Goal: Task Accomplishment & Management: Manage account settings

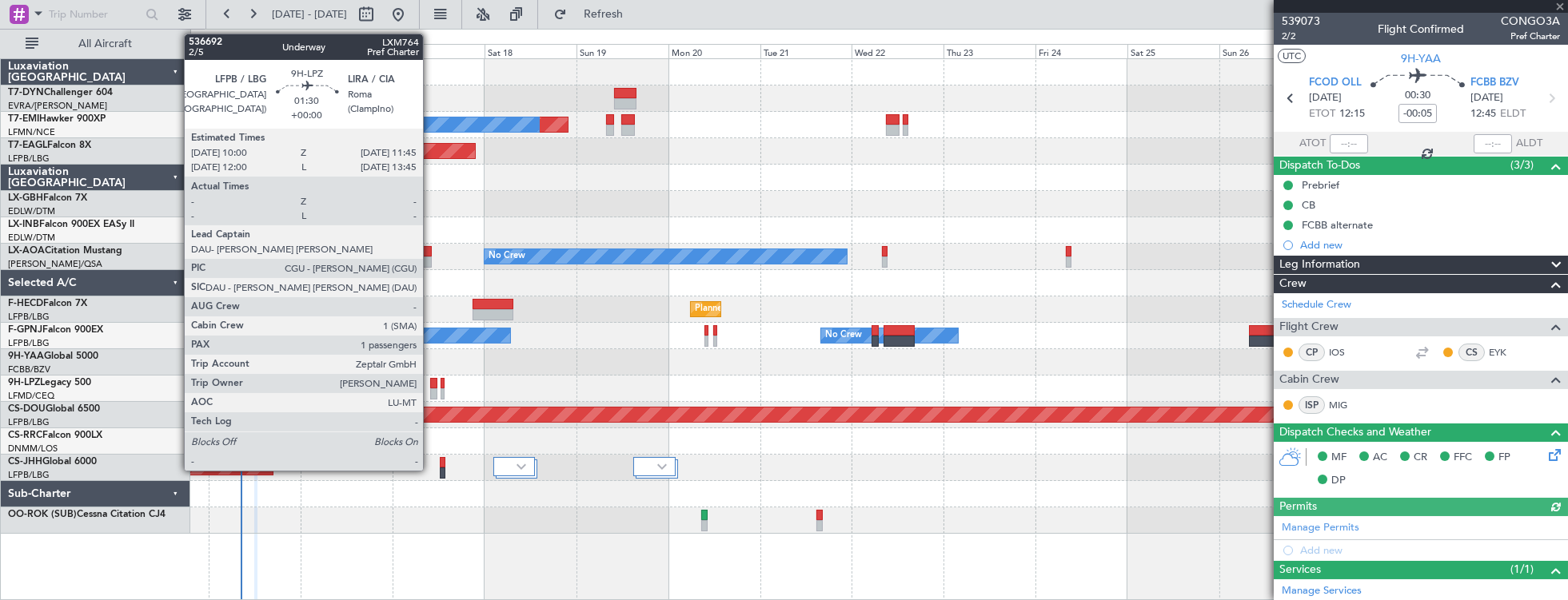
click at [432, 383] on div at bounding box center [433, 383] width 7 height 11
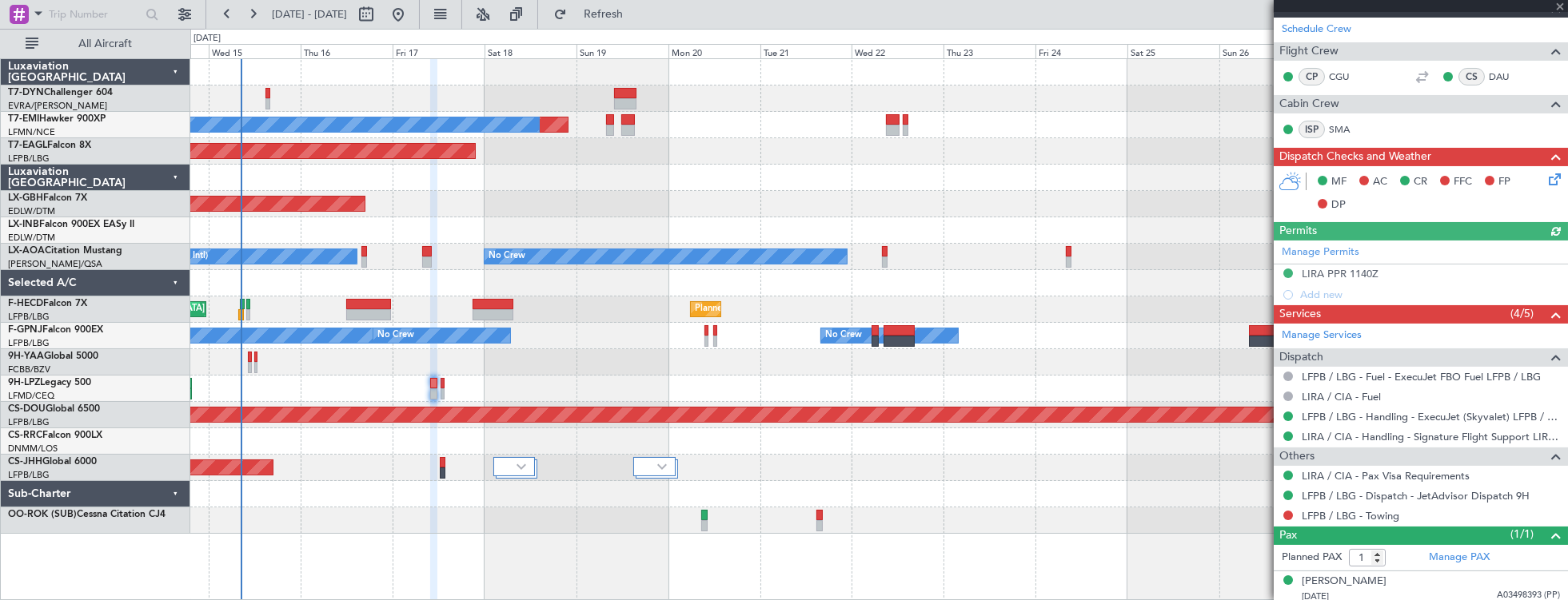
scroll to position [336, 0]
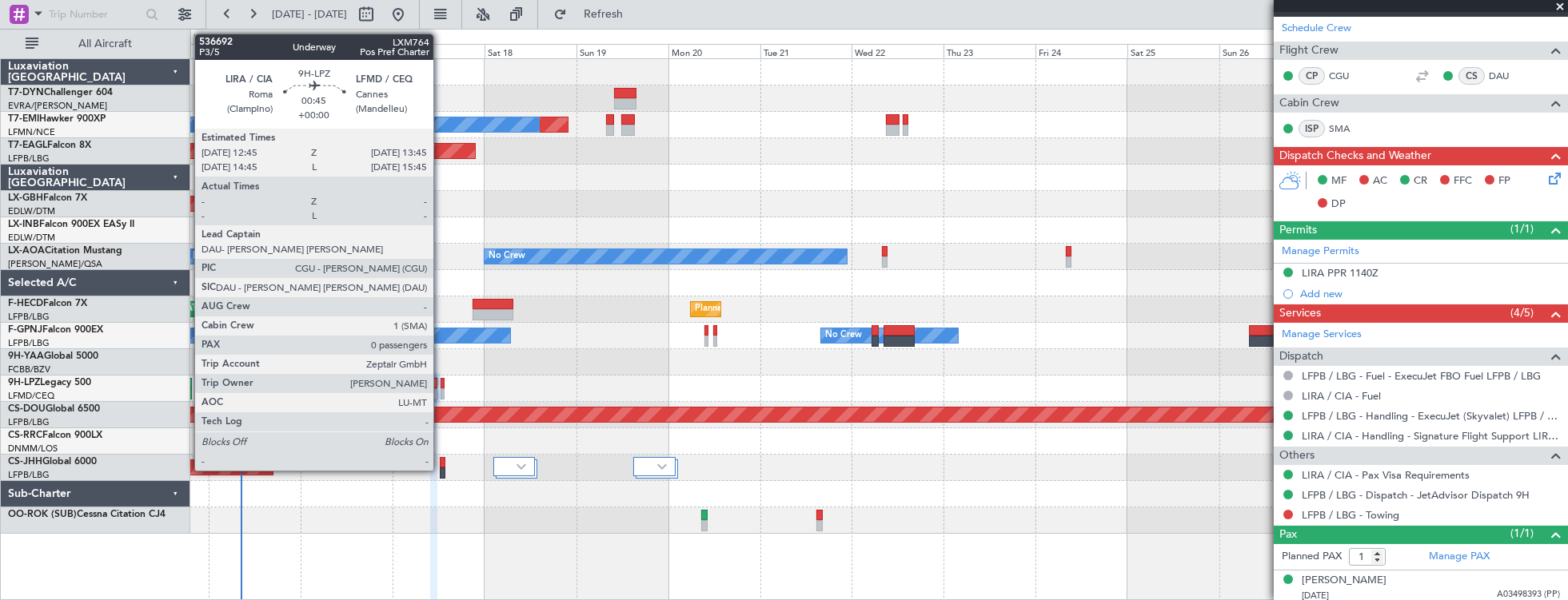
click at [442, 383] on div at bounding box center [442, 383] width 4 height 11
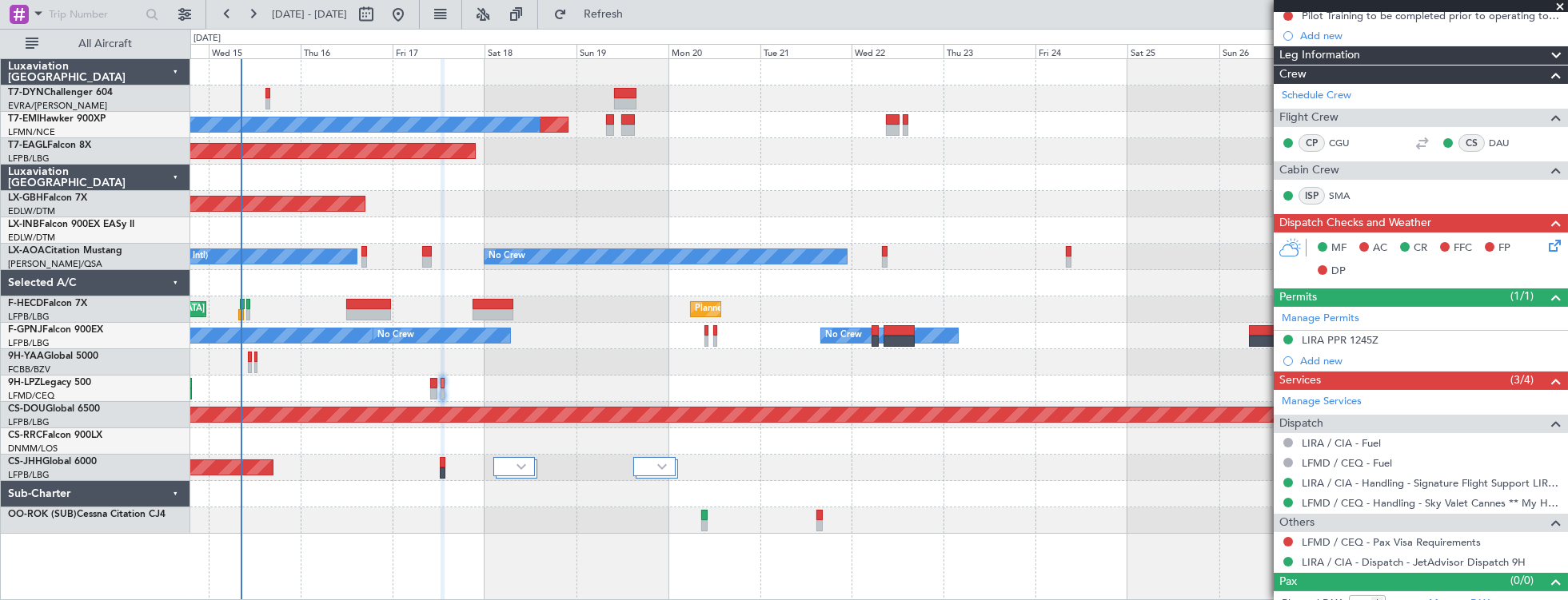
scroll to position [261, 0]
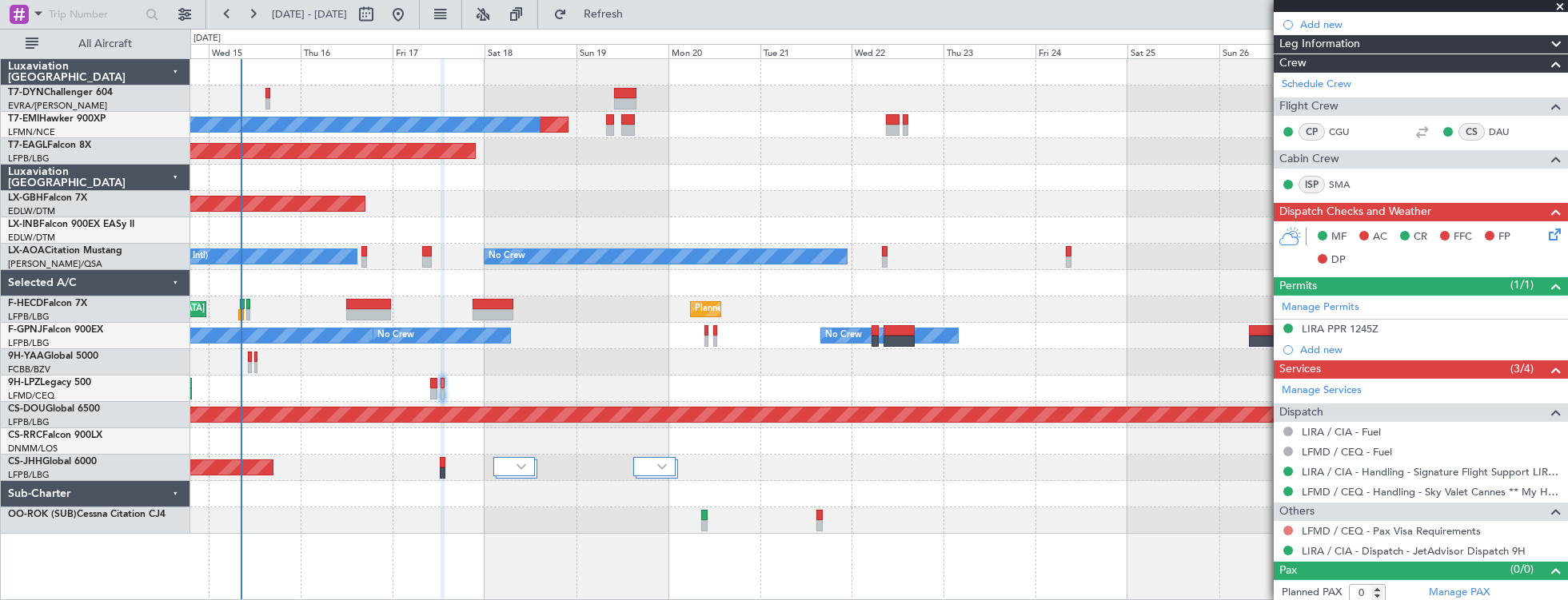
click at [1283, 526] on button at bounding box center [1287, 530] width 10 height 10
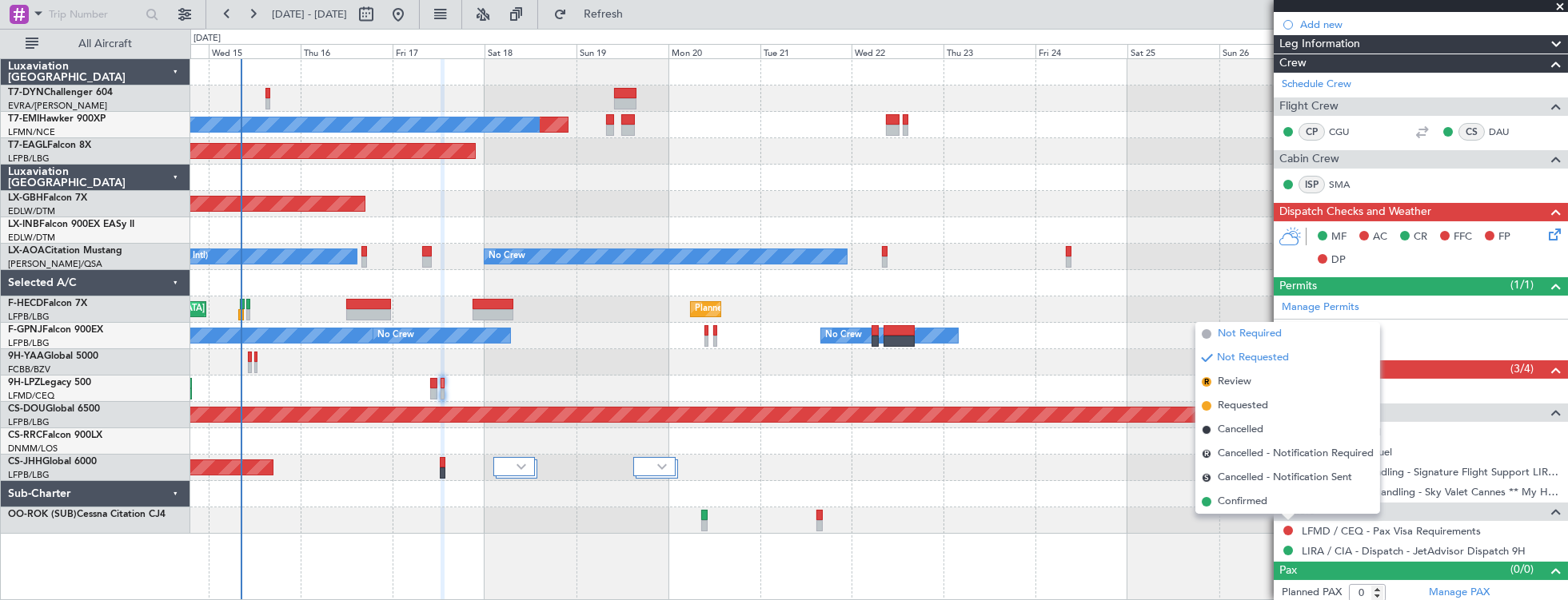
click at [1246, 329] on span "Not Required" at bounding box center [1249, 334] width 64 height 16
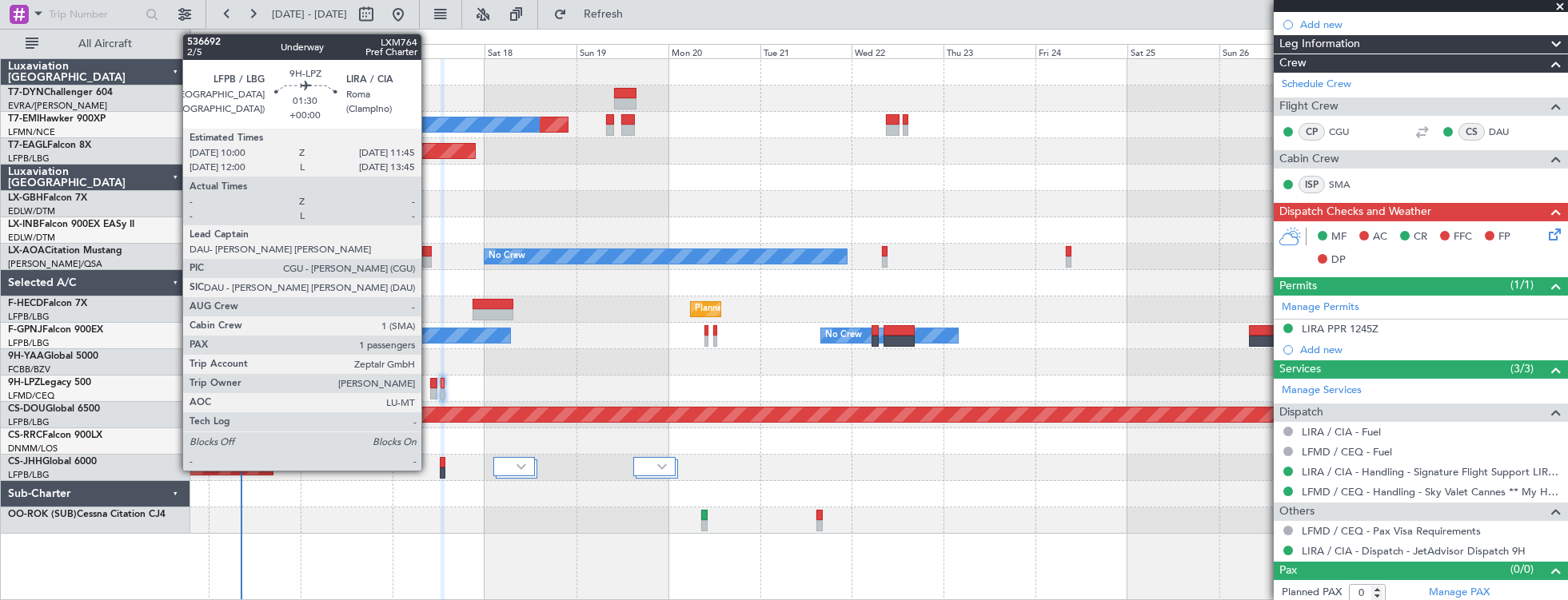
click at [430, 383] on div at bounding box center [433, 383] width 7 height 11
type input "1"
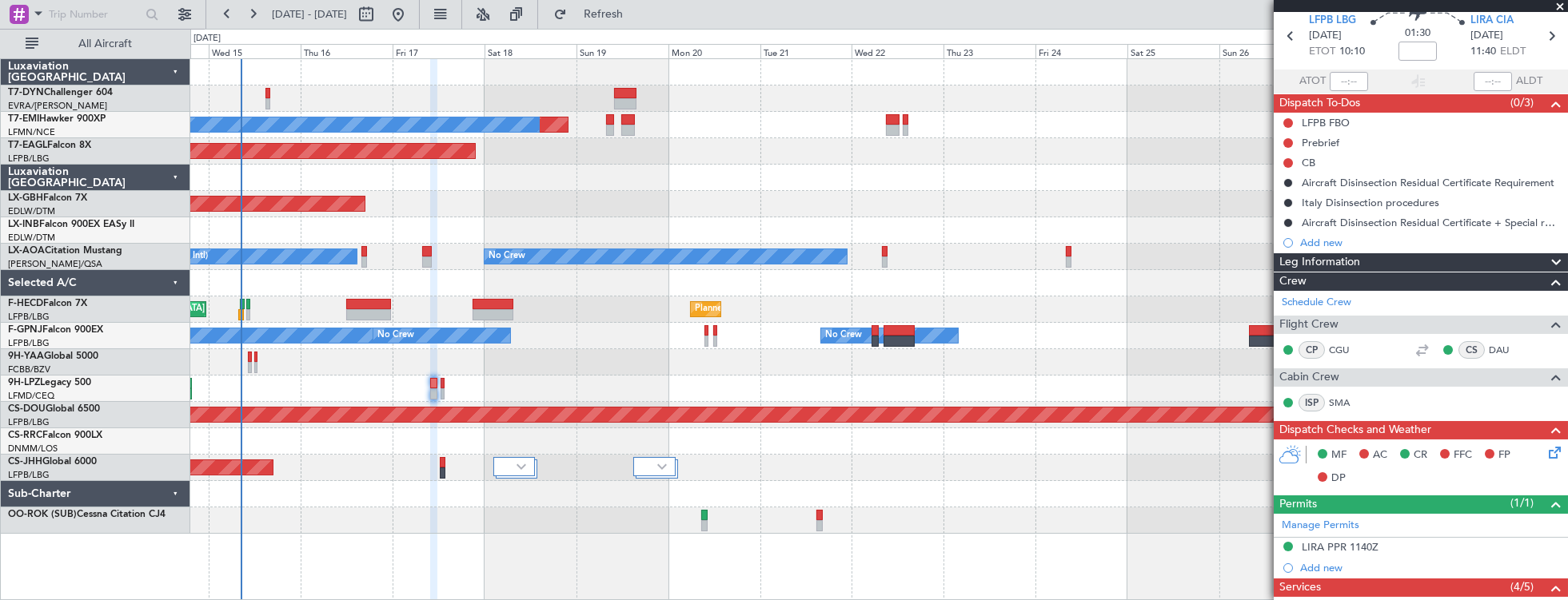
scroll to position [0, 0]
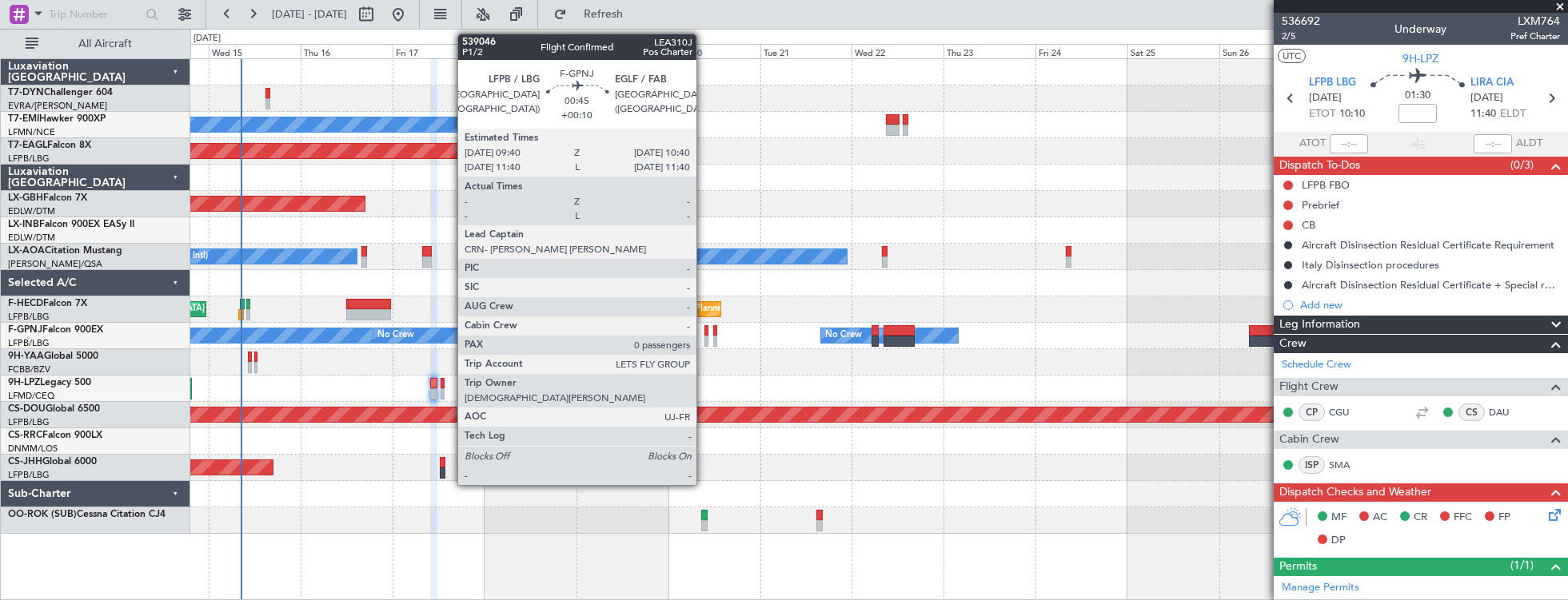
click at [705, 333] on div at bounding box center [706, 330] width 4 height 11
type input "+00:10"
type input "0"
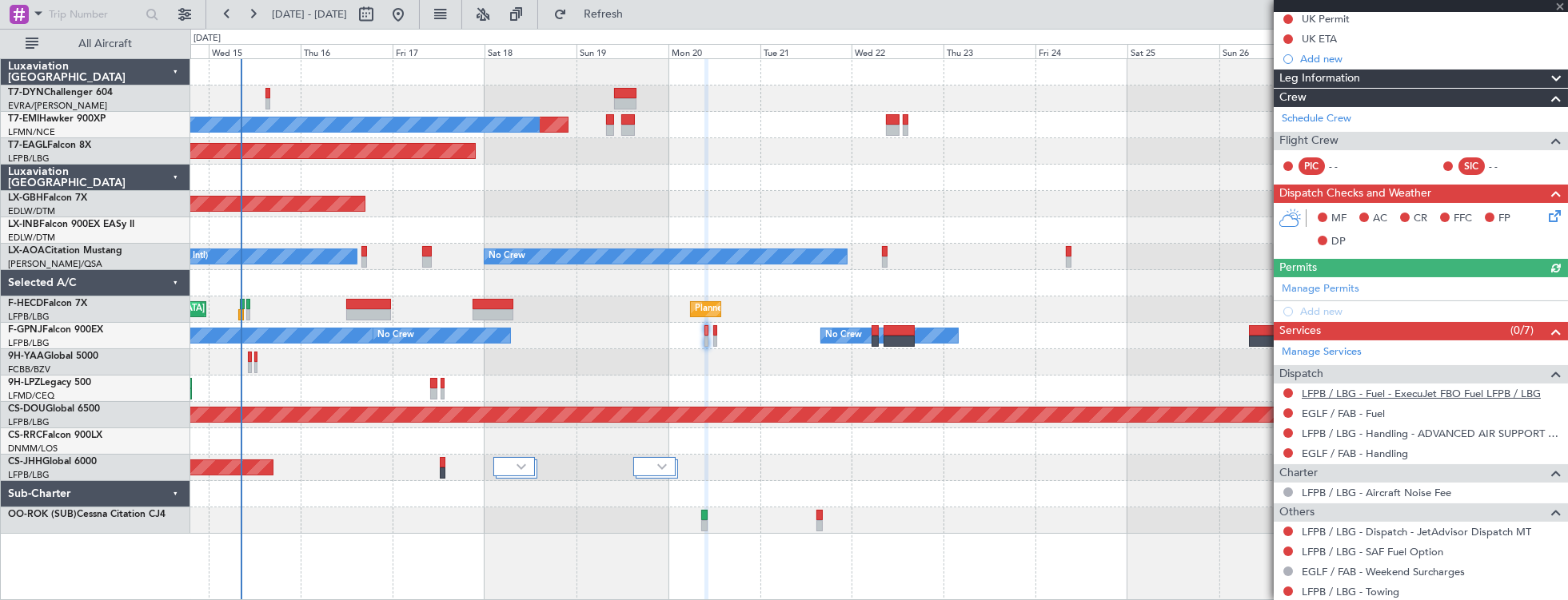
scroll to position [267, 0]
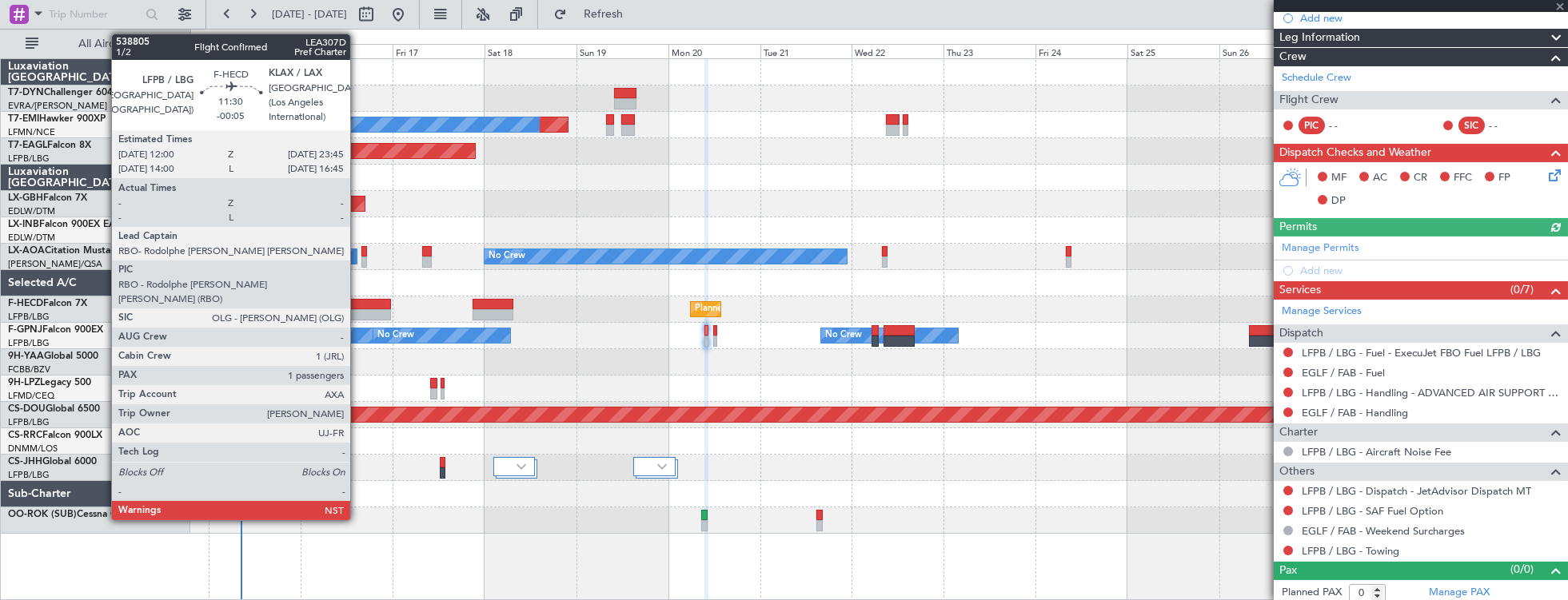
click at [358, 301] on div at bounding box center [369, 304] width 45 height 11
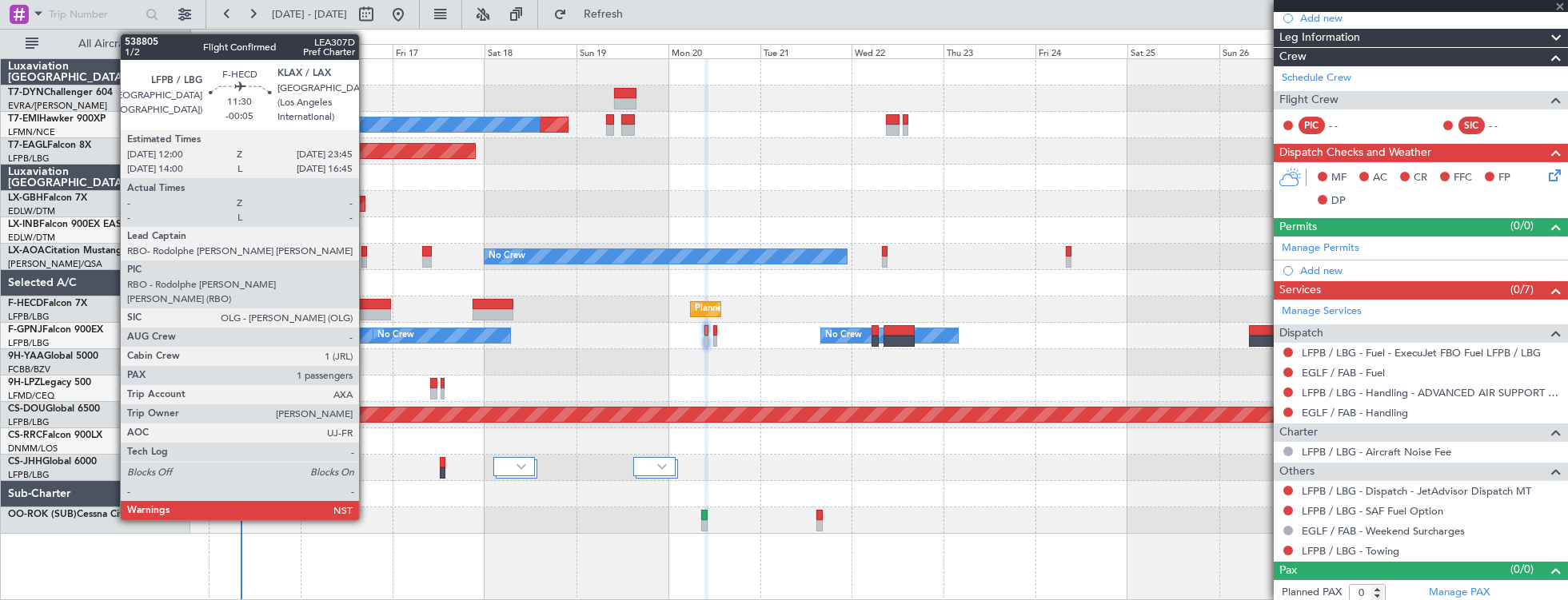
type input "-00:05"
type input "1"
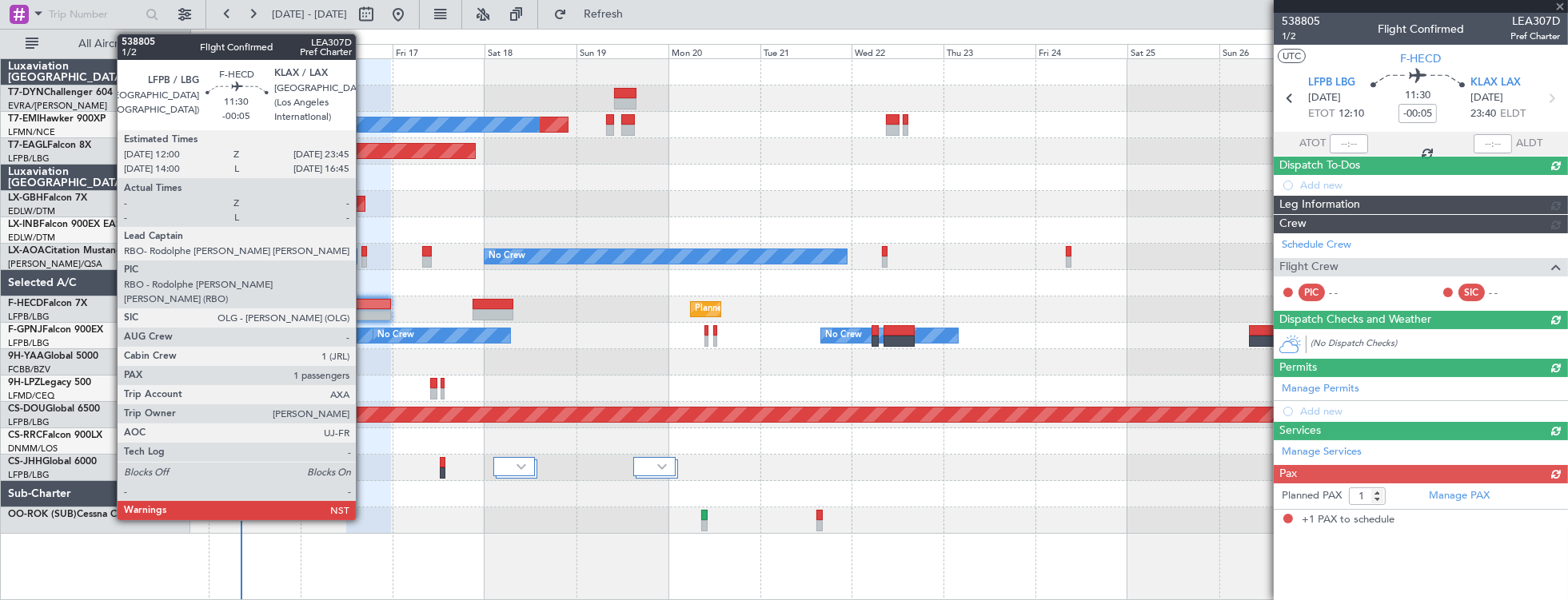
scroll to position [0, 0]
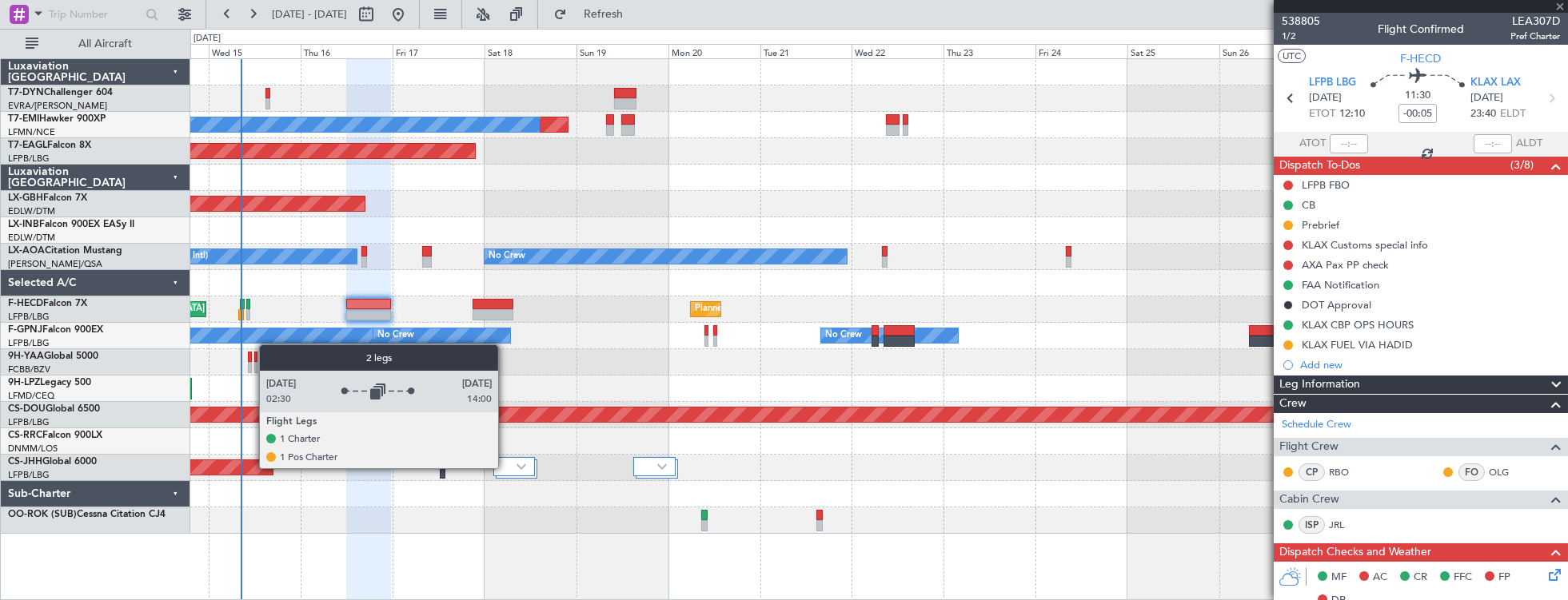
click at [506, 467] on div at bounding box center [514, 466] width 43 height 19
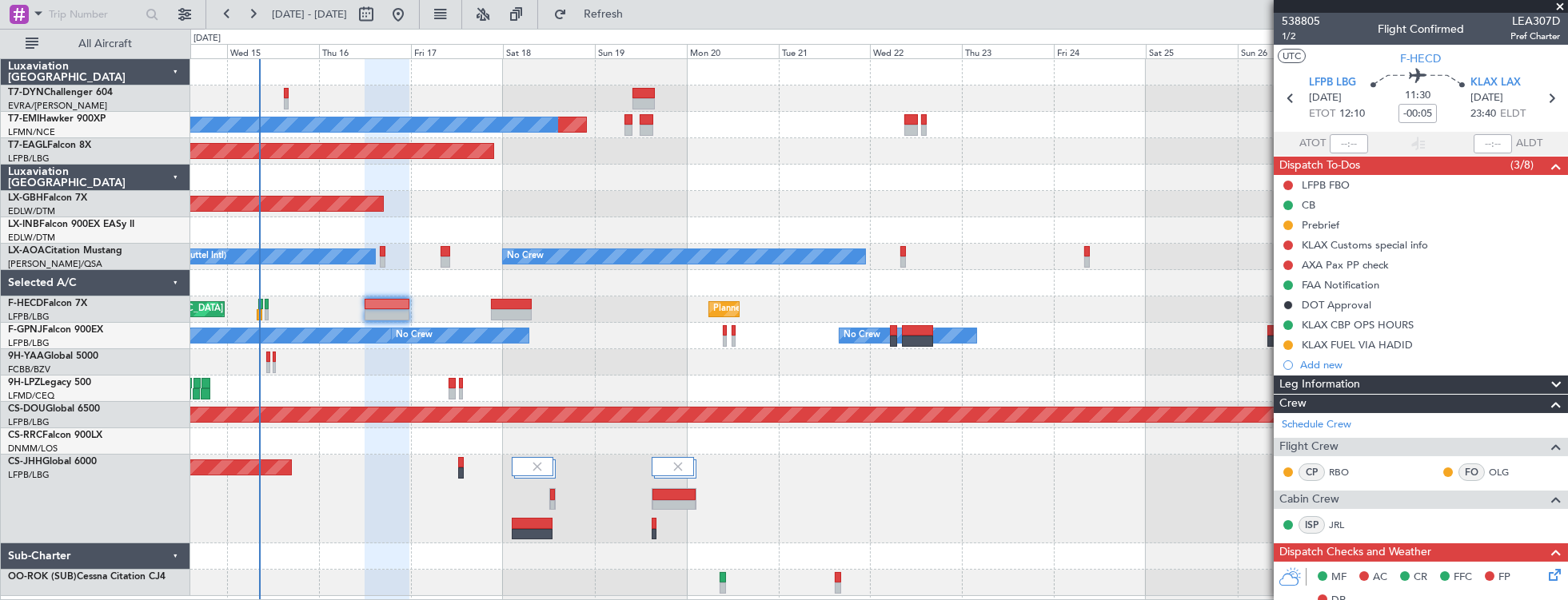
click at [404, 434] on div "Planned Maint No Crew Planned Maint Dubai (Al Maktoum Intl) Planned Maint Nurnb…" at bounding box center [878, 327] width 1377 height 536
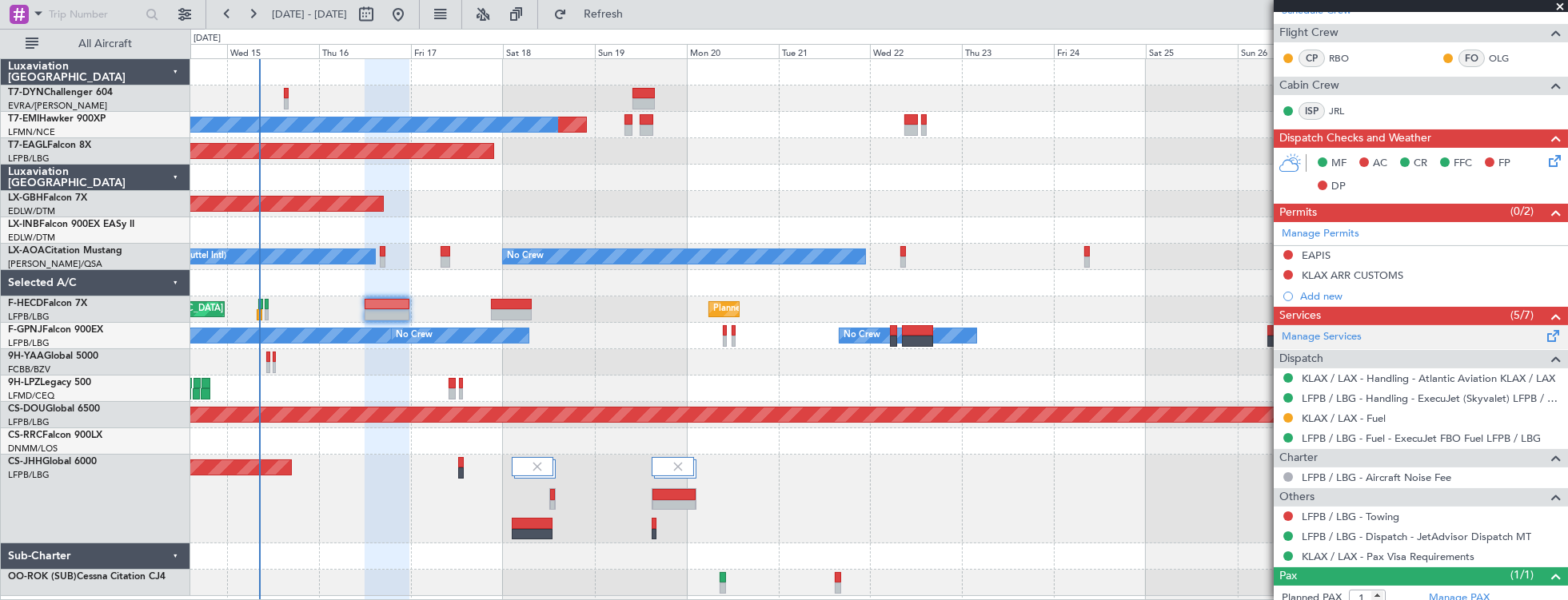
scroll to position [456, 0]
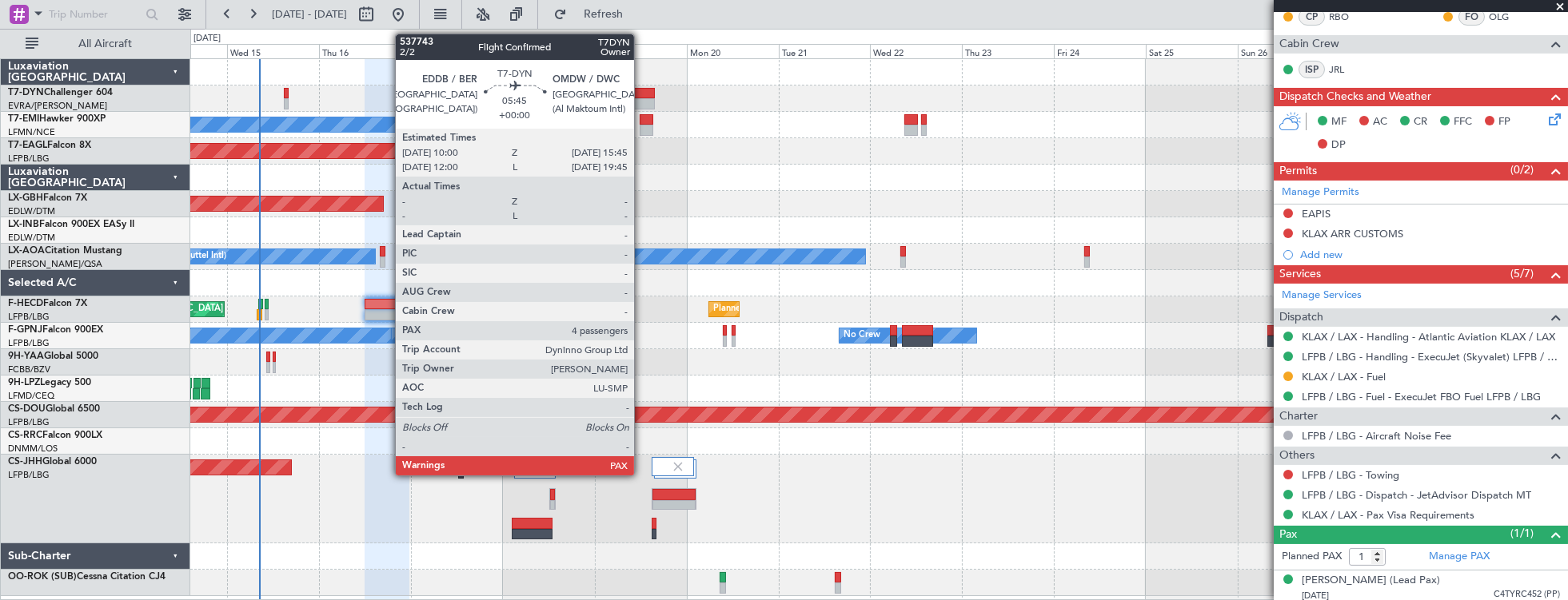
click at [644, 90] on div at bounding box center [643, 93] width 23 height 11
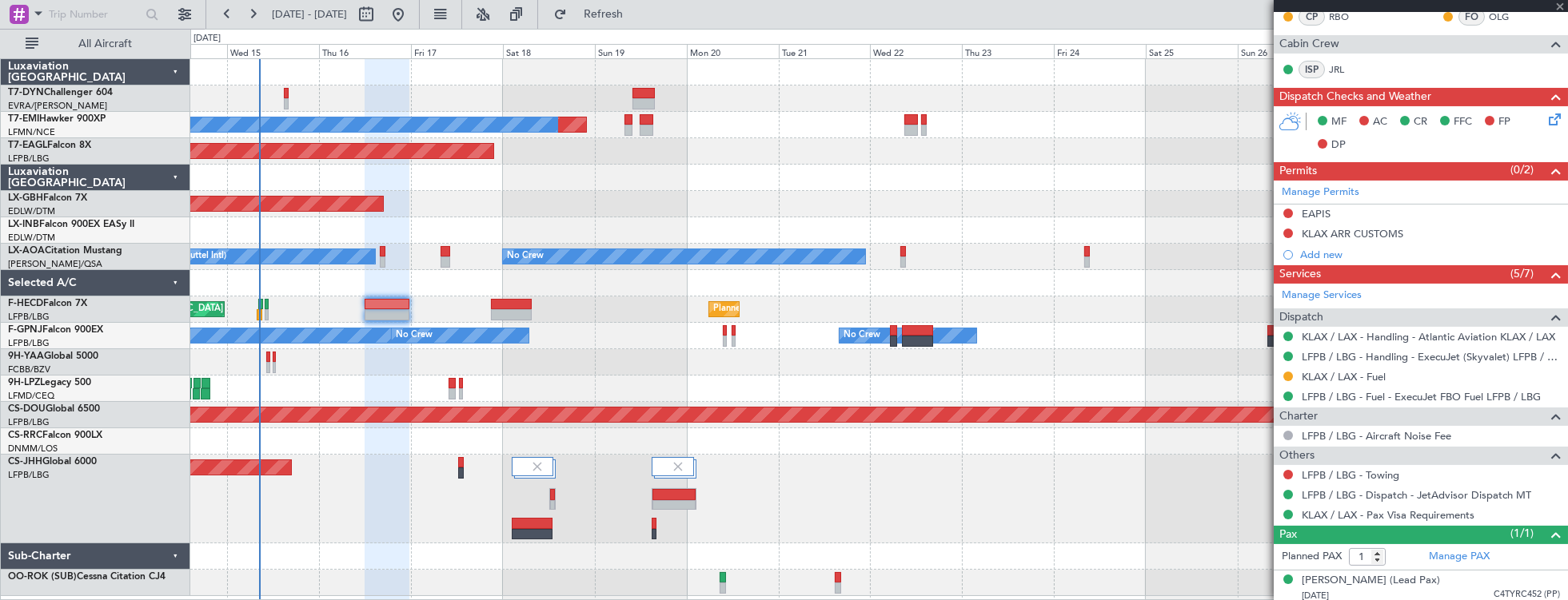
type input "4"
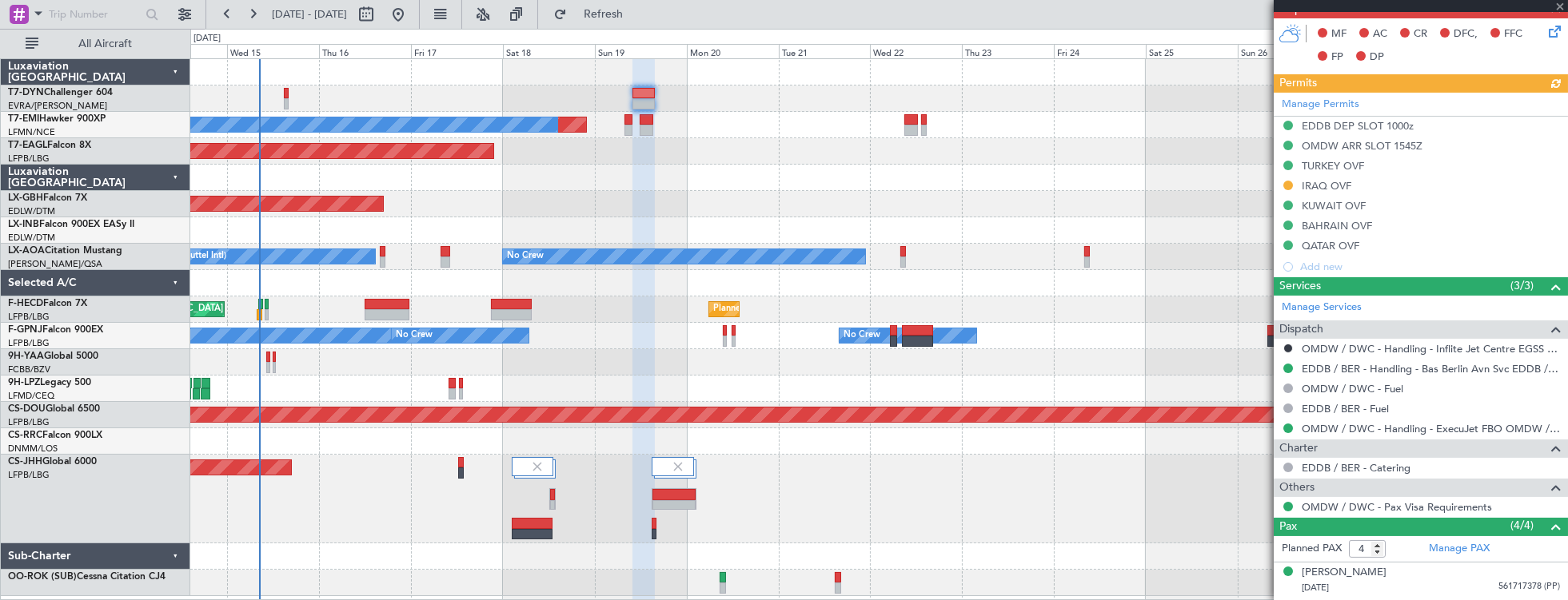
scroll to position [511, 0]
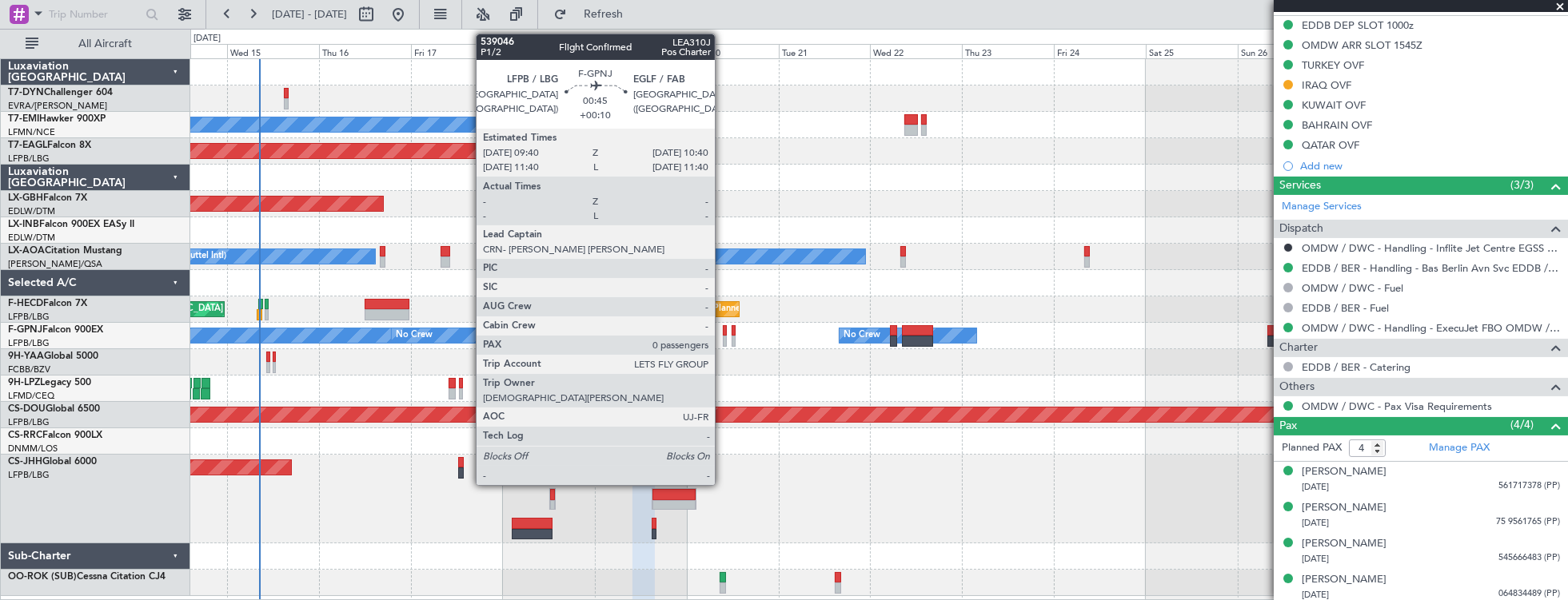
click at [722, 330] on div at bounding box center [724, 330] width 4 height 11
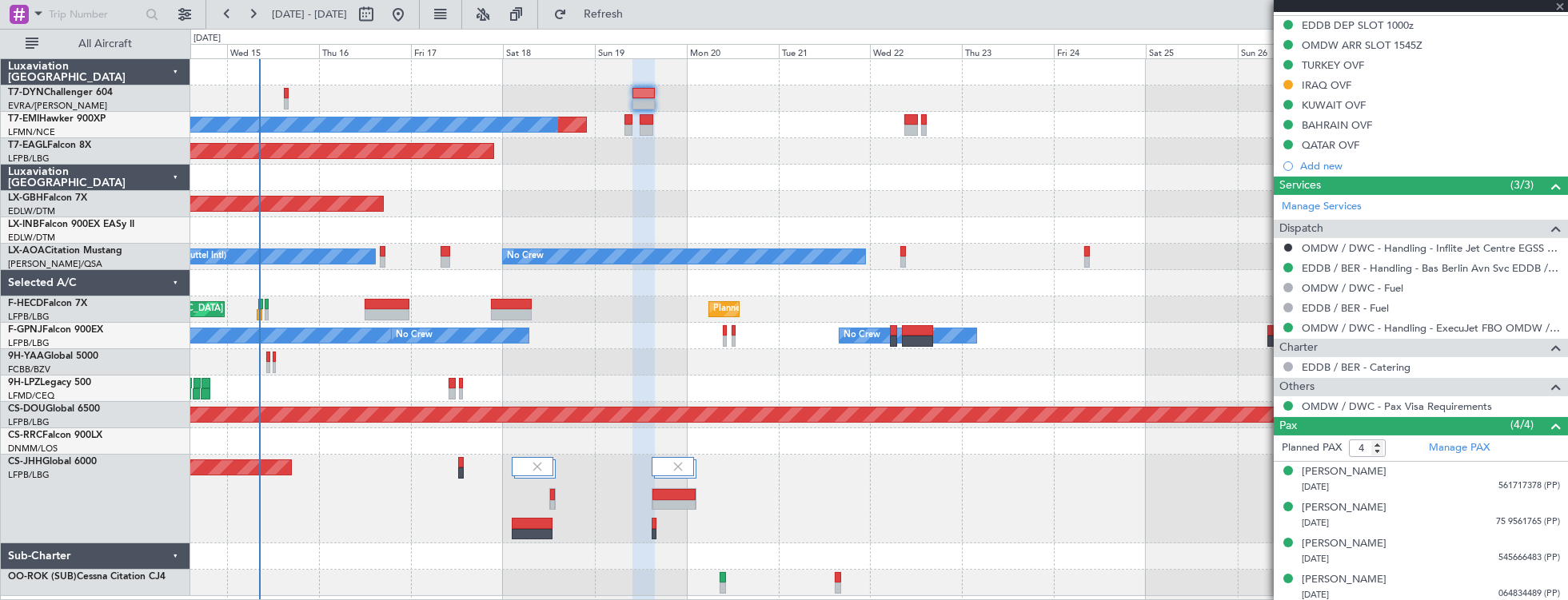
type input "+00:10"
type input "0"
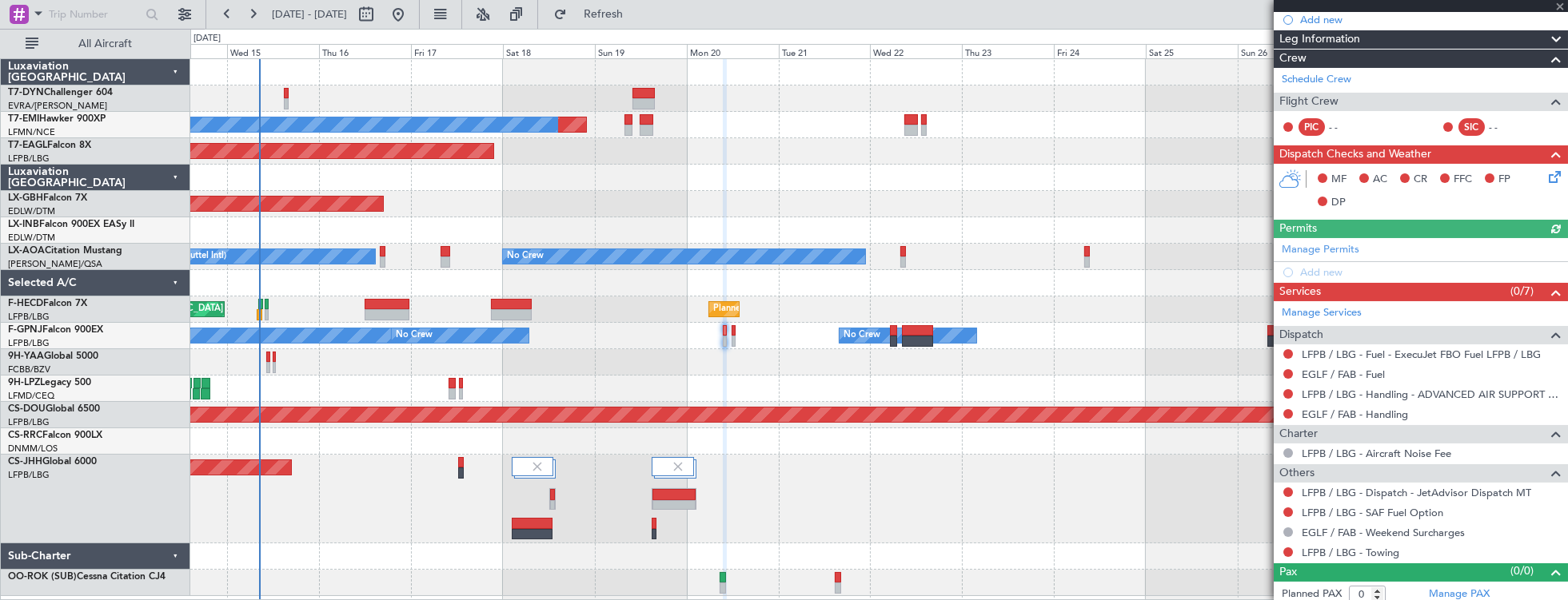
scroll to position [267, 0]
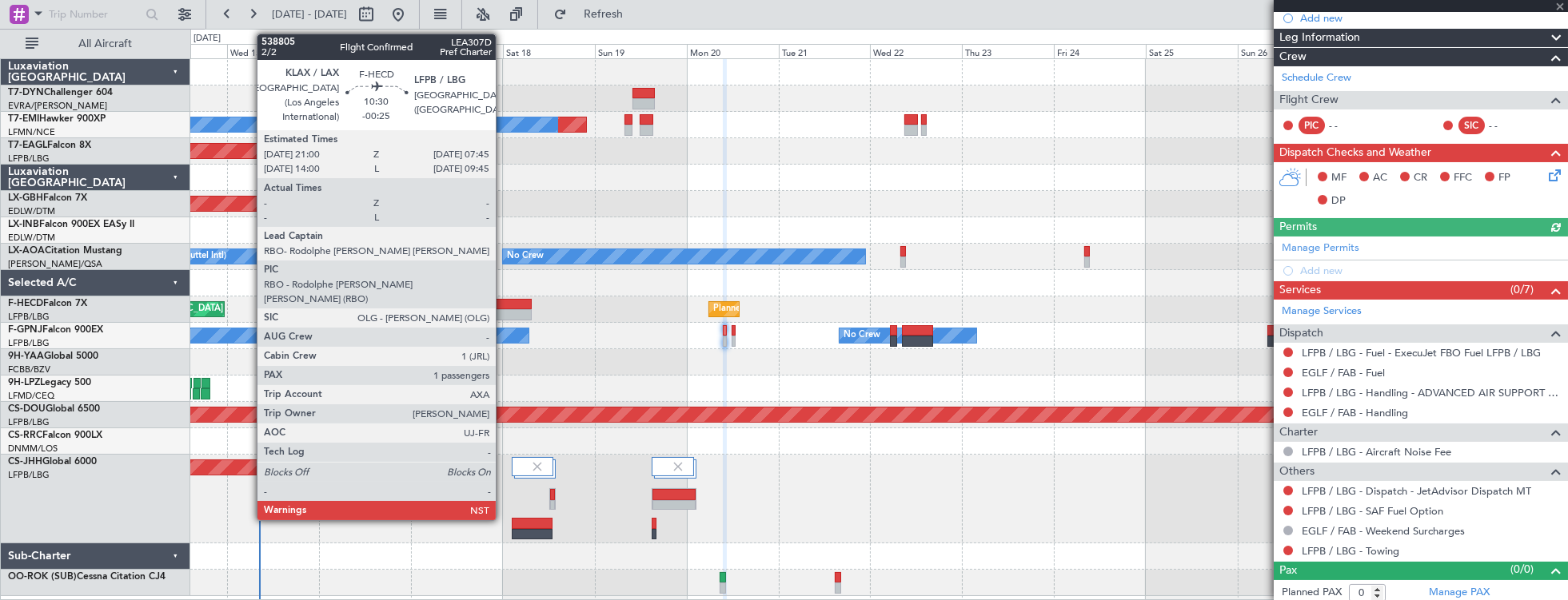
click at [503, 301] on div at bounding box center [511, 304] width 42 height 11
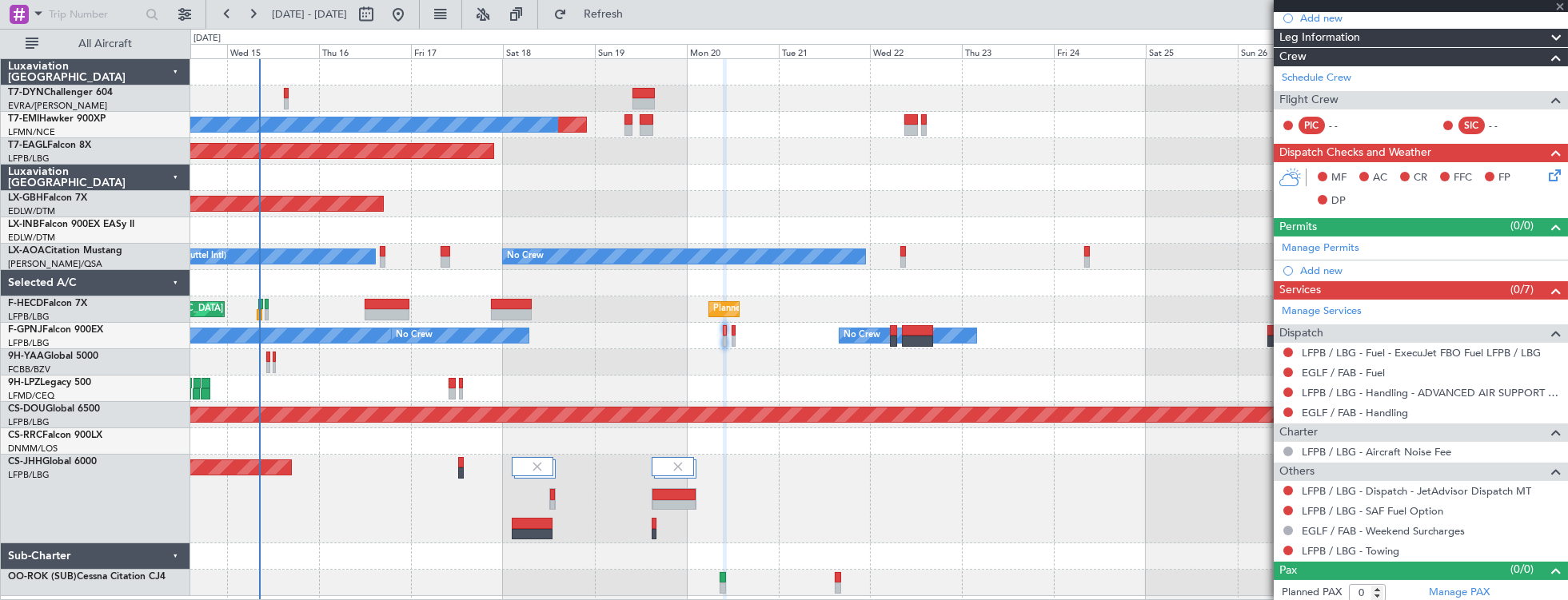
type input "-00:25"
type input "1"
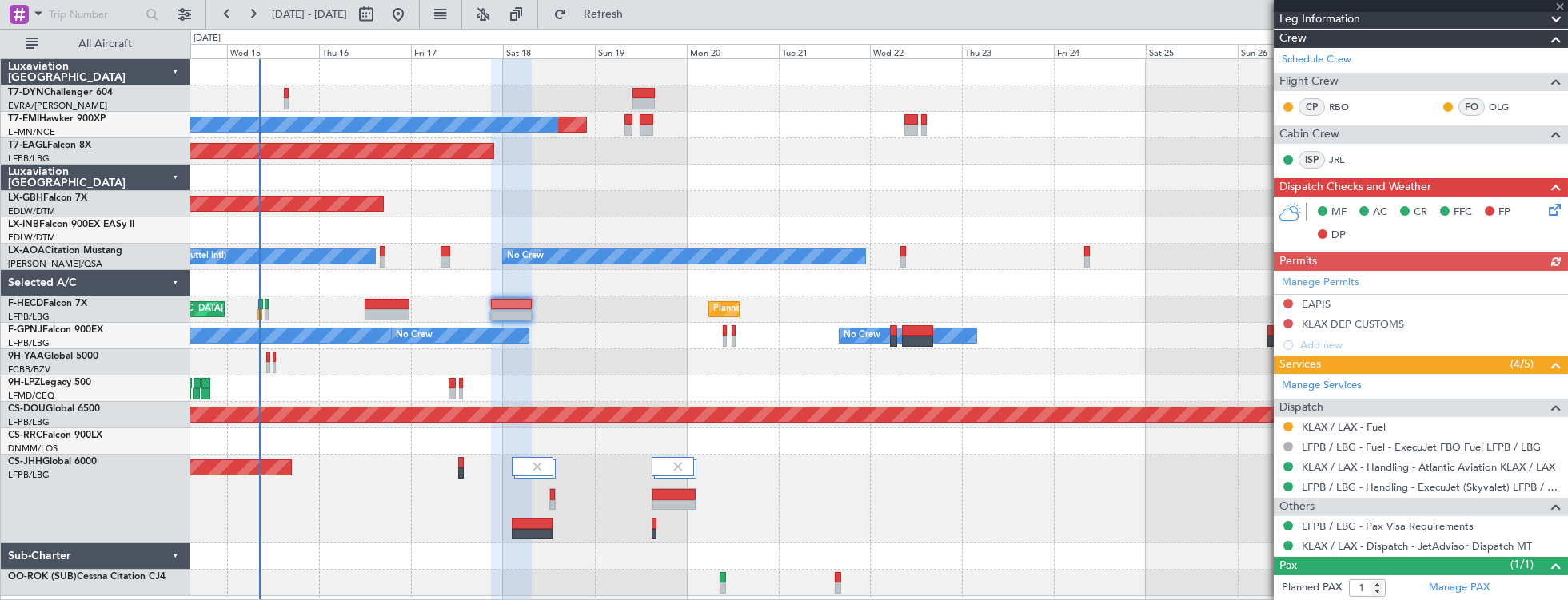
scroll to position [396, 0]
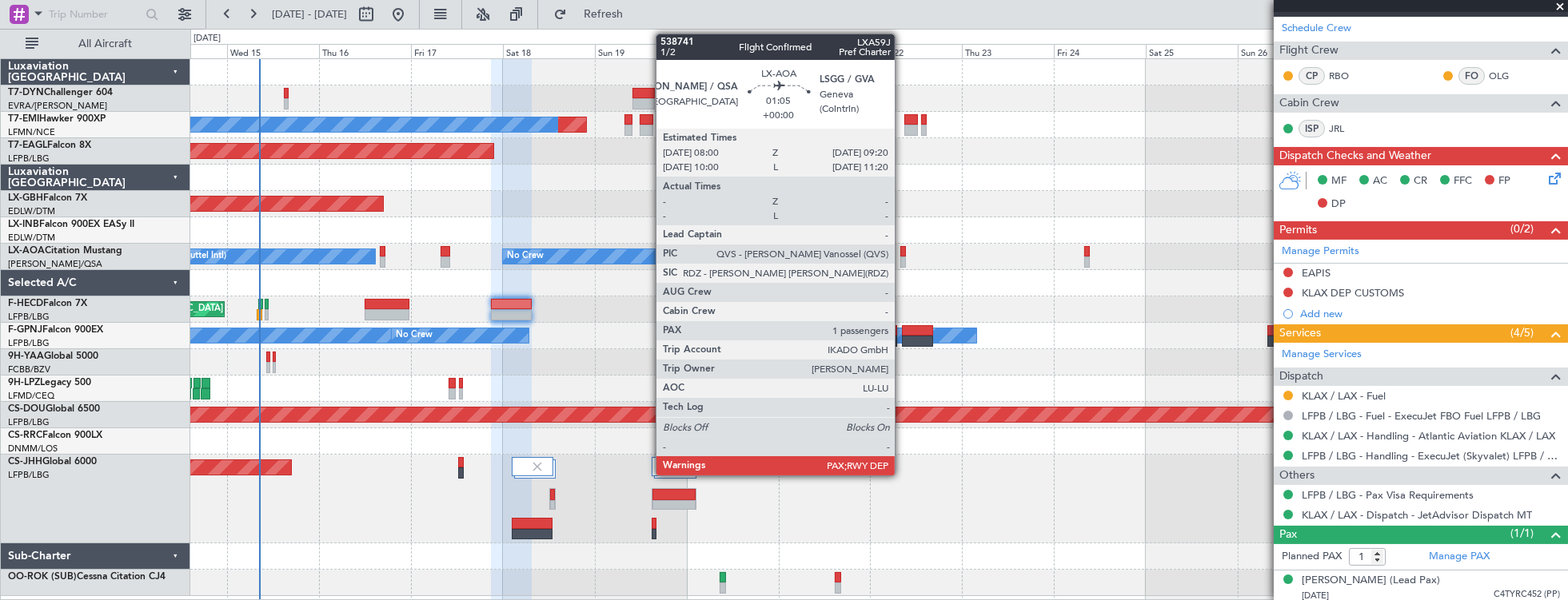
click at [902, 251] on div at bounding box center [903, 251] width 5 height 11
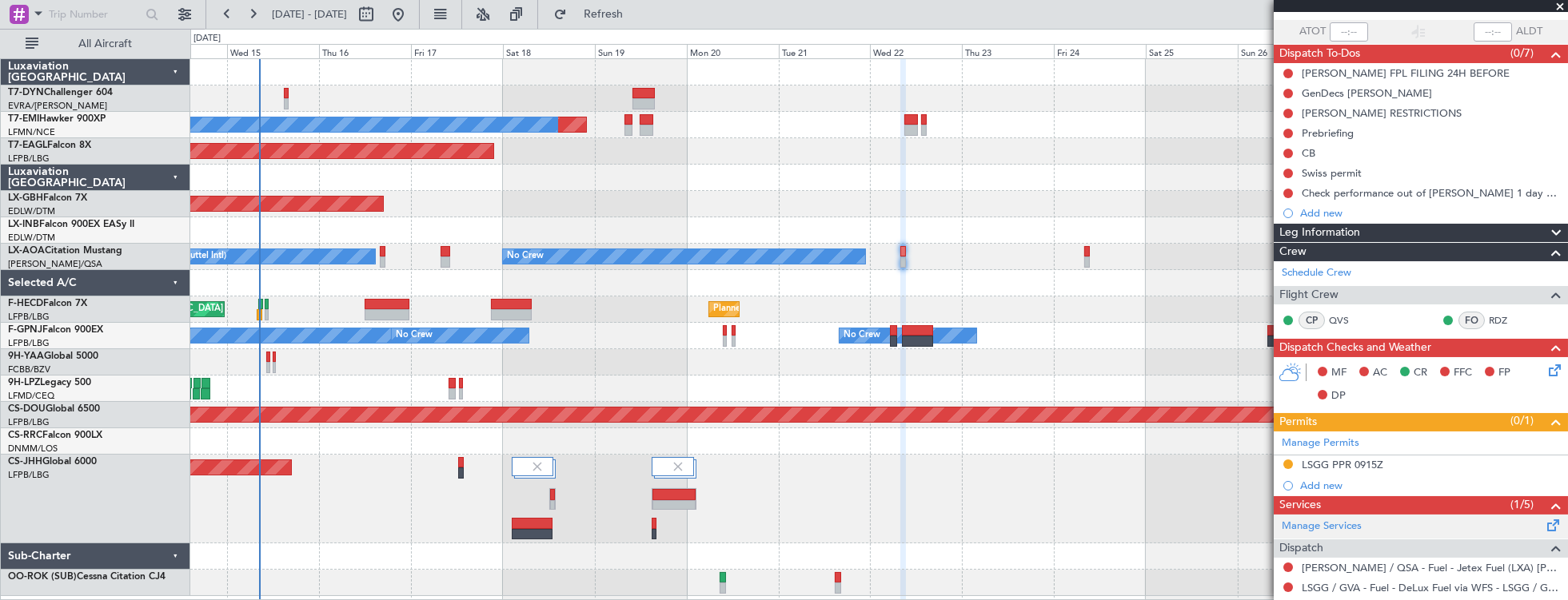
scroll to position [0, 0]
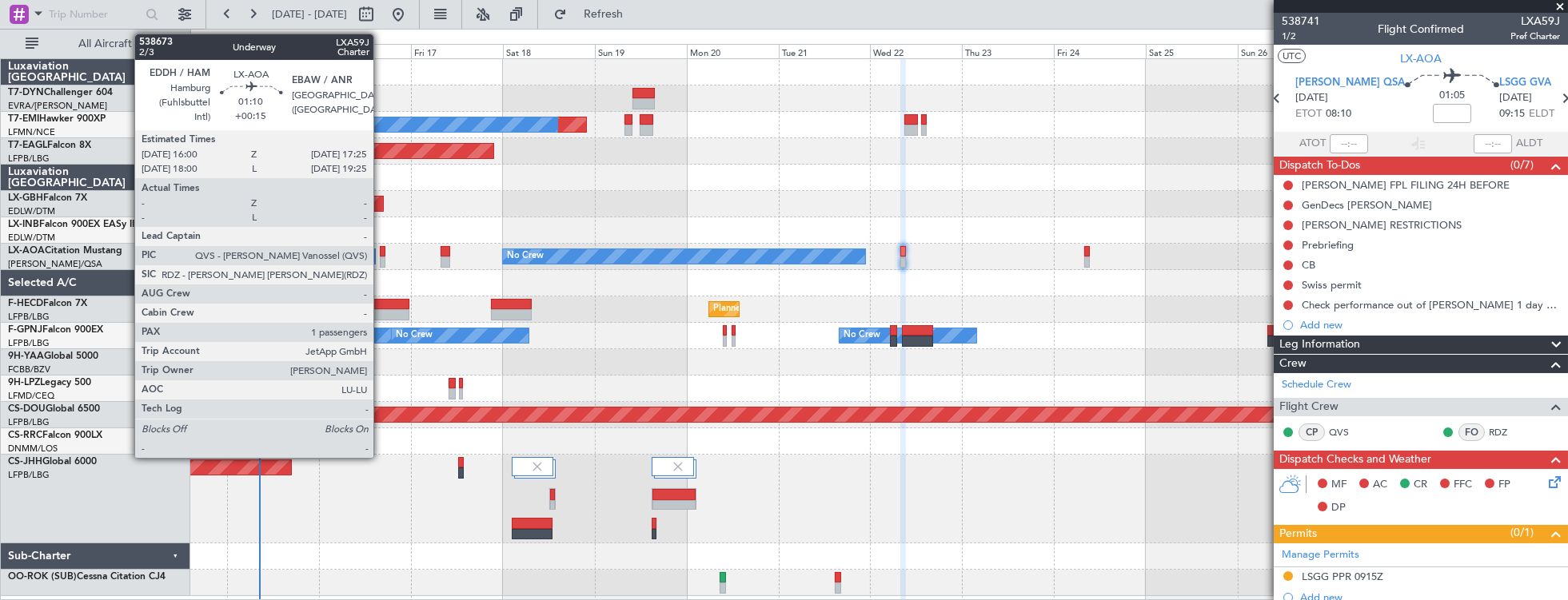
click at [382, 250] on div at bounding box center [382, 251] width 5 height 11
type input "+00:15"
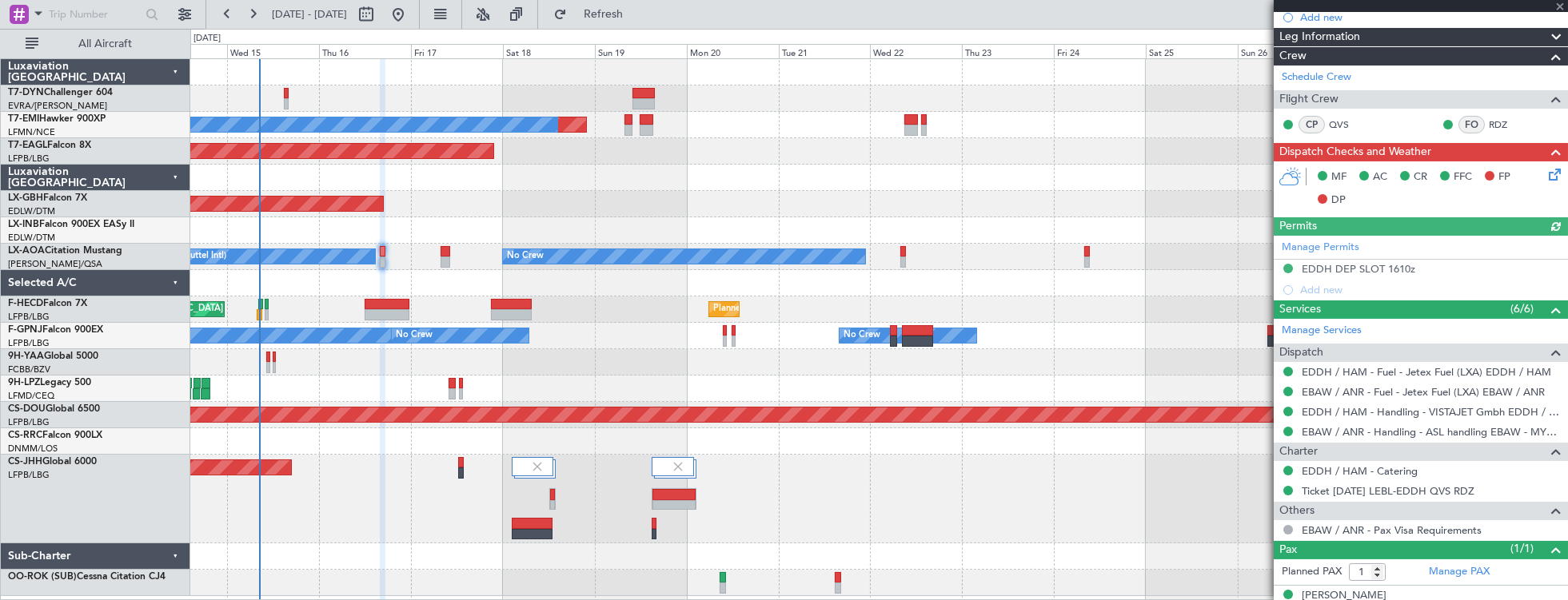
scroll to position [242, 0]
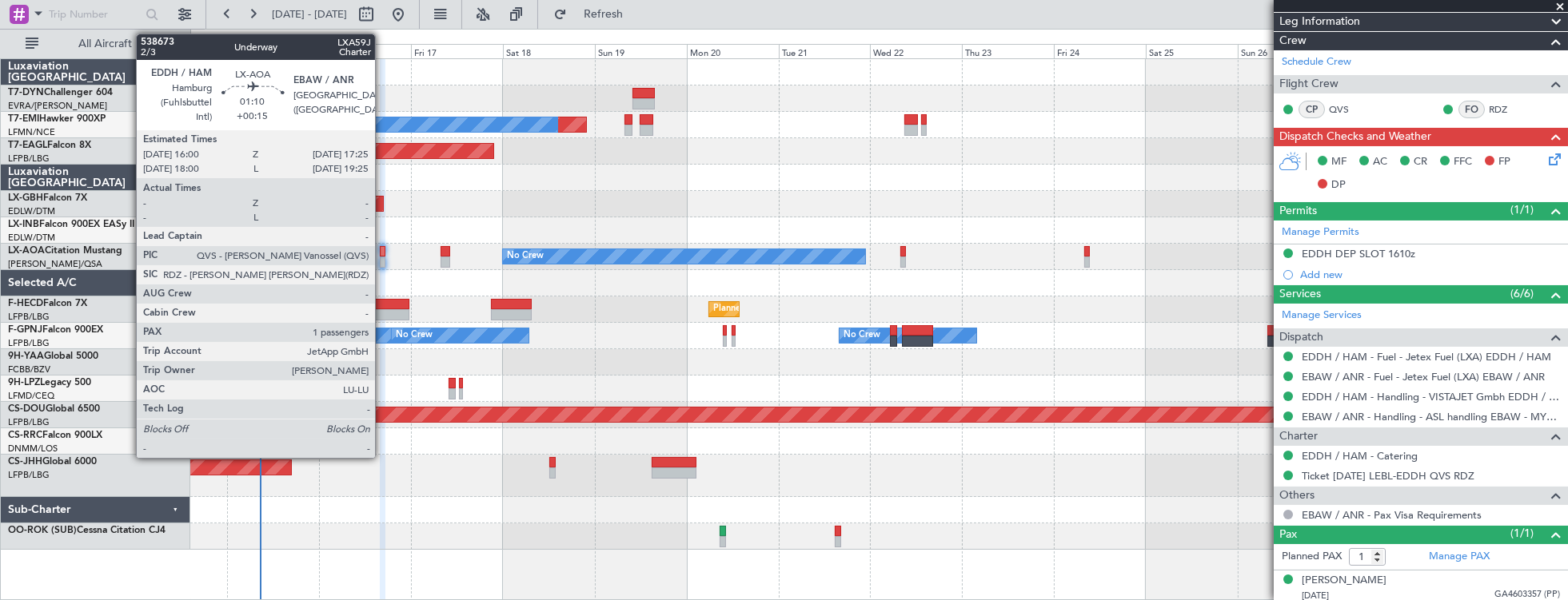
click at [382, 250] on div at bounding box center [382, 251] width 5 height 11
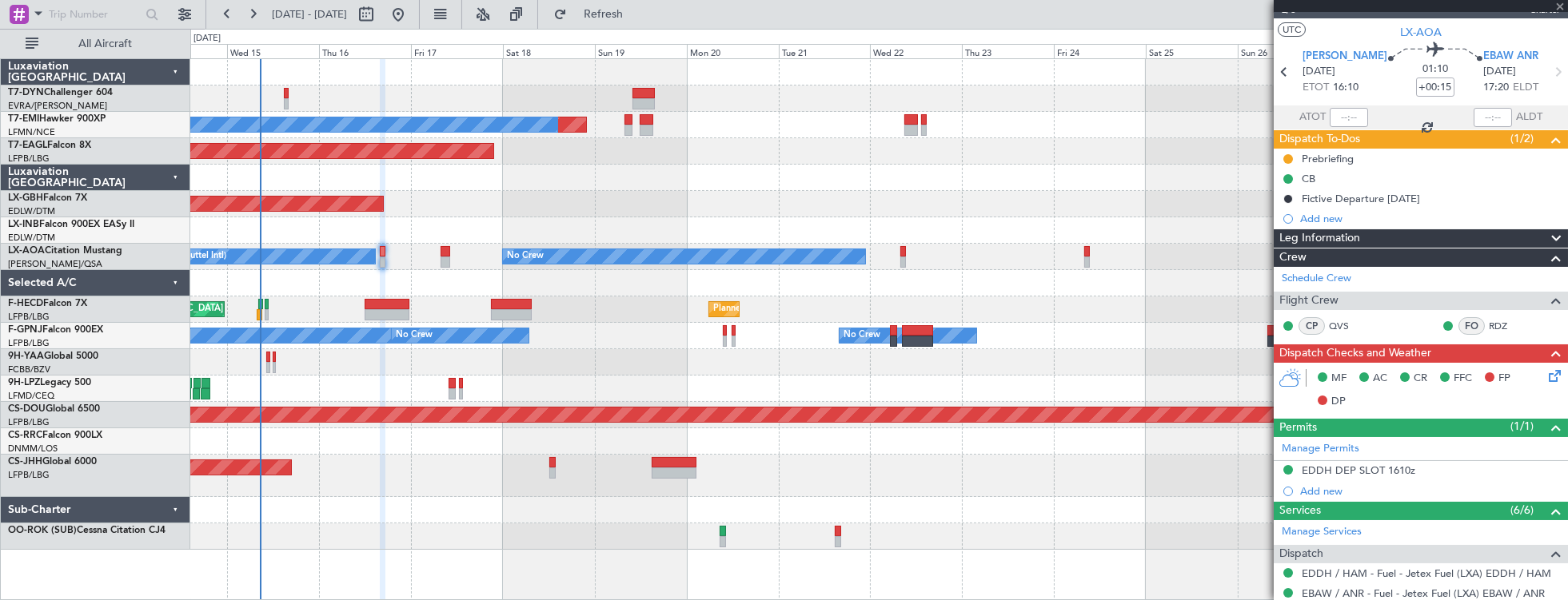
scroll to position [0, 0]
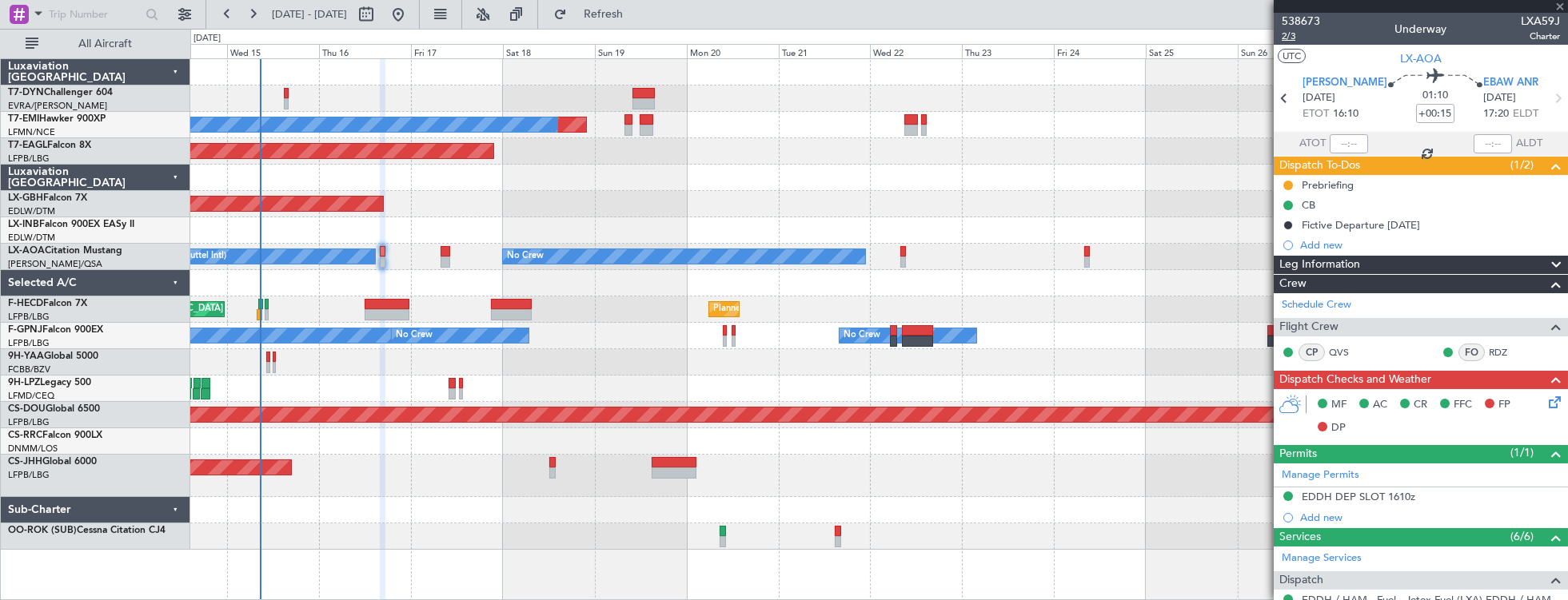
click at [1292, 36] on span "2/3" at bounding box center [1300, 36] width 38 height 14
click at [1309, 21] on span "538673" at bounding box center [1300, 21] width 38 height 16
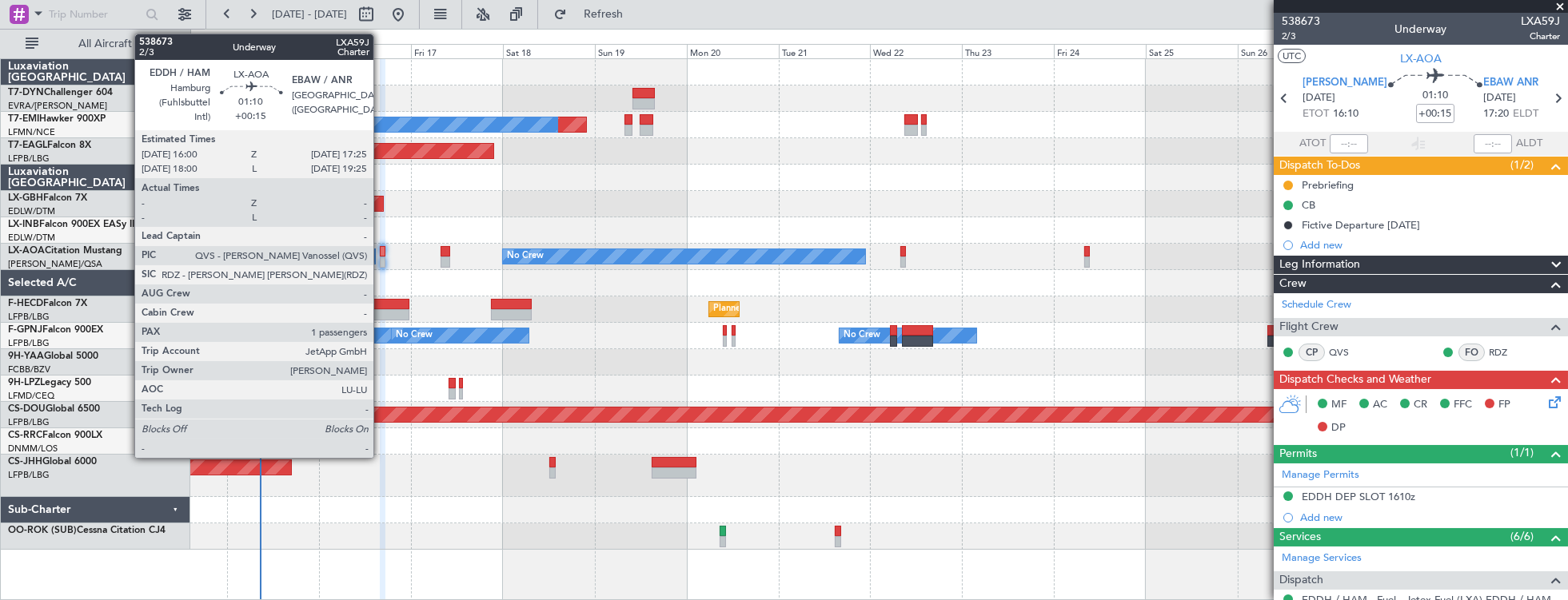
click at [382, 250] on div at bounding box center [382, 251] width 5 height 11
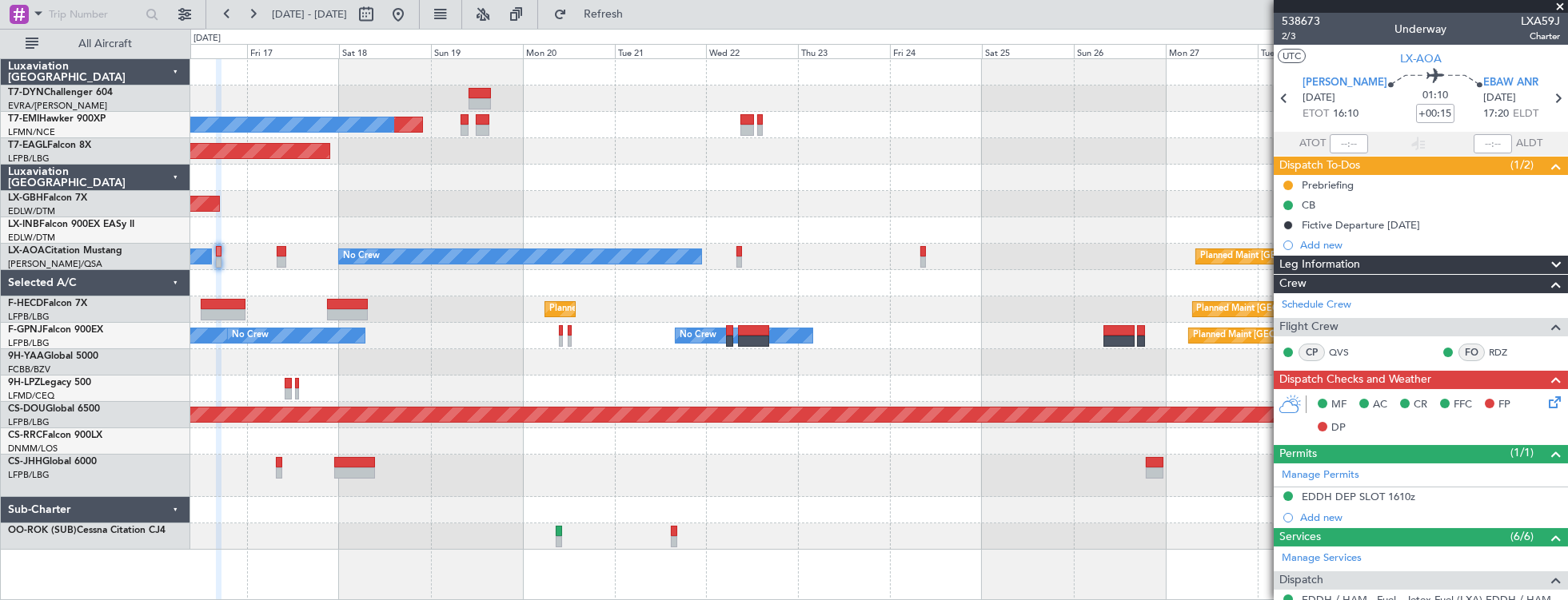
click at [481, 466] on div "Planned Maint [GEOGRAPHIC_DATA] ([GEOGRAPHIC_DATA])" at bounding box center [878, 476] width 1377 height 43
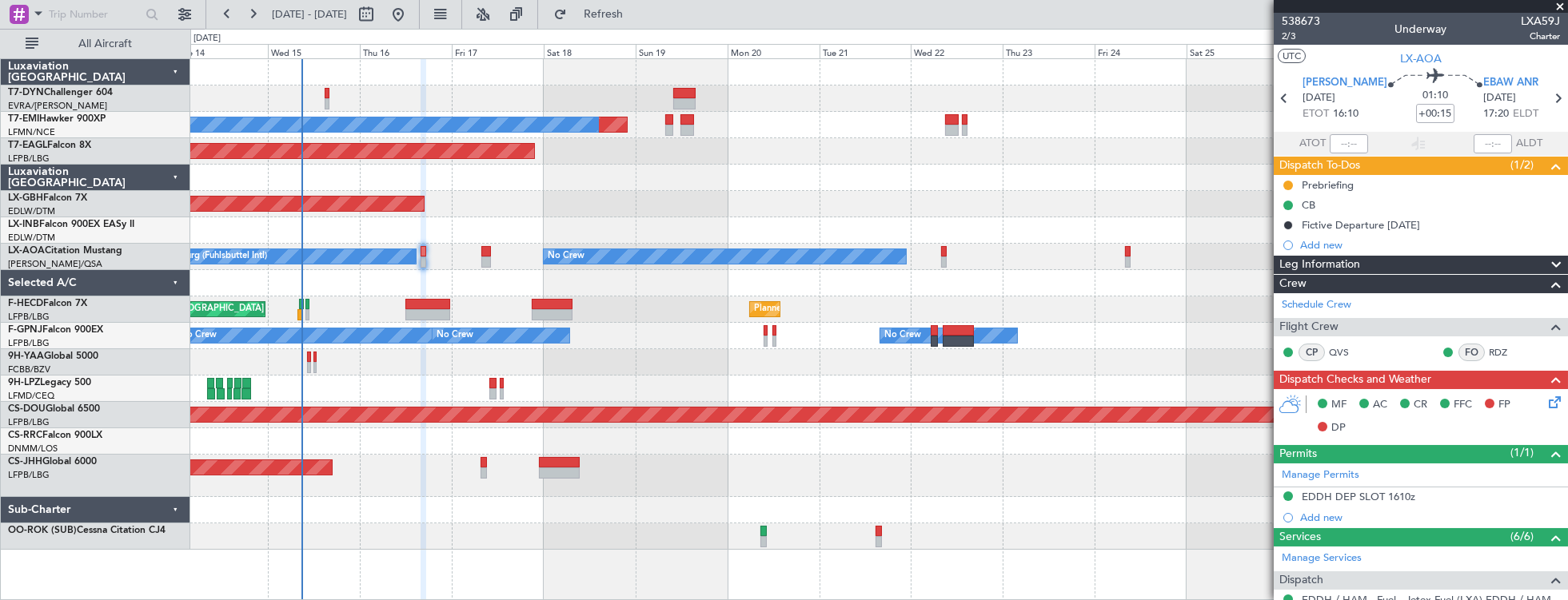
click at [660, 476] on div "Planned Maint [GEOGRAPHIC_DATA] ([GEOGRAPHIC_DATA])" at bounding box center [878, 476] width 1377 height 43
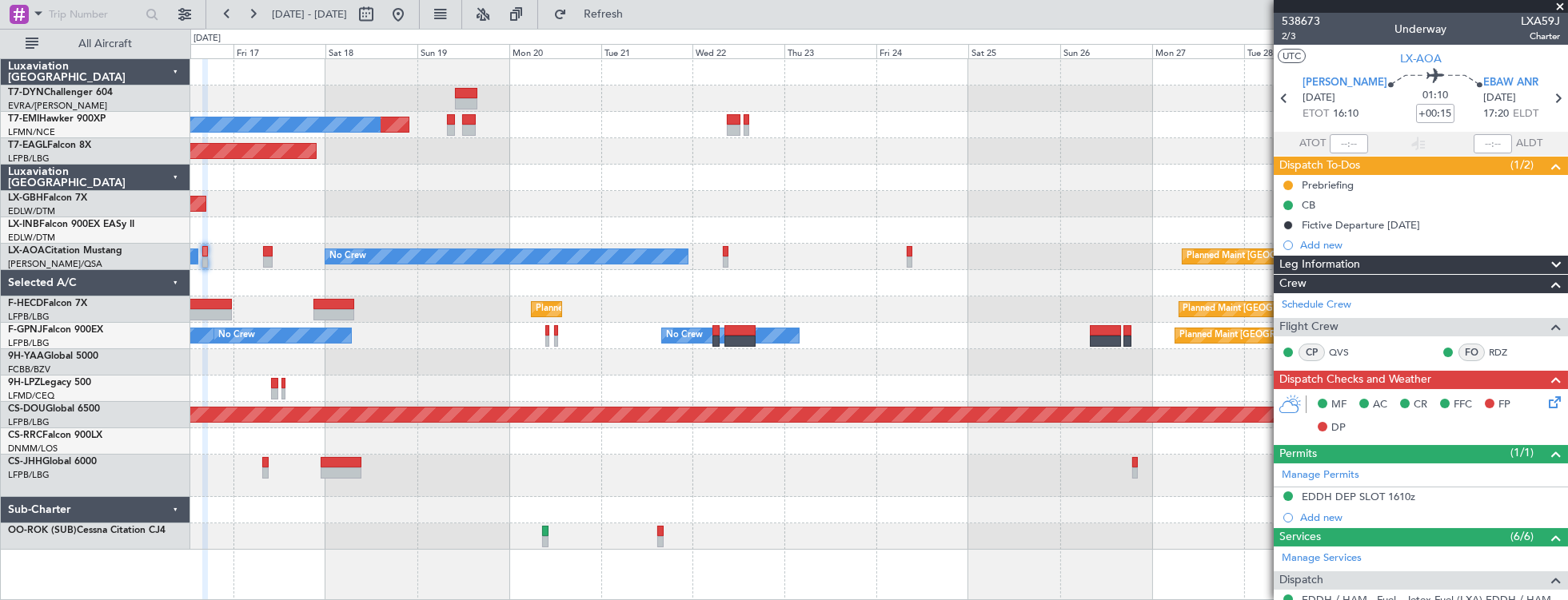
click at [369, 268] on div "Planned Maint No Crew Planned Maint Dubai (Al Maktoum Intl) Planned Maint Nurnb…" at bounding box center [878, 304] width 1377 height 490
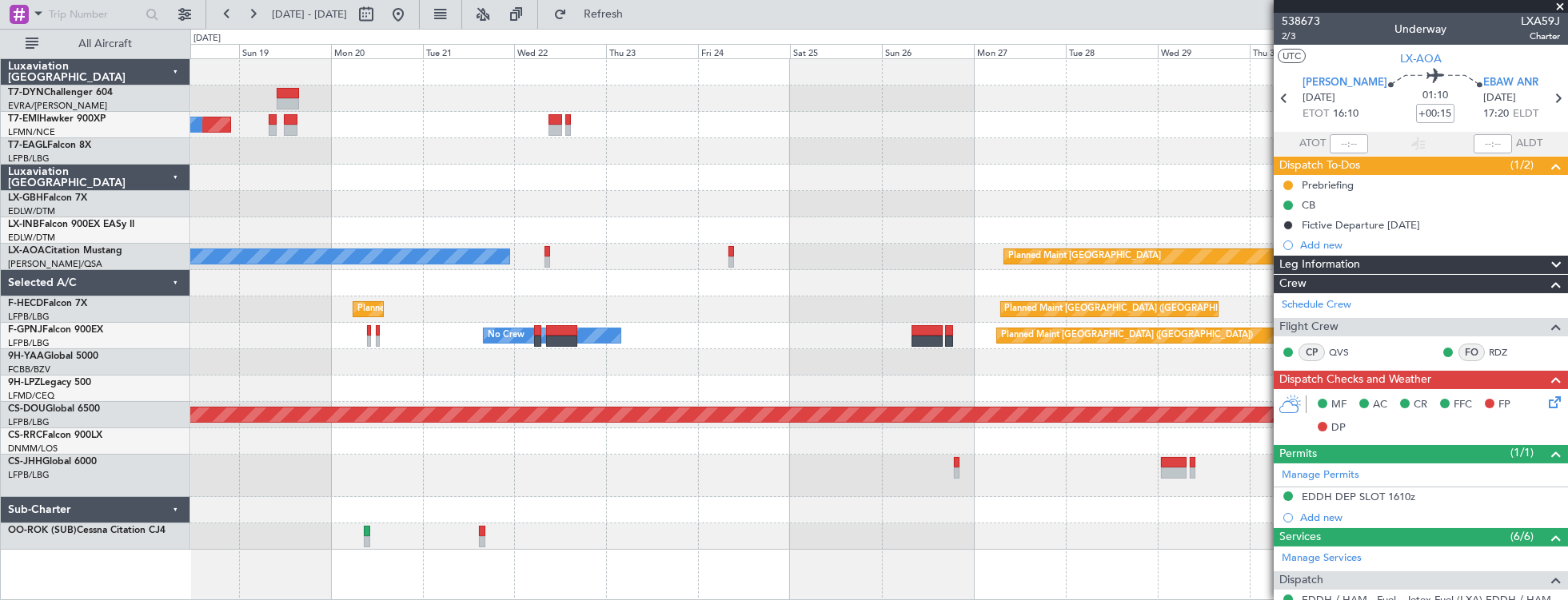
click at [769, 469] on div "Planned Maint [GEOGRAPHIC_DATA] ([GEOGRAPHIC_DATA])" at bounding box center [878, 476] width 1377 height 43
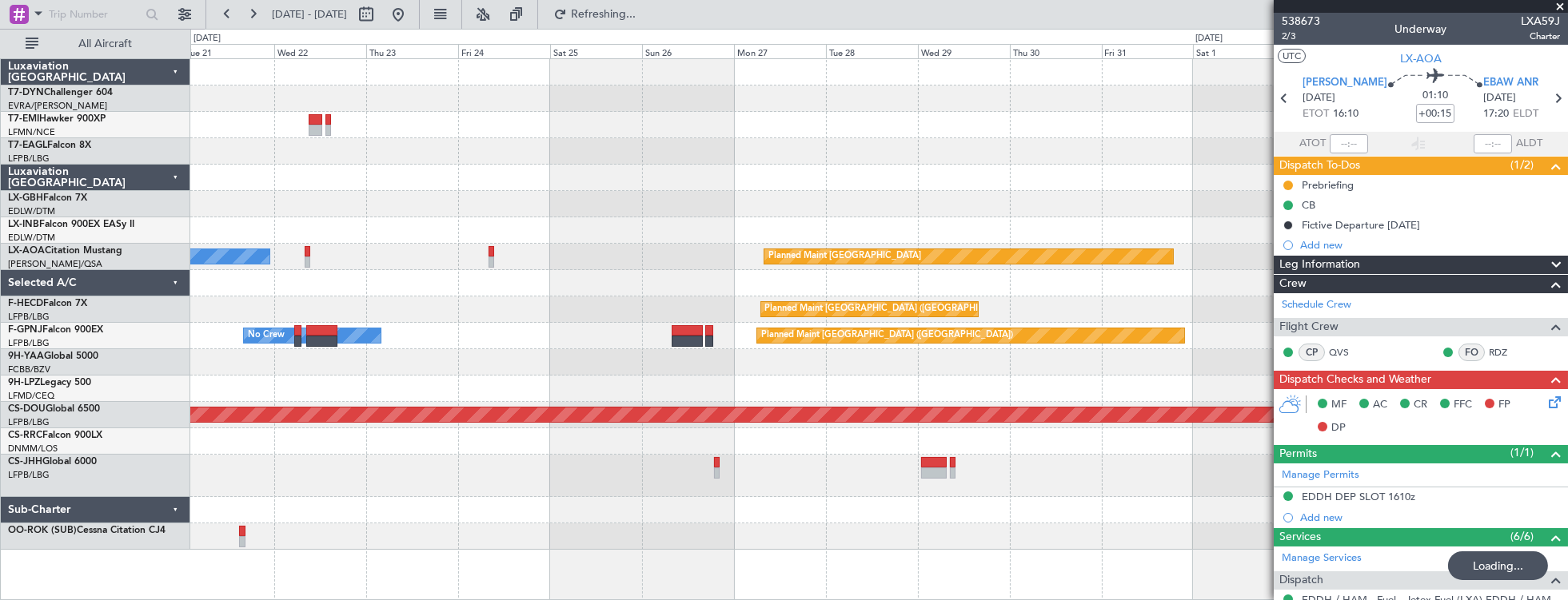
click at [369, 496] on div "Planned Maint No Crew Planned Maint Dubai (Al Maktoum Intl) Planned Maint Nurnb…" at bounding box center [878, 304] width 1377 height 490
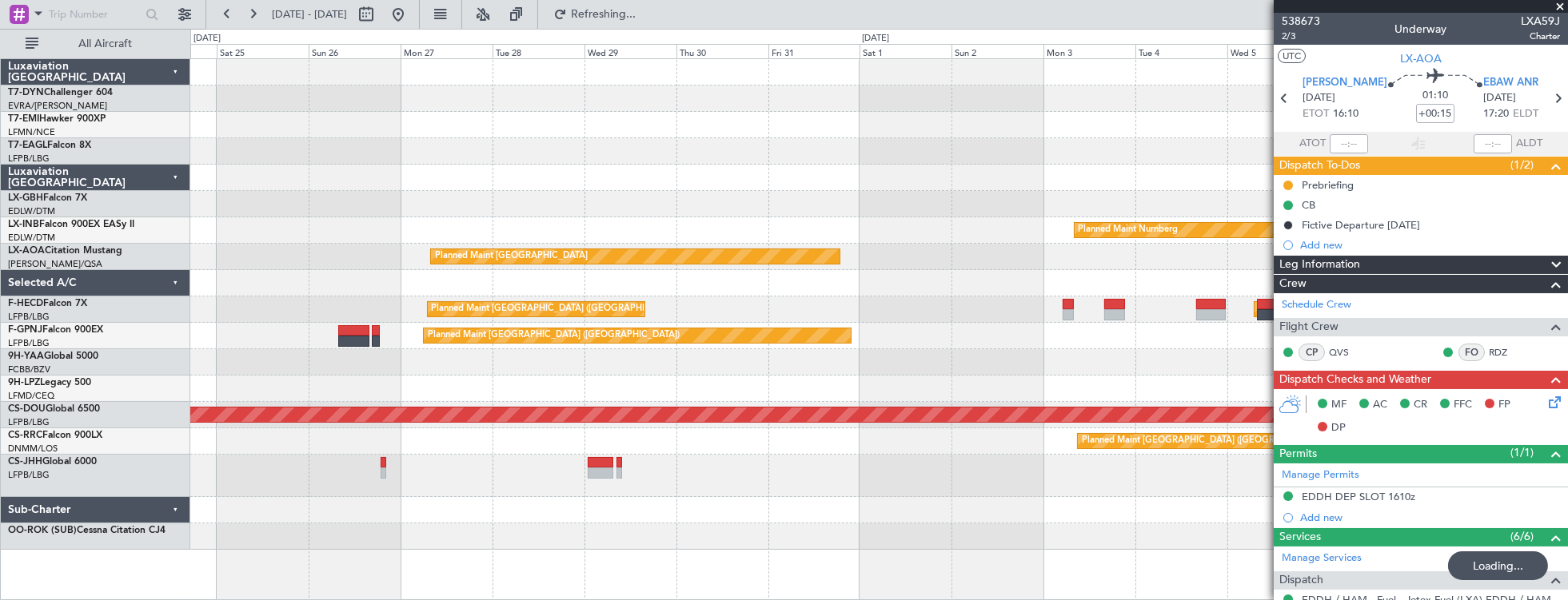
click at [374, 500] on div "Planned Maint Nurnberg Planned Maint Monchengladbach No Crew Monchengladbach No…" at bounding box center [878, 329] width 1378 height 542
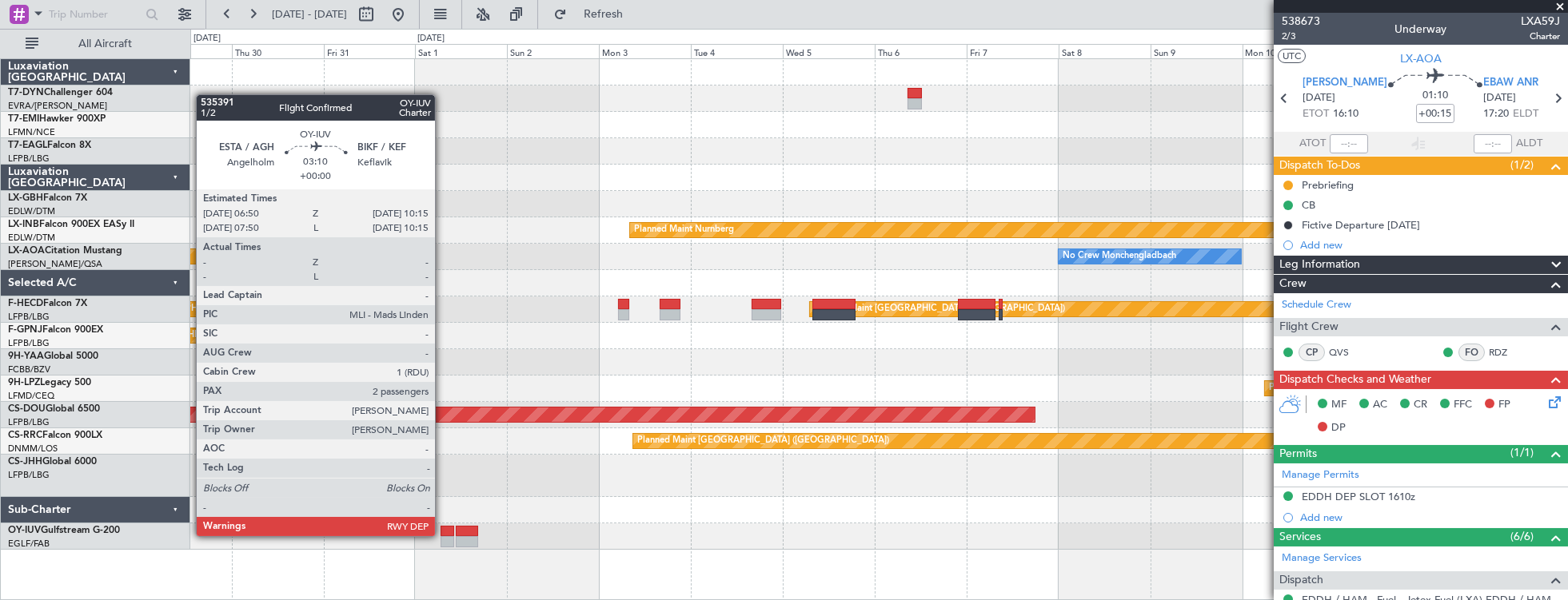
click at [442, 535] on div at bounding box center [447, 531] width 14 height 11
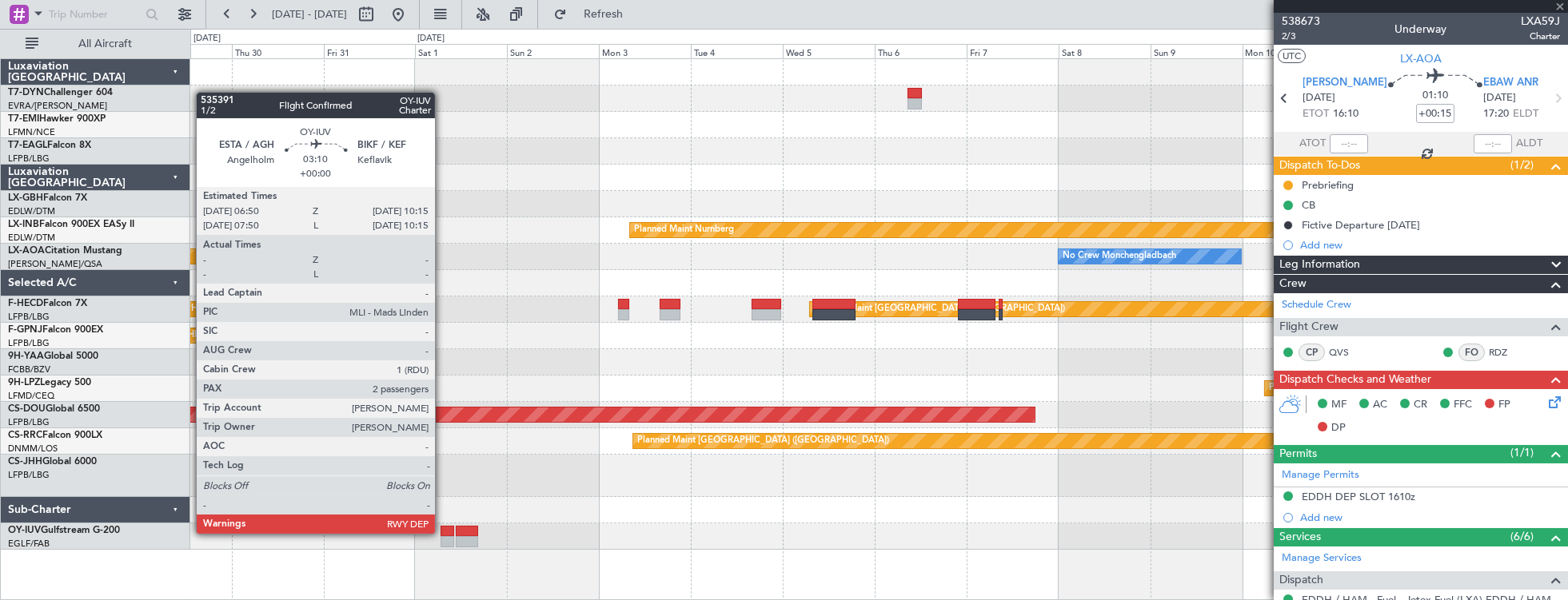
type input "2"
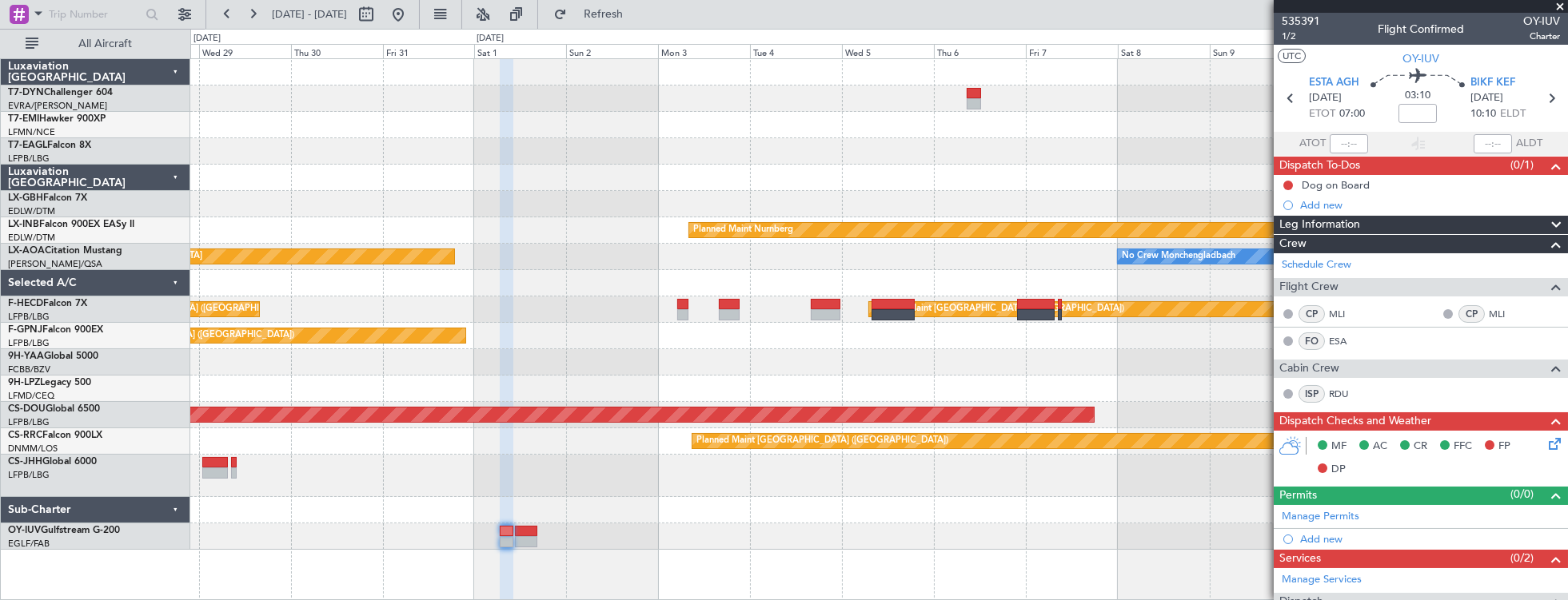
click at [894, 170] on div "Planned Maint Riga (Riga Intl) Planned Maint Nurnberg No Crew Monchengladbach P…" at bounding box center [878, 304] width 1377 height 490
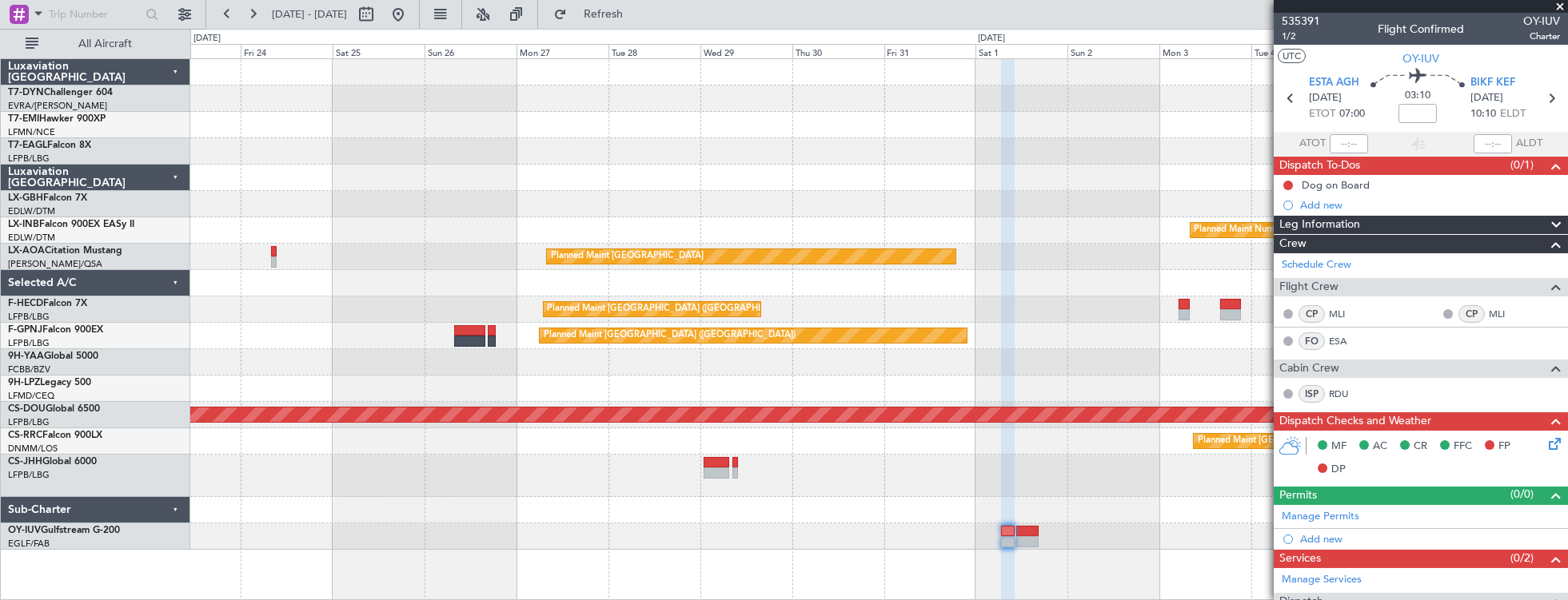
click at [595, 169] on div "Planned Maint Nurnberg Planned Maint Monchengladbach No Crew Monchengladbach No…" at bounding box center [878, 304] width 1377 height 490
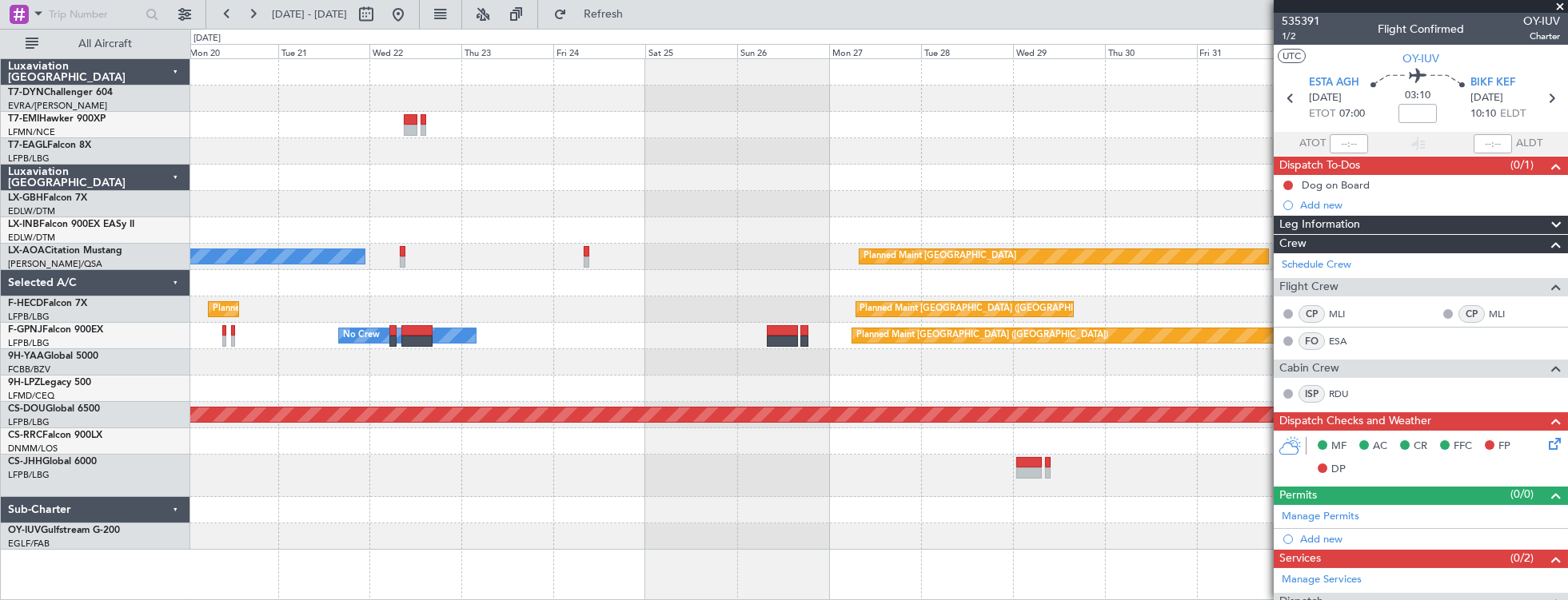
click at [915, 174] on div at bounding box center [878, 177] width 1377 height 26
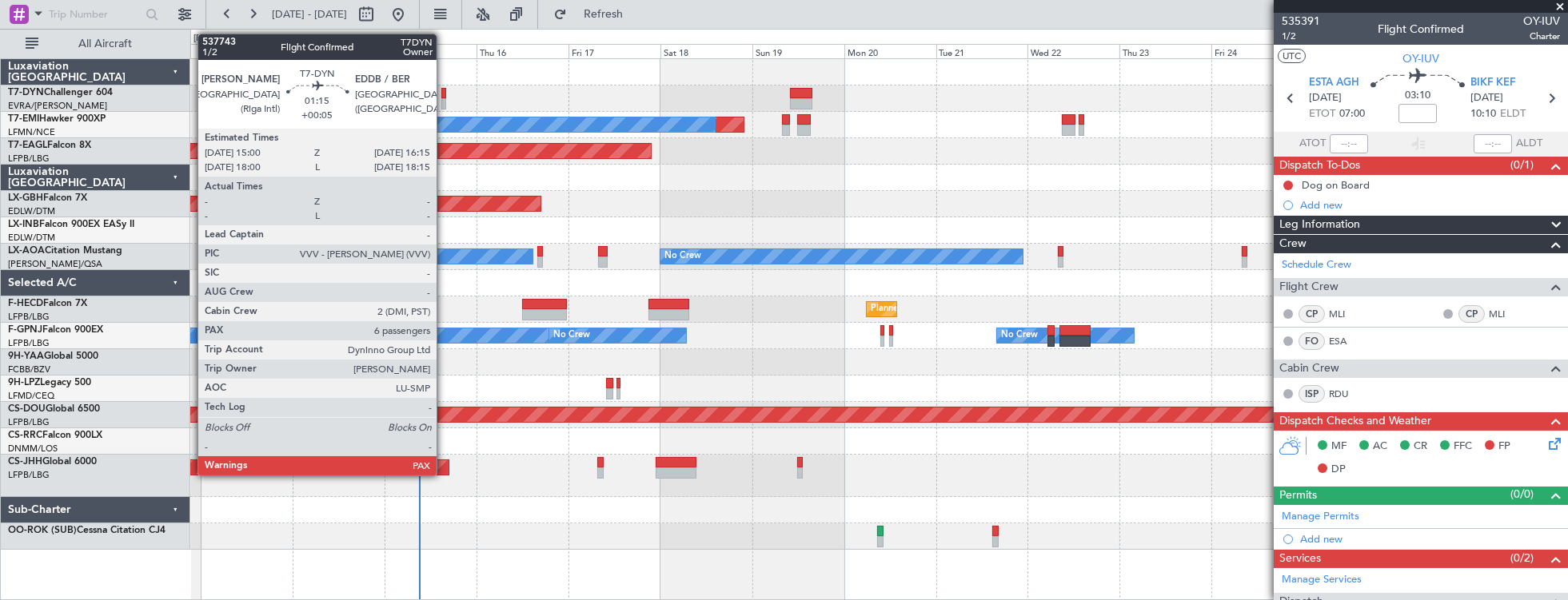
click at [444, 92] on div at bounding box center [443, 93] width 5 height 11
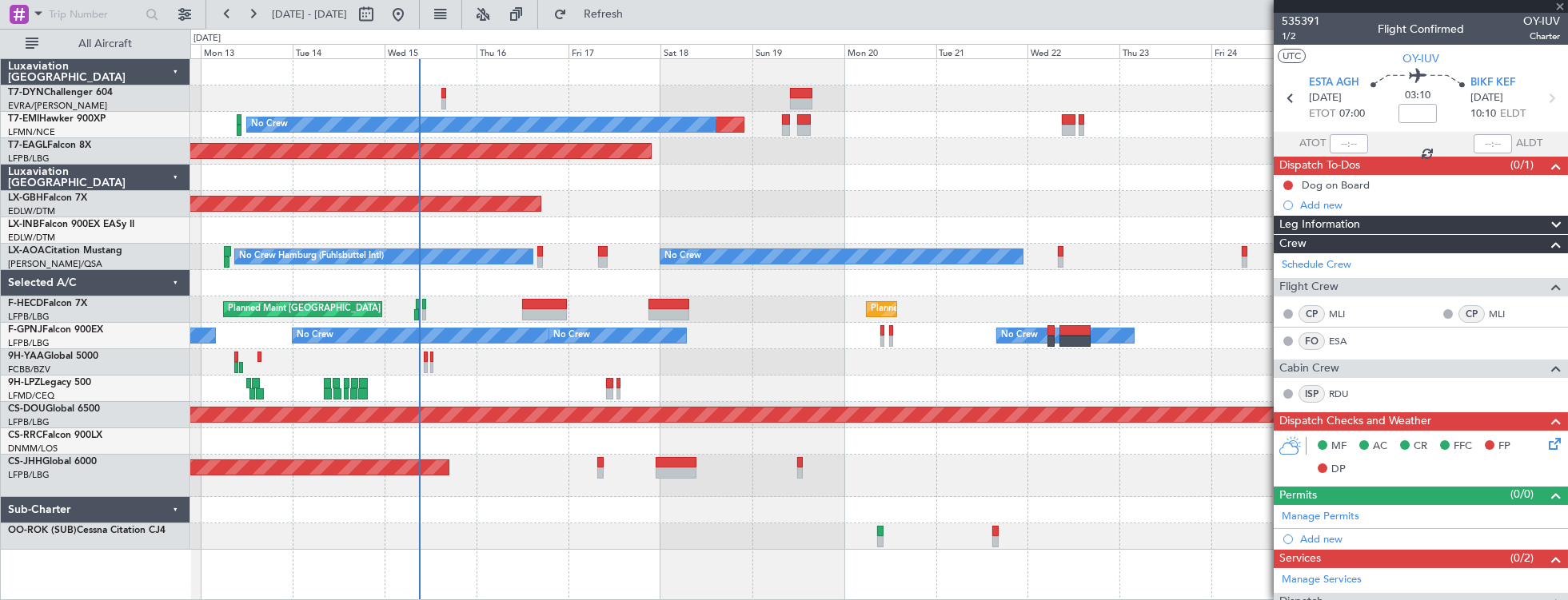
type input "+00:05"
type input "6"
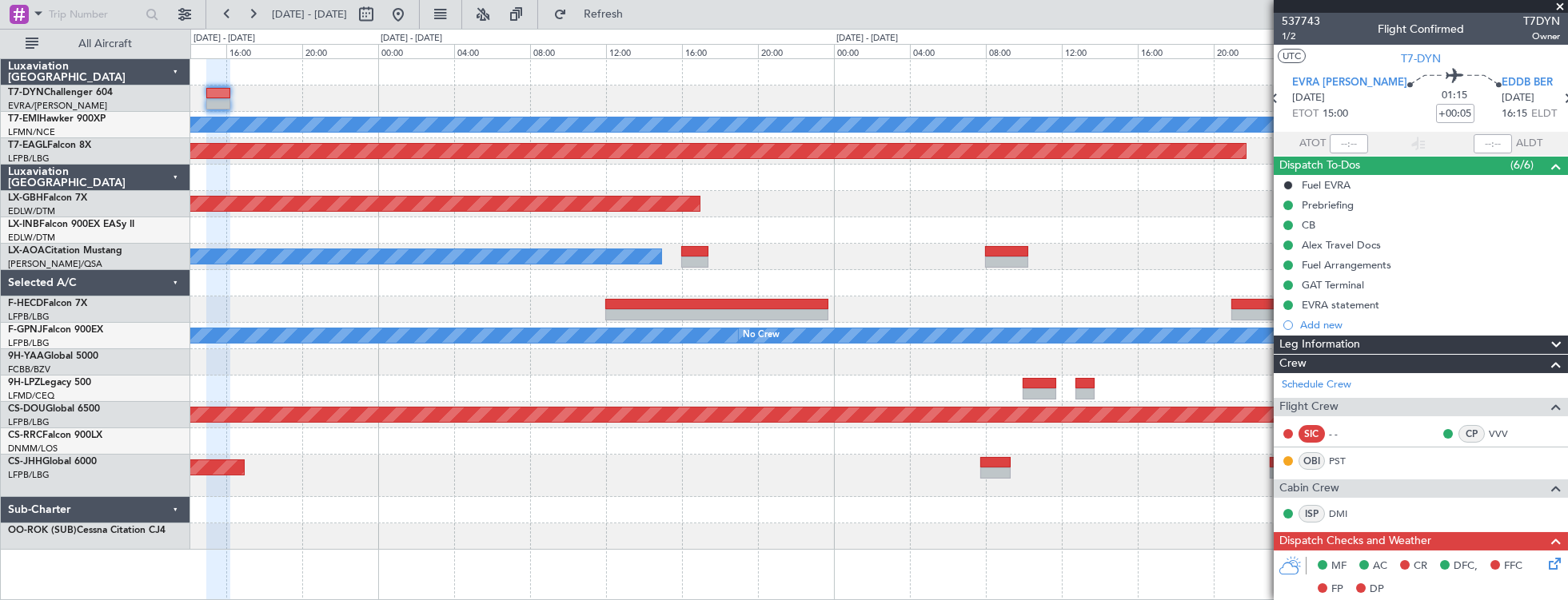
click at [722, 107] on div at bounding box center [878, 98] width 1377 height 26
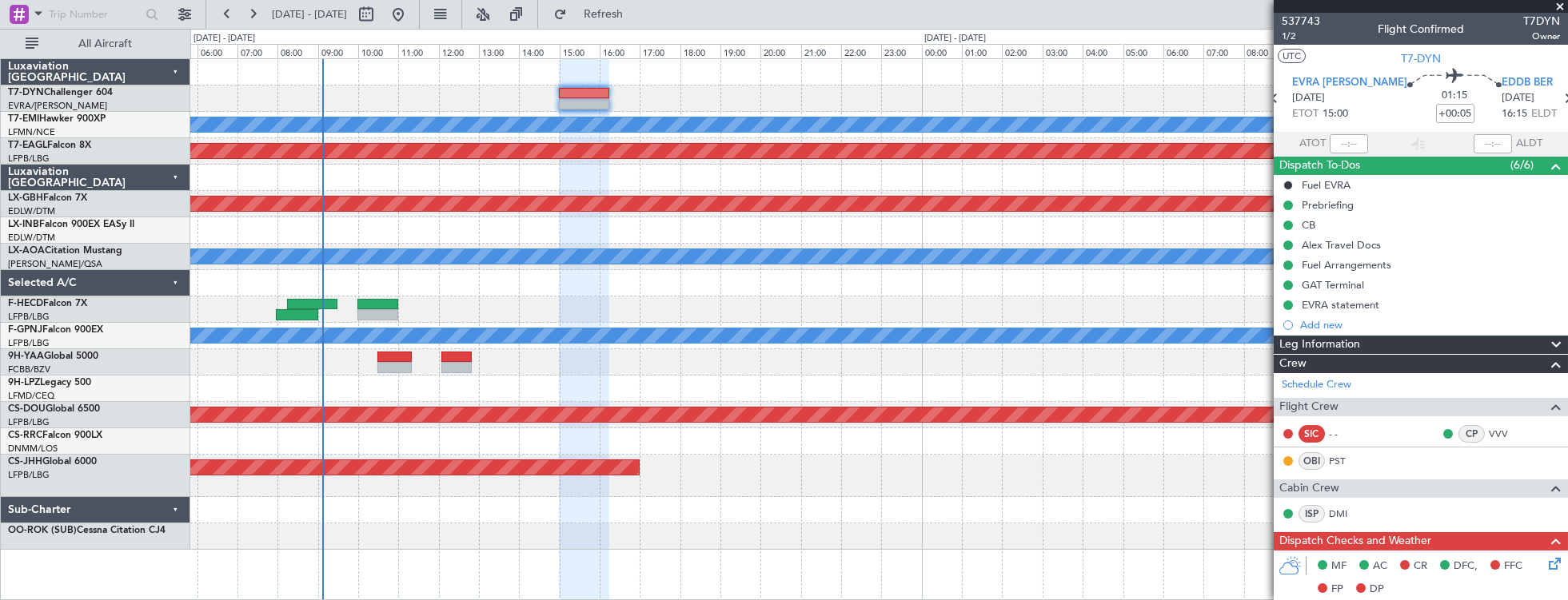
click at [735, 93] on div at bounding box center [878, 98] width 1377 height 26
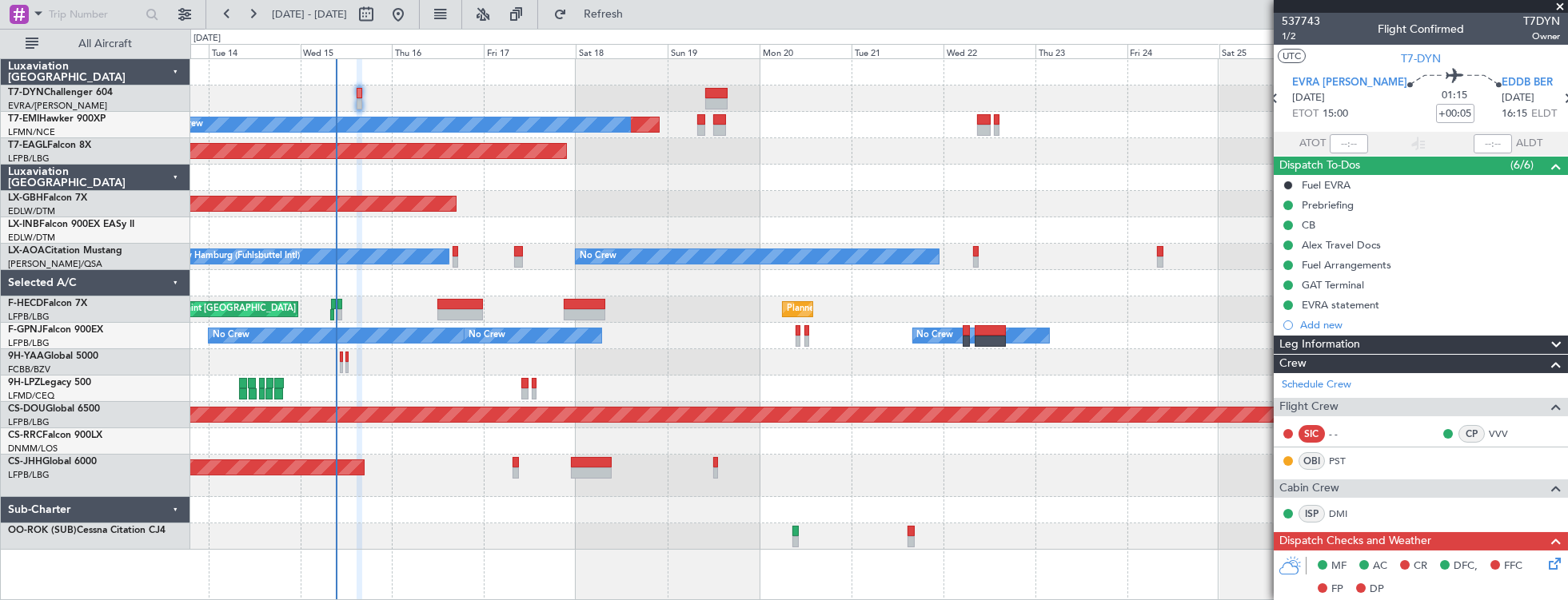
click at [426, 362] on div at bounding box center [878, 362] width 1377 height 26
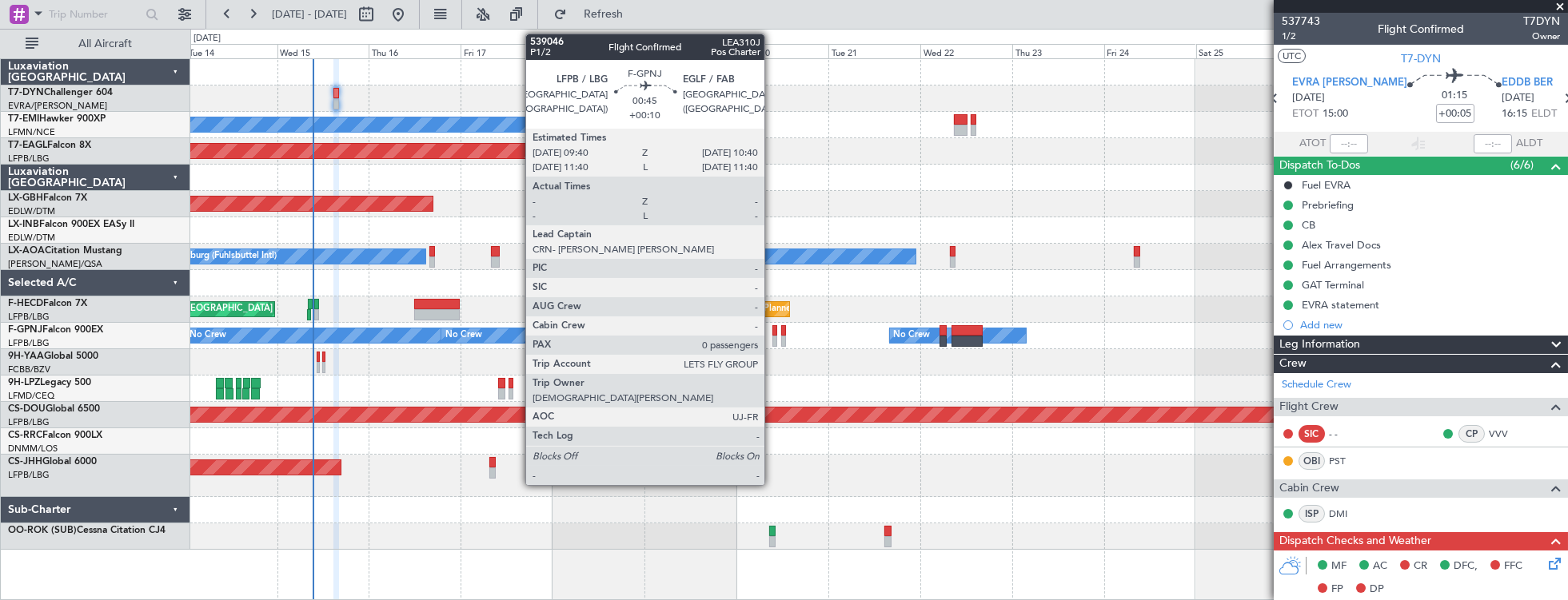
click at [772, 330] on div at bounding box center [774, 330] width 4 height 11
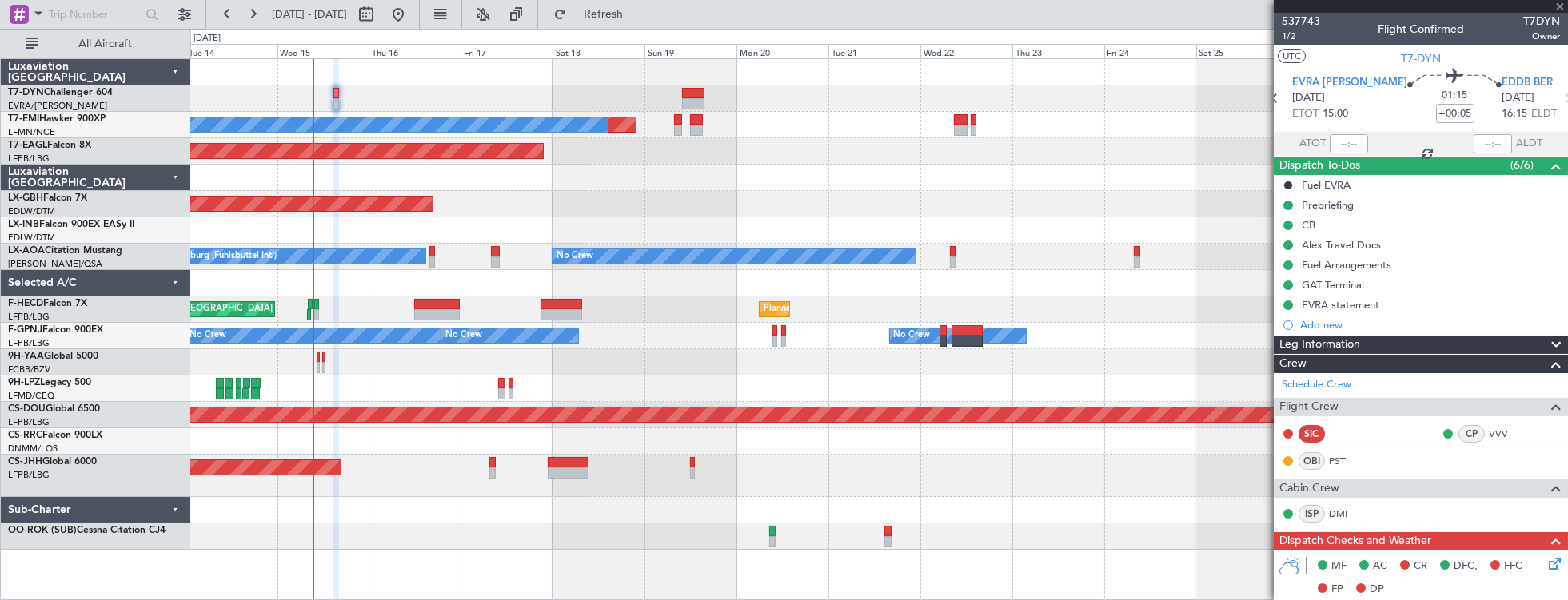
type input "+00:10"
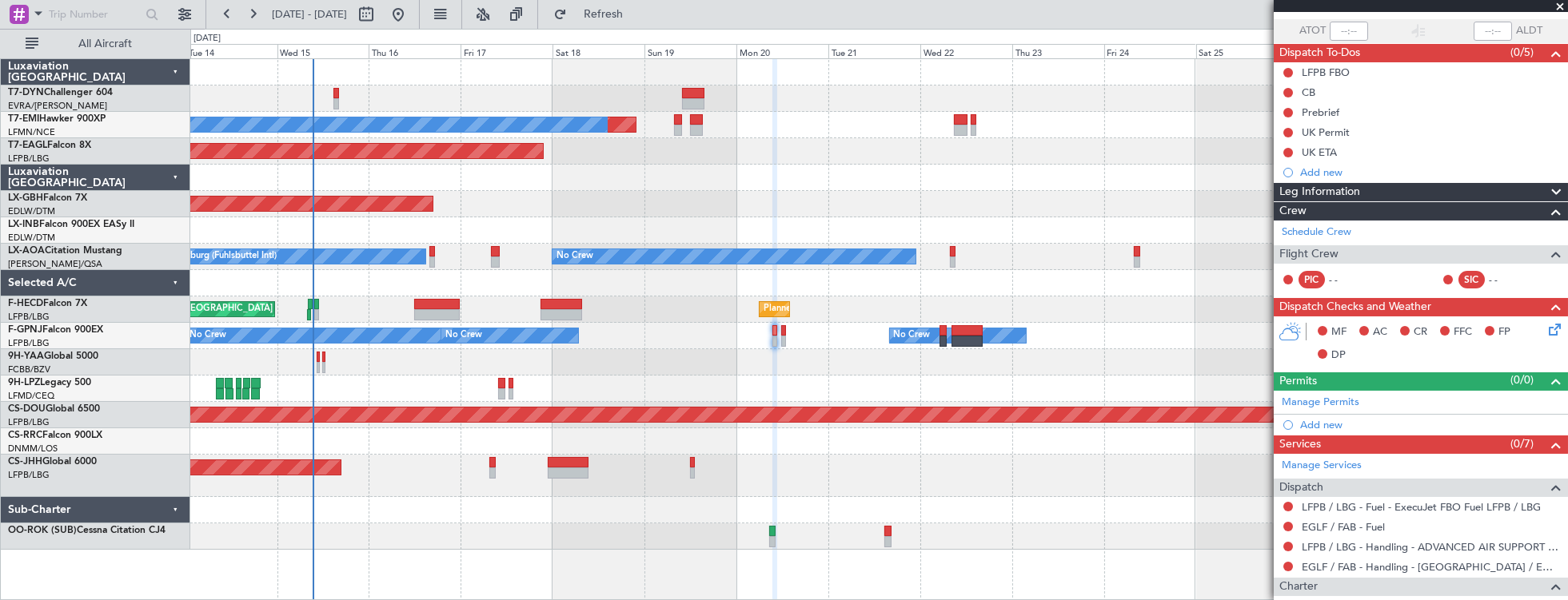
scroll to position [84, 0]
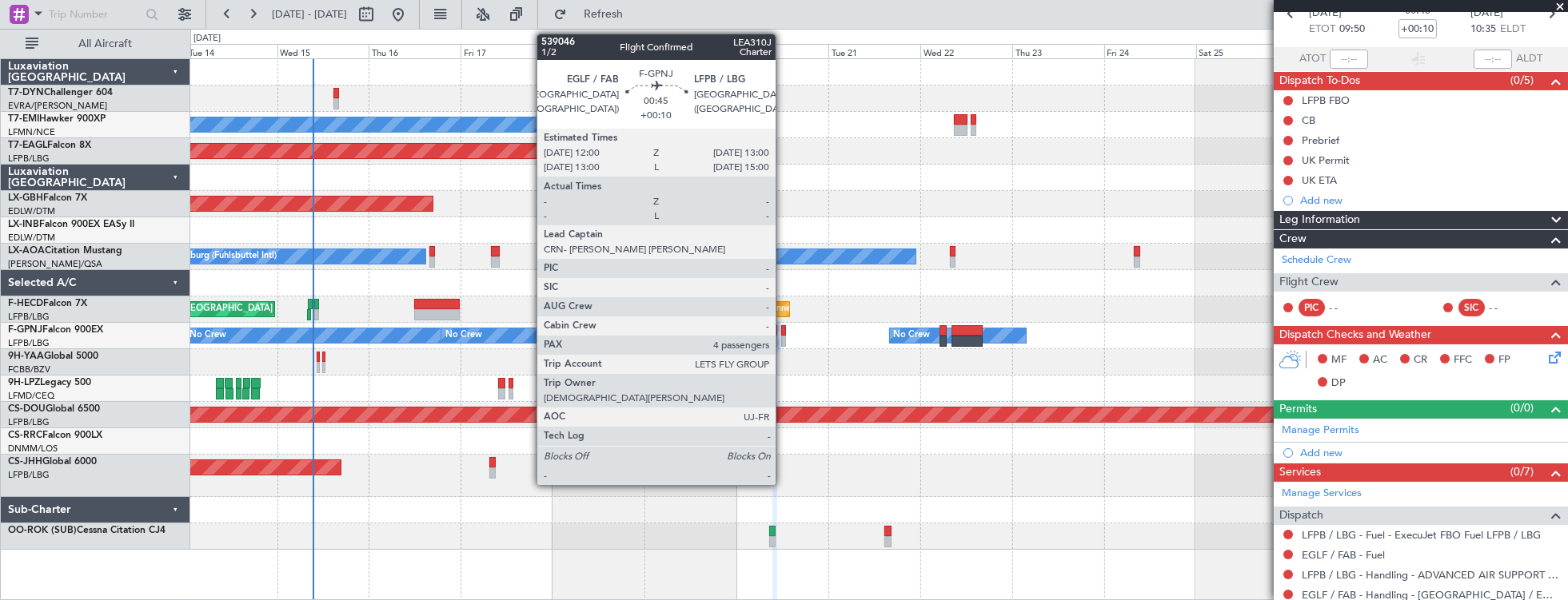
click at [783, 330] on div at bounding box center [783, 330] width 4 height 11
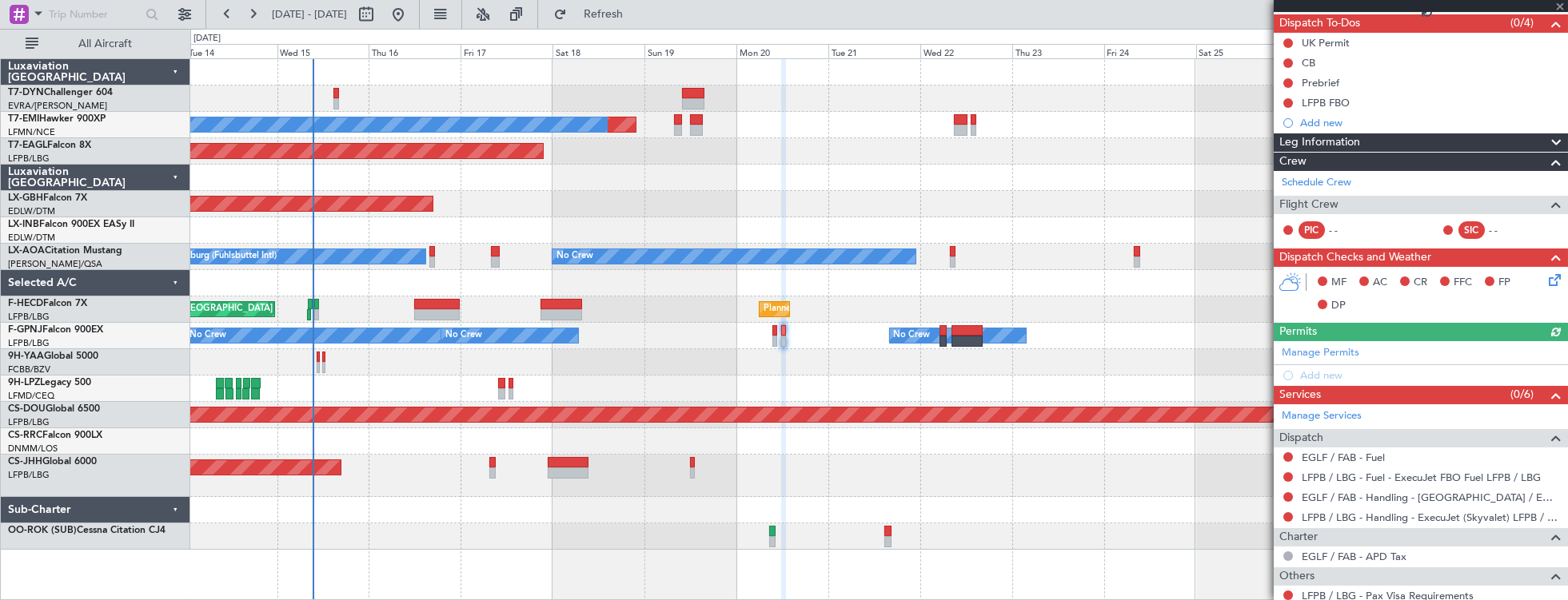
scroll to position [0, 0]
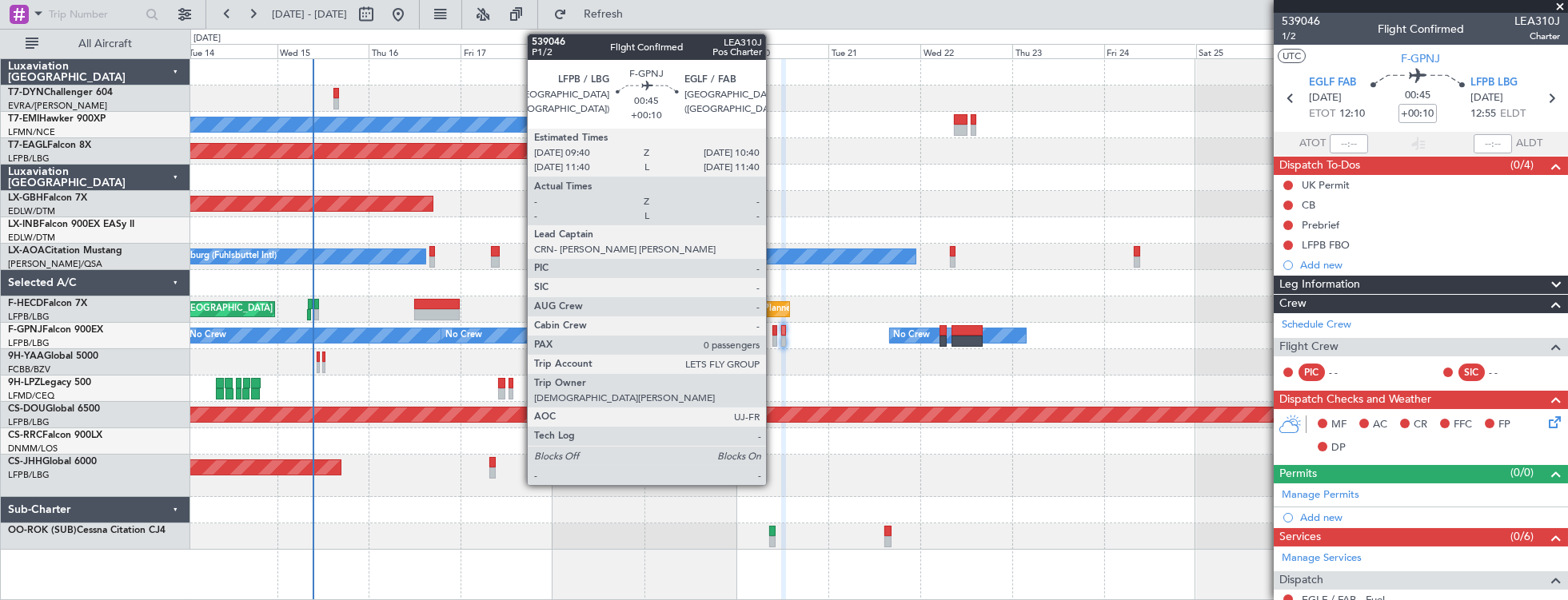
click at [774, 336] on div at bounding box center [774, 341] width 4 height 11
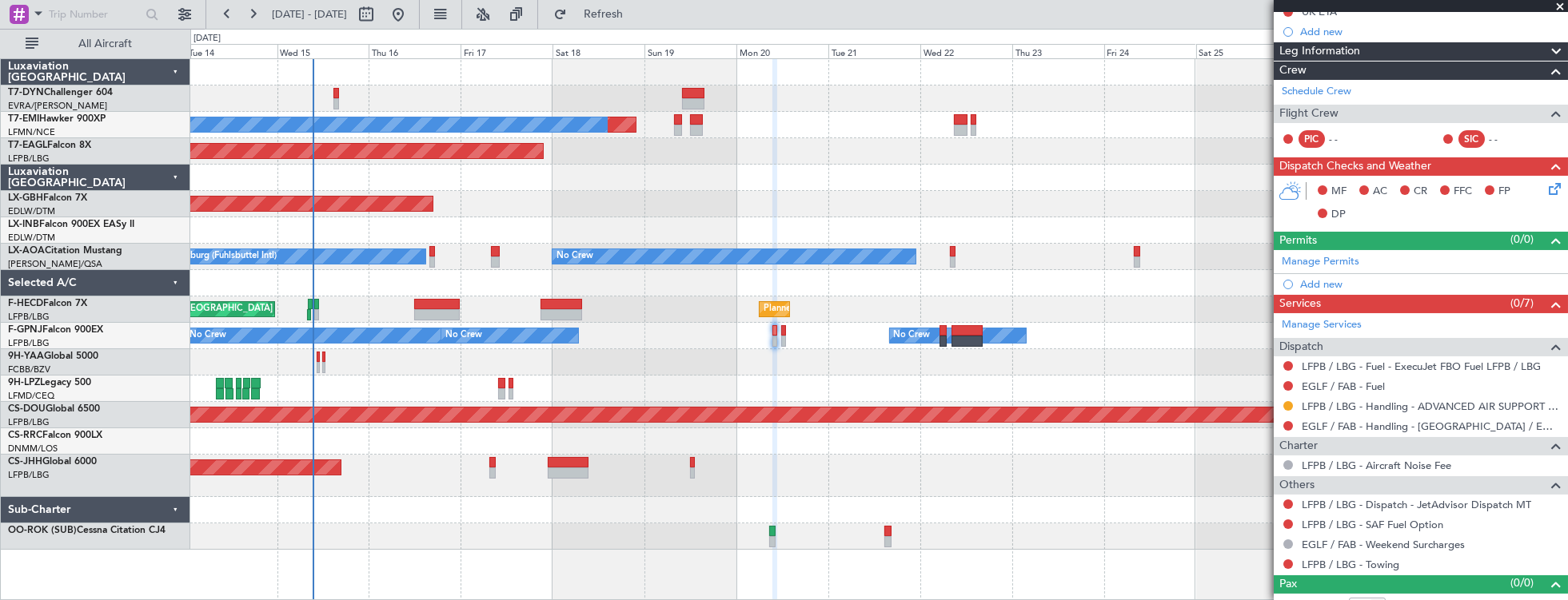
scroll to position [267, 0]
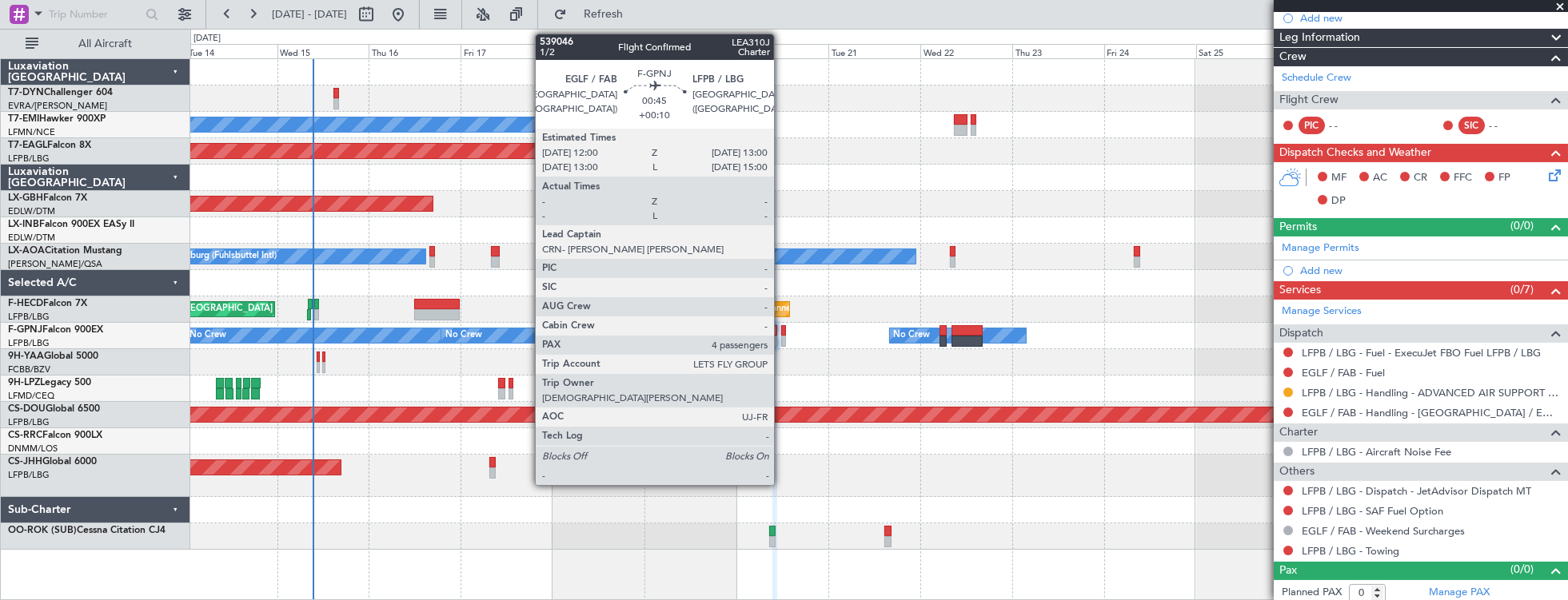
click at [782, 330] on div at bounding box center [783, 330] width 4 height 11
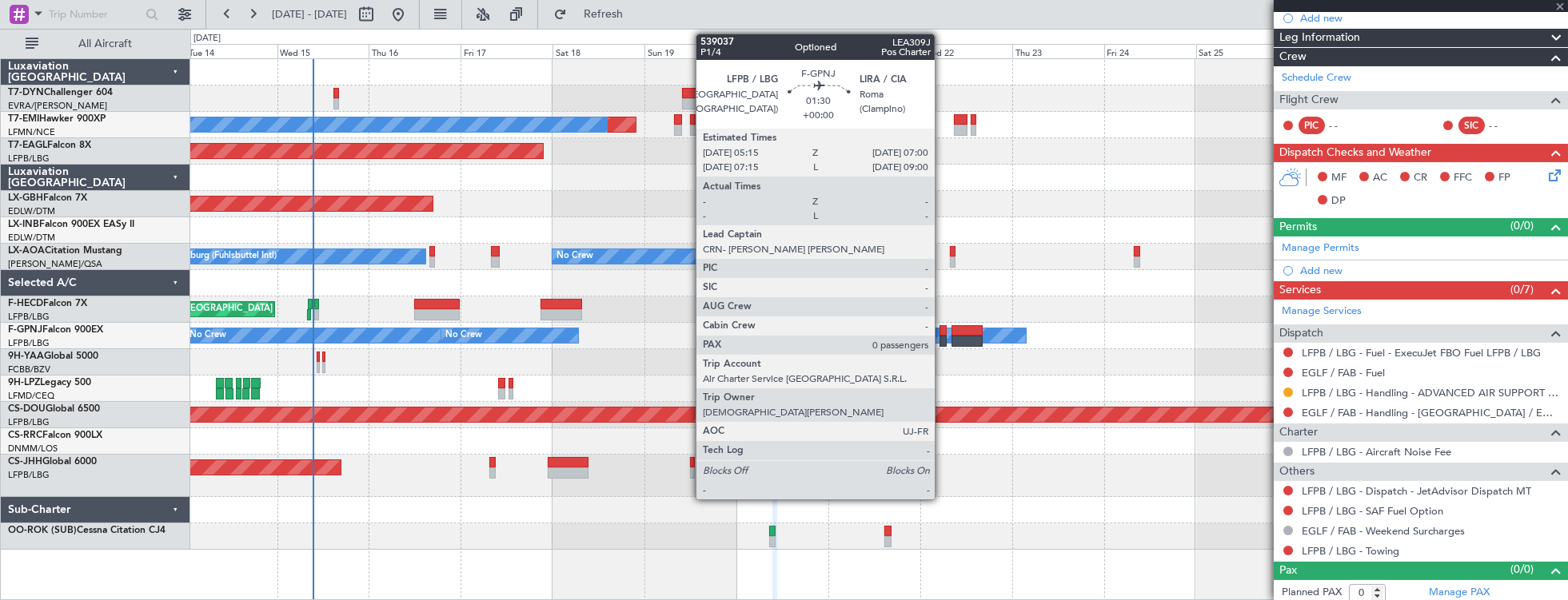
type input "4"
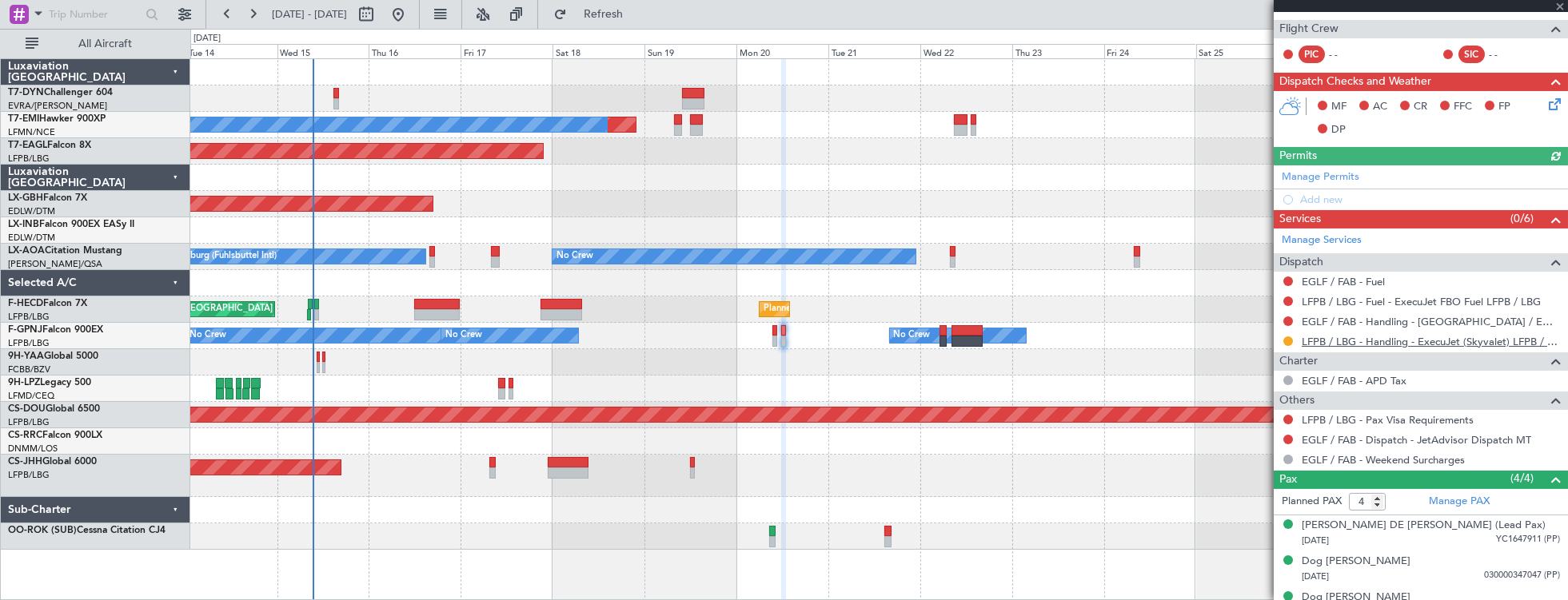
scroll to position [370, 0]
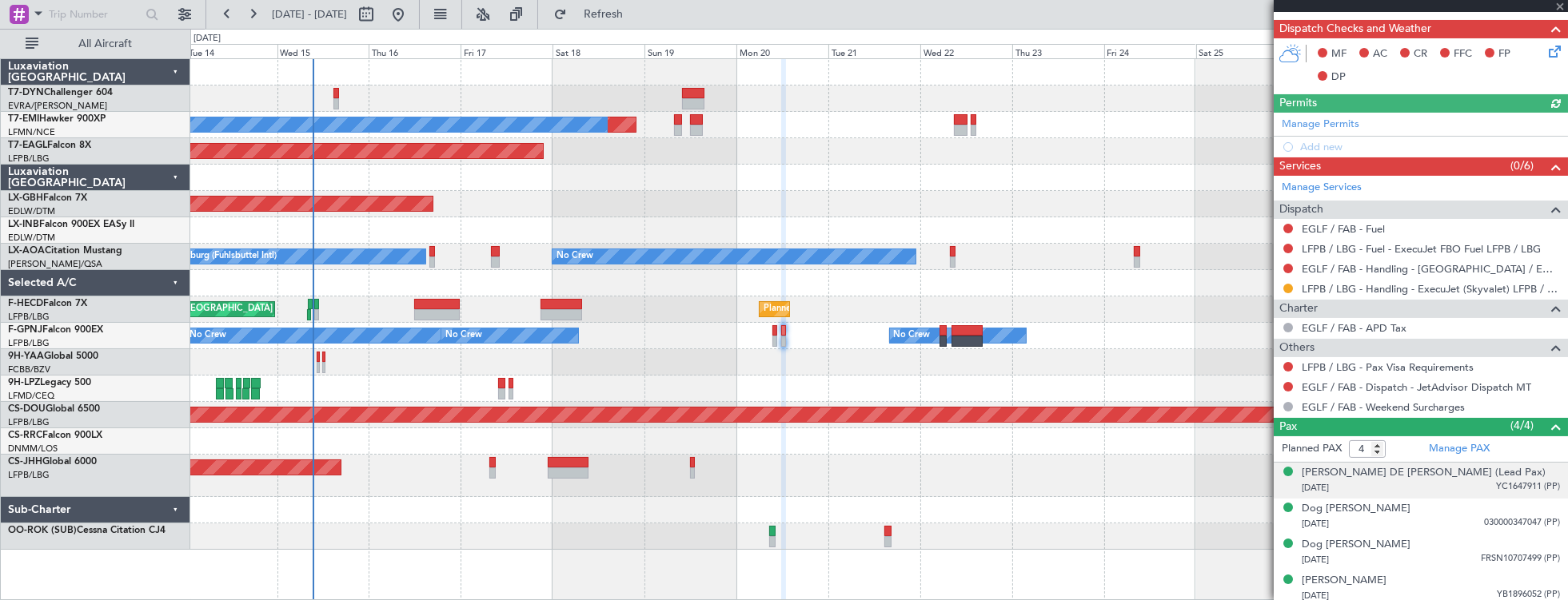
click at [1422, 487] on div "17/11/1941 YC1647911 (PP)" at bounding box center [1430, 488] width 258 height 16
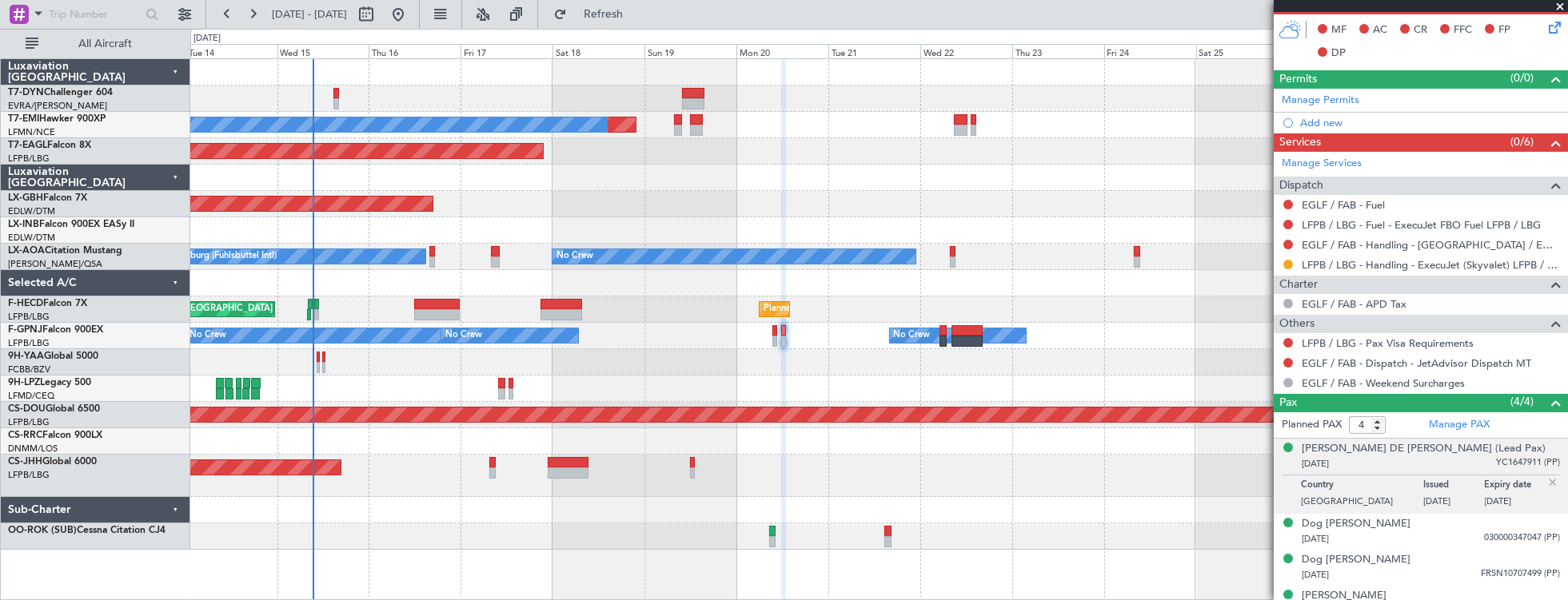
scroll to position [409, 0]
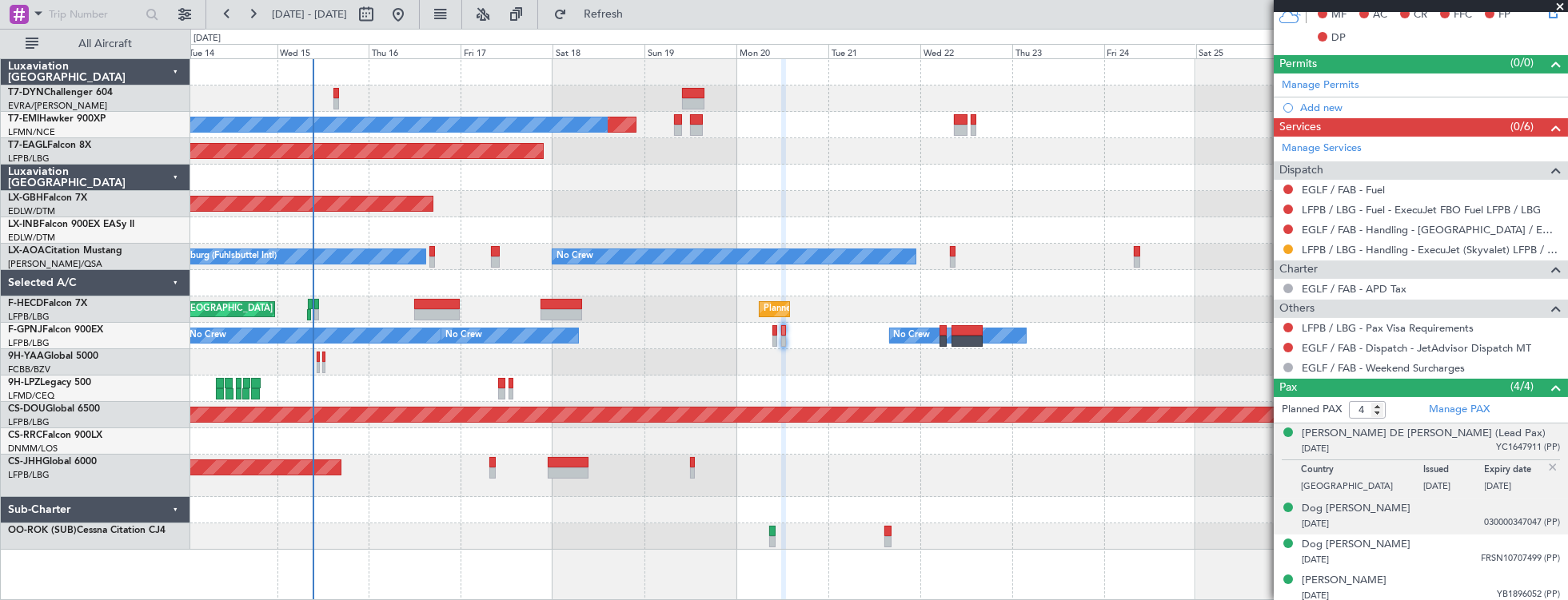
click at [1389, 517] on div "26/04/2022 030000347047 (PP)" at bounding box center [1430, 524] width 258 height 16
click at [1363, 443] on div "17/11/1941 YC1647911 (PP)" at bounding box center [1430, 449] width 258 height 16
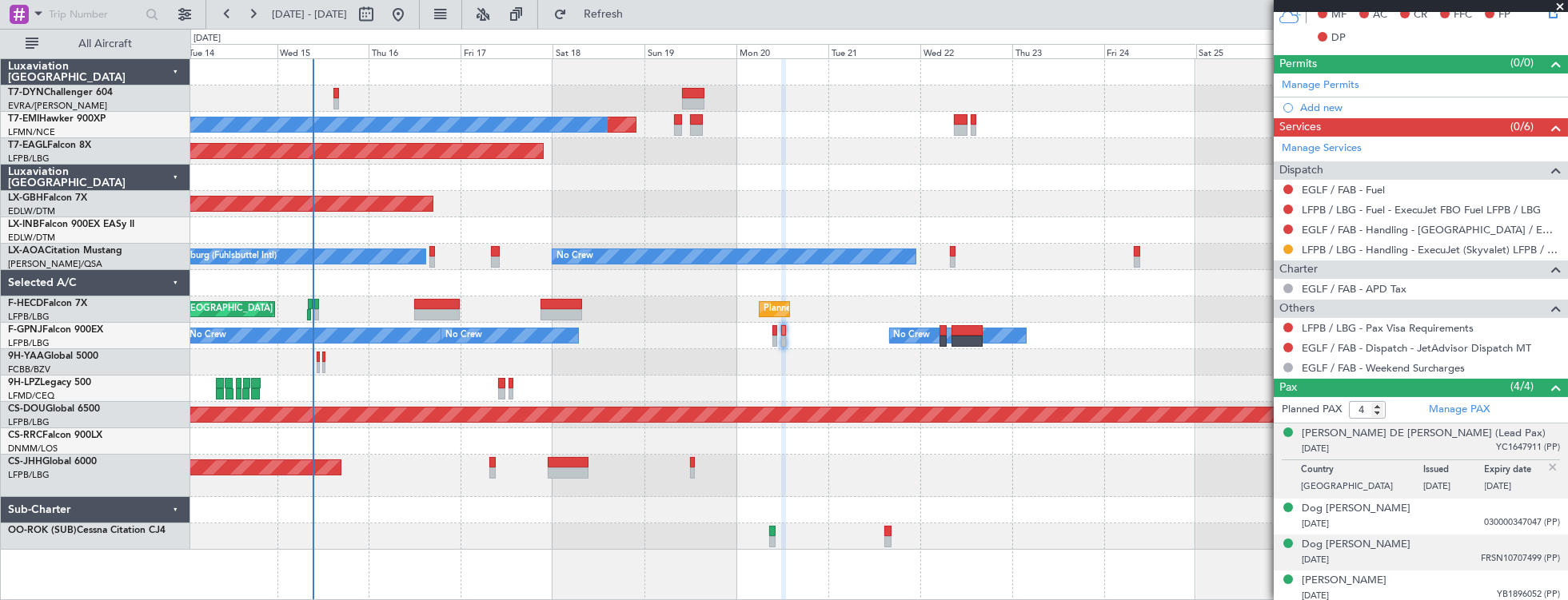
click at [1428, 553] on div "01/08/2010 FRSN10707499 (PP)" at bounding box center [1430, 560] width 258 height 16
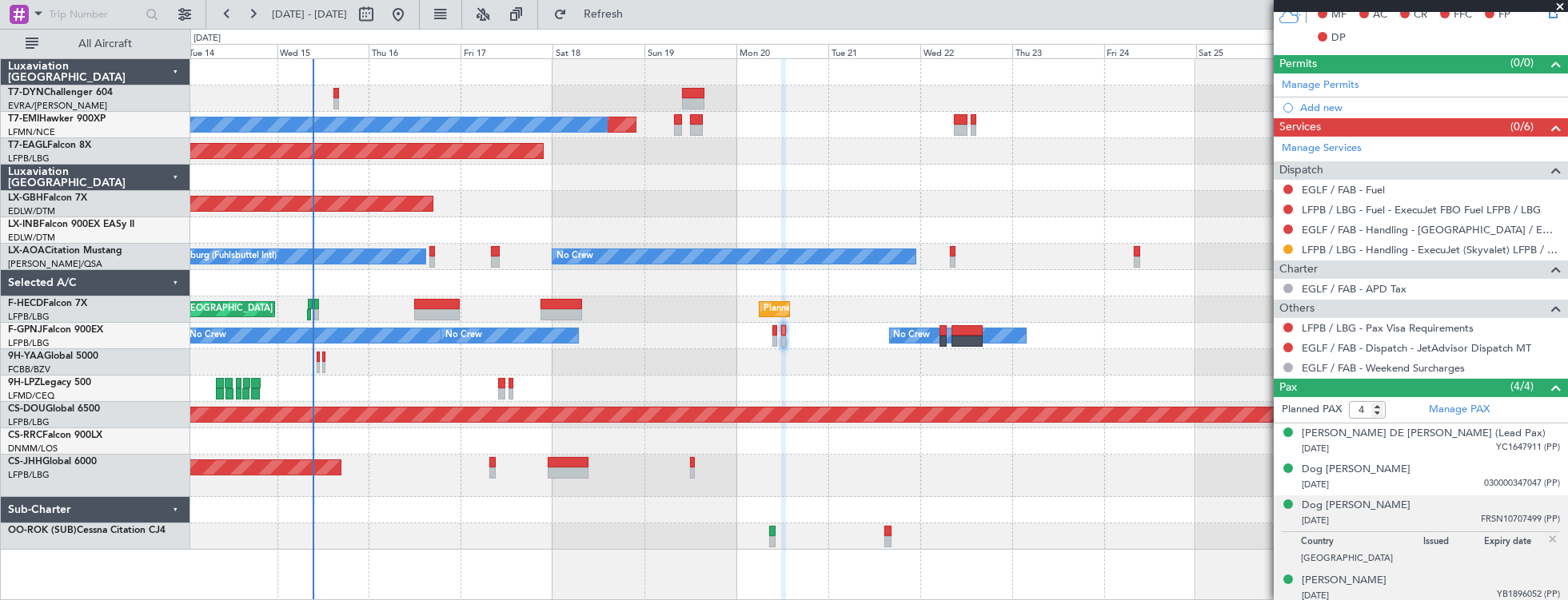
click at [1383, 591] on div "14/02/1957 YB1896052 (PP)" at bounding box center [1430, 596] width 258 height 16
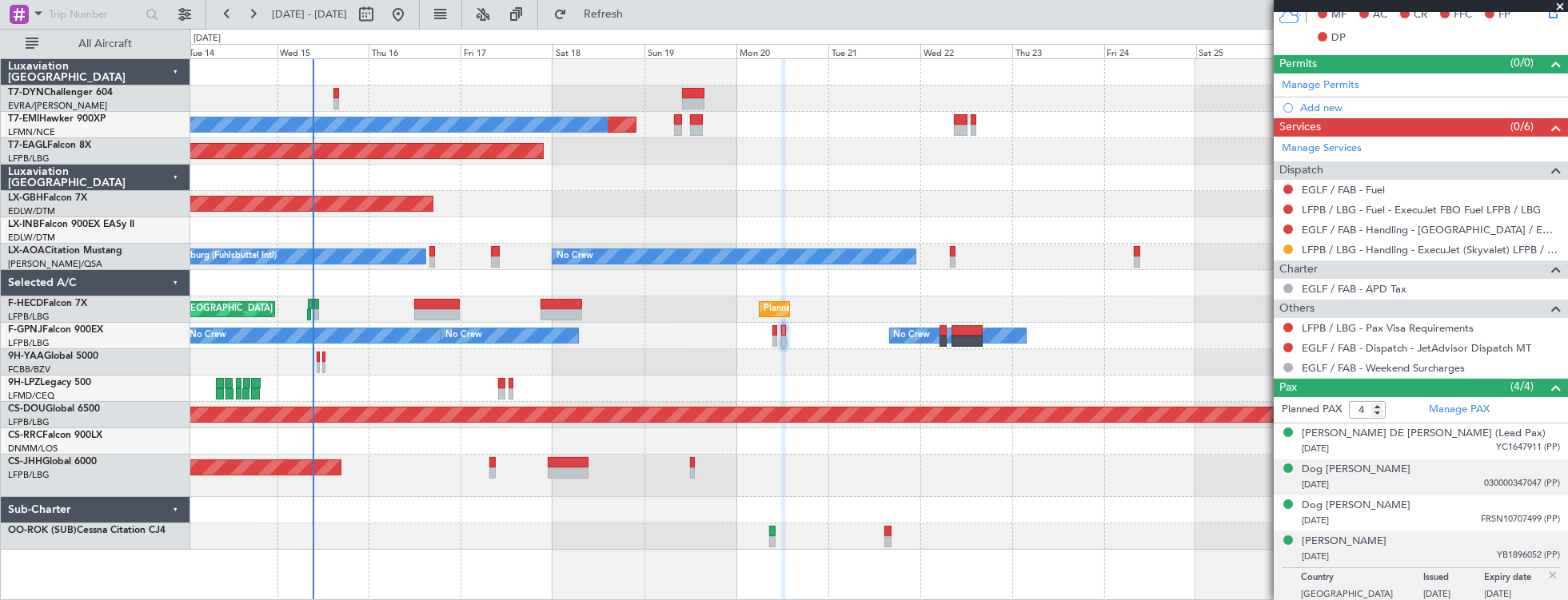
click at [1379, 484] on div "26/04/2022 030000347047 (PP)" at bounding box center [1430, 485] width 258 height 16
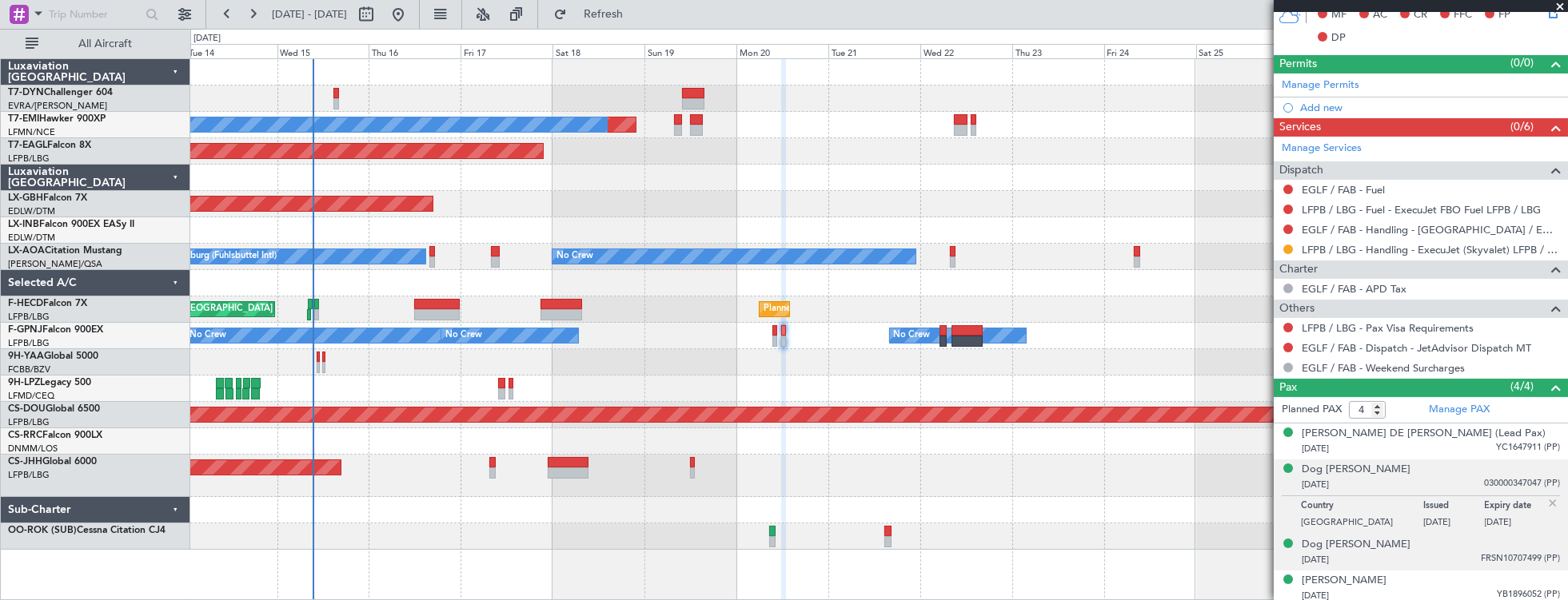
click at [1391, 553] on div "01/08/2010 FRSN10707499 (PP)" at bounding box center [1430, 560] width 258 height 16
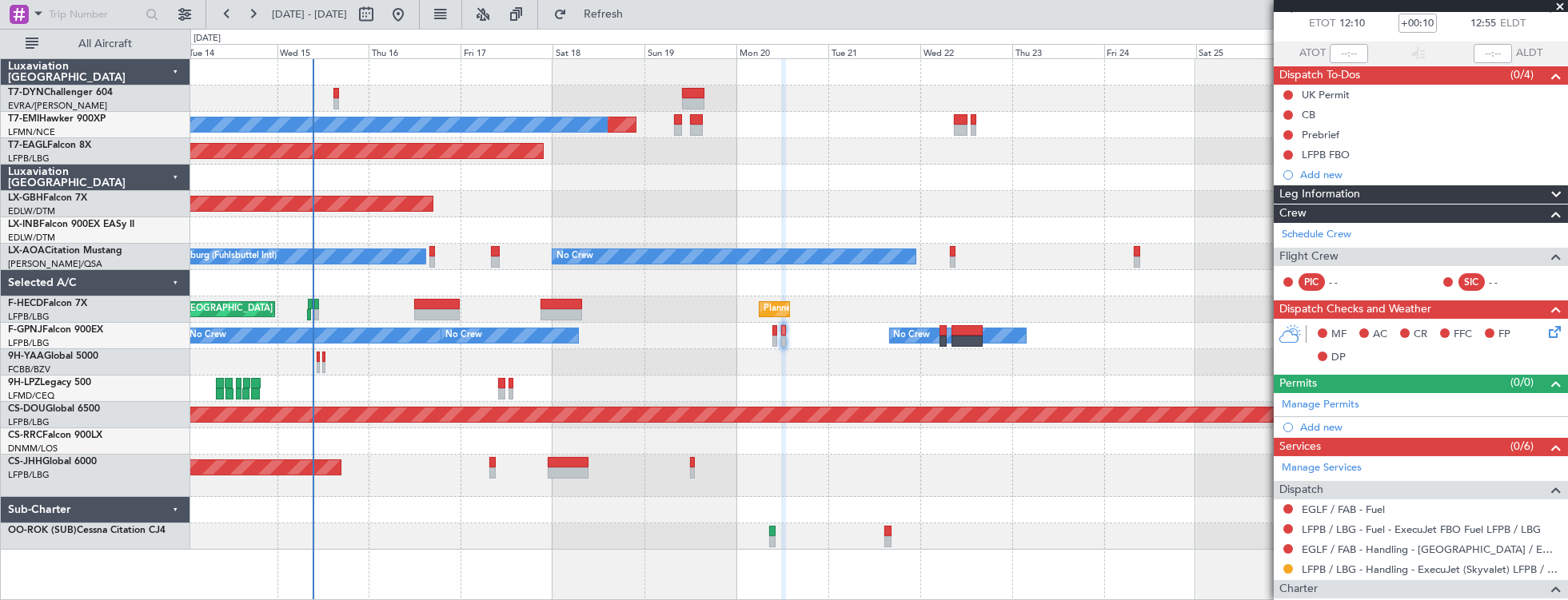
scroll to position [0, 0]
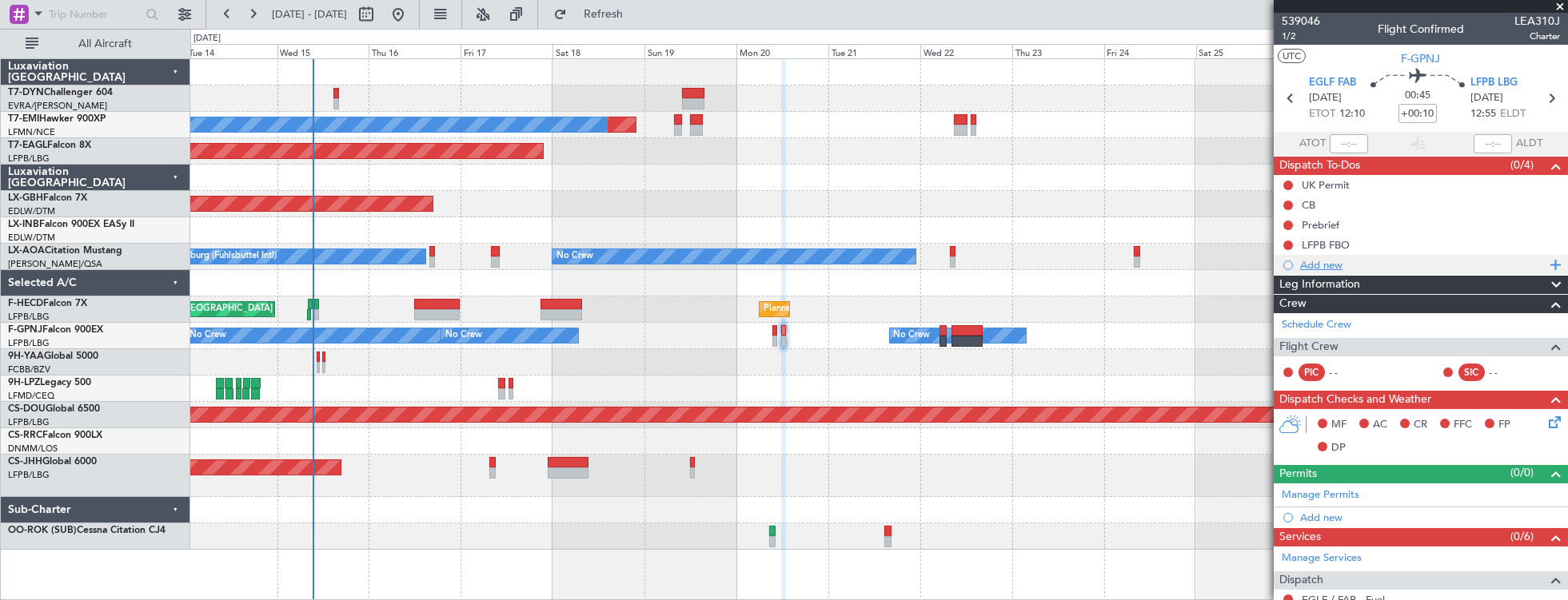
click at [1337, 265] on div "Add new" at bounding box center [1423, 264] width 245 height 14
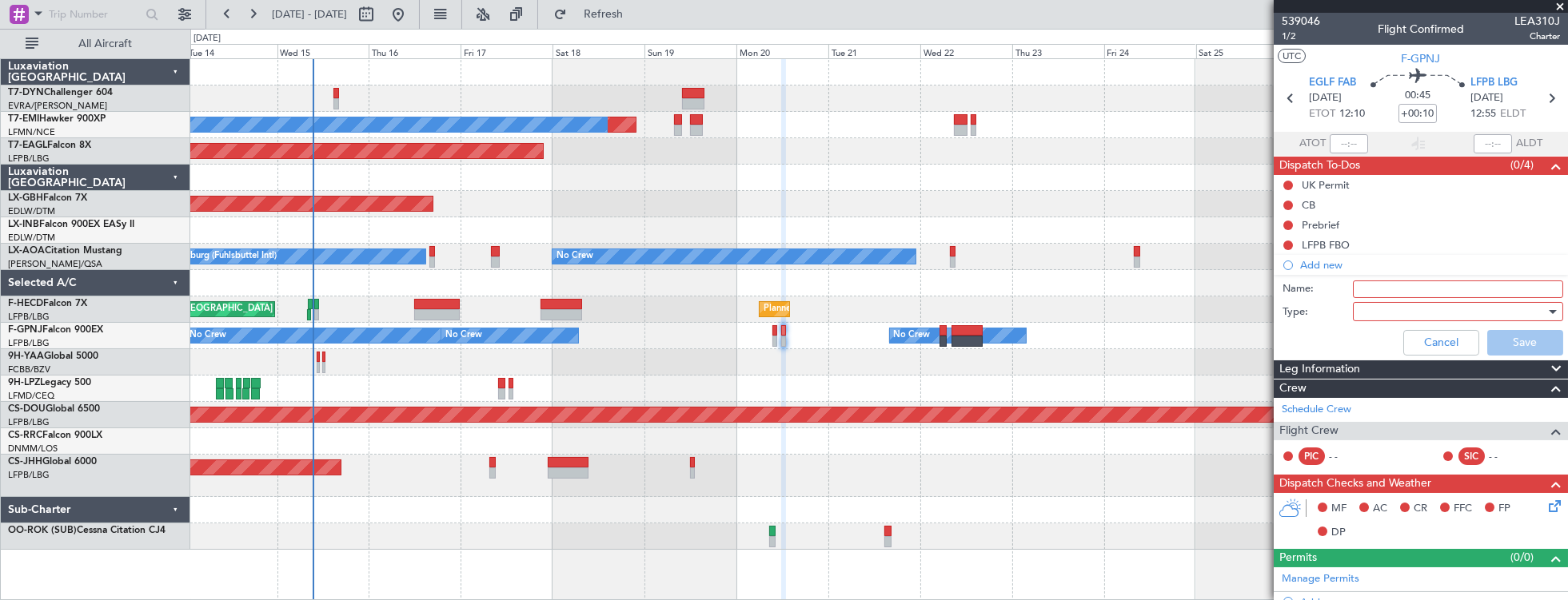
click at [1374, 280] on input "Name:" at bounding box center [1457, 289] width 210 height 17
type input "Dog On Board"
click at [1320, 333] on div "Cancel Save" at bounding box center [1416, 342] width 302 height 38
click at [1359, 310] on span at bounding box center [1359, 311] width 1 height 15
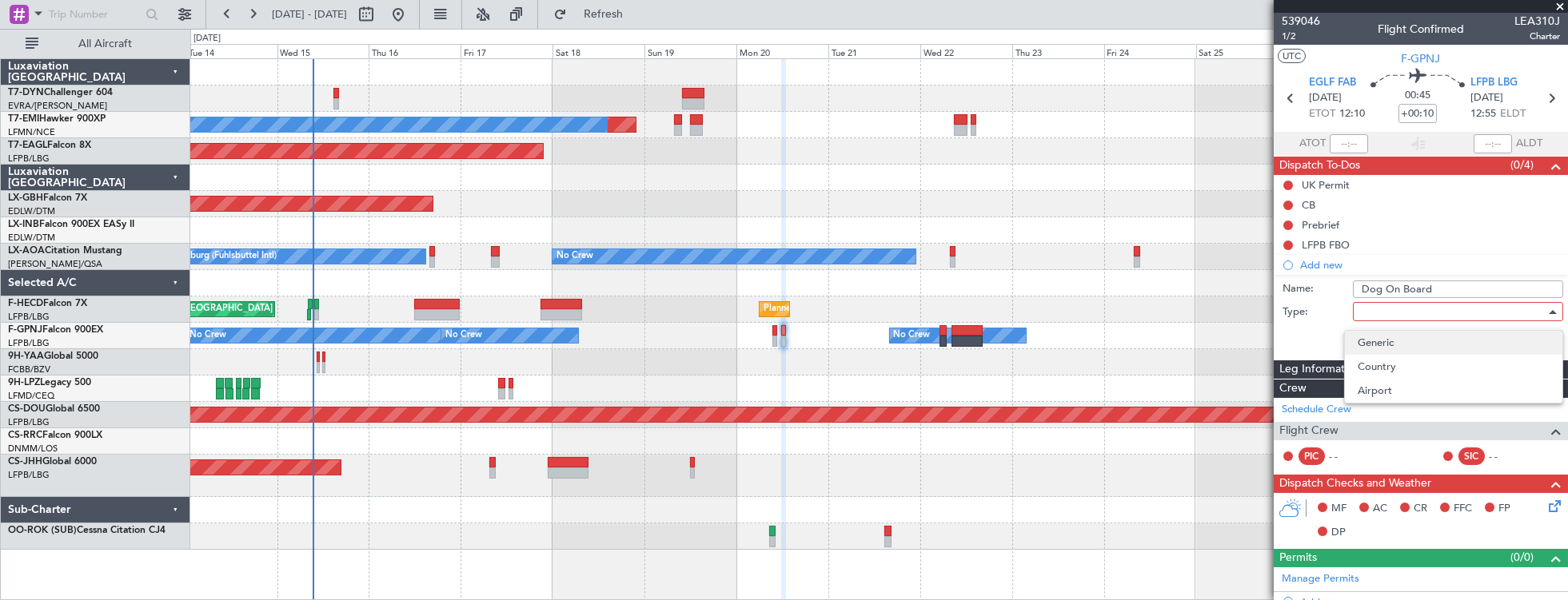
click at [1376, 336] on span "Generic" at bounding box center [1453, 342] width 192 height 24
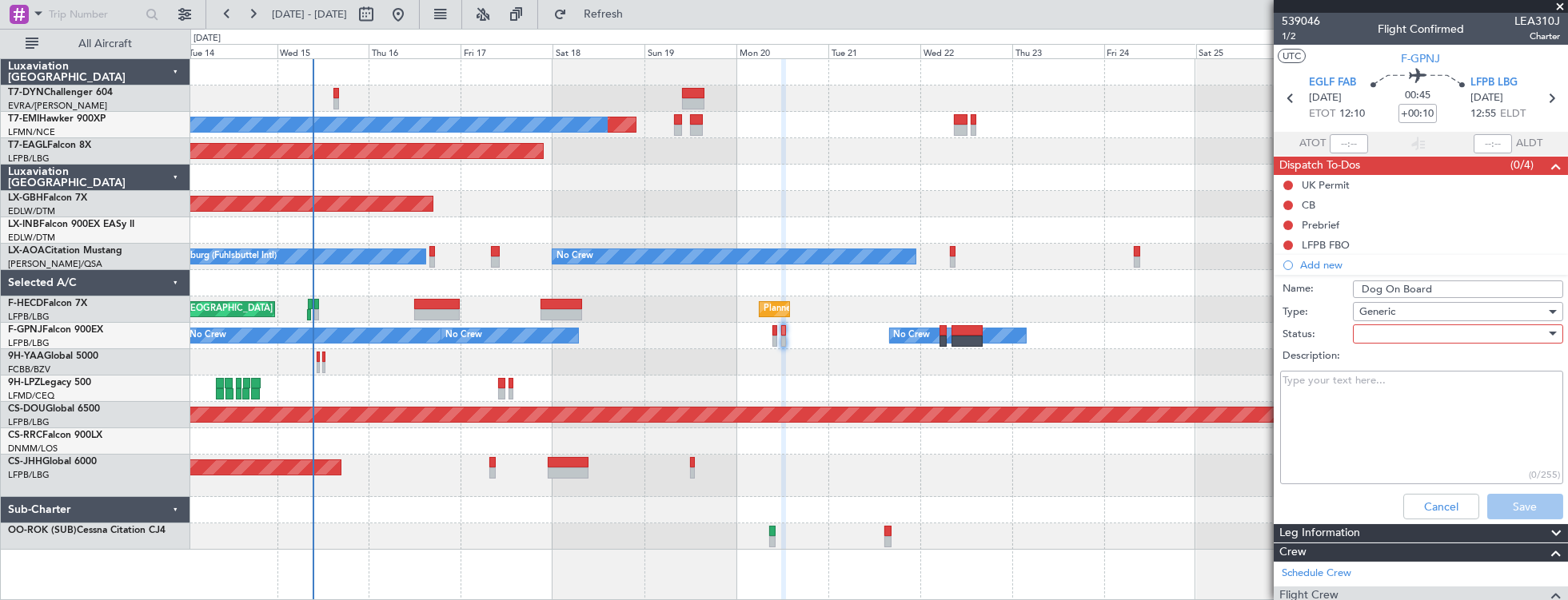
click at [1376, 330] on div at bounding box center [1452, 334] width 186 height 24
click at [1386, 358] on span "Not Started" at bounding box center [1453, 364] width 192 height 24
click at [1503, 497] on button "Save" at bounding box center [1525, 507] width 76 height 25
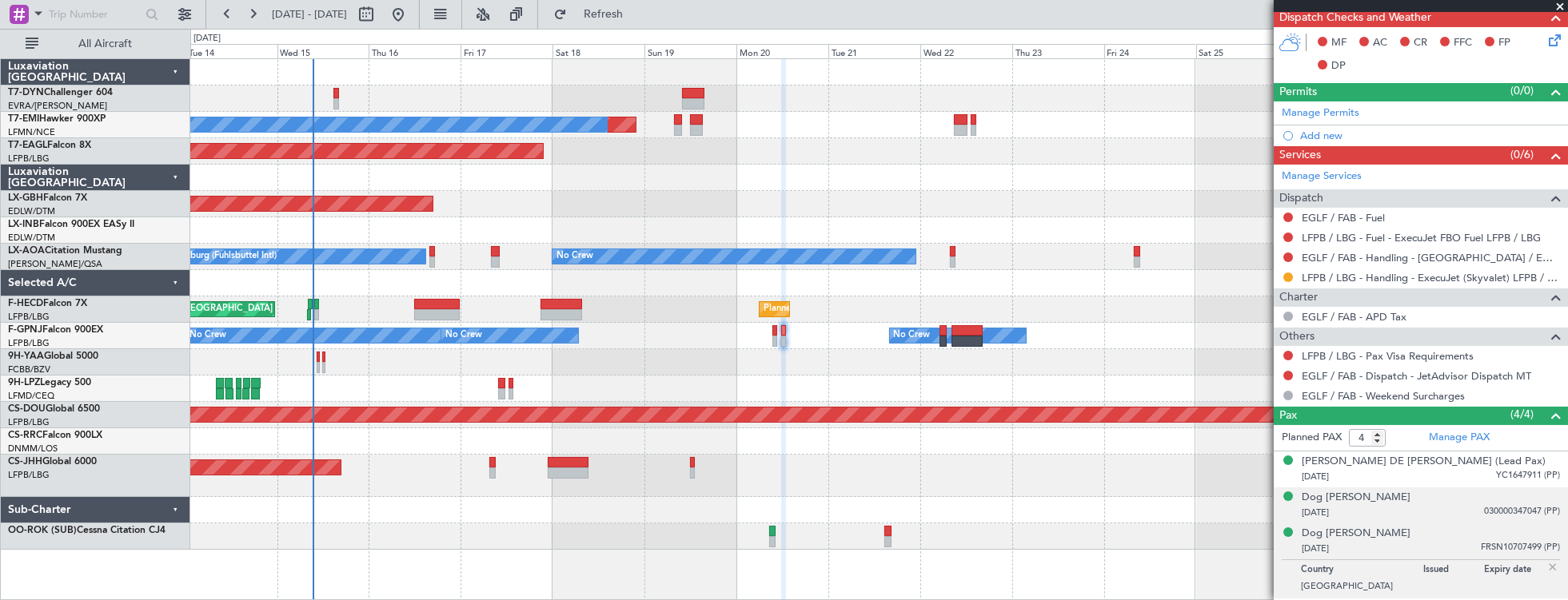
scroll to position [429, 0]
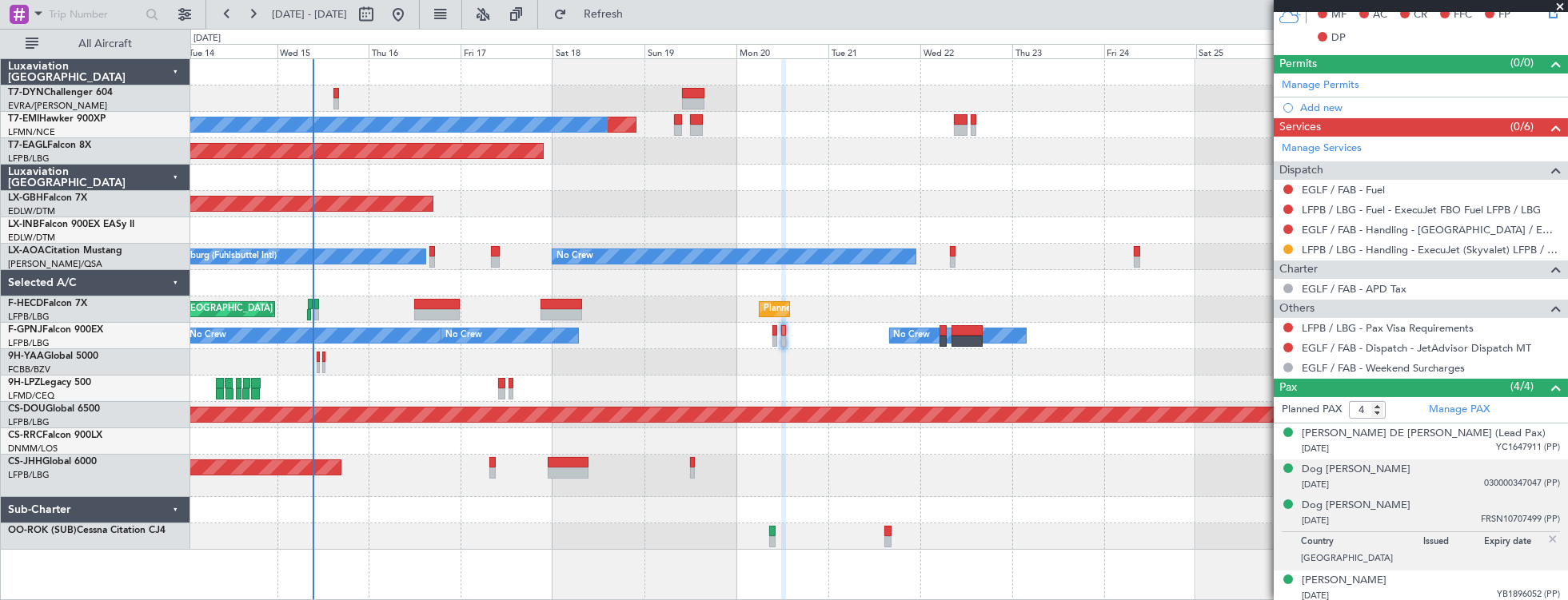
click at [1379, 478] on div "26/04/2022 030000347047 (PP)" at bounding box center [1430, 485] width 258 height 16
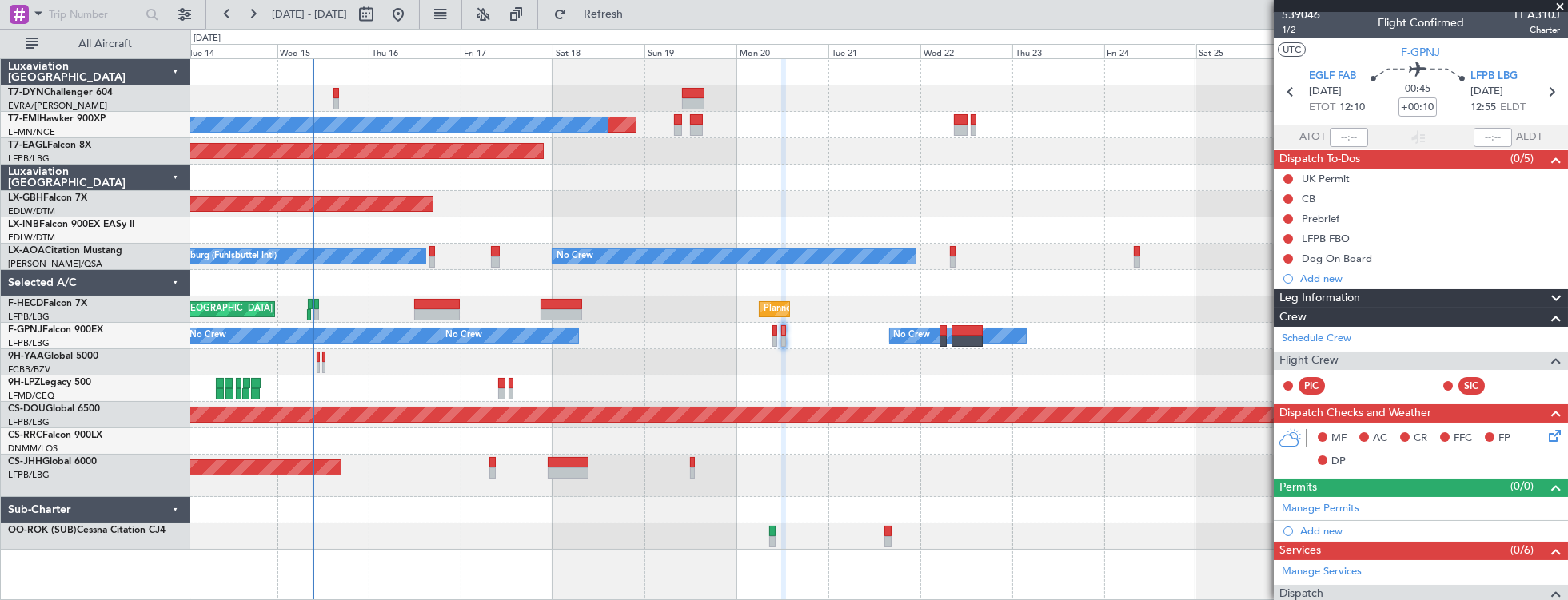
scroll to position [0, 0]
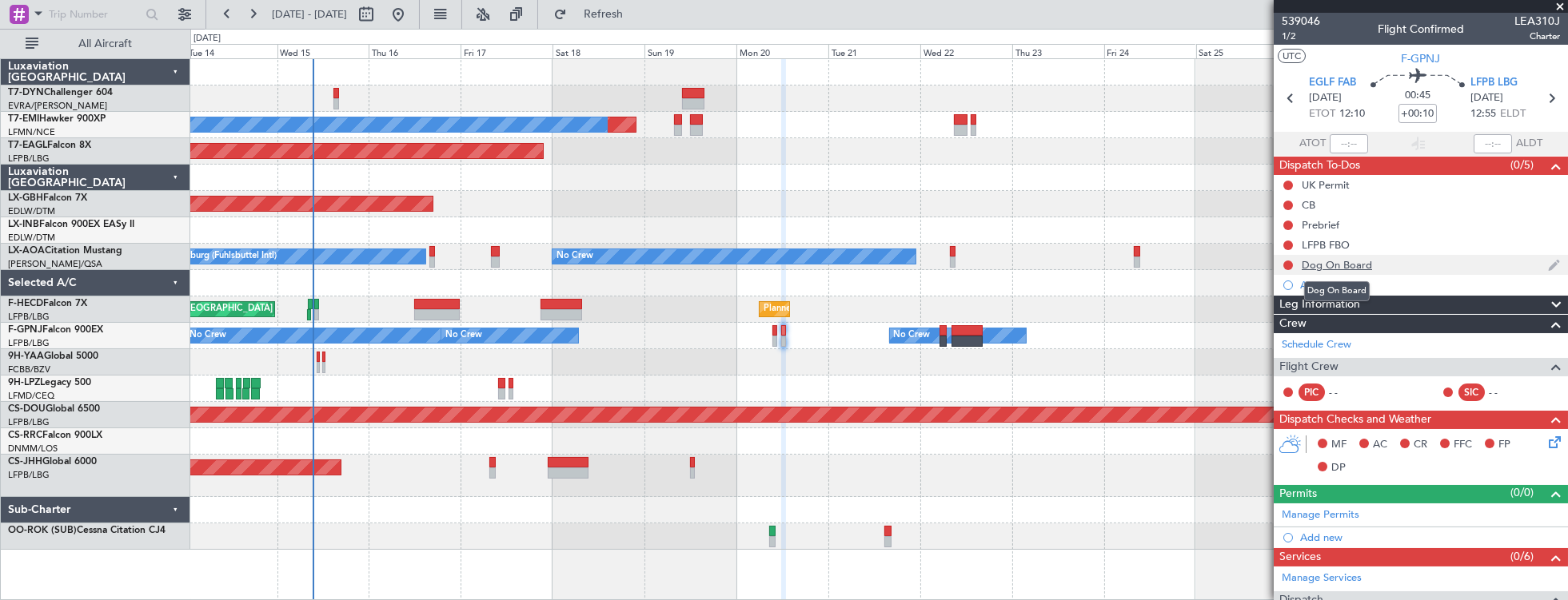
click at [1368, 269] on div "Dog On Board" at bounding box center [1335, 264] width 70 height 14
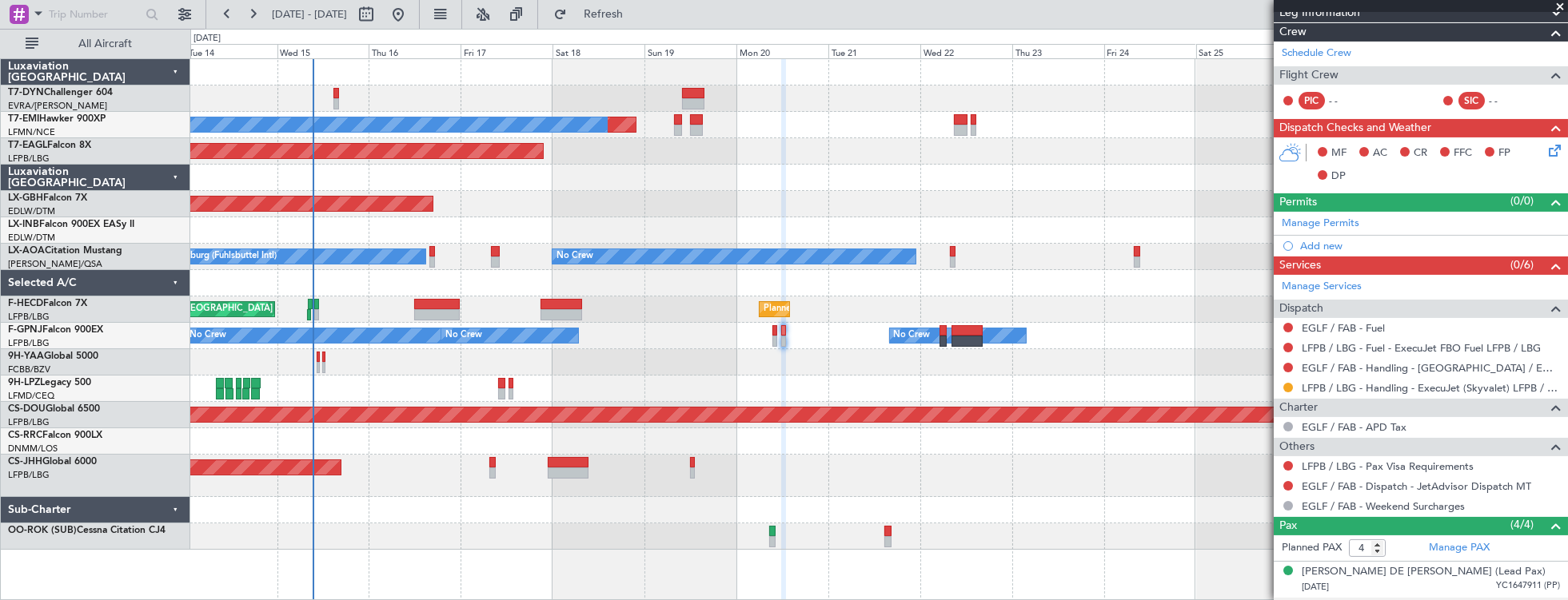
scroll to position [676, 0]
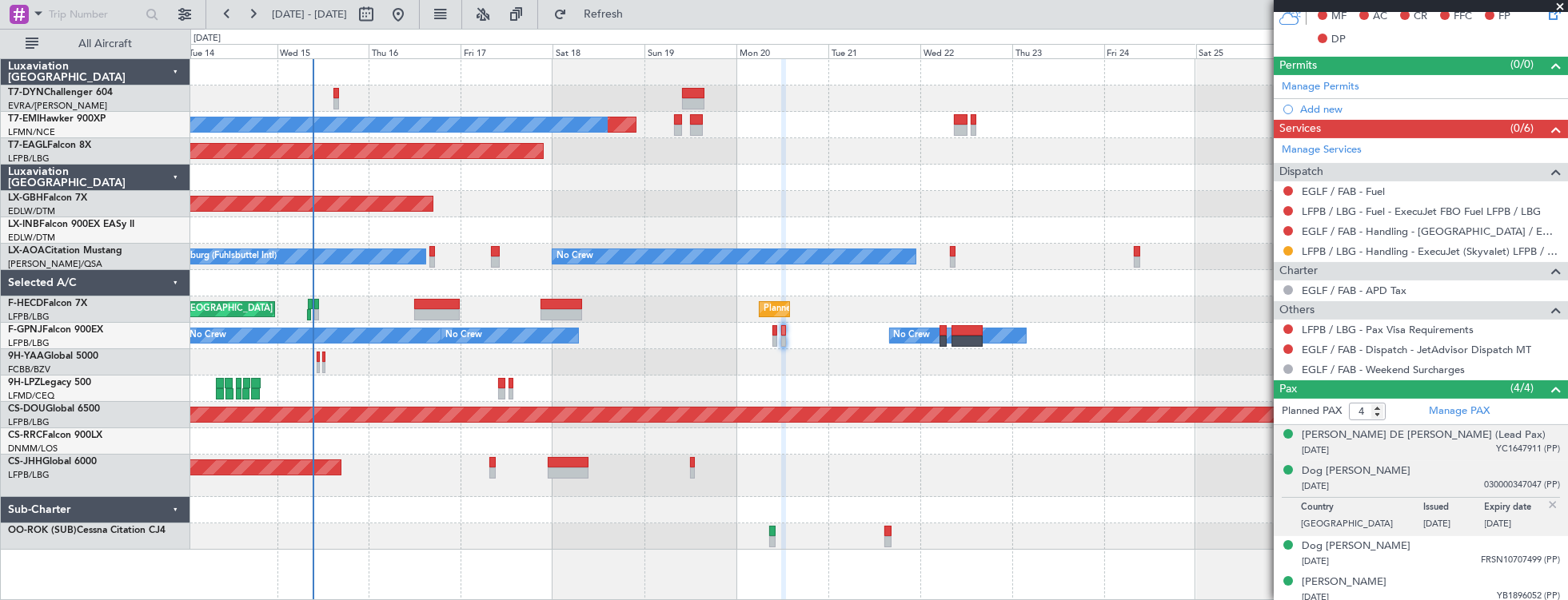
click at [1414, 448] on div "17/11/1941 YC1647911 (PP)" at bounding box center [1430, 450] width 258 height 16
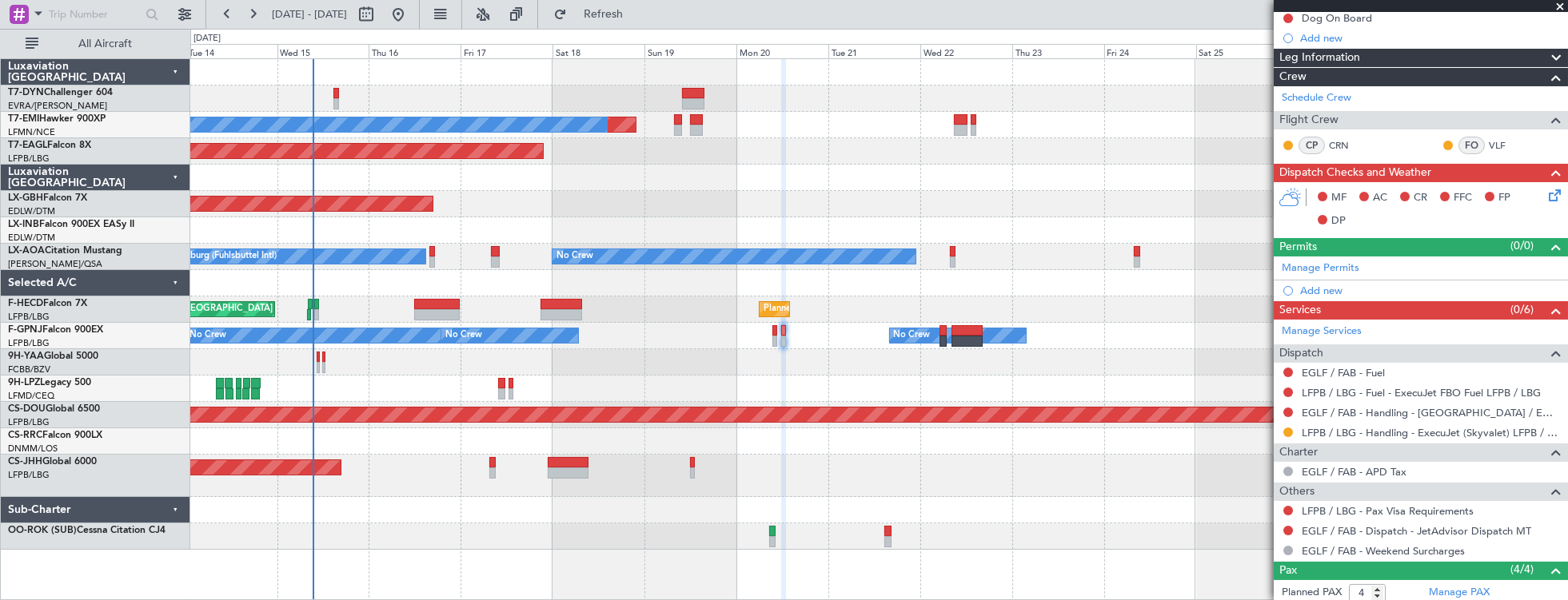
scroll to position [429, 0]
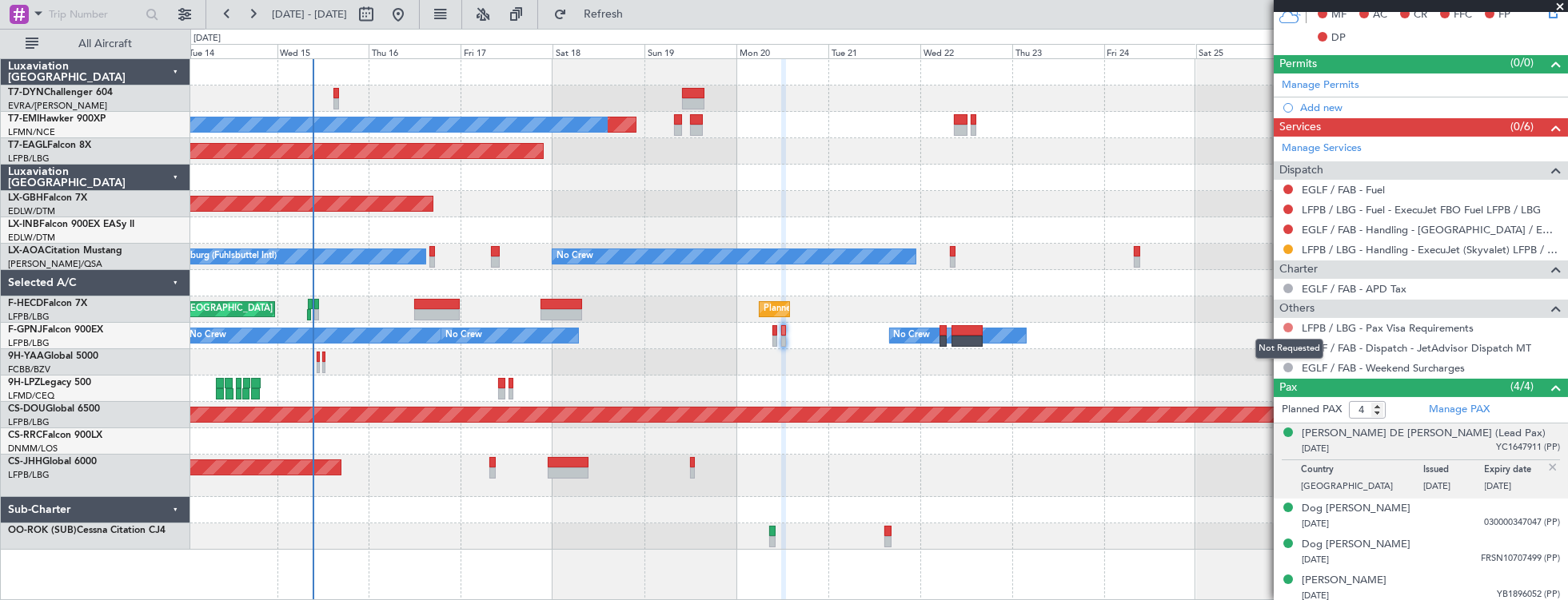
click at [1288, 322] on button at bounding box center [1287, 327] width 10 height 10
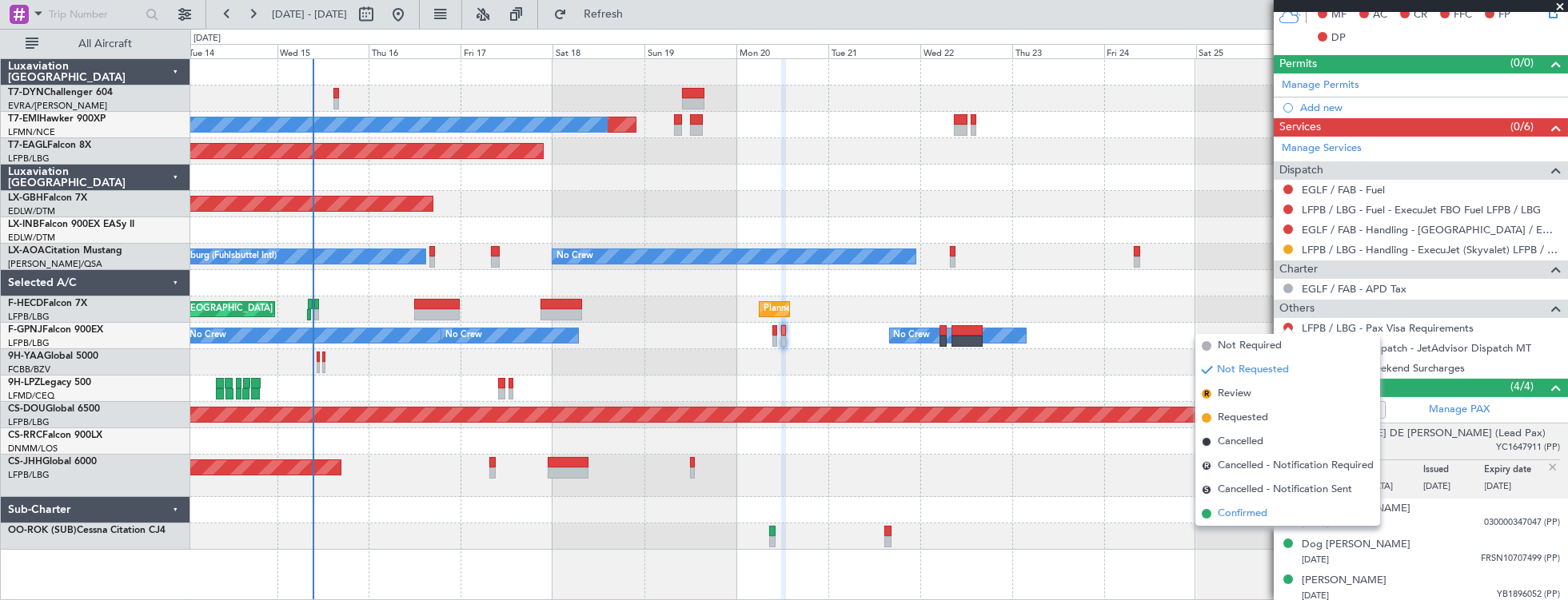
click at [1245, 516] on span "Confirmed" at bounding box center [1242, 514] width 50 height 16
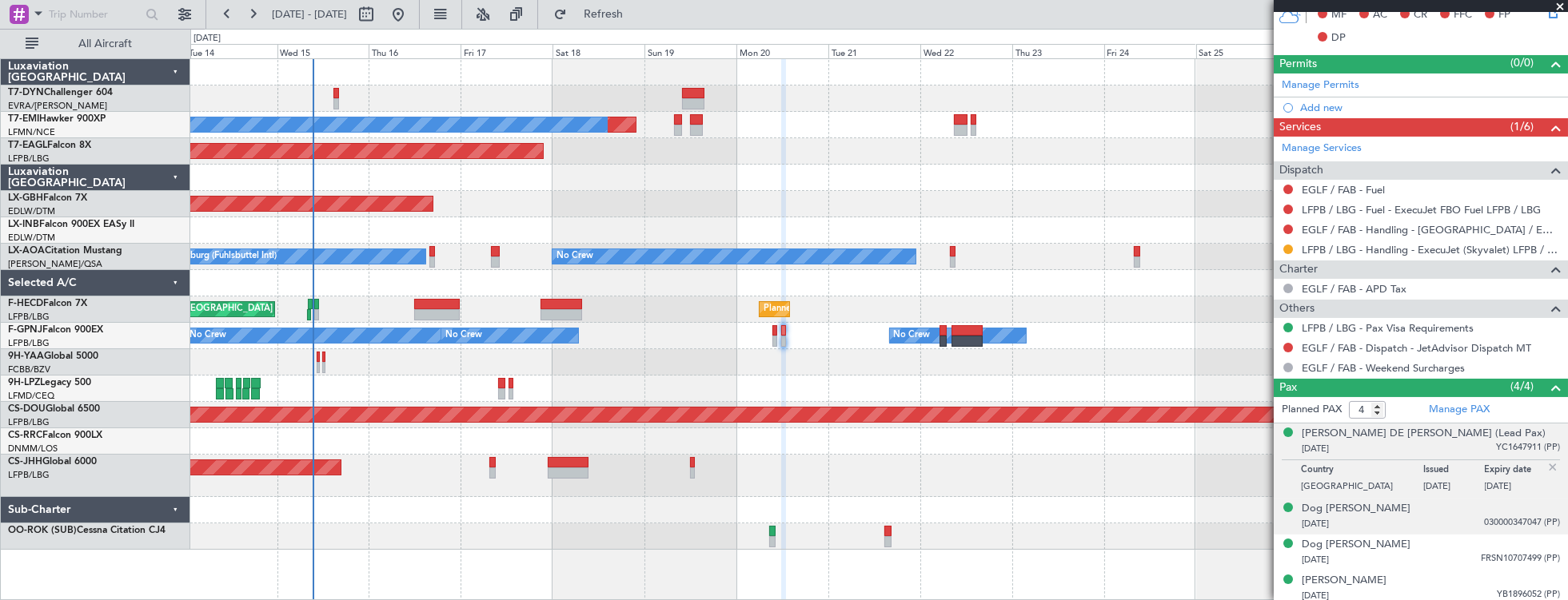
click at [1396, 516] on div "26/04/2022 030000347047 (PP)" at bounding box center [1430, 524] width 258 height 16
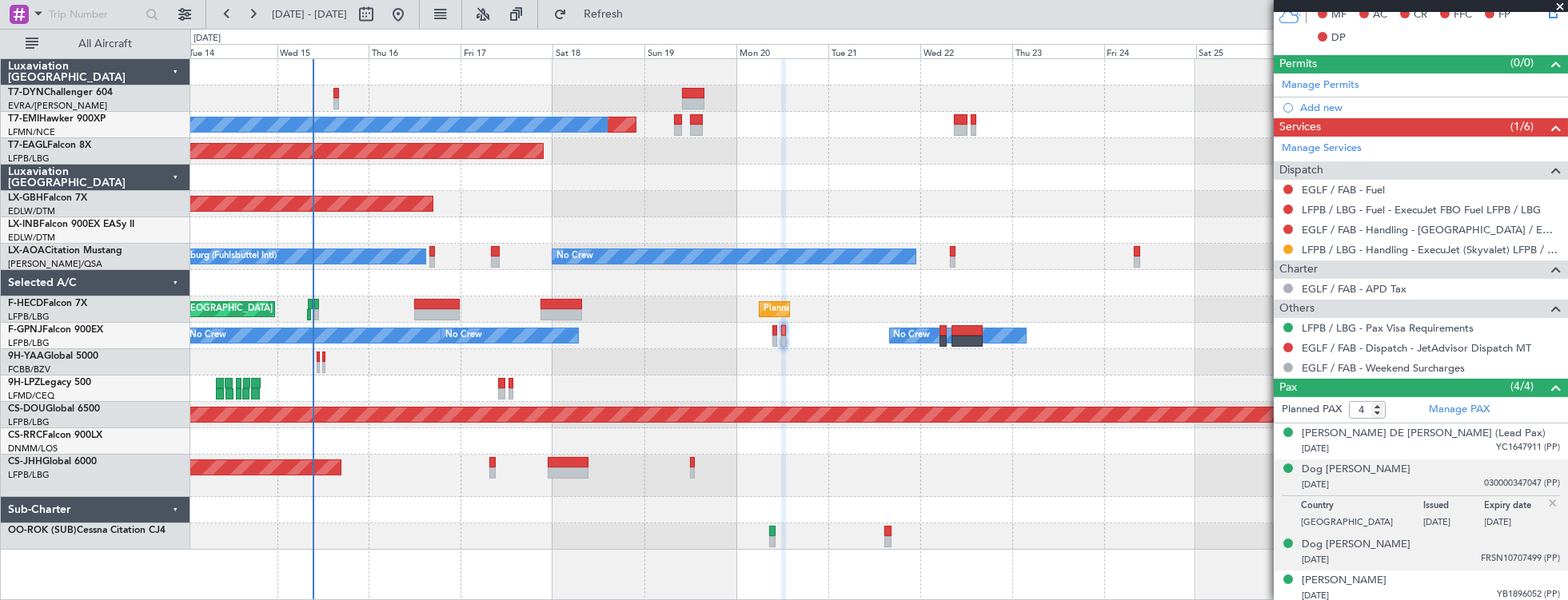
click at [1394, 561] on div "01/08/2010 FRSN10707499 (PP)" at bounding box center [1430, 560] width 258 height 16
click at [1450, 480] on div "26/04/2022 030000347047 (PP)" at bounding box center [1430, 485] width 258 height 16
click at [1442, 407] on link "Manage PAX" at bounding box center [1458, 410] width 61 height 16
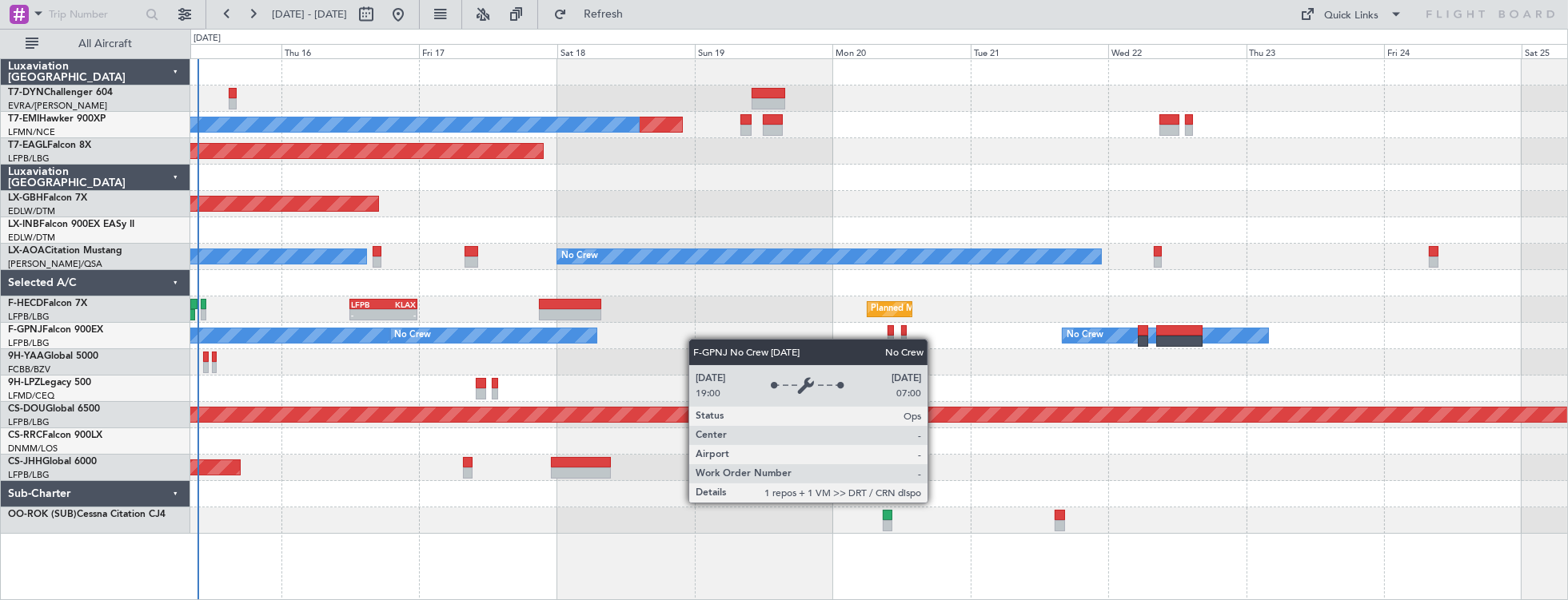
click at [601, 330] on div "Planned Maint No Crew Planned Maint [GEOGRAPHIC_DATA] (Al Maktoum Intl) Planned…" at bounding box center [878, 296] width 1377 height 475
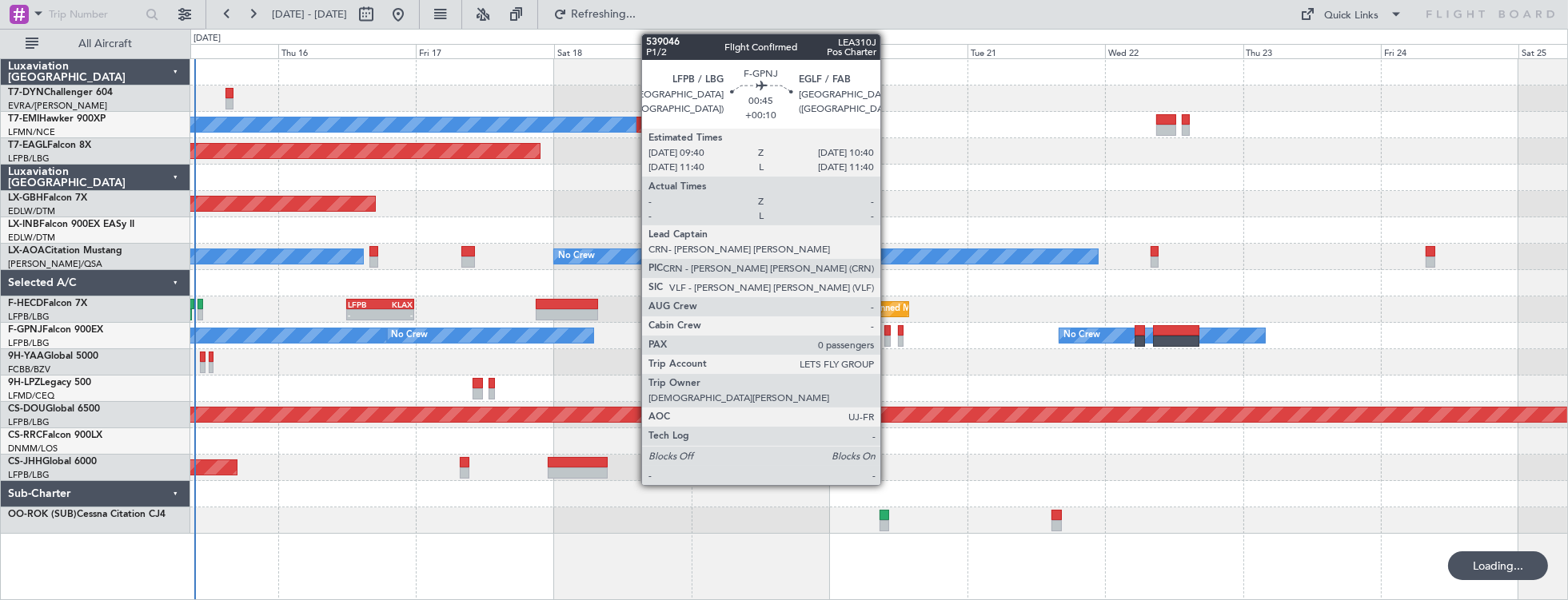
click at [887, 336] on div at bounding box center [887, 341] width 6 height 11
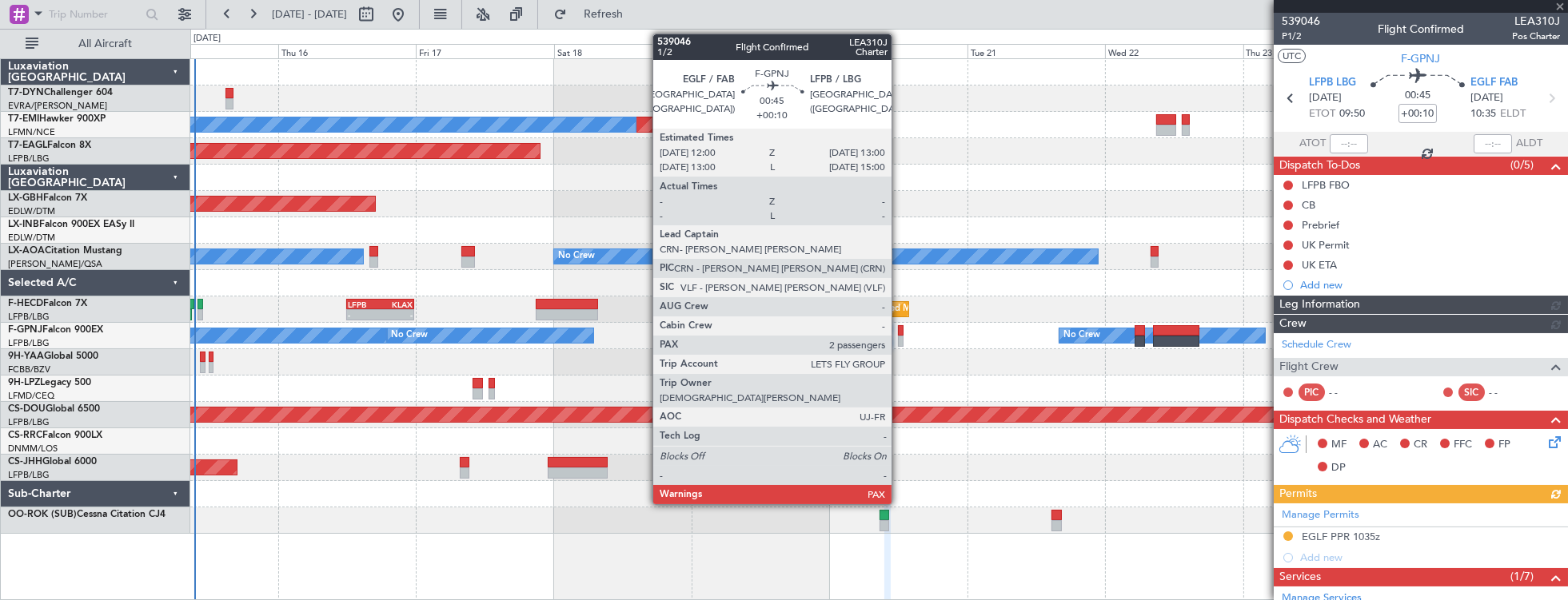
click at [899, 332] on div at bounding box center [900, 330] width 6 height 11
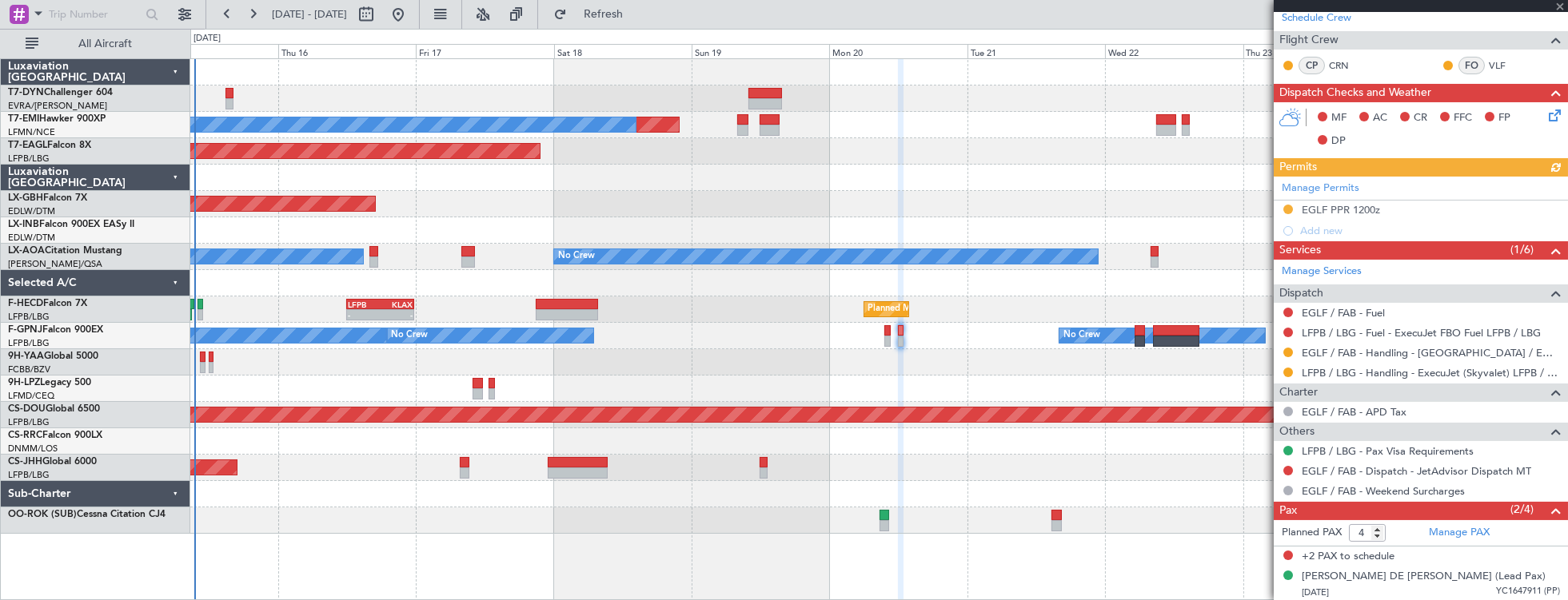
scroll to position [359, 0]
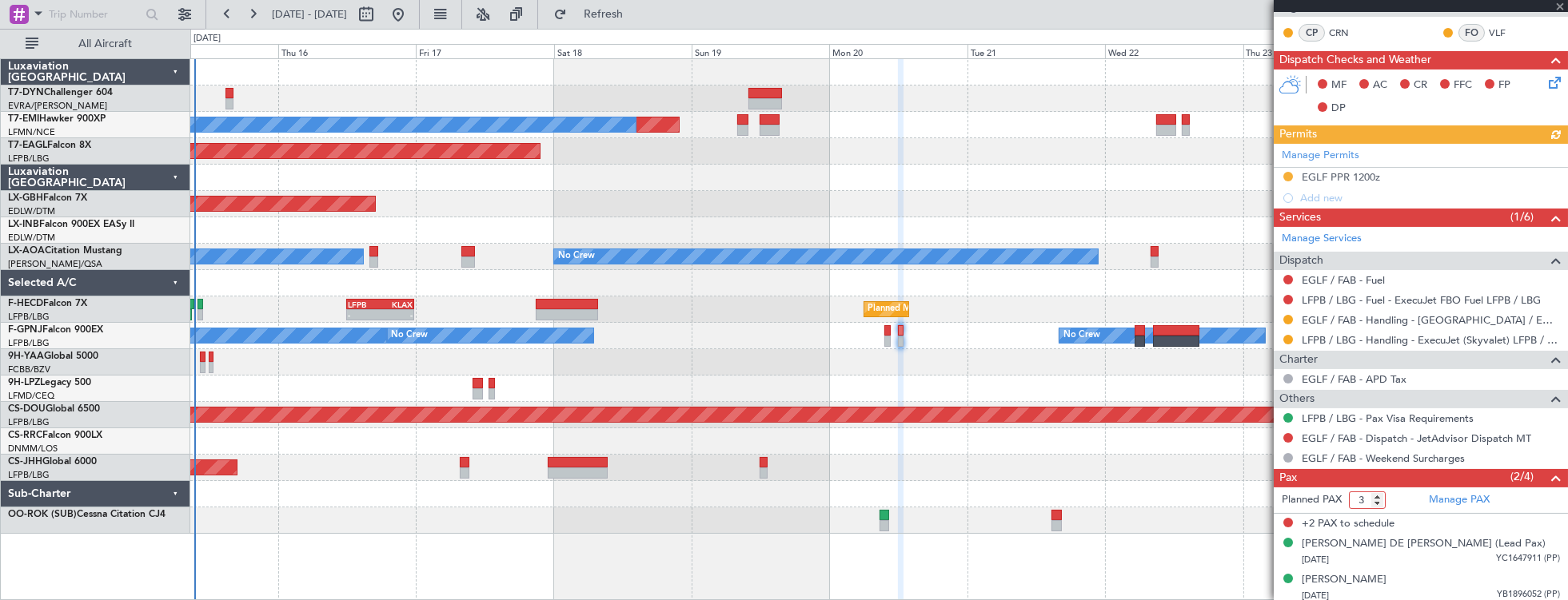
click at [1376, 498] on input "3" at bounding box center [1366, 499] width 36 height 17
type input "2"
click at [1376, 498] on input "2" at bounding box center [1366, 499] width 36 height 17
click at [1400, 494] on form "Planned PAX" at bounding box center [1347, 500] width 147 height 25
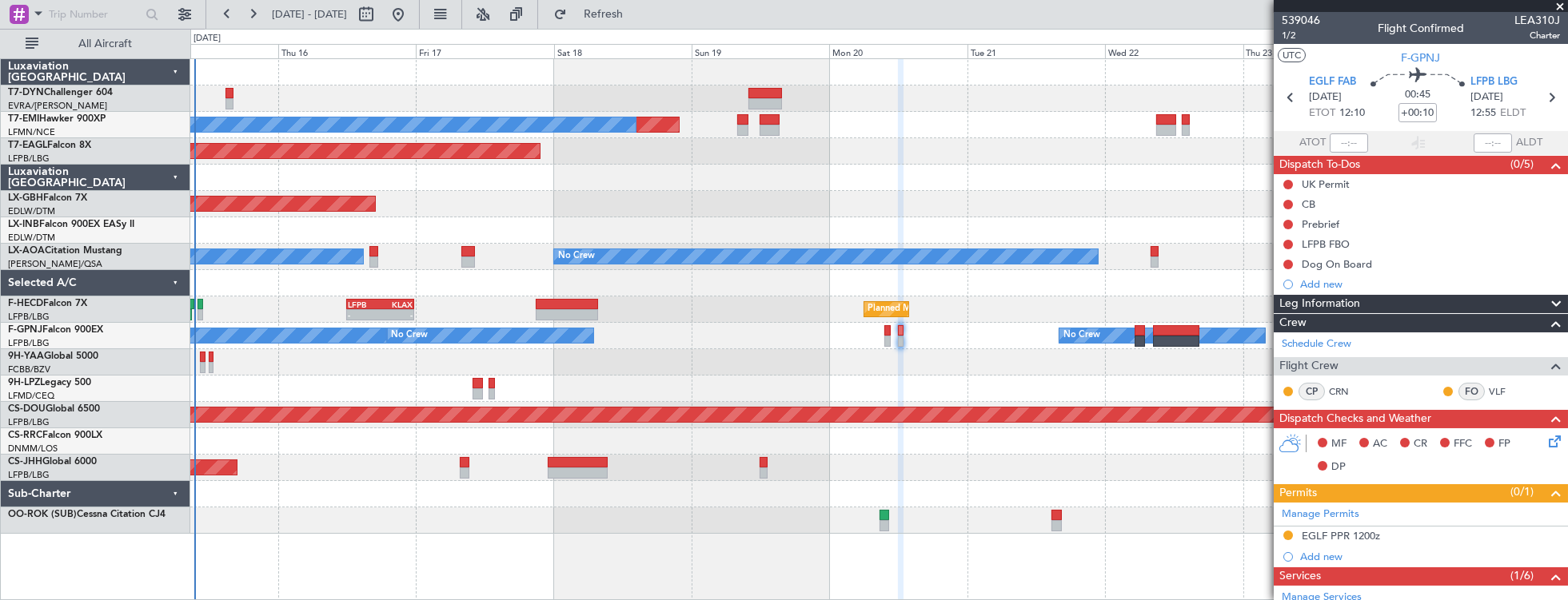
scroll to position [0, 0]
click at [1315, 20] on span "539046" at bounding box center [1300, 21] width 38 height 16
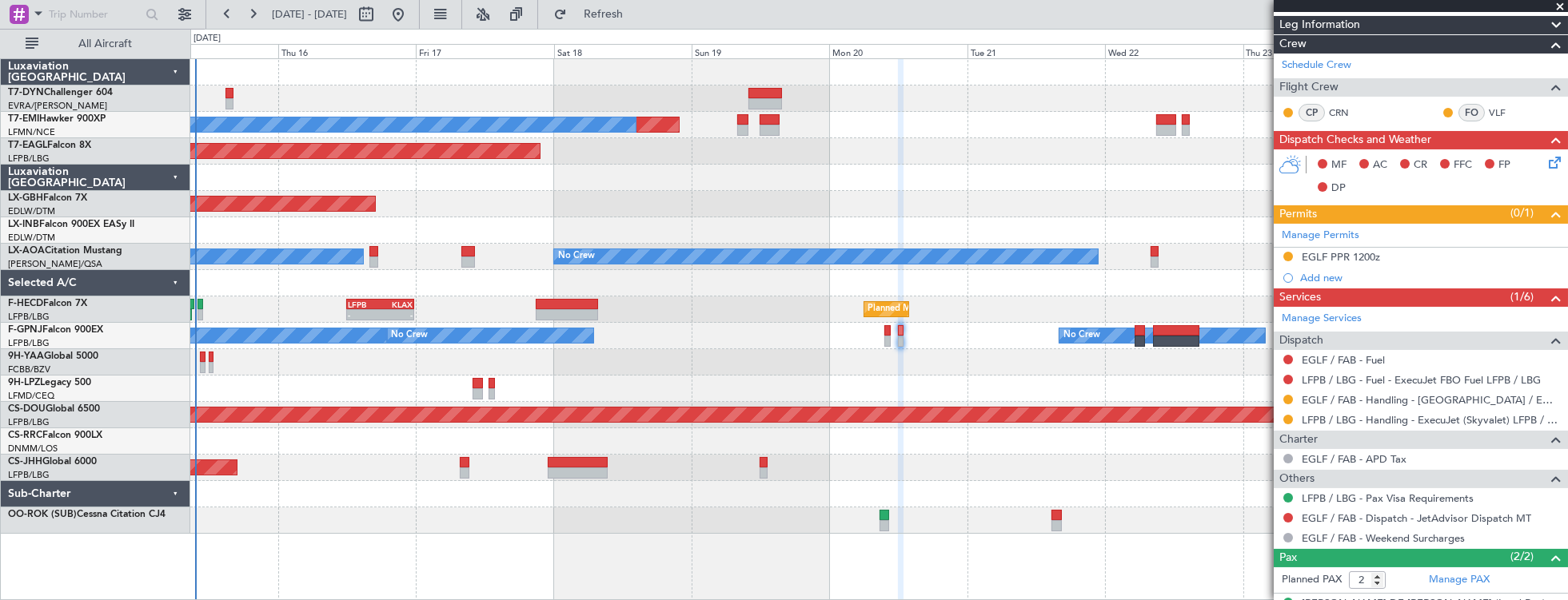
scroll to position [293, 0]
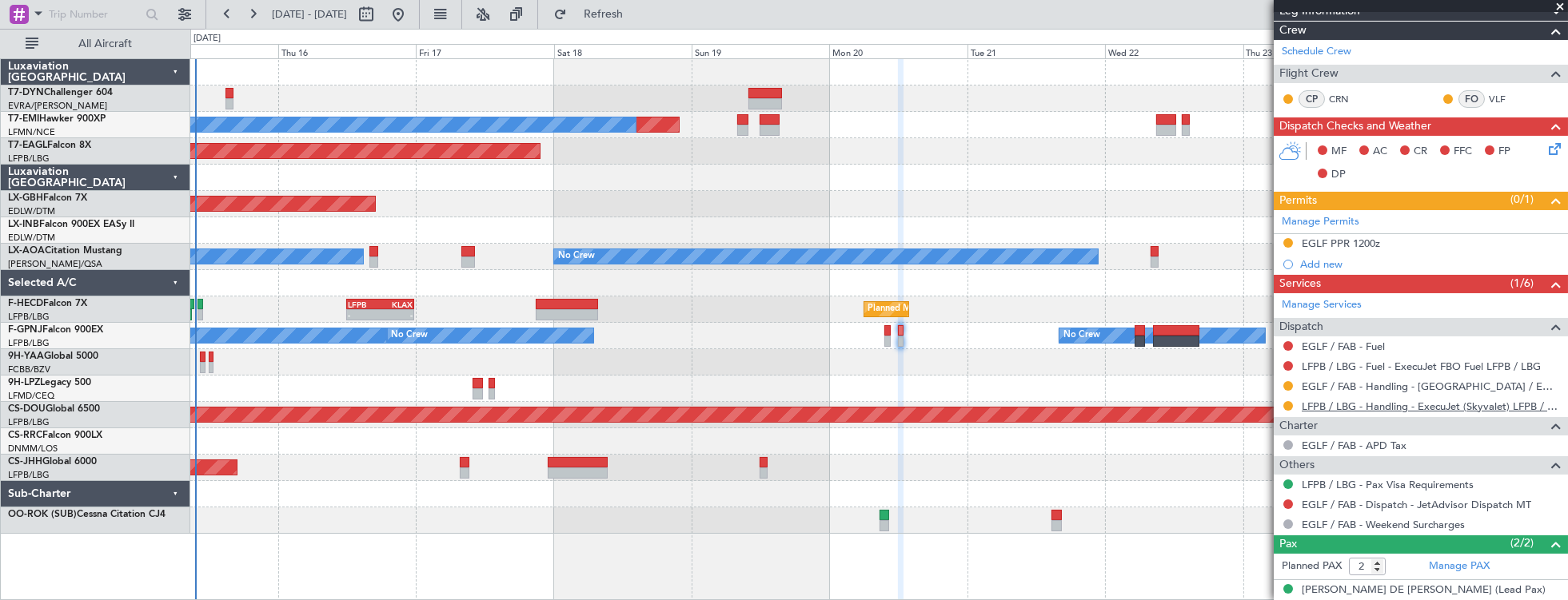
click at [1447, 404] on link "LFPB / LBG - Handling - ExecuJet (Skyvalet) LFPB / LBG" at bounding box center [1430, 406] width 258 height 14
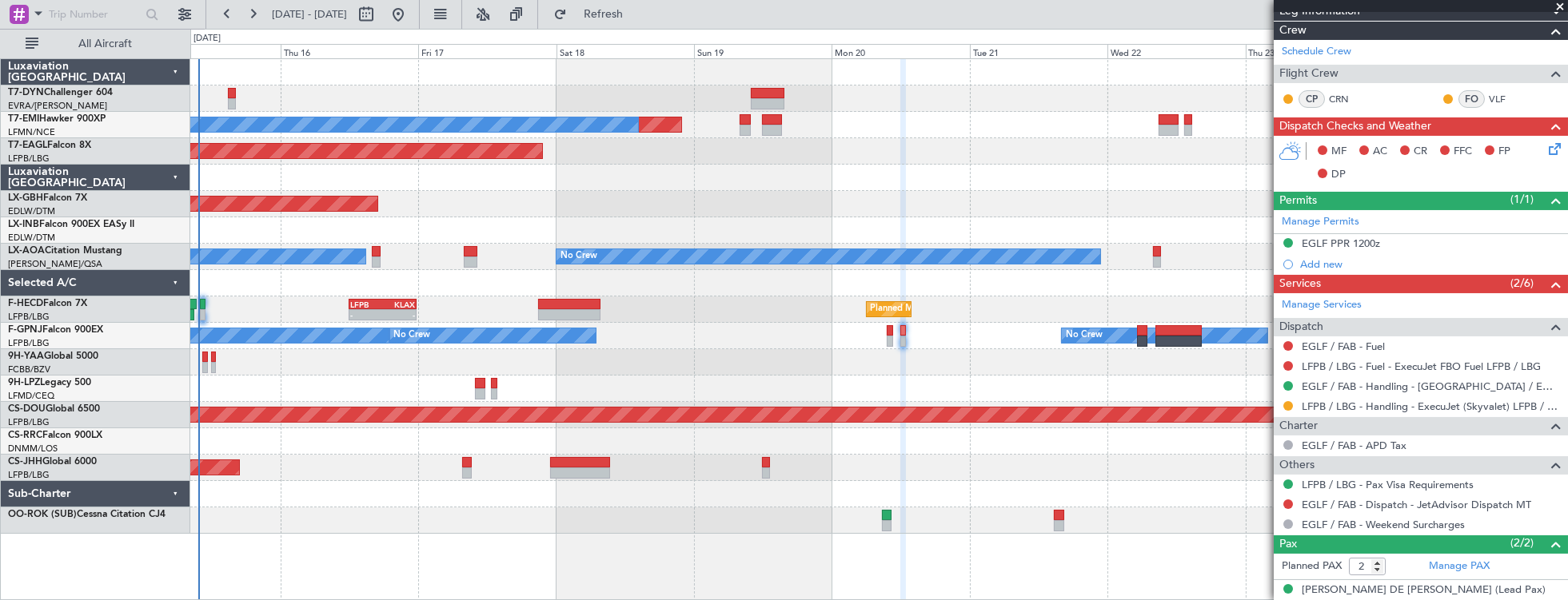
click at [722, 353] on div at bounding box center [878, 362] width 1377 height 26
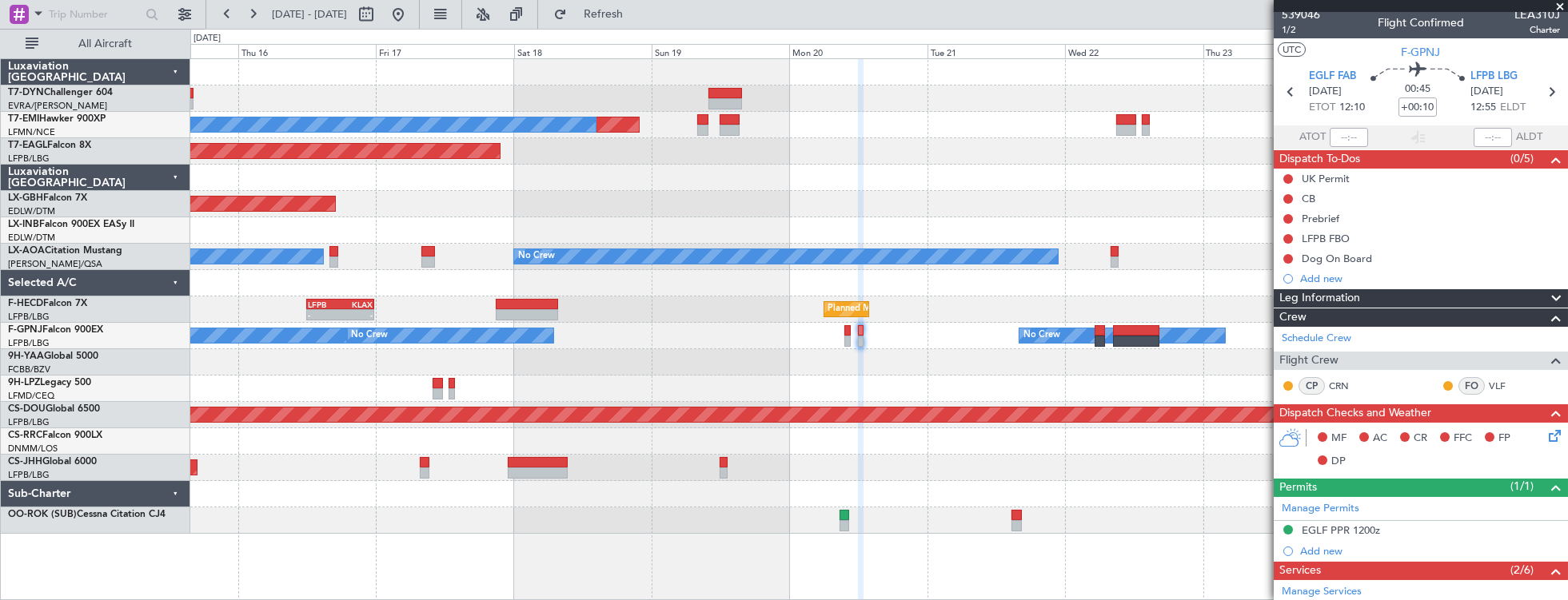
scroll to position [0, 0]
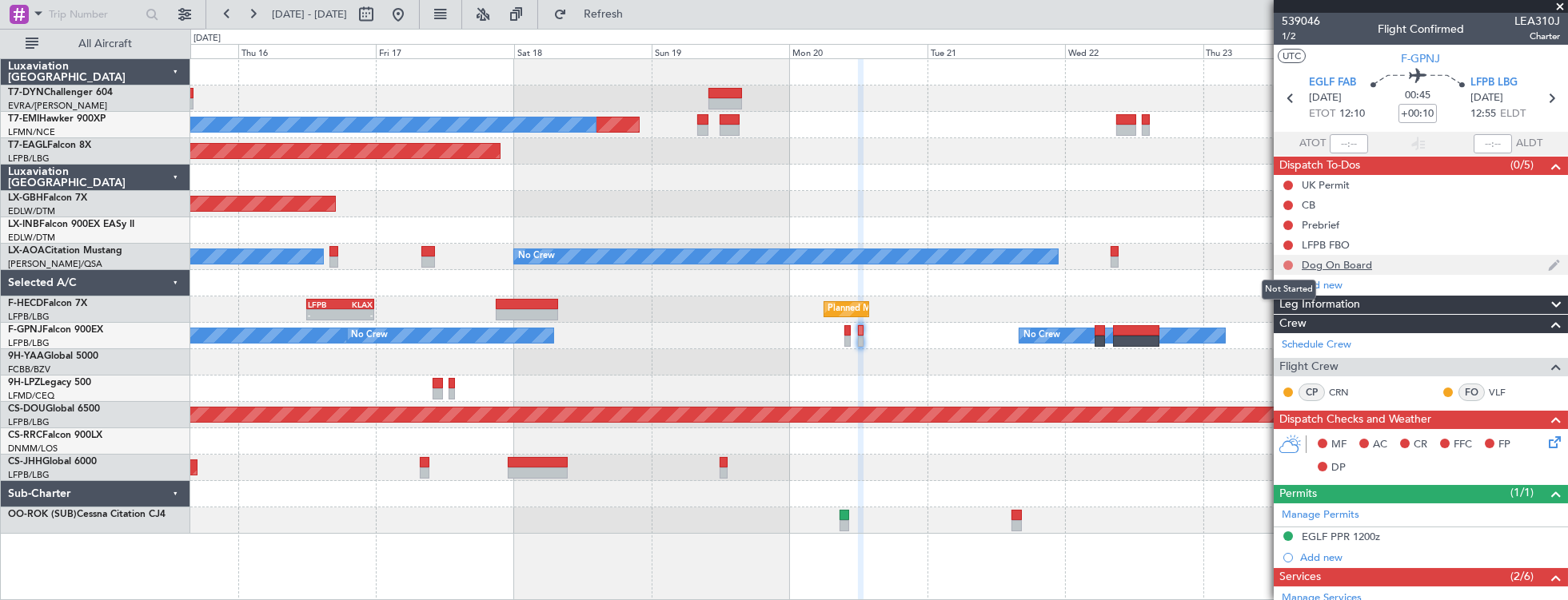
click at [1289, 262] on button at bounding box center [1287, 265] width 10 height 10
click at [1301, 311] on span "In Progress" at bounding box center [1295, 310] width 55 height 16
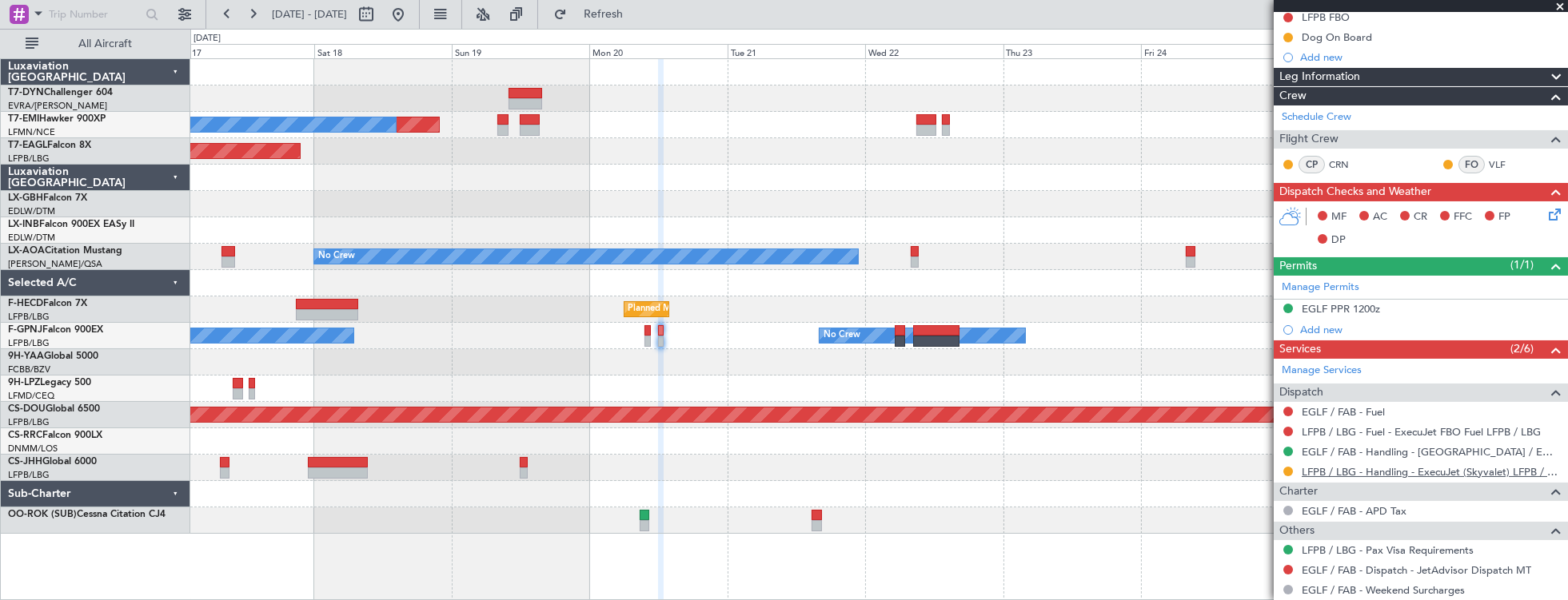
scroll to position [339, 0]
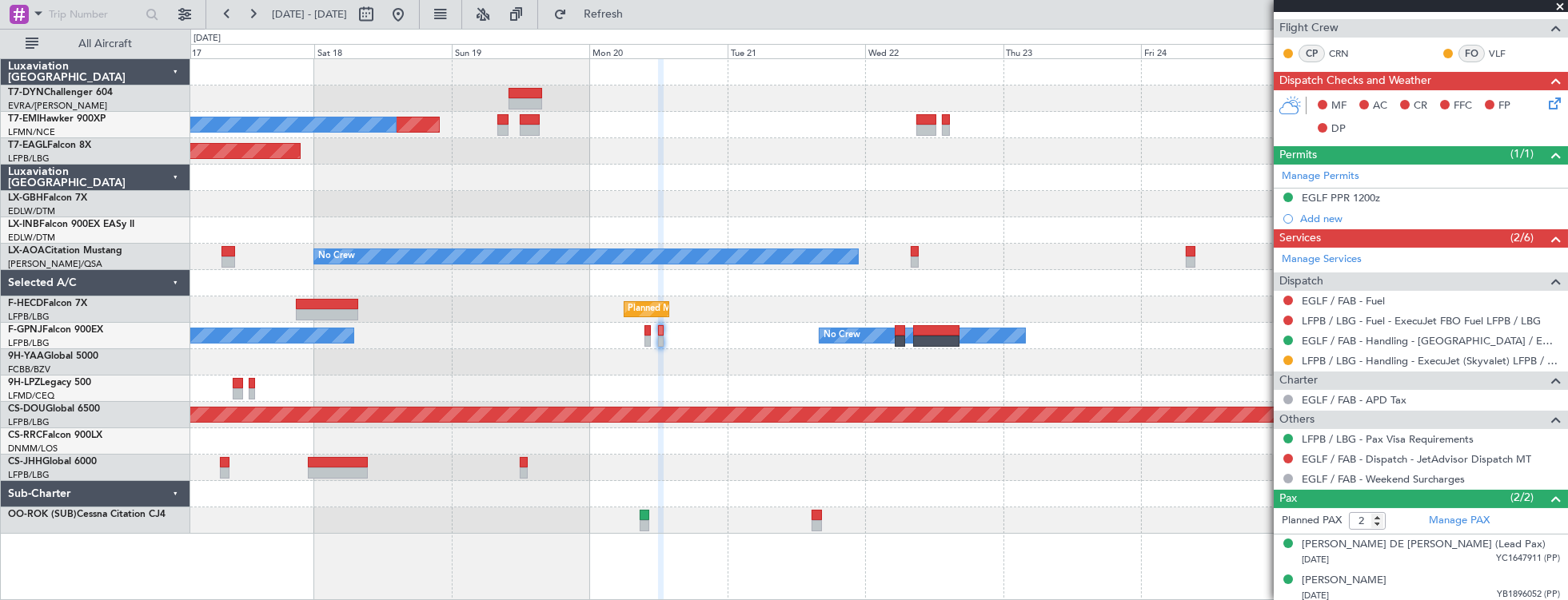
click at [963, 169] on div at bounding box center [878, 177] width 1377 height 26
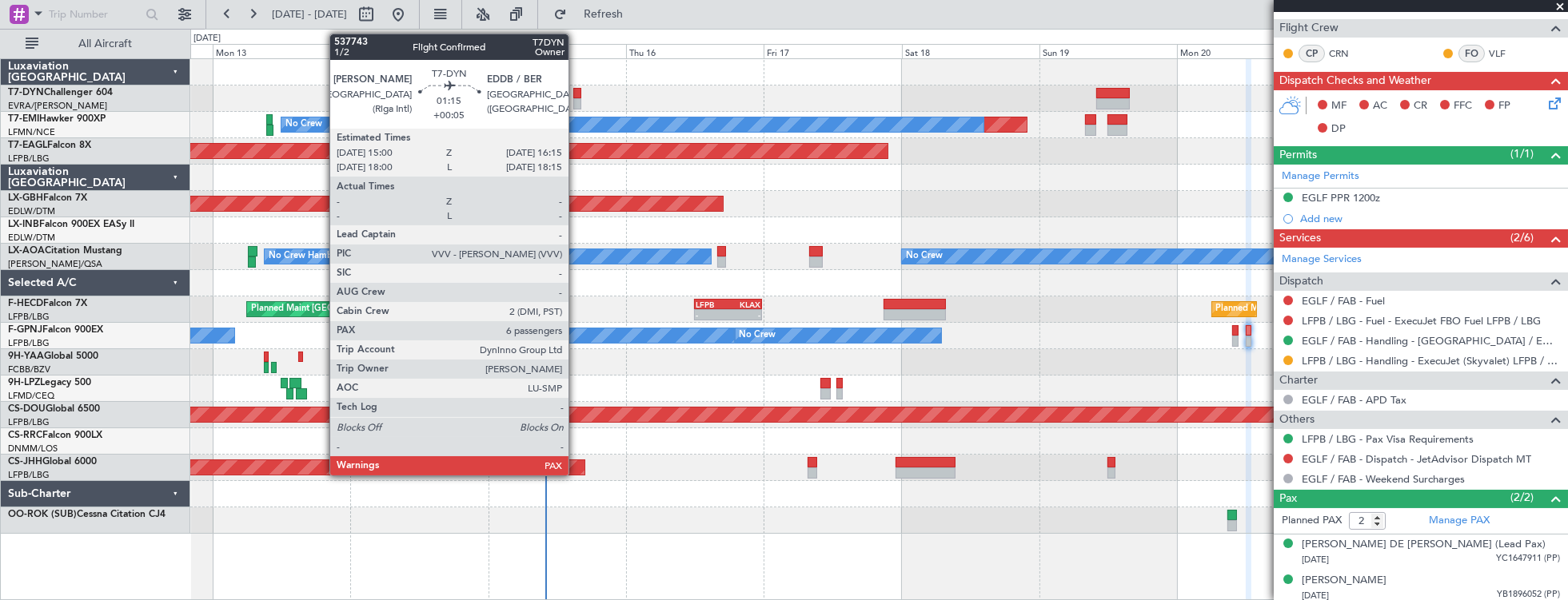
click at [576, 90] on div at bounding box center [577, 93] width 7 height 11
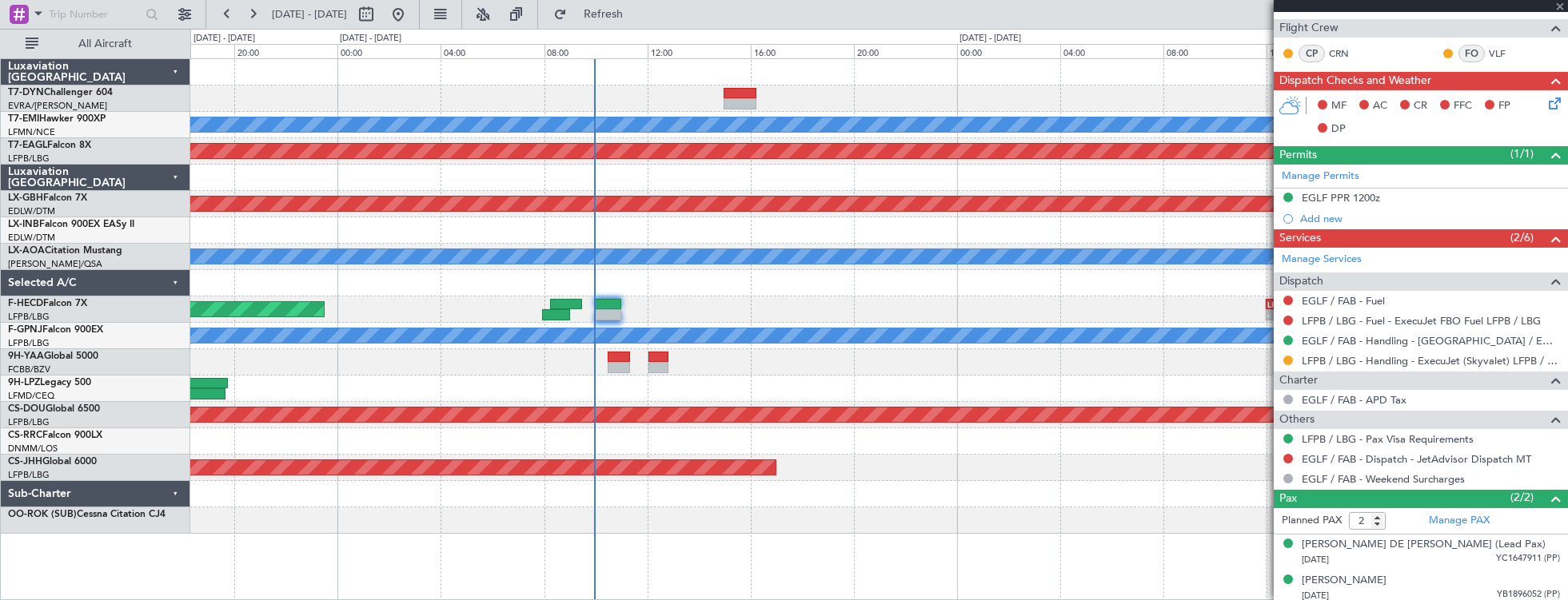
type input "+00:05"
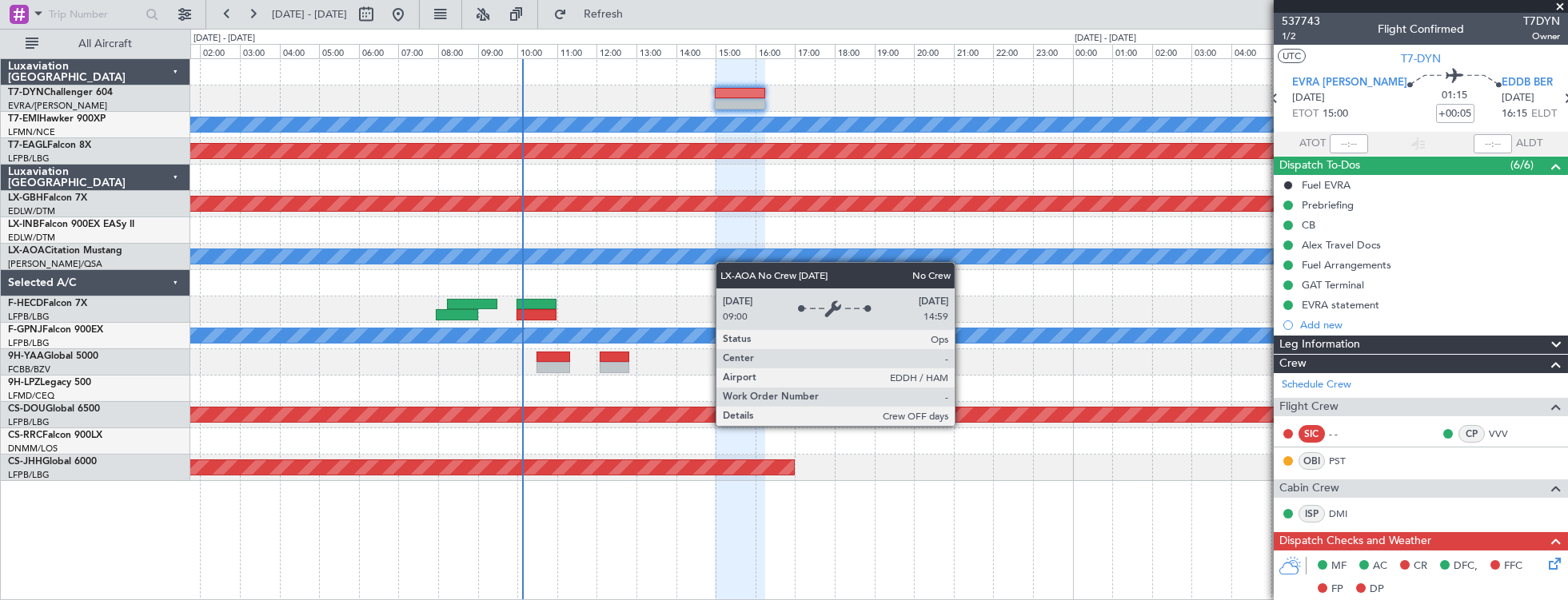
click at [659, 256] on div "Planned Maint No Crew Planned Maint Dubai (Al Maktoum Intl) Planned Maint Nurnb…" at bounding box center [878, 270] width 1377 height 422
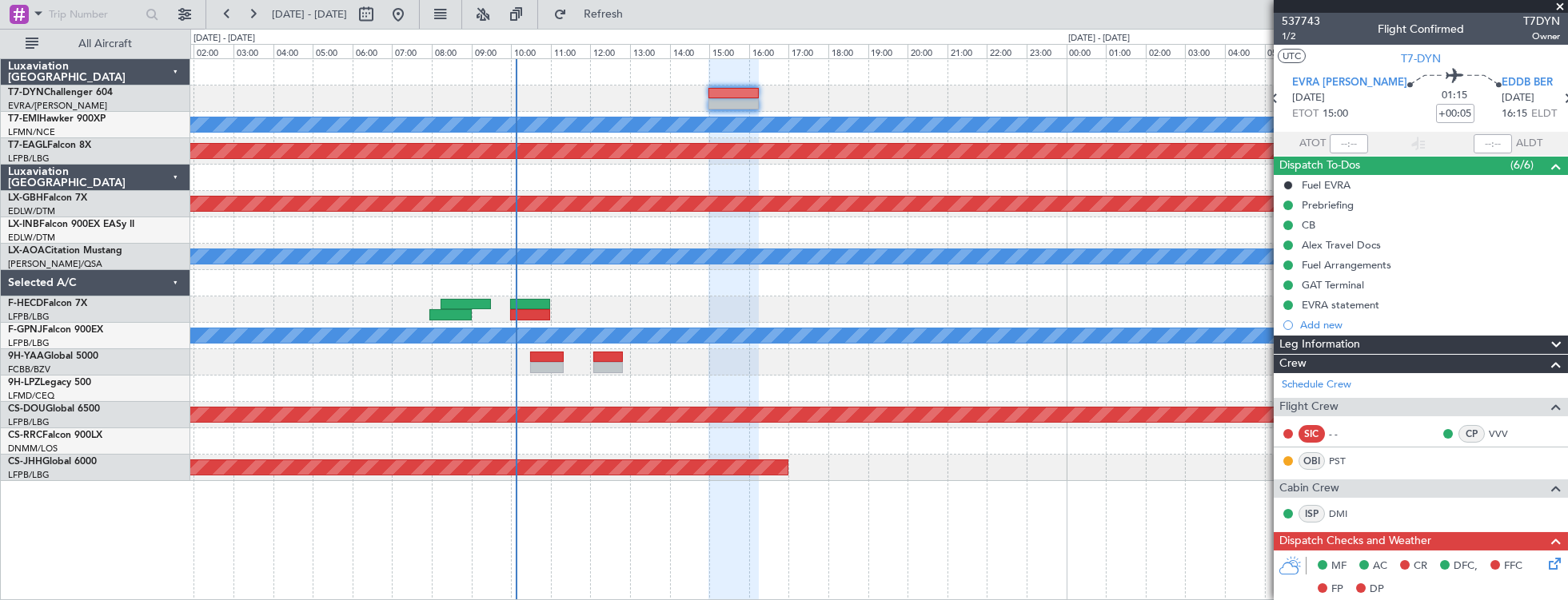
click at [519, 265] on div "Planned Maint No Crew Planned Maint Dubai (Al Maktoum Intl) Planned Maint Nurnb…" at bounding box center [878, 270] width 1377 height 422
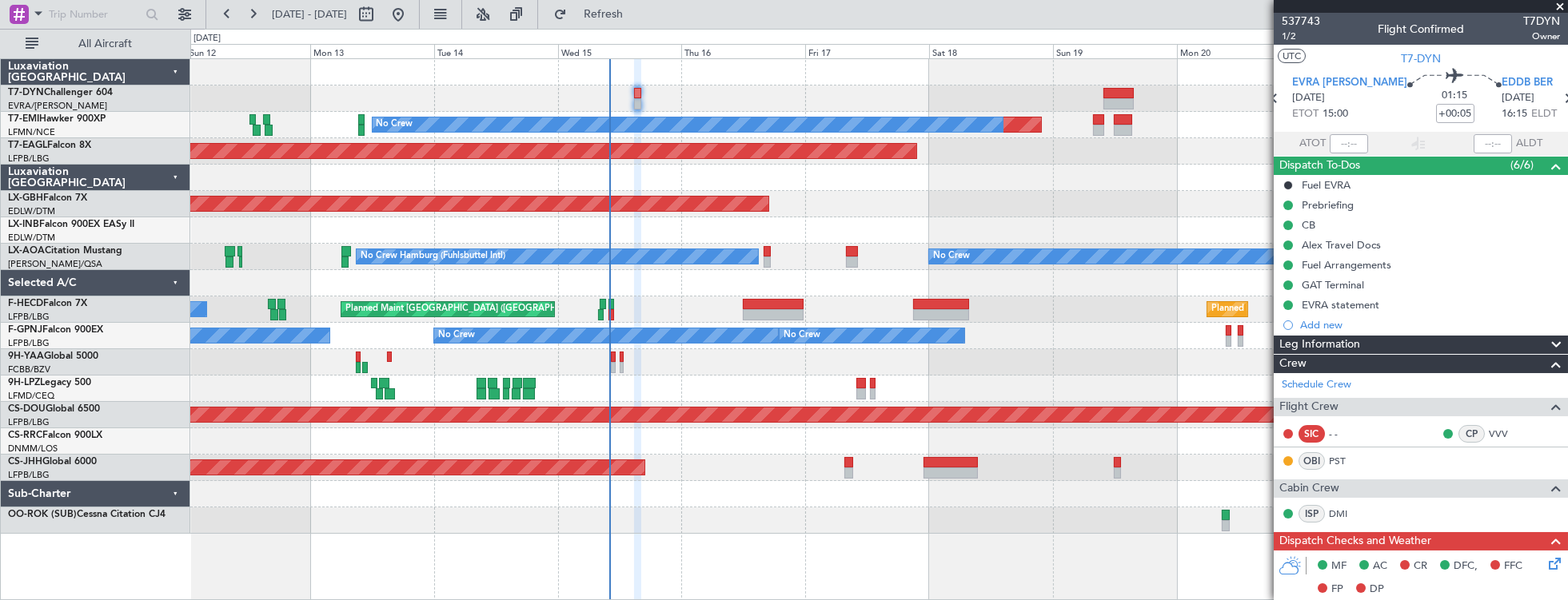
click at [630, 371] on div "Planned Maint No Crew Planned Maint Dubai (Al Maktoum Intl) Planned Maint Nurnb…" at bounding box center [878, 296] width 1377 height 475
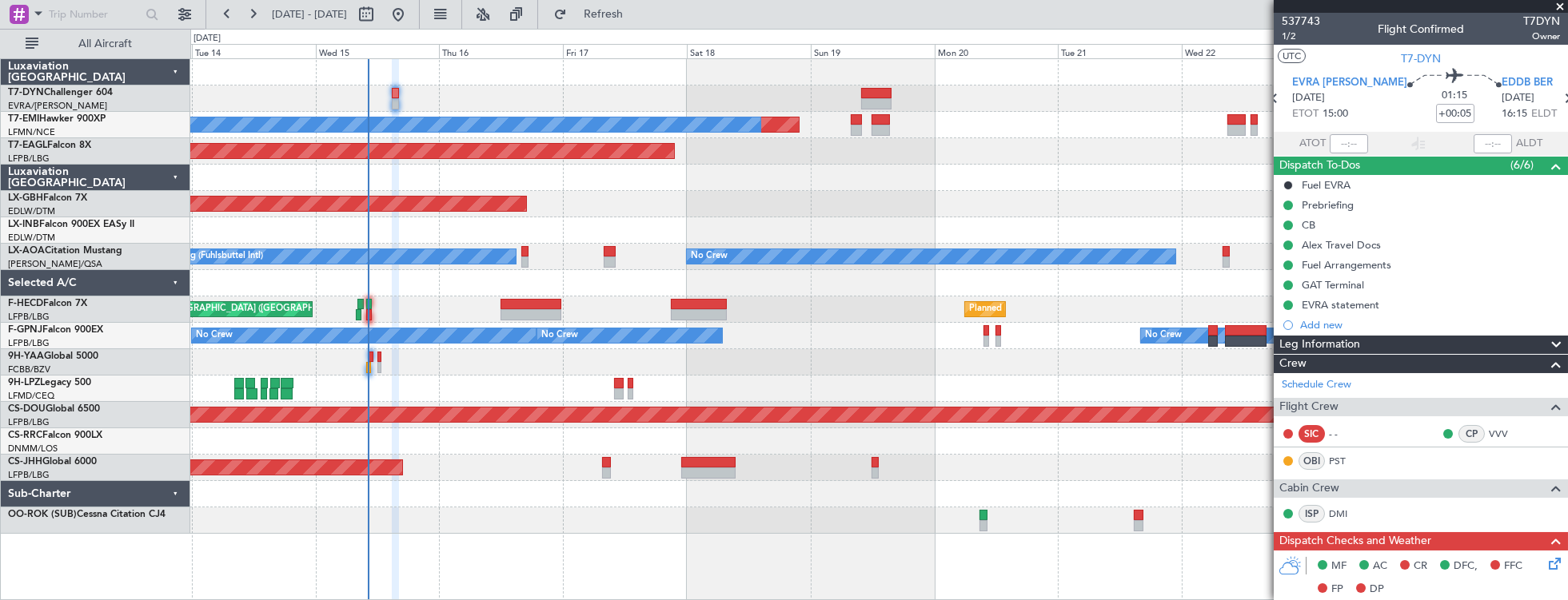
click at [855, 341] on div "Planned Maint No Crew Planned Maint Dubai (Al Maktoum Intl) Planned Maint Nurnb…" at bounding box center [878, 296] width 1377 height 475
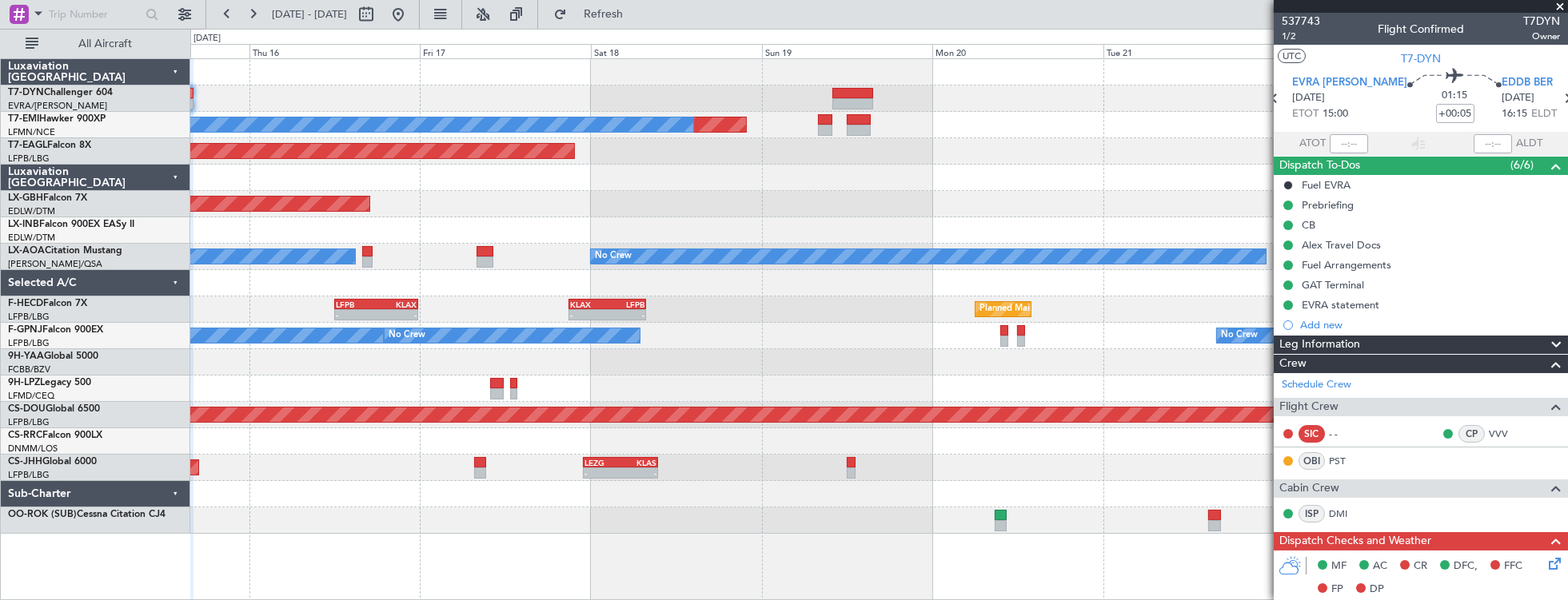
click at [438, 365] on div "Planned Maint No Crew Planned Maint Dubai (Al Maktoum Intl) Planned Maint Nurnb…" at bounding box center [878, 296] width 1377 height 475
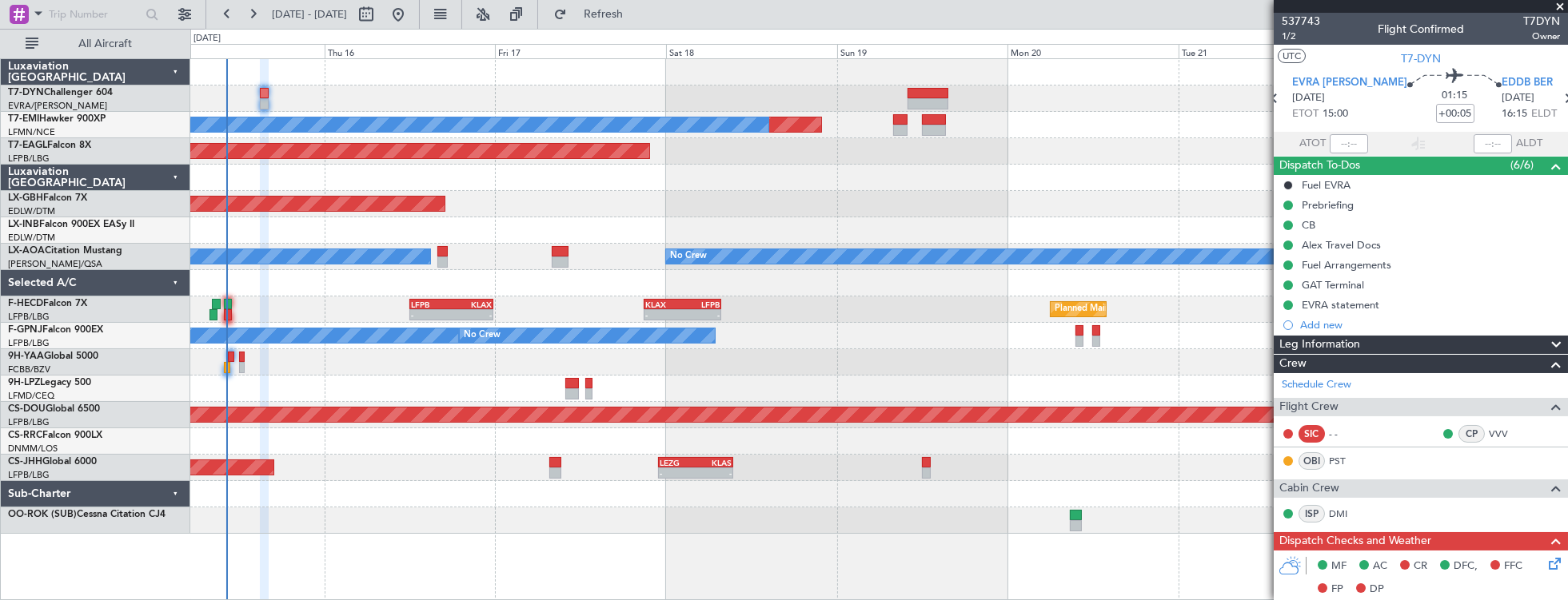
click at [1561, 4] on span at bounding box center [1560, 7] width 16 height 15
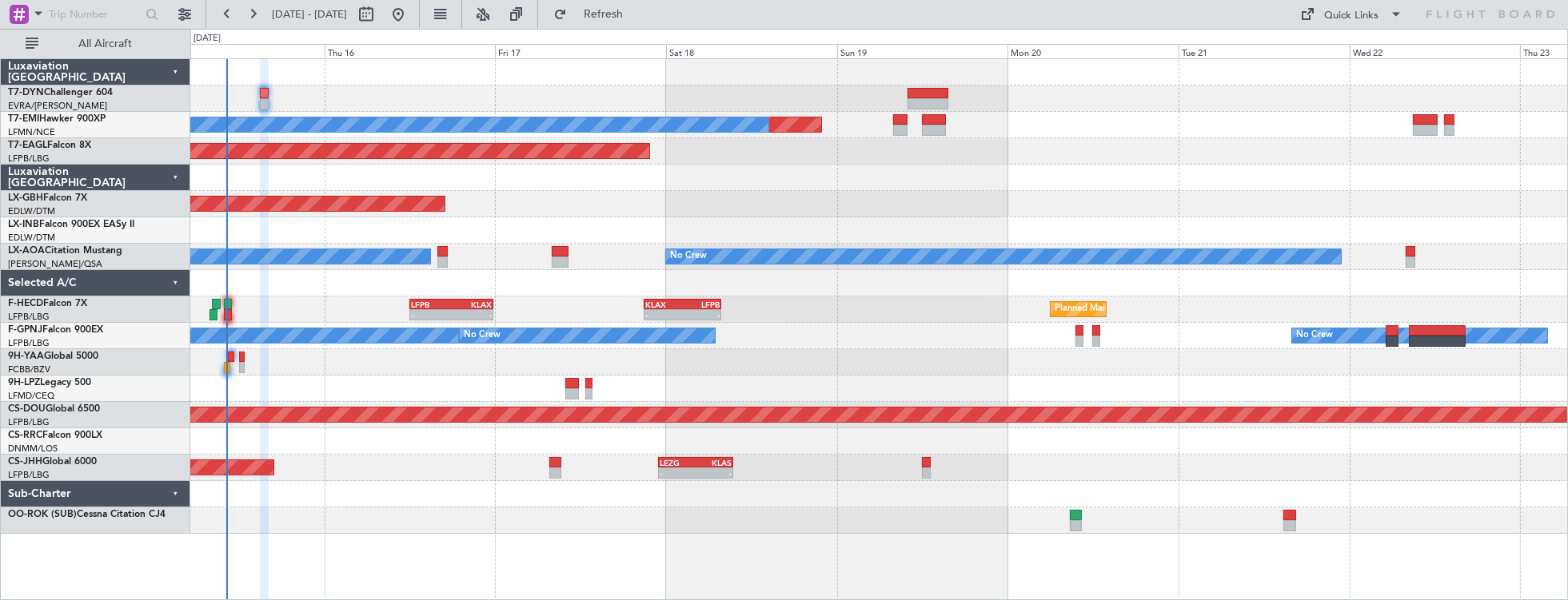
type input "0"
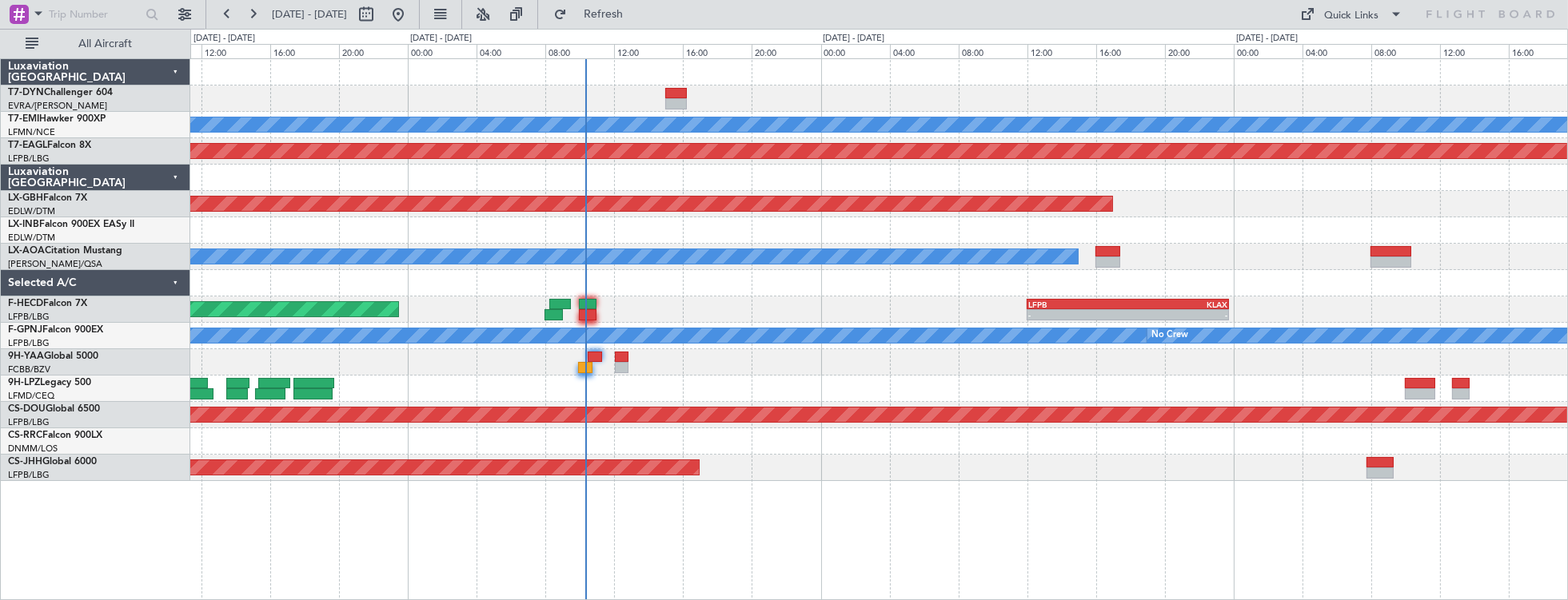
click at [708, 263] on div "Planned Maint No Crew Planned Maint Dubai (Al Maktoum Intl) Planned Maint Nurnb…" at bounding box center [878, 270] width 1377 height 422
click at [537, 275] on div "Planned Maint No Crew Planned Maint Dubai (Al Maktoum Intl) Planned Maint Nurnb…" at bounding box center [878, 270] width 1377 height 422
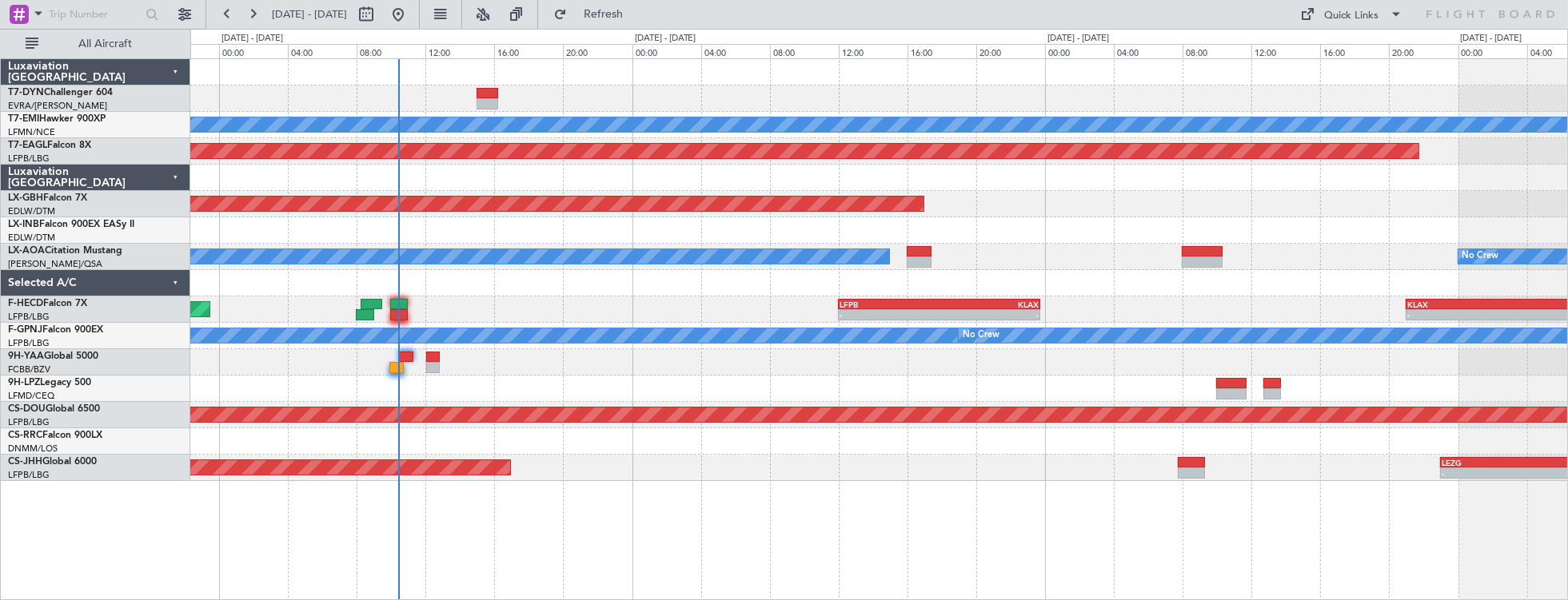
click at [401, 322] on div "Planned Maint No Crew Planned Maint Dubai (Al Maktoum Intl) Planned Maint Nurnb…" at bounding box center [878, 270] width 1377 height 422
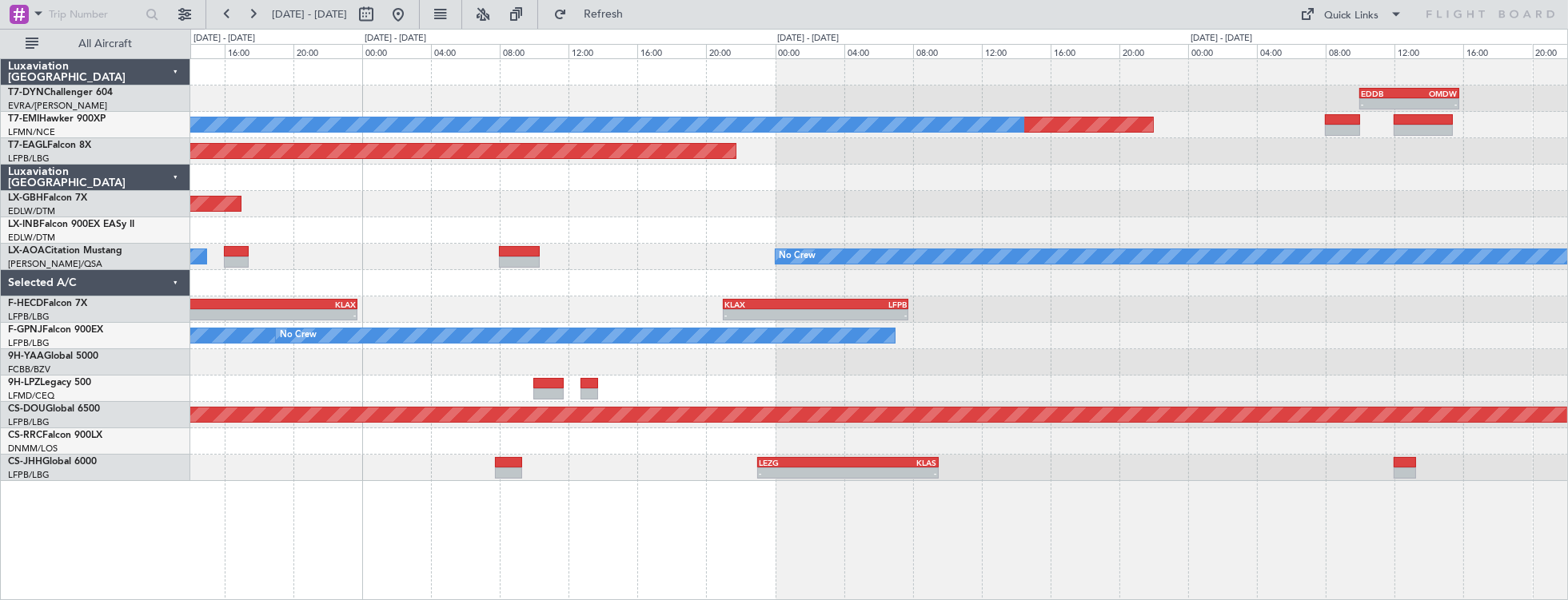
click at [618, 356] on div at bounding box center [878, 362] width 1377 height 26
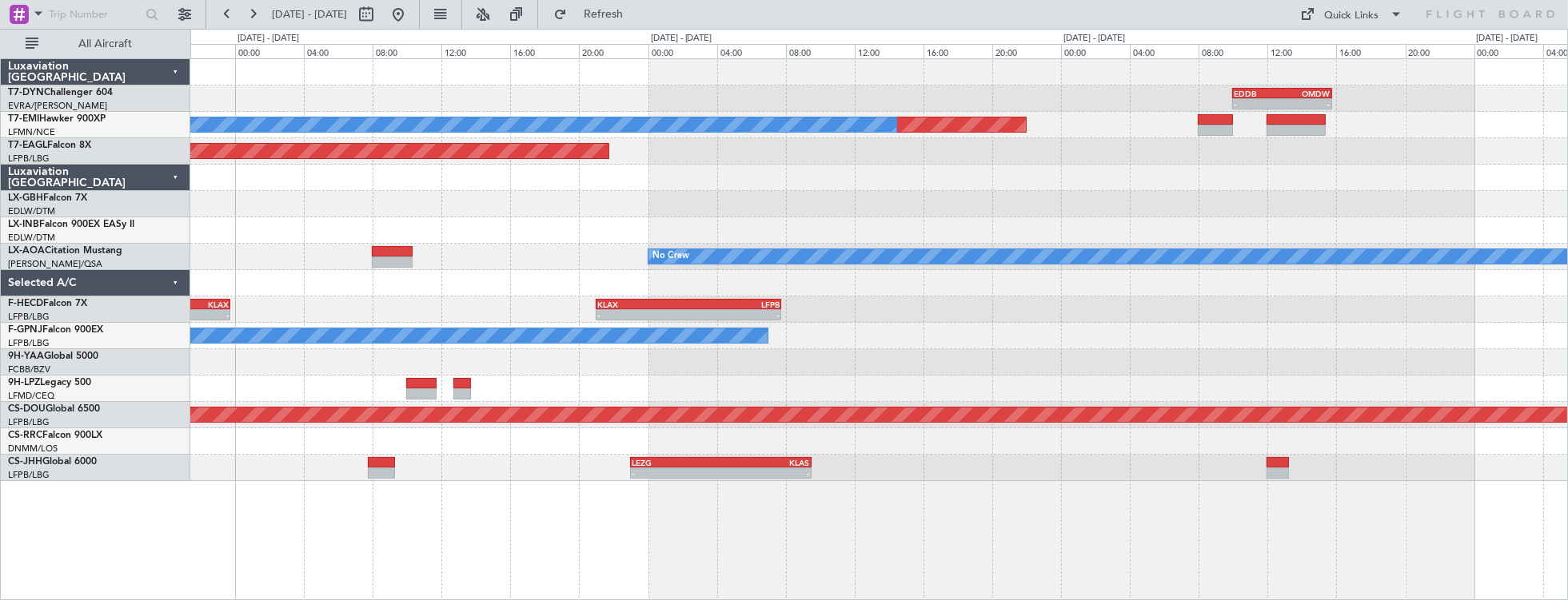
click at [428, 348] on div "- - EDDB 10:00 Z OMDW 15:45 Z Planned Maint No Crew Planned Maint Dubai (Al Mak…" at bounding box center [878, 270] width 1377 height 422
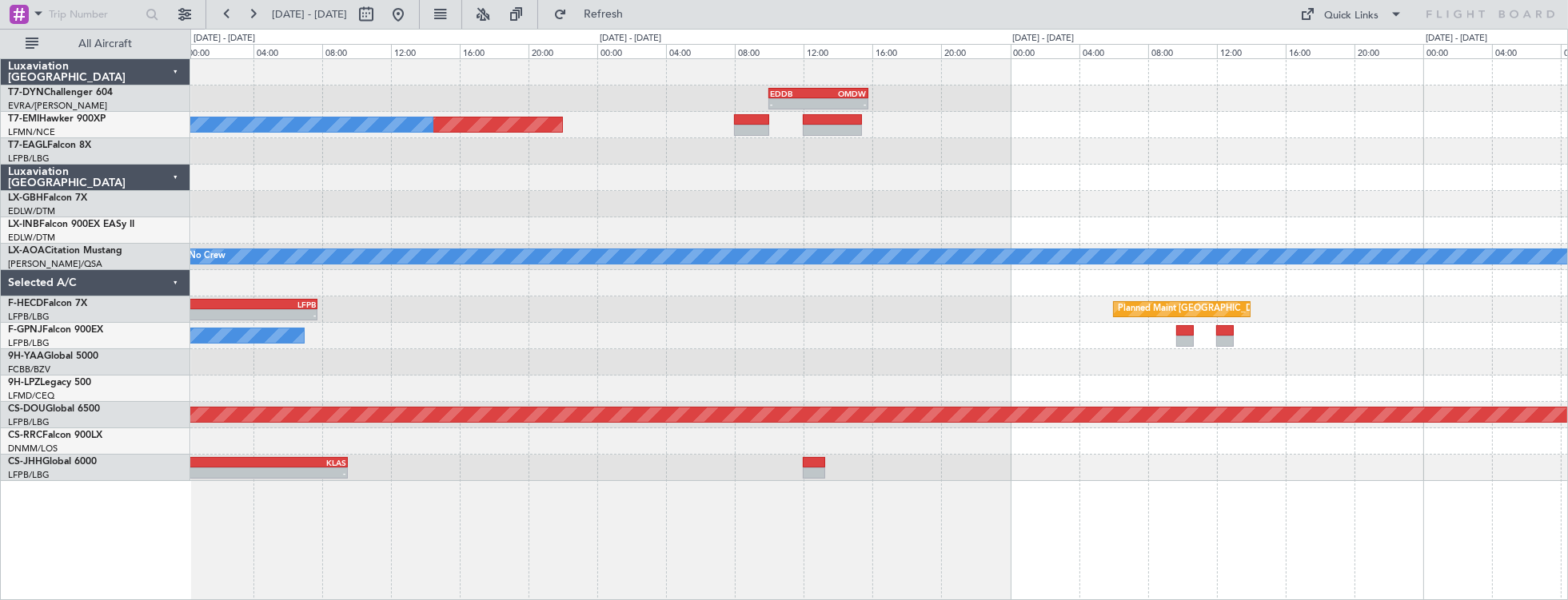
click at [395, 301] on div "- - EDDB 10:00 Z OMDW 15:45 Z Planned Maint No Crew Planned Maint Dubai (Al Mak…" at bounding box center [878, 270] width 1377 height 422
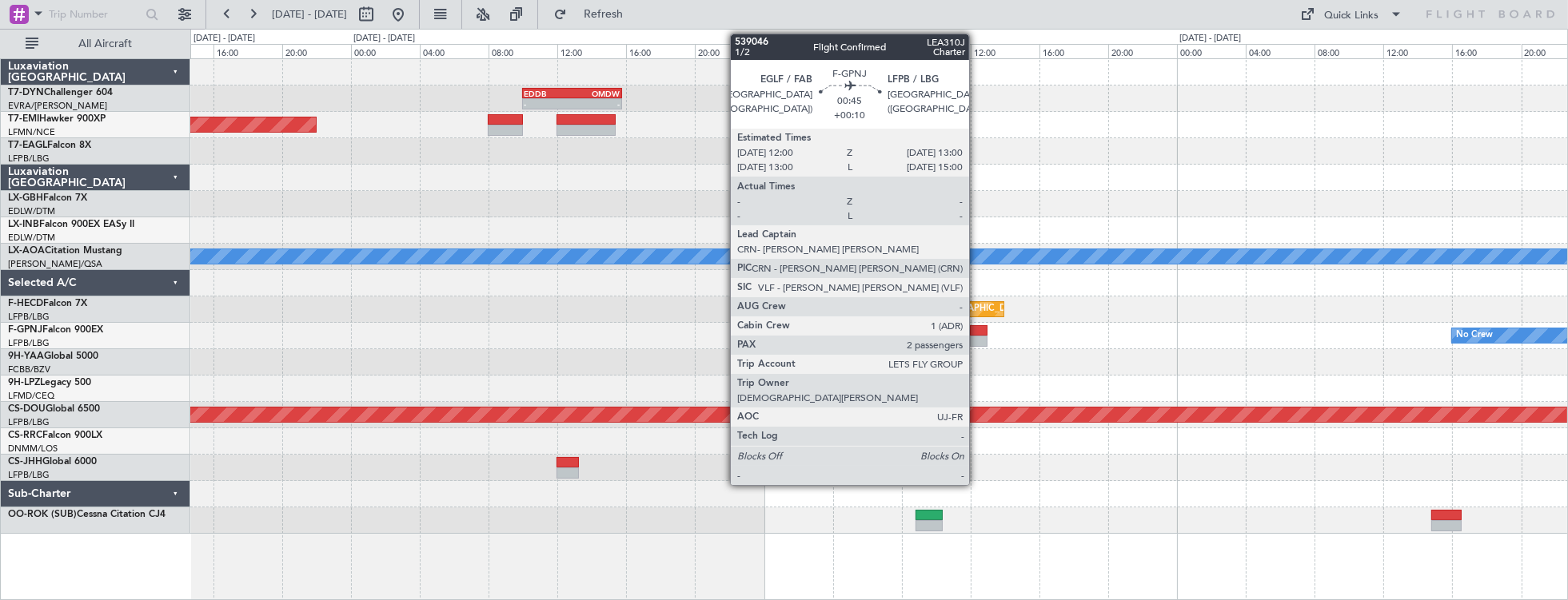
click at [977, 331] on div at bounding box center [978, 330] width 17 height 11
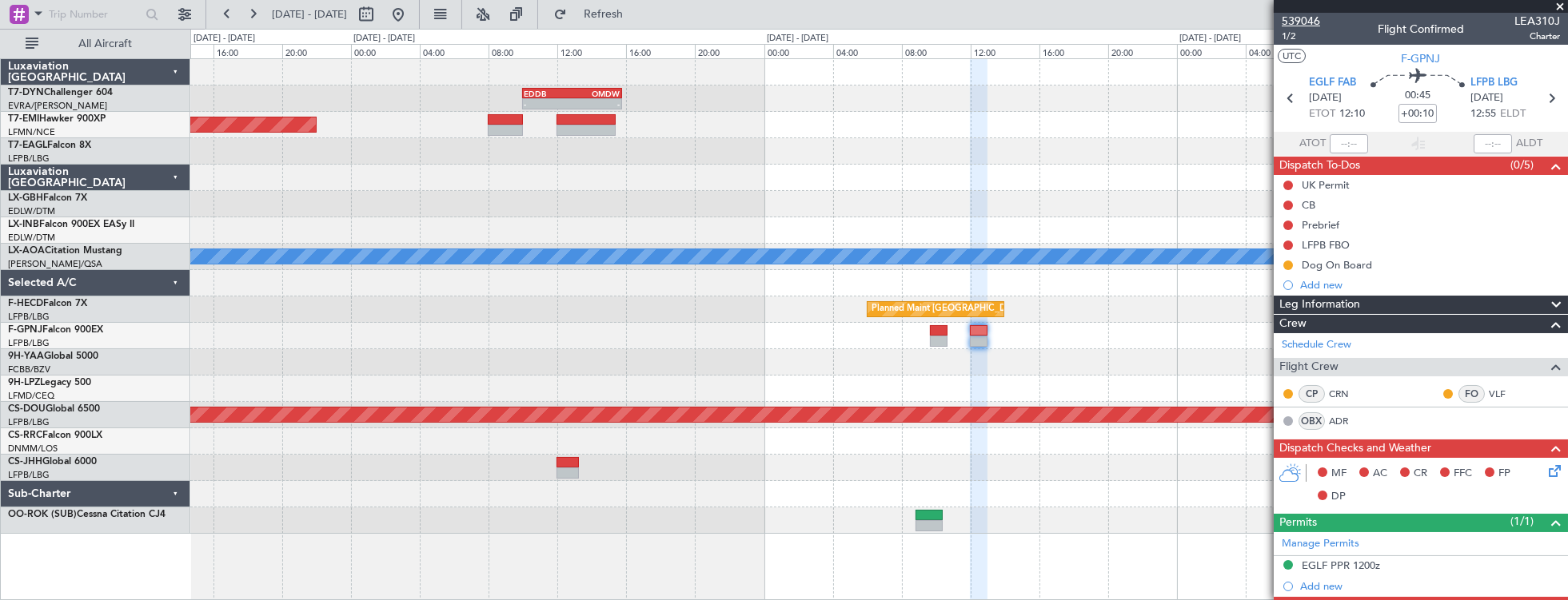
click at [1301, 24] on span "539046" at bounding box center [1300, 21] width 38 height 16
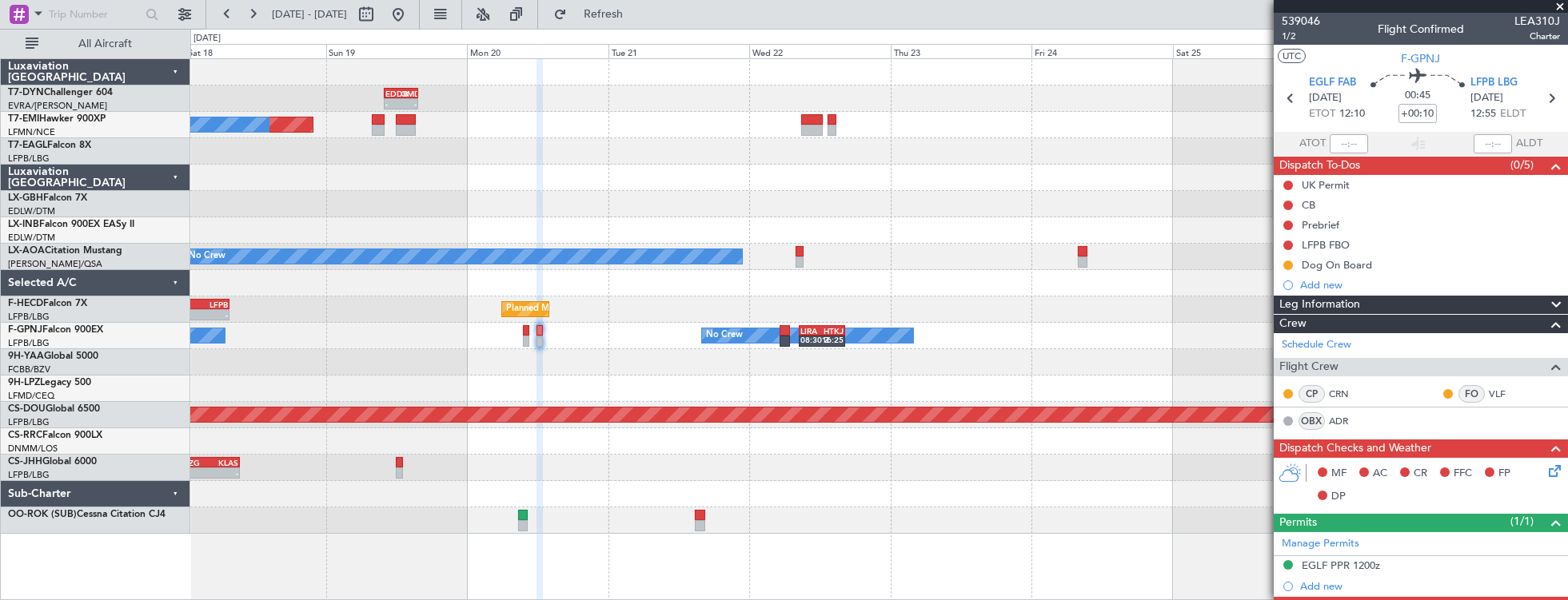
click at [789, 259] on div "- - EDDB 10:00 Z OMDW 15:45 Z Planned Maint No Crew Planned Maint Dubai (Al Mak…" at bounding box center [878, 296] width 1377 height 475
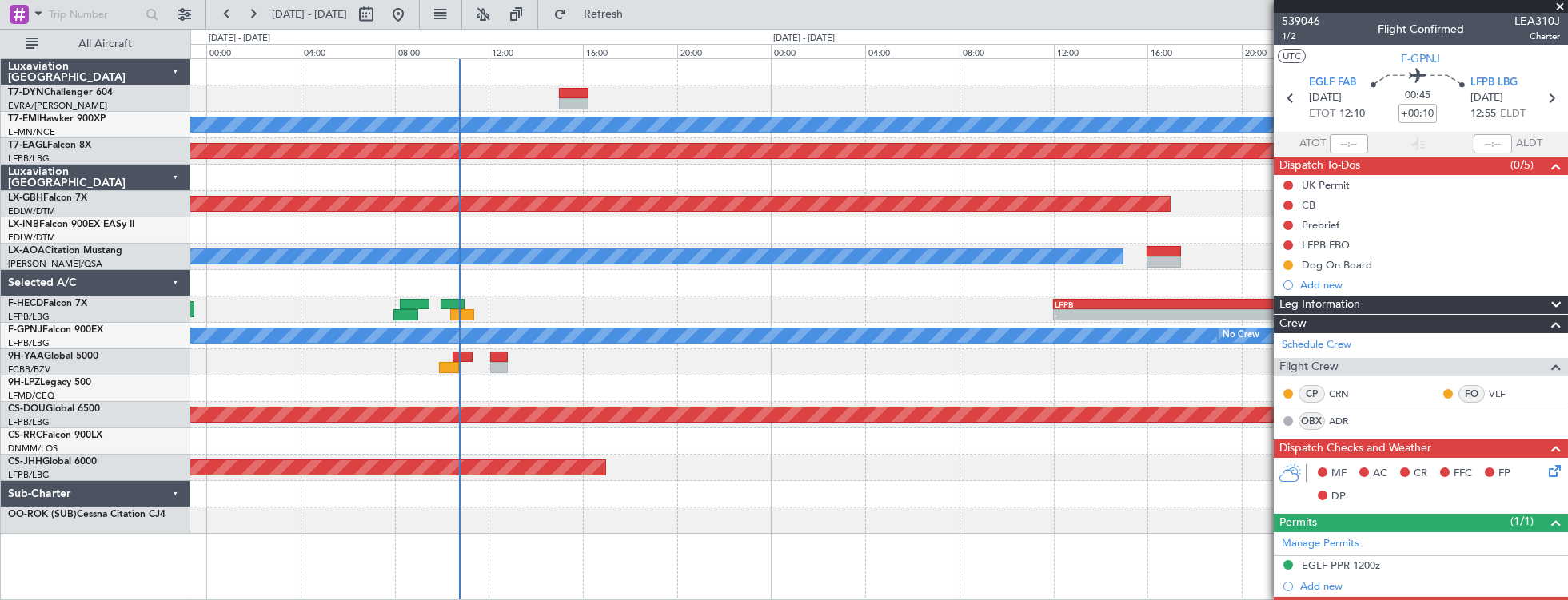
click at [650, 110] on div at bounding box center [878, 98] width 1377 height 26
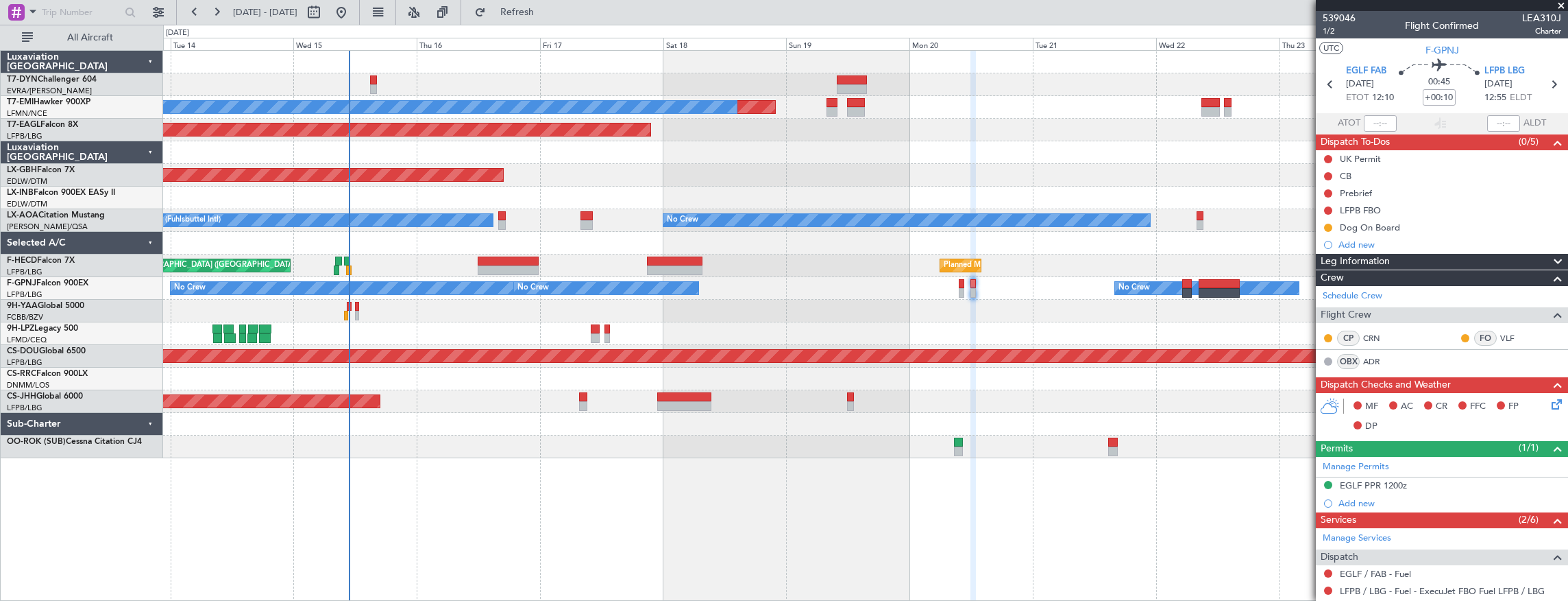
click at [514, 402] on div "Planned Maint [GEOGRAPHIC_DATA] ([GEOGRAPHIC_DATA])" at bounding box center [865, 401] width 1405 height 23
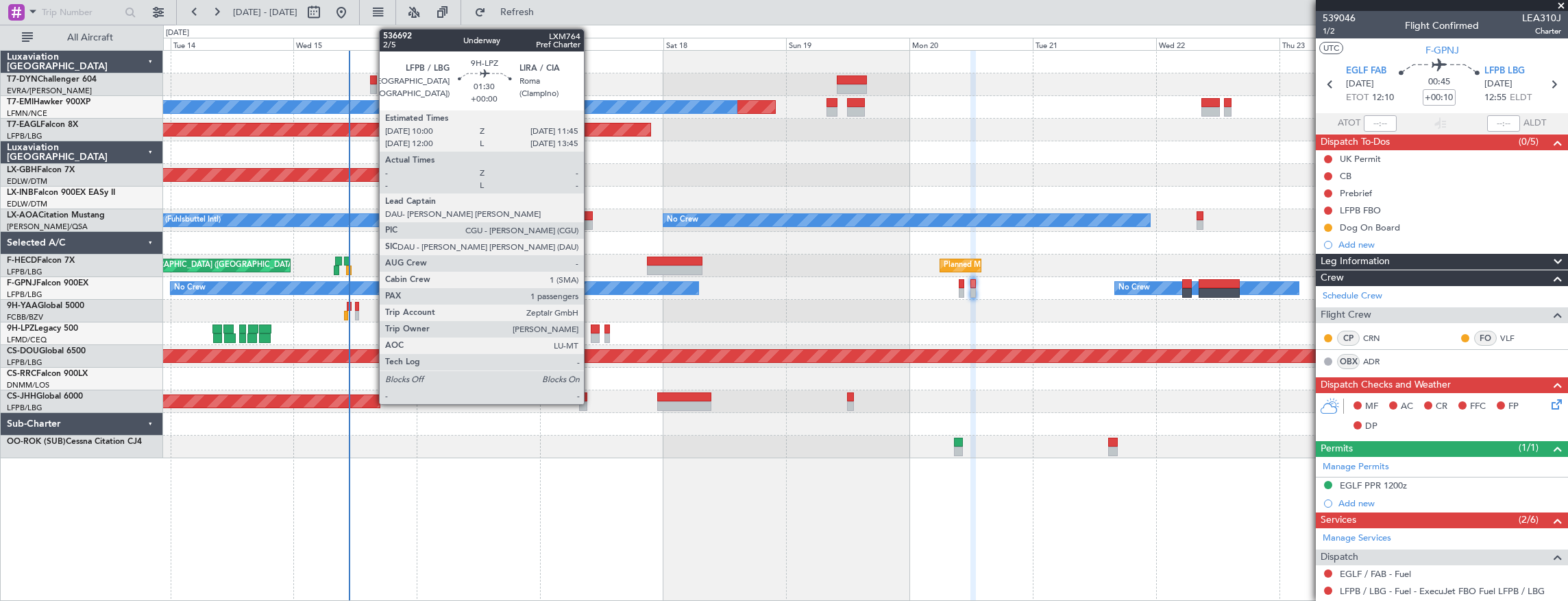
click at [590, 331] on div at bounding box center [595, 329] width 9 height 9
type input "1"
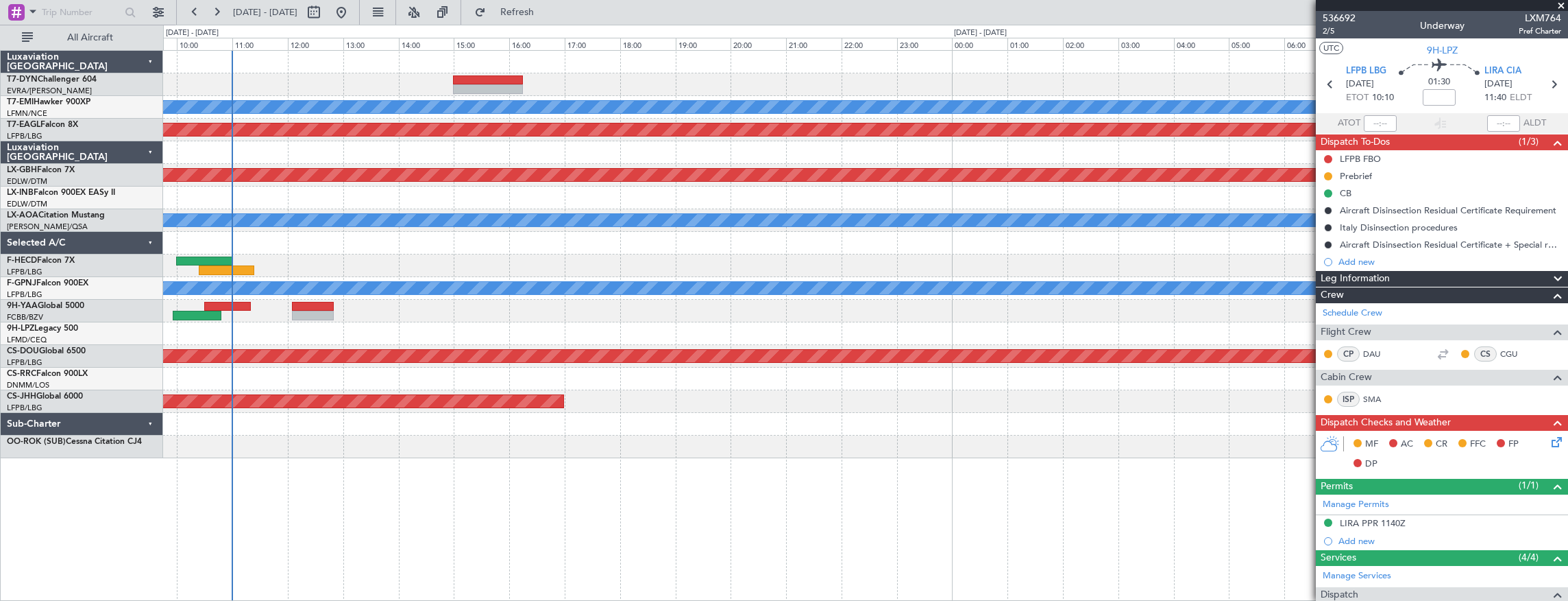
click at [631, 83] on div at bounding box center [865, 84] width 1405 height 23
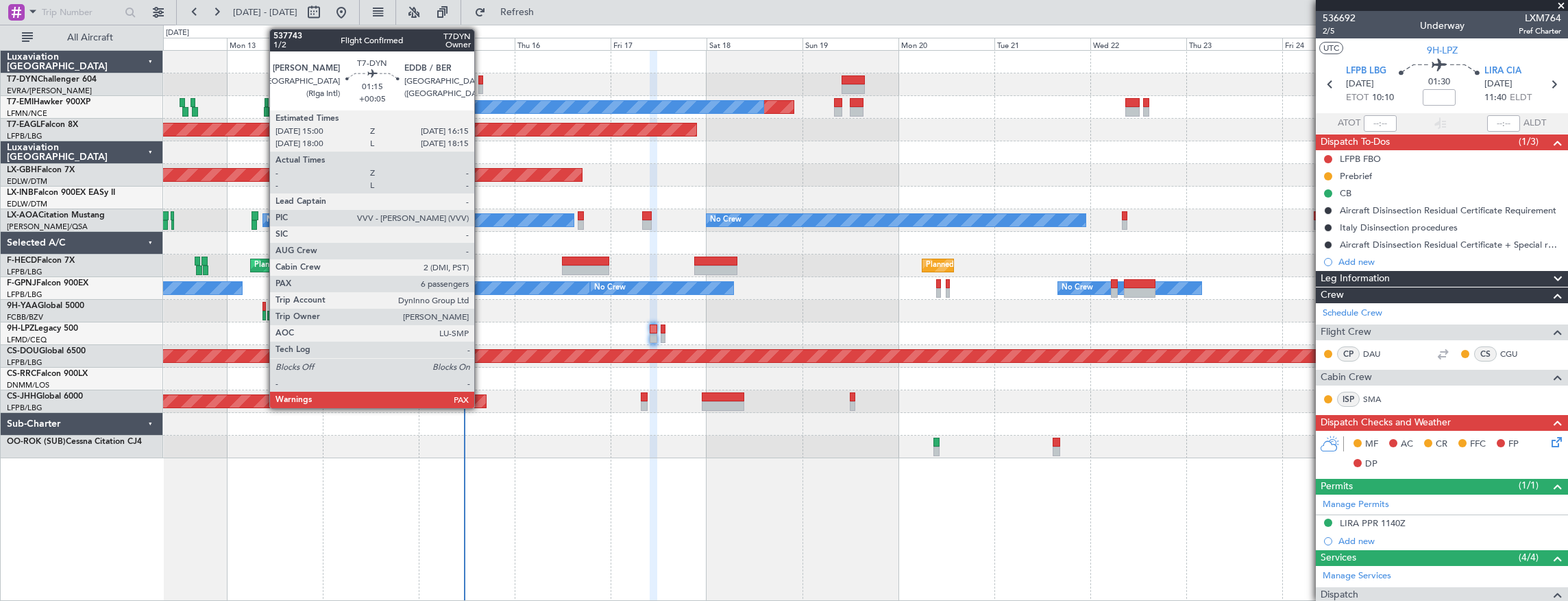
click at [481, 79] on div at bounding box center [481, 80] width 5 height 9
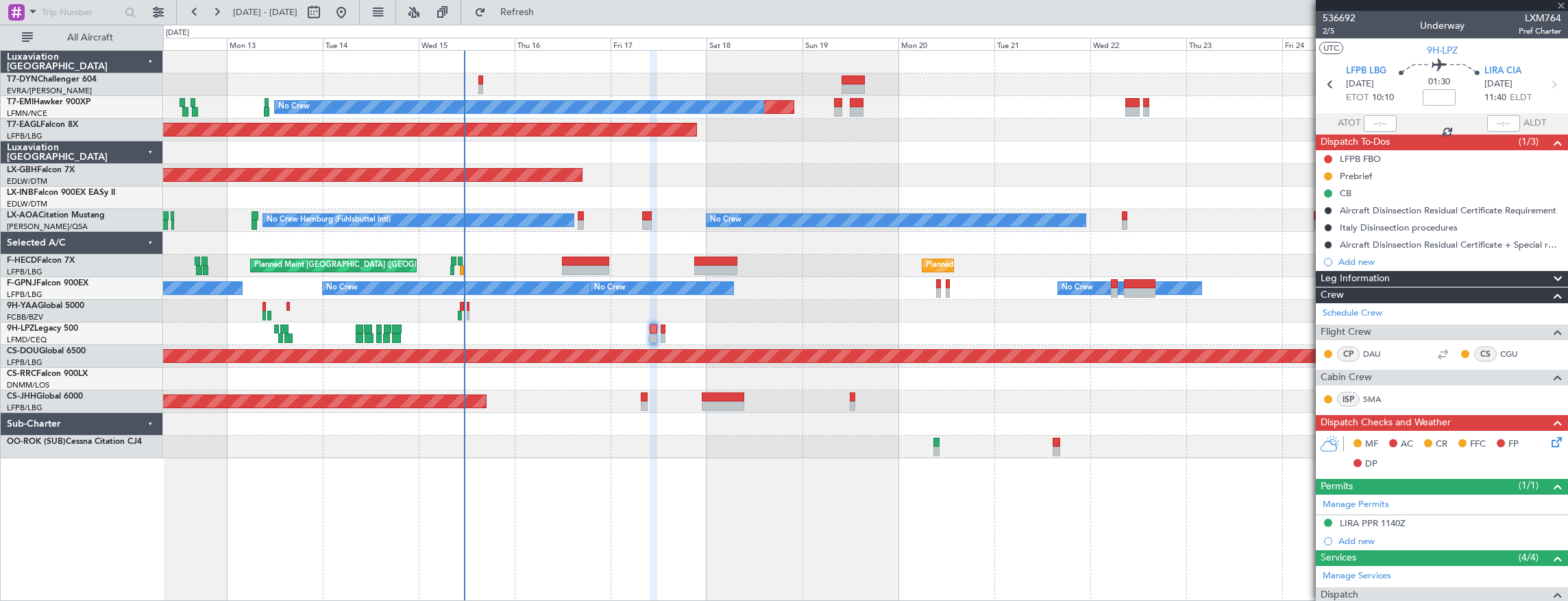
type input "+00:05"
type input "6"
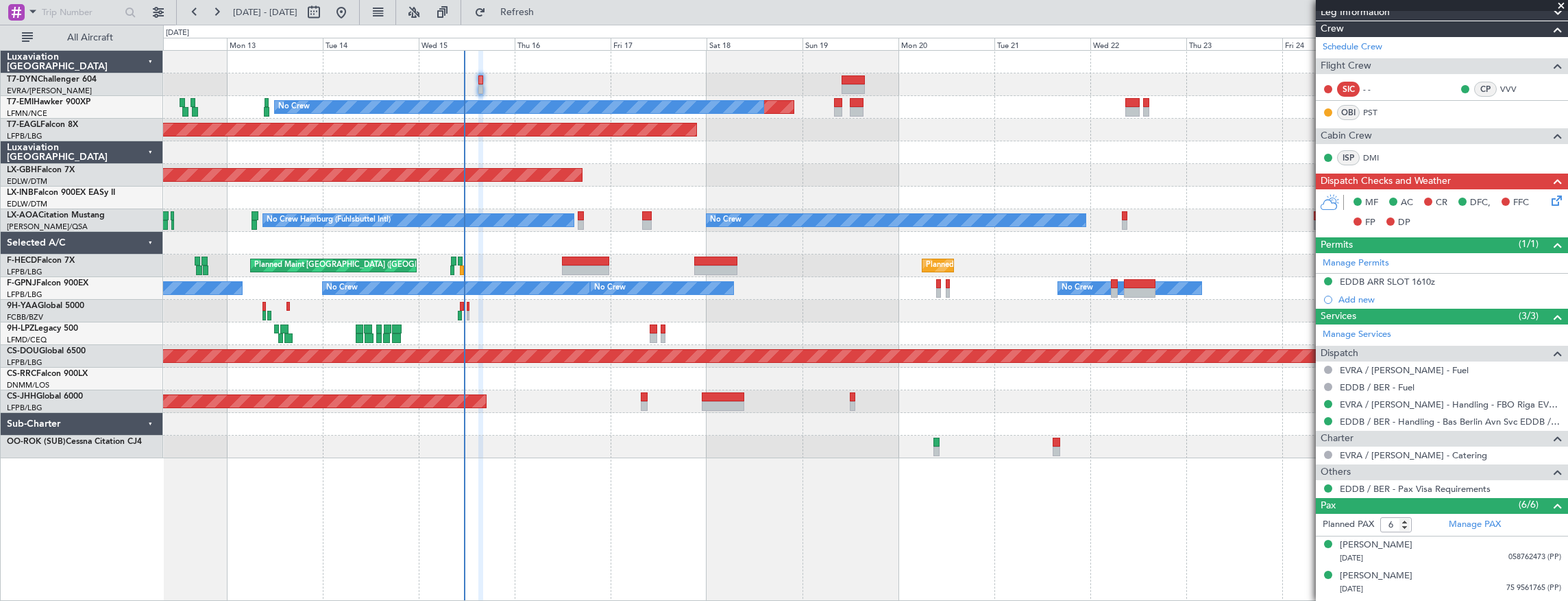
scroll to position [399, 0]
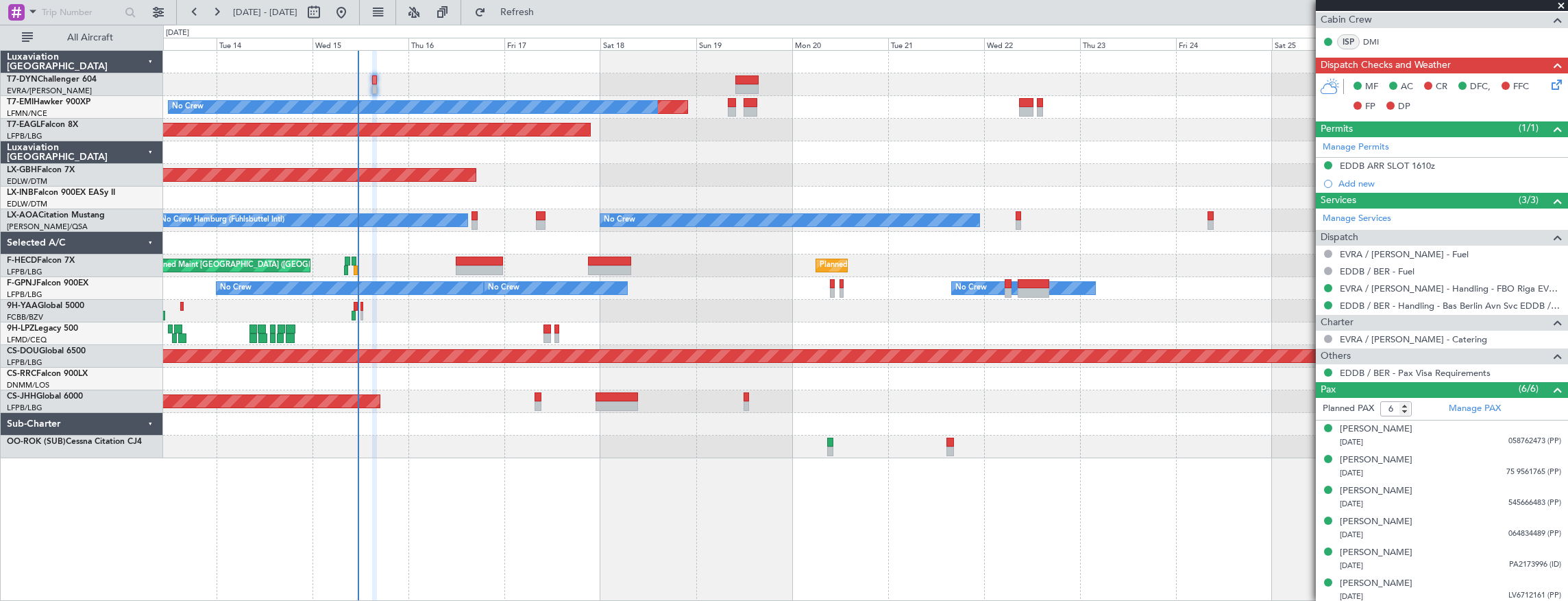
click at [497, 448] on div "Planned Maint No Crew Planned Maint Dubai (Al Maktoum Intl) Planned Maint Nurnb…" at bounding box center [865, 325] width 1406 height 551
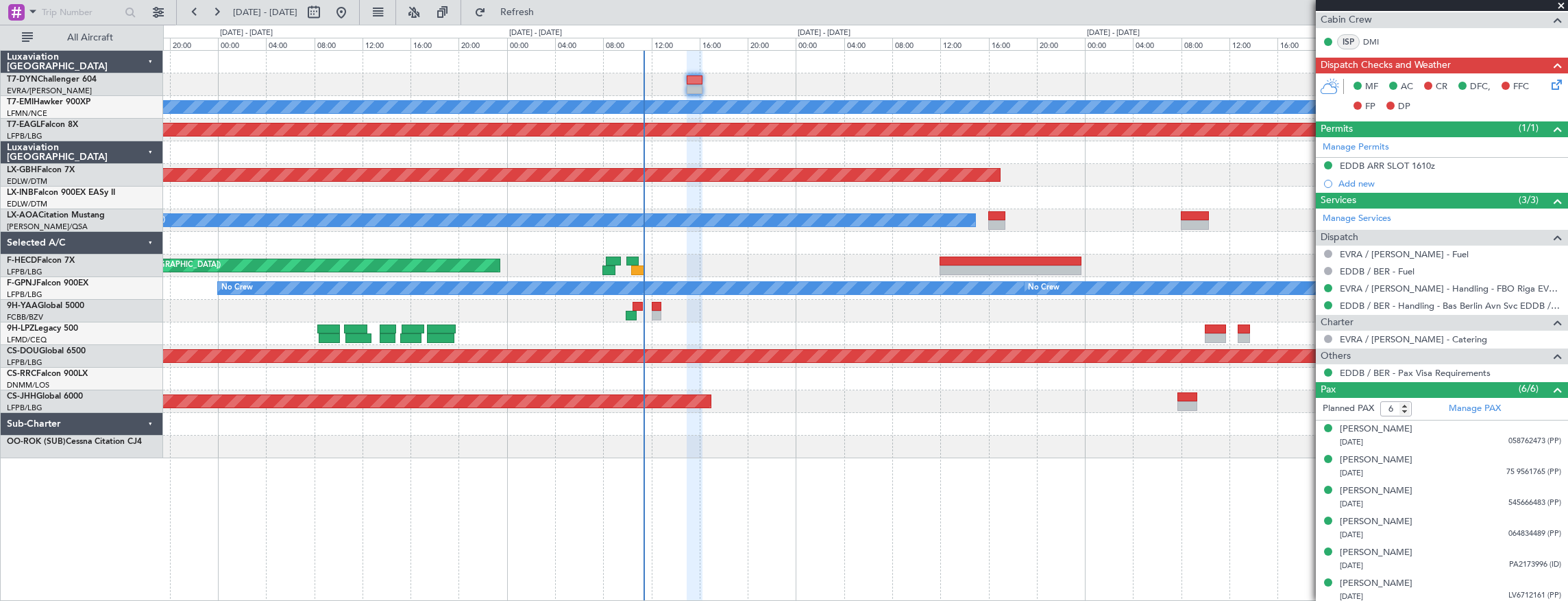
click at [736, 236] on div "Planned Maint No Crew Planned Maint Dubai (Al Maktoum Intl) Planned Maint Nurnb…" at bounding box center [865, 254] width 1405 height 408
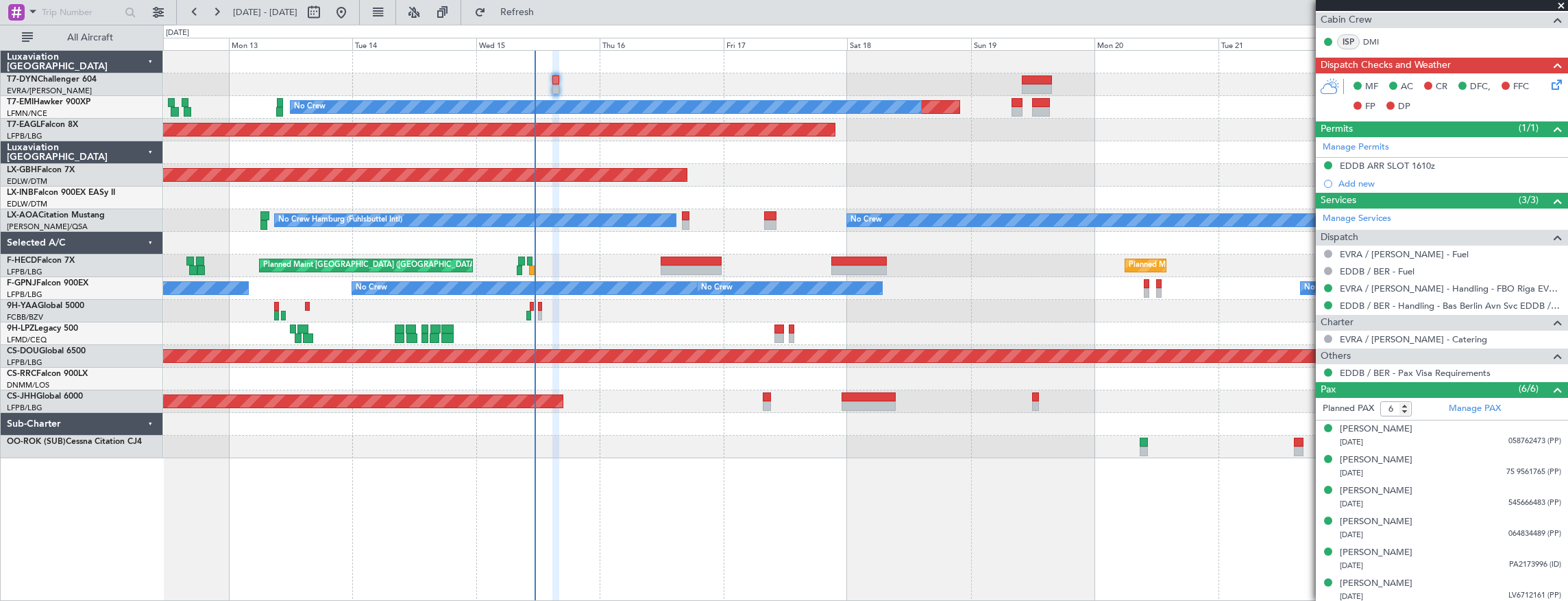
click at [420, 339] on div "Planned Maint No Crew Planned Maint Dubai (Al Maktoum Intl) Planned Maint Nurnb…" at bounding box center [865, 325] width 1406 height 551
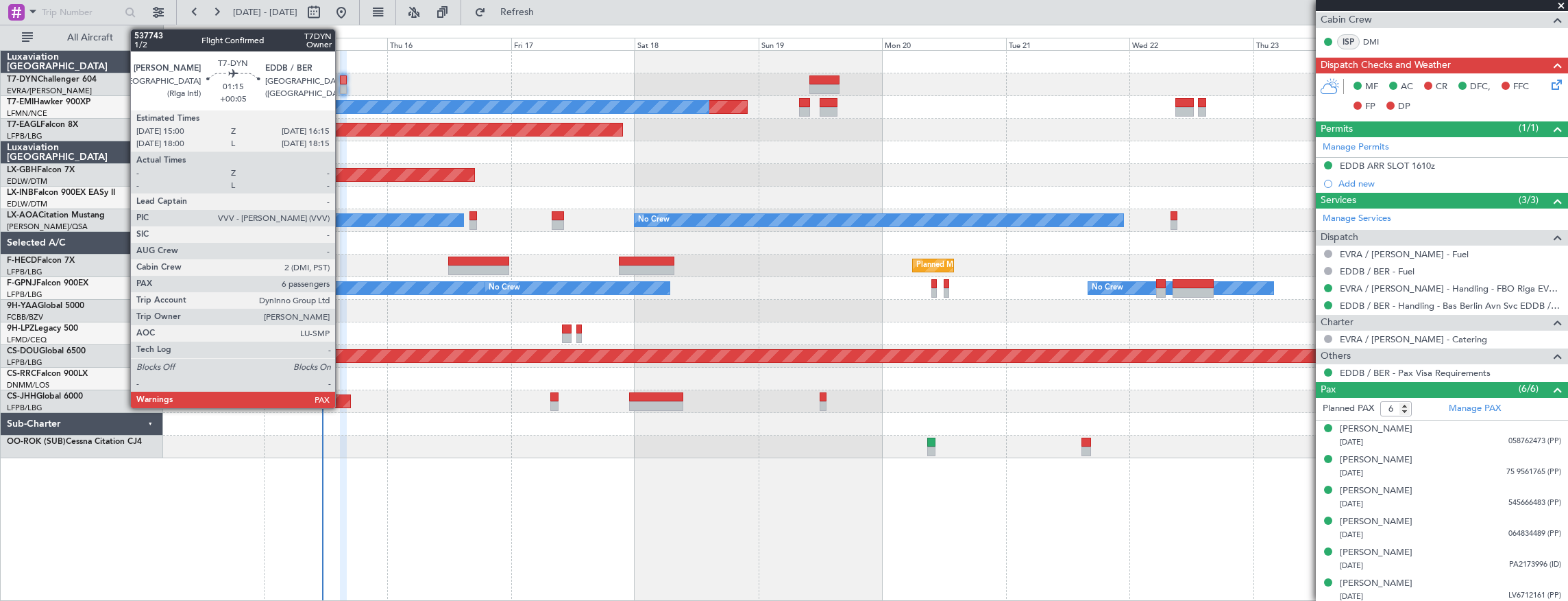
click at [342, 78] on div at bounding box center [343, 80] width 7 height 9
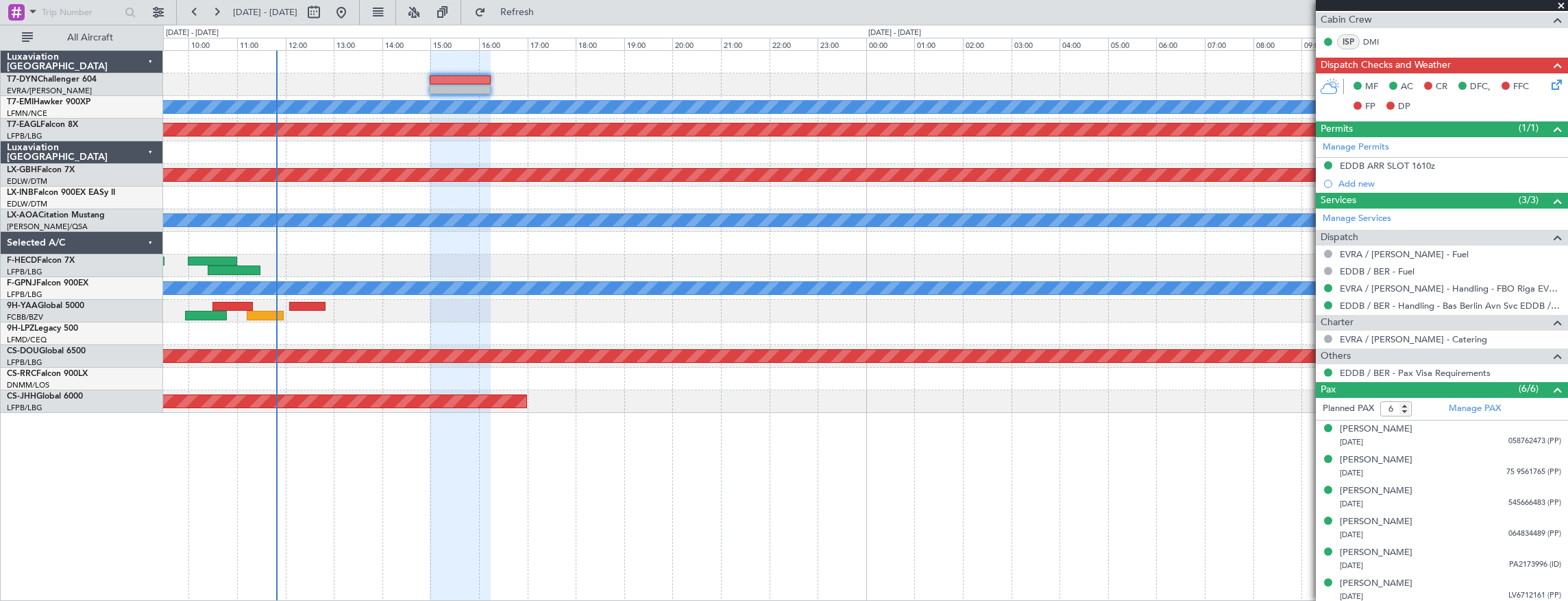
click at [553, 70] on div at bounding box center [865, 62] width 1405 height 23
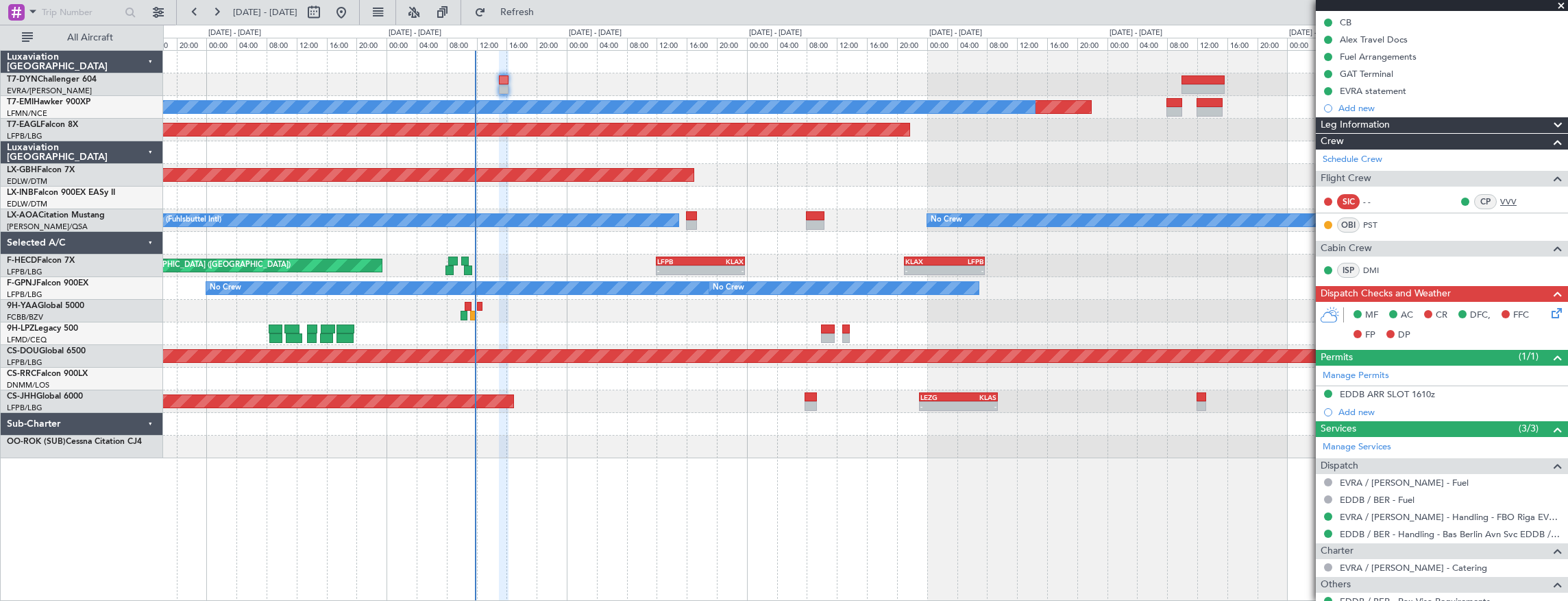
scroll to position [0, 0]
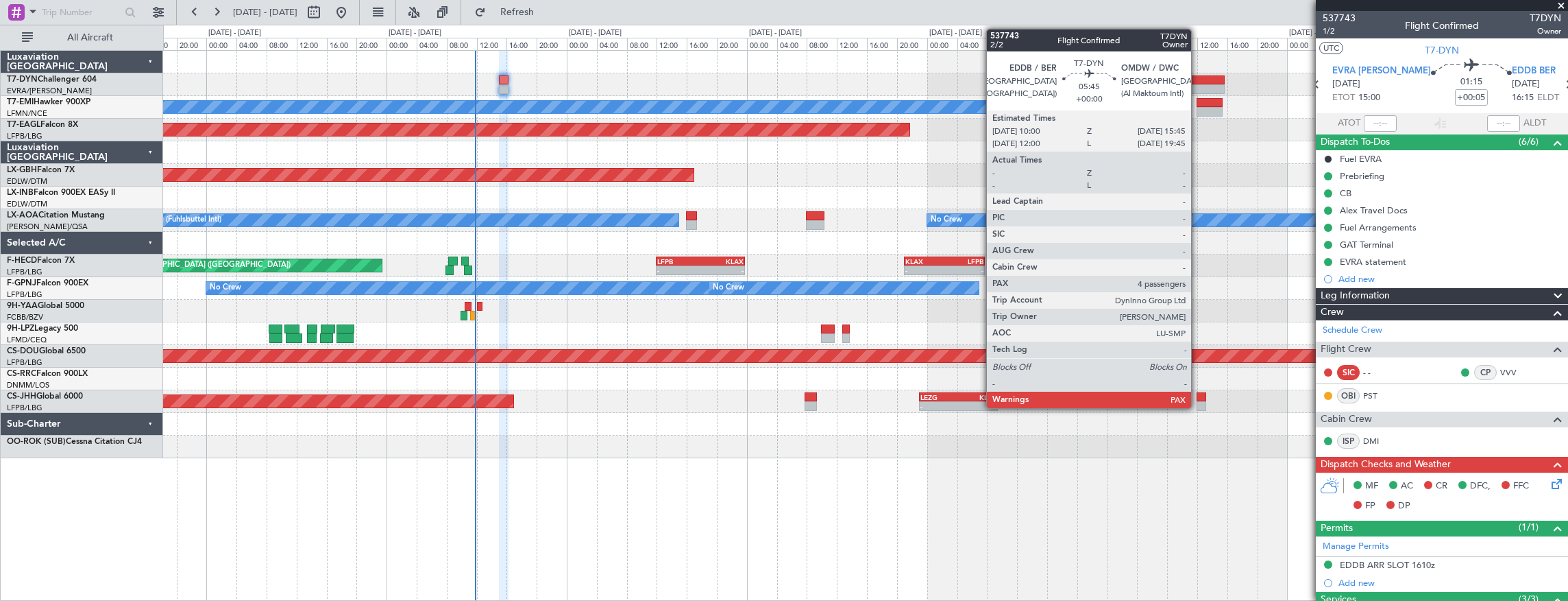
click at [1198, 77] on div at bounding box center [1203, 80] width 43 height 9
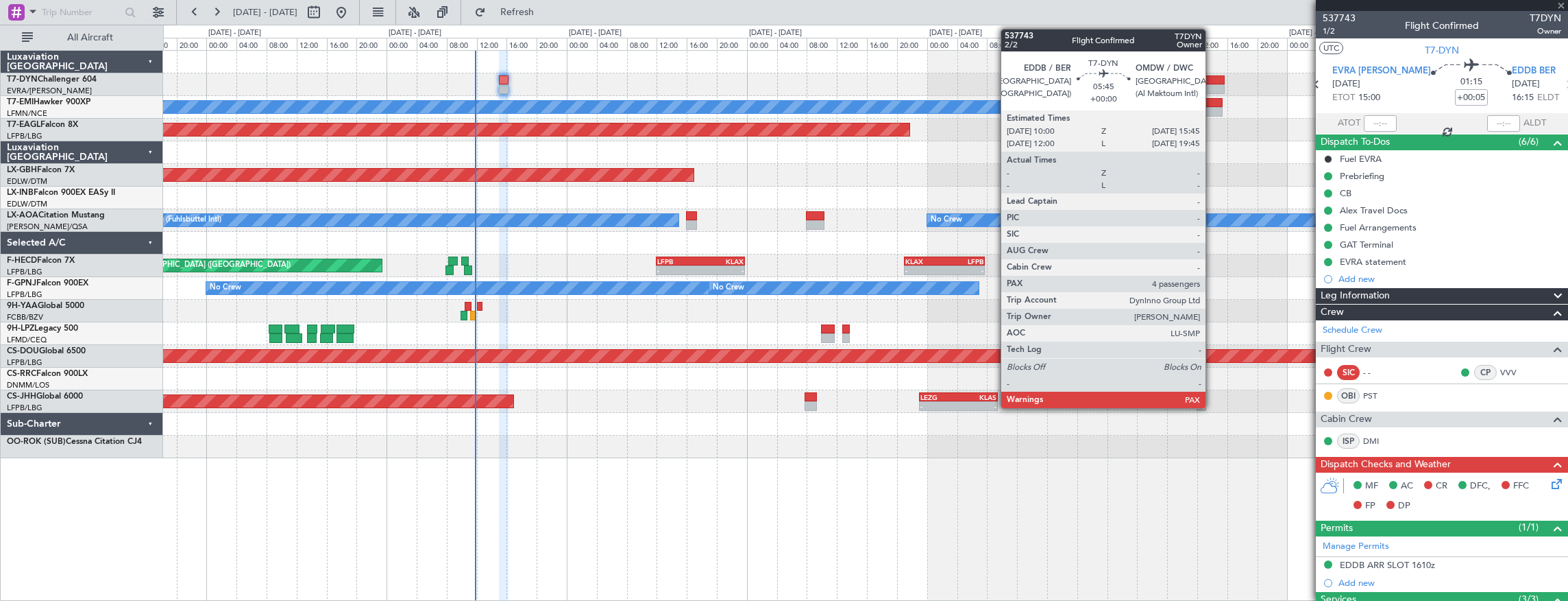
type input "4"
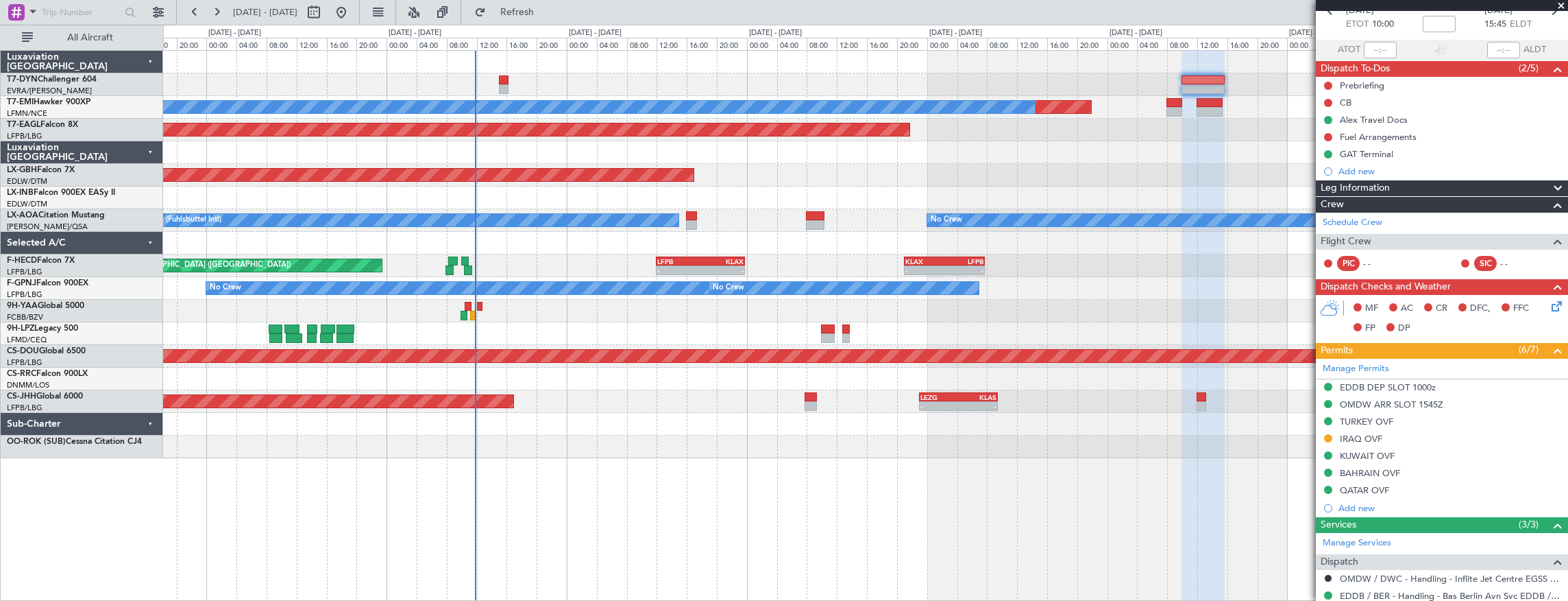
scroll to position [34, 0]
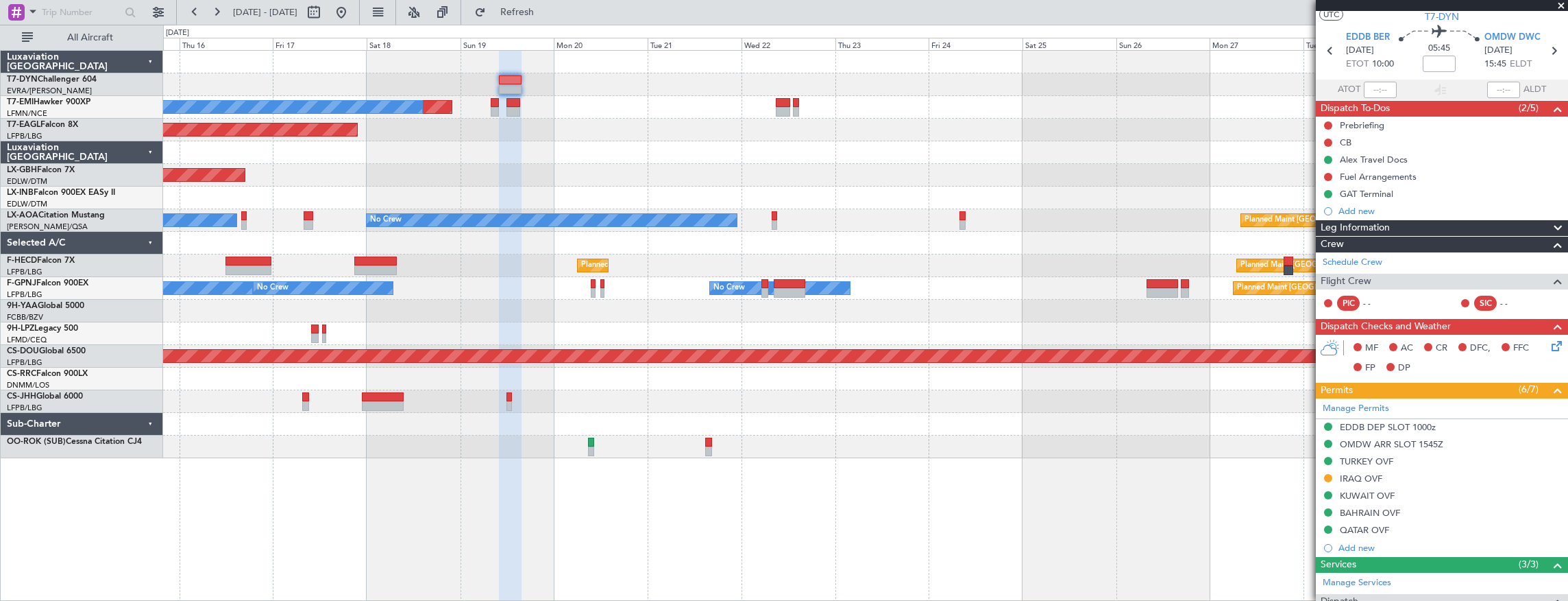
click at [513, 304] on div at bounding box center [865, 311] width 1405 height 23
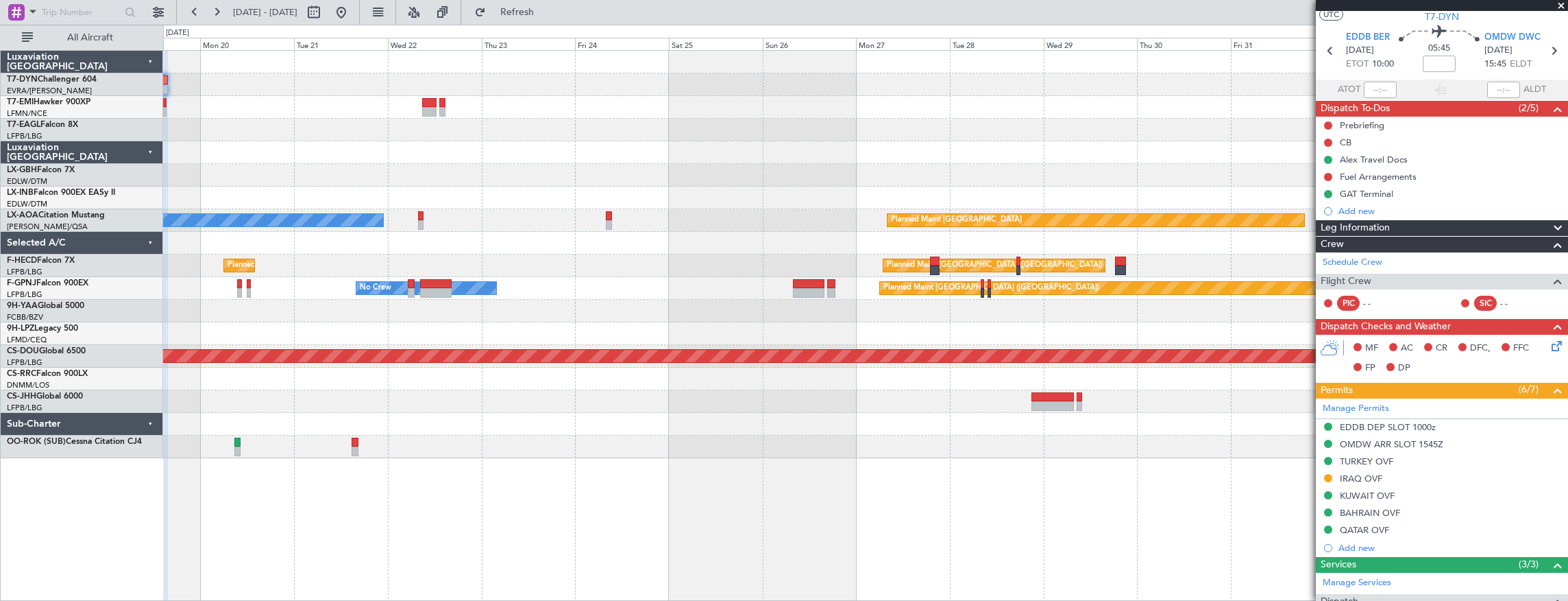
click at [625, 267] on div "Planned Maint Paris (Le Bourget) Planned Maint Paris (Le Bourget) Planned Maint…" at bounding box center [865, 265] width 1405 height 23
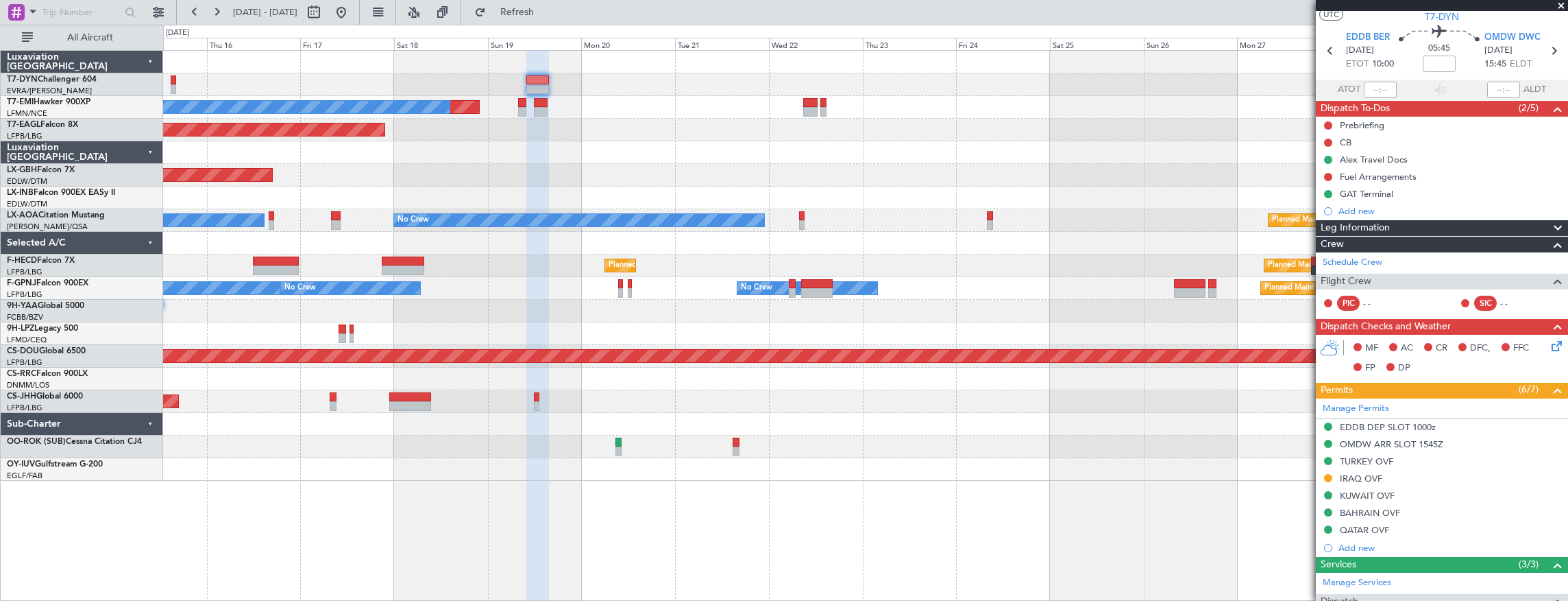
click at [1030, 328] on div at bounding box center [865, 334] width 1405 height 23
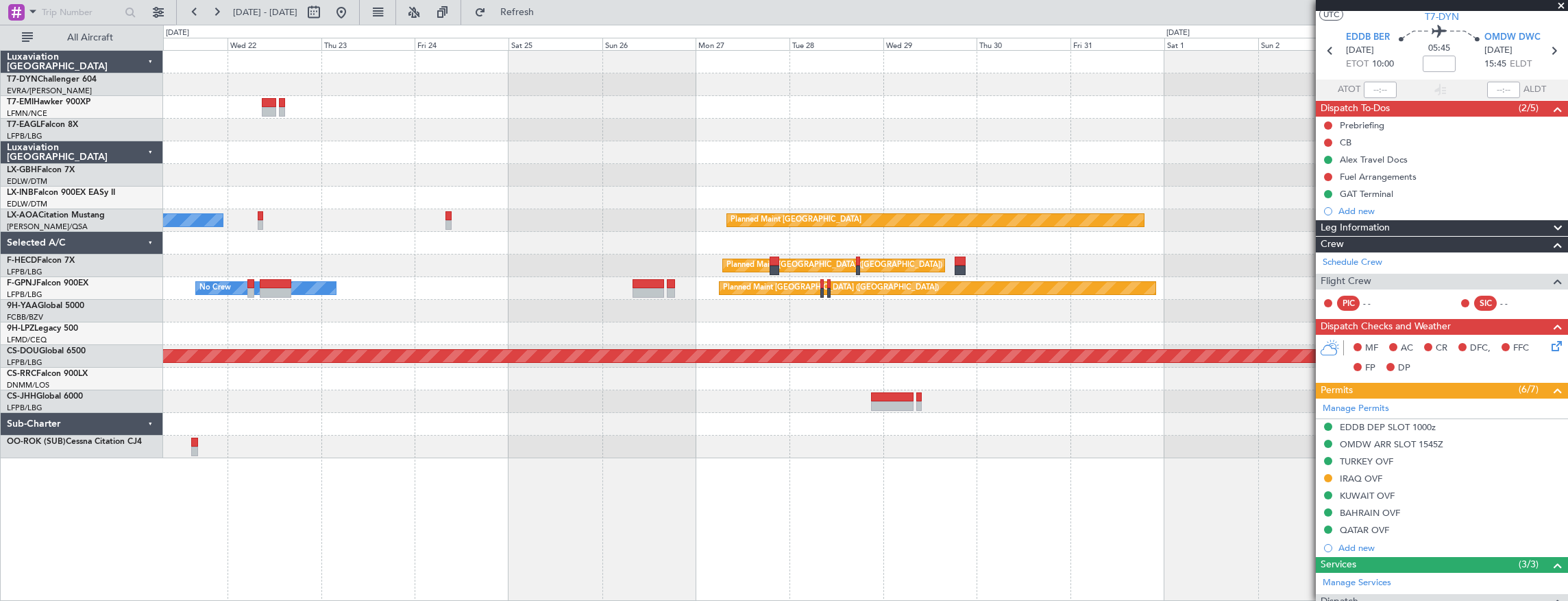
click at [400, 316] on div at bounding box center [865, 311] width 1405 height 23
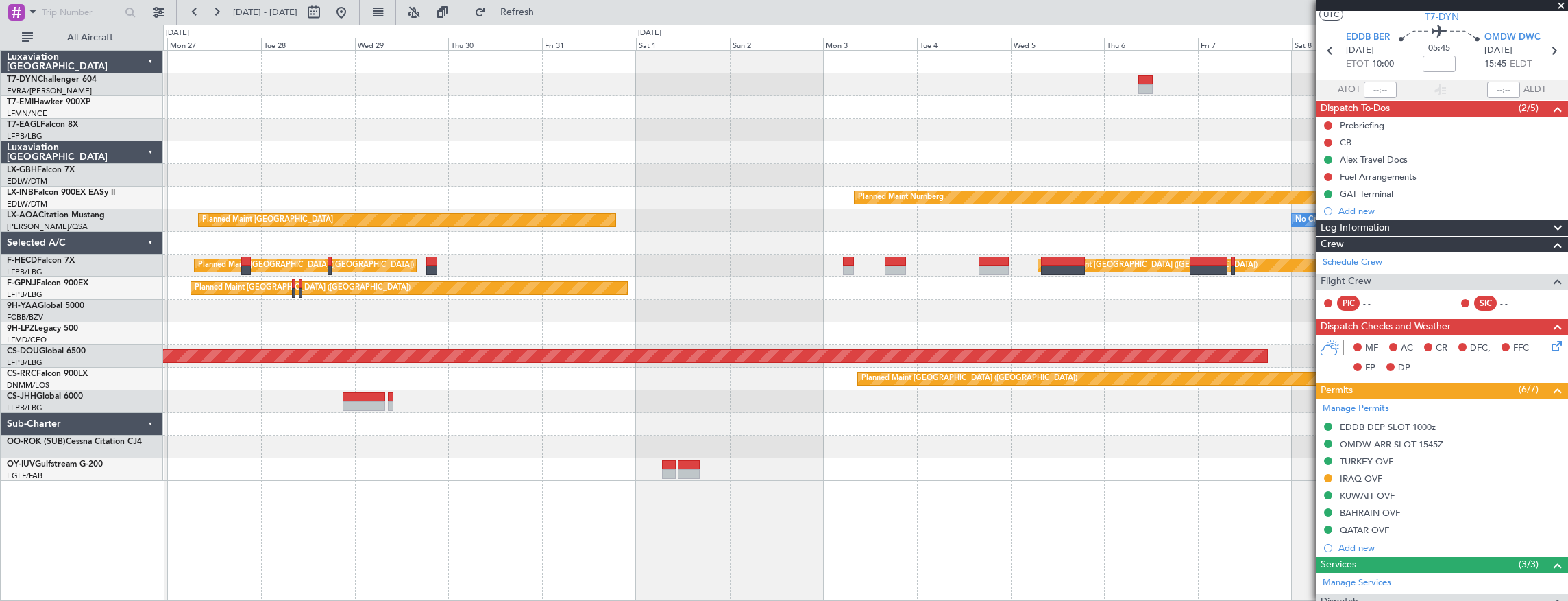
click at [402, 333] on div "Planned Maint Cannes (Mandelieu)" at bounding box center [865, 334] width 1405 height 23
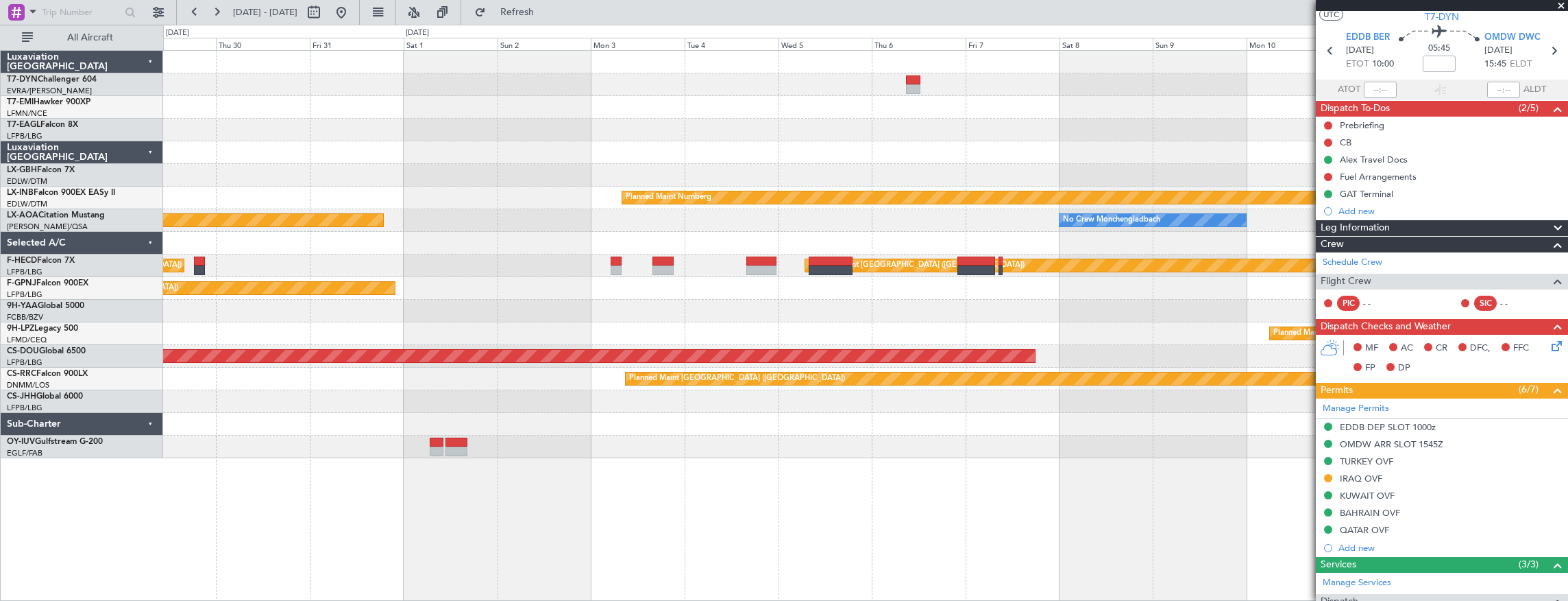
click at [946, 334] on div "Planned Maint Cannes (Mandelieu)" at bounding box center [865, 334] width 1405 height 23
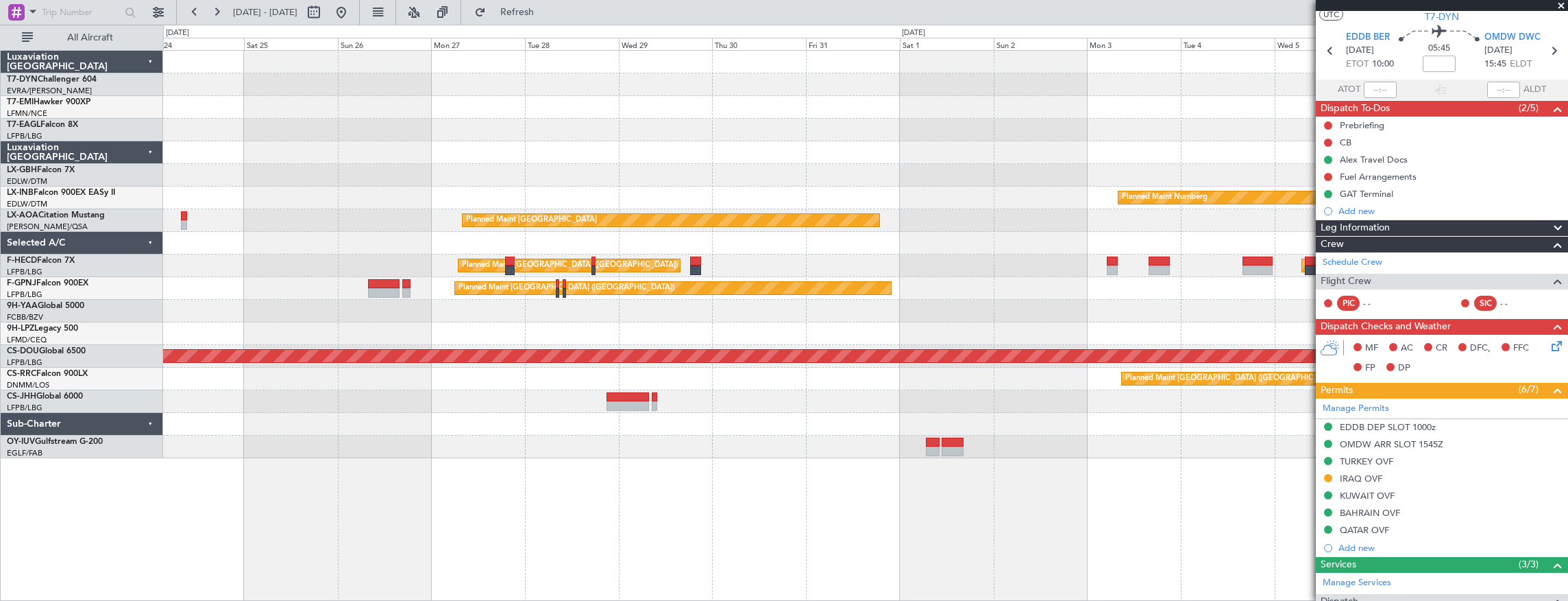
click at [858, 323] on div "Planned Maint Cannes (Mandelieu)" at bounding box center [865, 334] width 1405 height 23
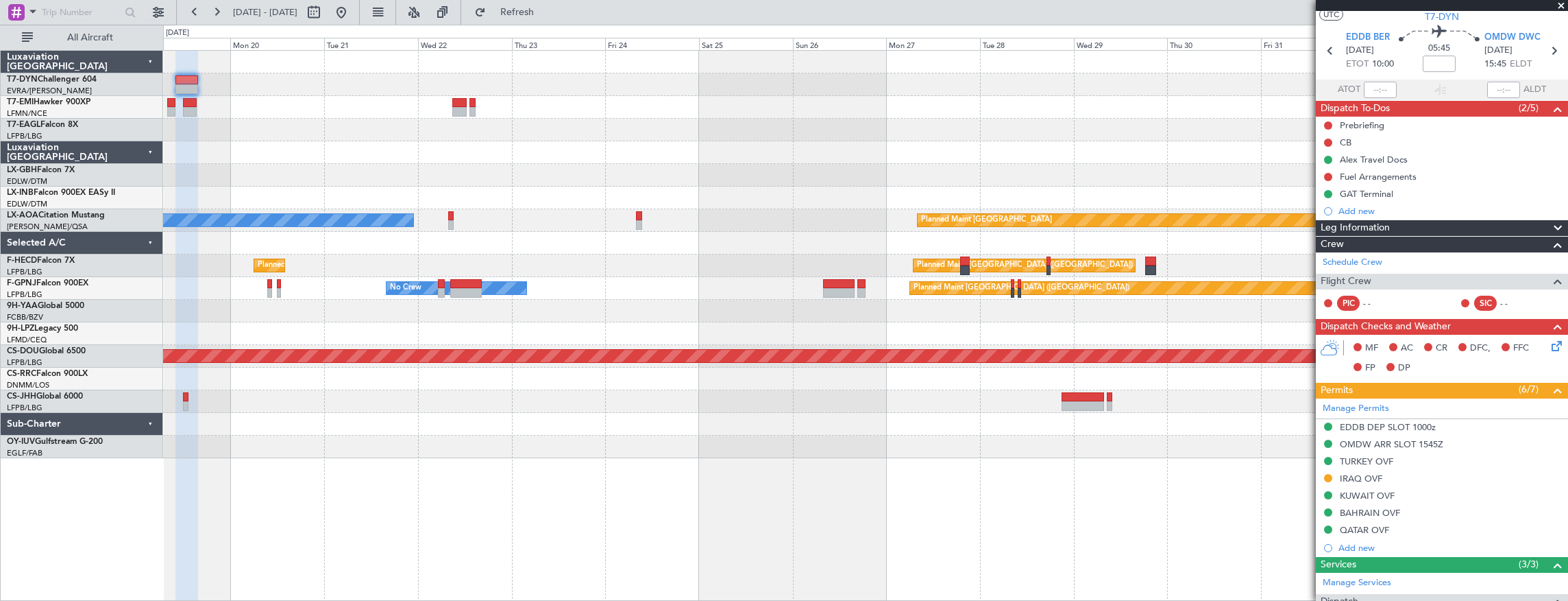
click at [837, 328] on div at bounding box center [865, 334] width 1405 height 23
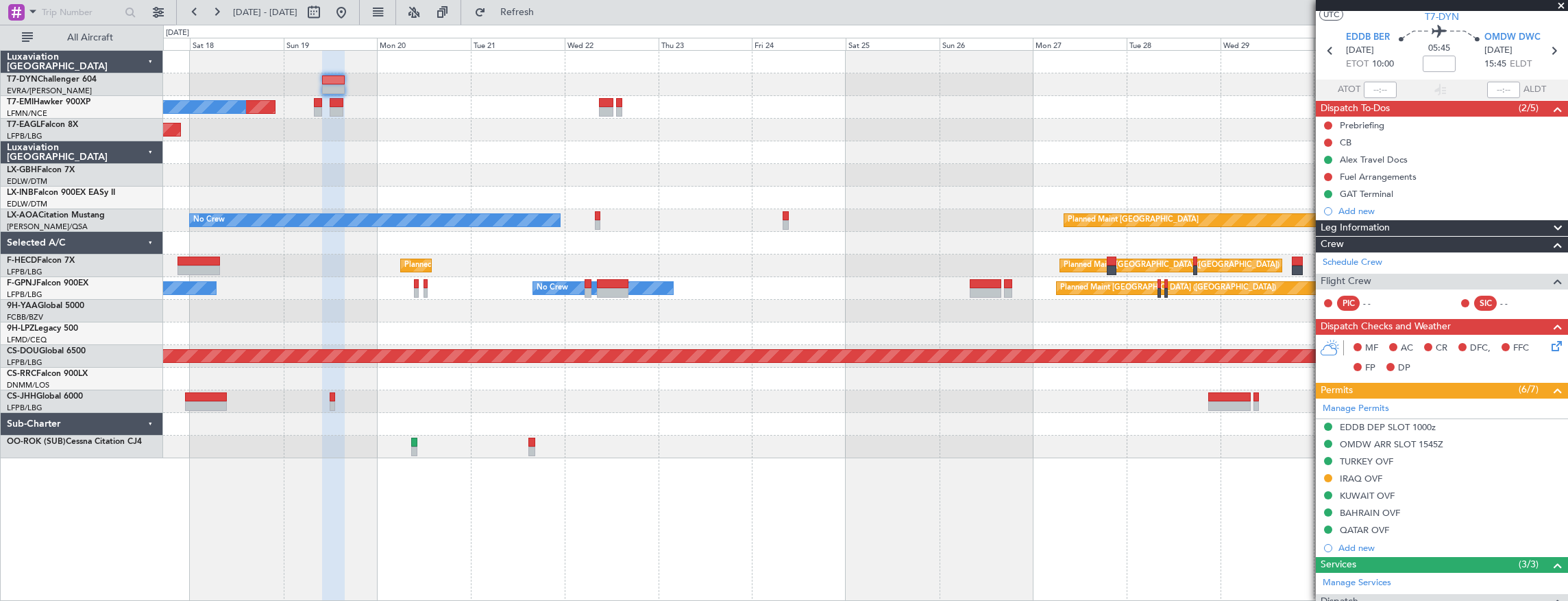
click at [663, 331] on div at bounding box center [865, 334] width 1405 height 23
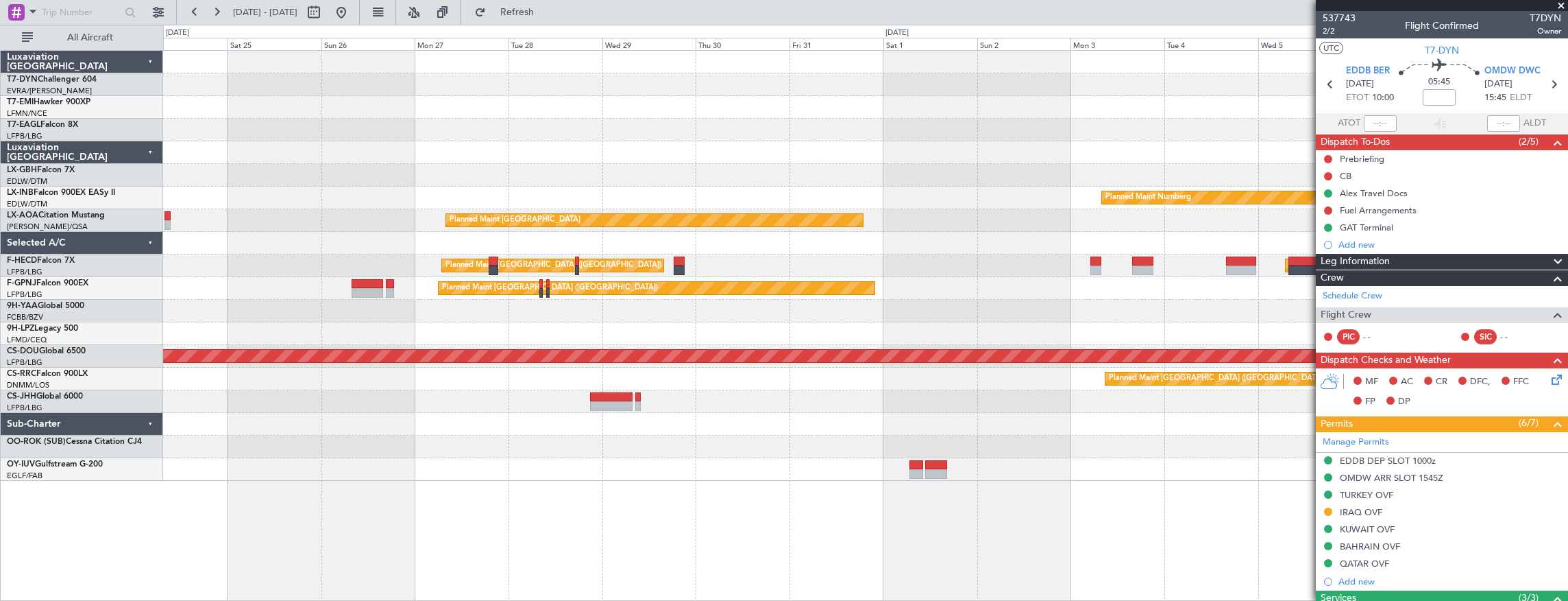
click at [351, 329] on div "Planned Maint Cannes ([GEOGRAPHIC_DATA])" at bounding box center [865, 334] width 1405 height 23
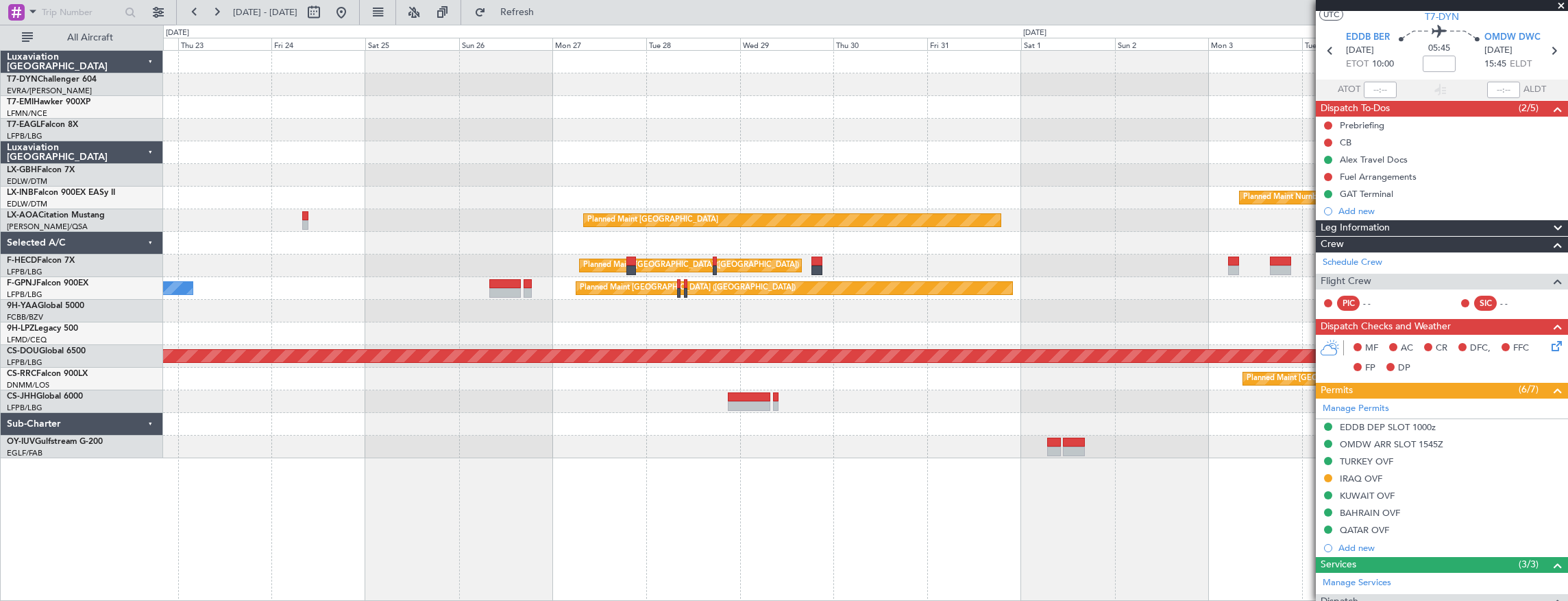
click at [847, 334] on div "Planned Maint Cannes ([GEOGRAPHIC_DATA])" at bounding box center [865, 334] width 1405 height 23
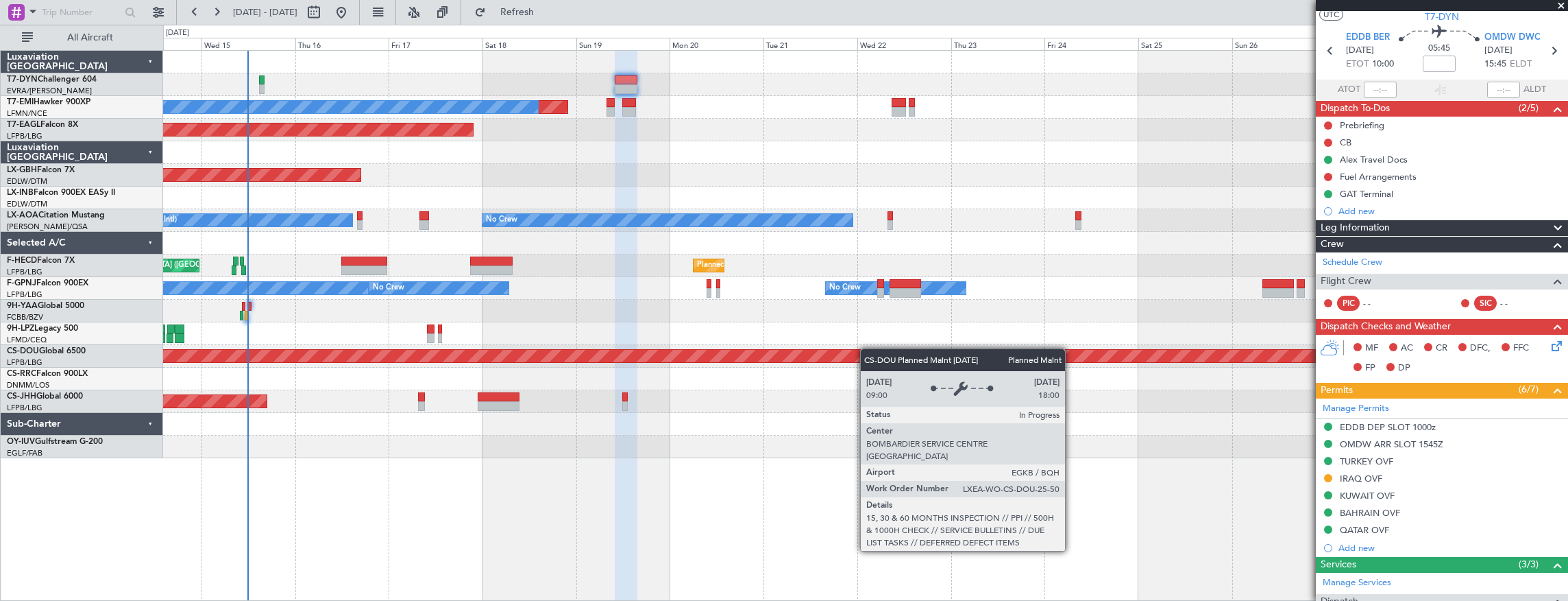
click at [961, 351] on div "Planned Maint London ([GEOGRAPHIC_DATA])" at bounding box center [592, 356] width 3667 height 12
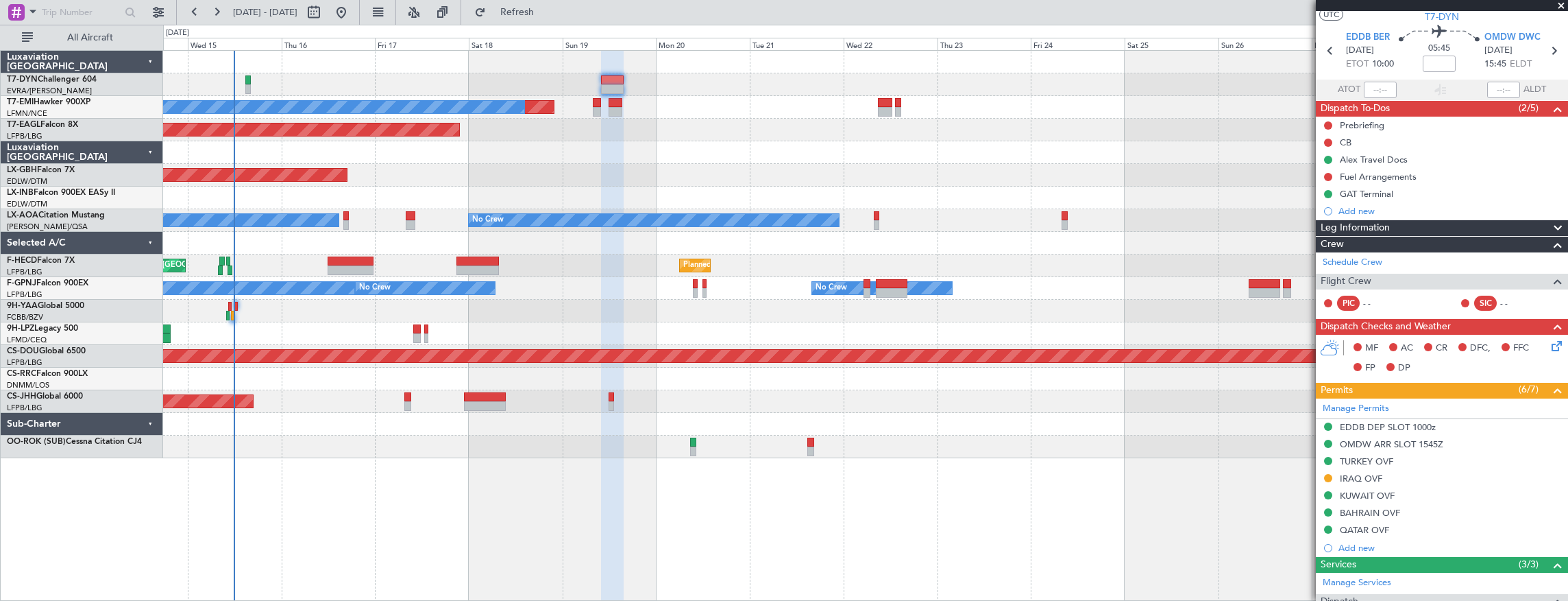
click at [541, 328] on div "No Crew" at bounding box center [865, 334] width 1405 height 23
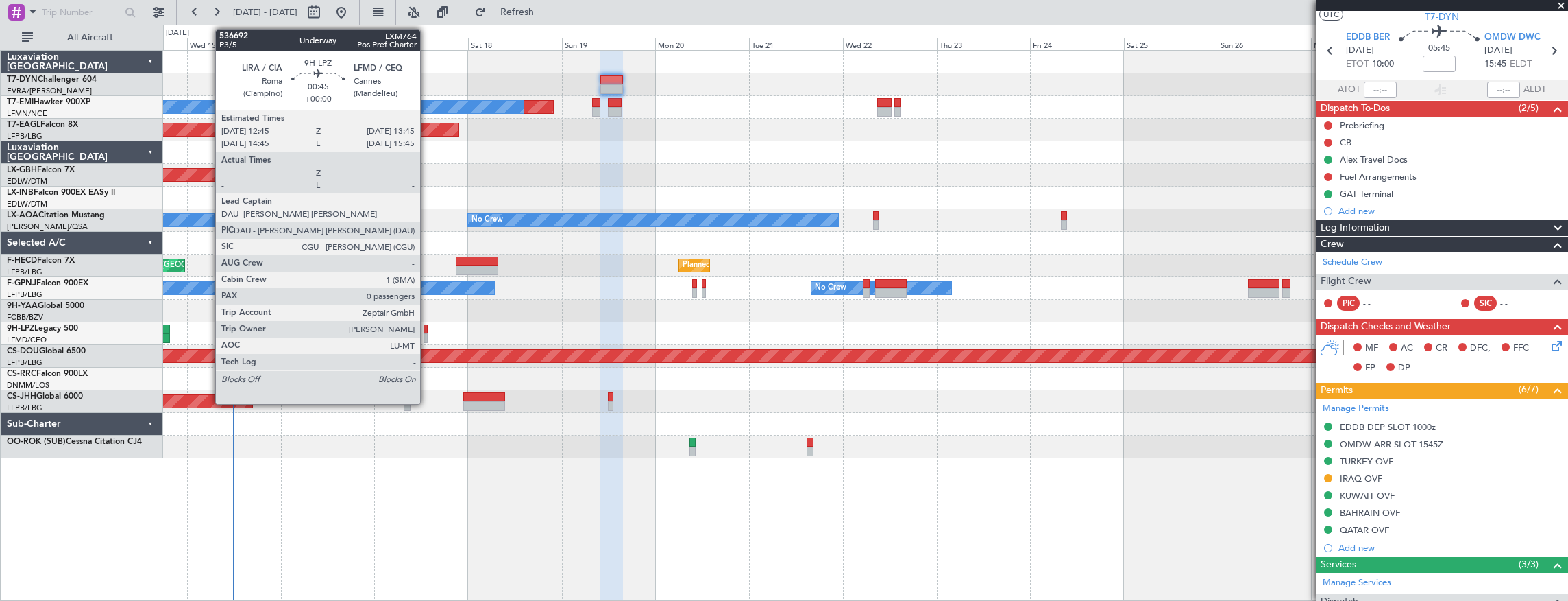
click at [427, 334] on div at bounding box center [425, 338] width 4 height 9
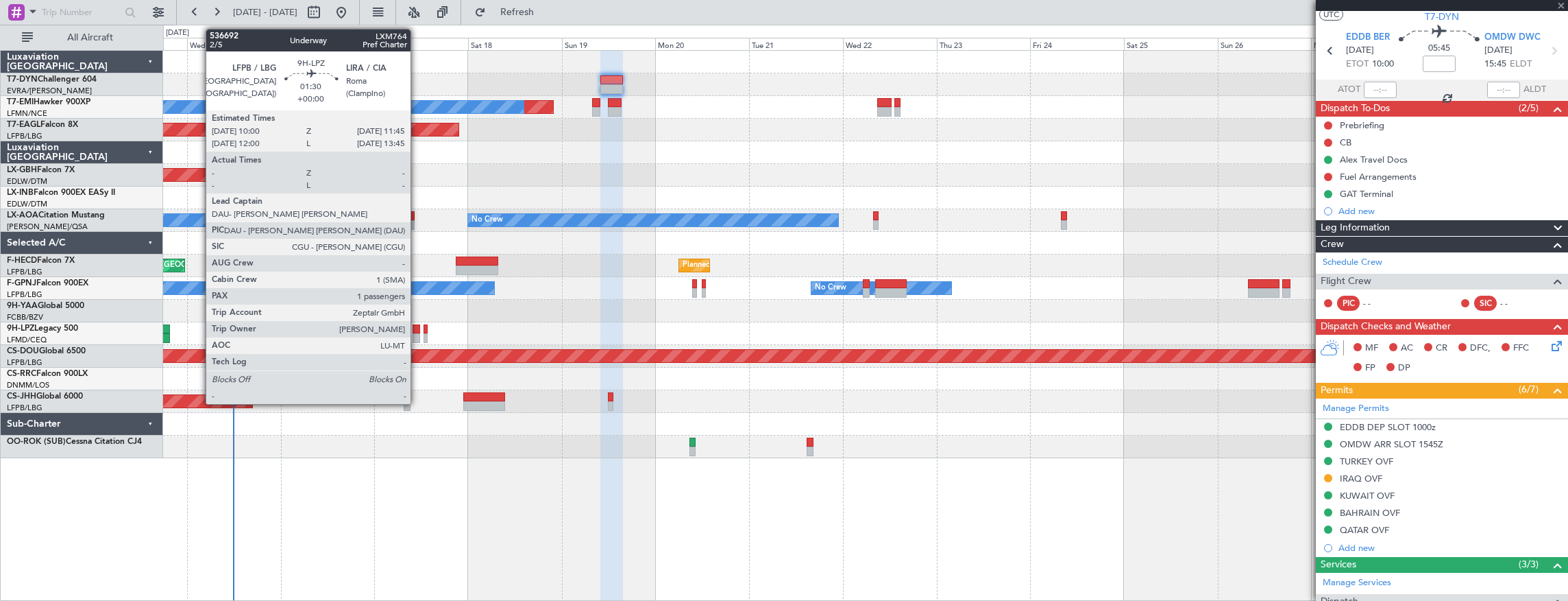
type input "0"
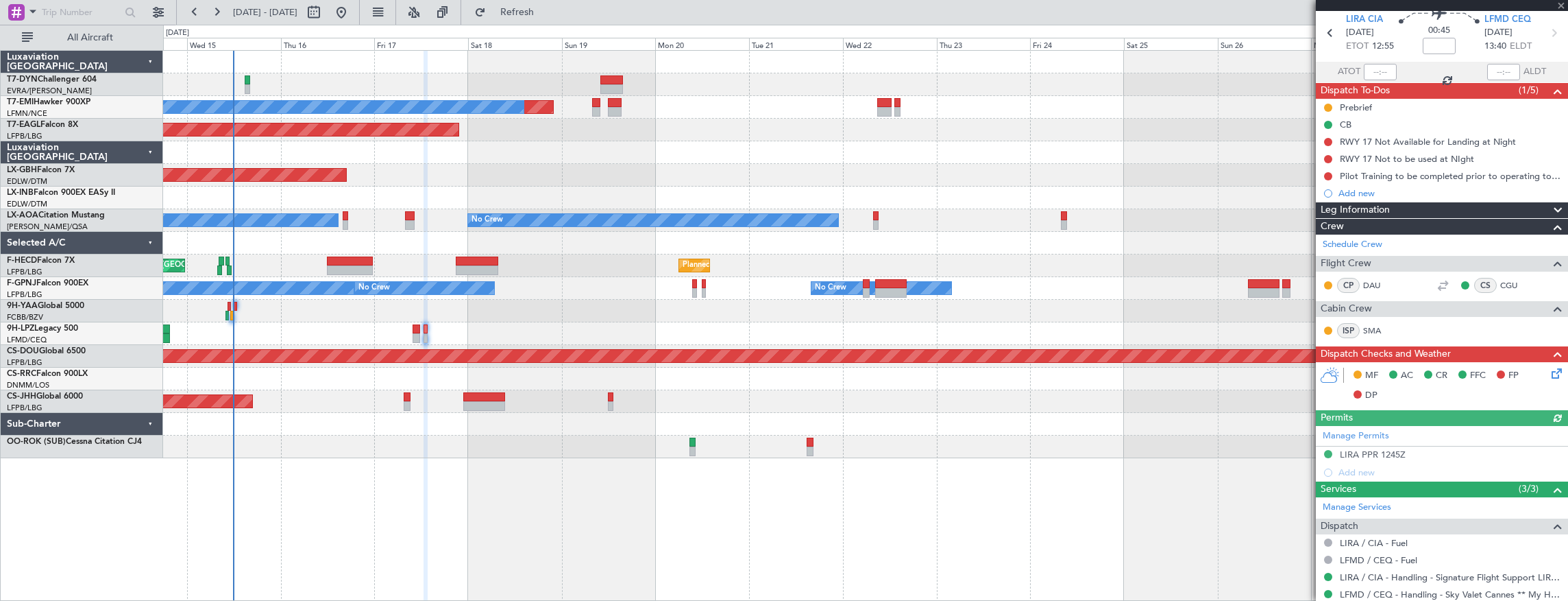
scroll to position [140, 0]
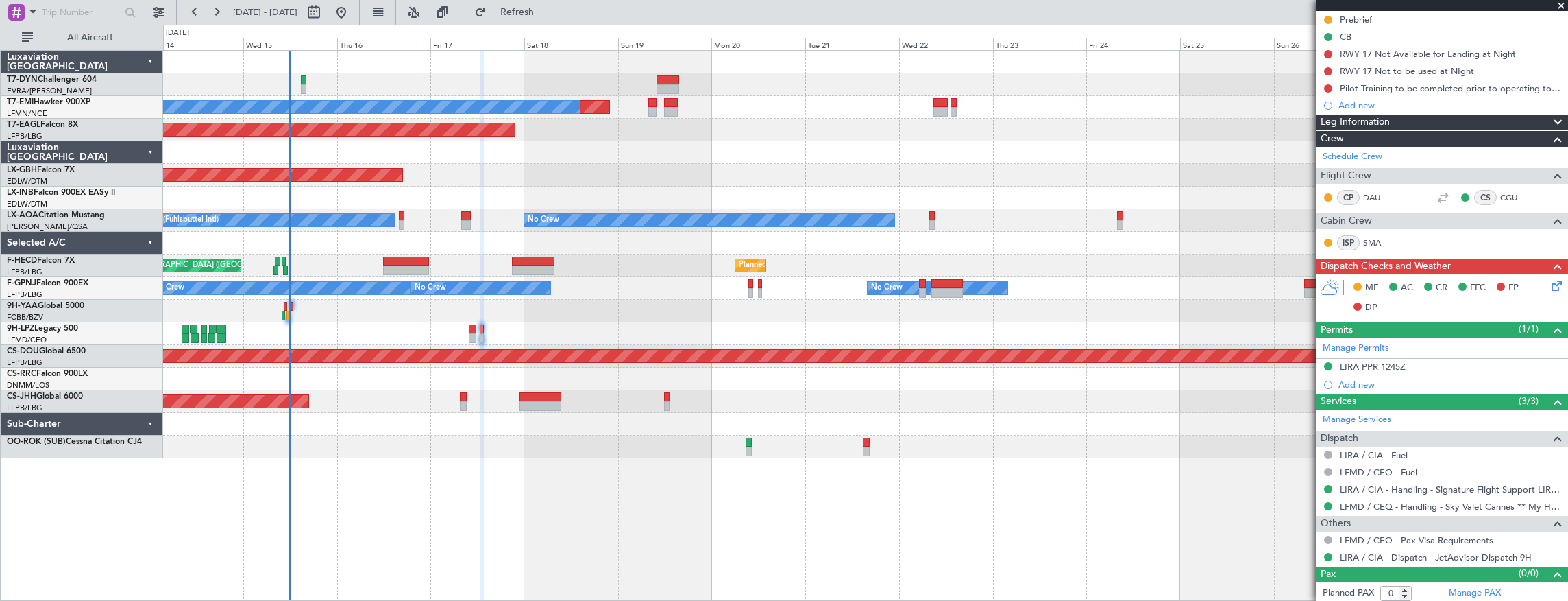
click at [813, 315] on div at bounding box center [865, 311] width 1405 height 23
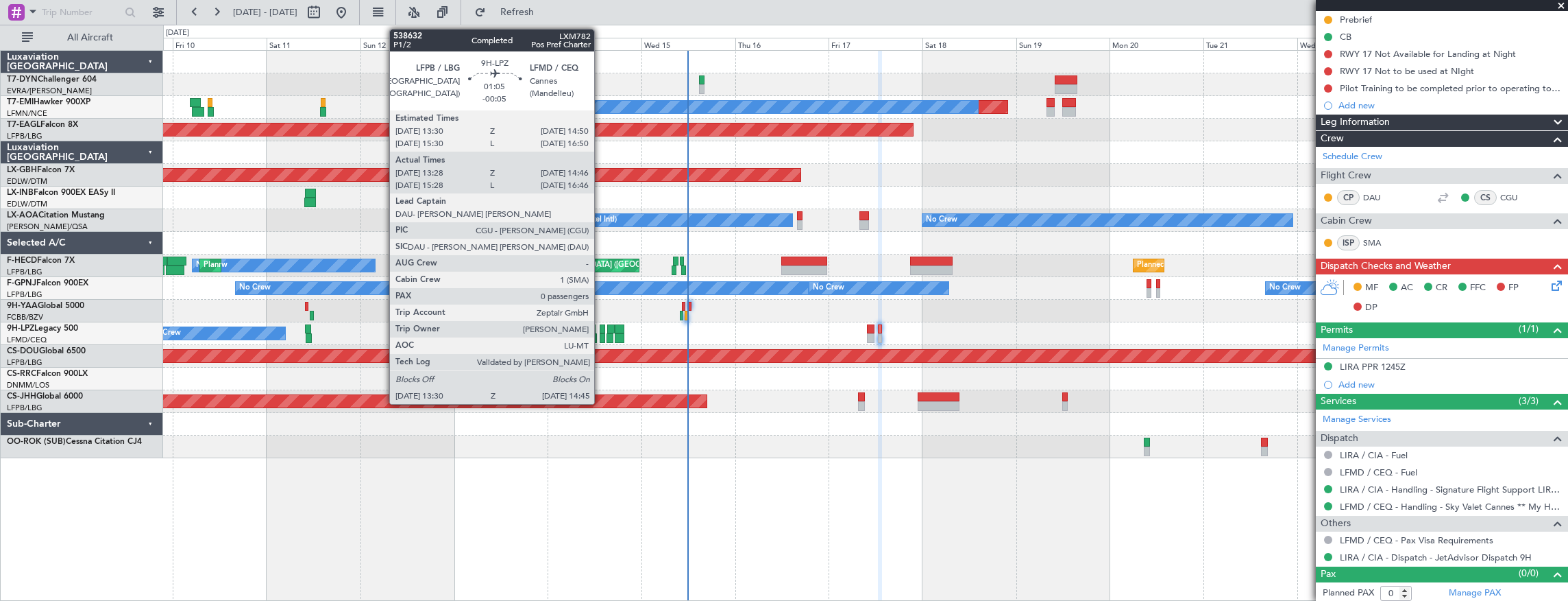
click at [601, 329] on div at bounding box center [602, 329] width 5 height 9
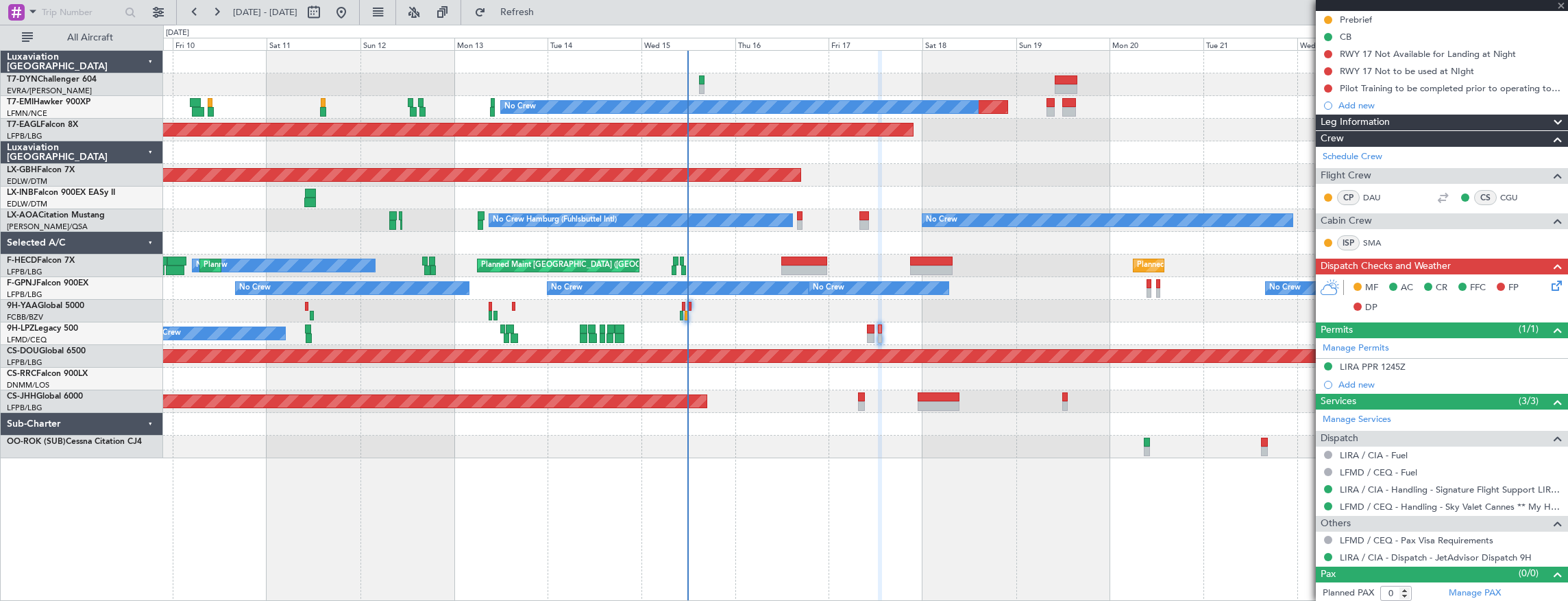
type input "-00:05"
type input "13:38"
type input "14:41"
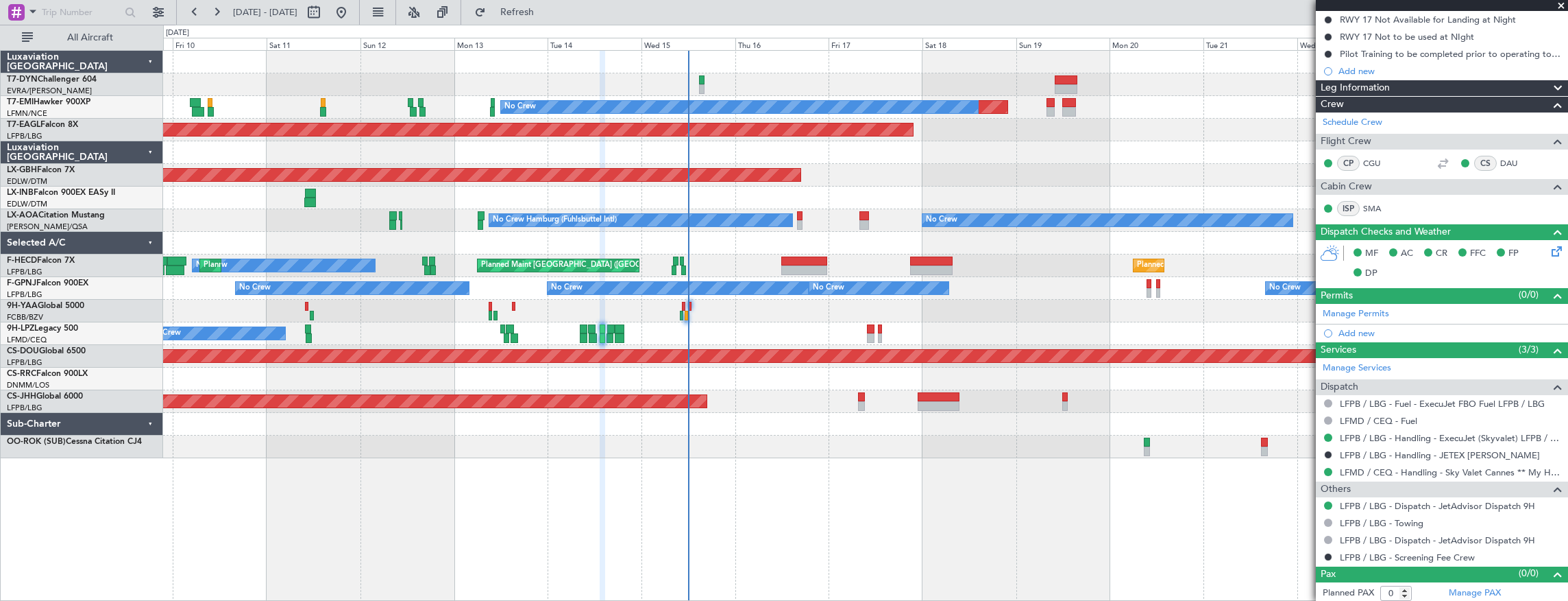
scroll to position [0, 0]
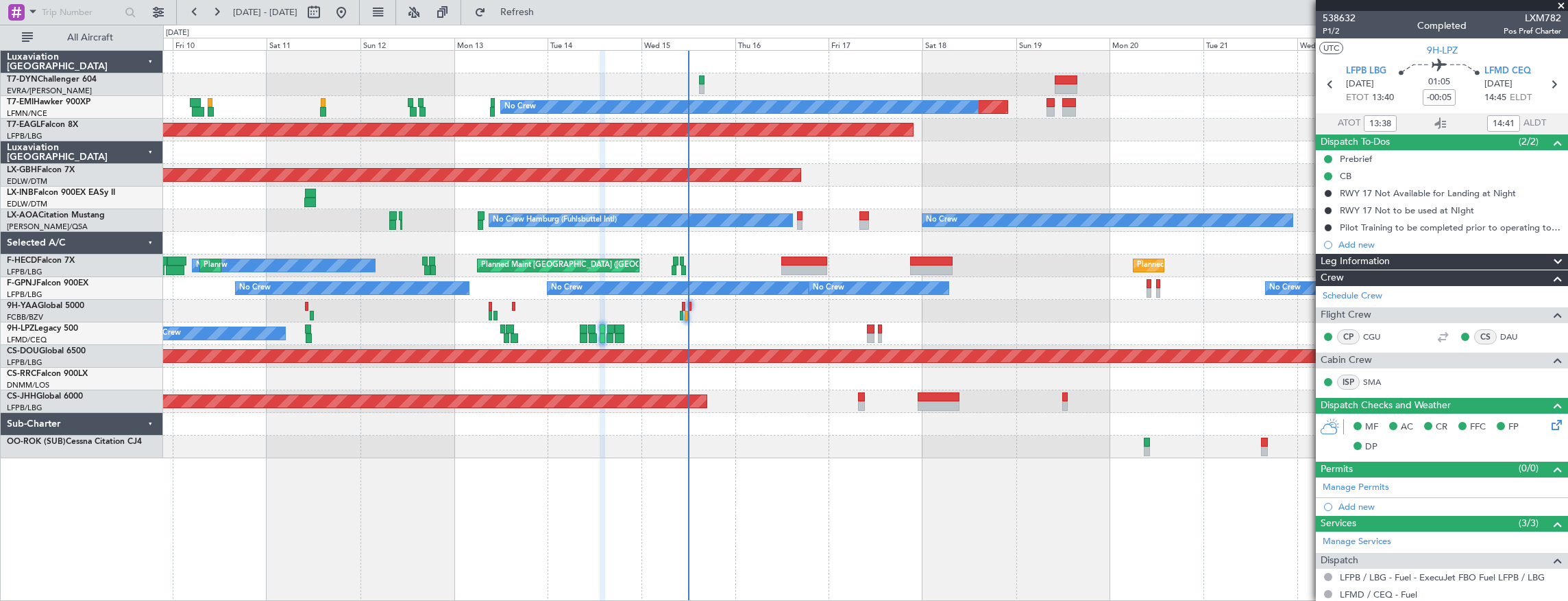
click at [1563, 6] on span at bounding box center [1562, 6] width 14 height 12
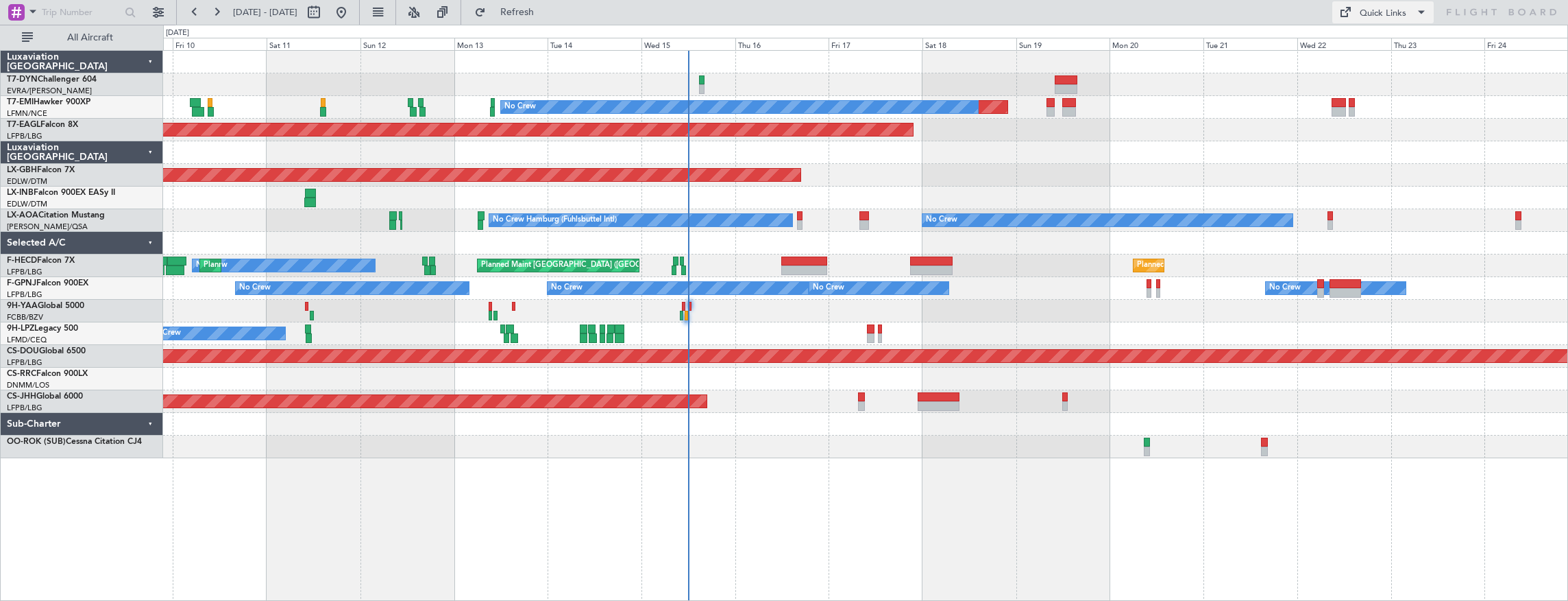
click at [1397, 9] on div "Quick Links" at bounding box center [1383, 14] width 47 height 14
click at [1386, 48] on button "Trip Builder" at bounding box center [1384, 45] width 103 height 33
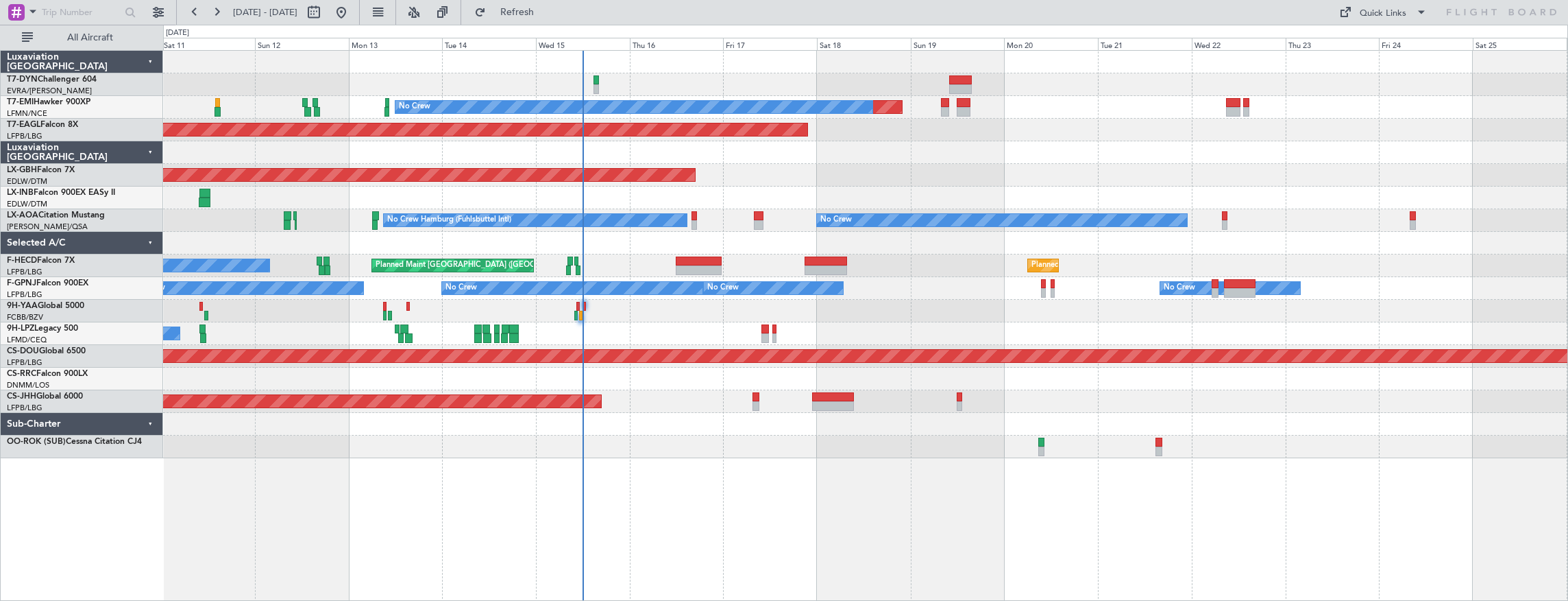
click at [1122, 448] on div at bounding box center [865, 447] width 1405 height 23
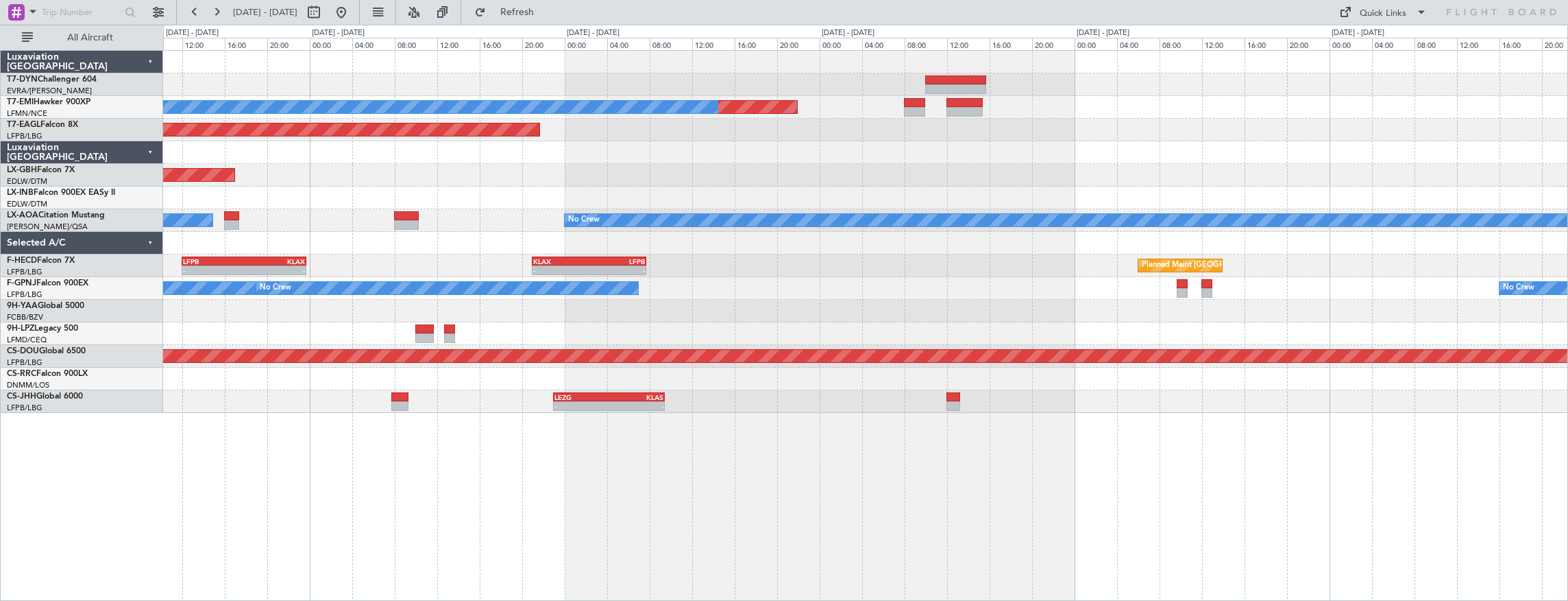
click at [215, 310] on div "Planned Maint No Crew Planned Maint Dubai (Al Maktoum Intl) Planned Maint Nurnb…" at bounding box center [865, 232] width 1405 height 362
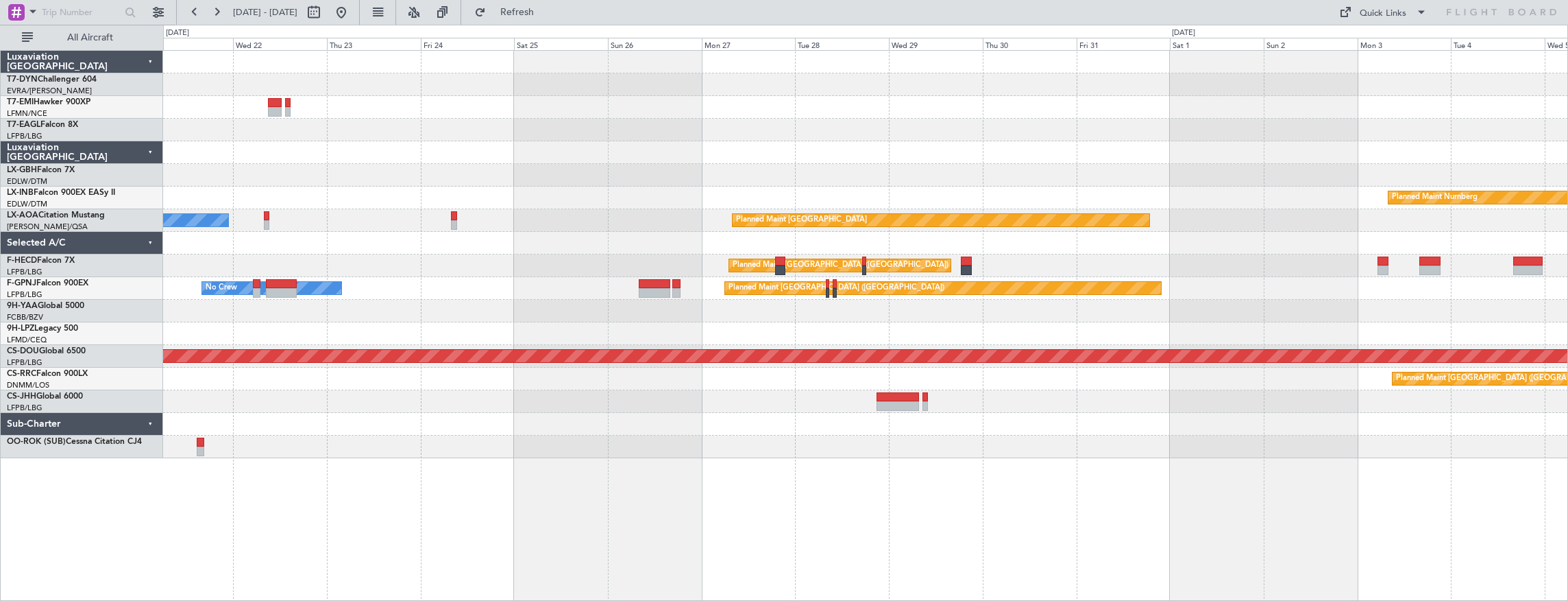
click at [473, 369] on div "Planned Maint No Crew Planned Maint Dubai (Al Maktoum Intl) Planned Maint Nurnb…" at bounding box center [865, 254] width 1405 height 408
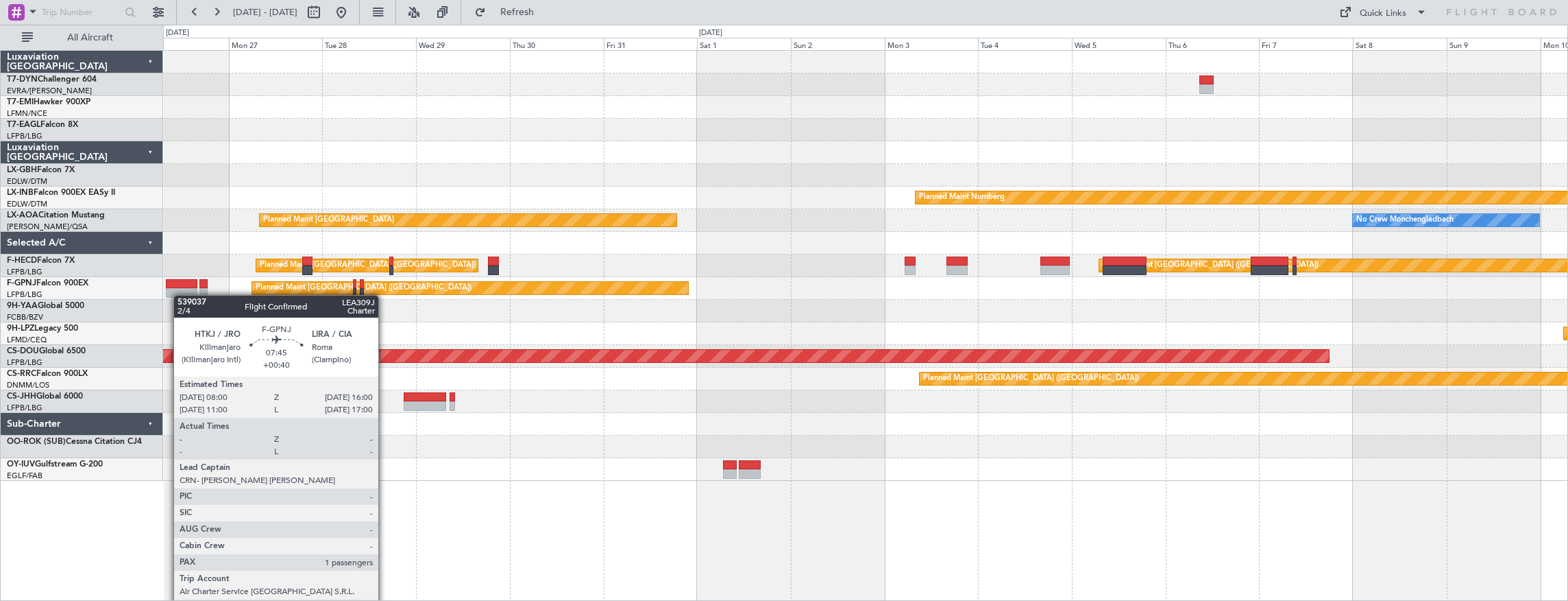
click at [179, 294] on div "Planned Maint Riga (Riga Intl) Planned Maint Nurnberg Planned Maint Monchenglad…" at bounding box center [865, 266] width 1405 height 430
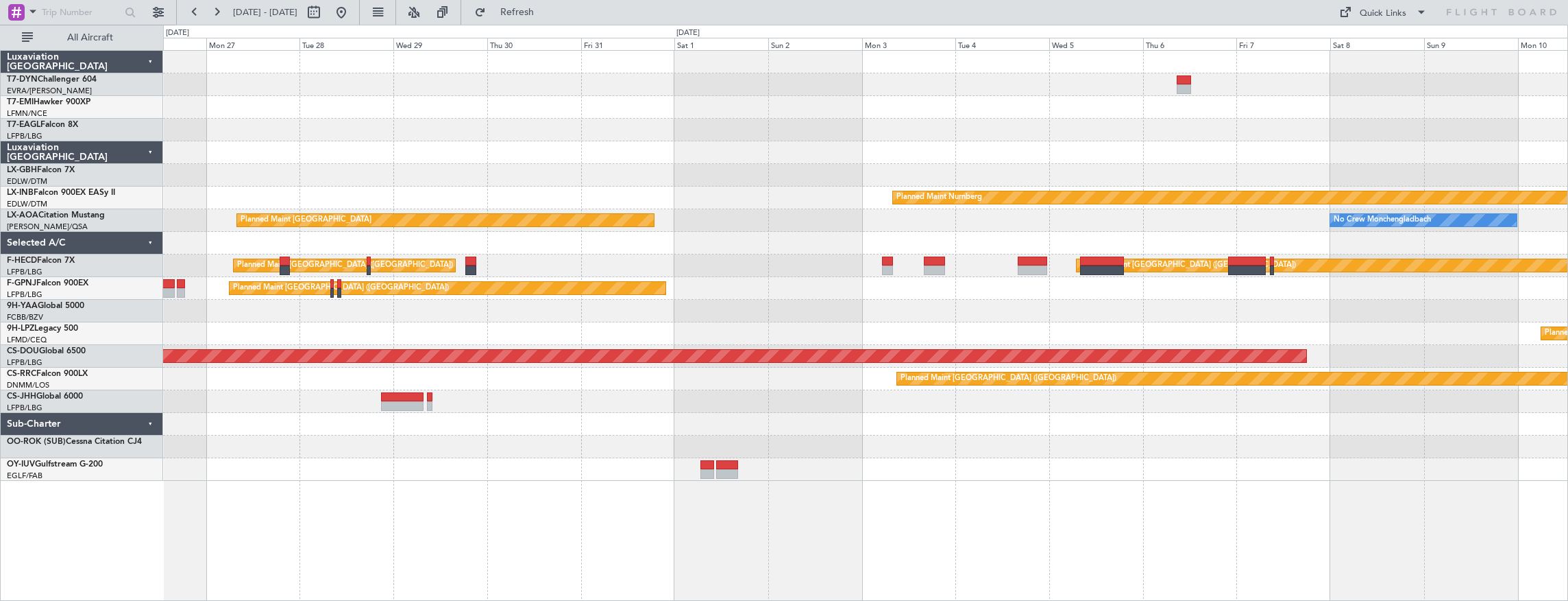
click at [168, 274] on div "Planned Maint Riga (Riga Intl) Planned Maint Nurnberg Planned Maint Monchenglad…" at bounding box center [865, 266] width 1405 height 430
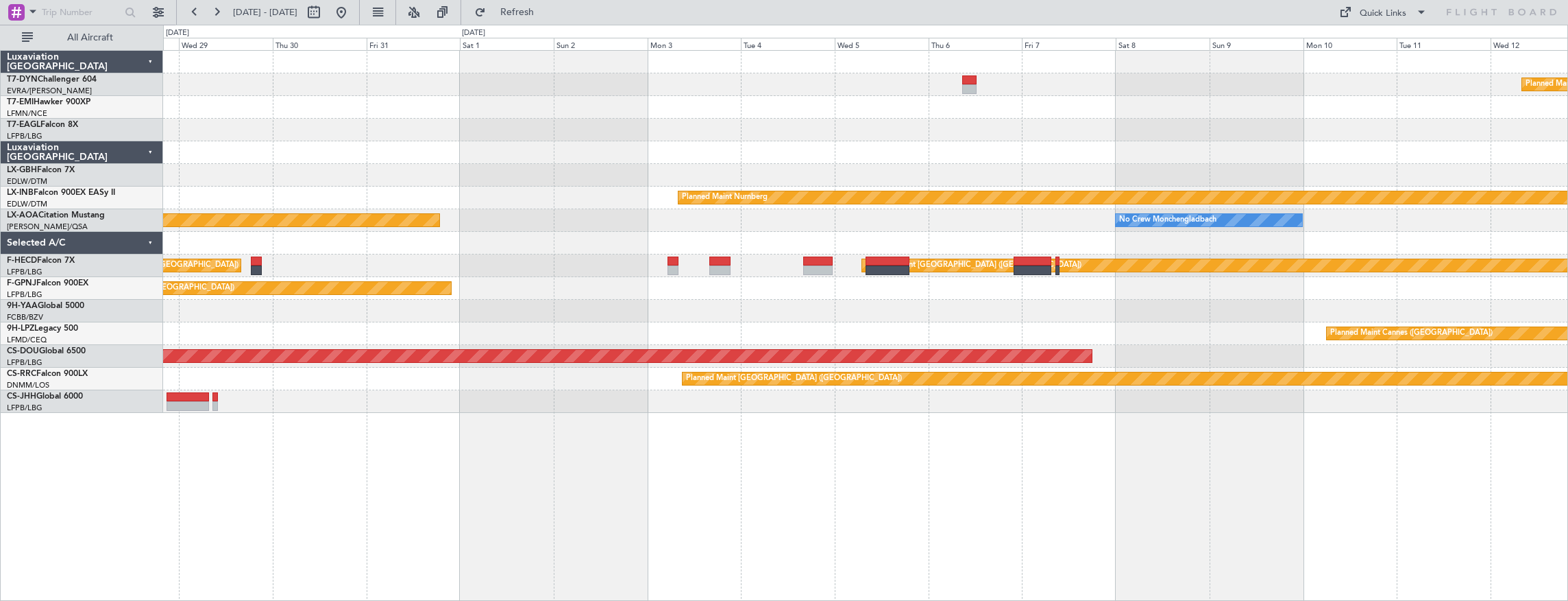
click at [1069, 331] on div "Planned Maint Cannes ([GEOGRAPHIC_DATA])" at bounding box center [865, 334] width 1405 height 23
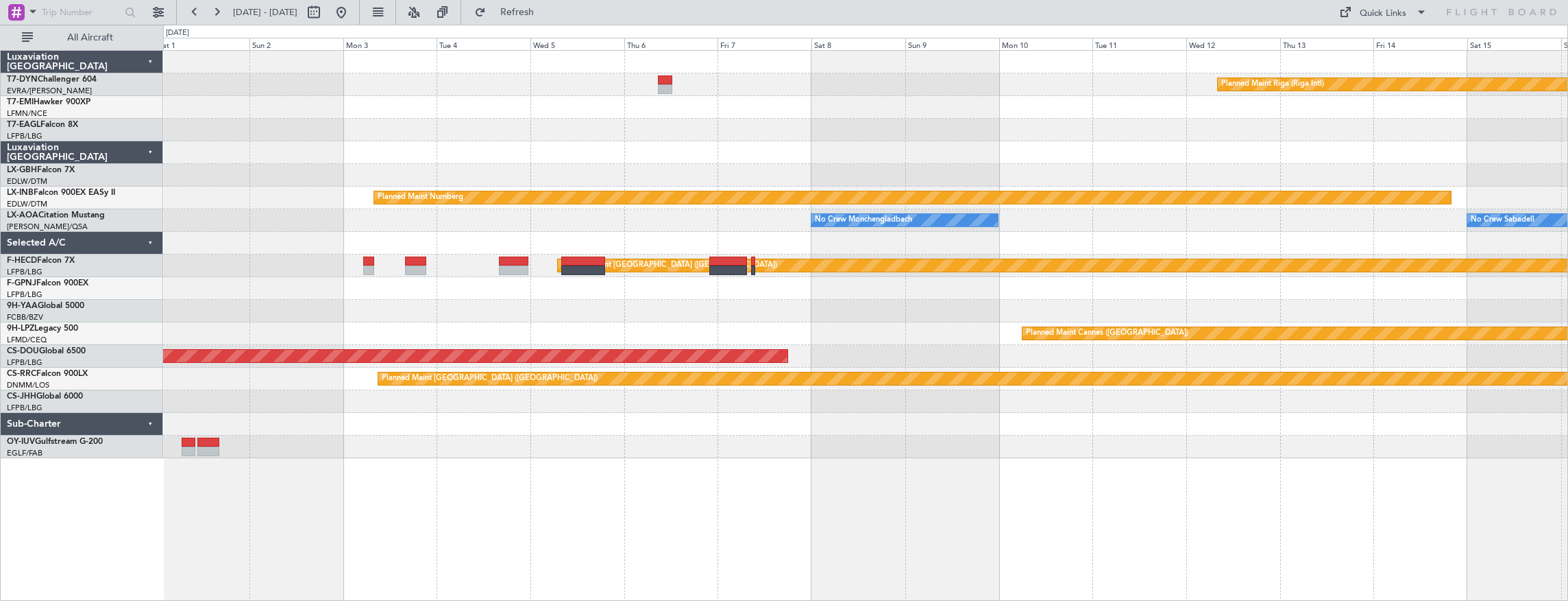
click at [745, 303] on div at bounding box center [865, 311] width 1405 height 23
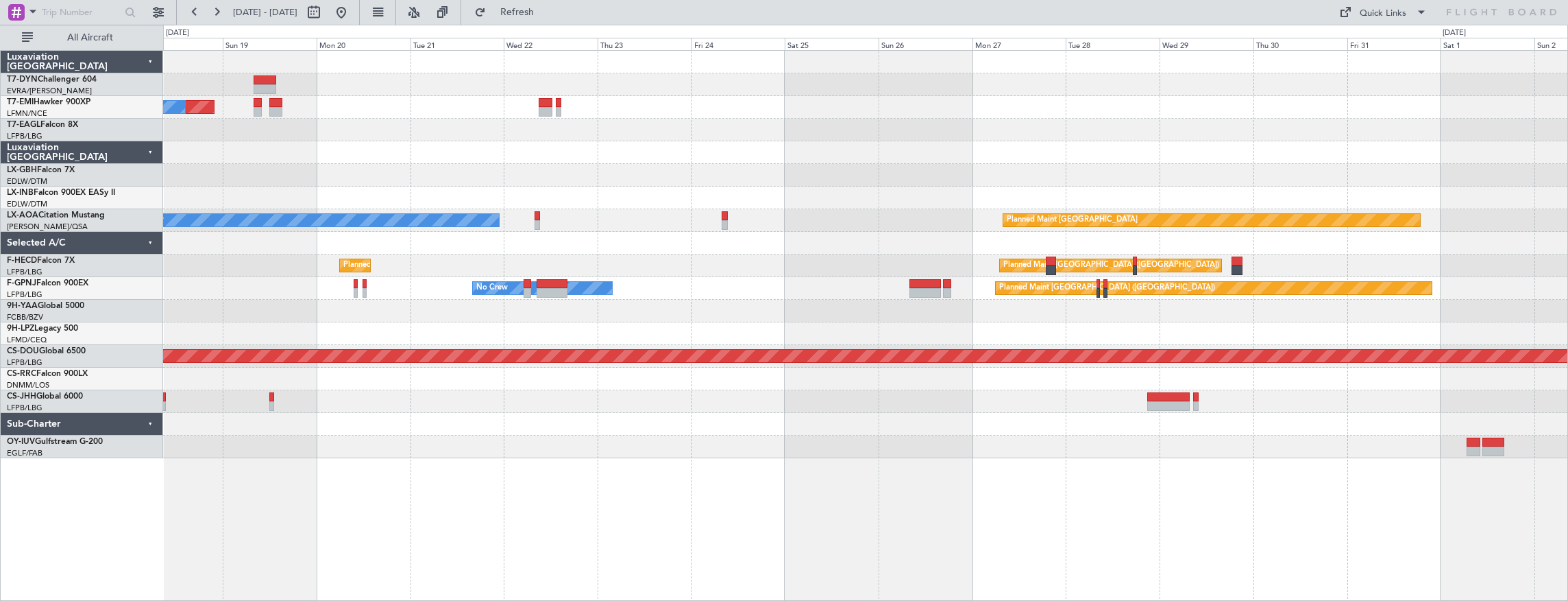
click at [1567, 236] on html "01 Nov 2025 - 16 Nov 2025 Refresh Quick Links All Aircraft Planned Maint No Cre…" at bounding box center [784, 300] width 1568 height 601
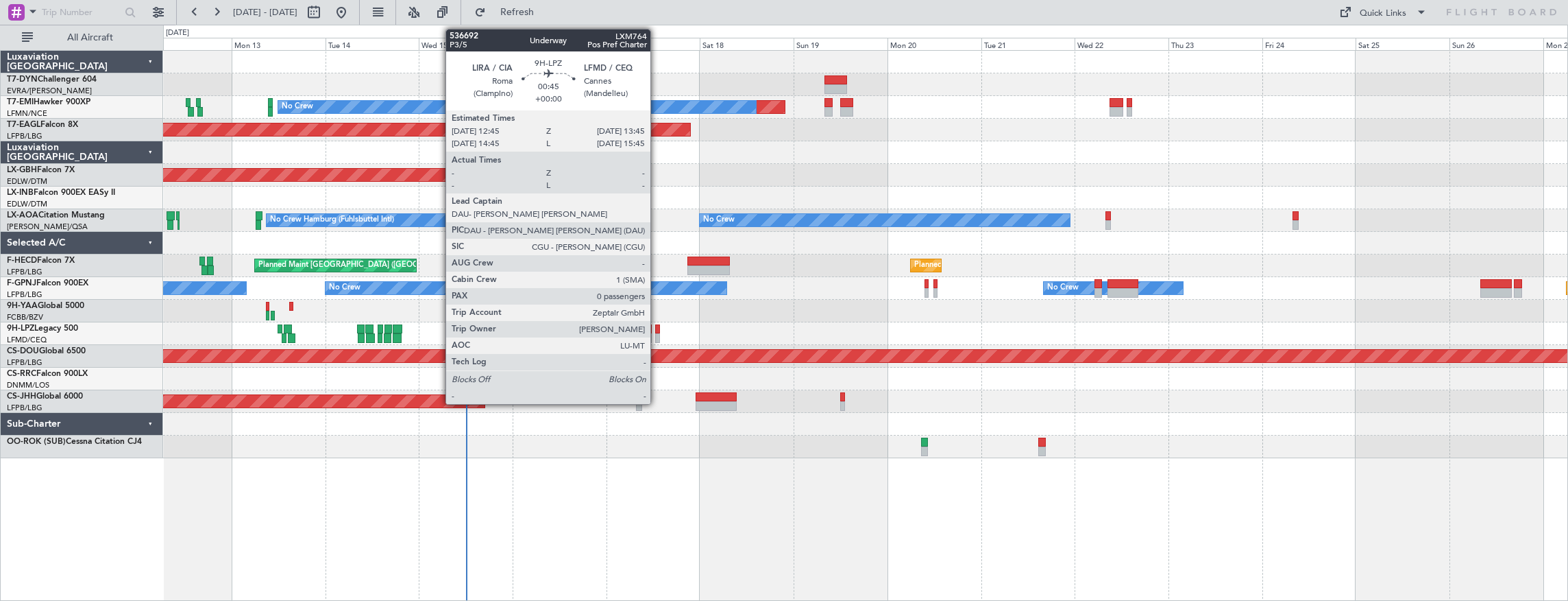
click at [657, 327] on div at bounding box center [657, 329] width 4 height 9
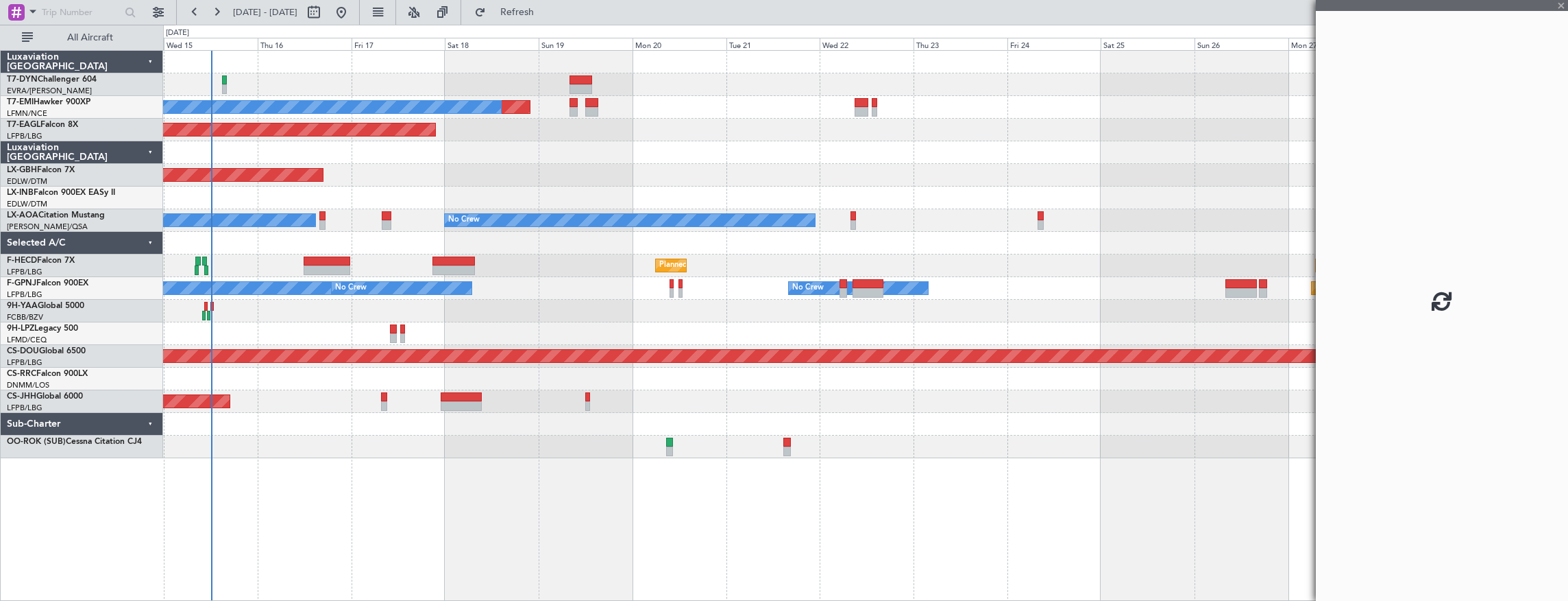
click at [442, 318] on div at bounding box center [865, 311] width 1405 height 23
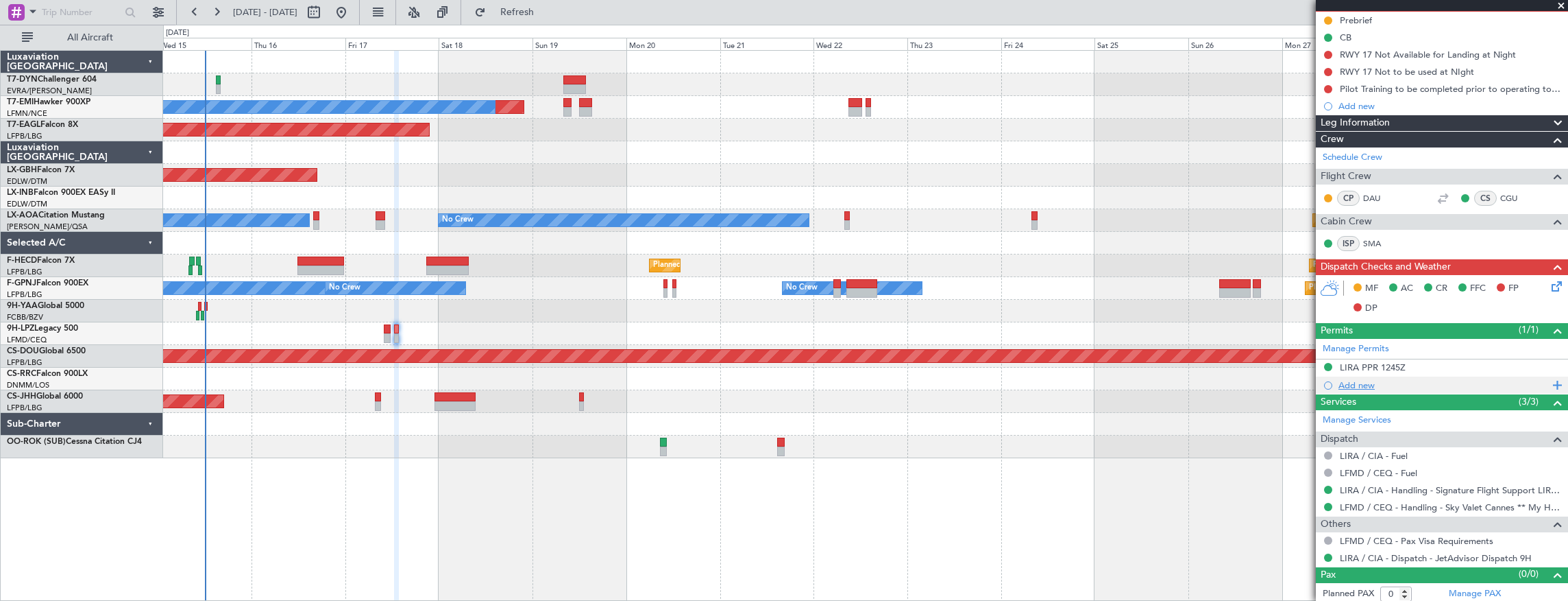
scroll to position [140, 0]
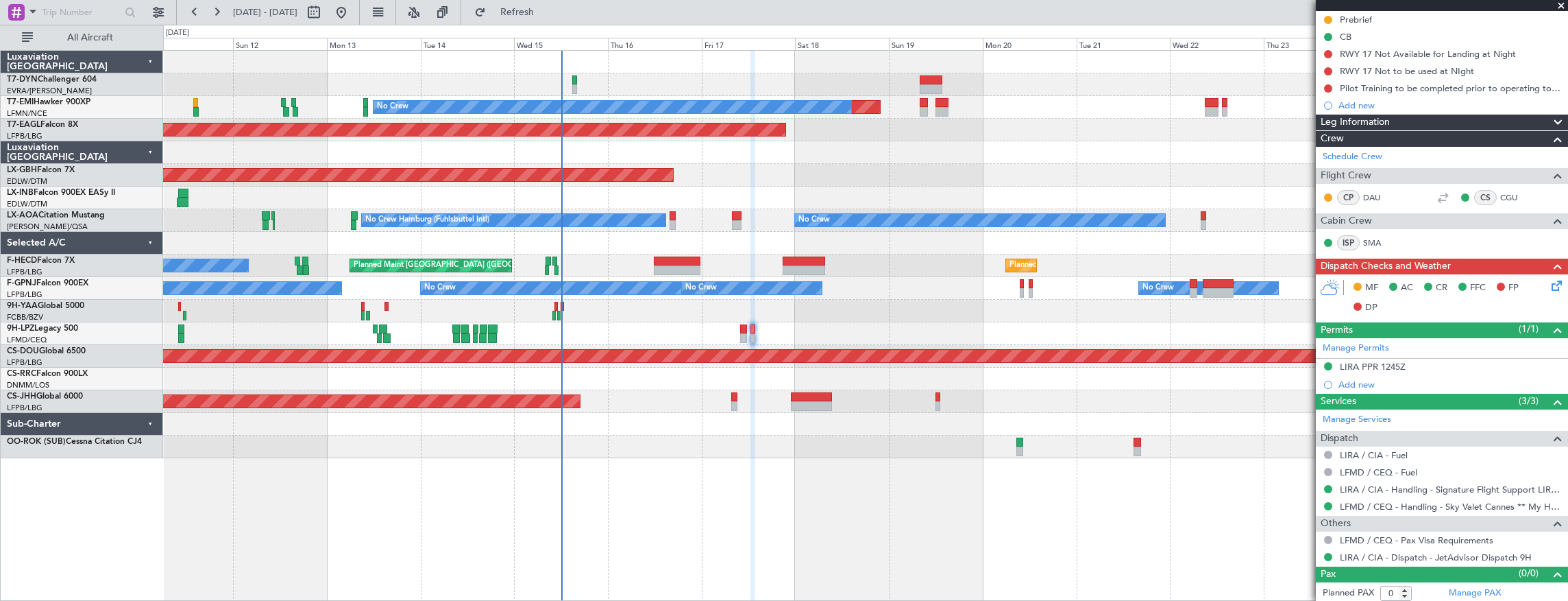
click at [811, 302] on div at bounding box center [865, 311] width 1405 height 23
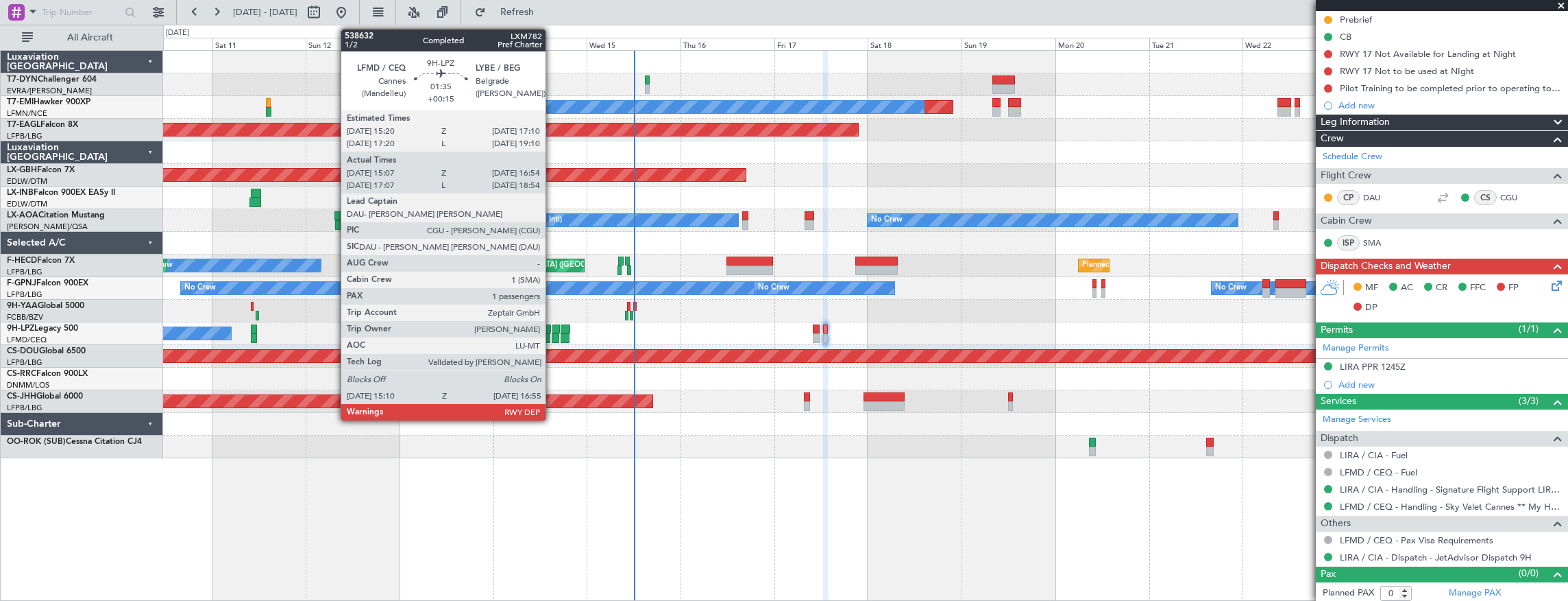
click at [552, 324] on div at bounding box center [556, 329] width 8 height 9
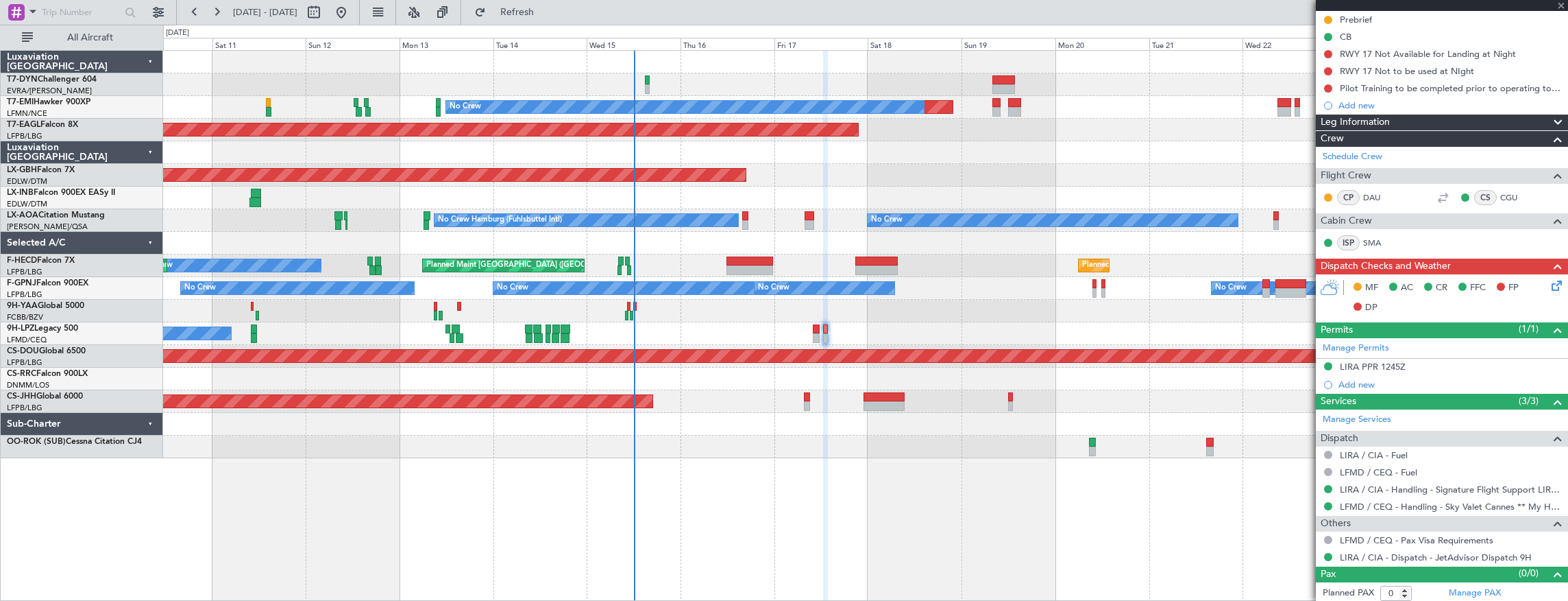
type input "+00:15"
type input "15:17"
type input "16:49"
type input "1"
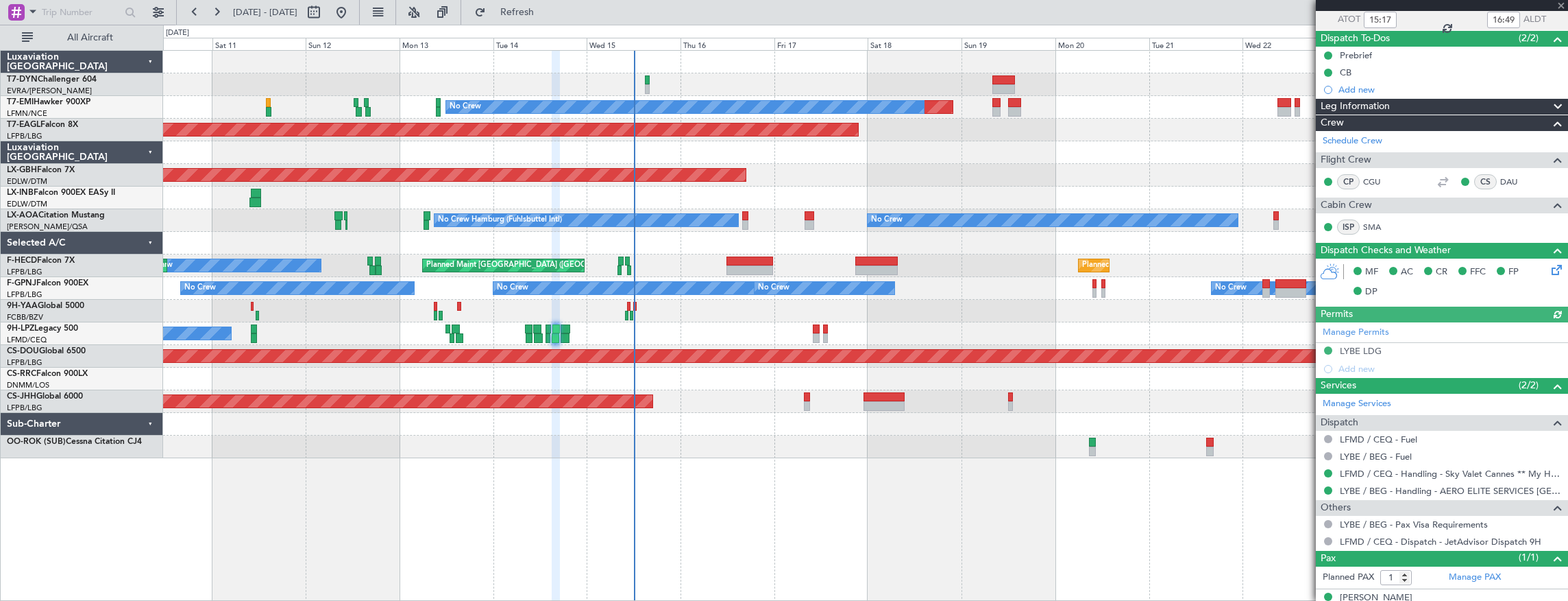
scroll to position [118, 0]
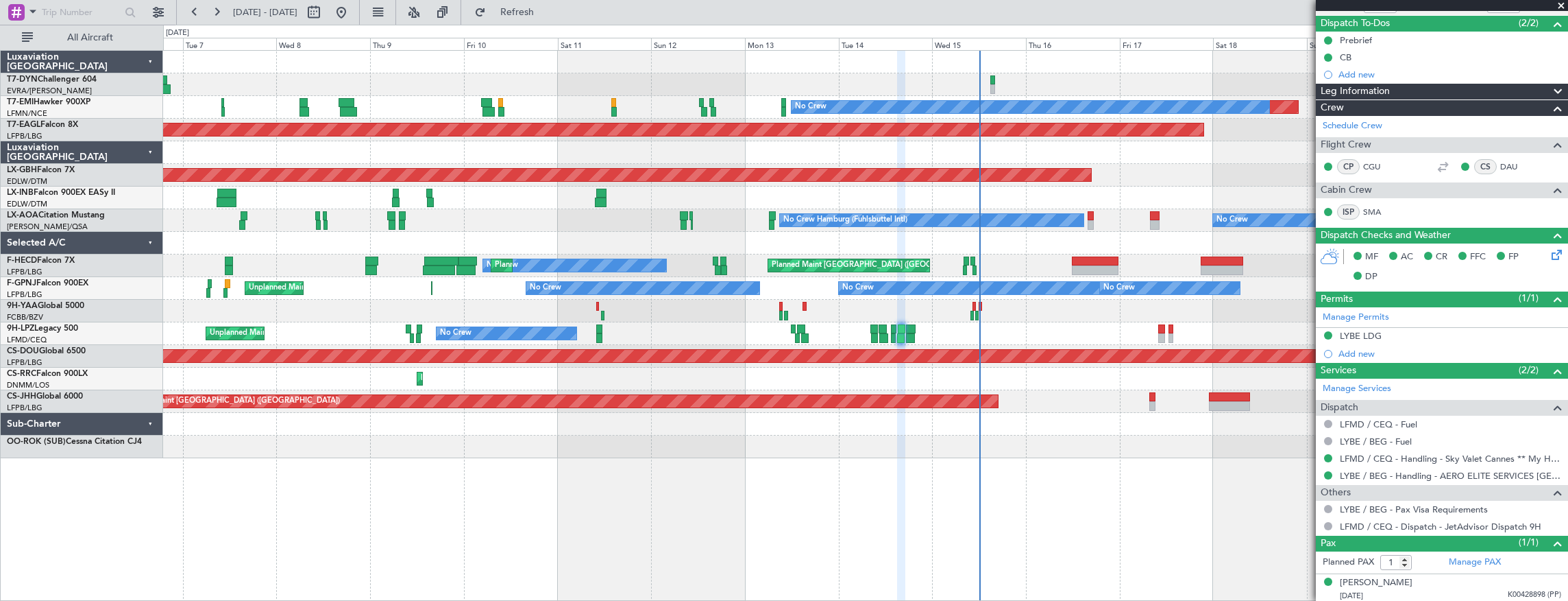
click at [717, 338] on div "No Crew Unplanned Maint Nice (Côte d'Azur Airport) No Crew" at bounding box center [865, 334] width 1405 height 23
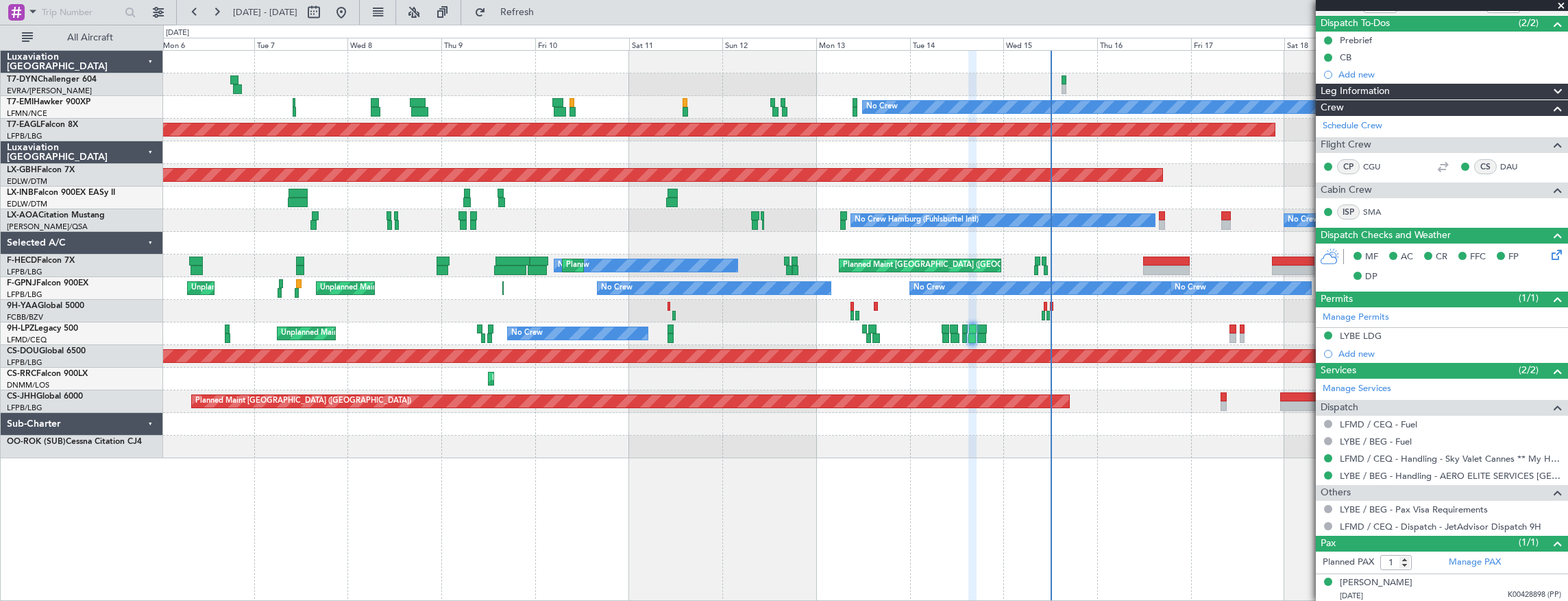
click at [510, 338] on div "Unplanned Maint Nice (Côte d'Azur Airport) No Crew No Crew" at bounding box center [865, 334] width 1405 height 23
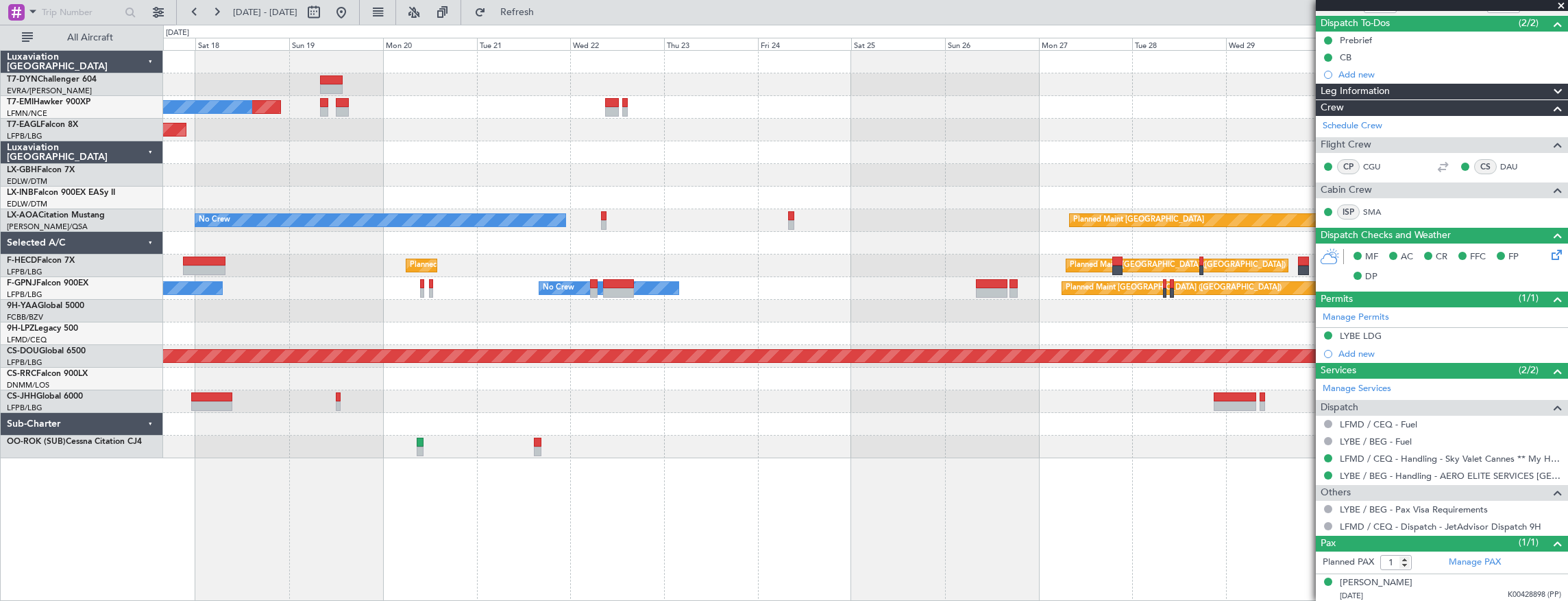
click at [404, 337] on div at bounding box center [865, 334] width 1405 height 23
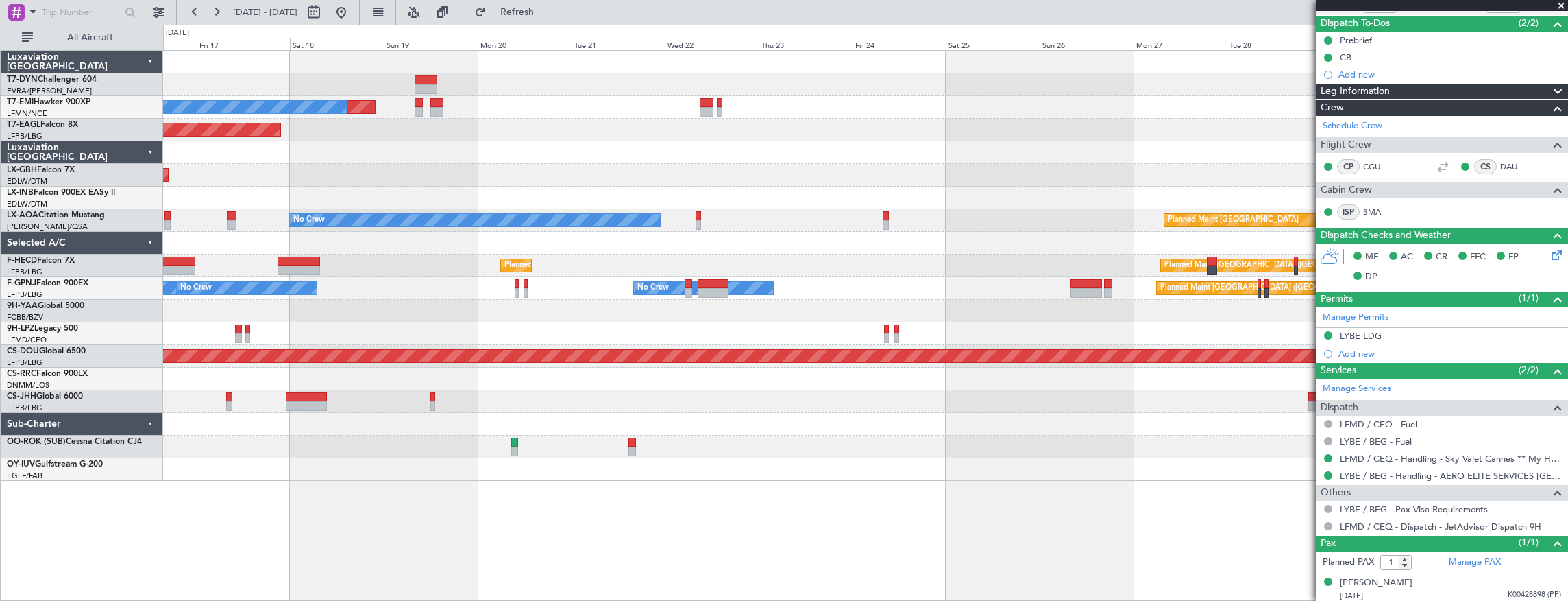
click at [590, 403] on div "Planned Maint [GEOGRAPHIC_DATA] ([GEOGRAPHIC_DATA])" at bounding box center [865, 401] width 1405 height 23
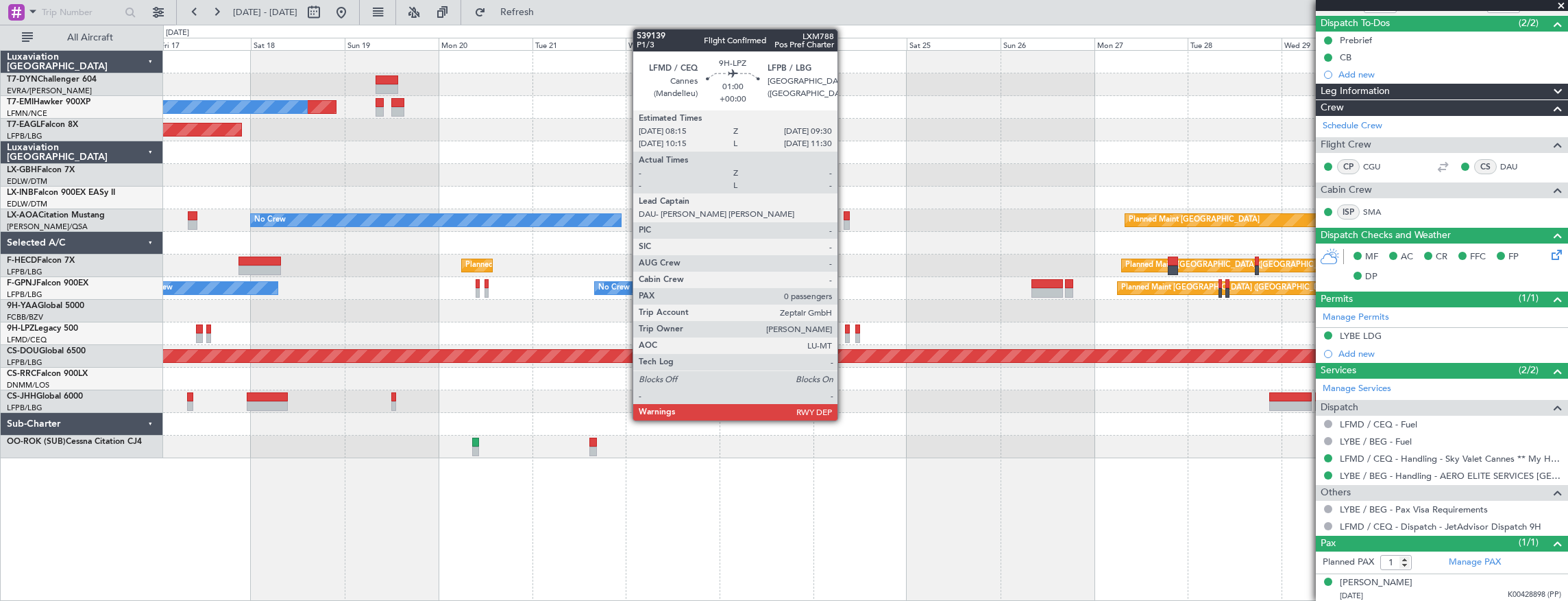
click at [845, 334] on div at bounding box center [847, 338] width 5 height 9
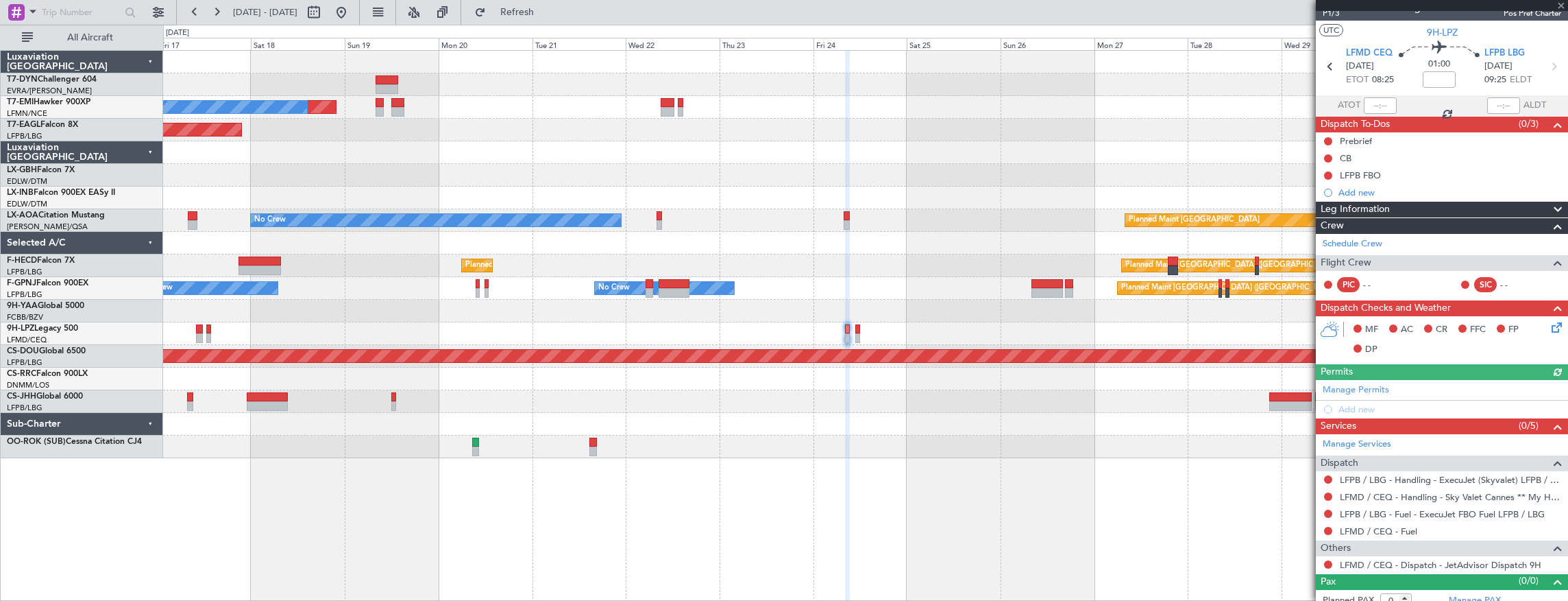
scroll to position [26, 0]
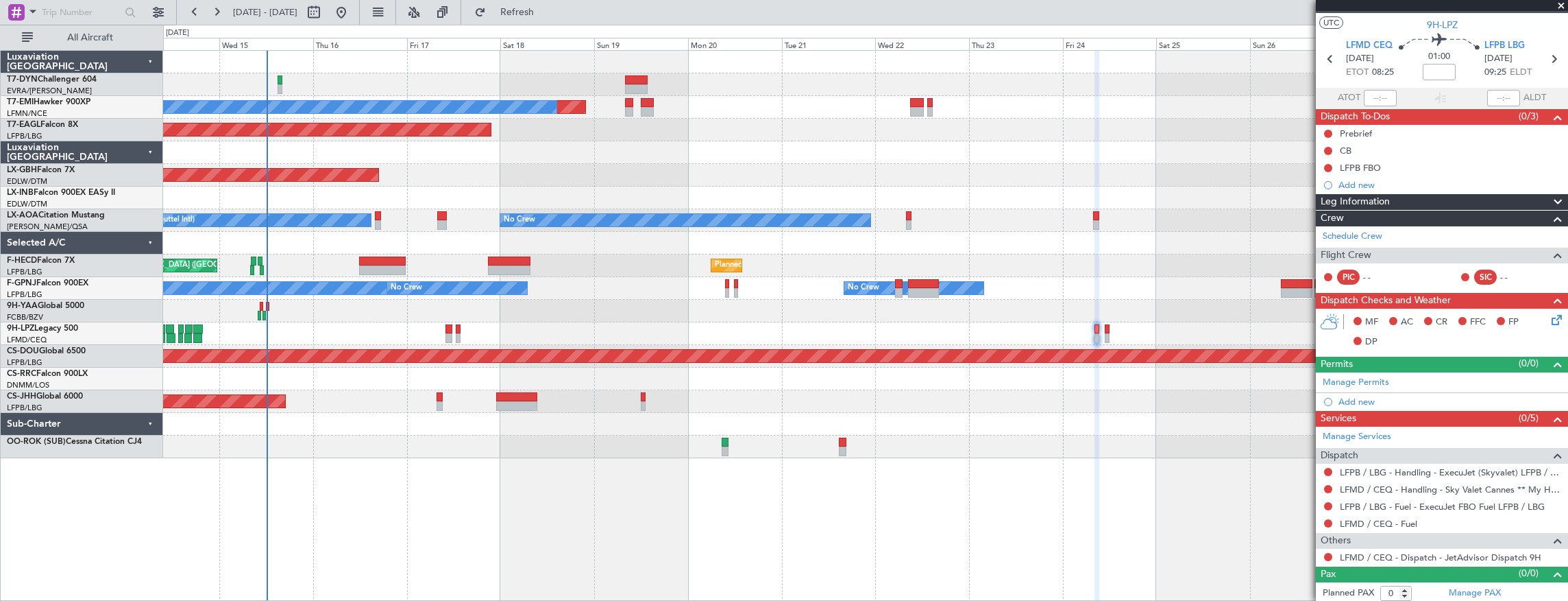
click at [1178, 305] on div "Planned Maint No Crew Planned Maint Dubai (Al Maktoum Intl) Planned Maint Nurnb…" at bounding box center [865, 254] width 1405 height 408
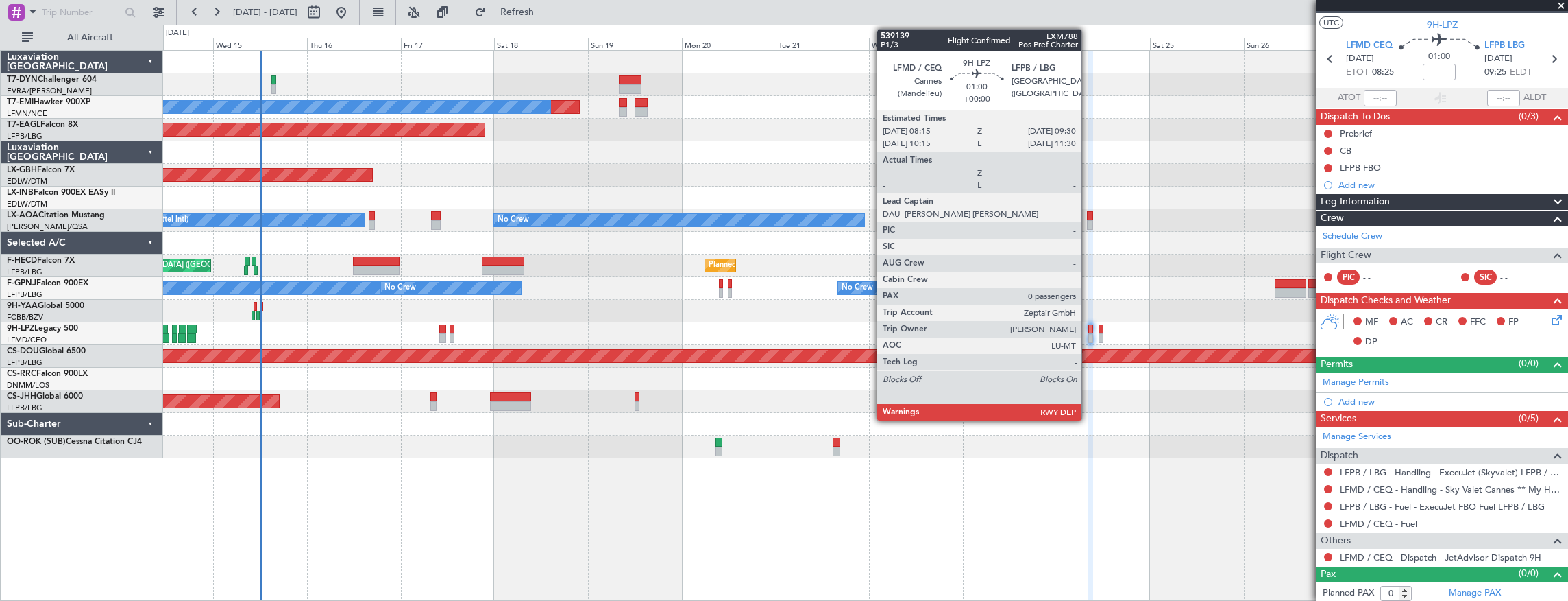
click at [1088, 329] on div at bounding box center [1091, 329] width 5 height 9
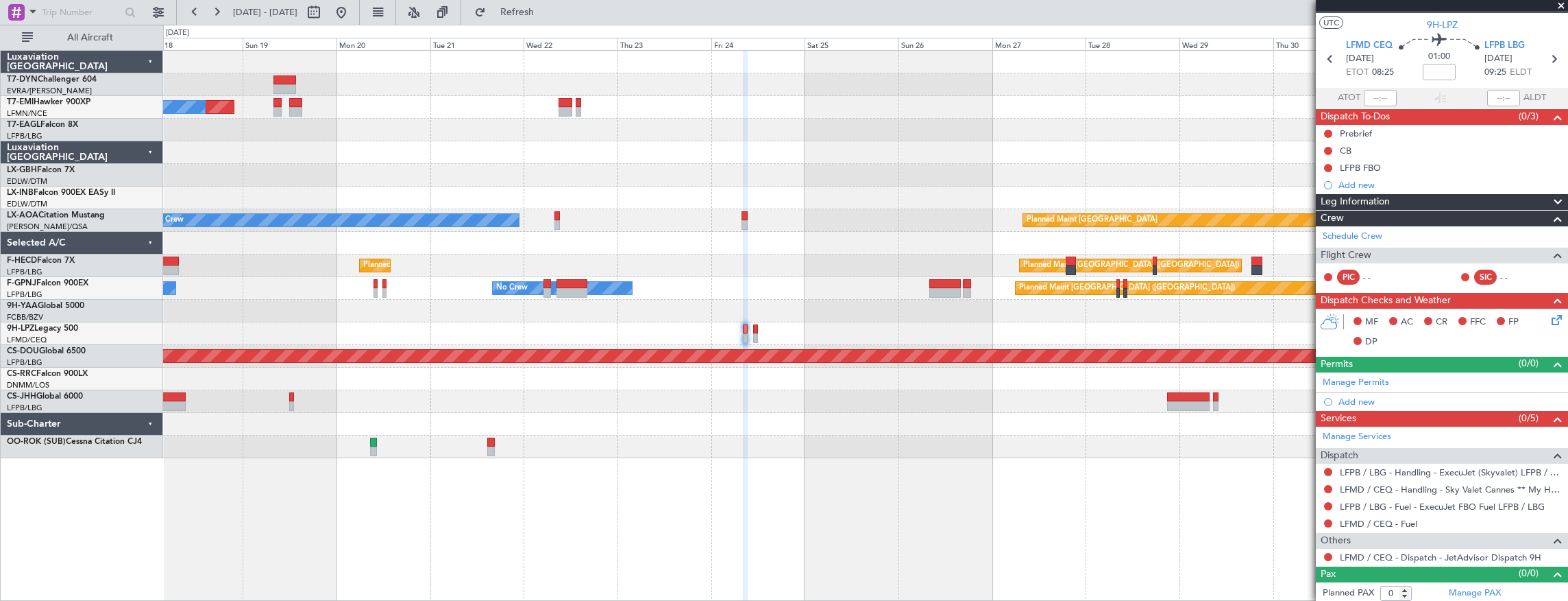
click at [762, 298] on div "Planned Maint No Crew Planned Maint Dubai (Al Maktoum Intl) Planned Maint Nurnb…" at bounding box center [865, 254] width 1405 height 408
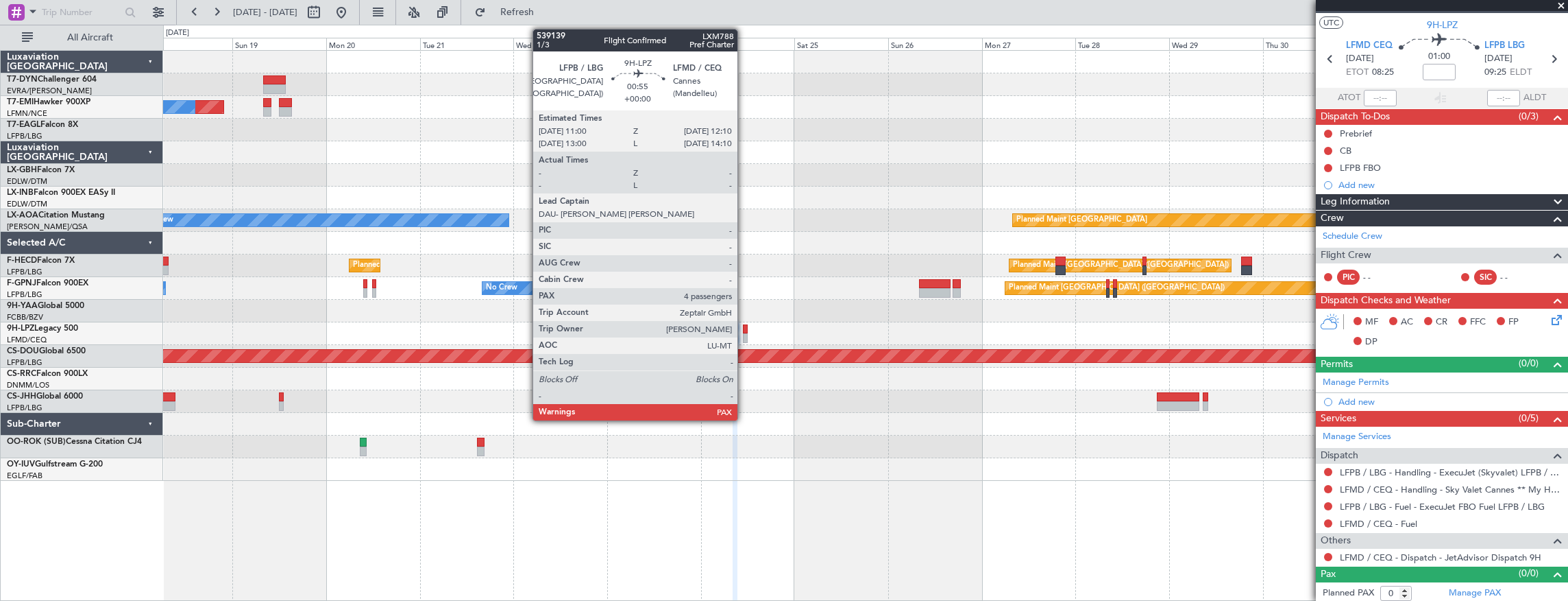
click at [745, 331] on div at bounding box center [745, 329] width 5 height 9
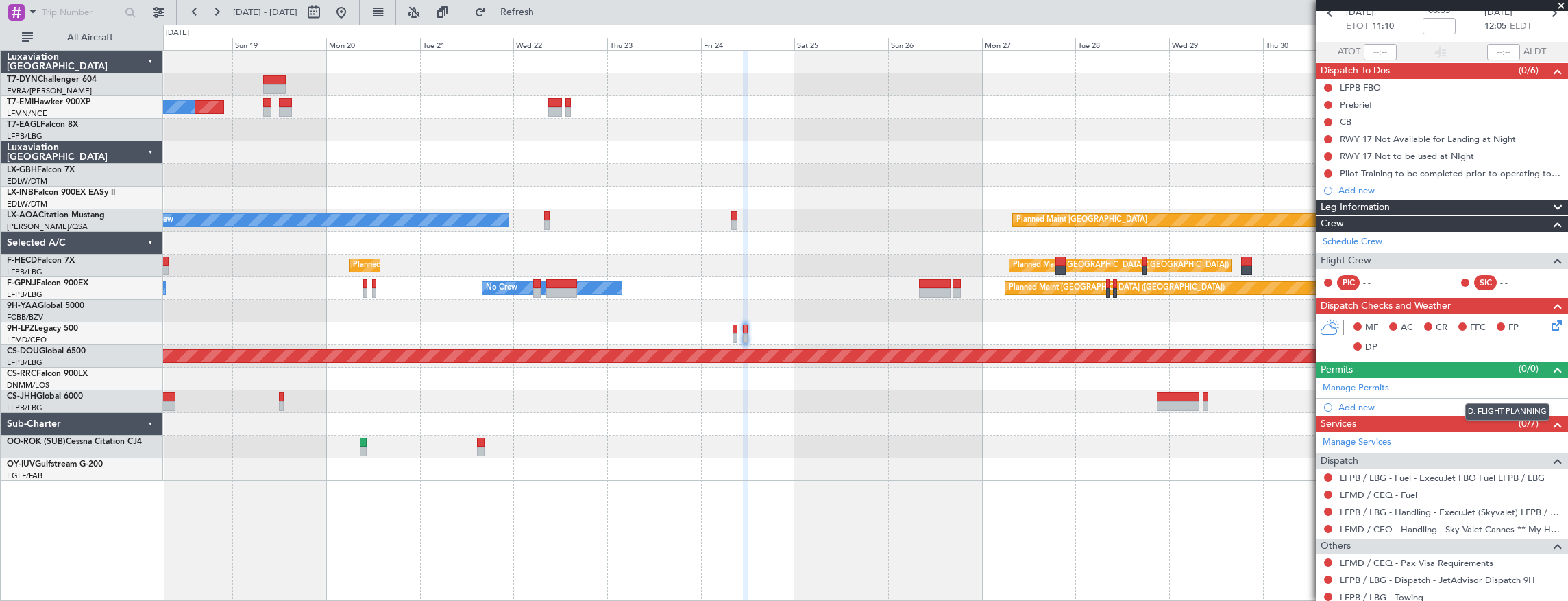
scroll to position [129, 0]
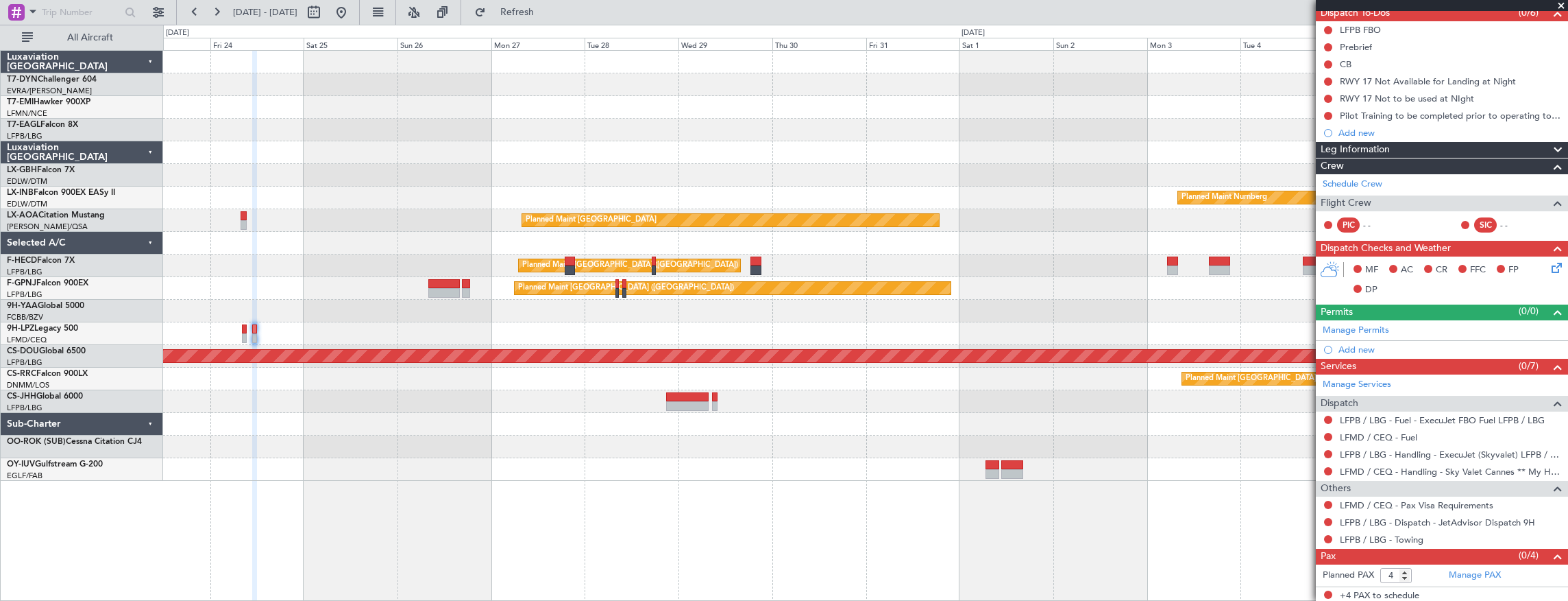
click at [361, 282] on div "Planned Maint Nurnberg Planned Maint Monchengladbach No Crew Monchengladbach No…" at bounding box center [865, 266] width 1405 height 430
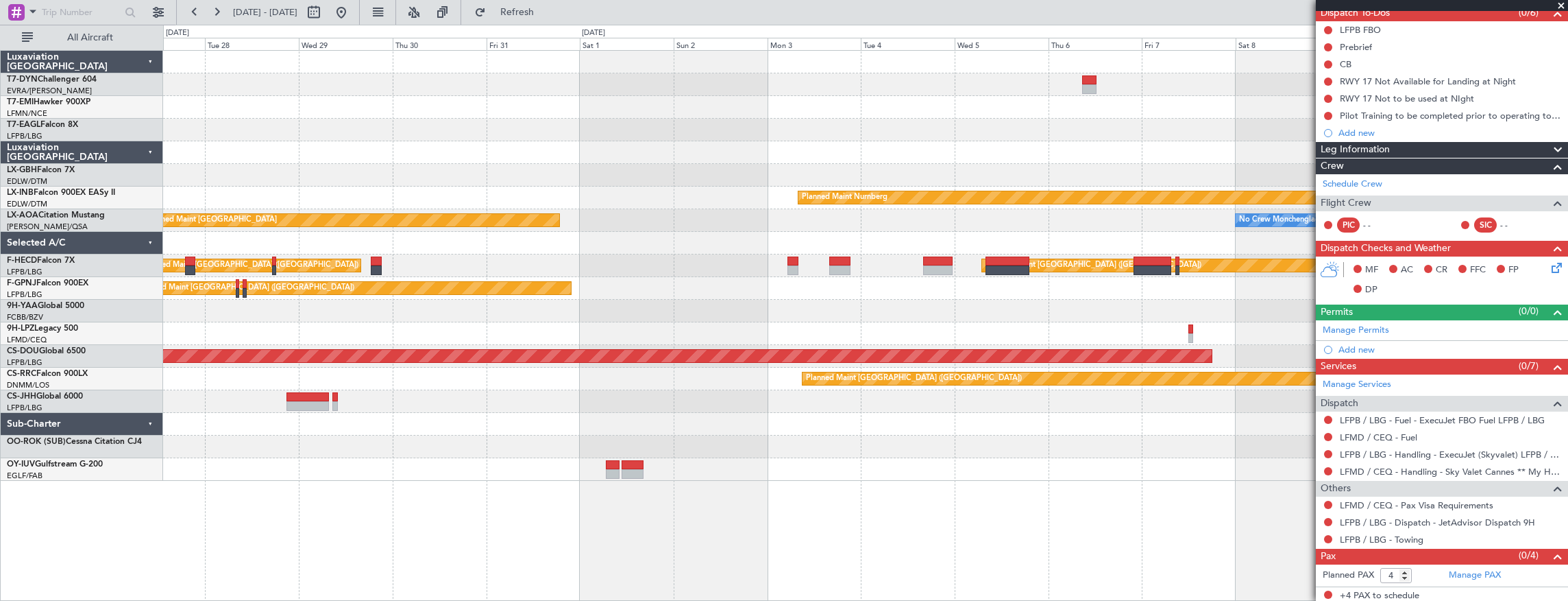
click at [375, 295] on div "Planned Maint Riga (Riga Intl) Planned Maint Nurnberg Planned Maint Monchenglad…" at bounding box center [865, 266] width 1405 height 430
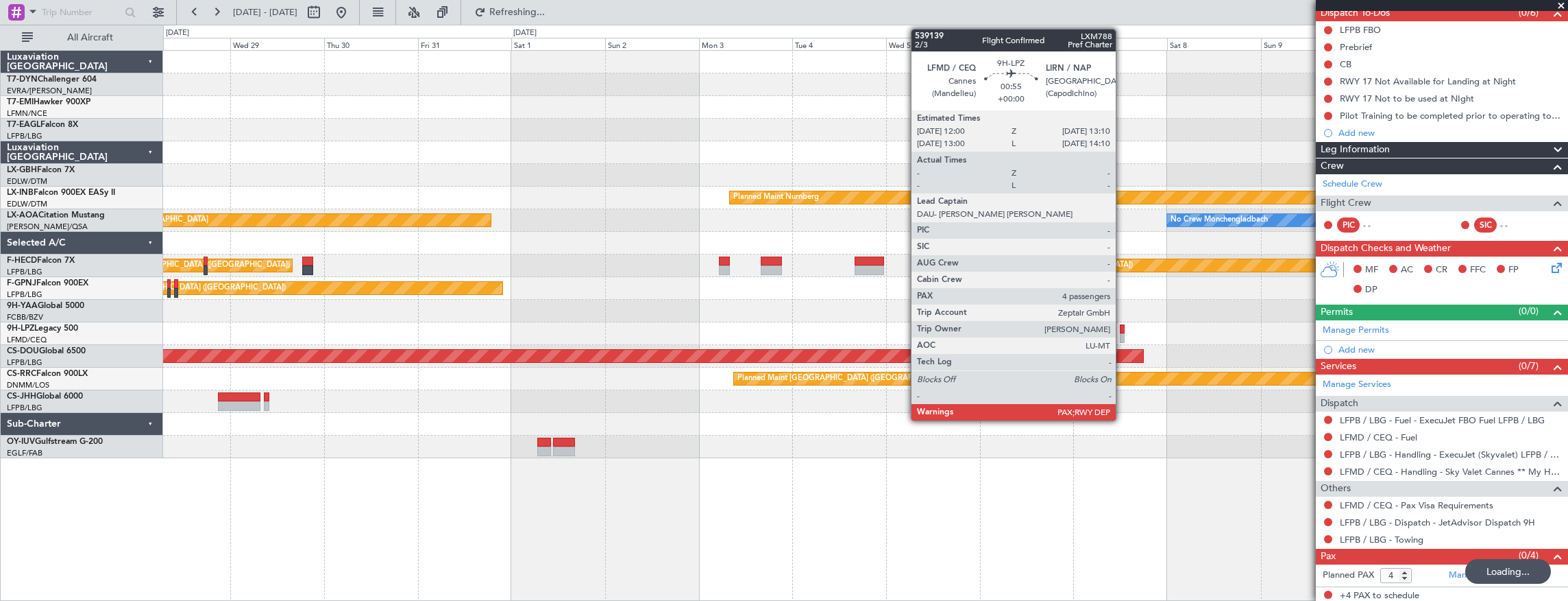
click at [1122, 329] on div at bounding box center [1122, 329] width 5 height 9
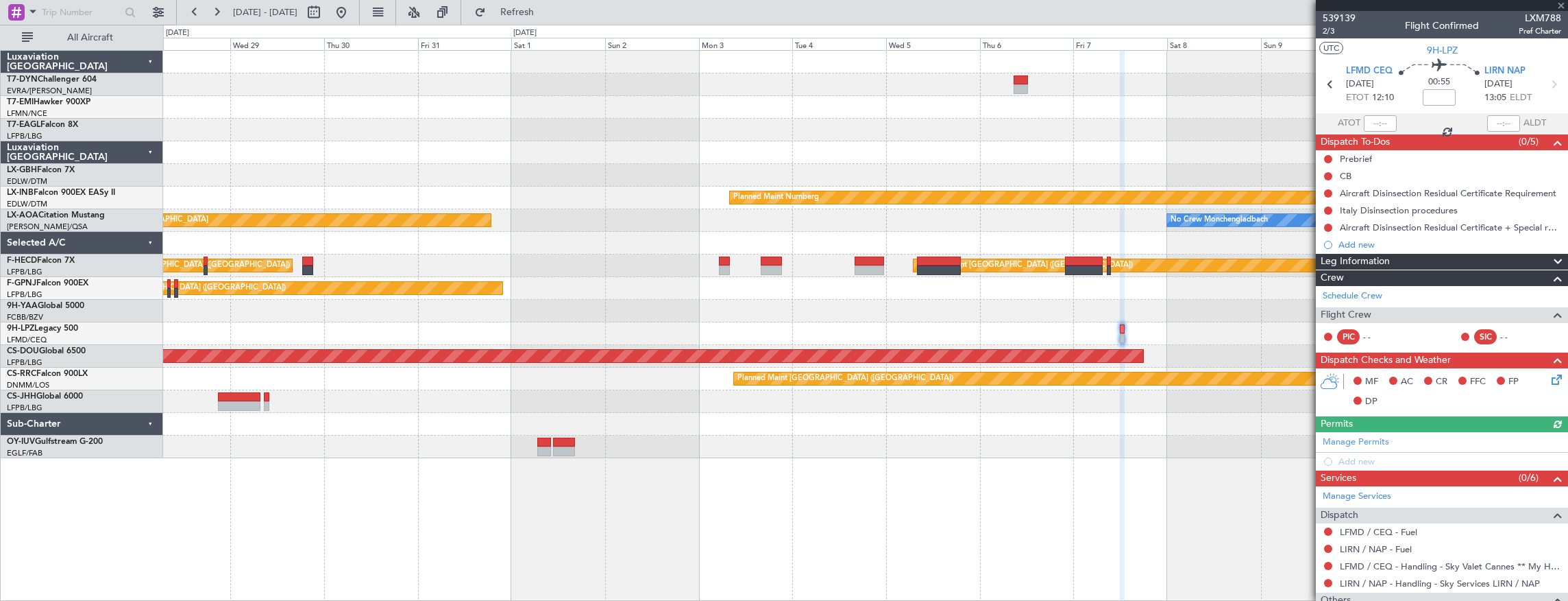
scroll to position [94, 0]
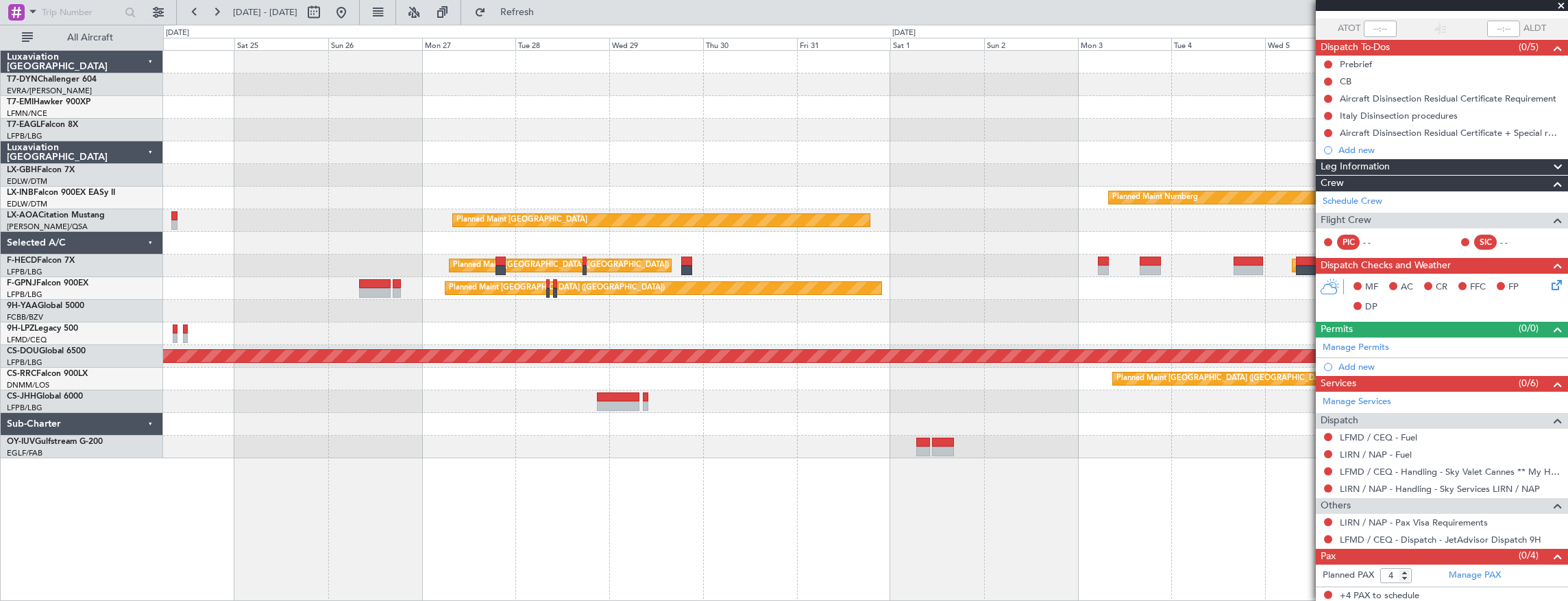
click at [1109, 325] on div "Planned Maint Cannes ([GEOGRAPHIC_DATA])" at bounding box center [865, 334] width 1405 height 23
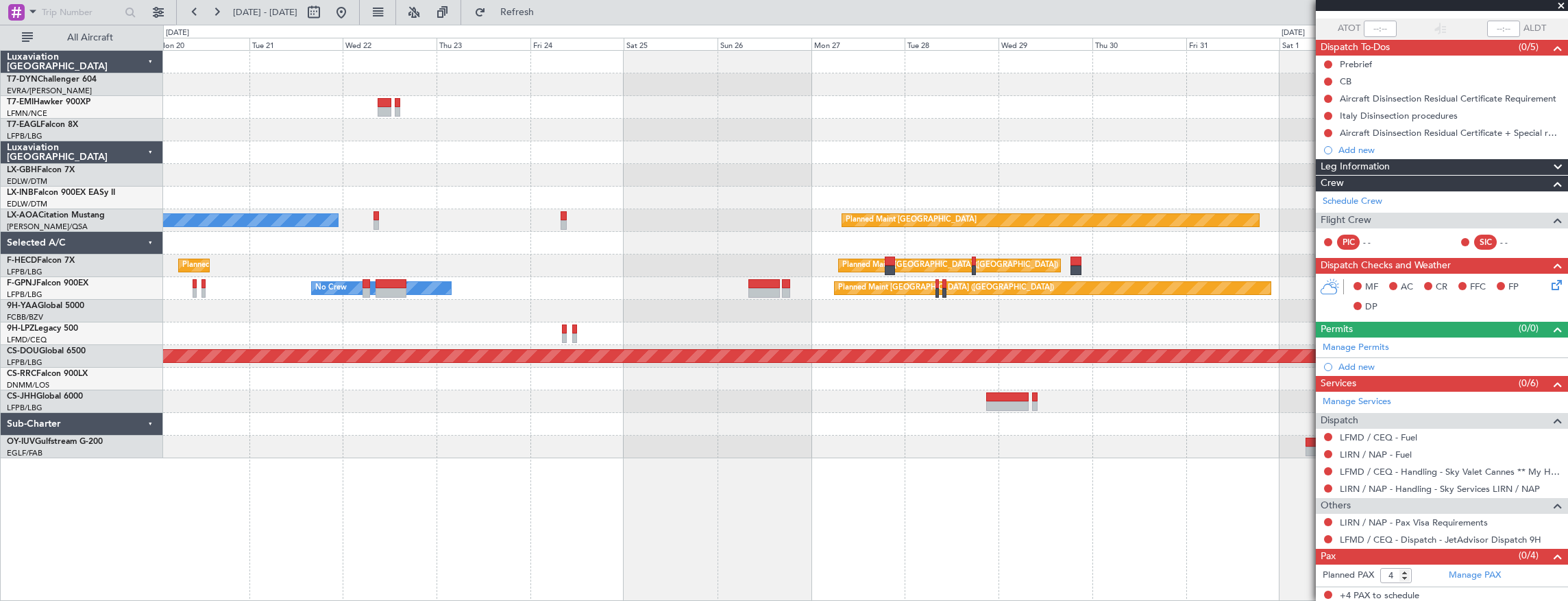
click at [1197, 334] on div at bounding box center [865, 334] width 1405 height 23
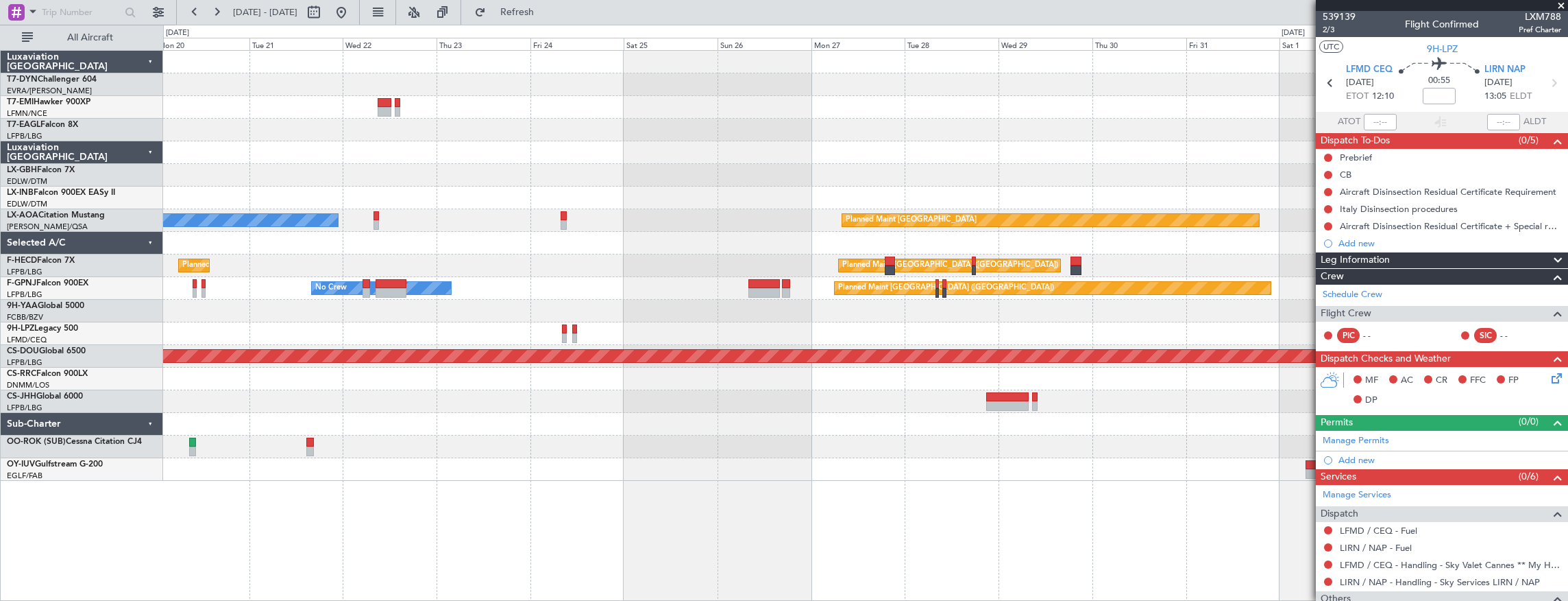
scroll to position [0, 0]
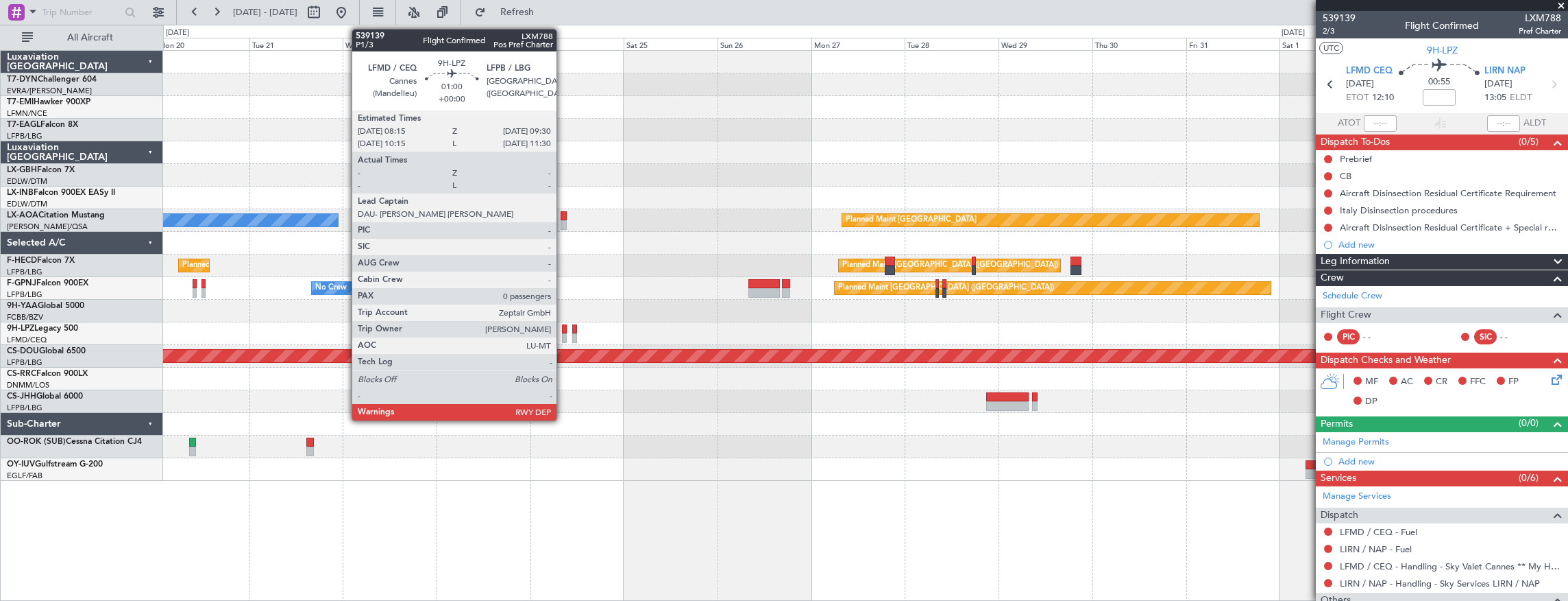
click at [563, 331] on div at bounding box center [565, 329] width 5 height 9
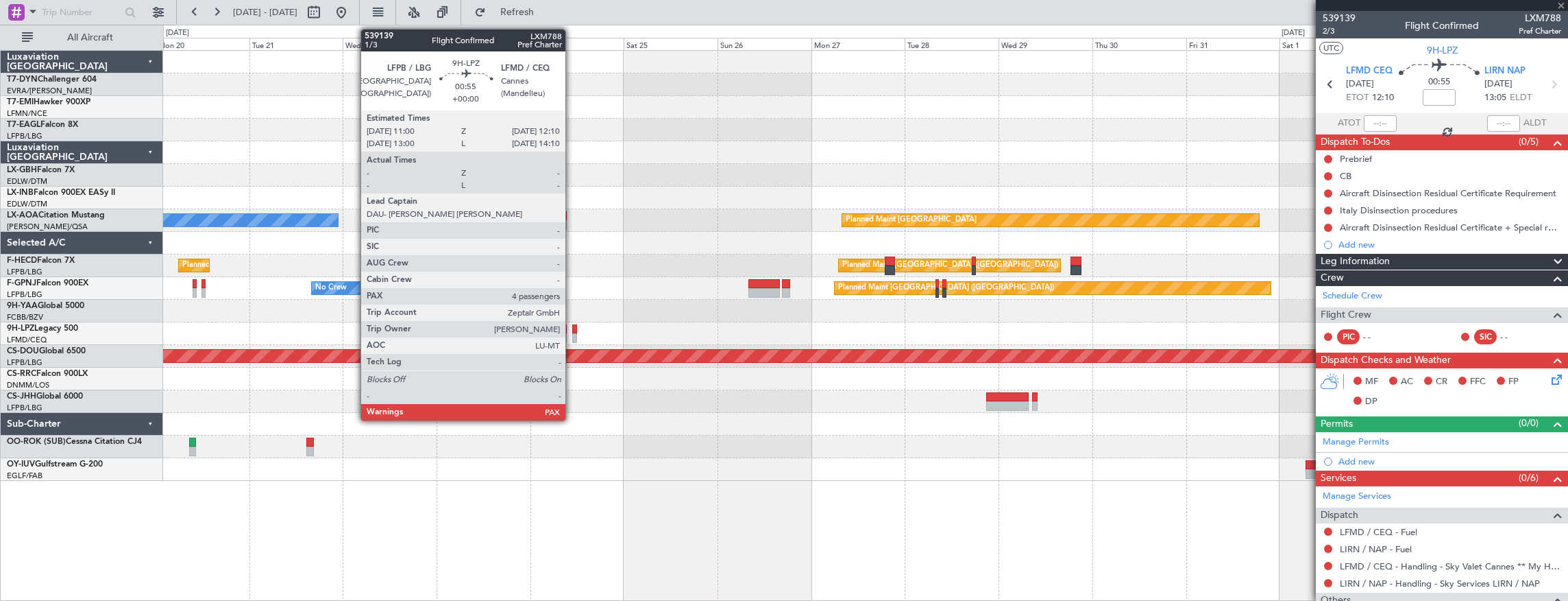
type input "0"
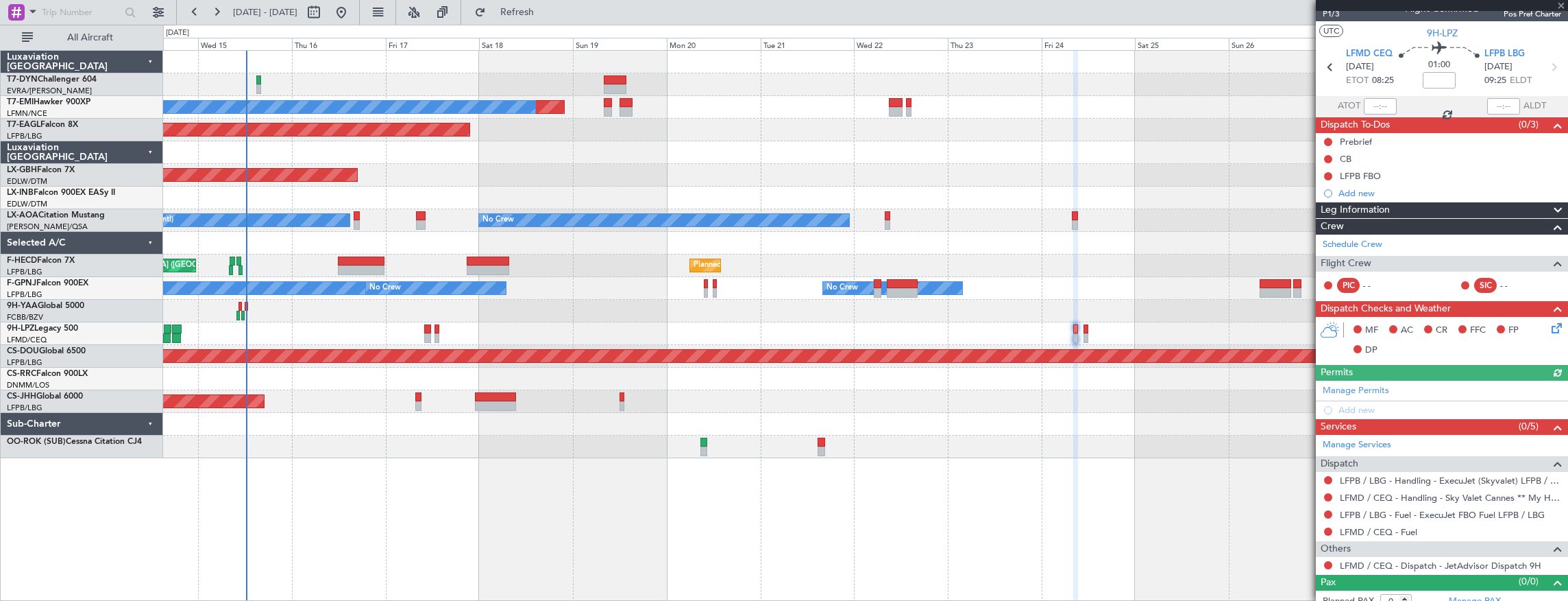
scroll to position [26, 0]
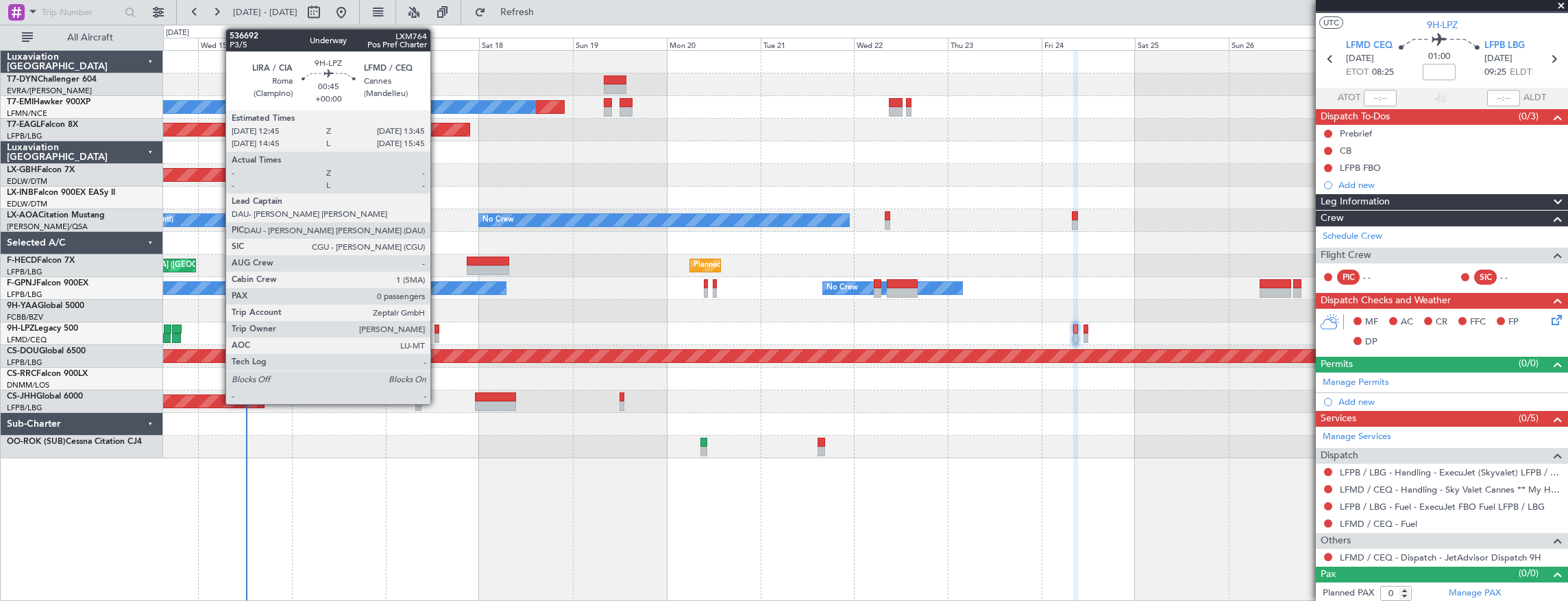
click at [437, 329] on div at bounding box center [436, 329] width 4 height 9
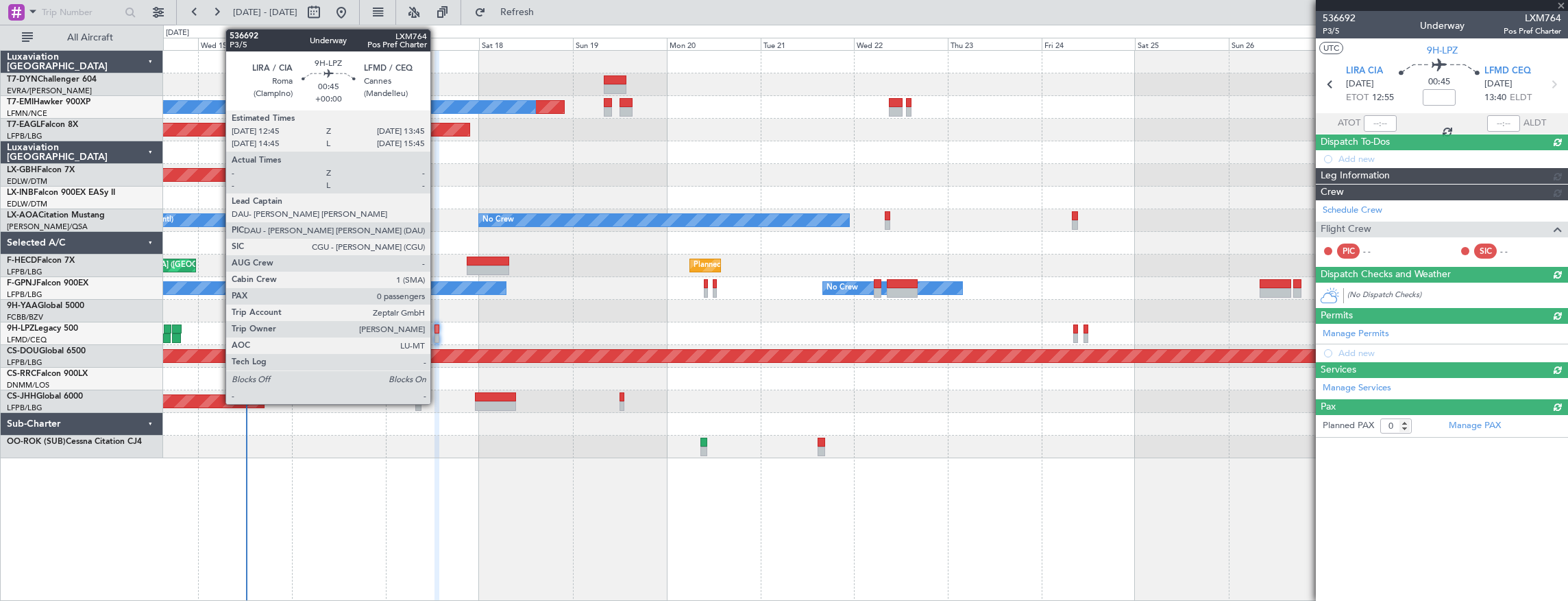
scroll to position [0, 0]
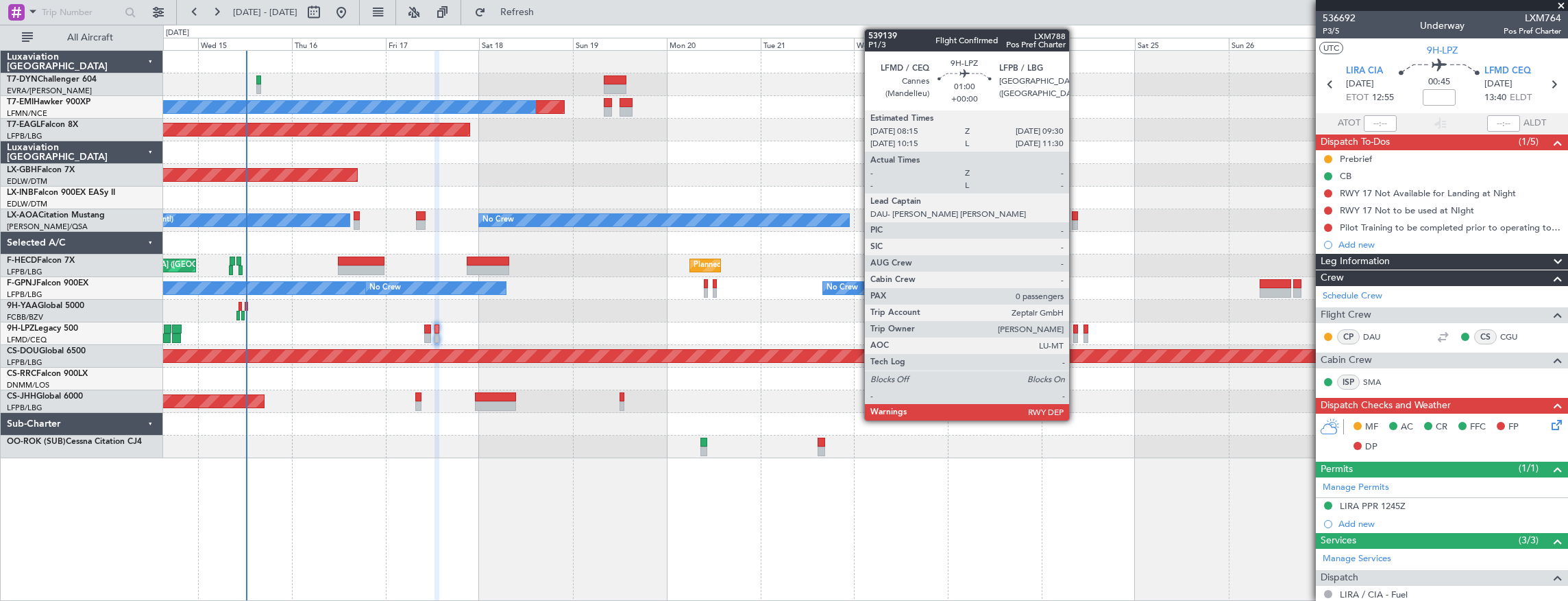
click at [1076, 334] on div at bounding box center [1076, 338] width 5 height 9
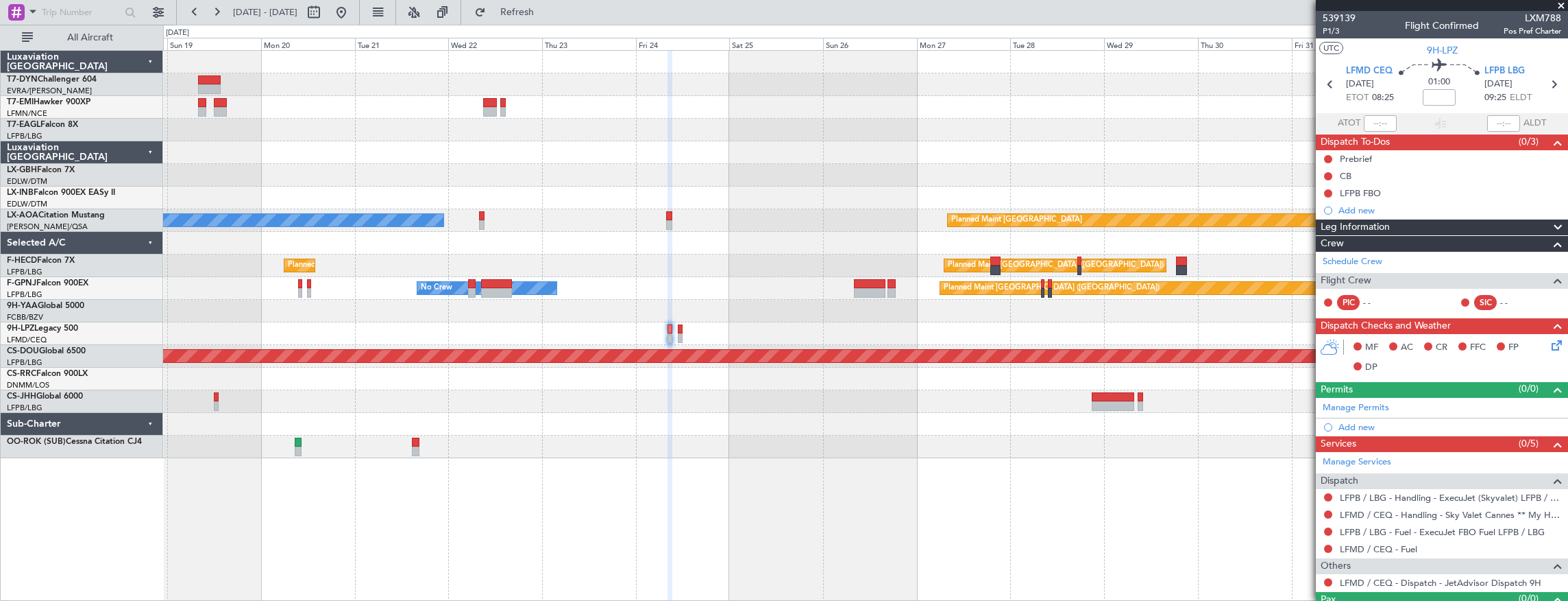
click at [622, 327] on div at bounding box center [865, 334] width 1405 height 23
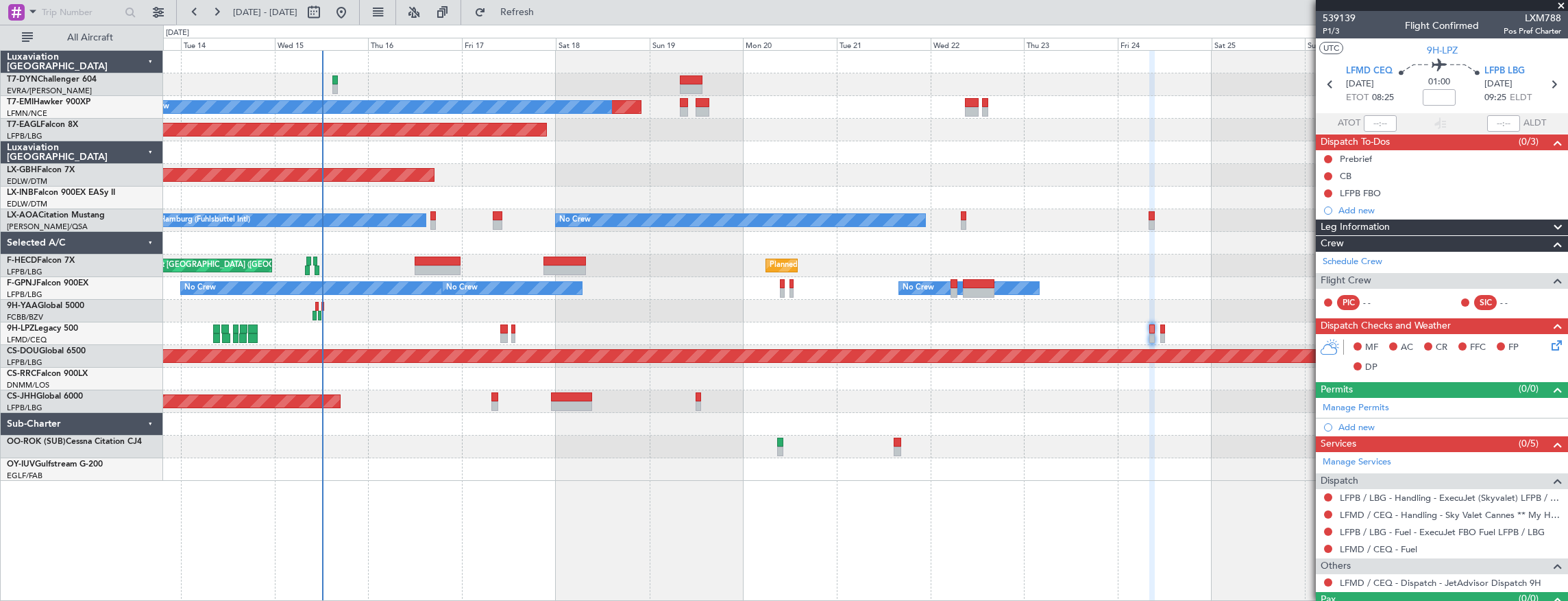
click at [964, 334] on div "No Crew" at bounding box center [865, 334] width 1405 height 23
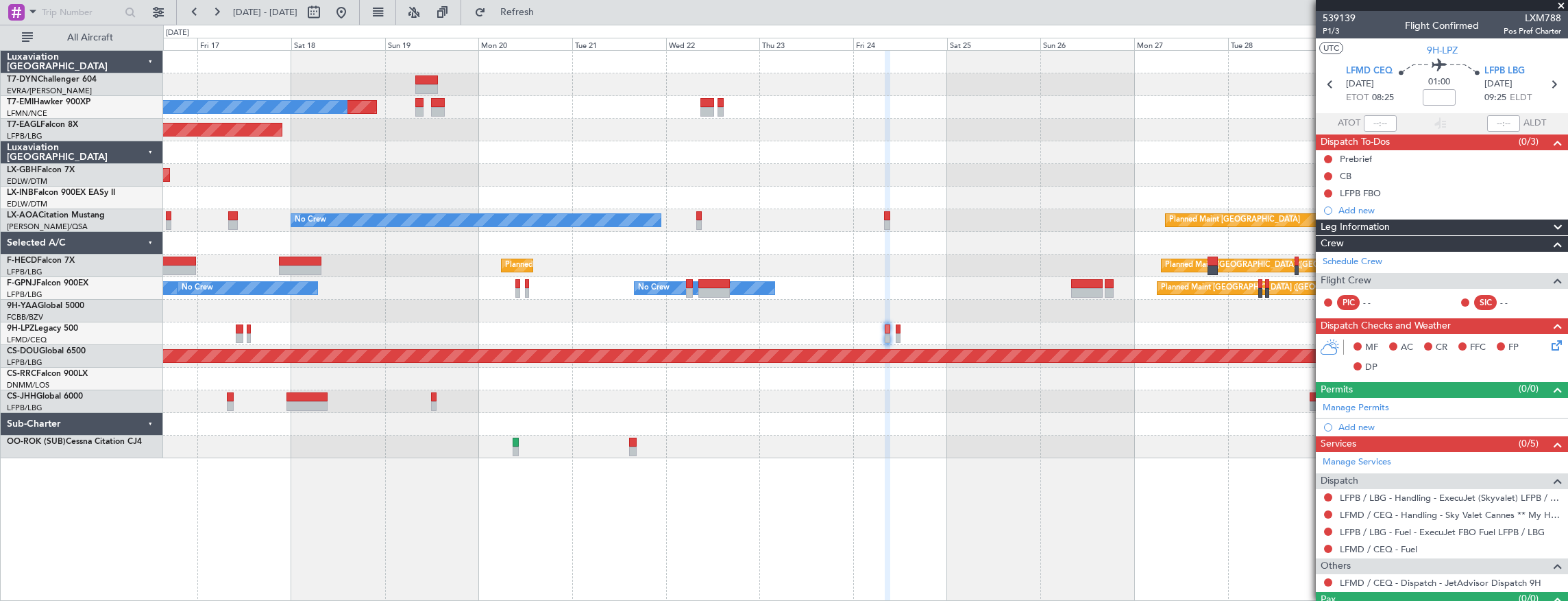
click at [760, 323] on div "Planned Maint No Crew Planned Maint Dubai (Al Maktoum Intl) Planned Maint Nurnb…" at bounding box center [865, 254] width 1405 height 408
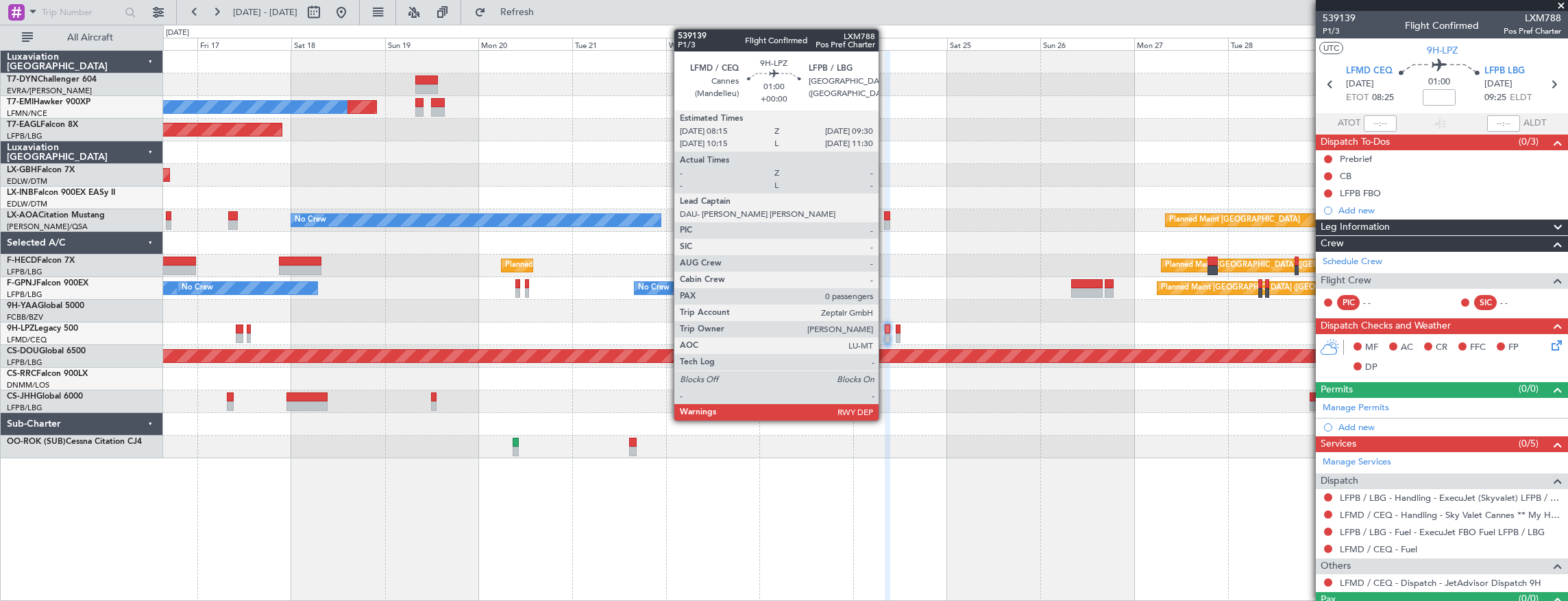
click at [886, 329] on div at bounding box center [887, 329] width 5 height 9
click at [888, 327] on div at bounding box center [887, 329] width 5 height 9
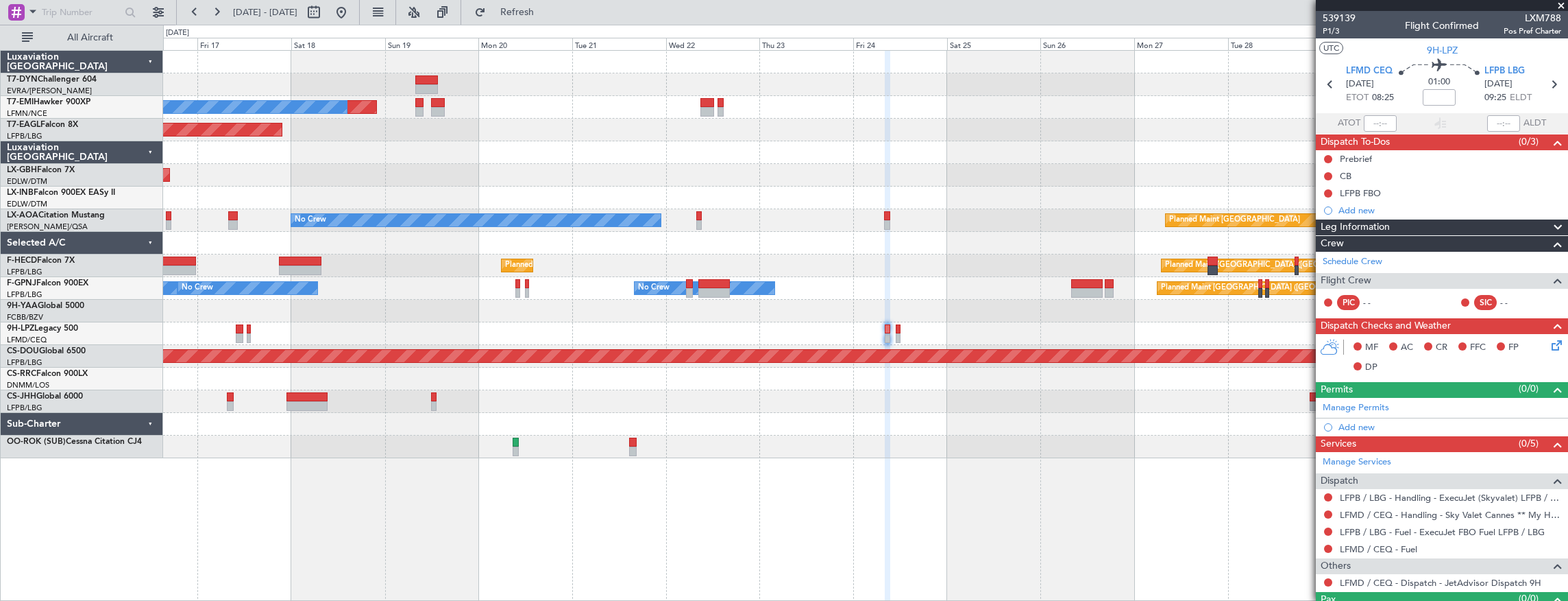
click at [833, 332] on div at bounding box center [865, 334] width 1405 height 23
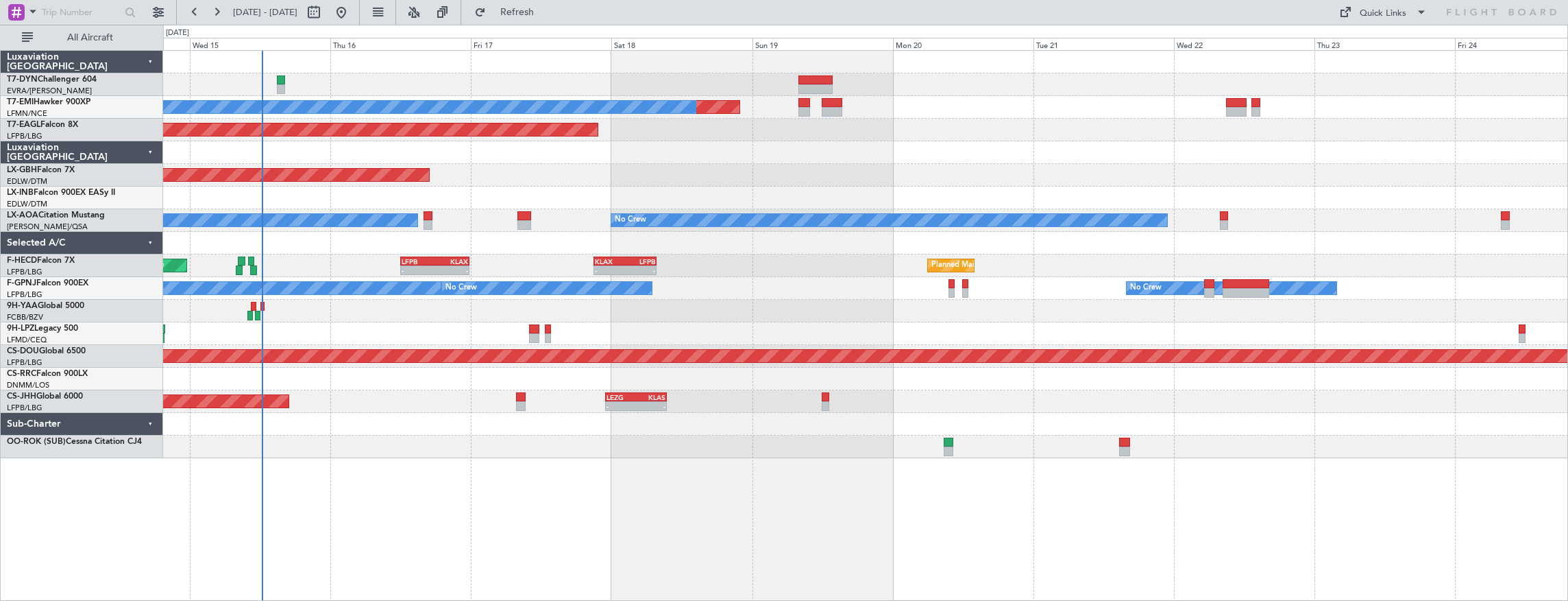
click at [344, 306] on div "Planned Maint No Crew Planned Maint [GEOGRAPHIC_DATA] (Al Maktoum Intl) Planned…" at bounding box center [865, 254] width 1405 height 408
click at [485, 313] on div at bounding box center [865, 311] width 1405 height 23
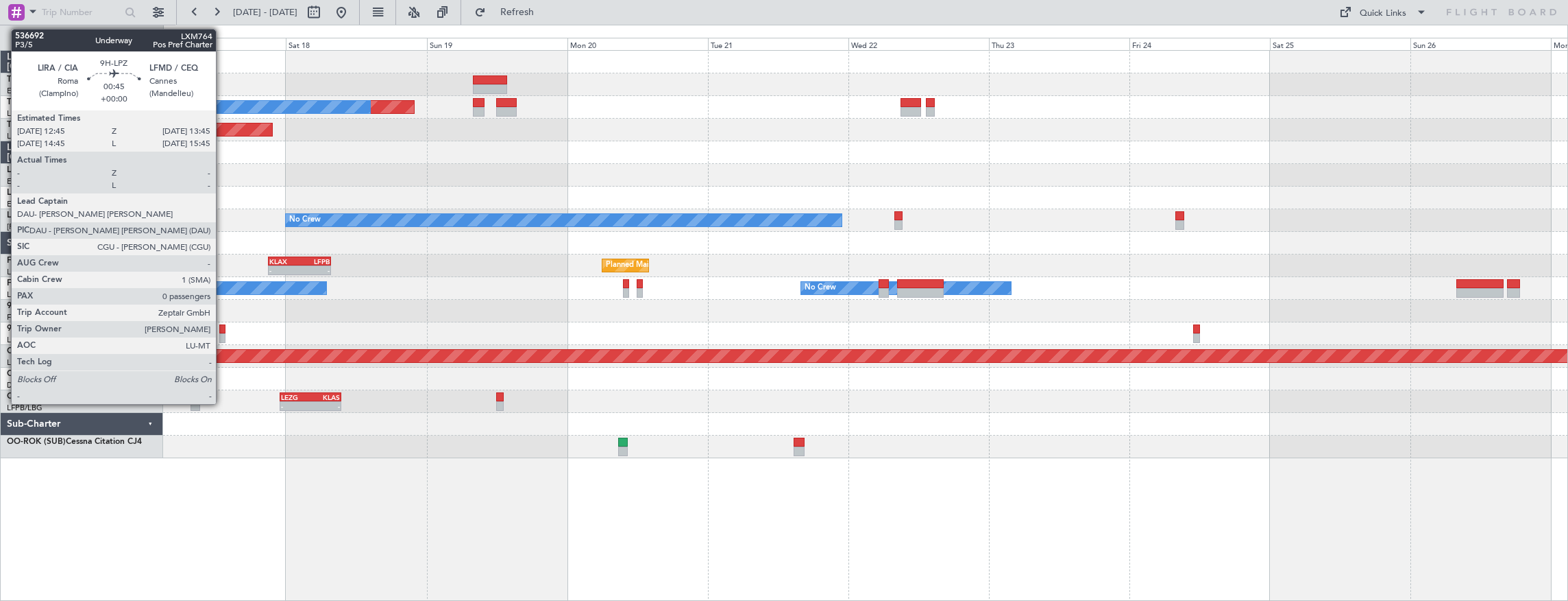
click at [223, 329] on div at bounding box center [223, 329] width 6 height 9
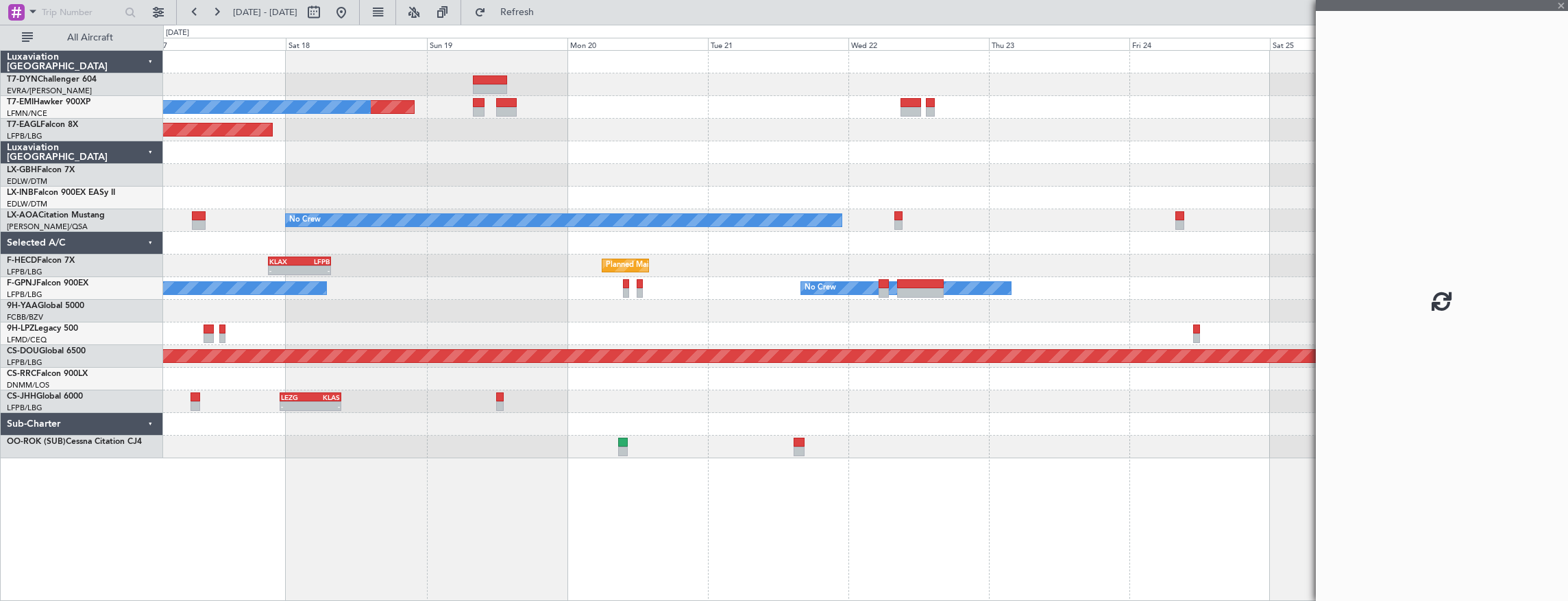
click at [590, 329] on div at bounding box center [865, 334] width 1405 height 23
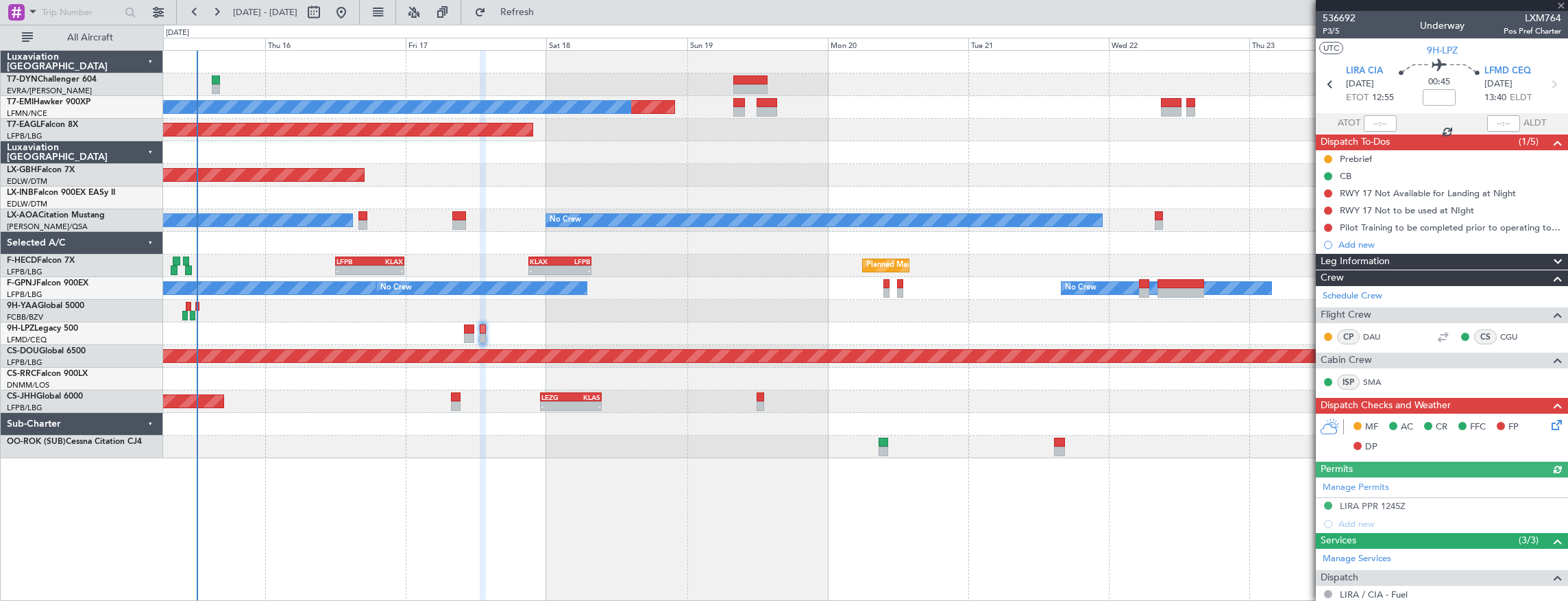
click at [329, 323] on div at bounding box center [865, 334] width 1405 height 23
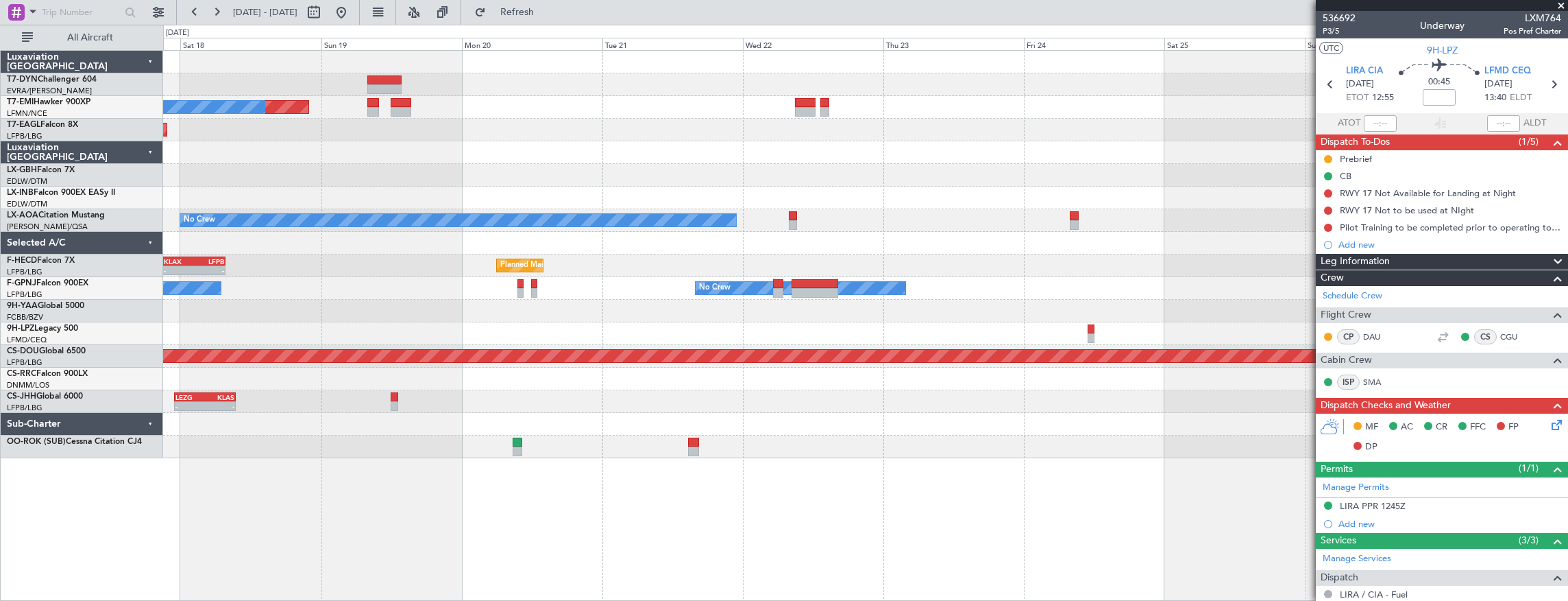
click at [259, 313] on div at bounding box center [865, 311] width 1405 height 23
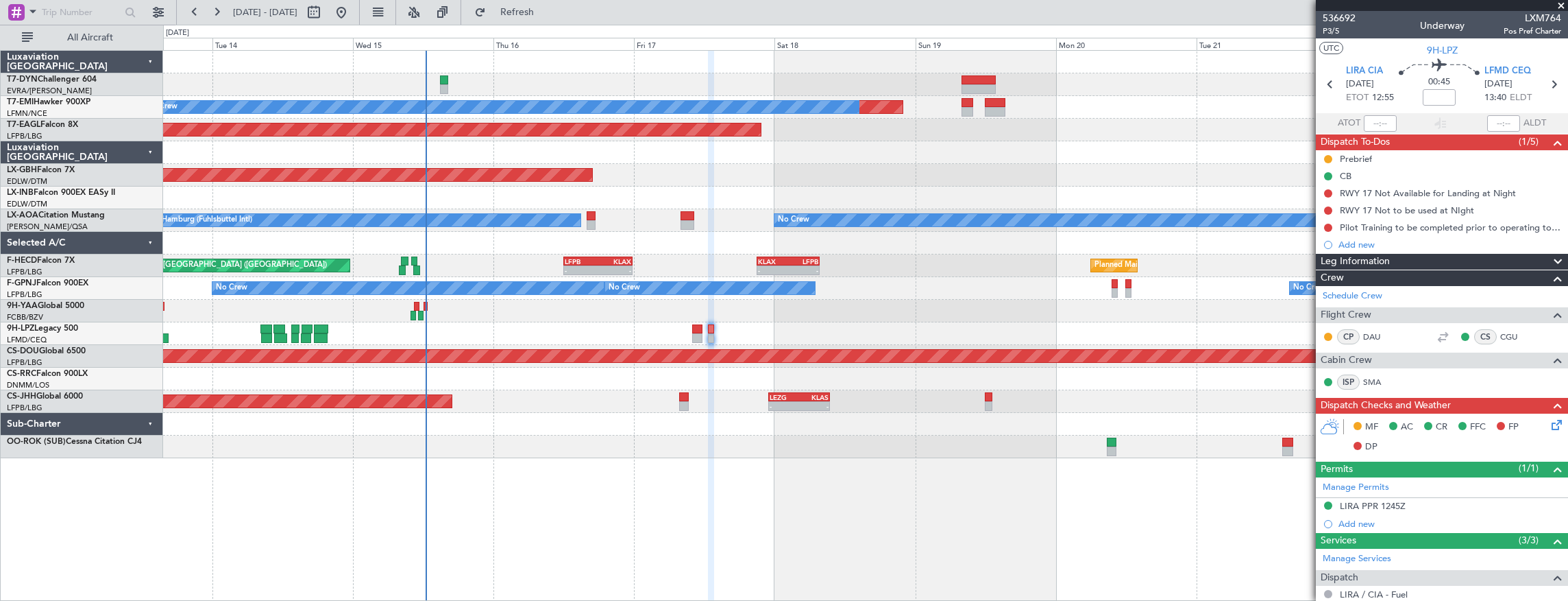
click at [1065, 340] on div "Planned Maint No Crew Planned Maint Dubai (Al Maktoum Intl) Planned Maint Nurnb…" at bounding box center [865, 254] width 1405 height 408
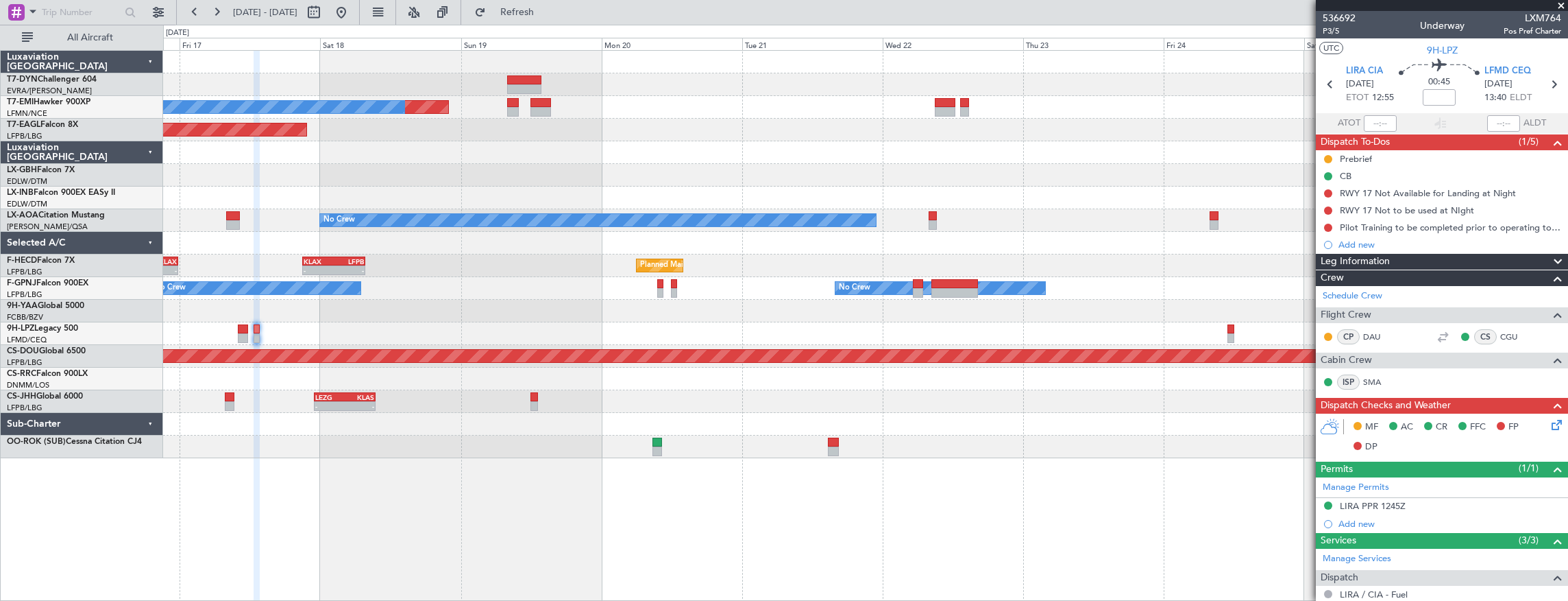
click at [543, 325] on div "Planned Maint No Crew Planned Maint Dubai (Al Maktoum Intl) Planned Maint Nurnb…" at bounding box center [865, 254] width 1405 height 408
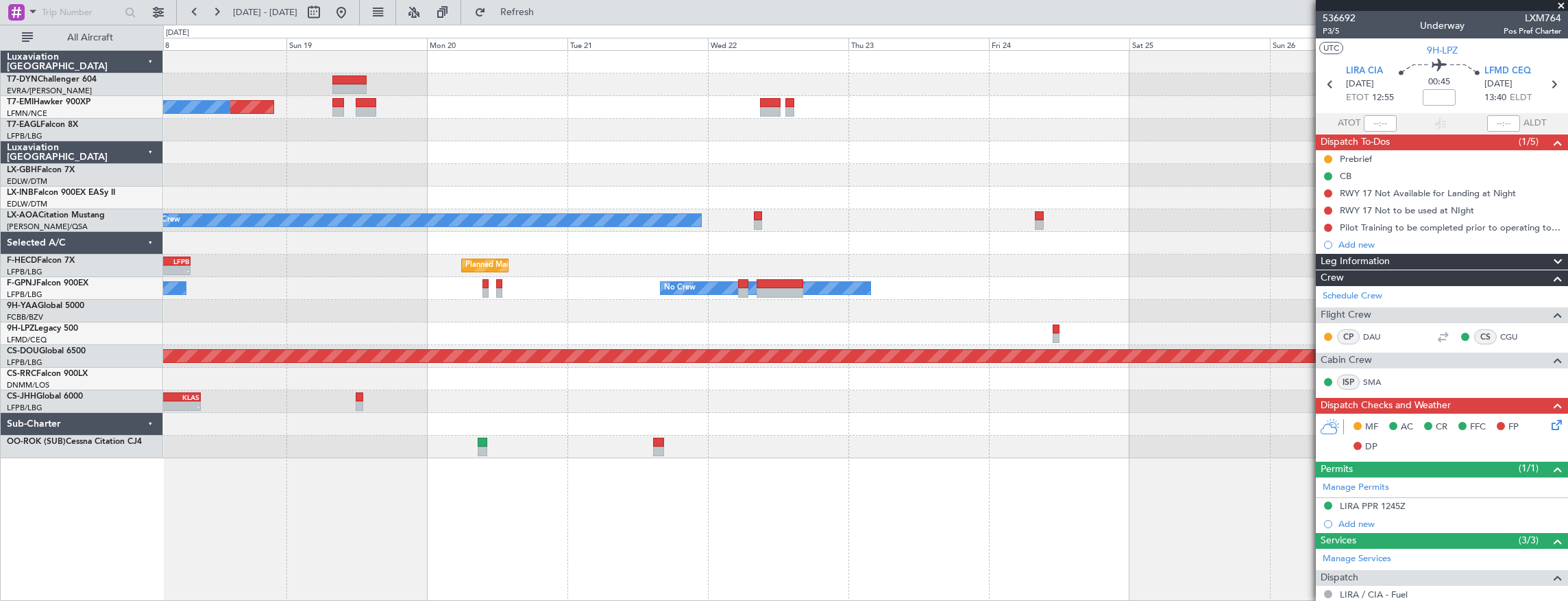
click at [792, 322] on div "Planned Maint No Crew Planned Maint Dubai (Al Maktoum Intl) Planned Maint Nurnb…" at bounding box center [865, 254] width 1405 height 408
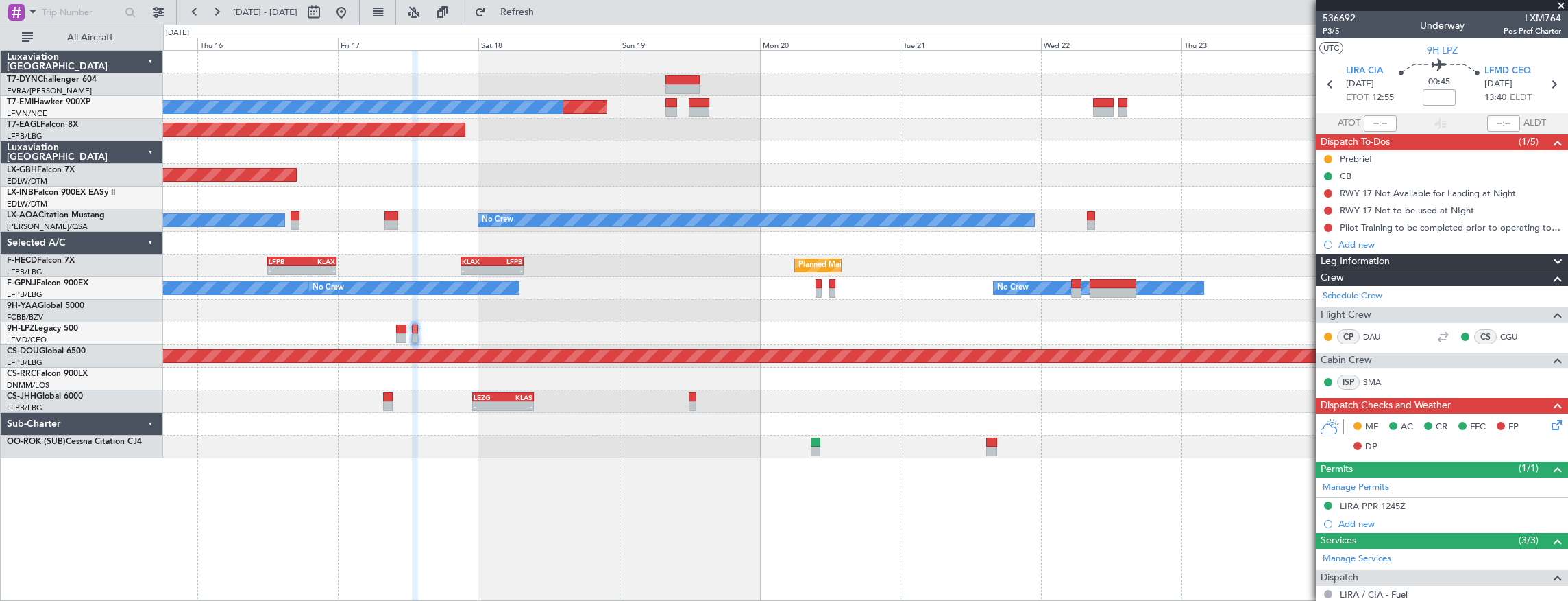
click at [1164, 318] on div "Planned Maint No Crew Planned Maint Dubai (Al Maktoum Intl) Planned Maint Nurnb…" at bounding box center [865, 254] width 1405 height 408
click at [151, 332] on div "Planned Maint No Crew Planned Maint Dubai (Al Maktoum Intl) Planned Maint Nurnb…" at bounding box center [784, 313] width 1568 height 576
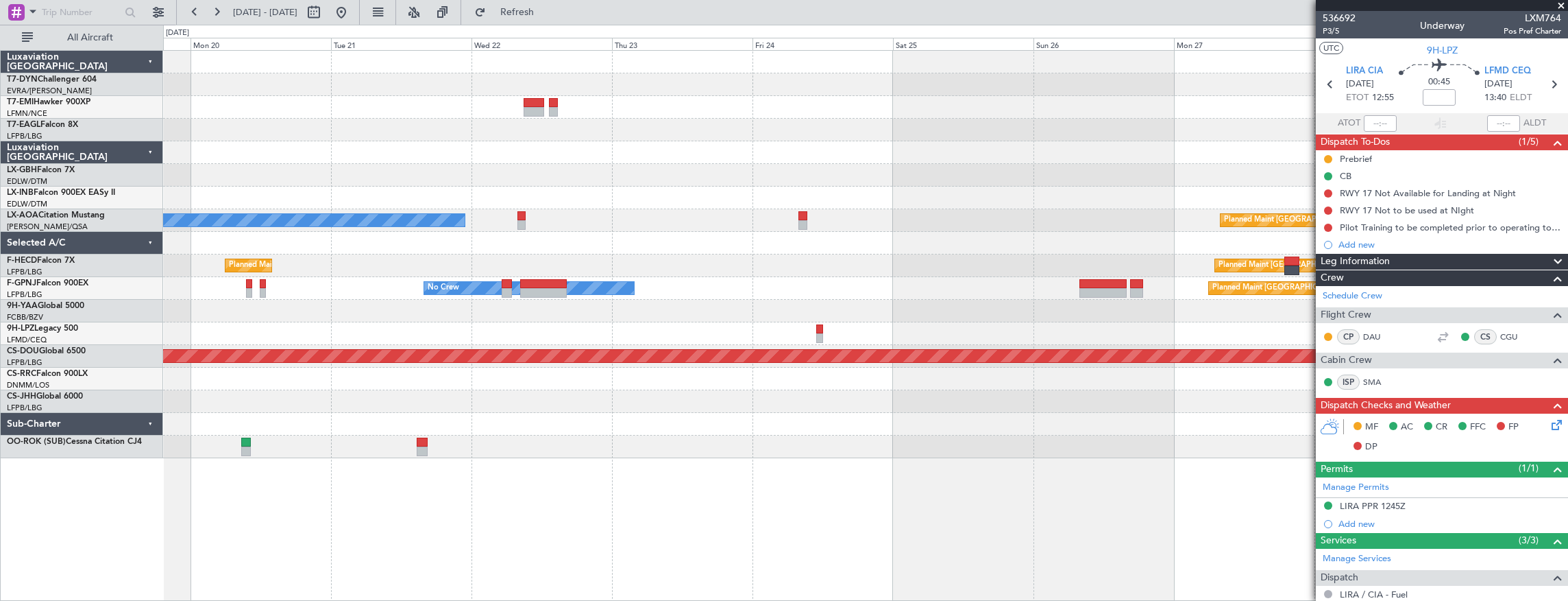
click at [330, 288] on div "Planned Maint No Crew Planned Maint Dubai (Al Maktoum Intl) No Crew Planned Mai…" at bounding box center [865, 254] width 1405 height 408
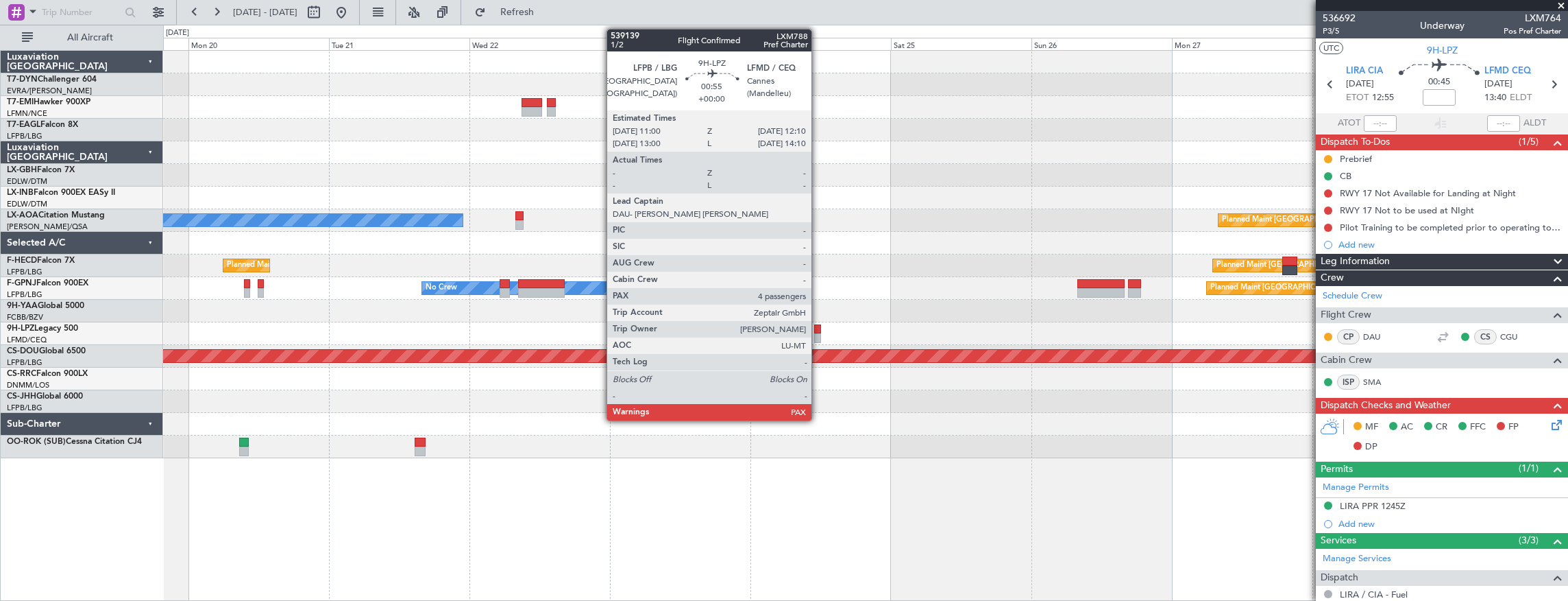
click at [819, 331] on div at bounding box center [817, 329] width 7 height 9
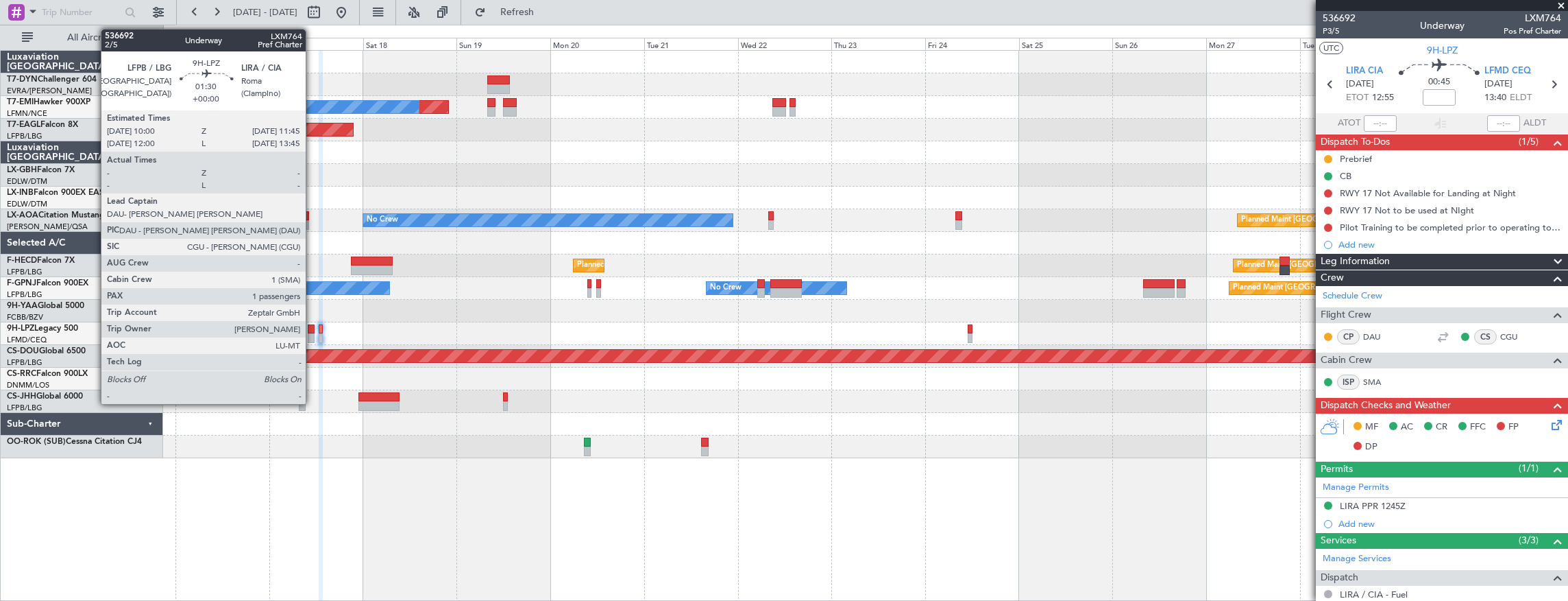
click at [312, 330] on div at bounding box center [311, 329] width 7 height 9
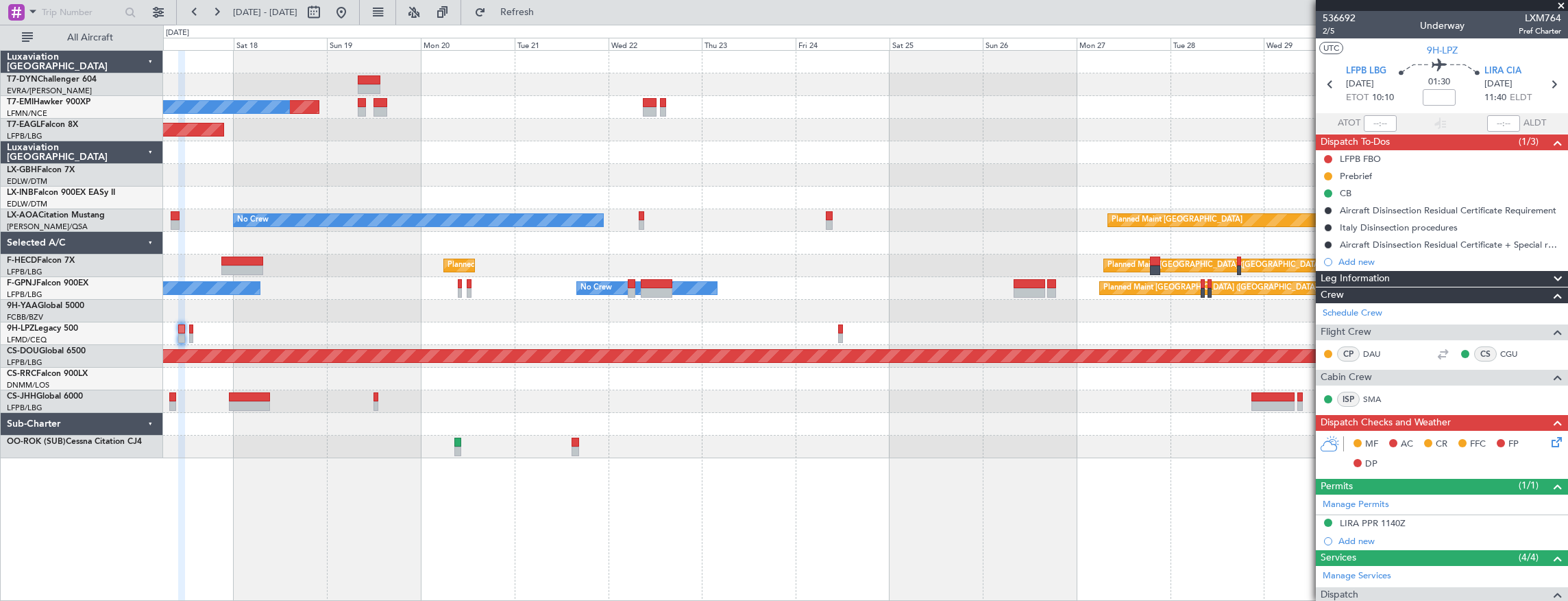
click at [263, 311] on div at bounding box center [865, 311] width 1405 height 23
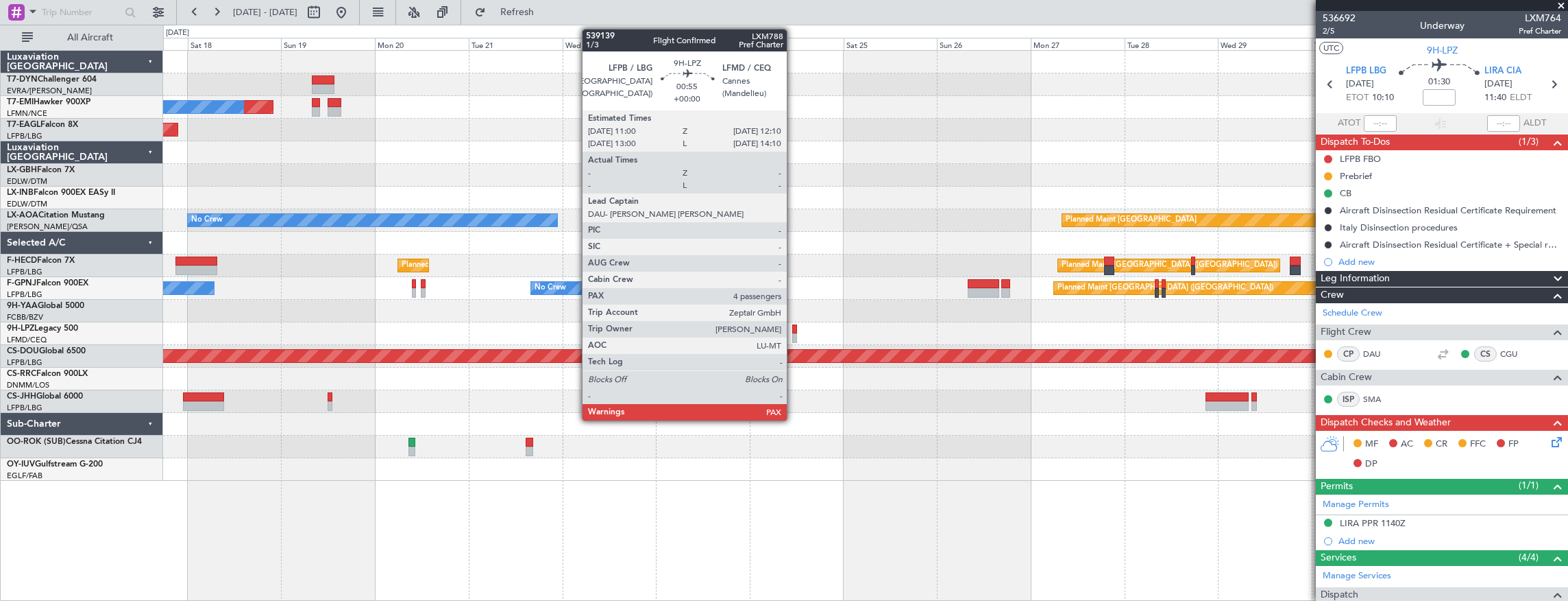
click at [794, 330] on div at bounding box center [795, 329] width 5 height 9
type input "4"
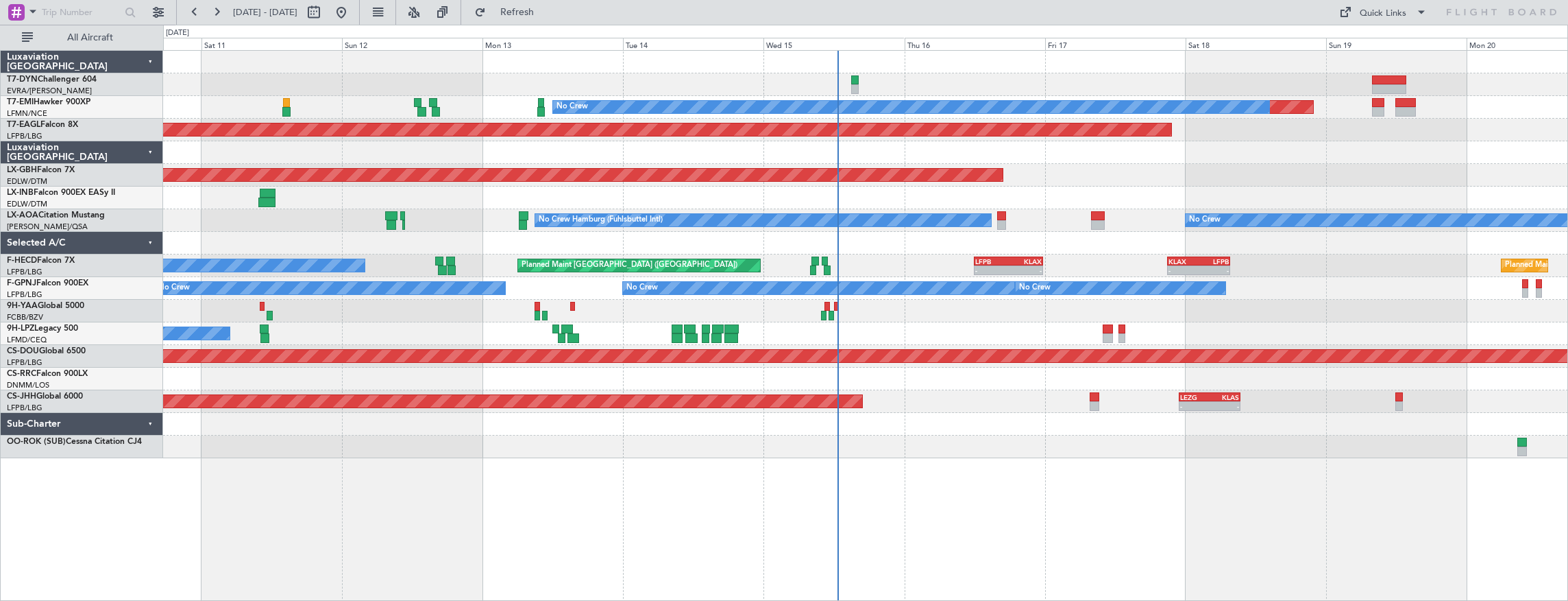
click at [770, 314] on div at bounding box center [865, 311] width 1405 height 23
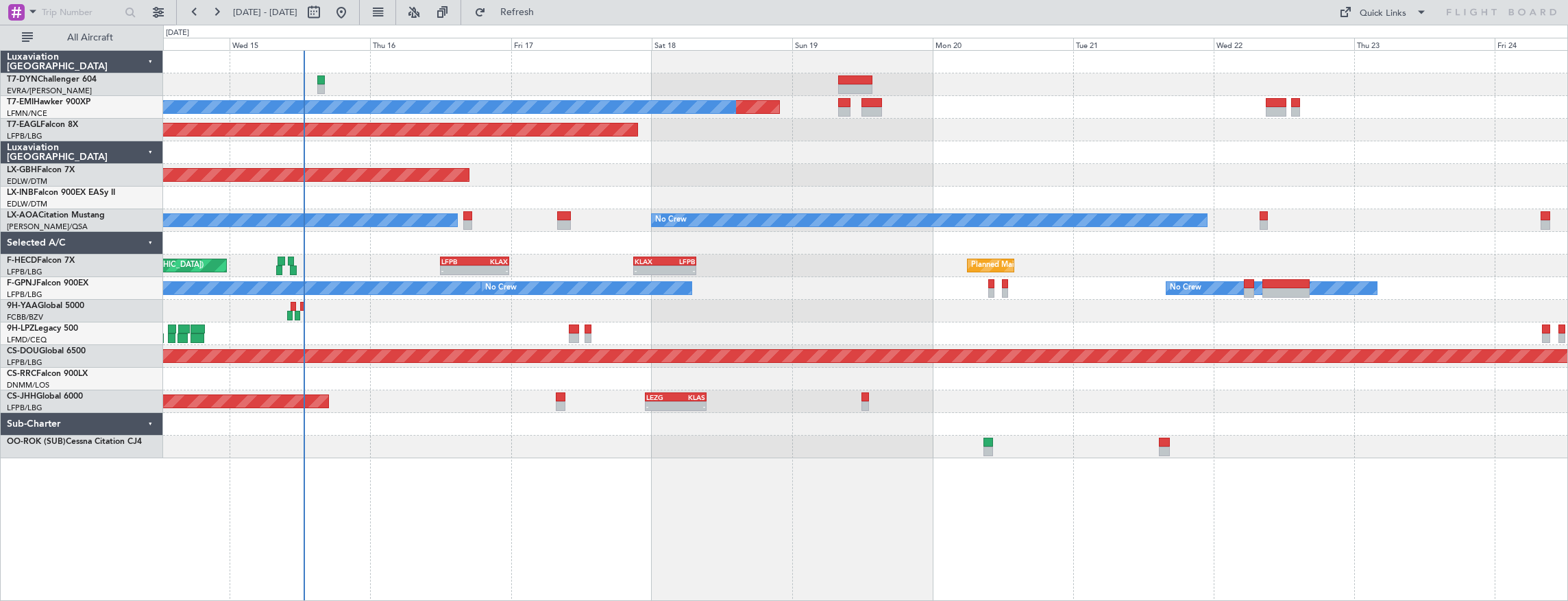
click at [548, 288] on div "Planned Maint No Crew Planned Maint [GEOGRAPHIC_DATA] (Al Maktoum Intl) Planned…" at bounding box center [865, 254] width 1405 height 408
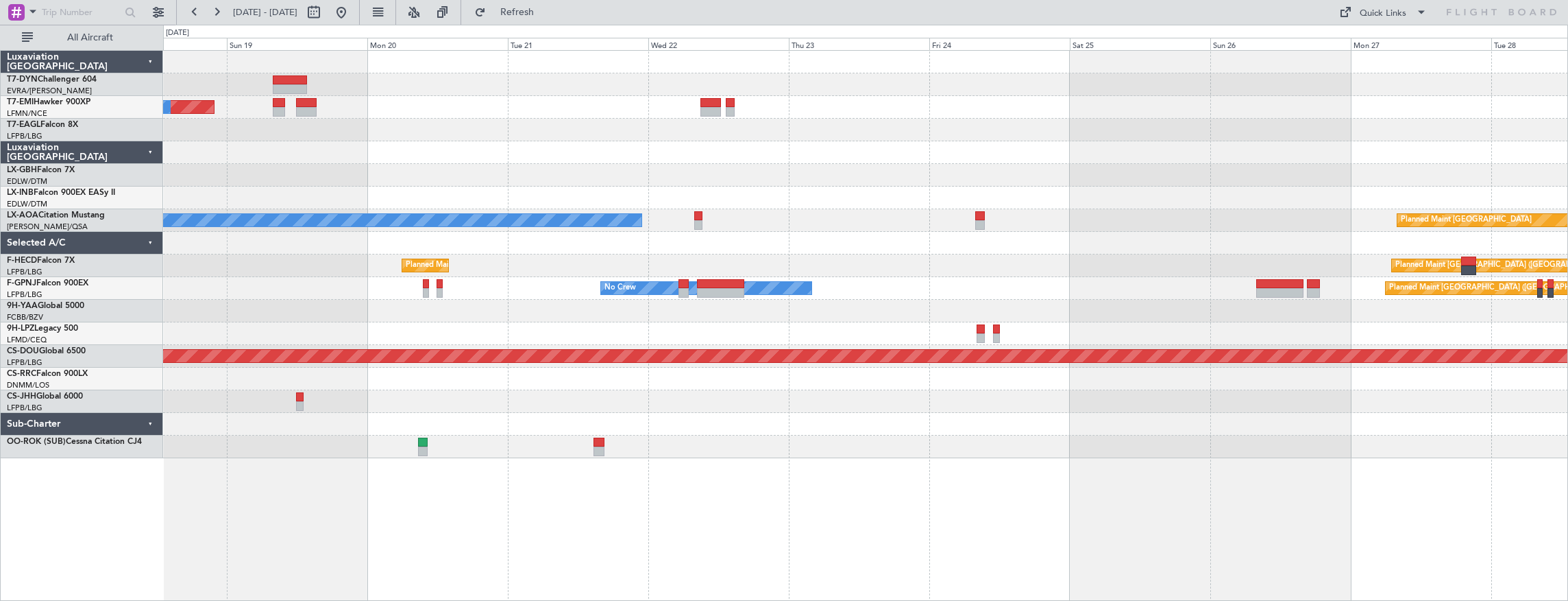
click at [981, 331] on div at bounding box center [981, 329] width 8 height 9
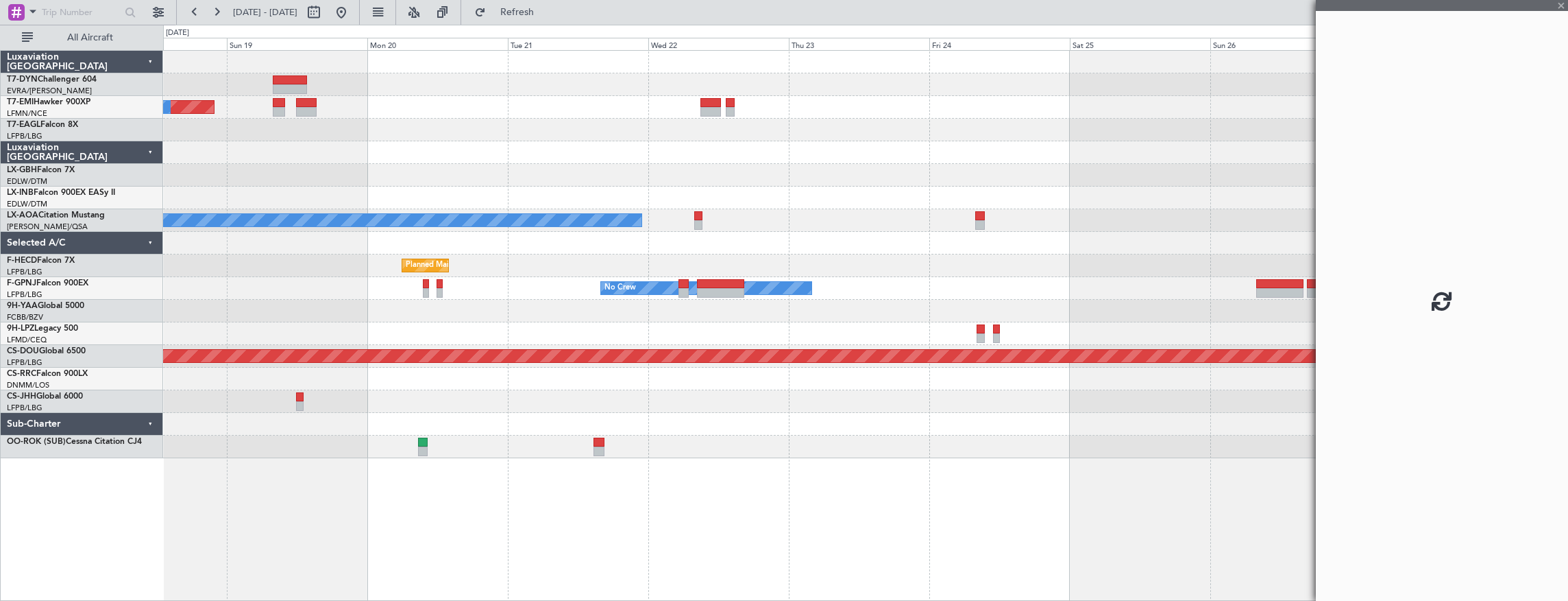
click at [578, 288] on div "Planned Maint No Crew Planned Maint [GEOGRAPHIC_DATA] (Al Maktoum Intl) Planned…" at bounding box center [865, 254] width 1405 height 408
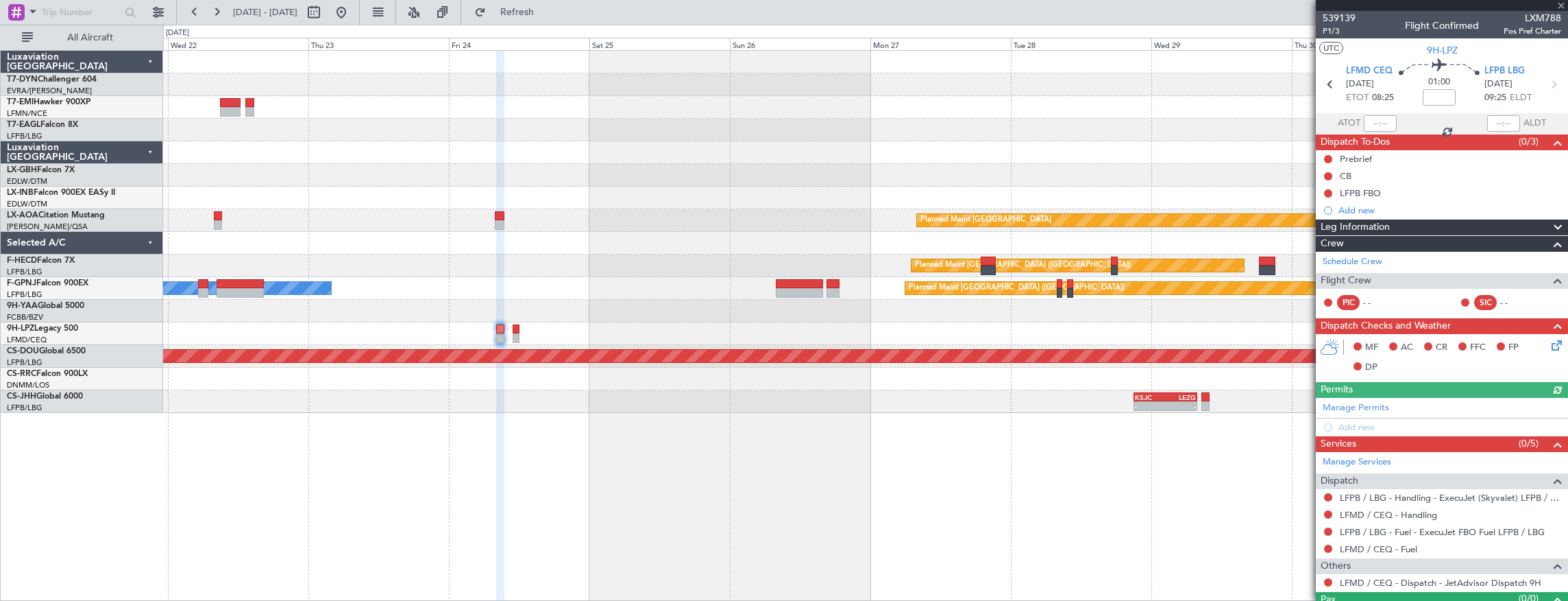
scroll to position [26, 0]
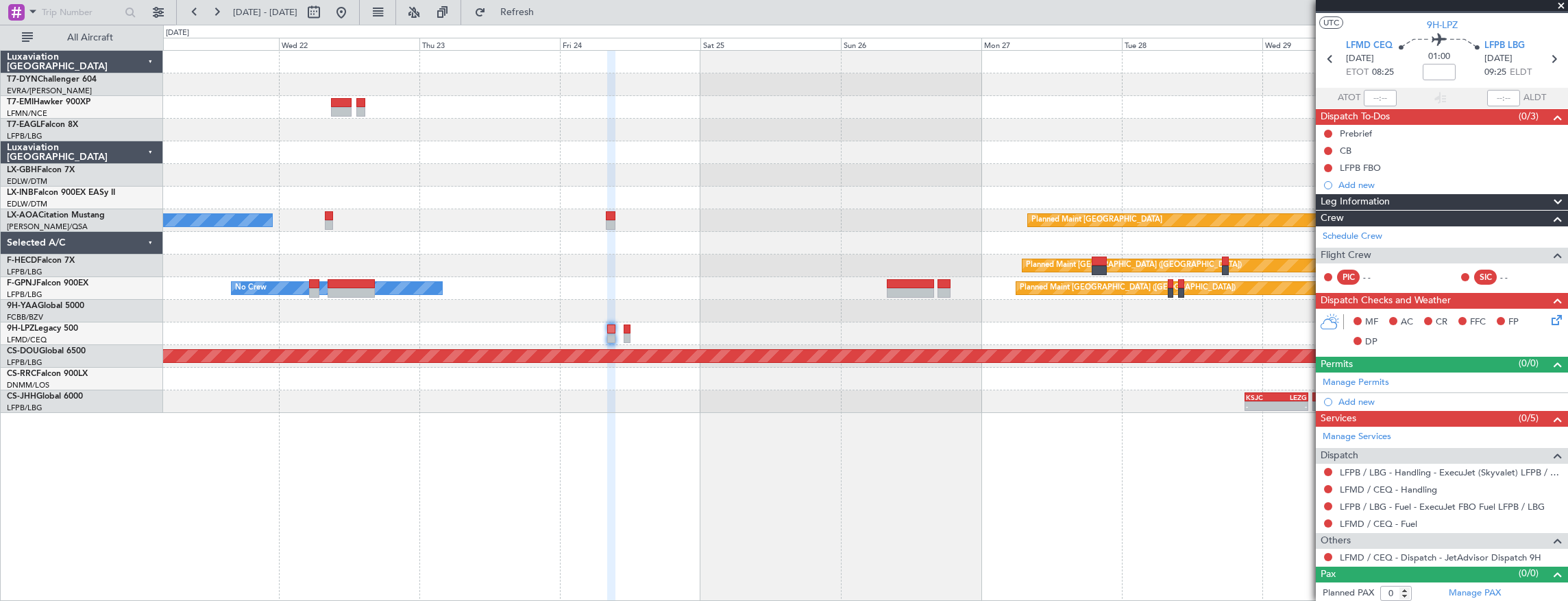
click at [853, 394] on div "- - KSJC 21:00 Z LEZG 07:50 Z" at bounding box center [865, 401] width 1405 height 23
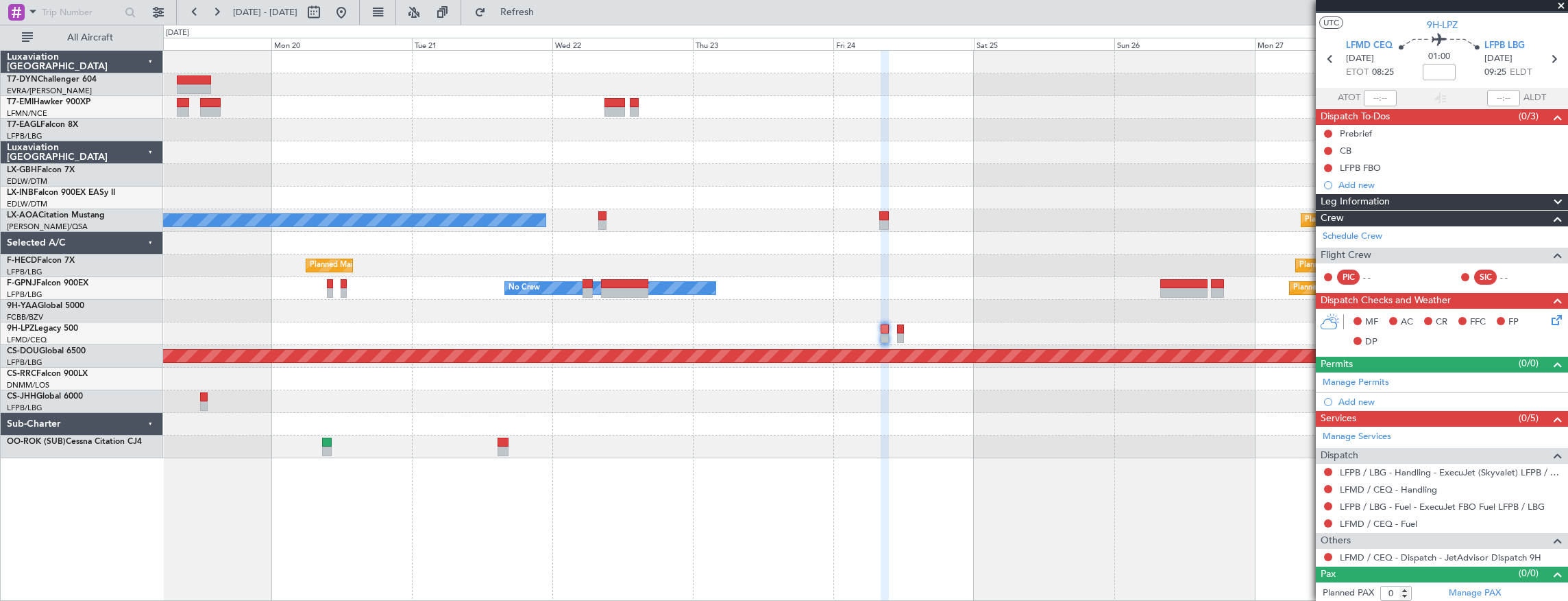
click at [1052, 334] on div at bounding box center [865, 334] width 1405 height 23
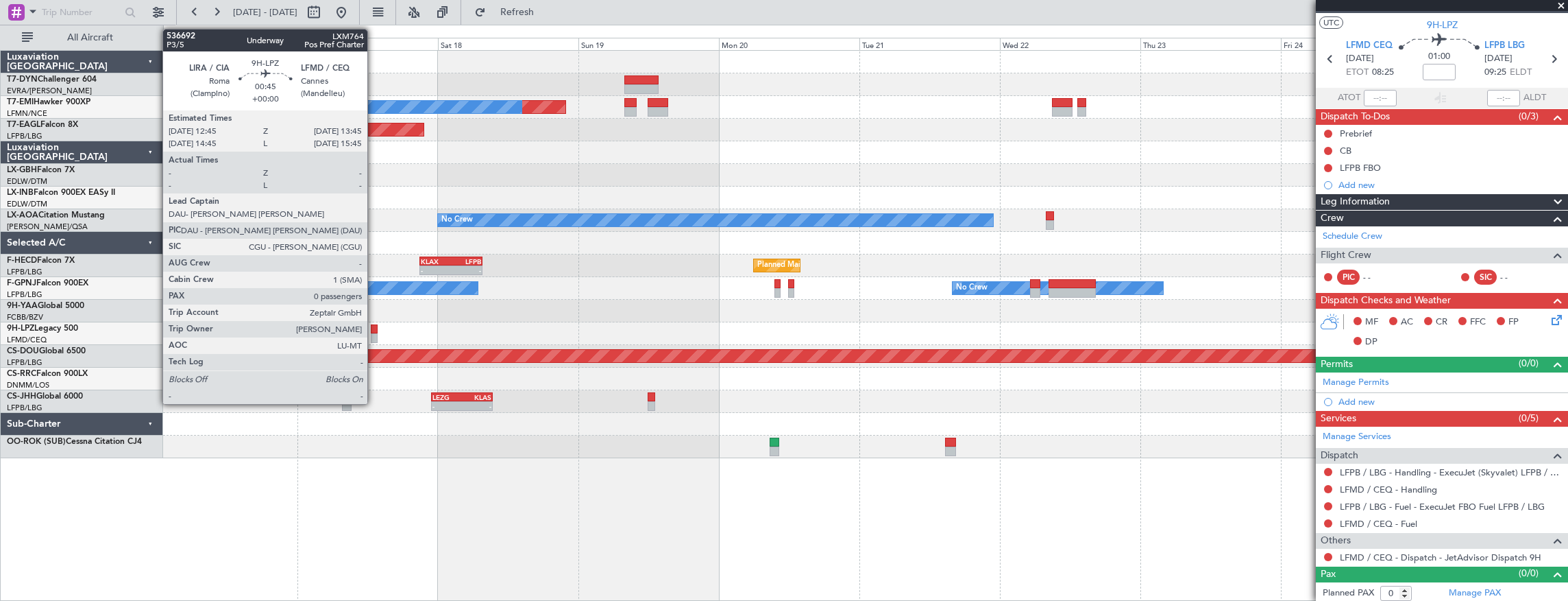
click at [374, 328] on div at bounding box center [374, 329] width 6 height 9
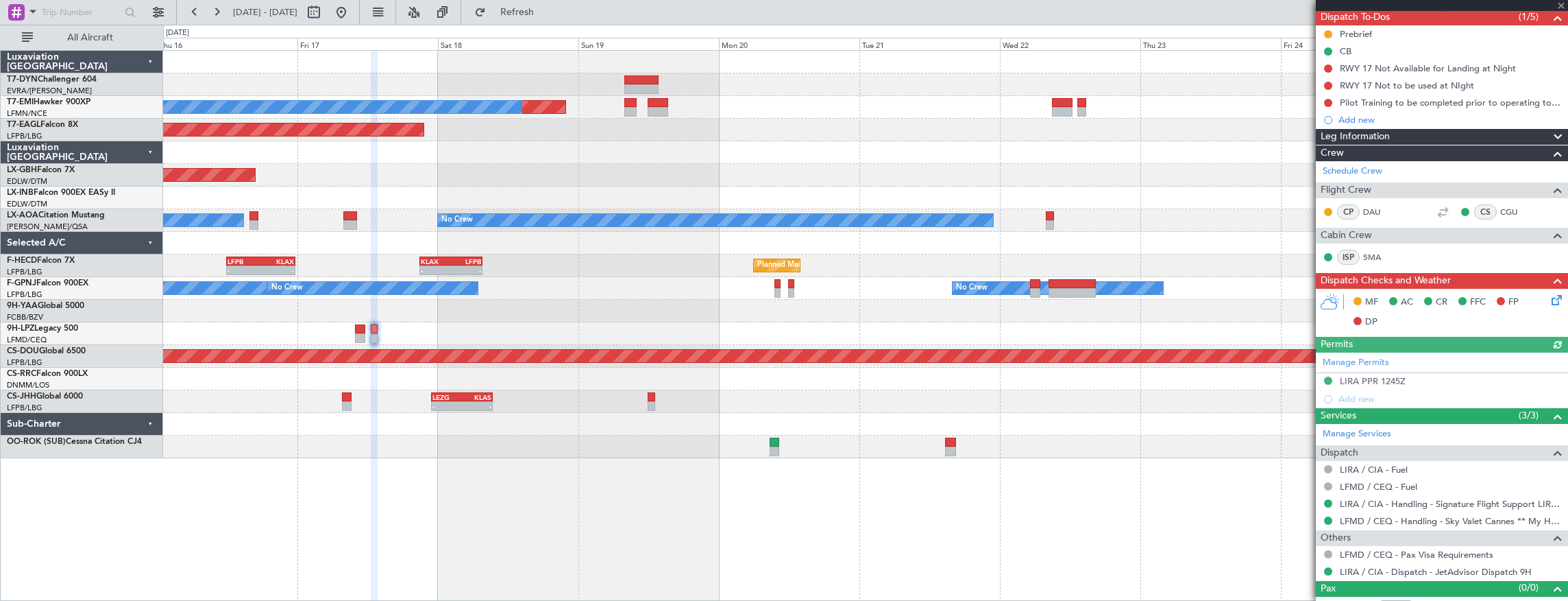
scroll to position [140, 0]
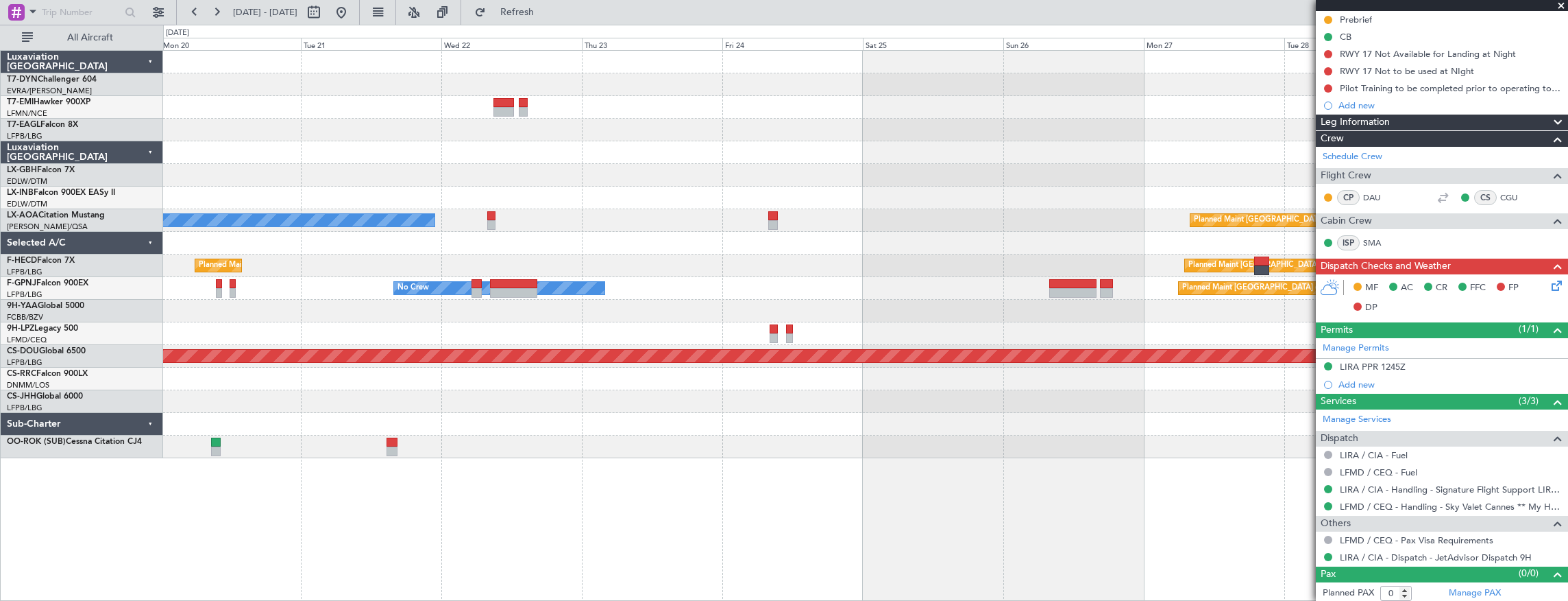
click at [611, 320] on div "Planned Maint No Crew Planned Maint Dubai (Al Maktoum Intl) No Crew Planned Mai…" at bounding box center [865, 254] width 1405 height 408
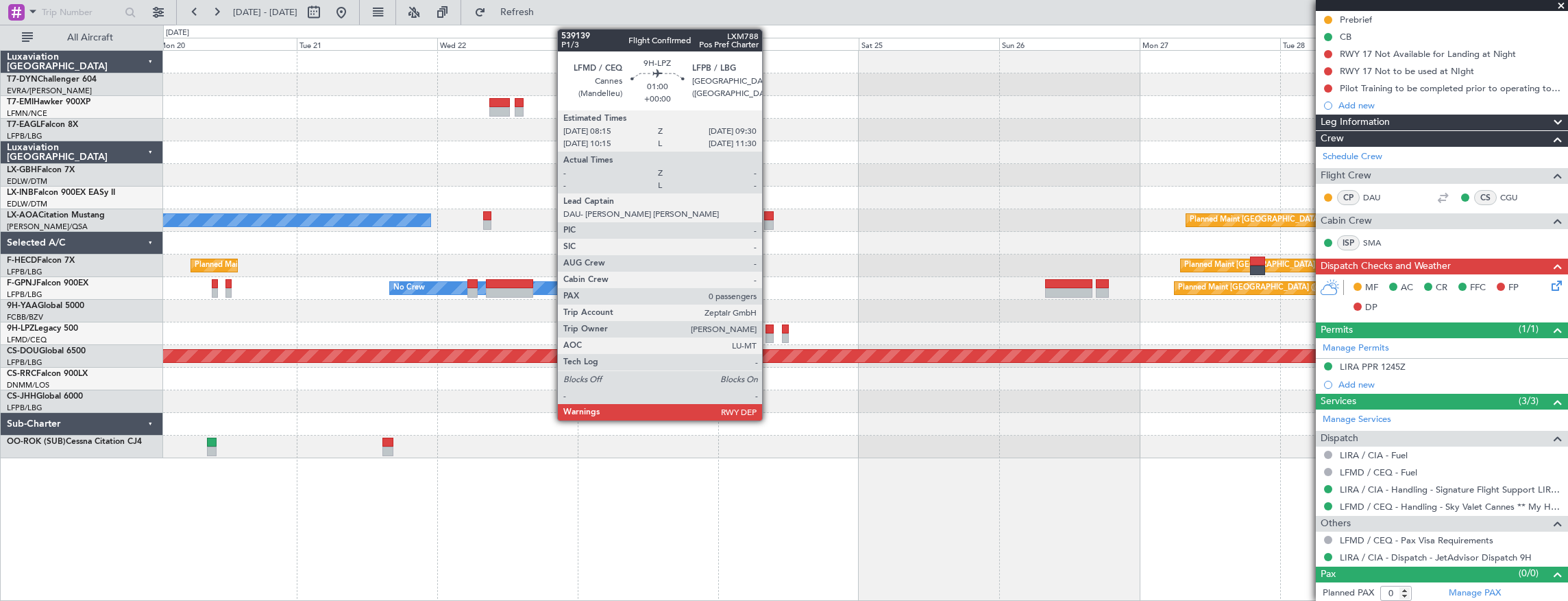
click at [769, 329] on div at bounding box center [770, 329] width 8 height 9
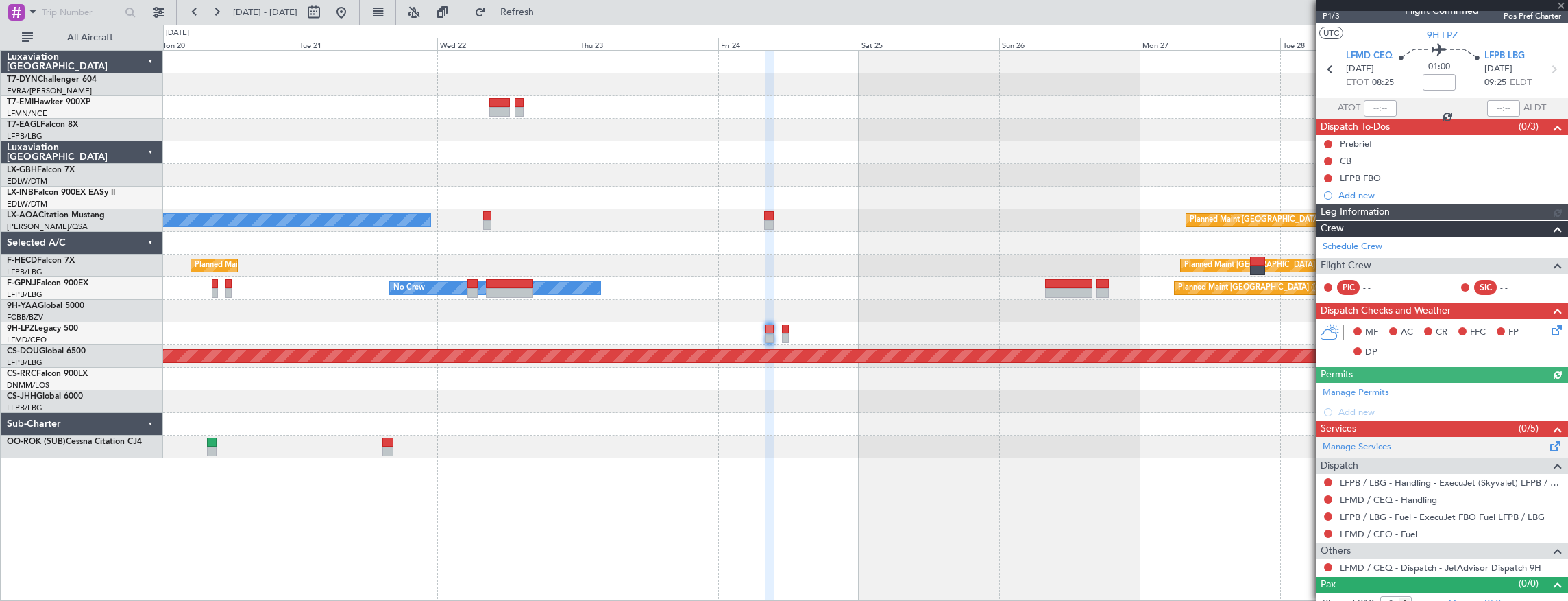
scroll to position [26, 0]
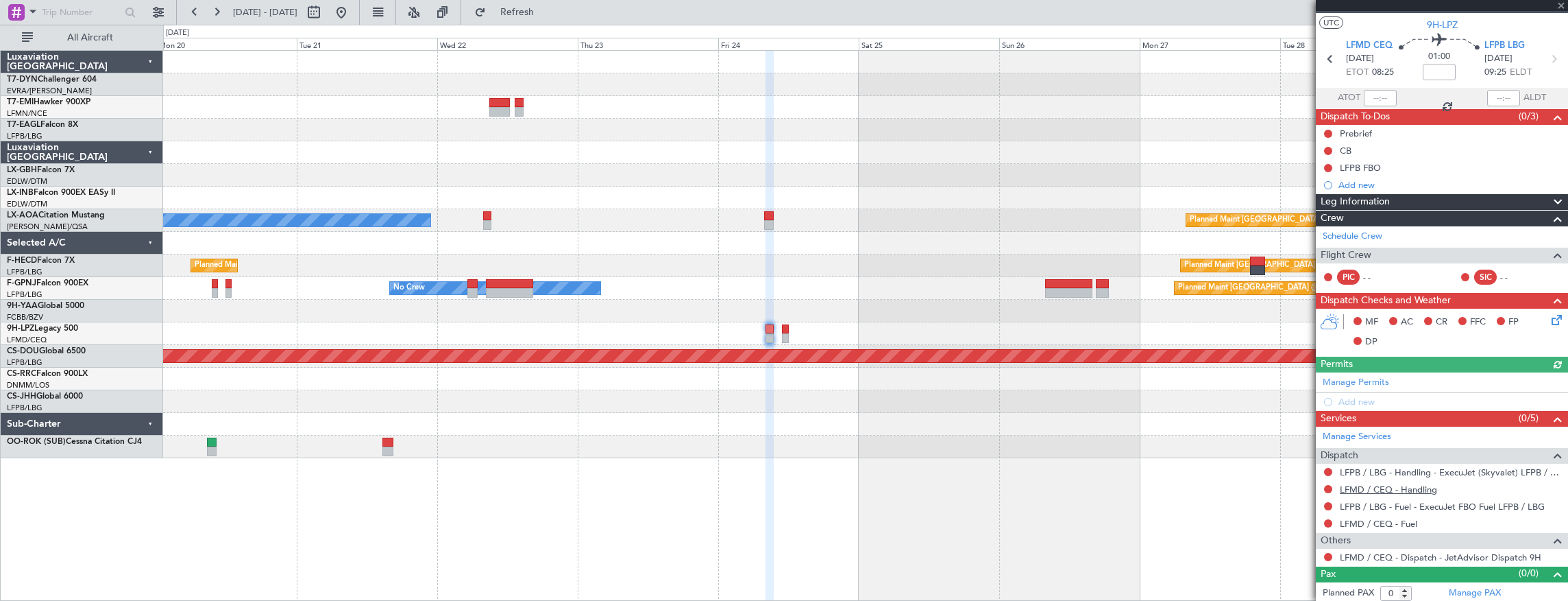
click at [1399, 484] on link "LFMD / CEQ - Handling" at bounding box center [1388, 489] width 97 height 12
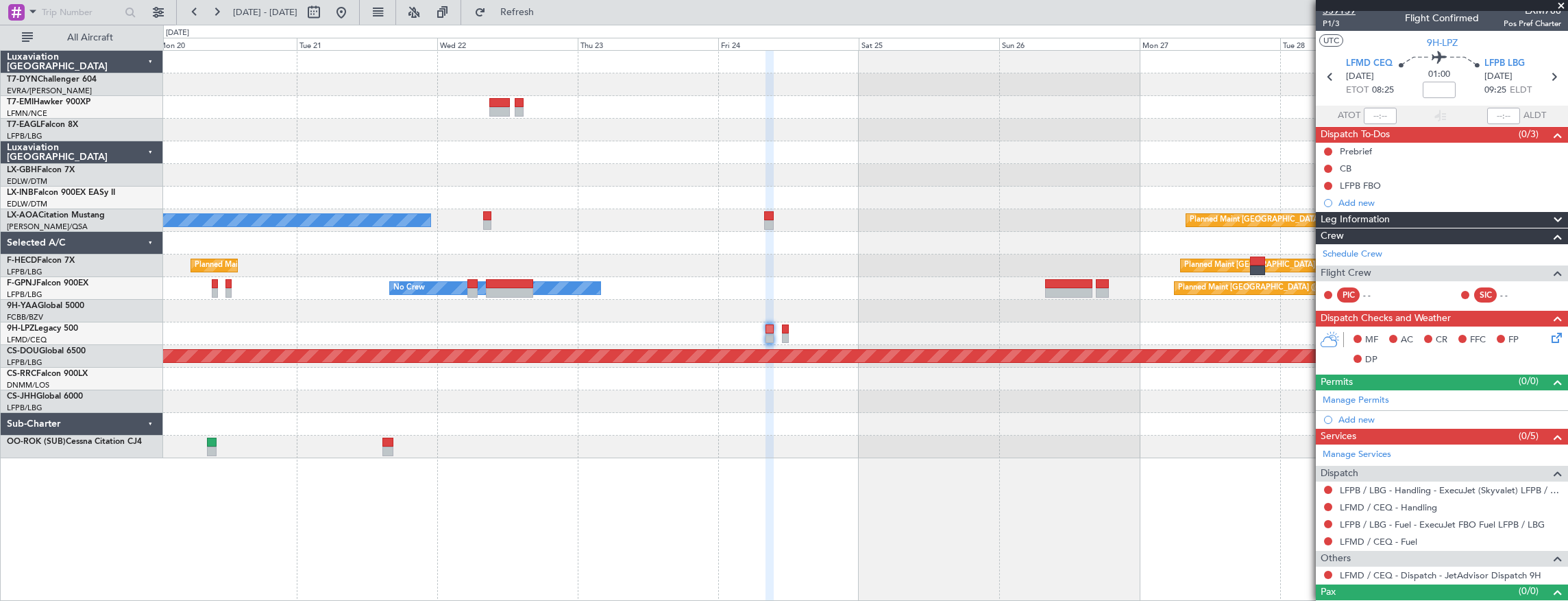
scroll to position [0, 0]
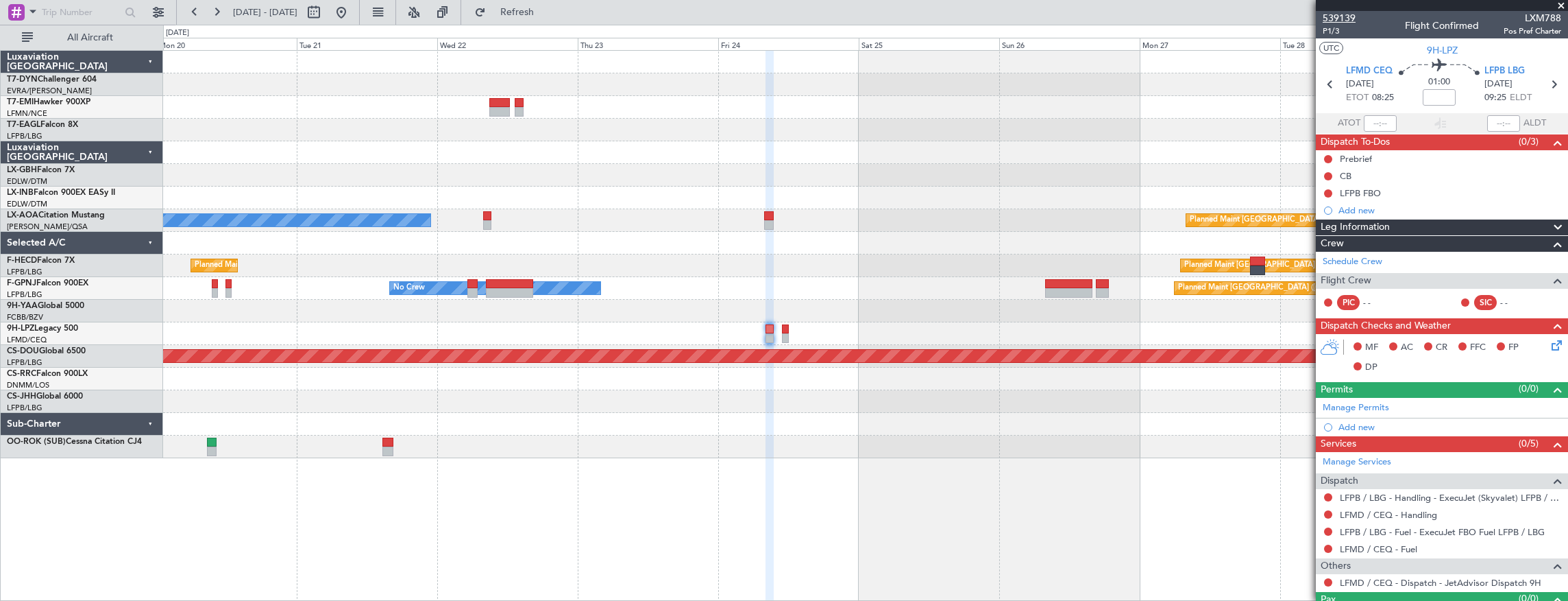
click at [1350, 21] on span "539139" at bounding box center [1339, 18] width 33 height 14
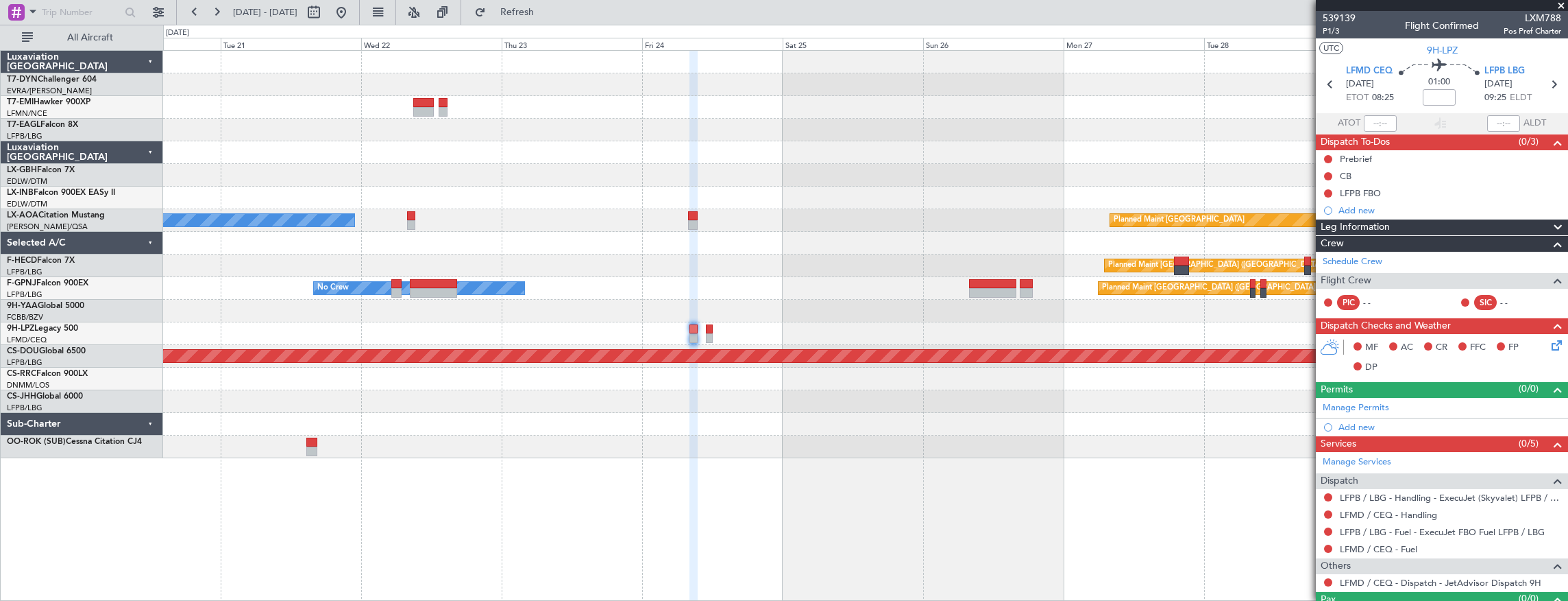
click at [347, 304] on div "Planned Maint No Crew Planned Maint Monchengladbach No Crew Planned Maint Paris…" at bounding box center [865, 254] width 1405 height 408
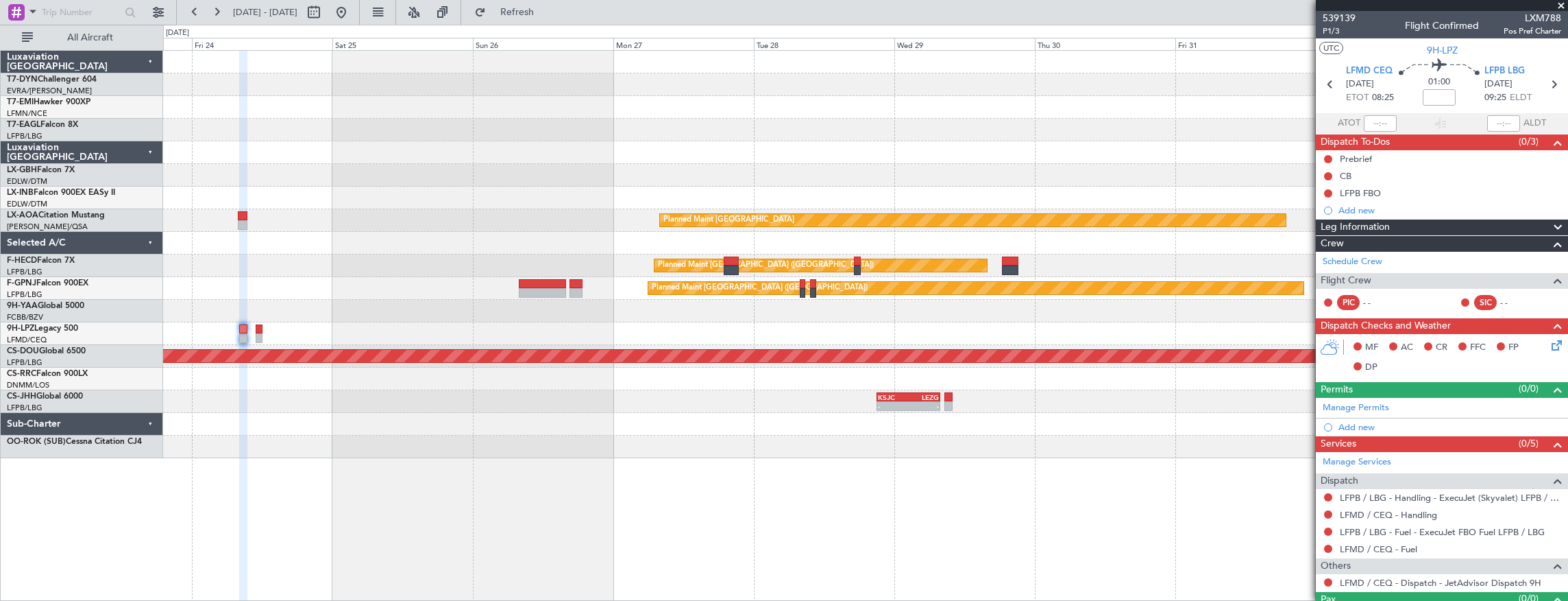
click at [381, 317] on div at bounding box center [865, 311] width 1405 height 23
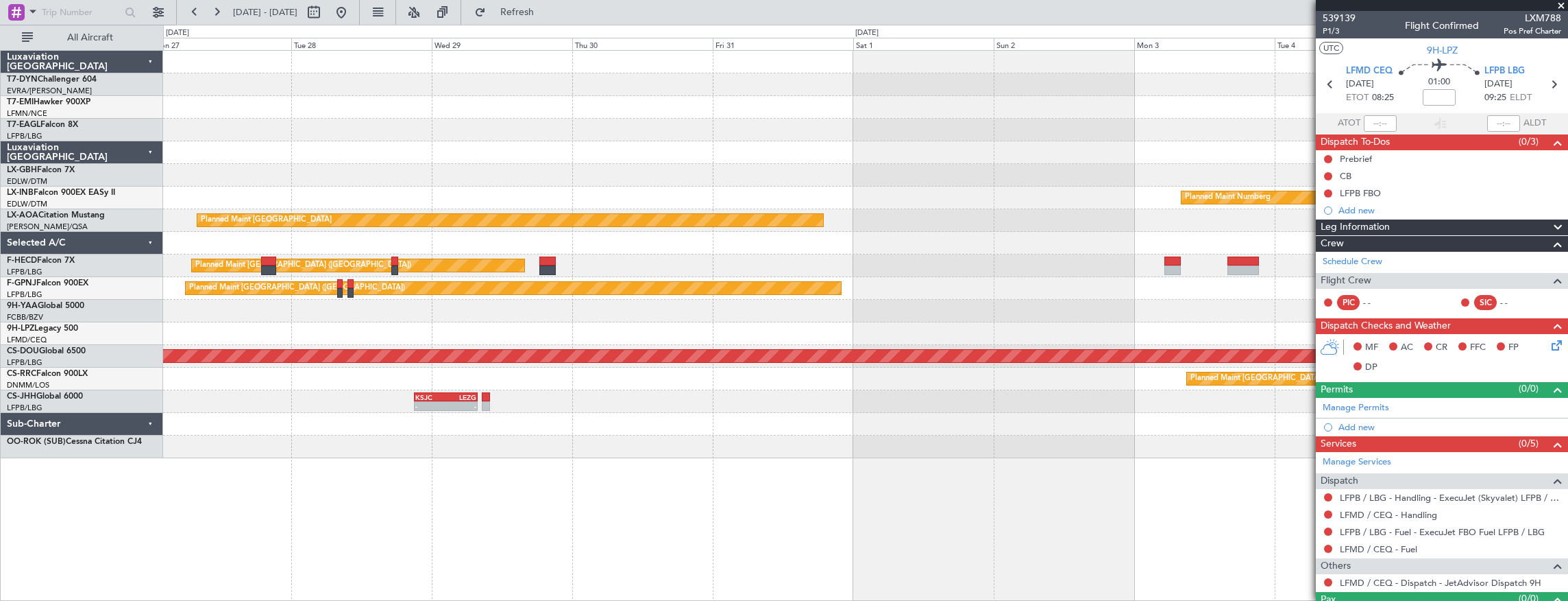
click at [319, 312] on div "Planned Maint Nurnberg Planned Maint Monchengladbach Planned Maint Paris (Le Bo…" at bounding box center [865, 254] width 1405 height 408
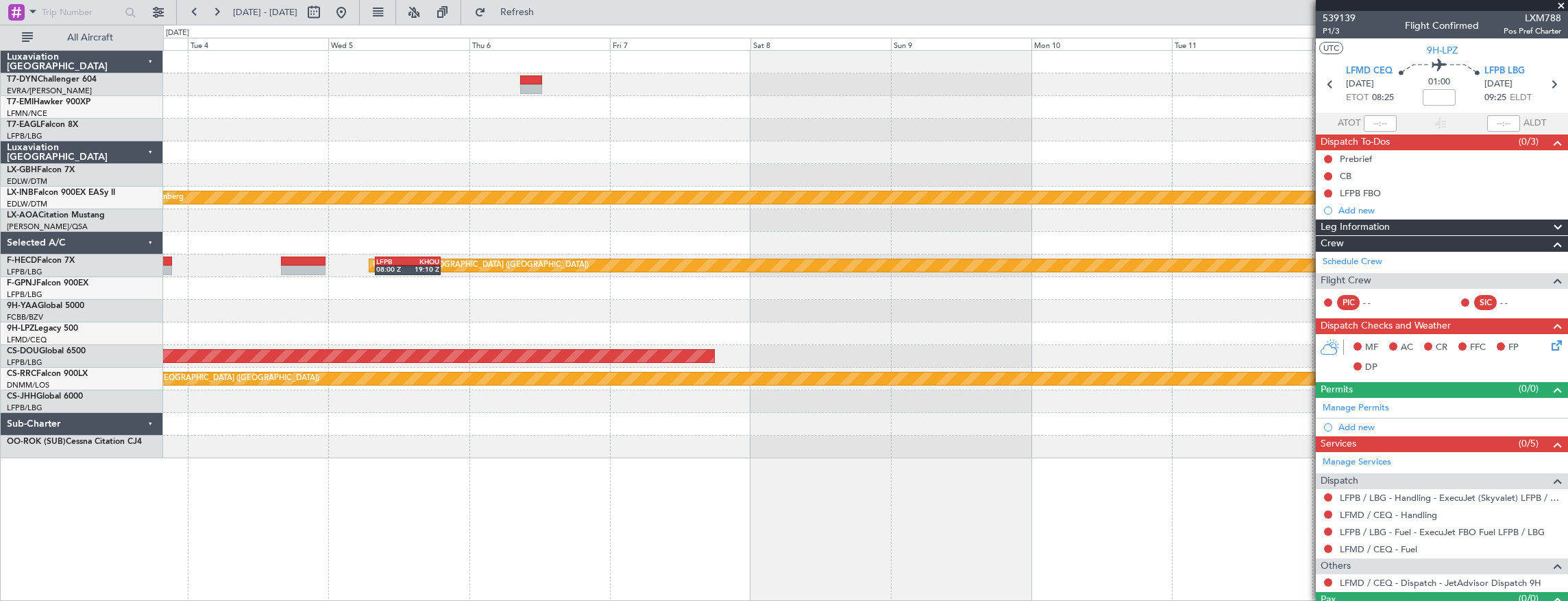
click at [347, 307] on div at bounding box center [865, 311] width 1405 height 23
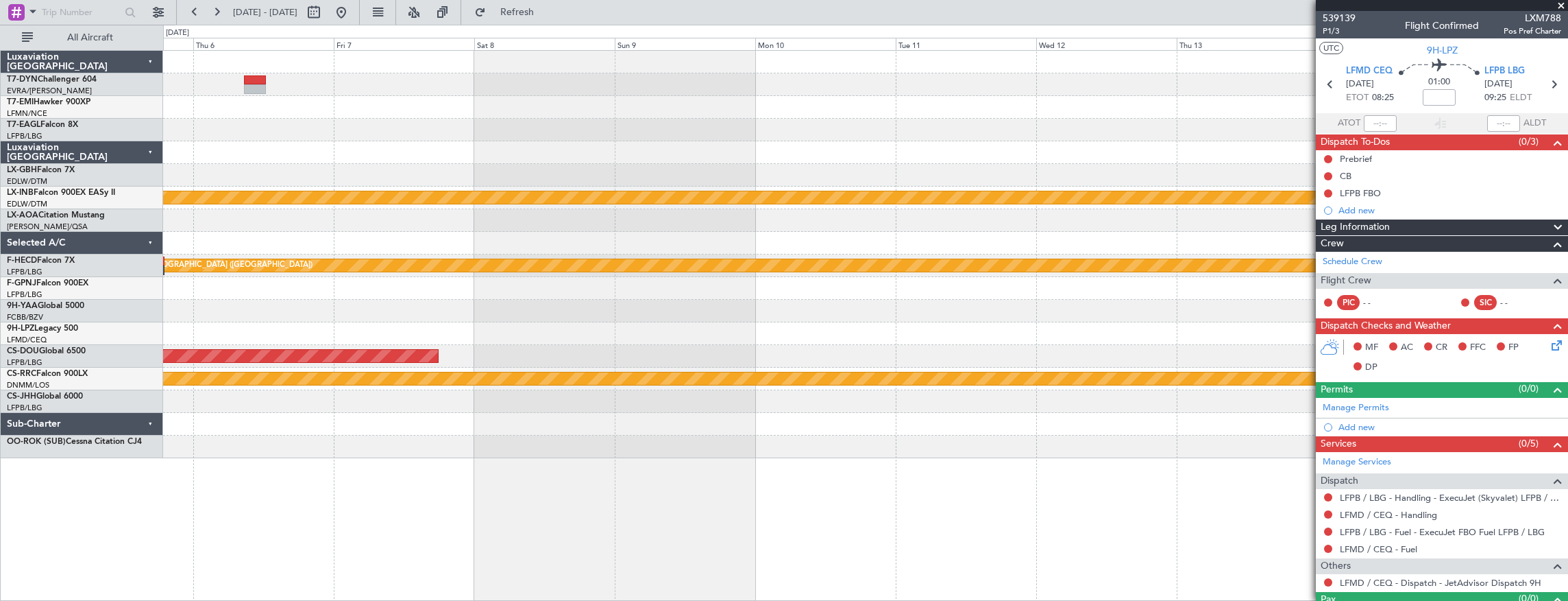
click at [534, 314] on div at bounding box center [865, 311] width 1405 height 23
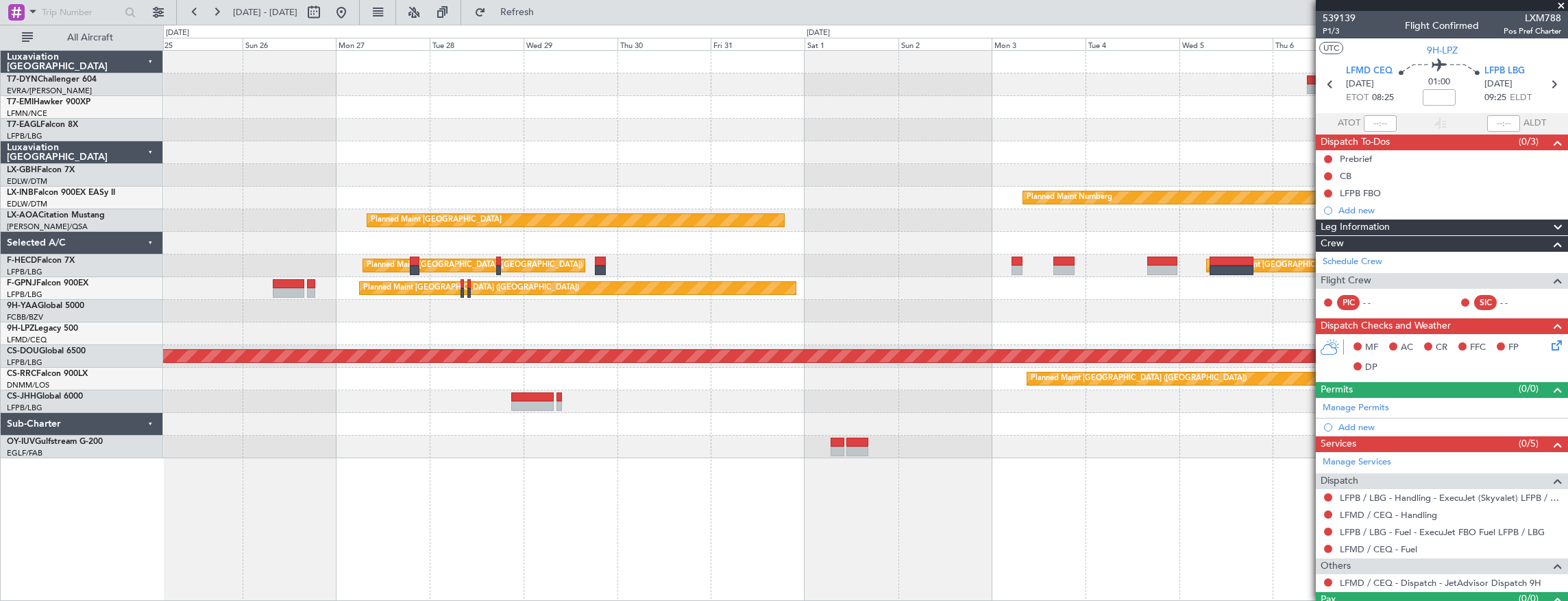
click at [1040, 328] on div "Planned Maint Riga (Riga Intl) Planned Maint Nurnberg Planned Maint Monchenglad…" at bounding box center [865, 254] width 1405 height 408
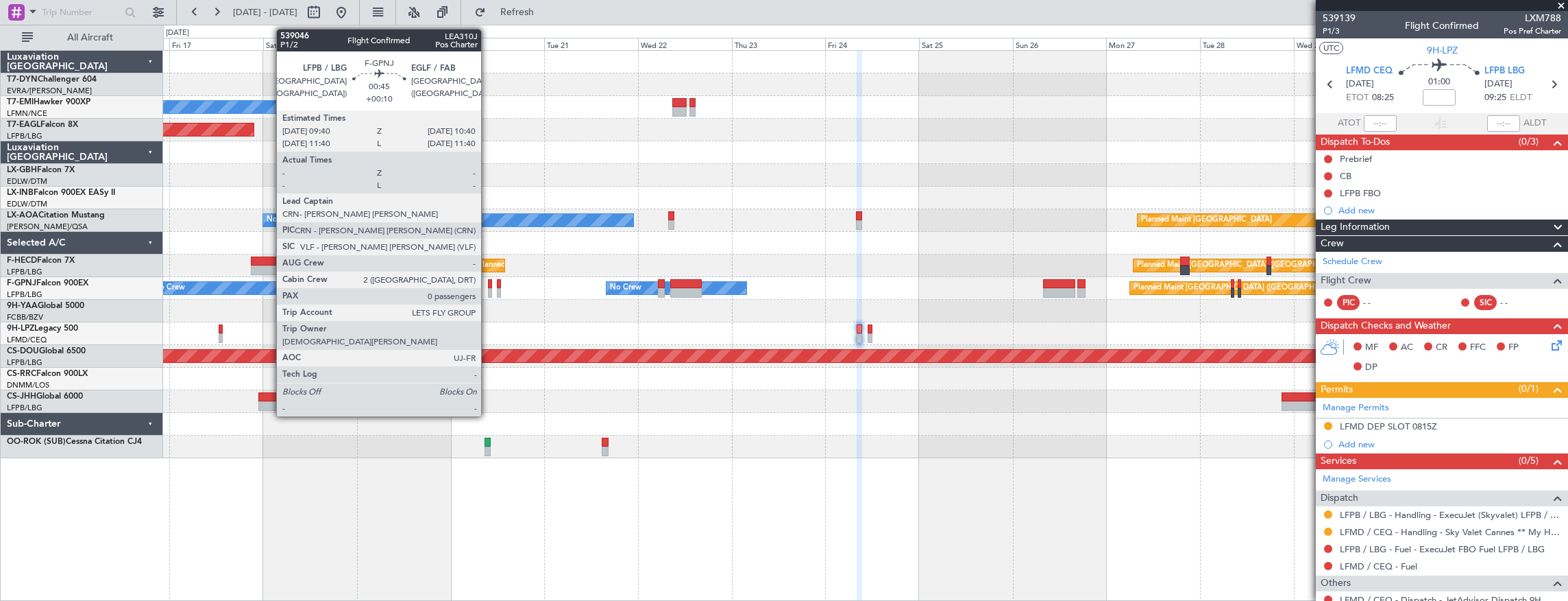
click at [488, 287] on div at bounding box center [489, 284] width 4 height 9
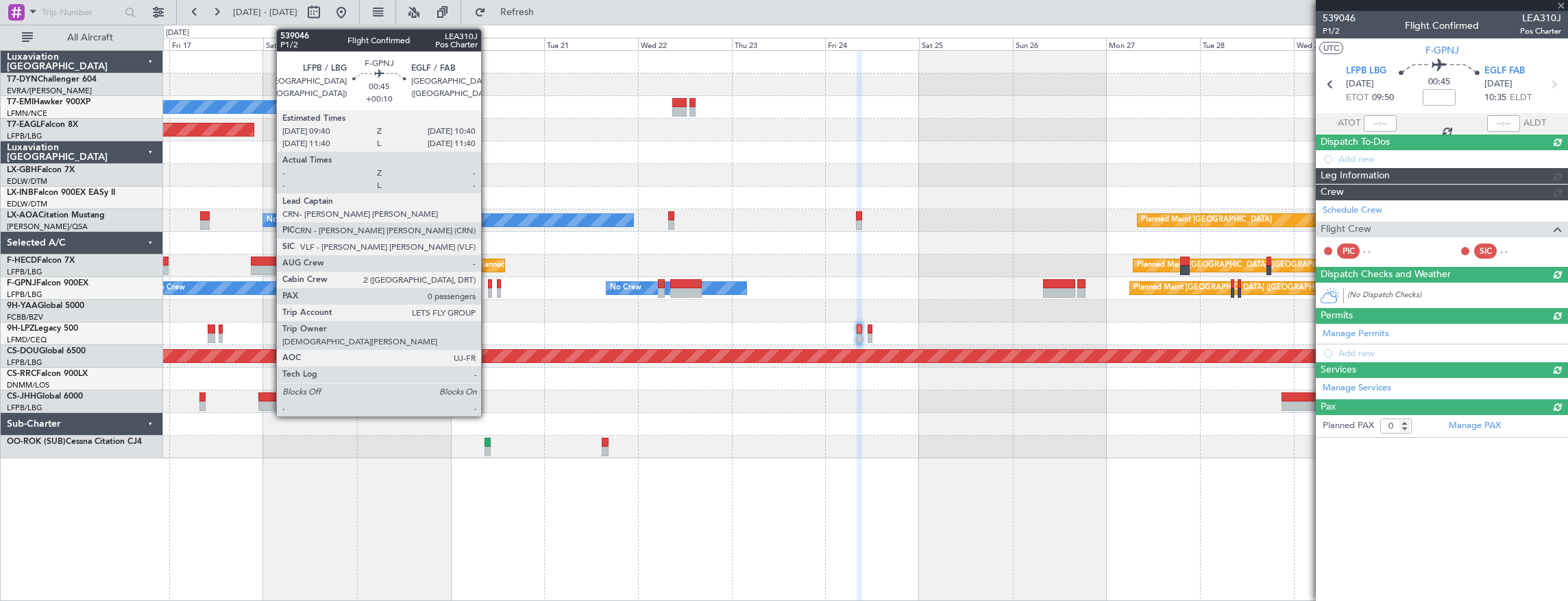
type input "+00:10"
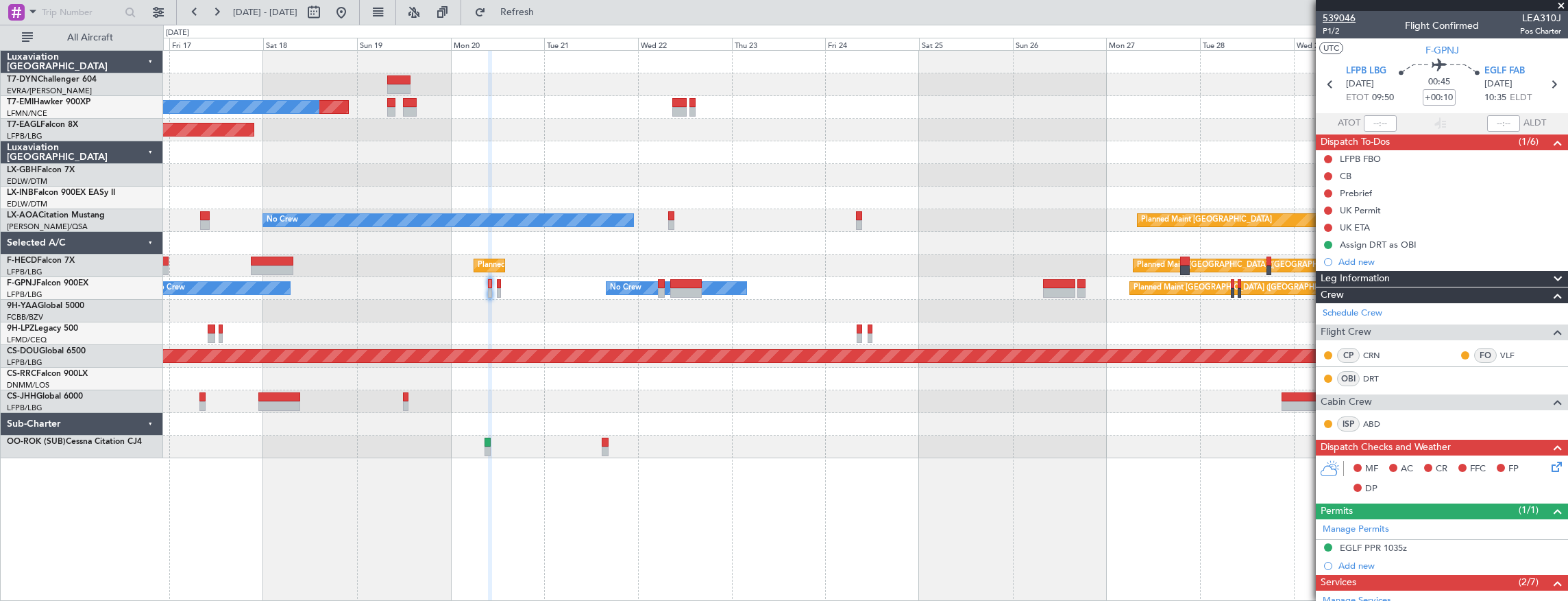
click at [1344, 18] on span "539046" at bounding box center [1339, 18] width 33 height 14
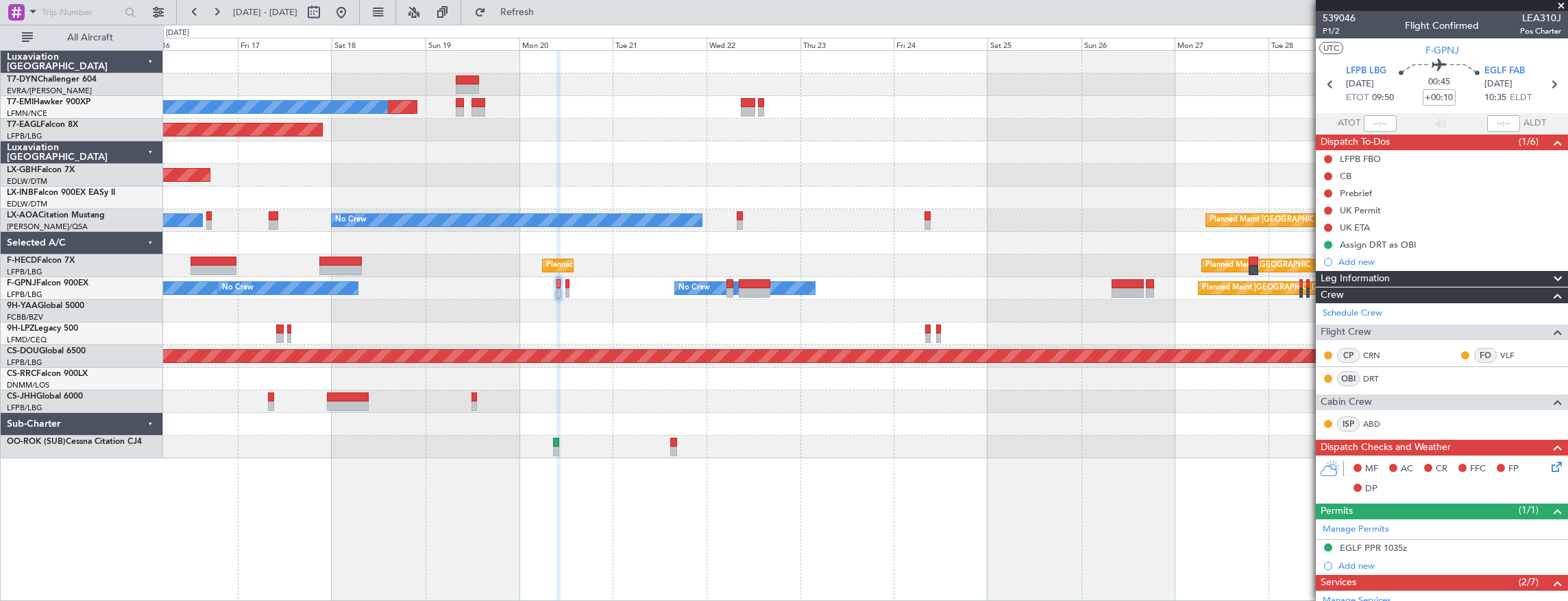
click at [856, 129] on div "Planned Maint No Crew Planned Maint Dubai (Al Maktoum Intl) Planned Maint Nurnb…" at bounding box center [865, 254] width 1405 height 408
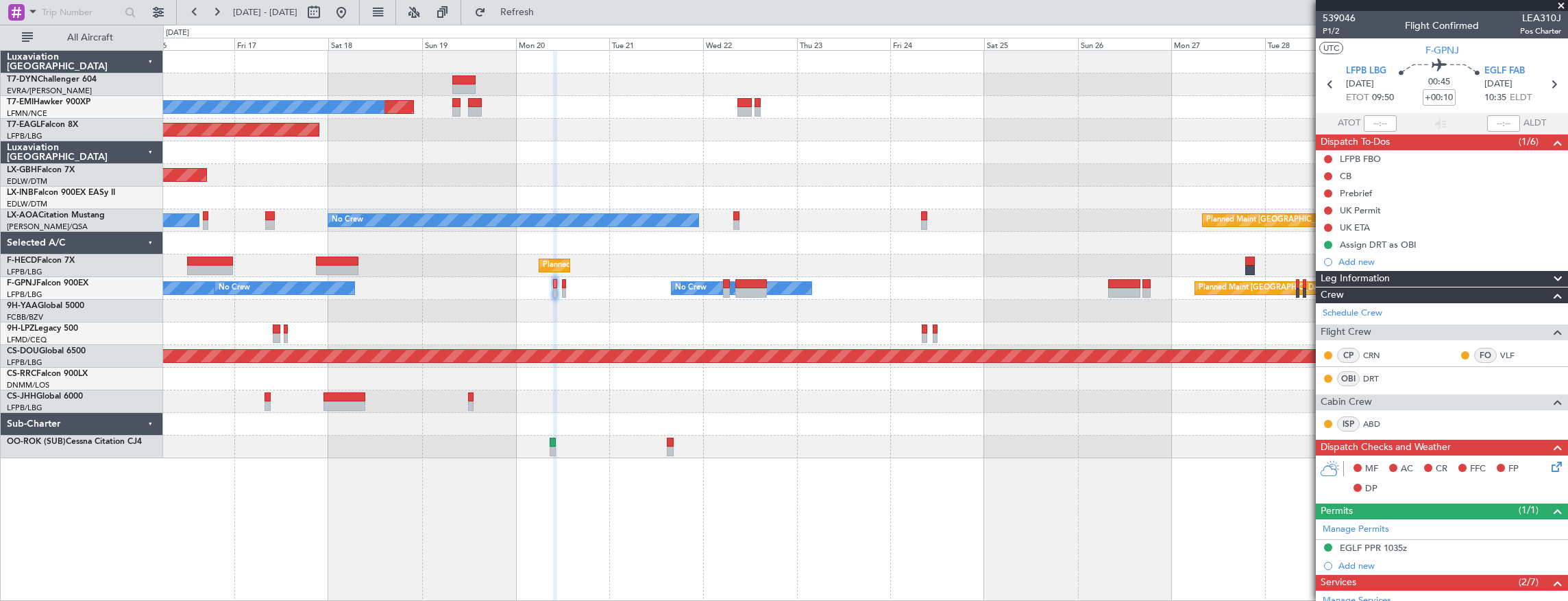
click at [408, 310] on div at bounding box center [865, 311] width 1405 height 23
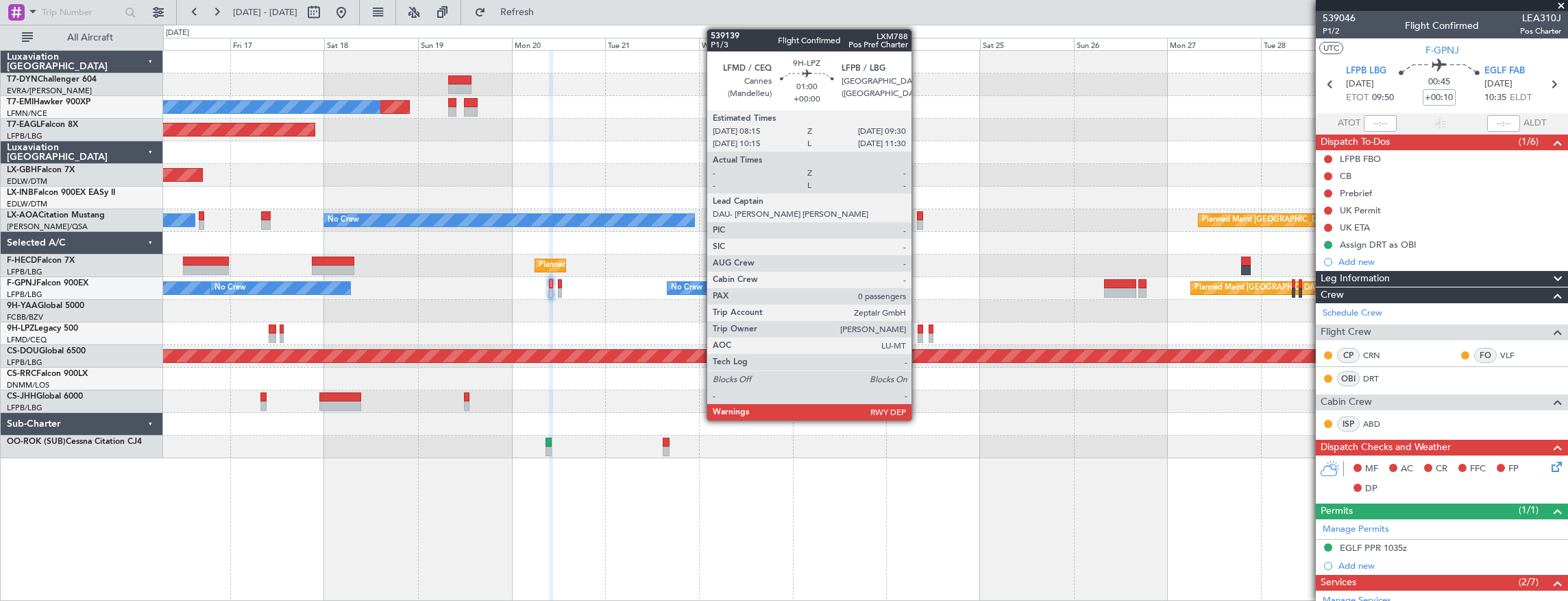
click at [918, 334] on div at bounding box center [920, 338] width 5 height 9
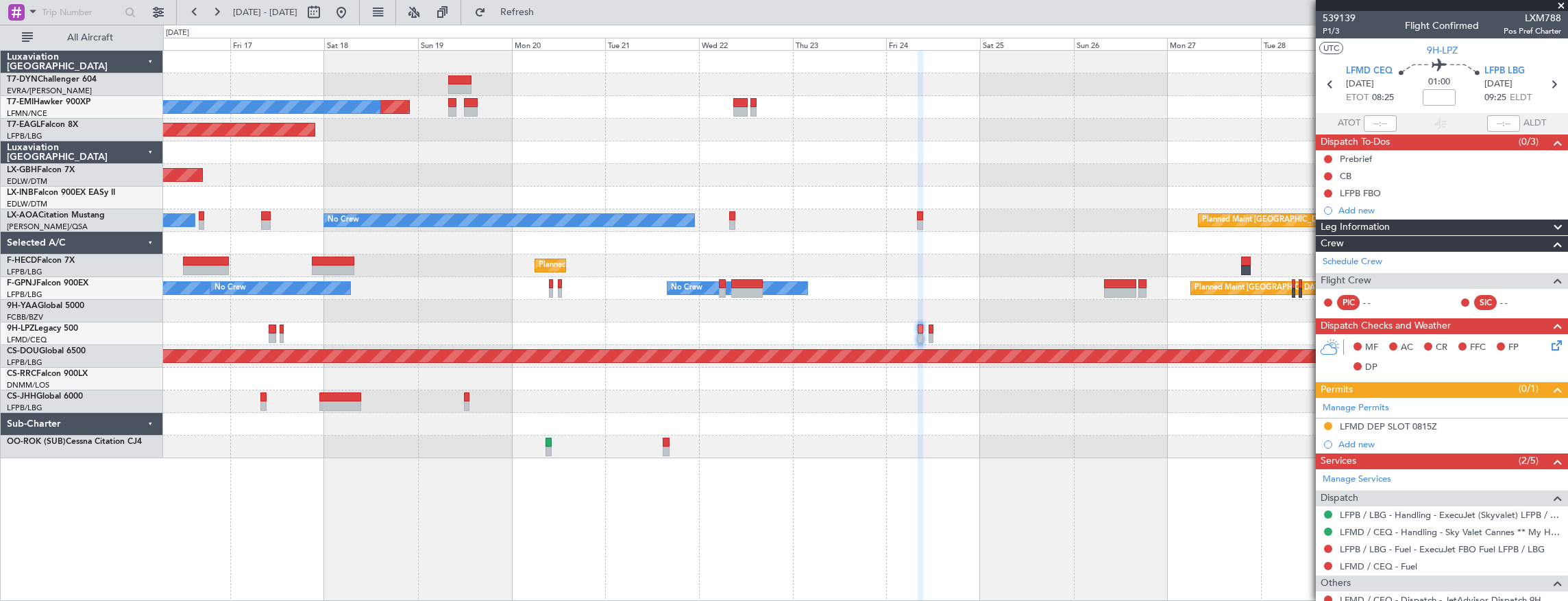
drag, startPoint x: 1353, startPoint y: 20, endPoint x: 1383, endPoint y: 26, distance: 30.6
click at [1383, 26] on div "539139 P1/3 Flight Confirmed LXM788 Pos Pref Charter" at bounding box center [1442, 24] width 252 height 27
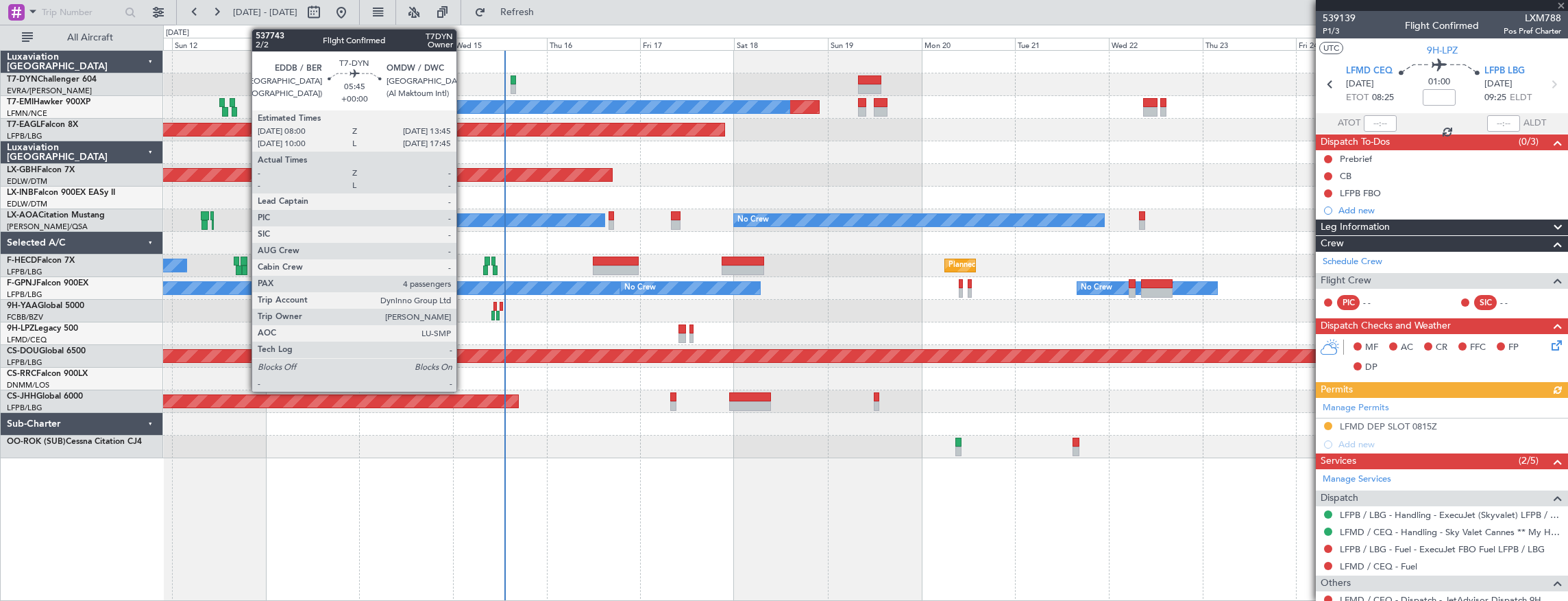
click at [1111, 119] on div "Planned Maint Dubai (Al Maktoum Intl)" at bounding box center [865, 129] width 1405 height 23
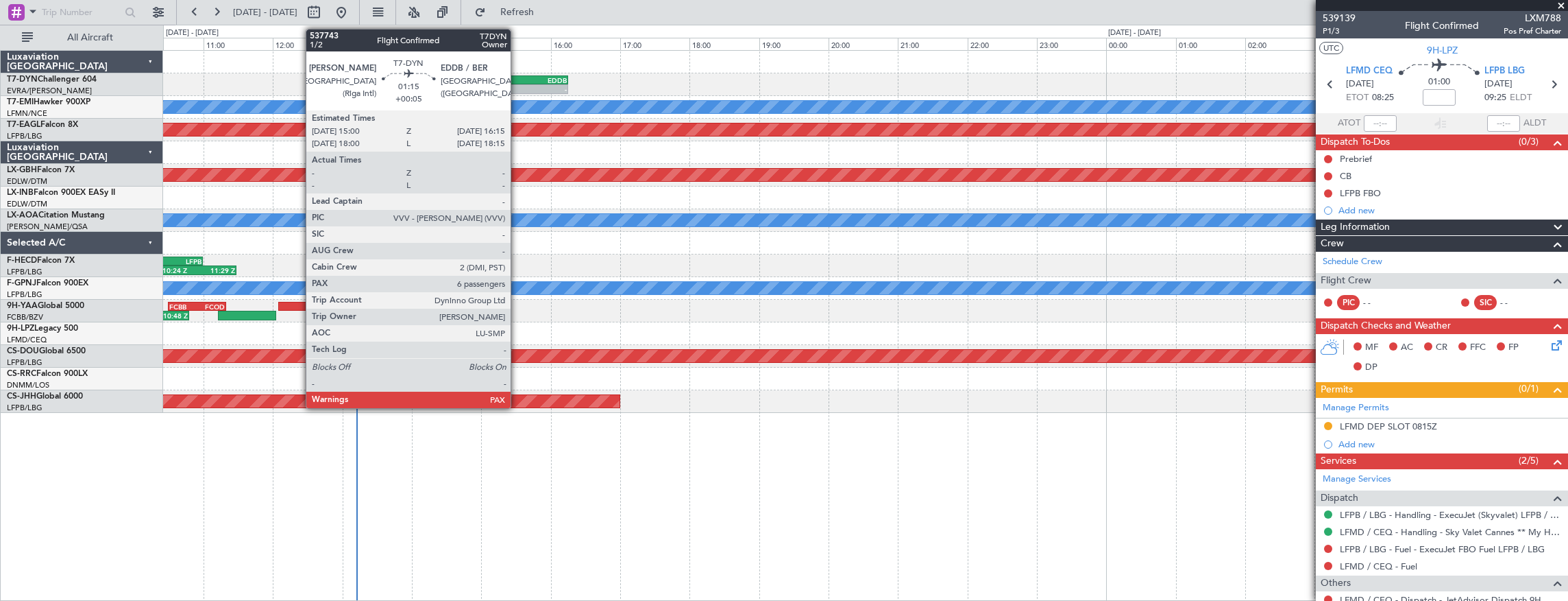
click at [517, 83] on div "15:00 Z" at bounding box center [503, 87] width 43 height 9
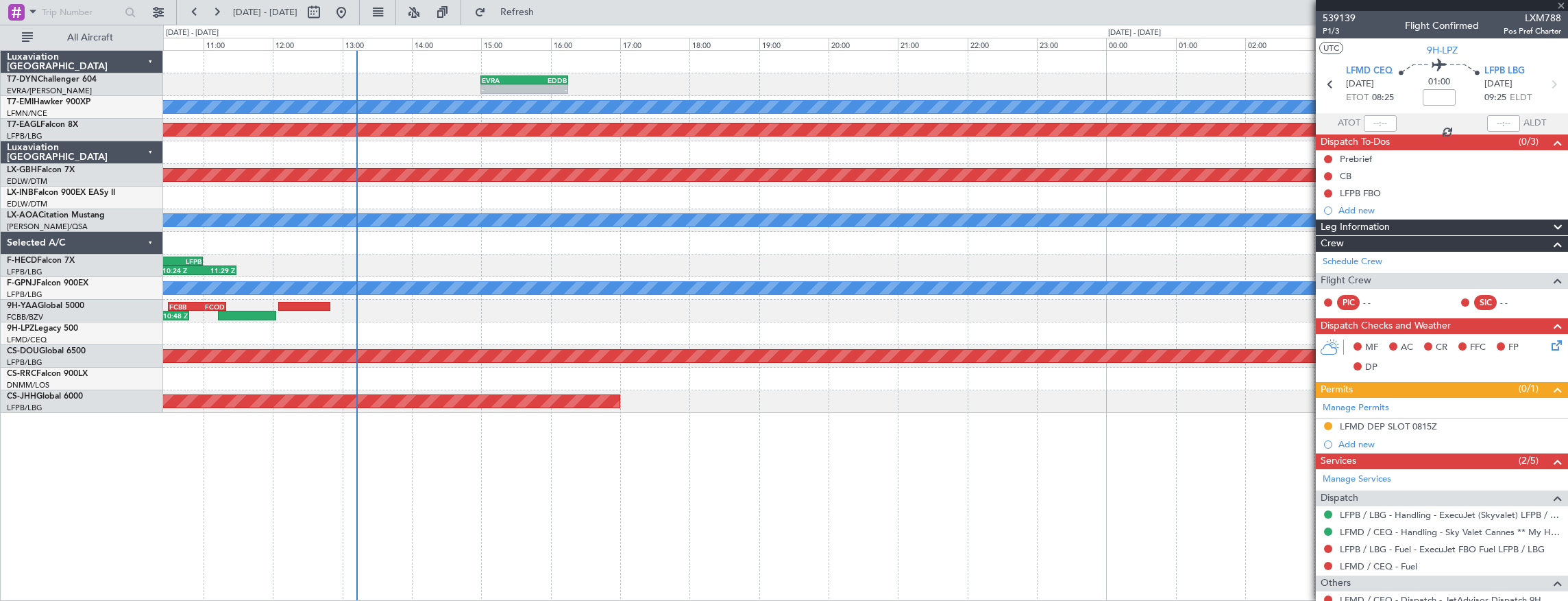
type input "+00:05"
type input "6"
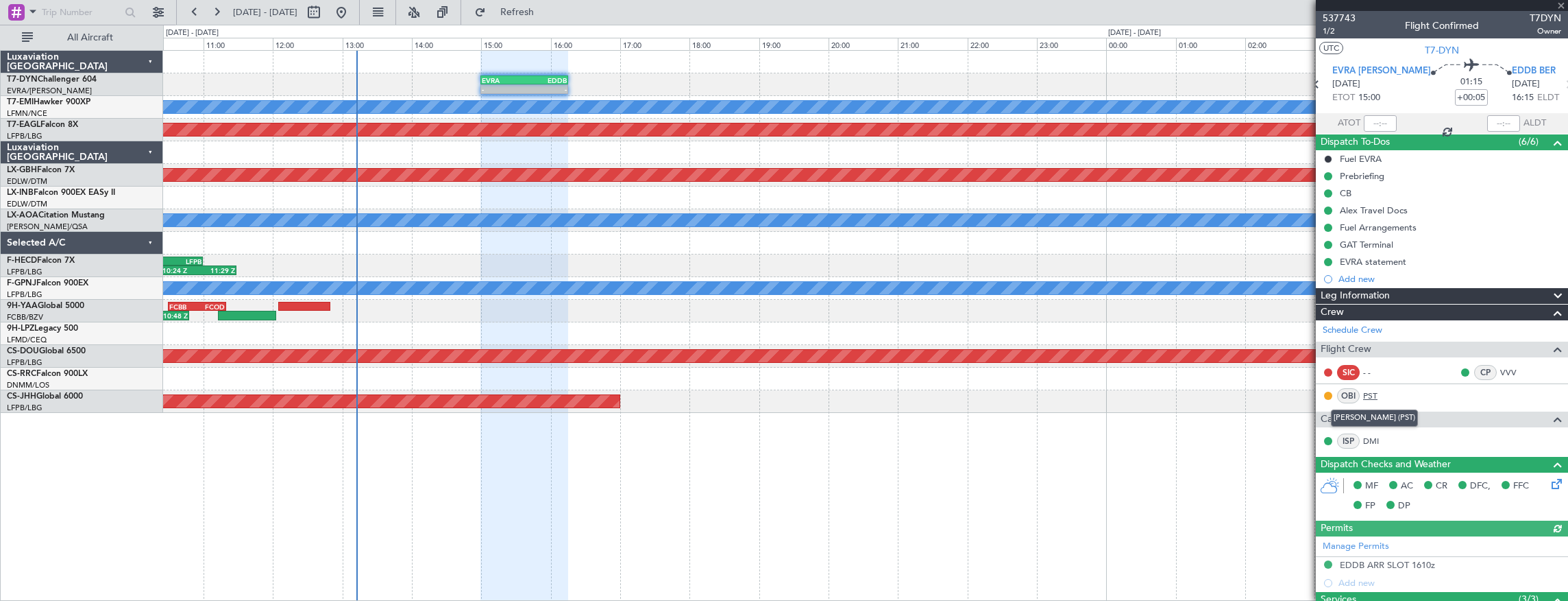
click at [1365, 394] on link "PST" at bounding box center [1379, 396] width 31 height 12
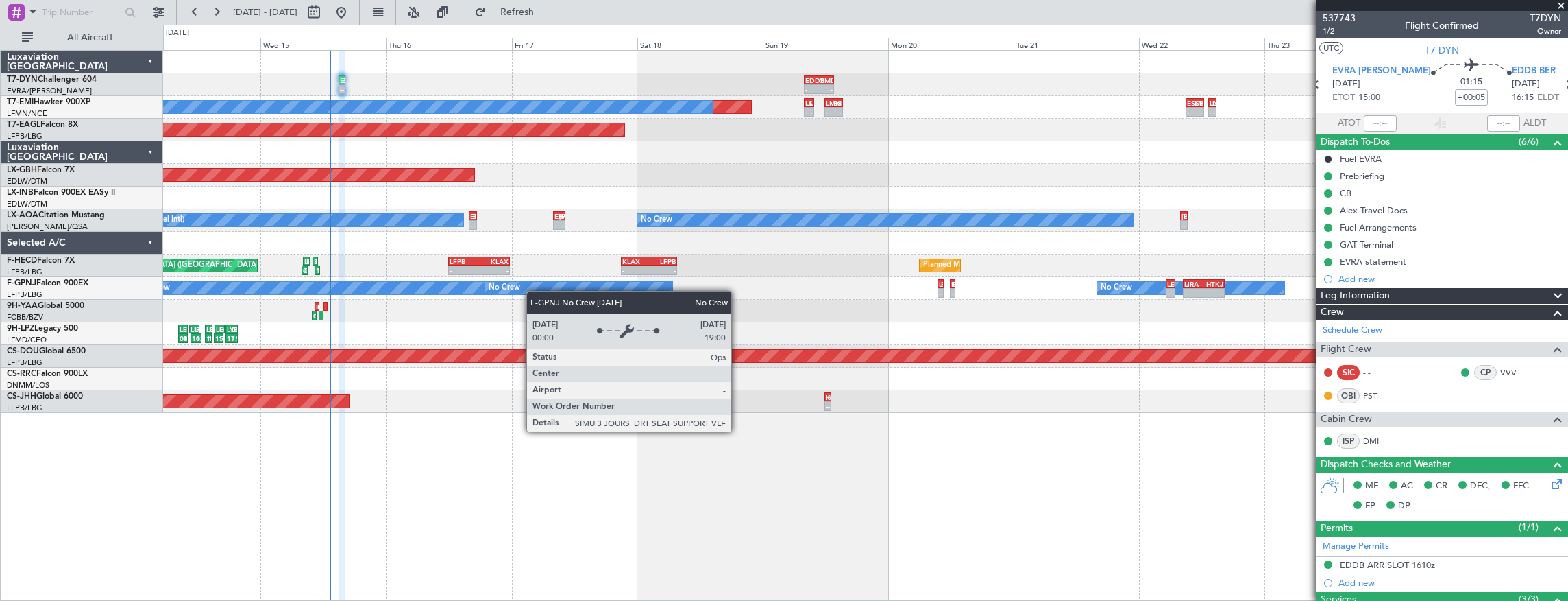
click at [332, 270] on div "- - EVRA 15:00 Z EDDB 16:15 Z - - EDDB 08:00 Z OMDW 13:45 Z Planned Maint No Cr…" at bounding box center [865, 232] width 1405 height 362
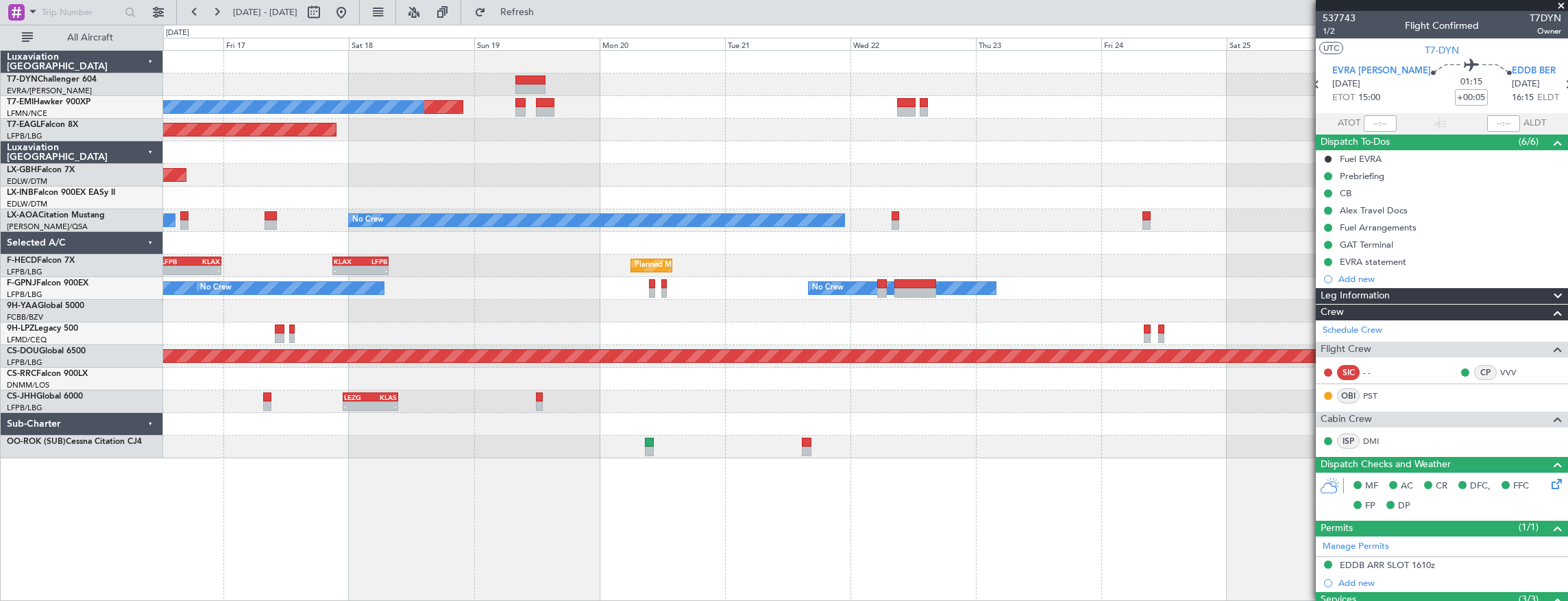
click at [370, 323] on div at bounding box center [865, 334] width 1405 height 23
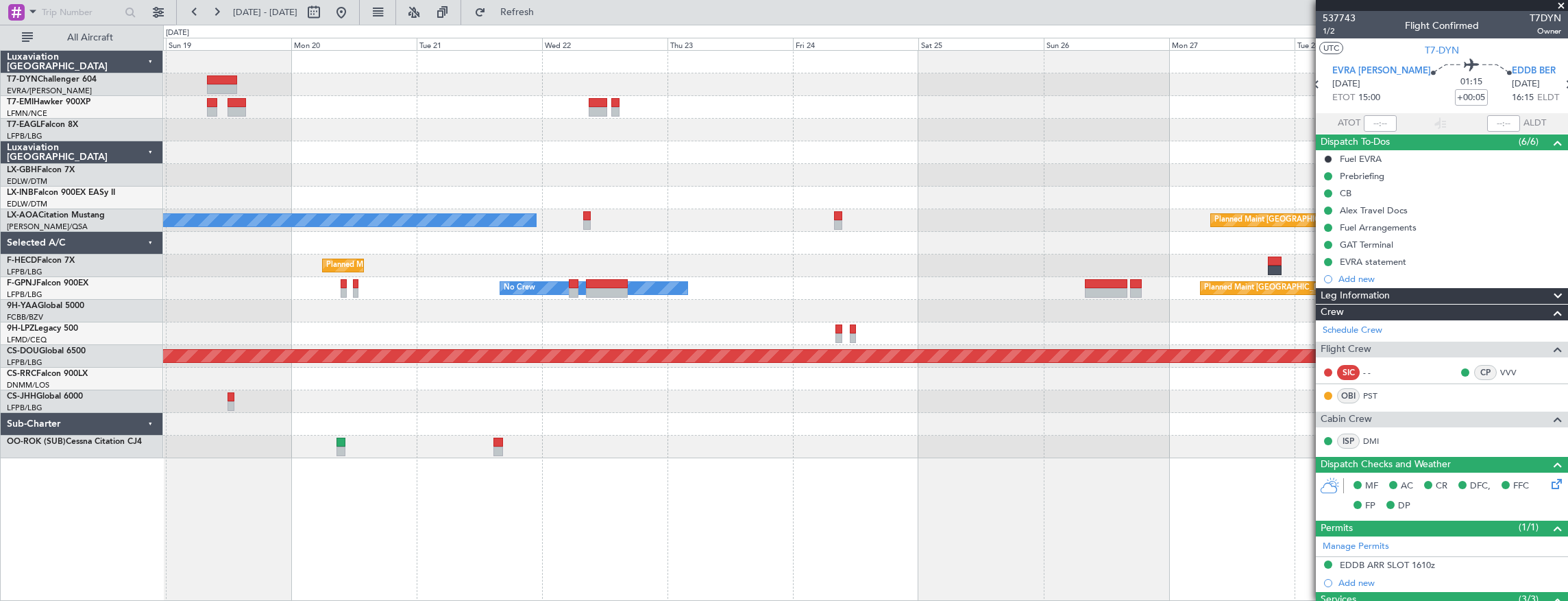
click at [269, 320] on div "Planned Maint No Crew Planned Maint Dubai (Al Maktoum Intl) Planned Maint Nurnb…" at bounding box center [865, 254] width 1405 height 408
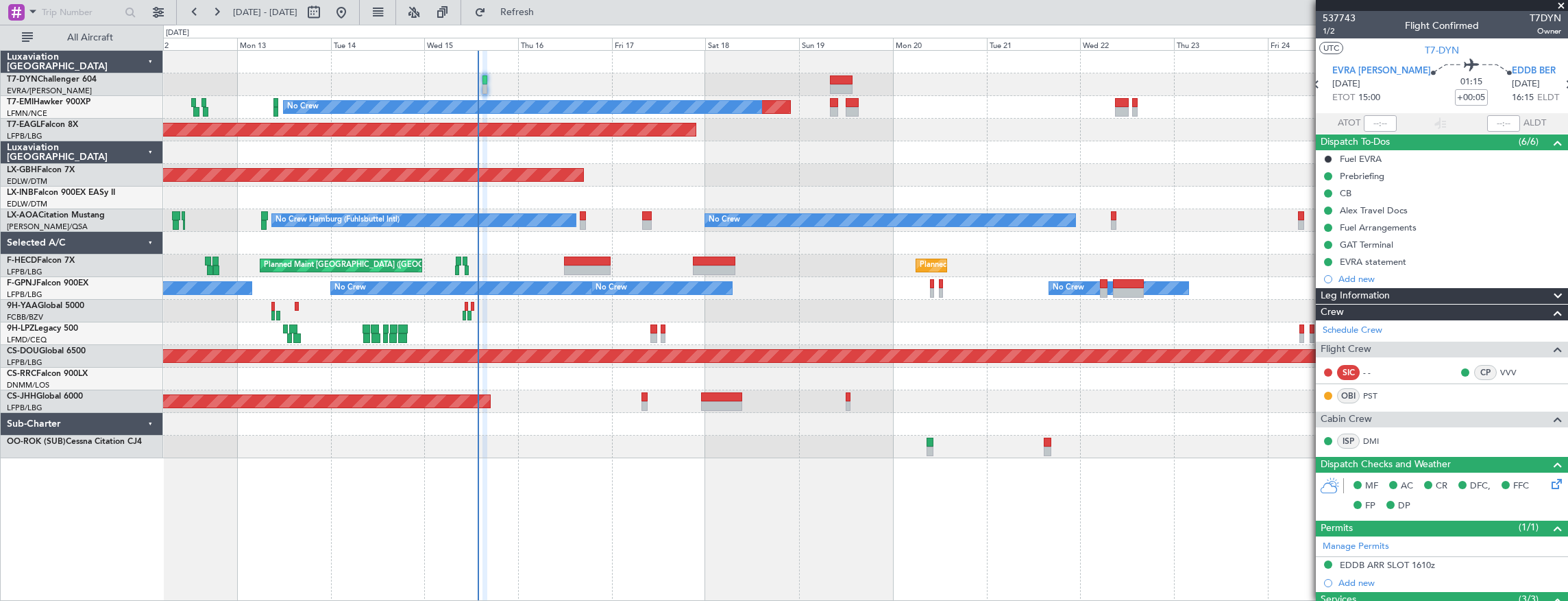
click at [769, 83] on div at bounding box center [865, 84] width 1405 height 23
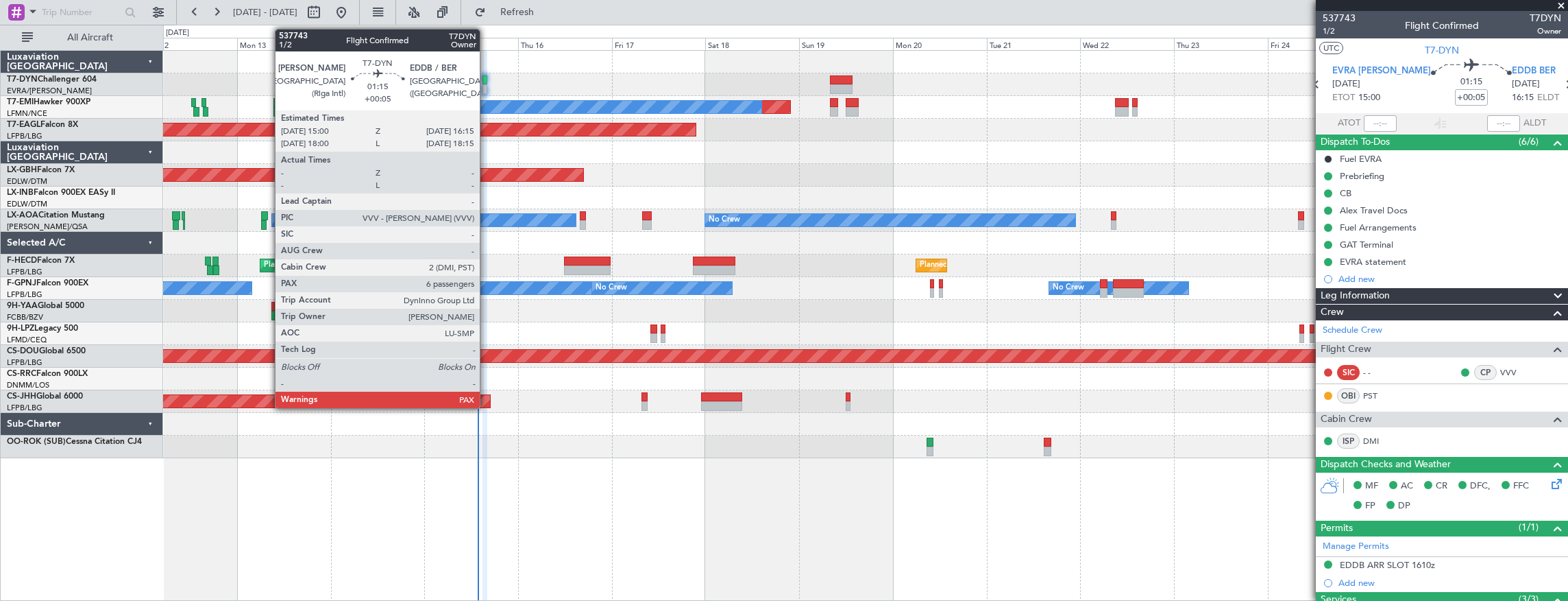
click at [487, 83] on div at bounding box center [484, 80] width 5 height 9
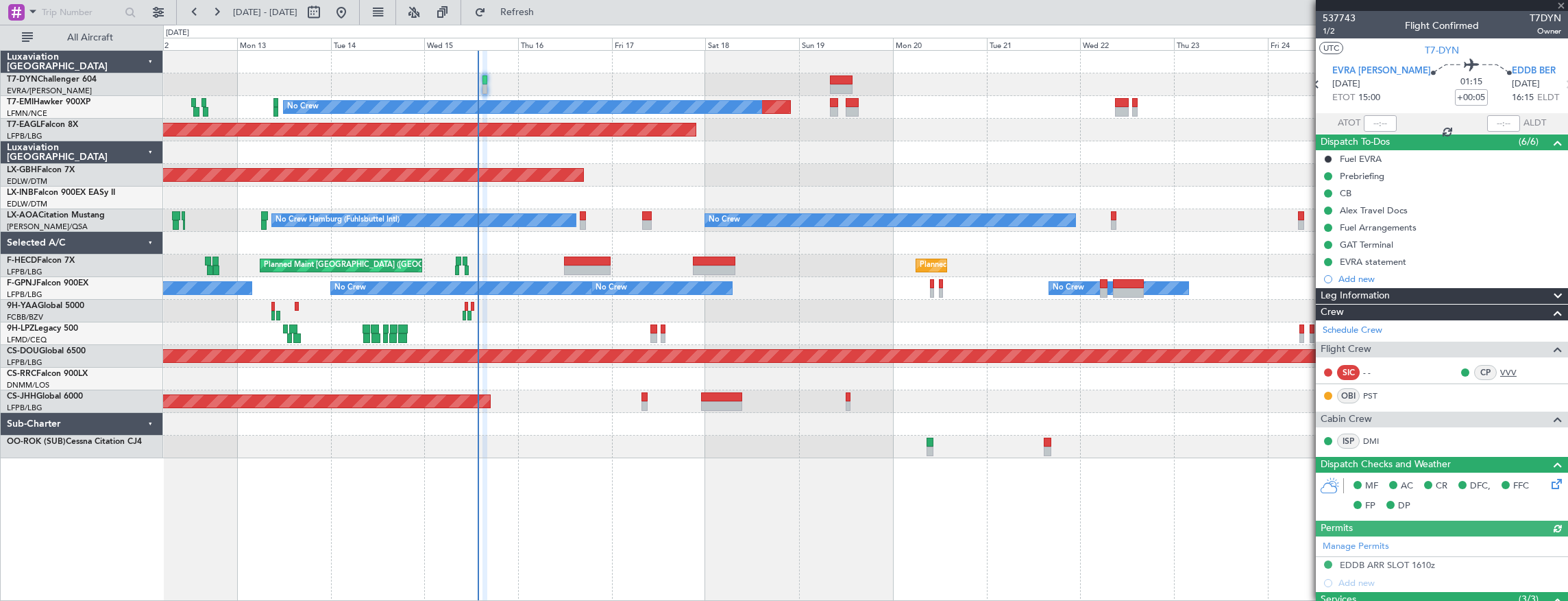
click at [1505, 372] on link "VVV" at bounding box center [1516, 373] width 31 height 12
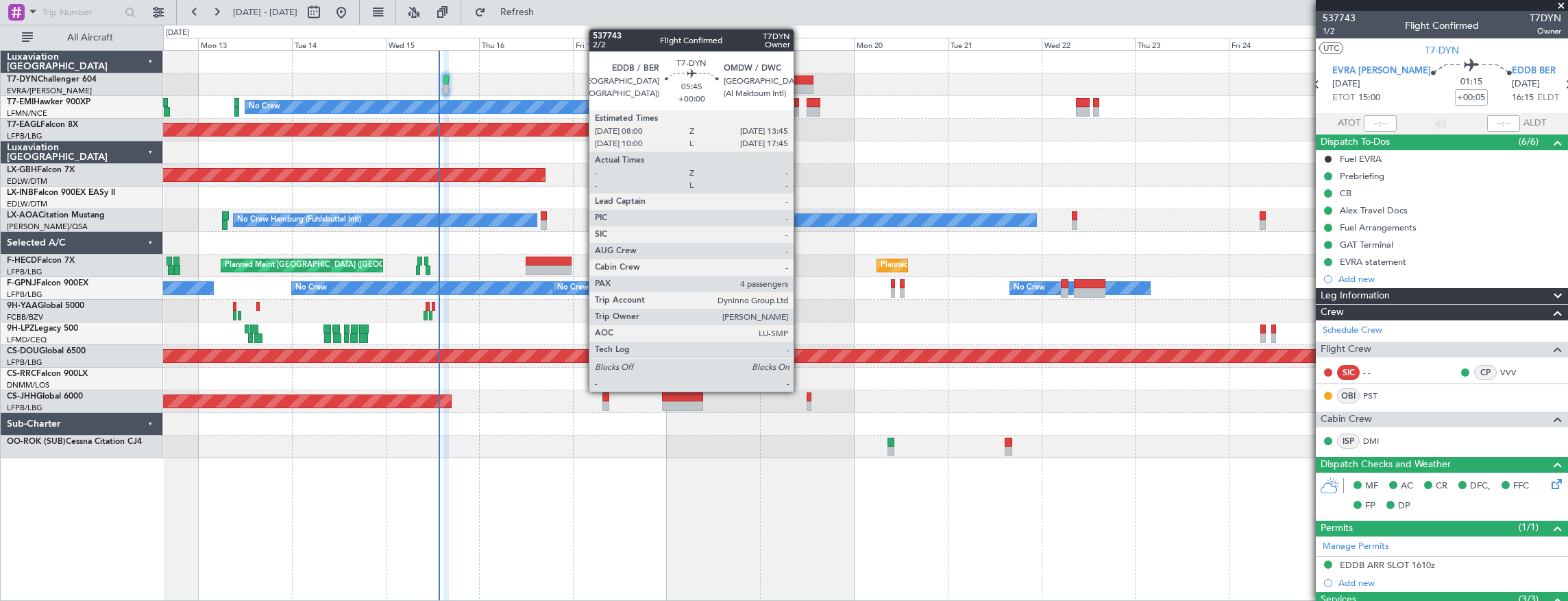
click at [801, 80] on div at bounding box center [802, 80] width 23 height 9
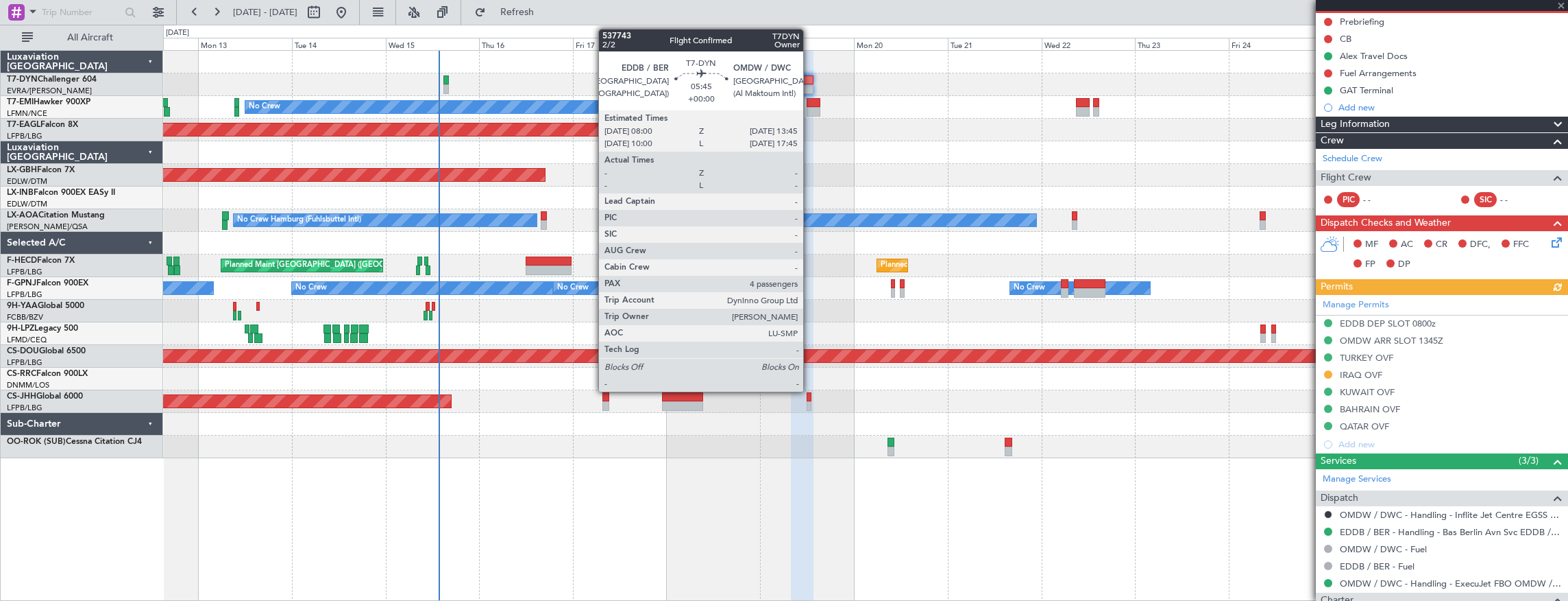
scroll to position [354, 0]
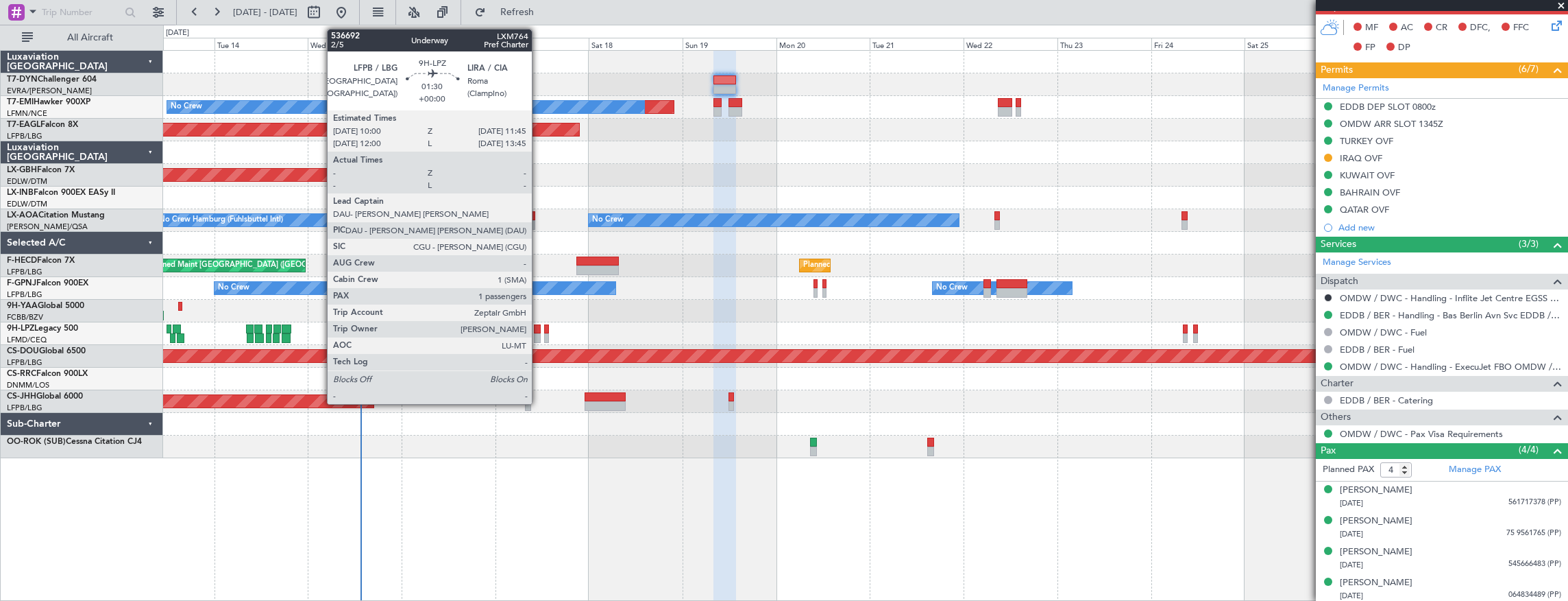
click at [539, 331] on div at bounding box center [537, 329] width 7 height 9
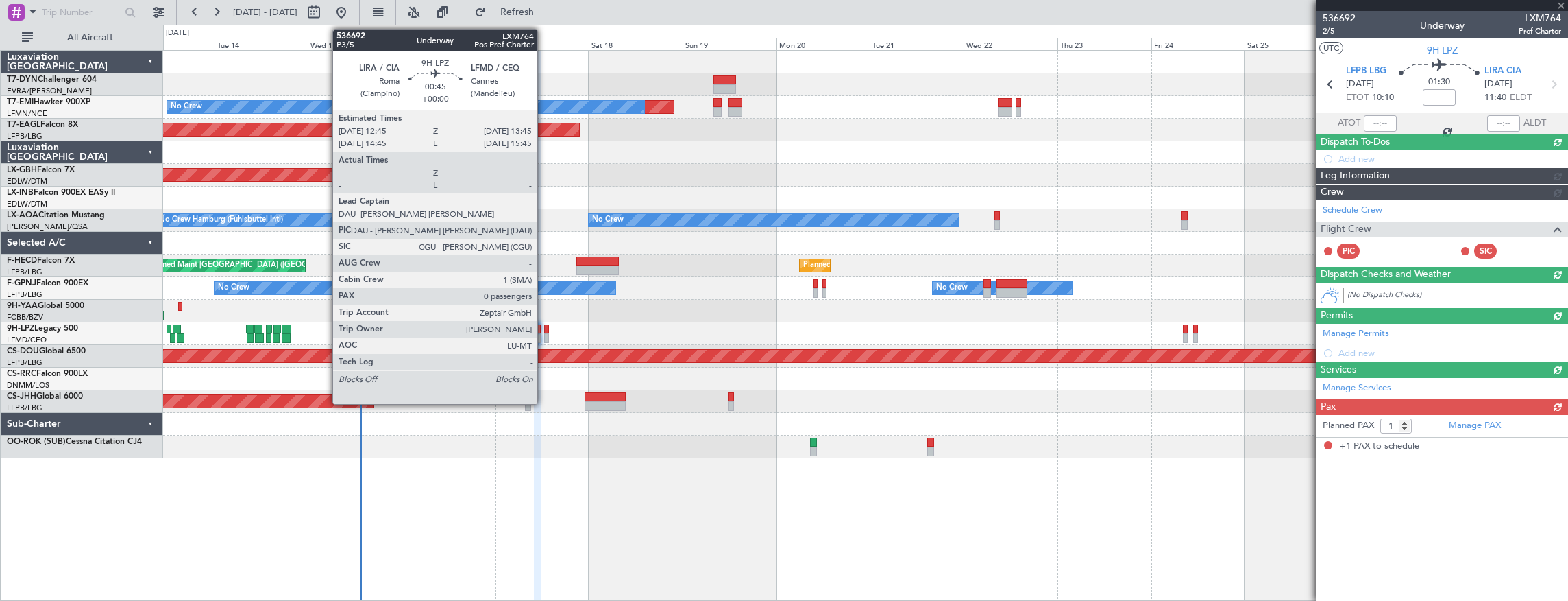
scroll to position [0, 0]
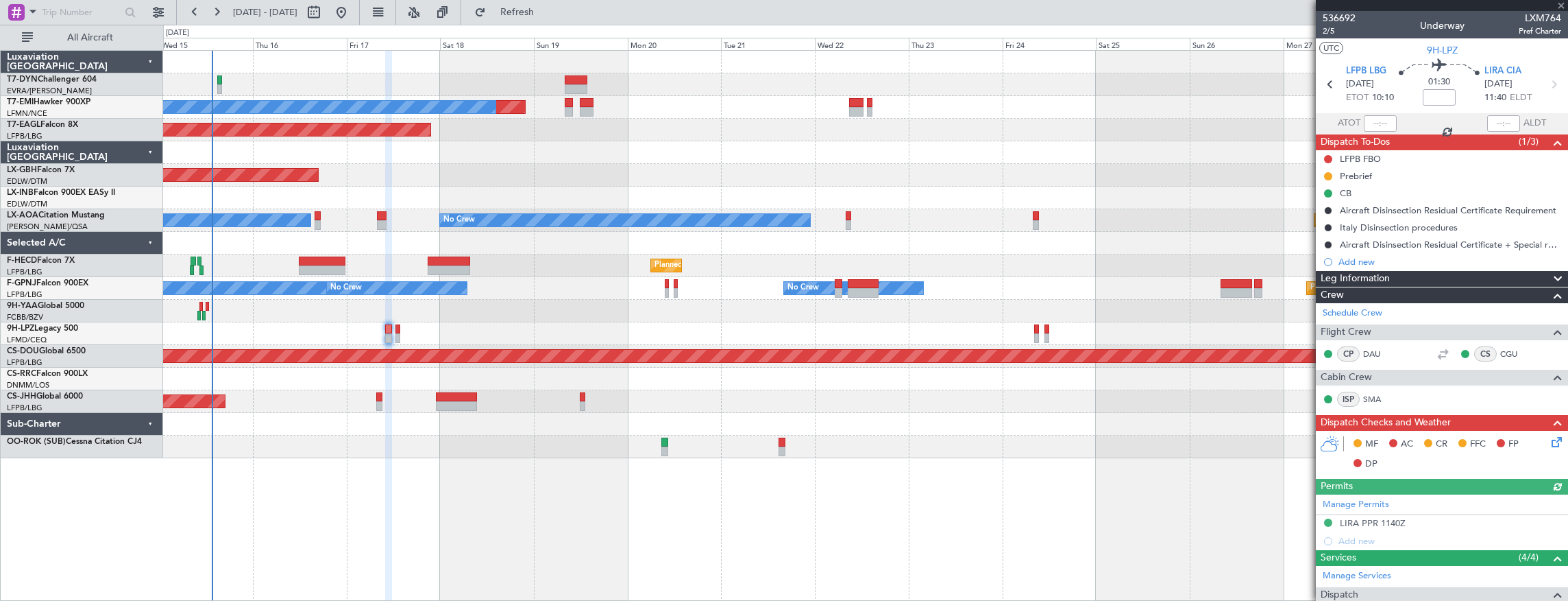
click at [544, 314] on div "Planned Maint No Crew Planned Maint Dubai (Al Maktoum Intl) Planned Maint Nurnb…" at bounding box center [865, 254] width 1405 height 408
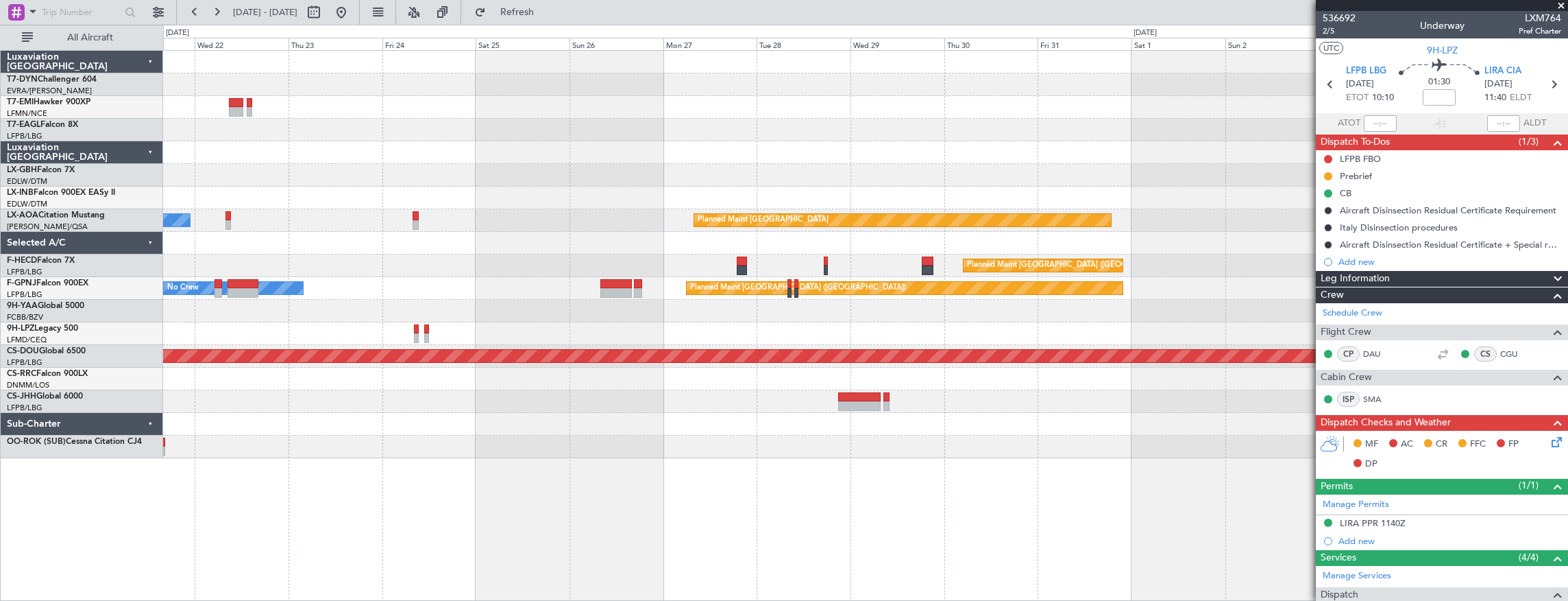
click at [30, 197] on div "Planned Maint No Crew Planned Maint Nurnberg Planned Maint Monchengladbach No C…" at bounding box center [784, 313] width 1568 height 576
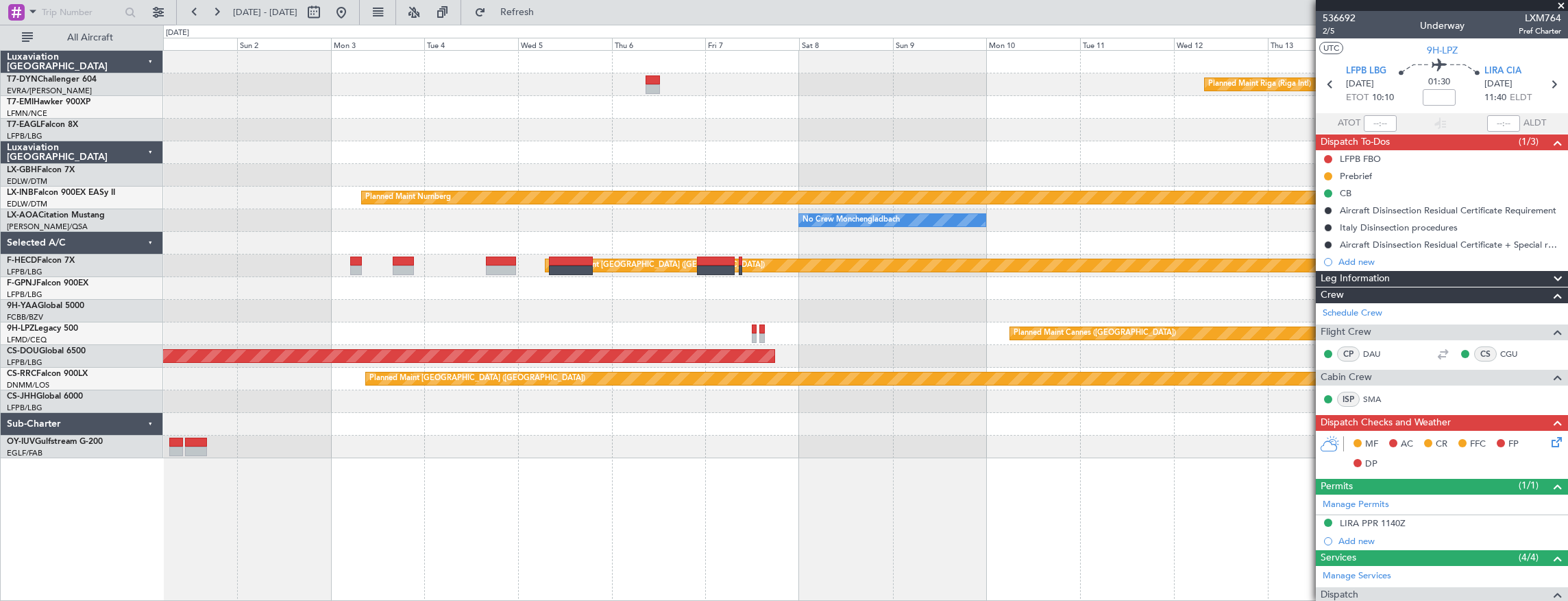
click at [253, 218] on div "Planned Maint Riga (Riga Intl) Planned Maint Nurnberg No Crew Monchengladbach N…" at bounding box center [865, 254] width 1405 height 408
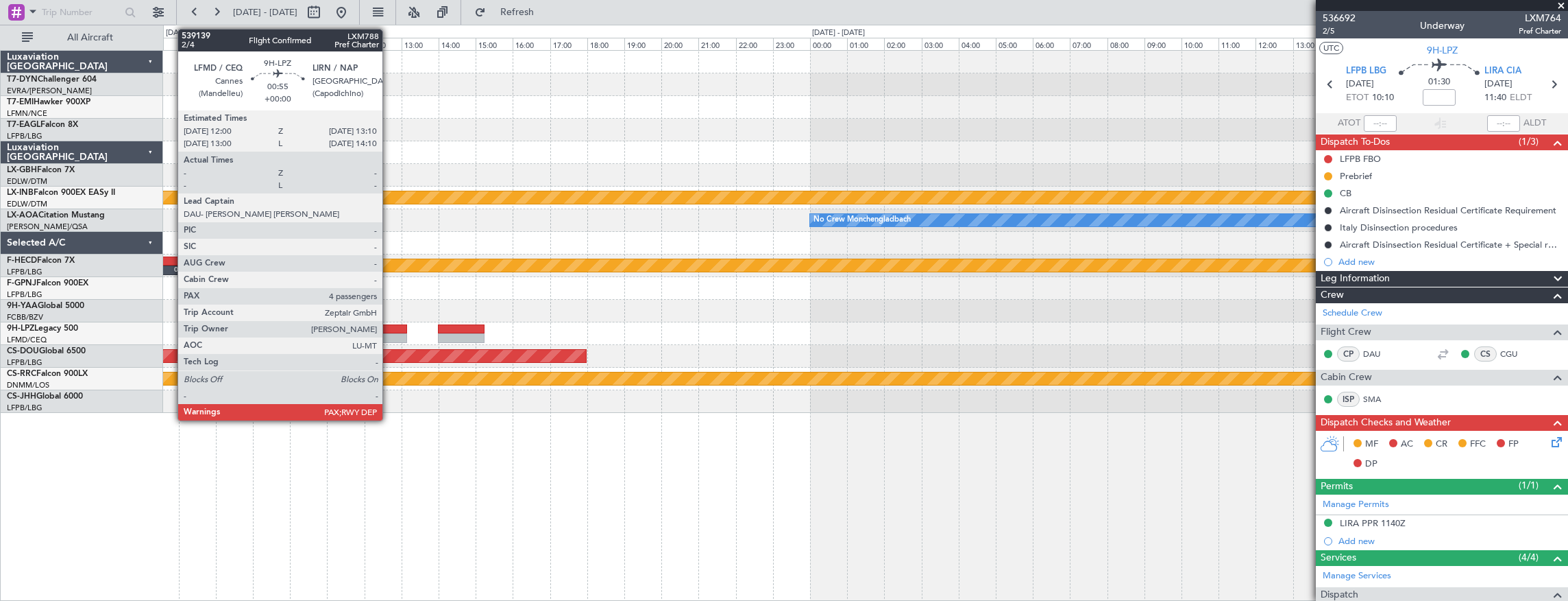
click at [389, 334] on div at bounding box center [386, 338] width 44 height 9
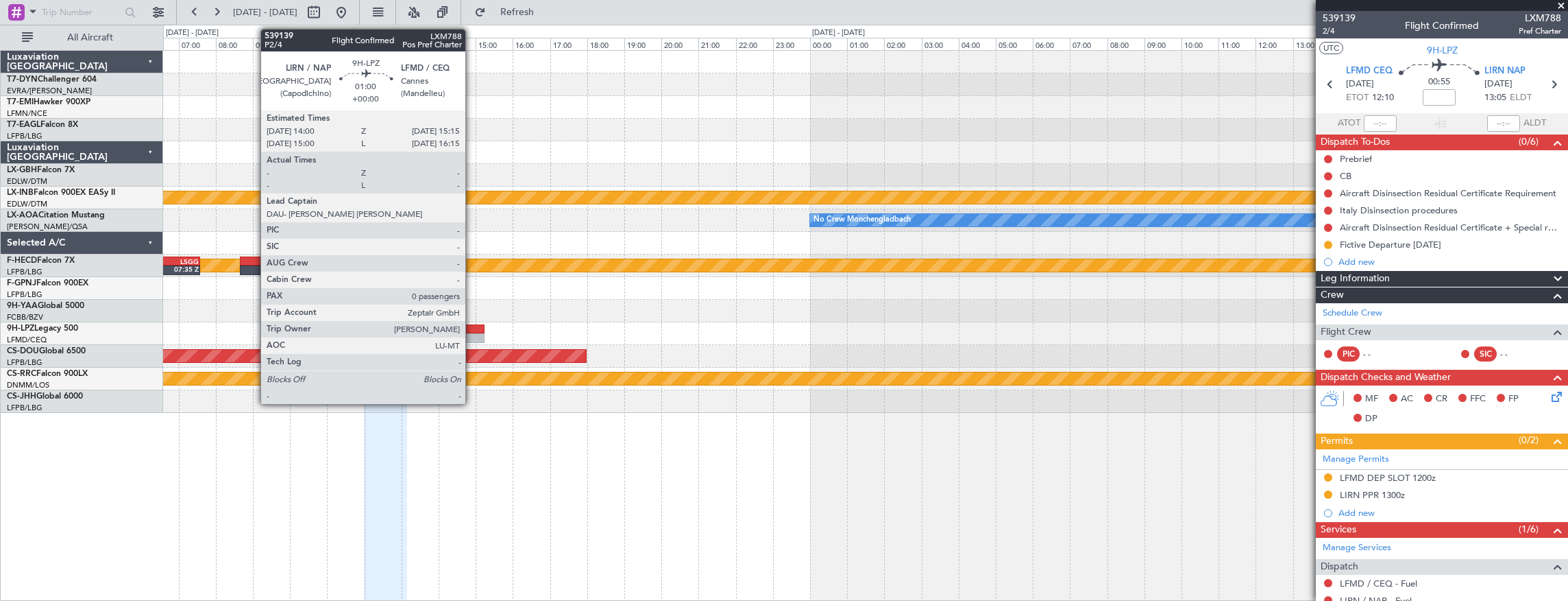
click at [472, 334] on div at bounding box center [461, 338] width 47 height 9
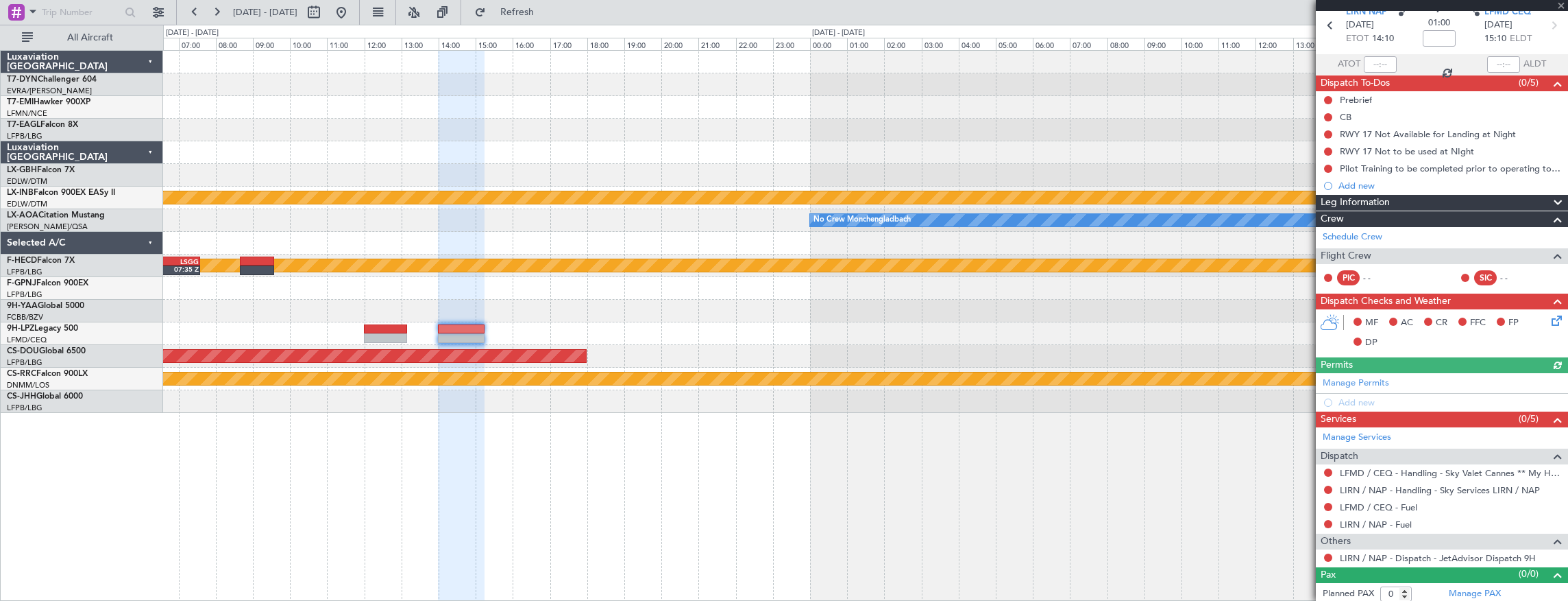
scroll to position [60, 0]
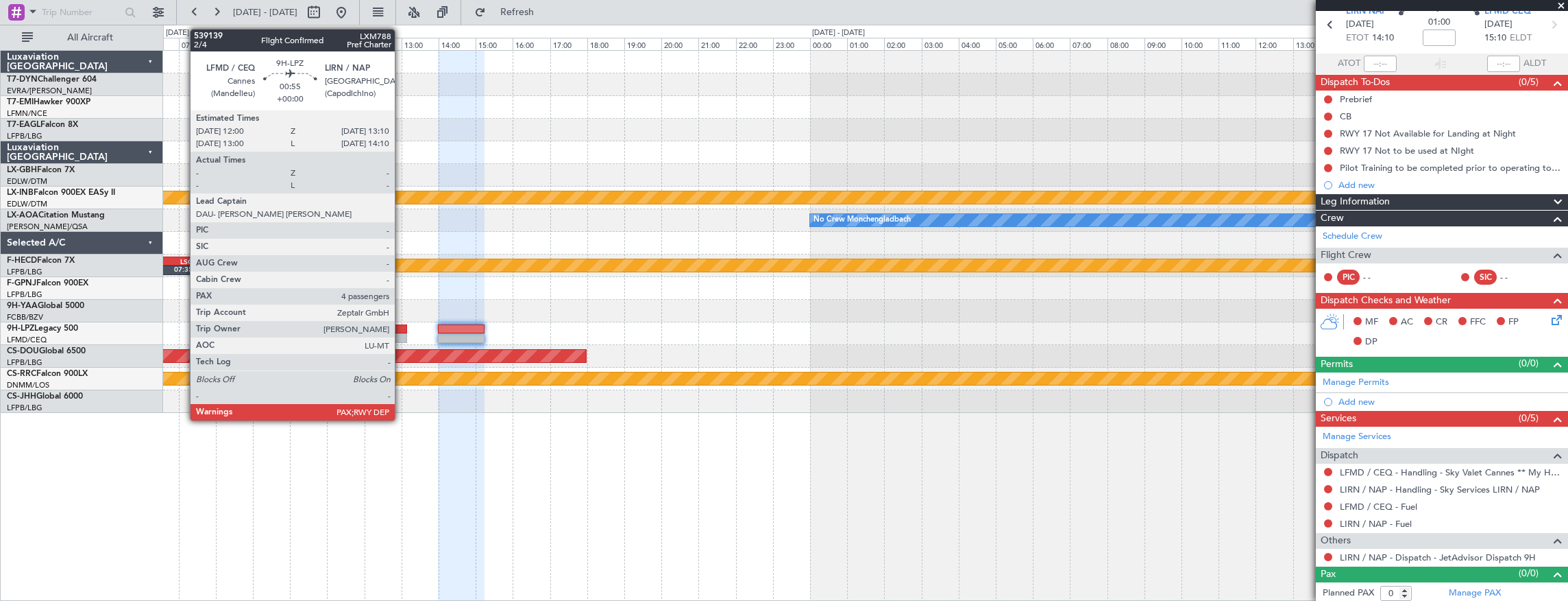
click at [402, 336] on div at bounding box center [386, 338] width 44 height 9
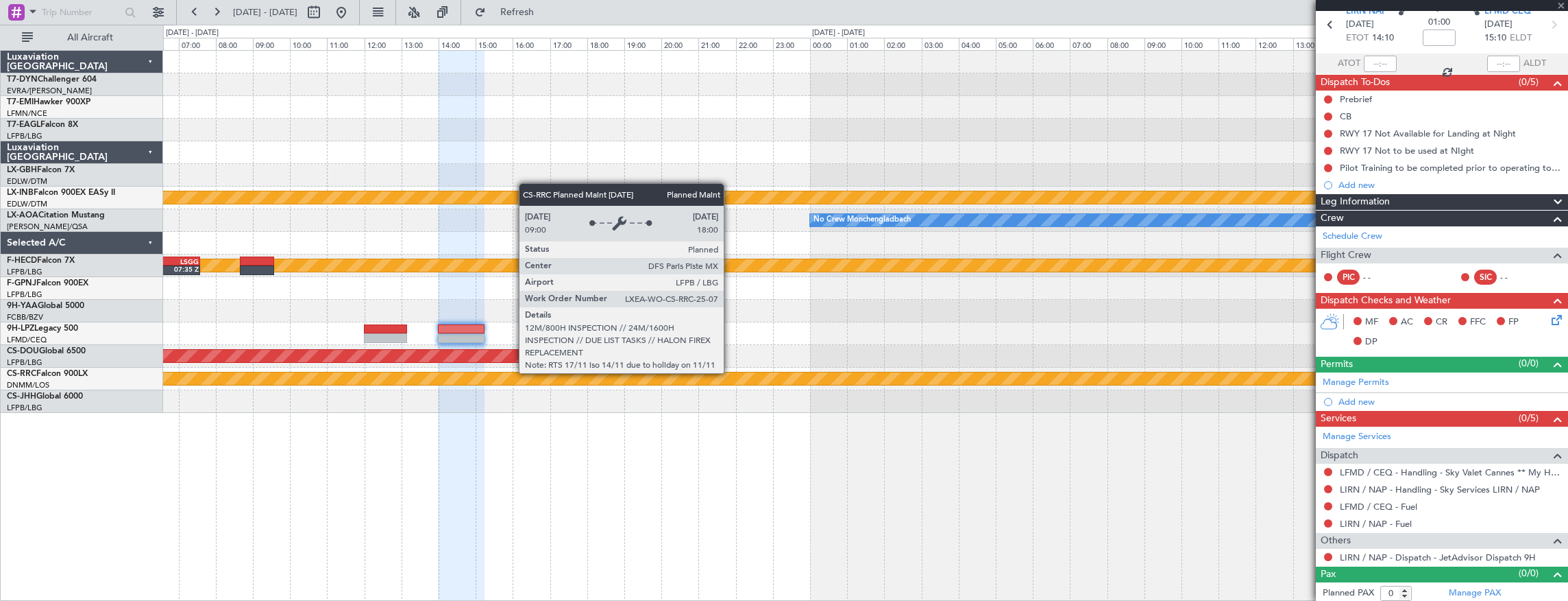
type input "4"
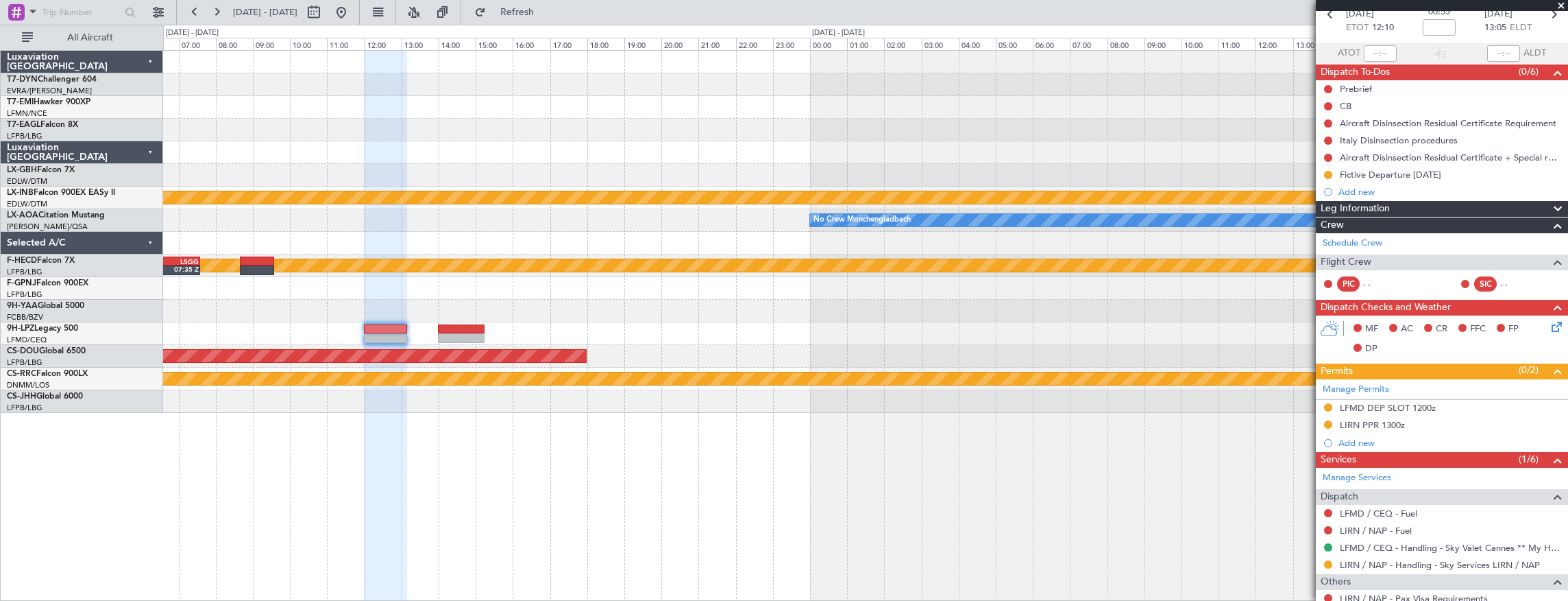
scroll to position [146, 0]
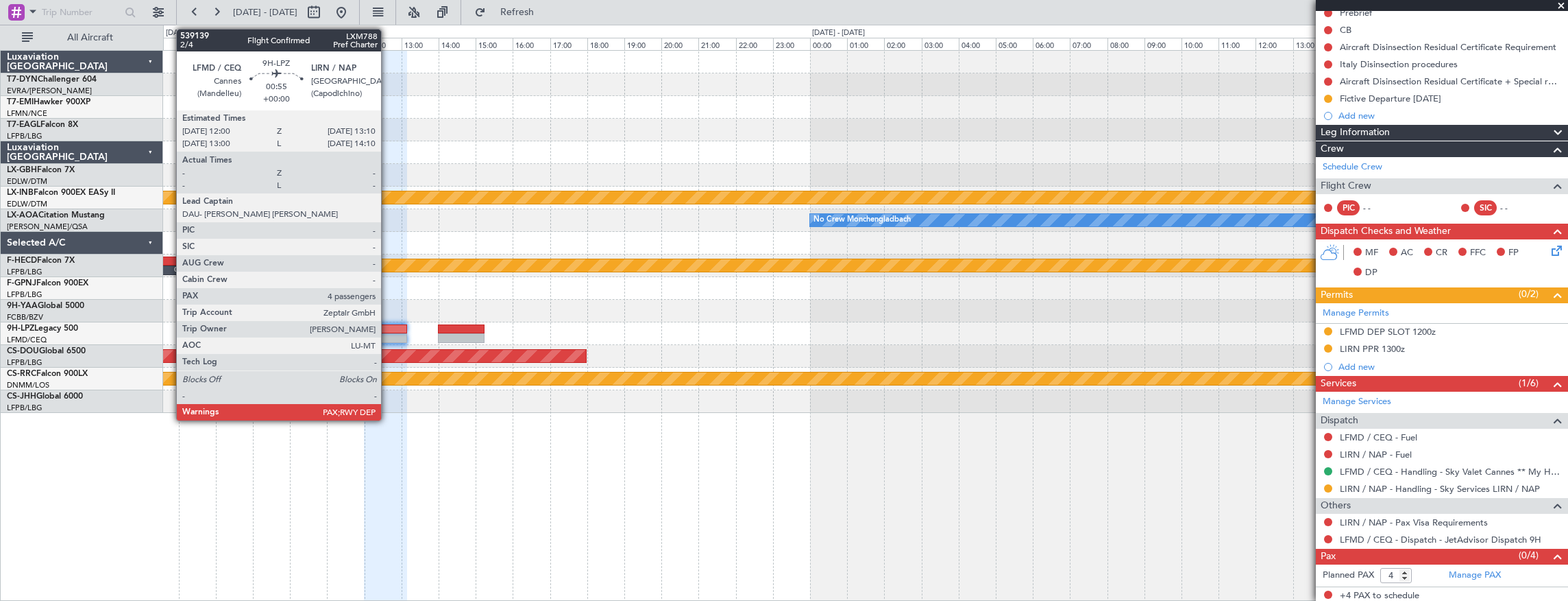
click at [388, 327] on div at bounding box center [386, 329] width 44 height 9
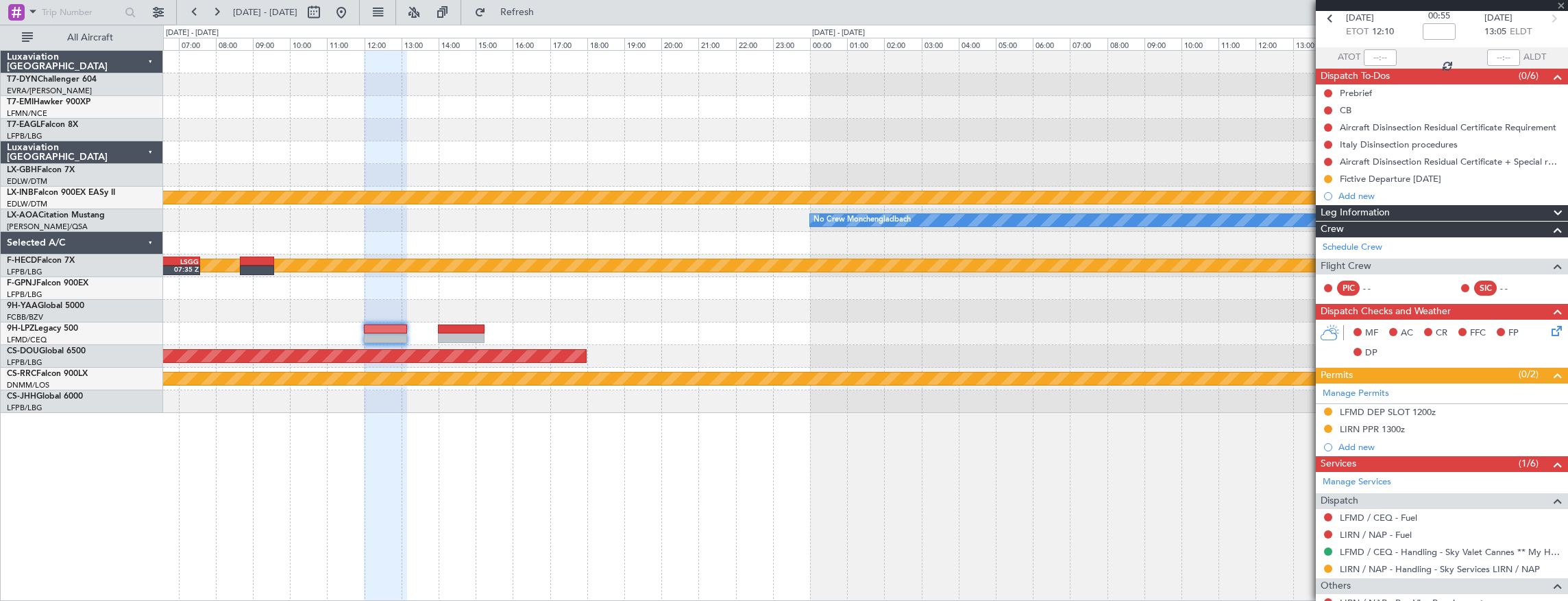
scroll to position [0, 0]
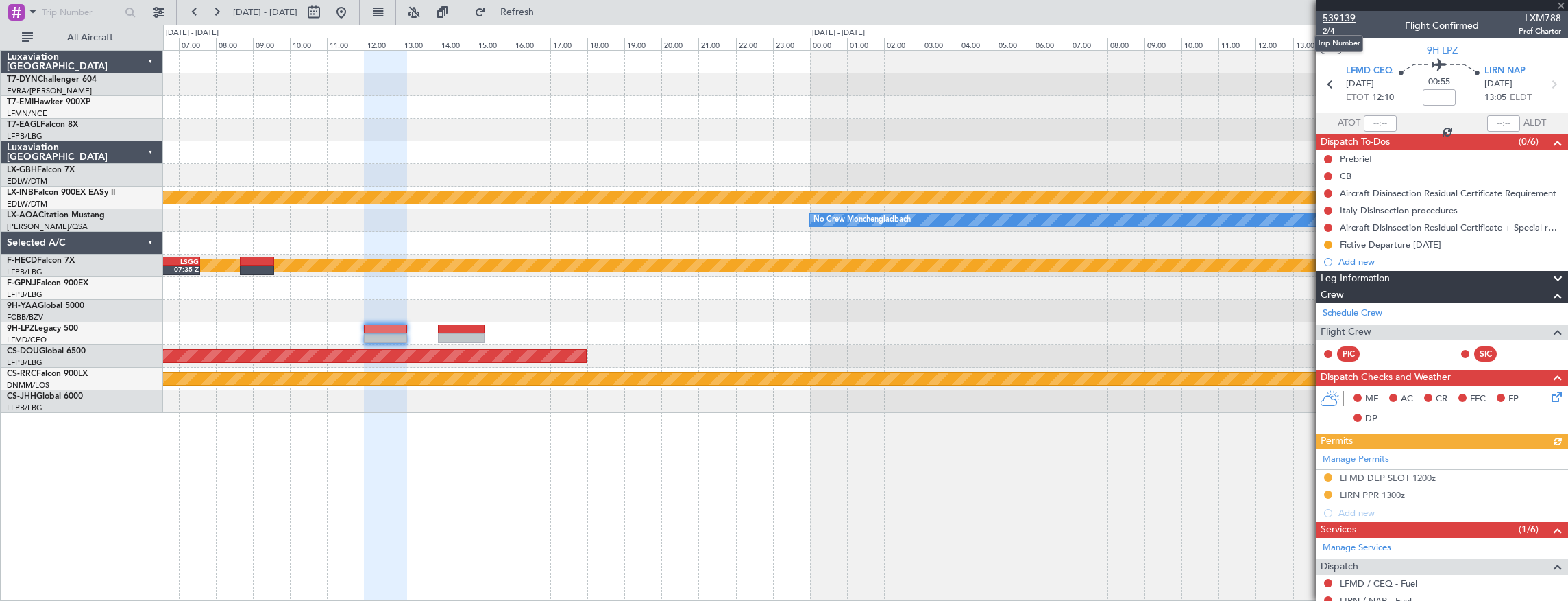
click at [1344, 17] on span "539139" at bounding box center [1339, 18] width 33 height 14
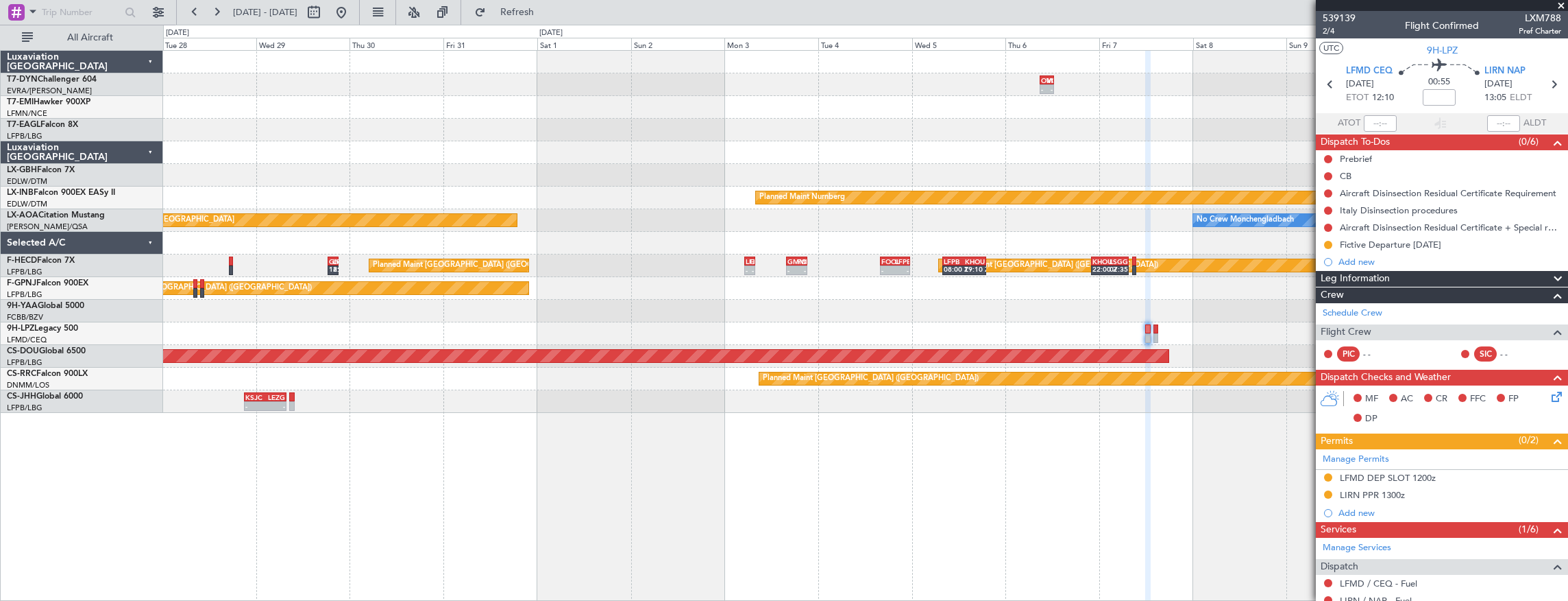
click at [1209, 240] on div "- - OMDW 08:50 Z VOTV 12:30 Z Planned Maint Riga (Riga Intl) Planned Maint Nurn…" at bounding box center [865, 232] width 1405 height 362
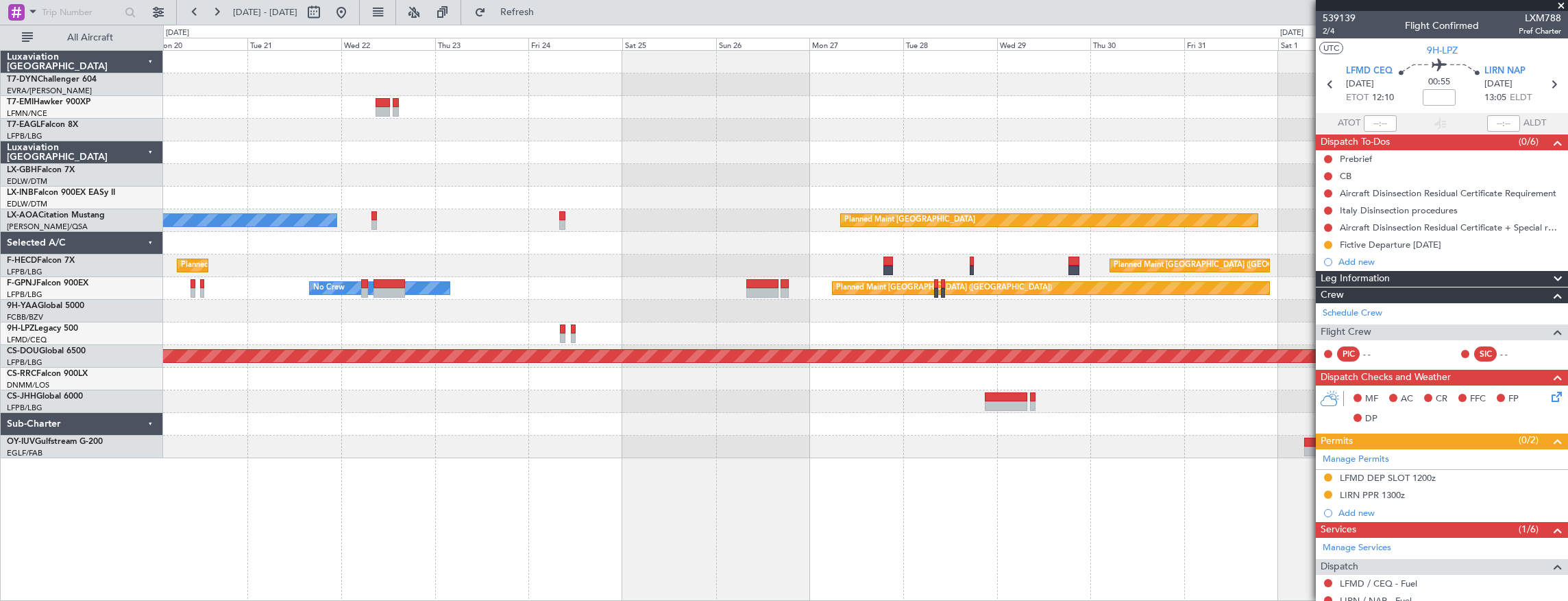
click at [1070, 350] on div "Planned Maint No Crew Planned Maint Dubai (Al Maktoum Intl) Planned Maint Nurnb…" at bounding box center [865, 254] width 1405 height 408
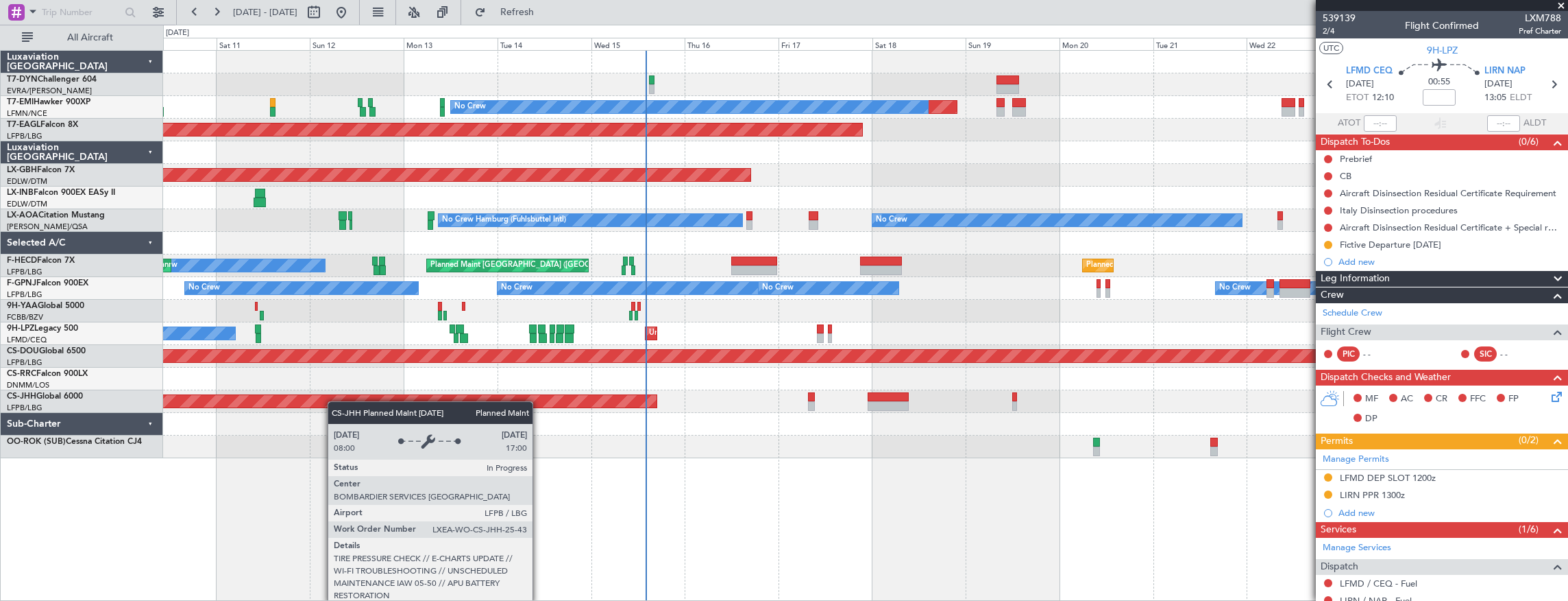
click at [259, 388] on div "Planned Maint No Crew Planned Maint Dubai (Al Maktoum Intl) Planned Maint Nurnb…" at bounding box center [865, 254] width 1405 height 408
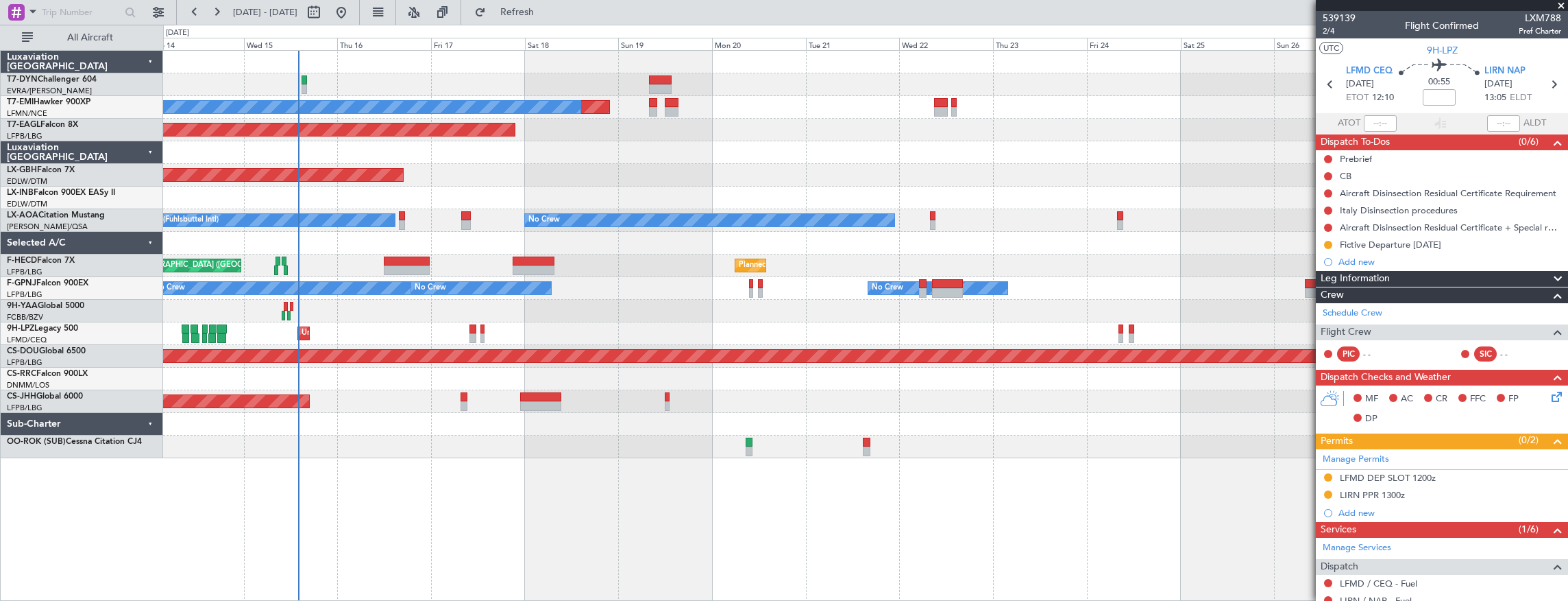
click at [422, 391] on div "Planned Maint No Crew Planned Maint Dubai (Al Maktoum Intl) Planned Maint Nurnb…" at bounding box center [865, 254] width 1405 height 408
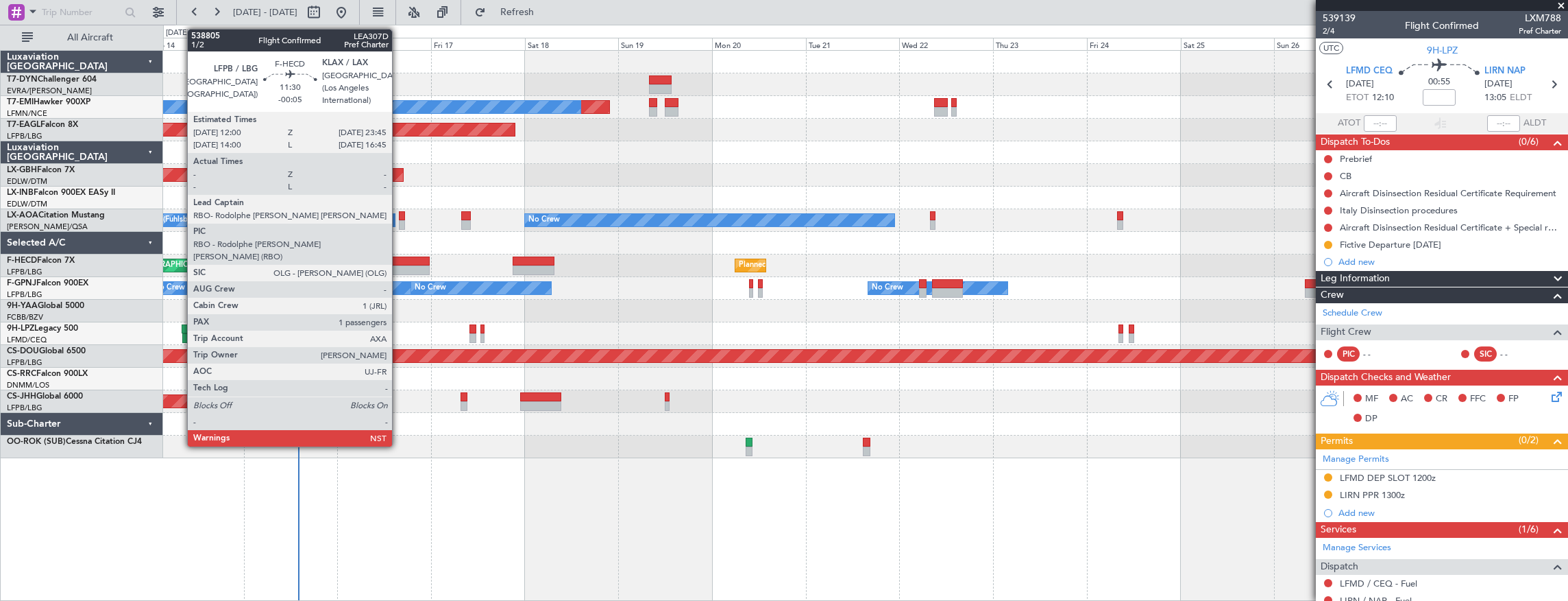
click at [399, 260] on div at bounding box center [407, 261] width 46 height 9
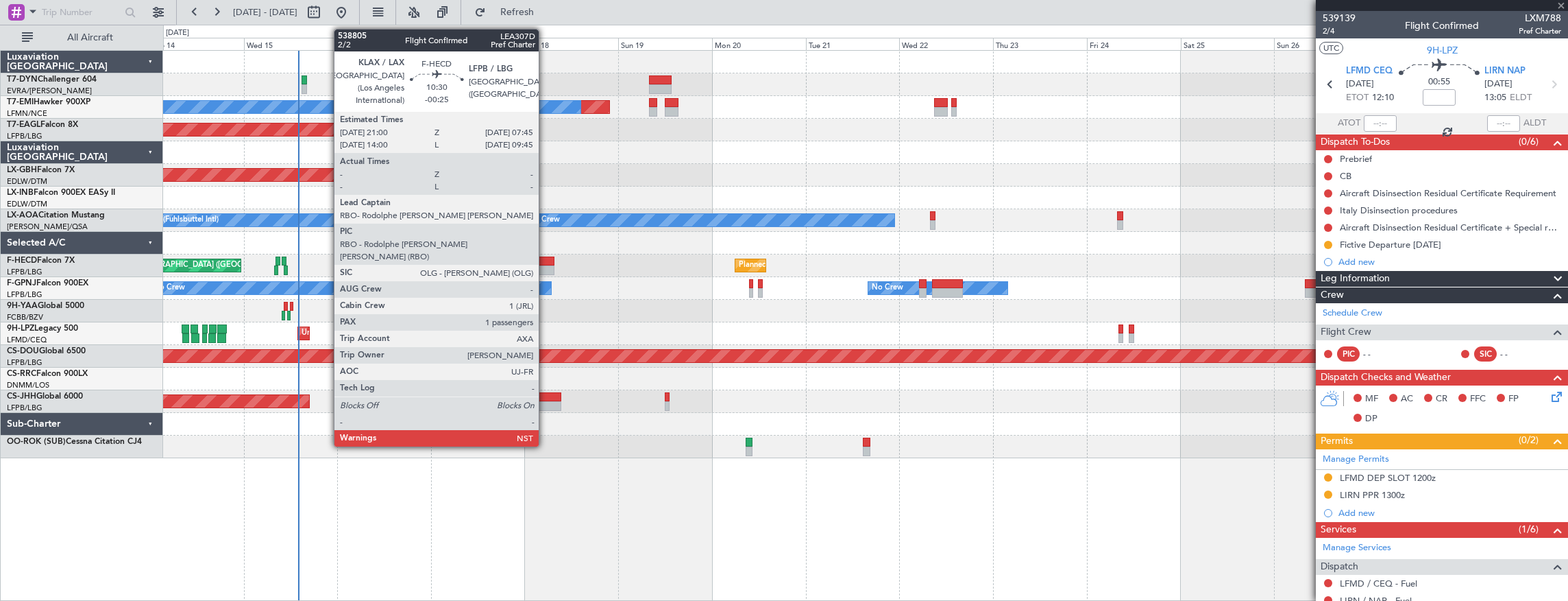
type input "-00:05"
type input "1"
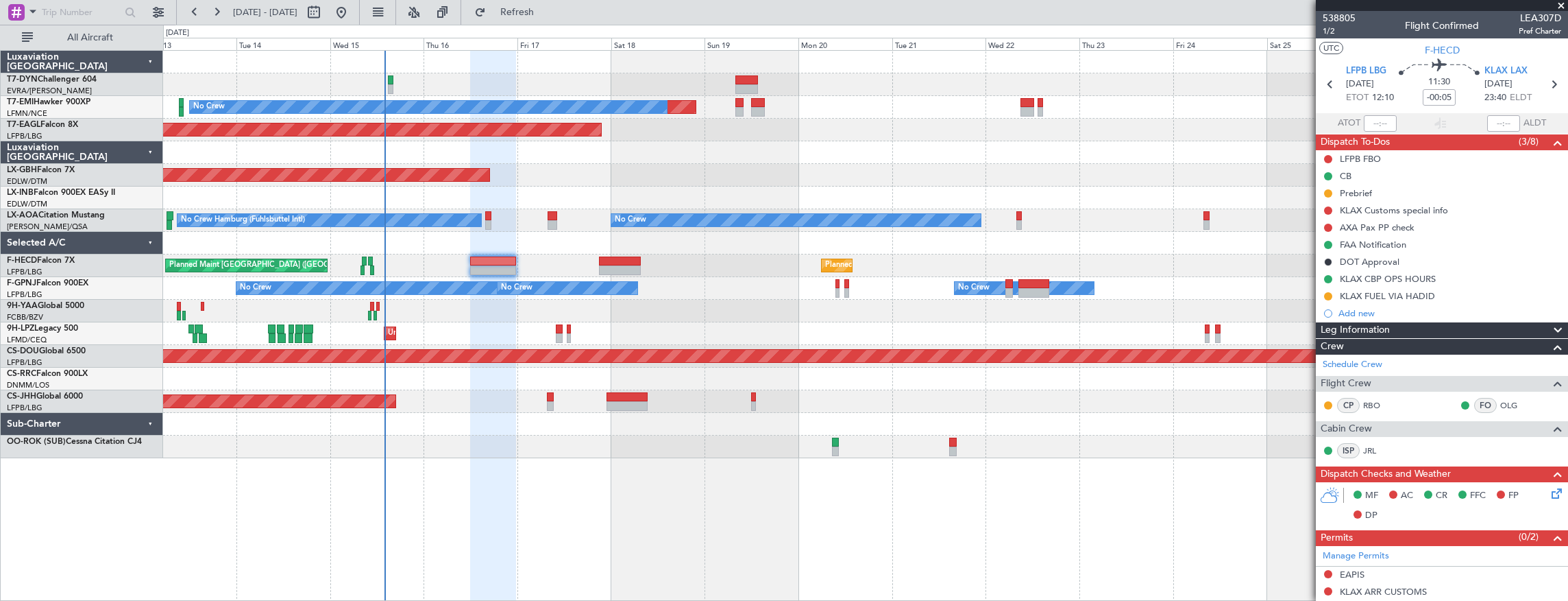
click at [887, 325] on div "Planned Maint No Crew Planned Maint Dubai (Al Maktoum Intl) Planned Maint Nurnb…" at bounding box center [865, 254] width 1405 height 408
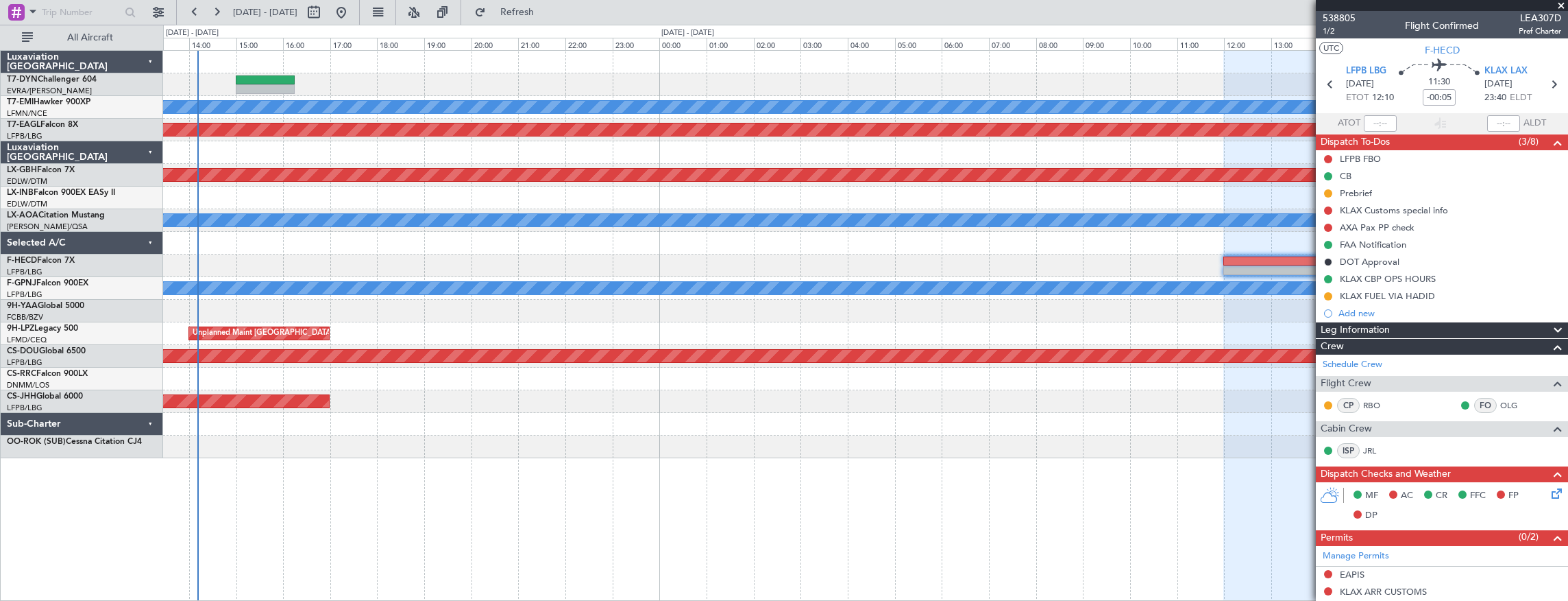
click at [683, 110] on div "Planned Maint No Crew Planned Maint Dubai (Al Maktoum Intl) Planned Maint Nurnb…" at bounding box center [865, 254] width 1405 height 408
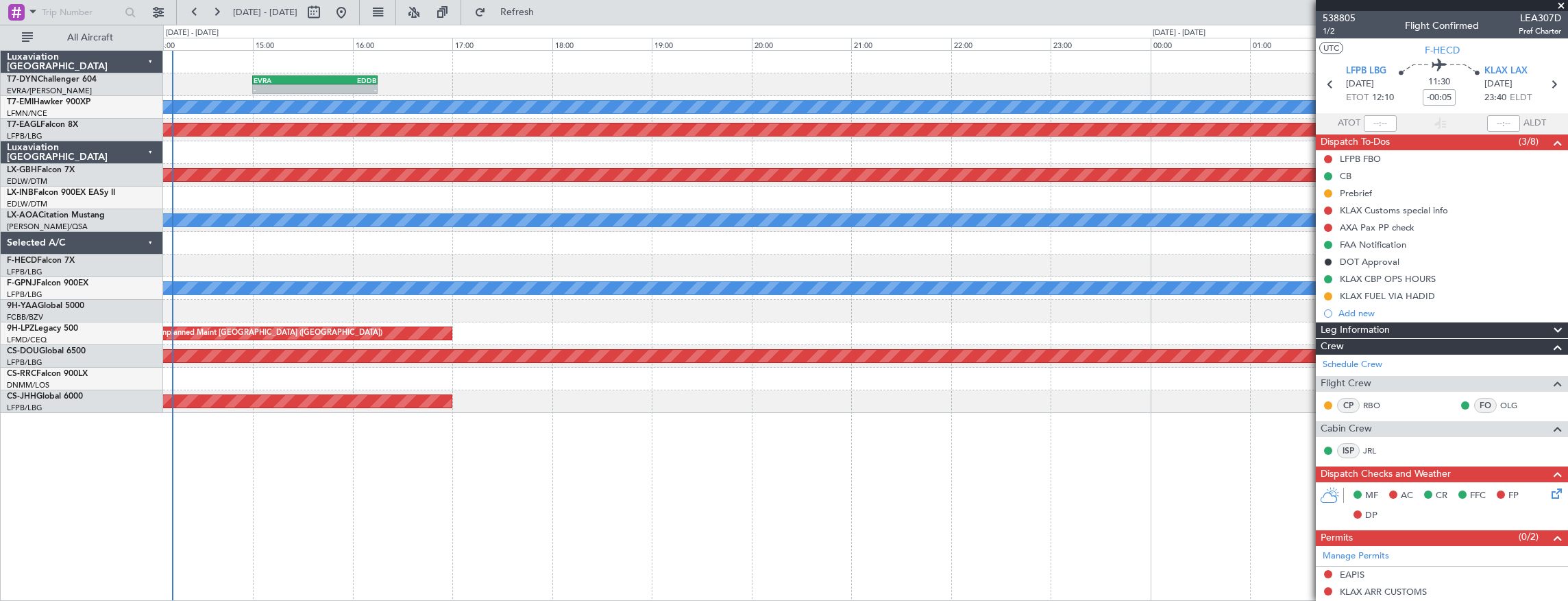
click at [231, 87] on div "- - EVRA 15:00 Z EDDB 16:15 Z Planned Maint No Crew Planned Maint Dubai (Al Mak…" at bounding box center [865, 232] width 1405 height 362
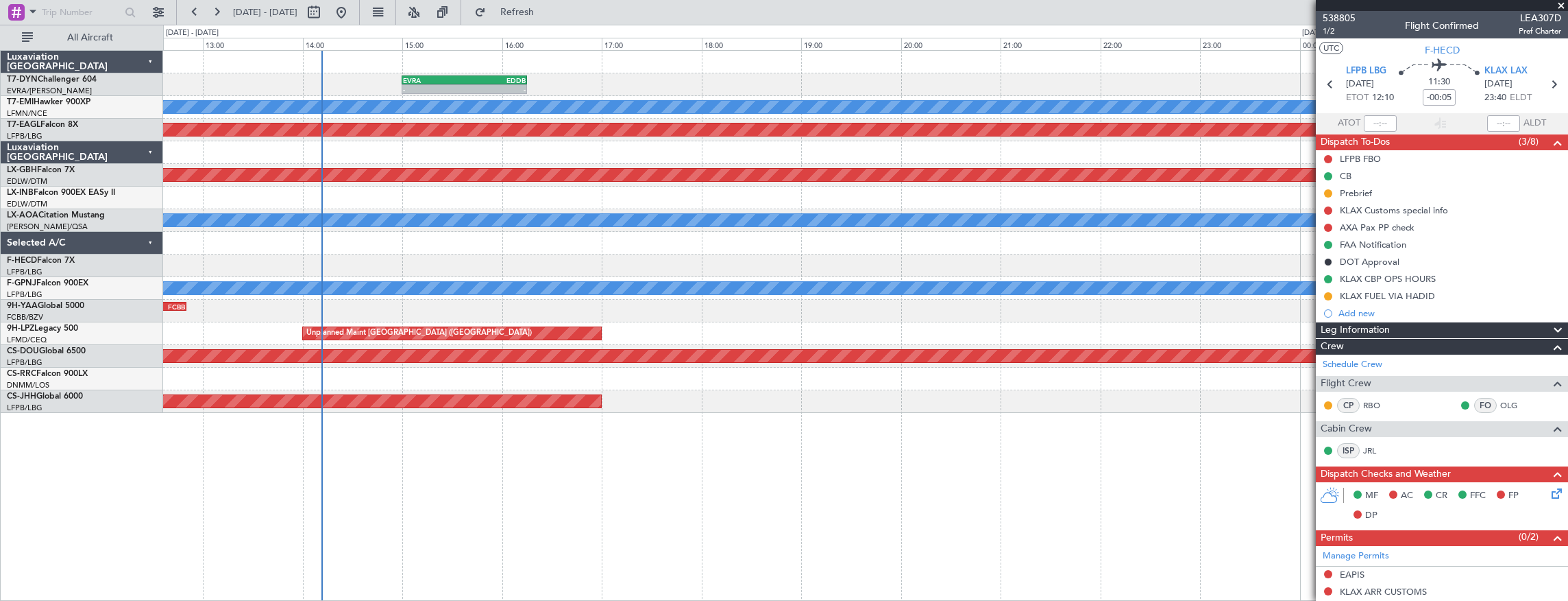
click at [357, 67] on div at bounding box center [865, 62] width 1405 height 23
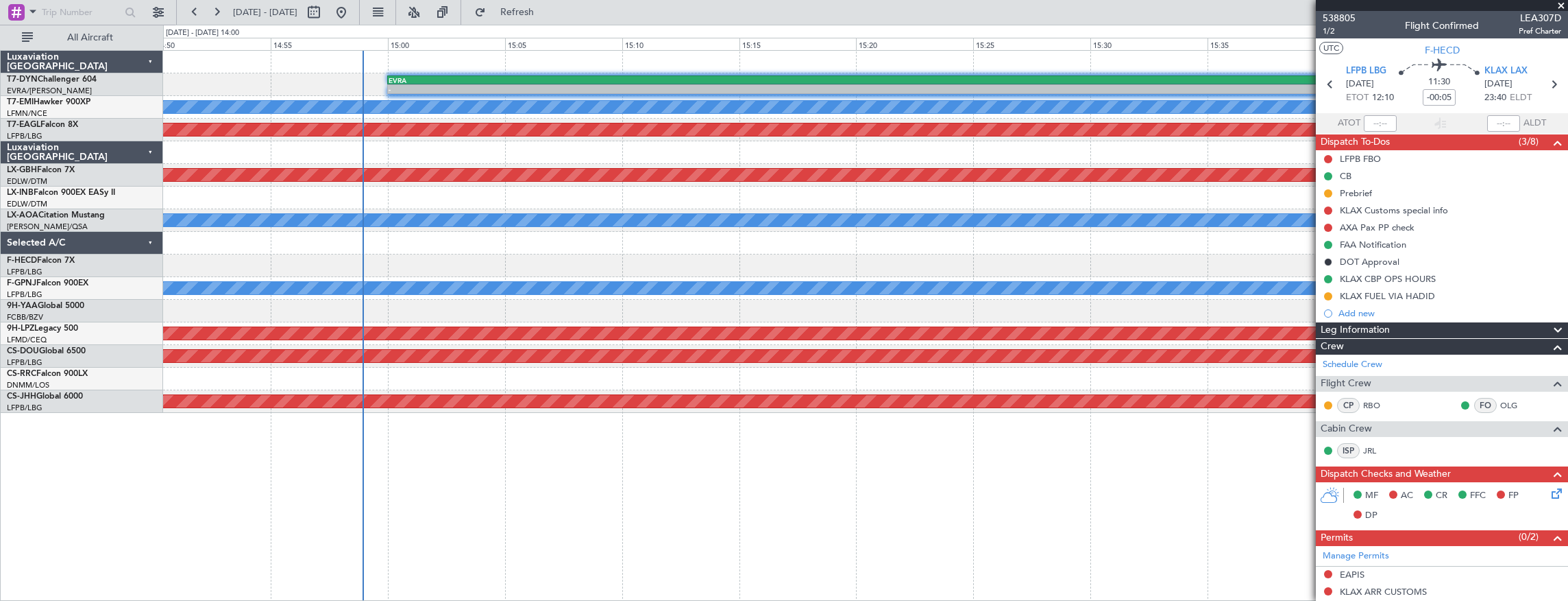
click at [300, 71] on div at bounding box center [865, 62] width 1405 height 23
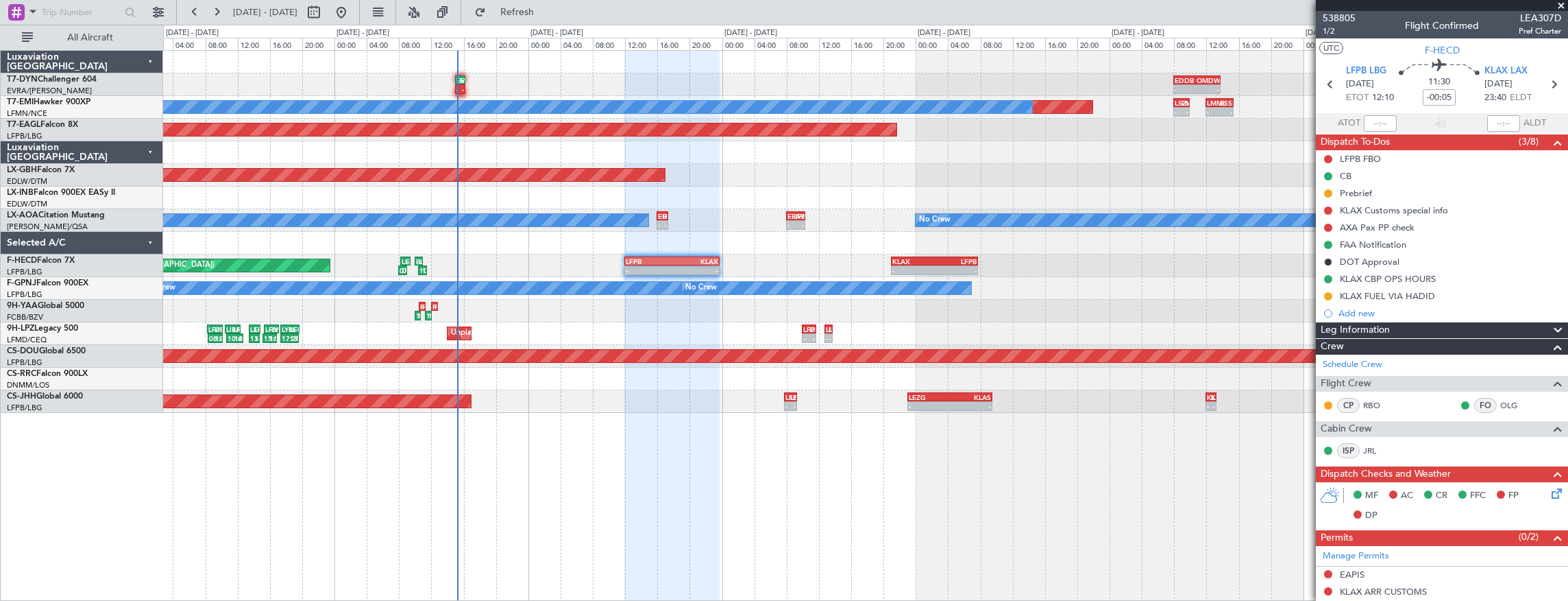
click at [517, 408] on div "- - EVRA 15:00 Z EDDB 16:15 Z - - EDDB 08:00 Z OMDW 13:45 Z Planned Maint No Cr…" at bounding box center [865, 232] width 1405 height 362
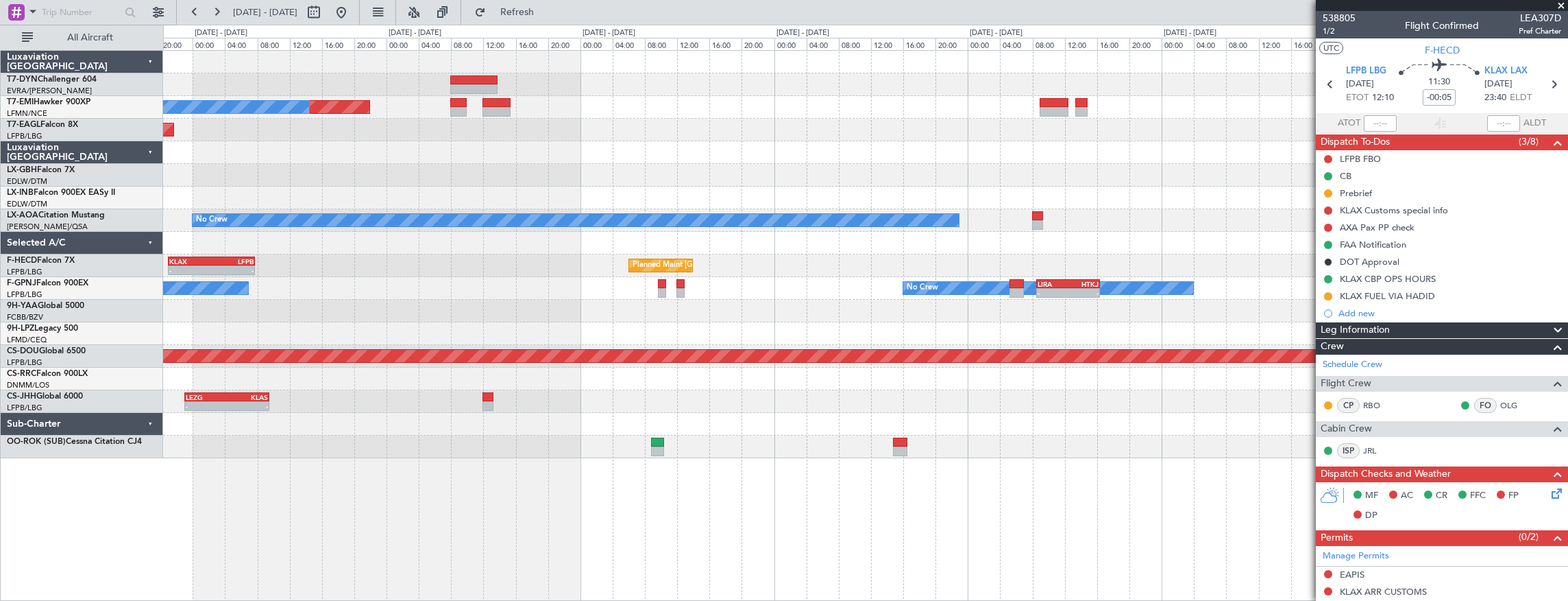
click at [44, 525] on div "Planned Maint No Crew Planned Maint [GEOGRAPHIC_DATA] (Al Maktoum Intl) Planned…" at bounding box center [784, 313] width 1568 height 576
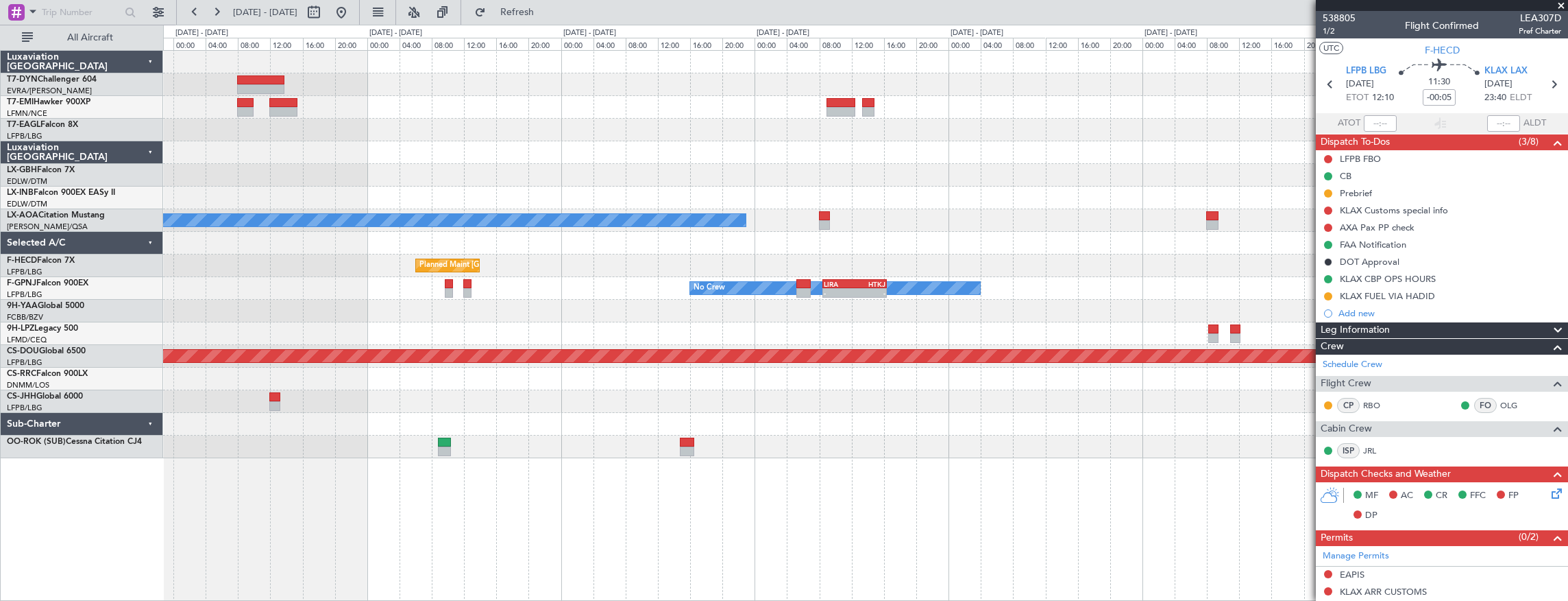
click at [343, 406] on div "Planned Maint No Crew Planned Maint [GEOGRAPHIC_DATA] (Al Maktoum Intl) No Crew…" at bounding box center [865, 325] width 1406 height 551
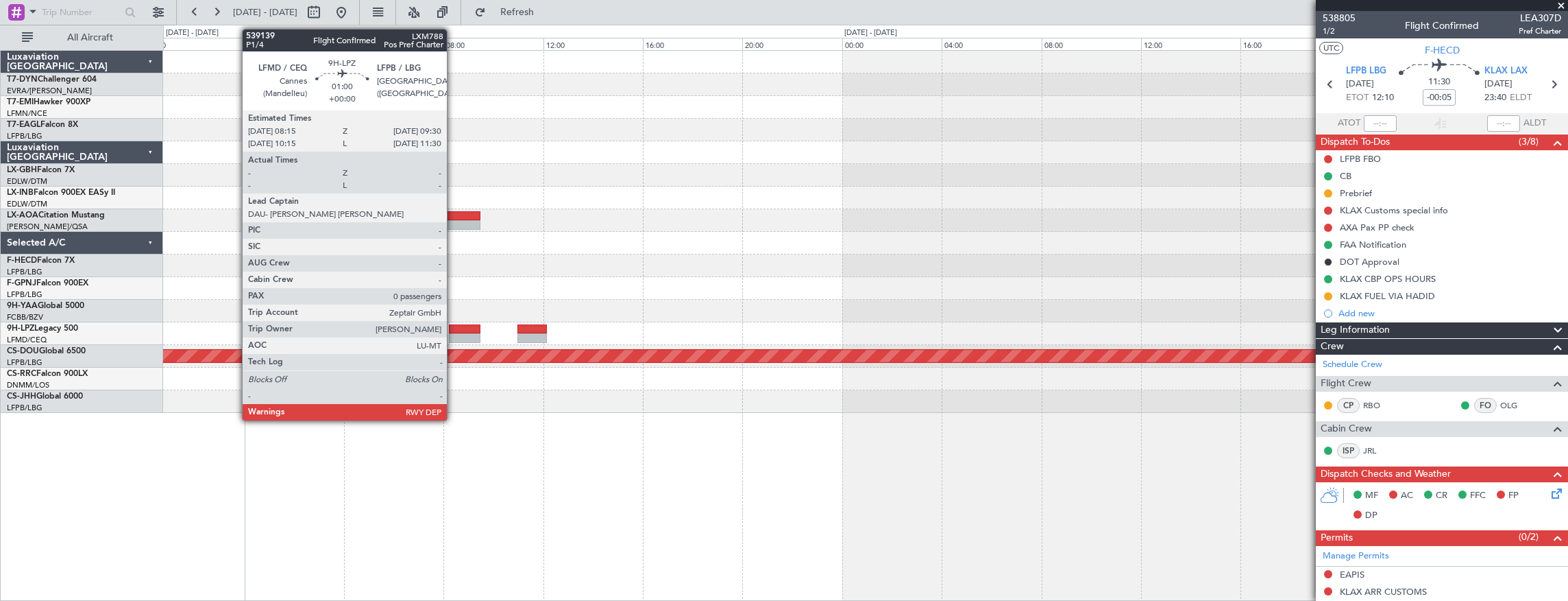
click at [454, 331] on div at bounding box center [464, 329] width 31 height 9
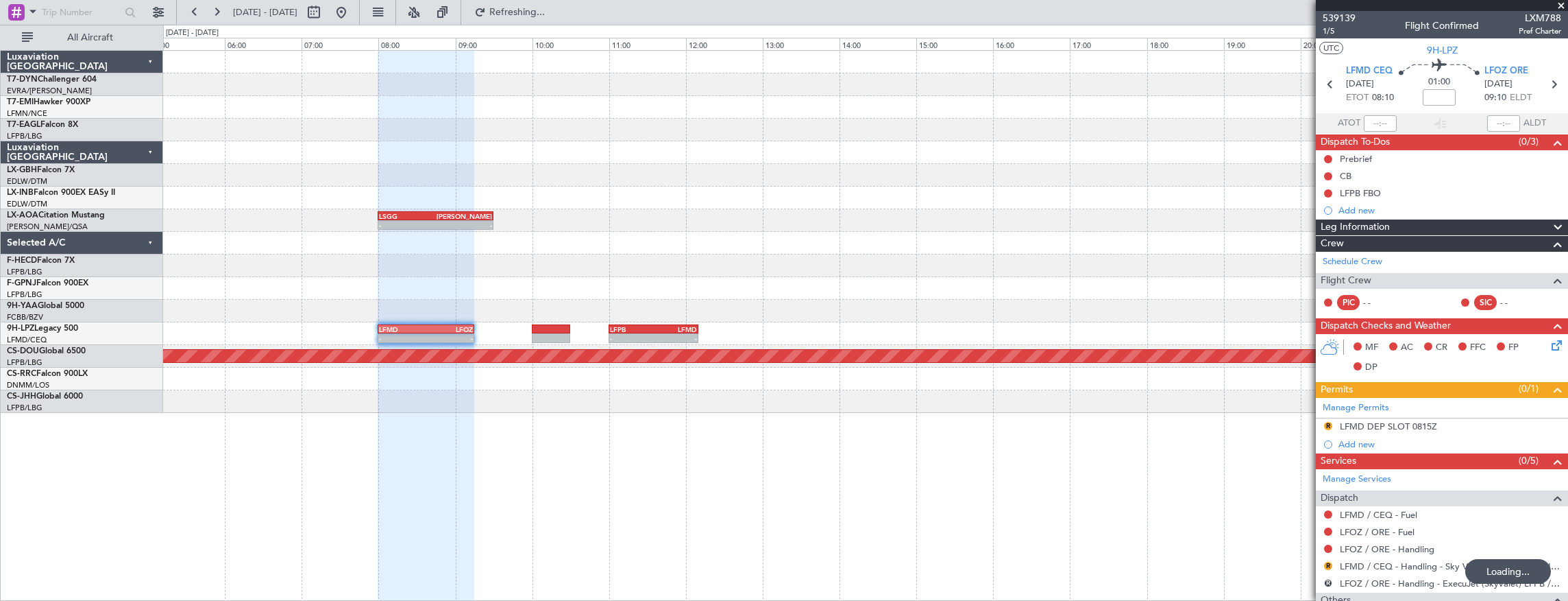
click at [837, 137] on div "- - LSGG 08:00 Z [PERSON_NAME] 09:30 Z - - LFMD 08:00 Z LFOZ 09:15 Z - - LFPB 1…" at bounding box center [865, 232] width 1405 height 362
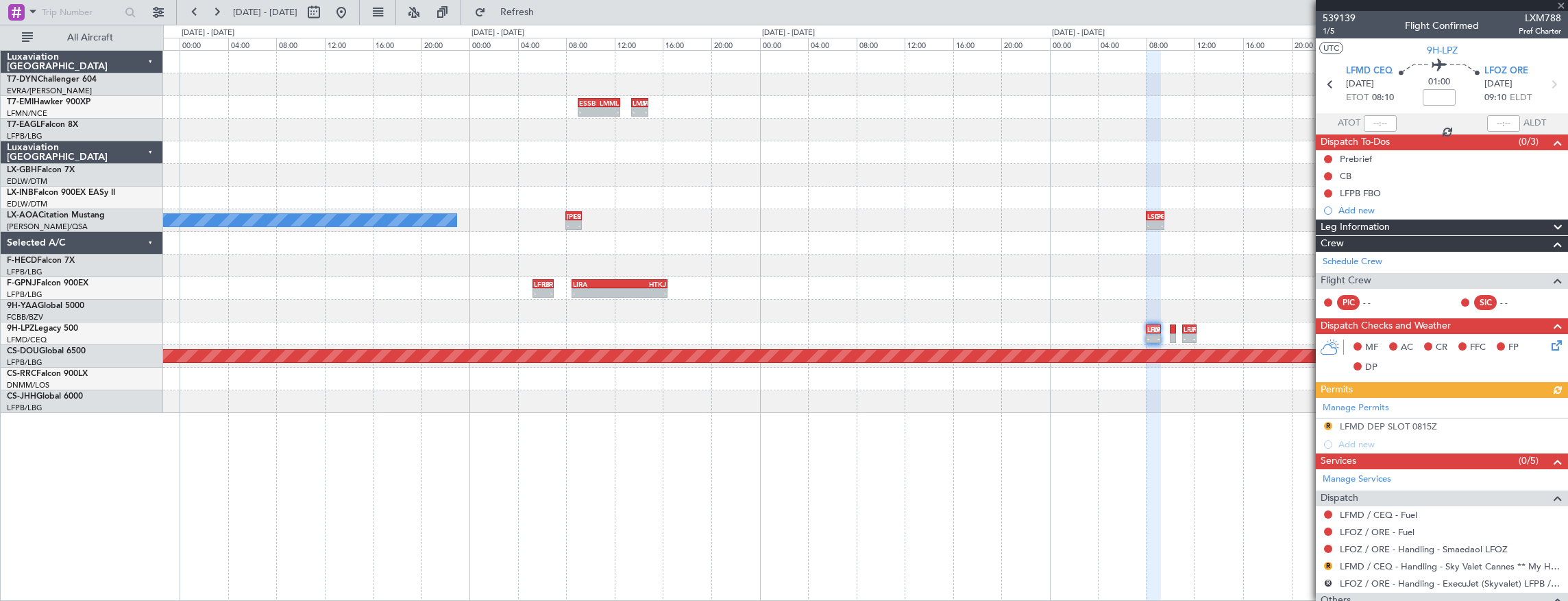
click at [1112, 171] on div at bounding box center [865, 175] width 1405 height 23
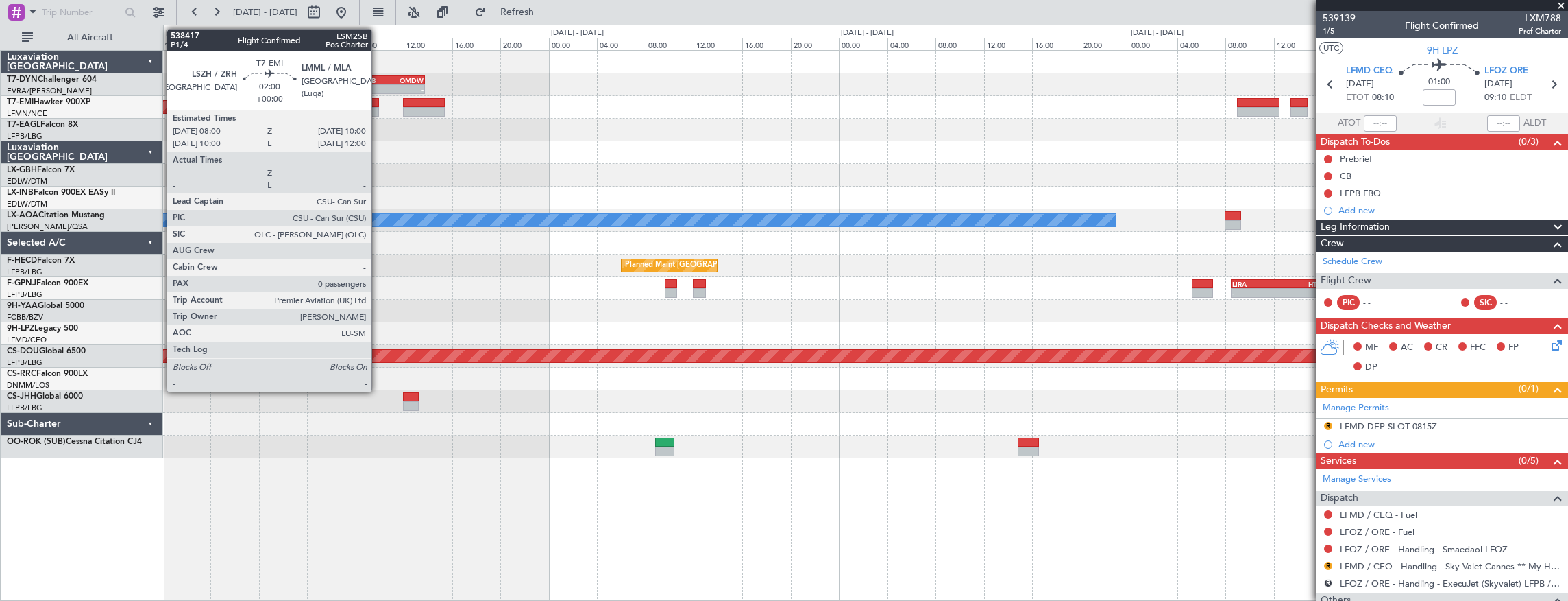
click at [967, 174] on div "- - EDDB 08:00 Z OMDW 13:45 Z Planned Maint No Crew Planned Maint [GEOGRAPHIC_D…" at bounding box center [865, 254] width 1405 height 408
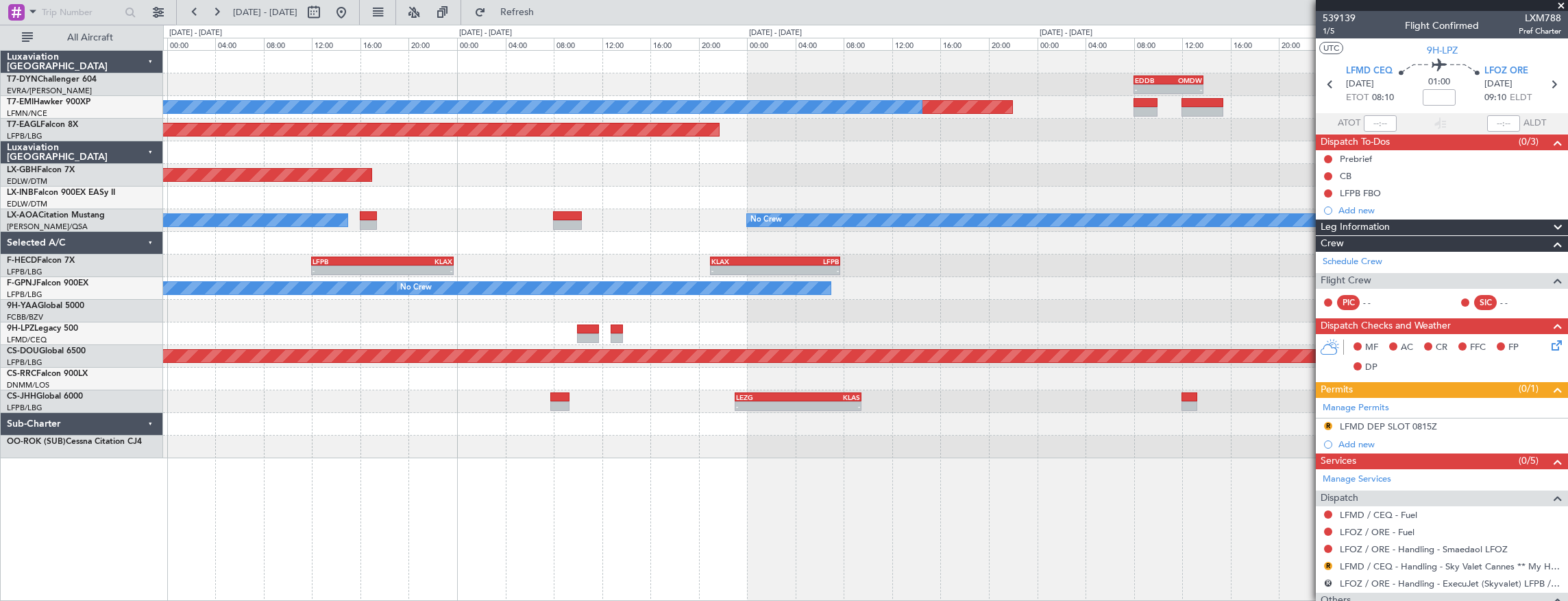
click at [929, 90] on div "- - EDDB 08:00 Z OMDW 13:45 Z" at bounding box center [865, 84] width 1405 height 23
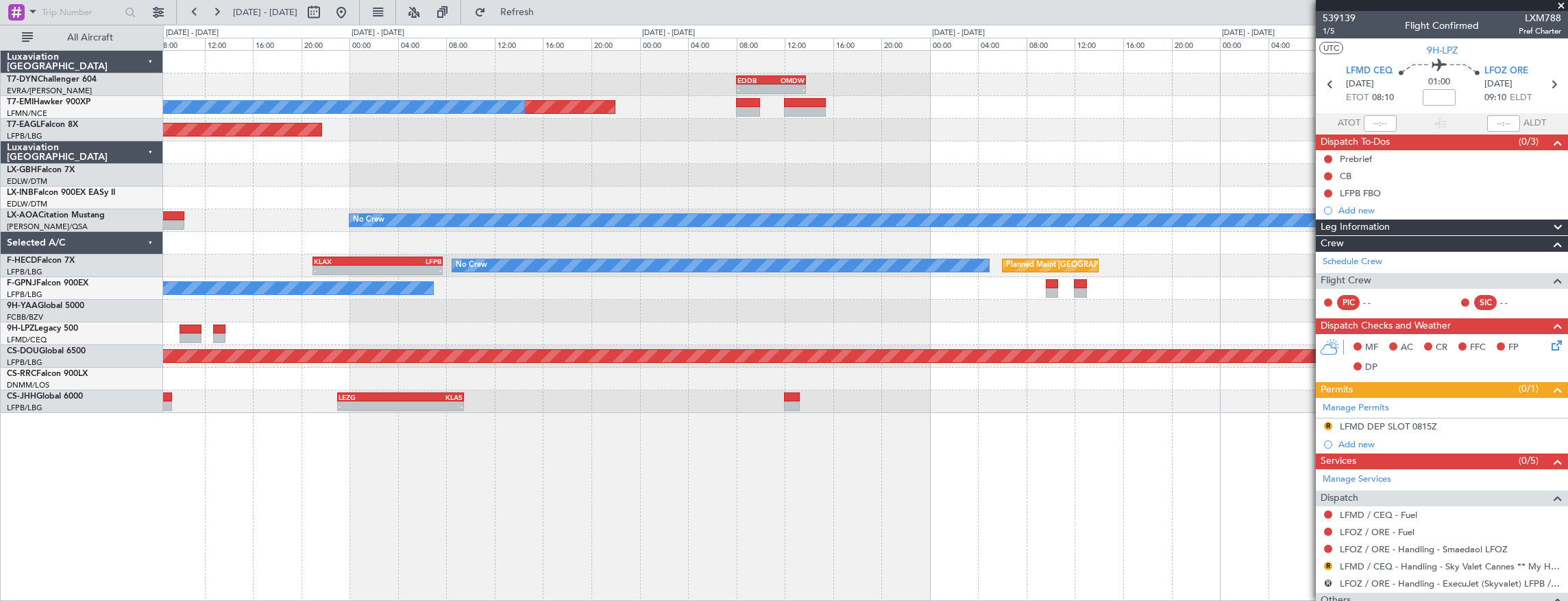
click at [146, 352] on div "- - EDDB 08:00 Z OMDW 13:45 Z Planned Maint No Crew Planned Maint [GEOGRAPHIC_D…" at bounding box center [784, 313] width 1568 height 576
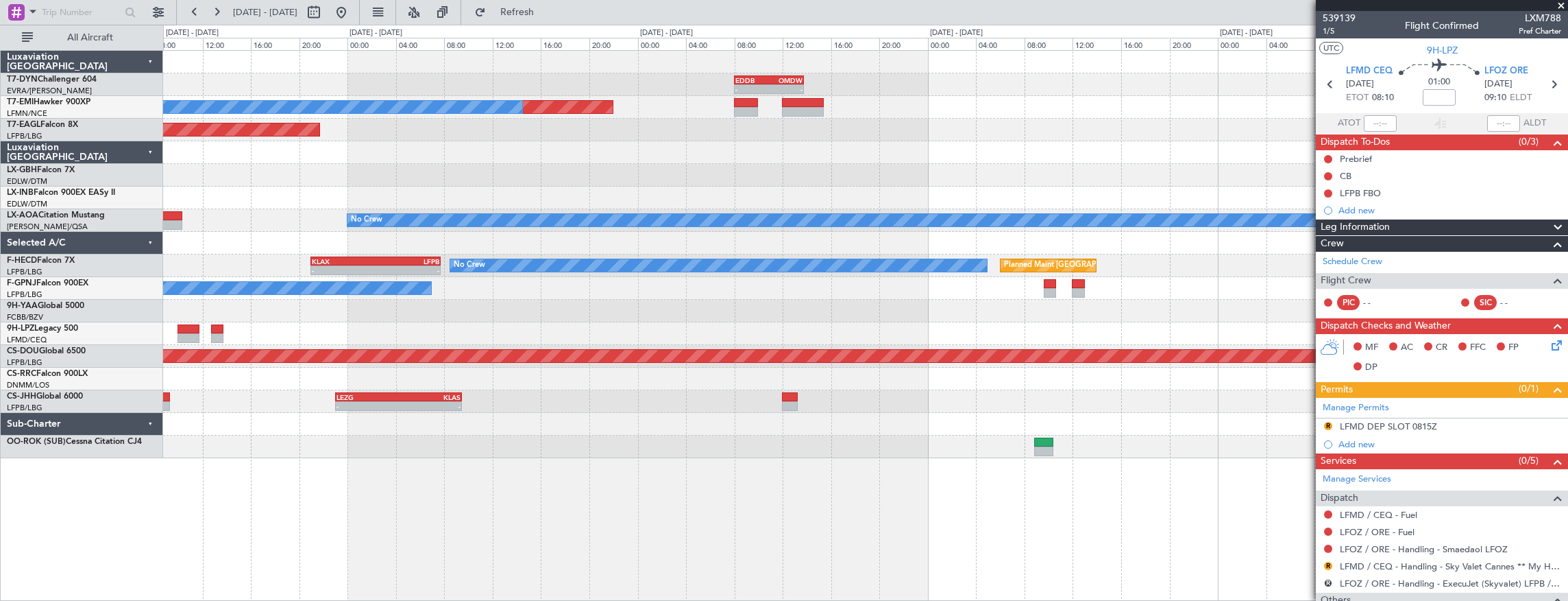
click at [80, 343] on div "- - EDDB 08:00 Z OMDW 13:45 Z Planned Maint No Crew Planned Maint [GEOGRAPHIC_D…" at bounding box center [784, 313] width 1568 height 576
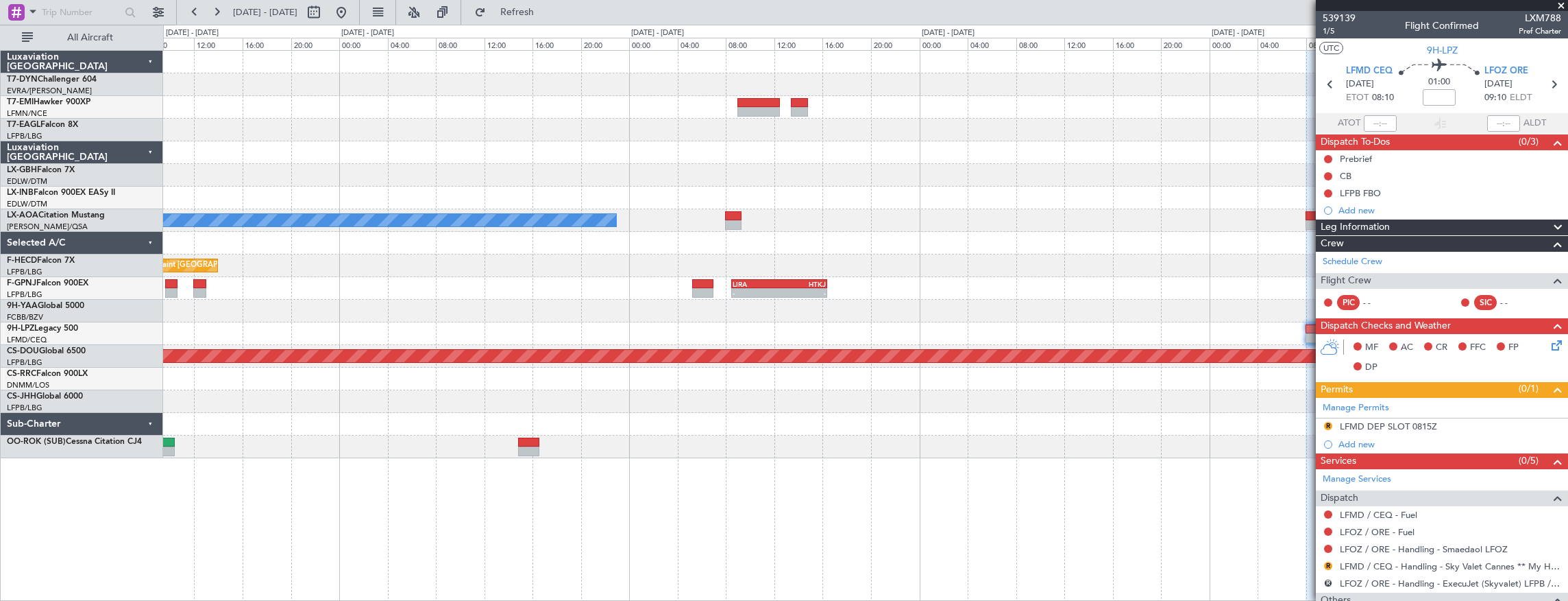
click at [22, 343] on div "- - EDDB 08:00 Z OMDW 13:45 Z No Crew Planned Maint [GEOGRAPHIC_DATA] ([GEOGRAP…" at bounding box center [784, 313] width 1568 height 576
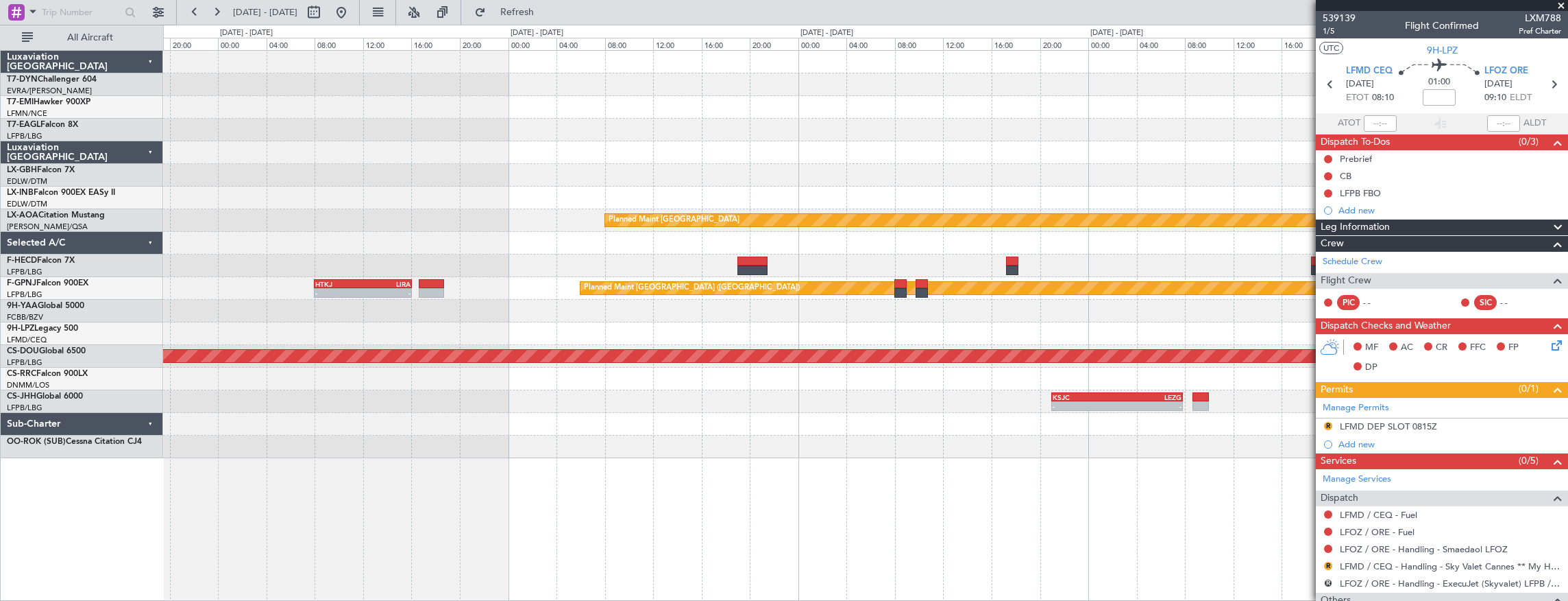
click at [167, 391] on div "Planned Maint [GEOGRAPHIC_DATA] Planned Maint [GEOGRAPHIC_DATA] ([GEOGRAPHIC_DA…" at bounding box center [865, 254] width 1405 height 408
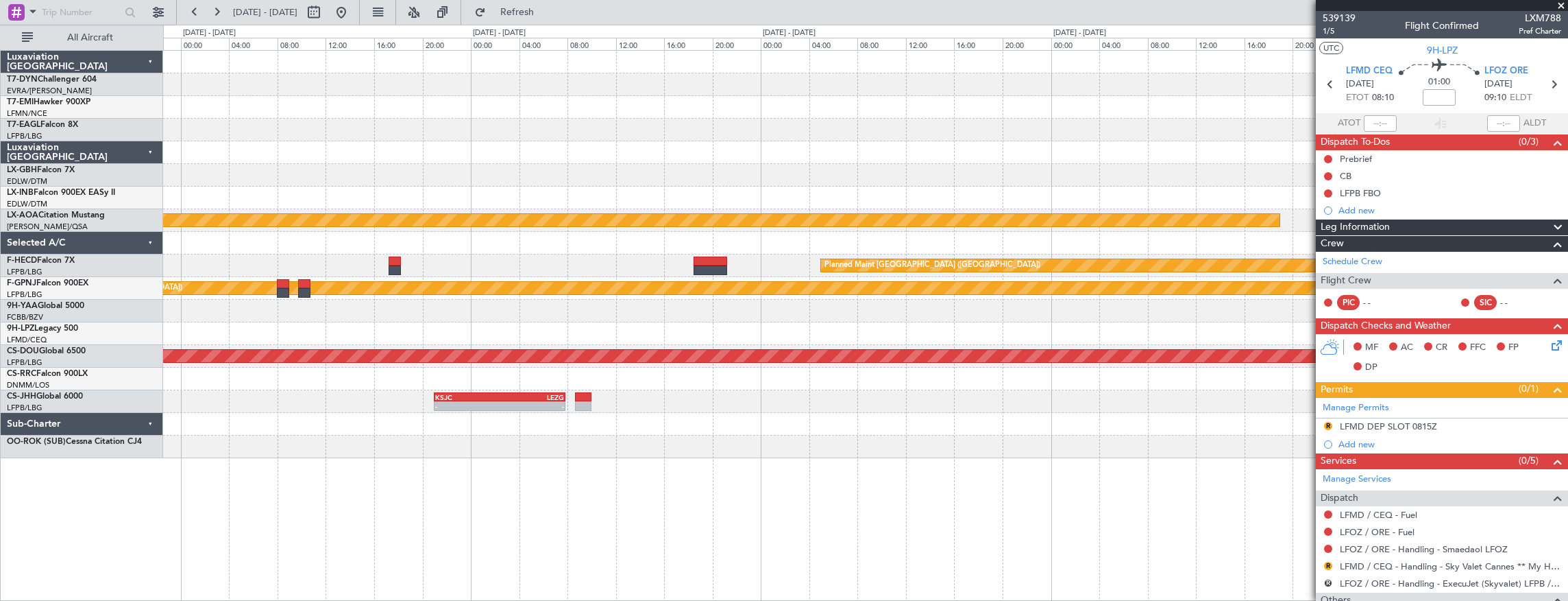
click at [246, 380] on div "Planned Maint [GEOGRAPHIC_DATA] Planned Maint [GEOGRAPHIC_DATA] ([GEOGRAPHIC_DA…" at bounding box center [865, 325] width 1406 height 551
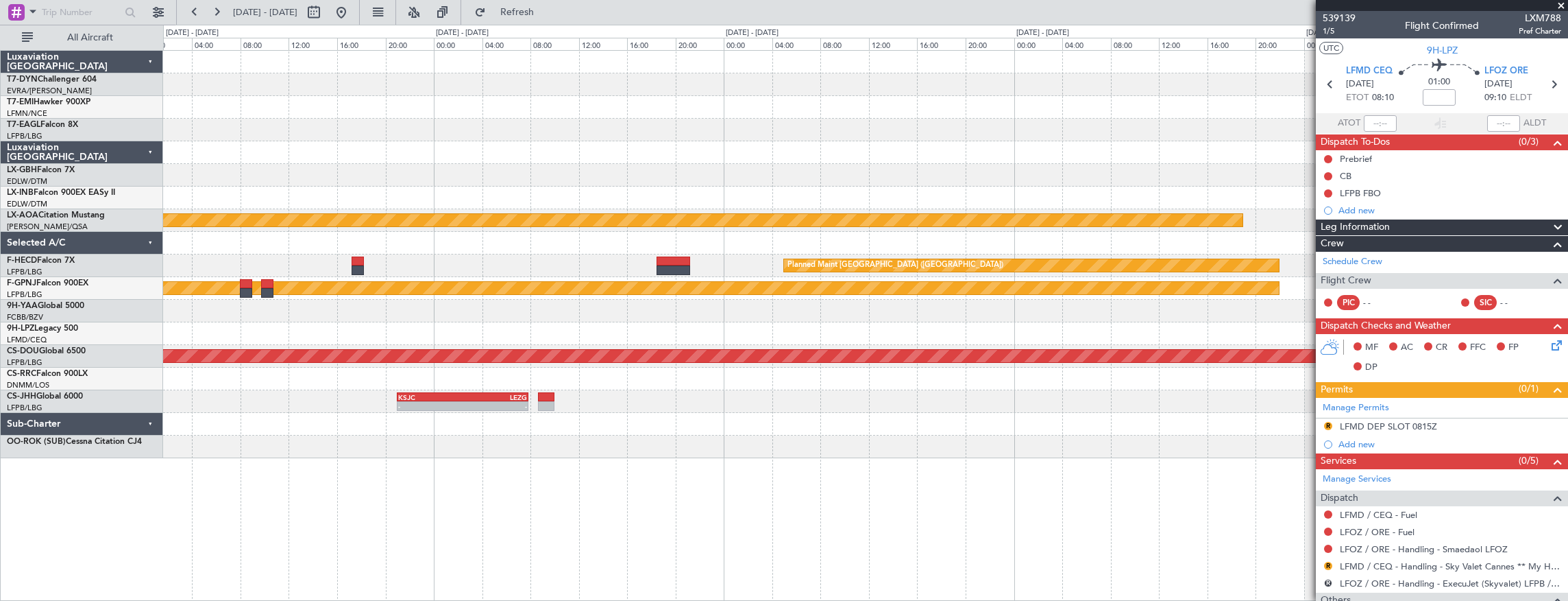
click at [819, 471] on div "Planned Maint [GEOGRAPHIC_DATA] Planned Maint [GEOGRAPHIC_DATA] ([GEOGRAPHIC_DA…" at bounding box center [865, 325] width 1406 height 551
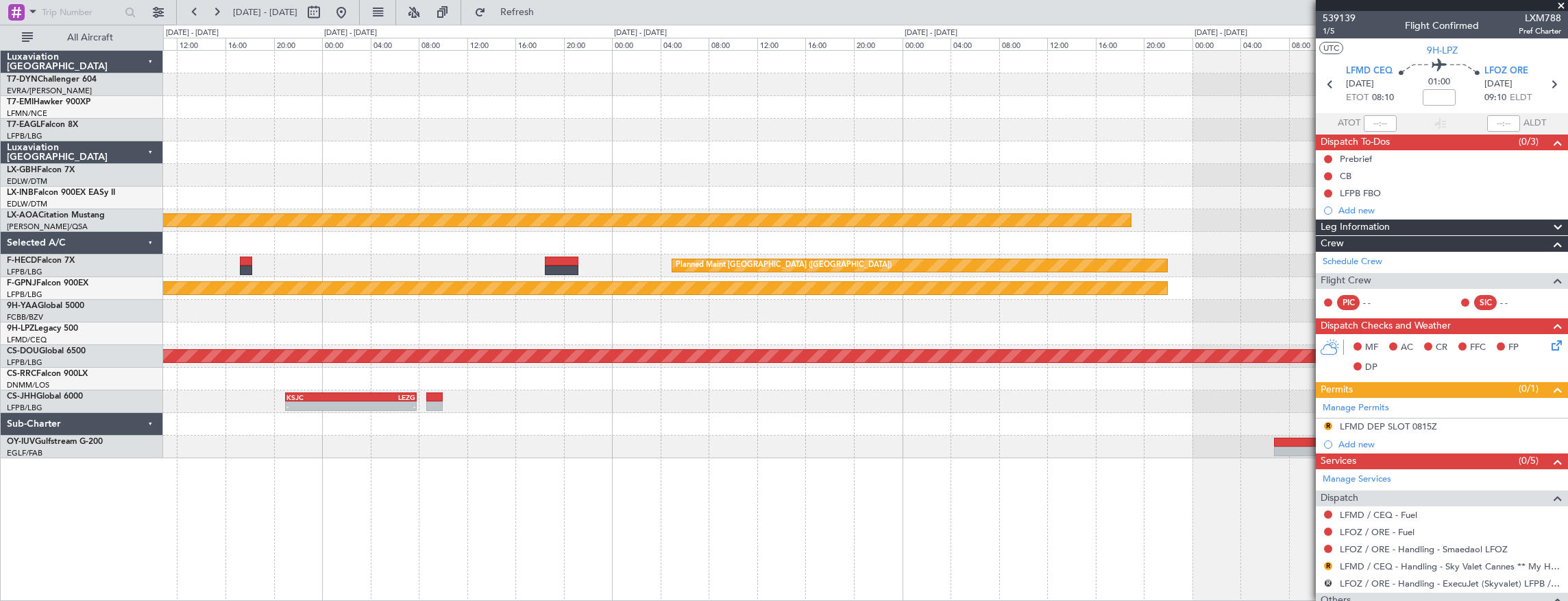
click at [1562, 6] on span at bounding box center [1562, 6] width 14 height 12
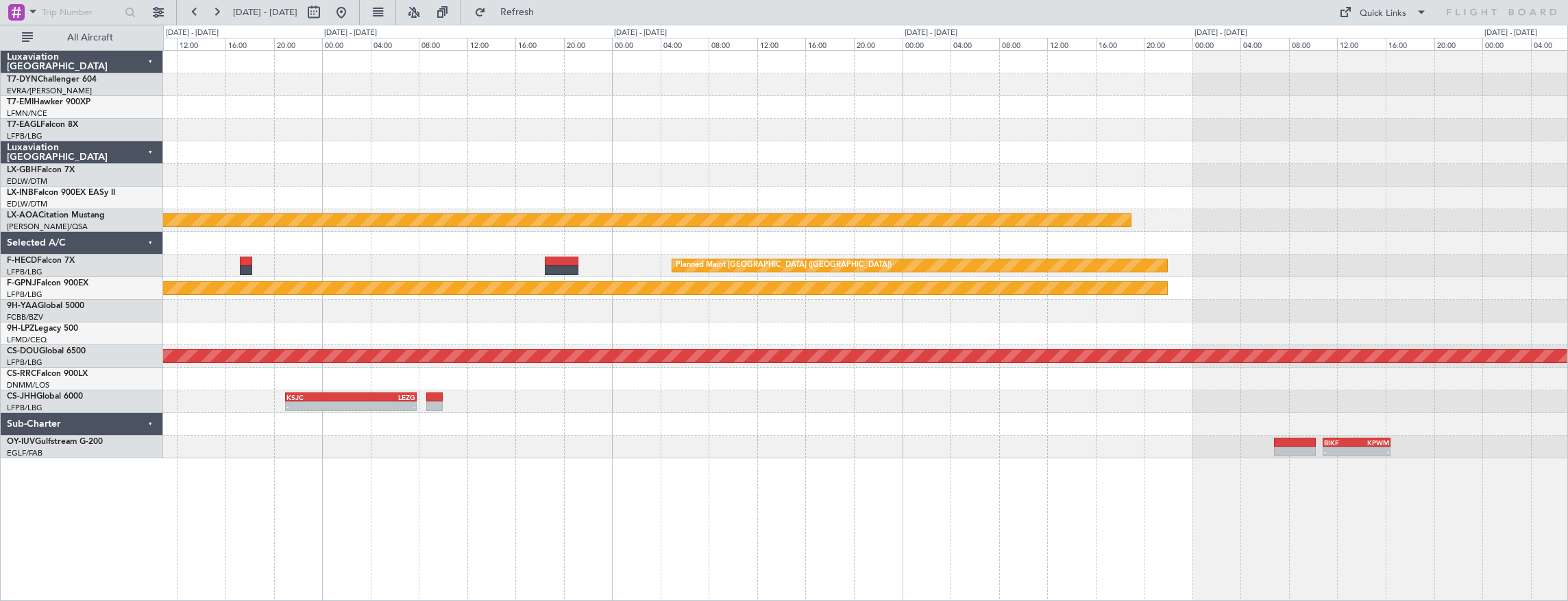
type input "0"
click at [1387, 14] on div "Quick Links" at bounding box center [1383, 14] width 47 height 14
click at [1385, 47] on button "Trip Builder" at bounding box center [1384, 45] width 103 height 33
click at [741, 412] on div "Planned Maint Nurnberg Planned Maint [GEOGRAPHIC_DATA] Planned Maint [GEOGRAPHI…" at bounding box center [865, 254] width 1405 height 408
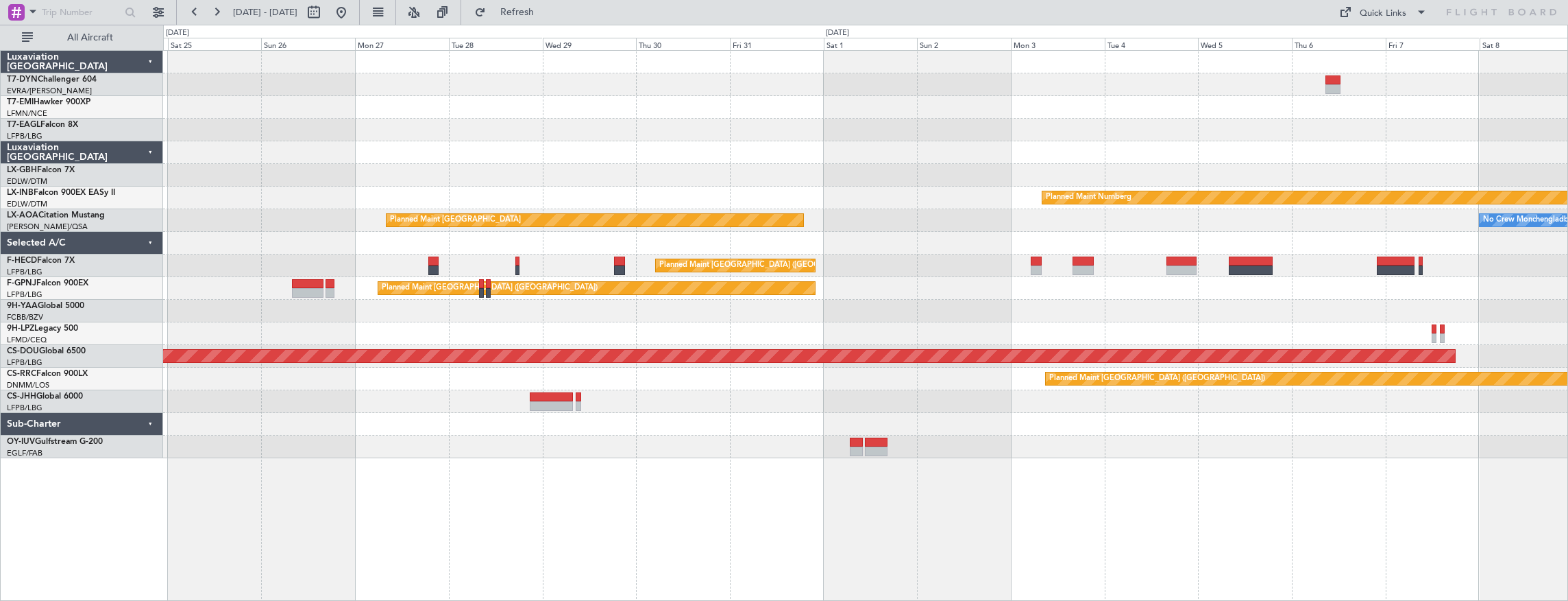
click at [745, 398] on div "Planned Maint Riga (Riga Intl) Planned Maint Nurnberg Planned Maint [GEOGRAPHIC…" at bounding box center [865, 325] width 1406 height 551
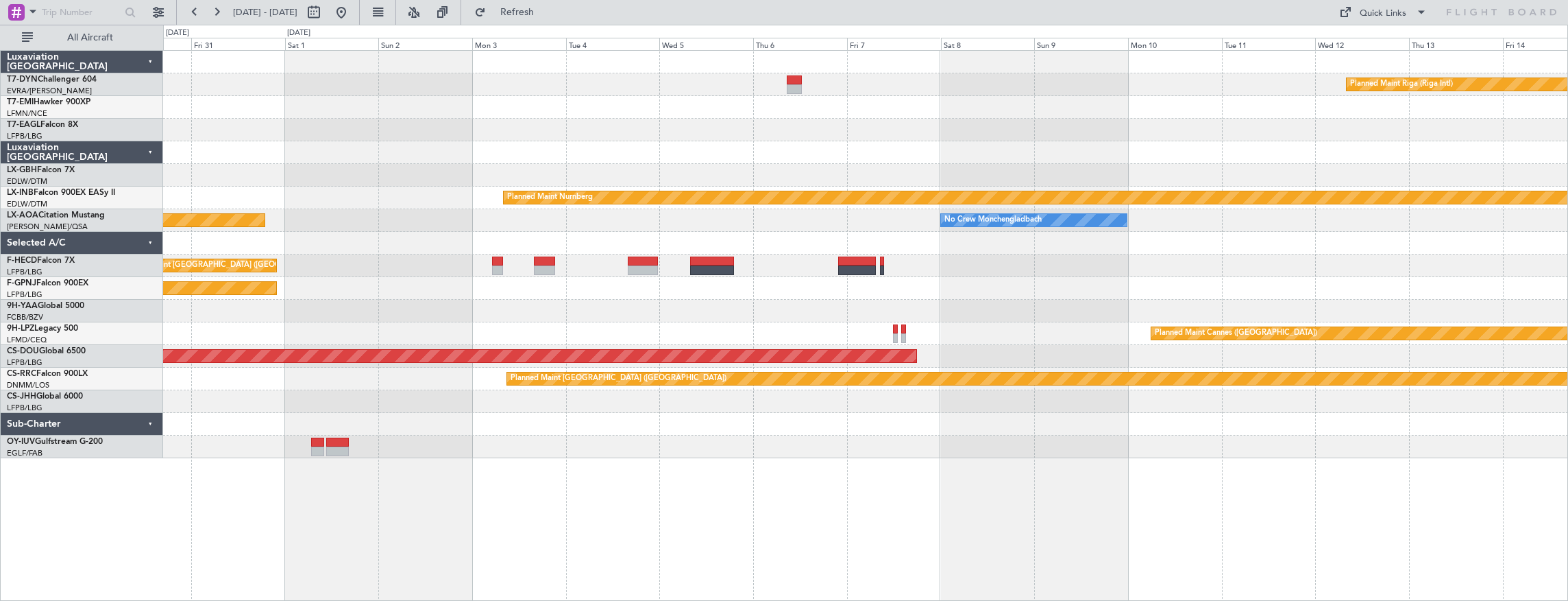
click at [615, 383] on div "Planned Maint Riga (Riga Intl) Planned Maint Nurnberg Planned Maint [GEOGRAPHIC…" at bounding box center [865, 325] width 1406 height 551
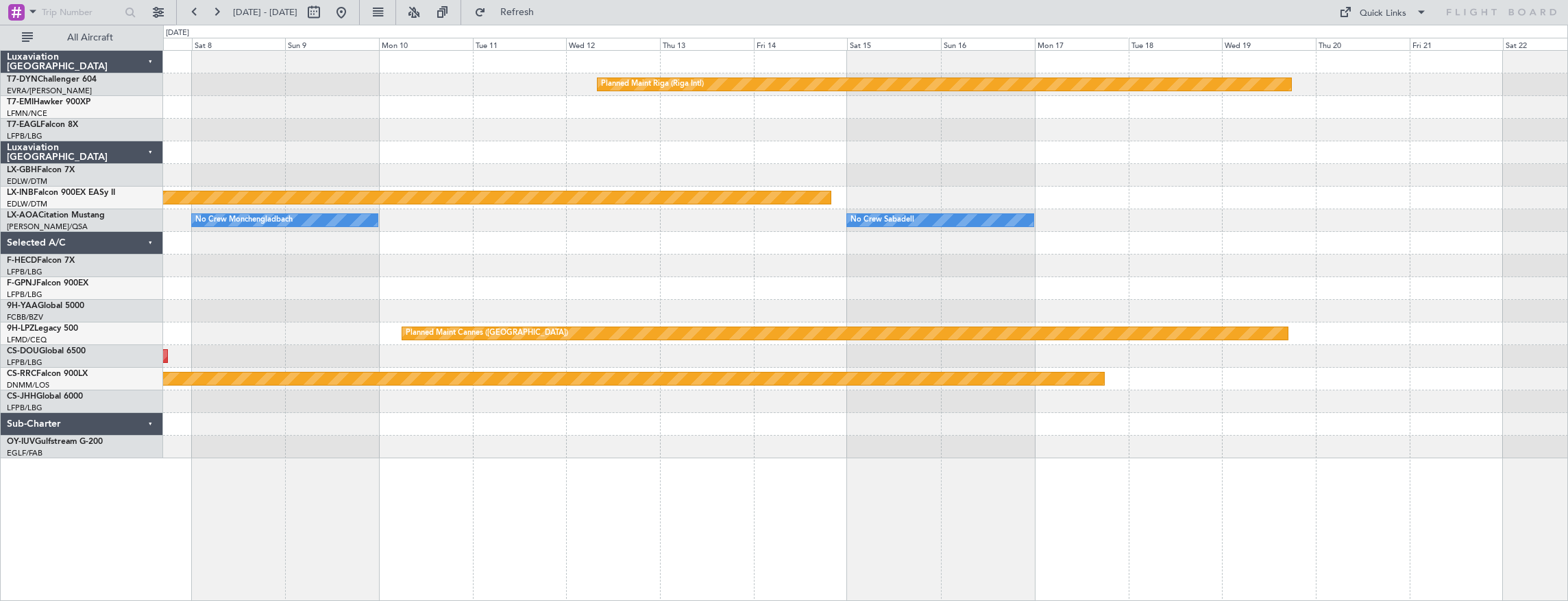
click at [547, 376] on div "Planned Maint Riga (Riga Intl) Planned Maint Nurnberg No Crew [GEOGRAPHIC_DATA]…" at bounding box center [865, 254] width 1405 height 408
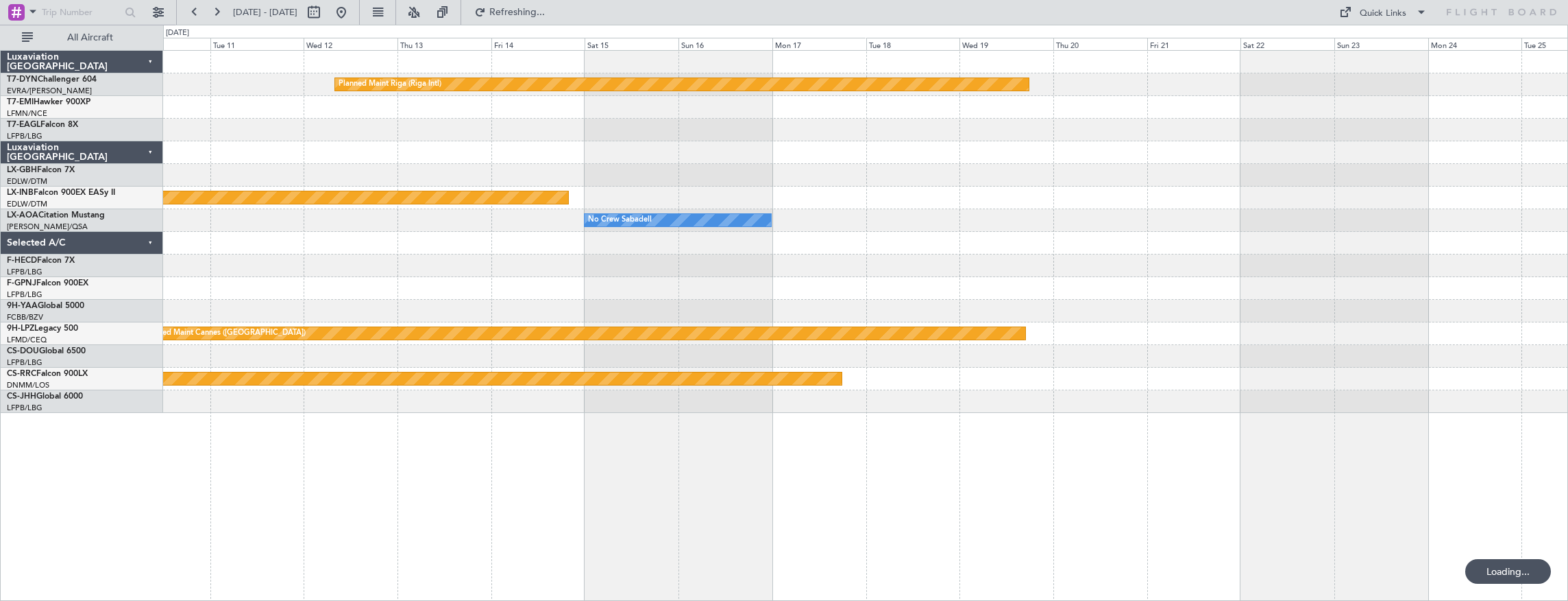
click at [509, 368] on div "Planned Maint Riga (Riga Intl) Planned Maint Nurnberg No Crew Sabadell No Crew …" at bounding box center [865, 325] width 1406 height 551
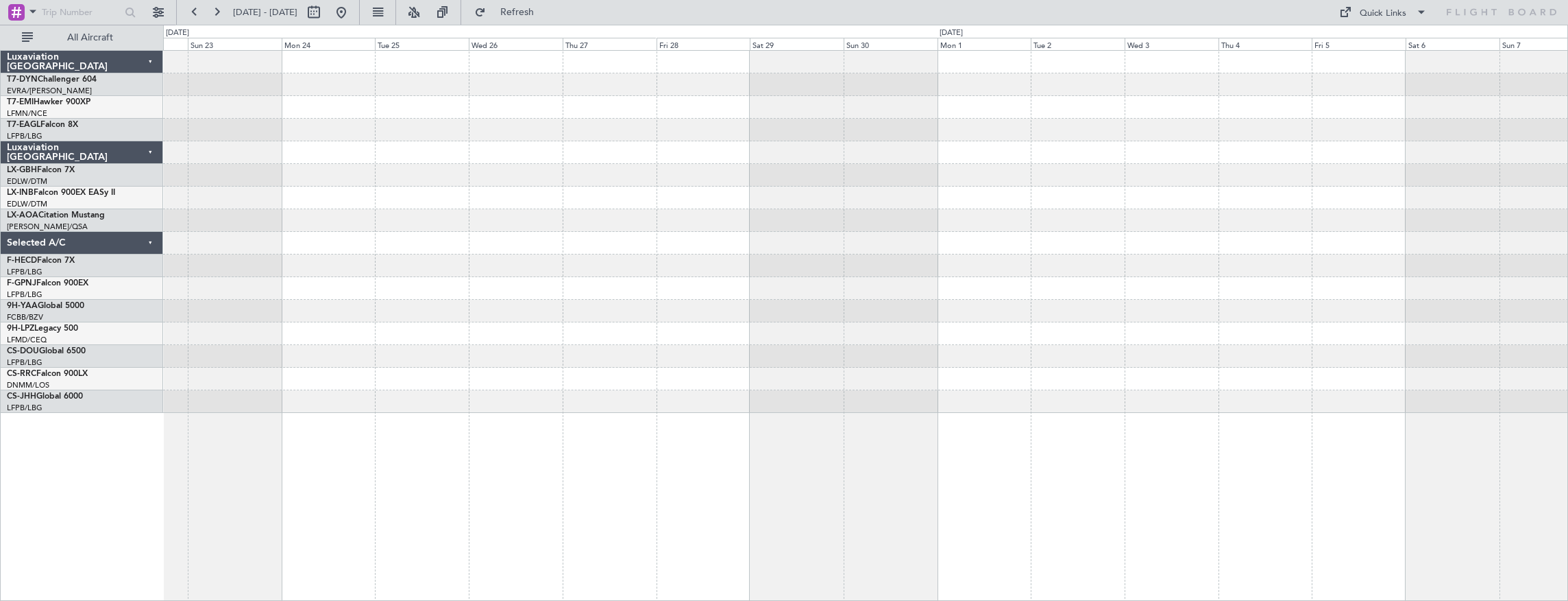
click at [355, 328] on div "Planned Maint Riga (Riga Intl) Planned Maint Cannes ([GEOGRAPHIC_DATA])" at bounding box center [865, 232] width 1405 height 362
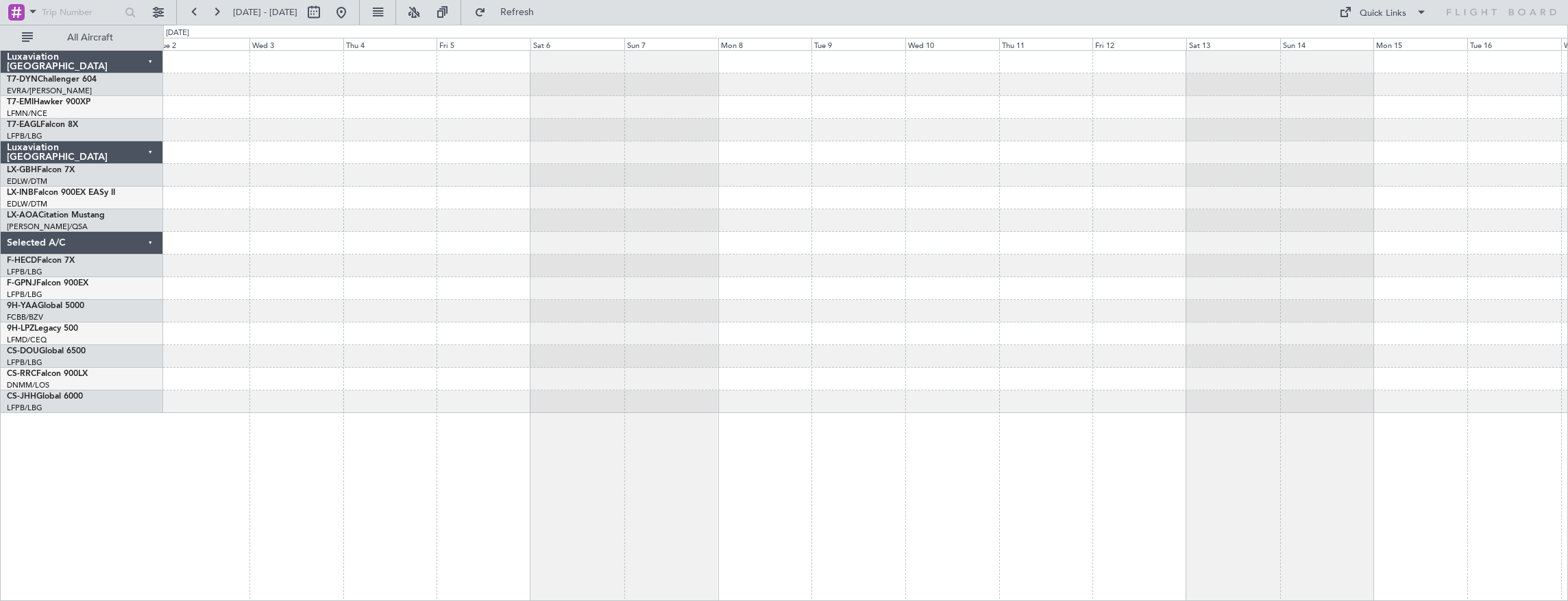
click at [294, 326] on div "No Crew Sabadell" at bounding box center [865, 232] width 1405 height 362
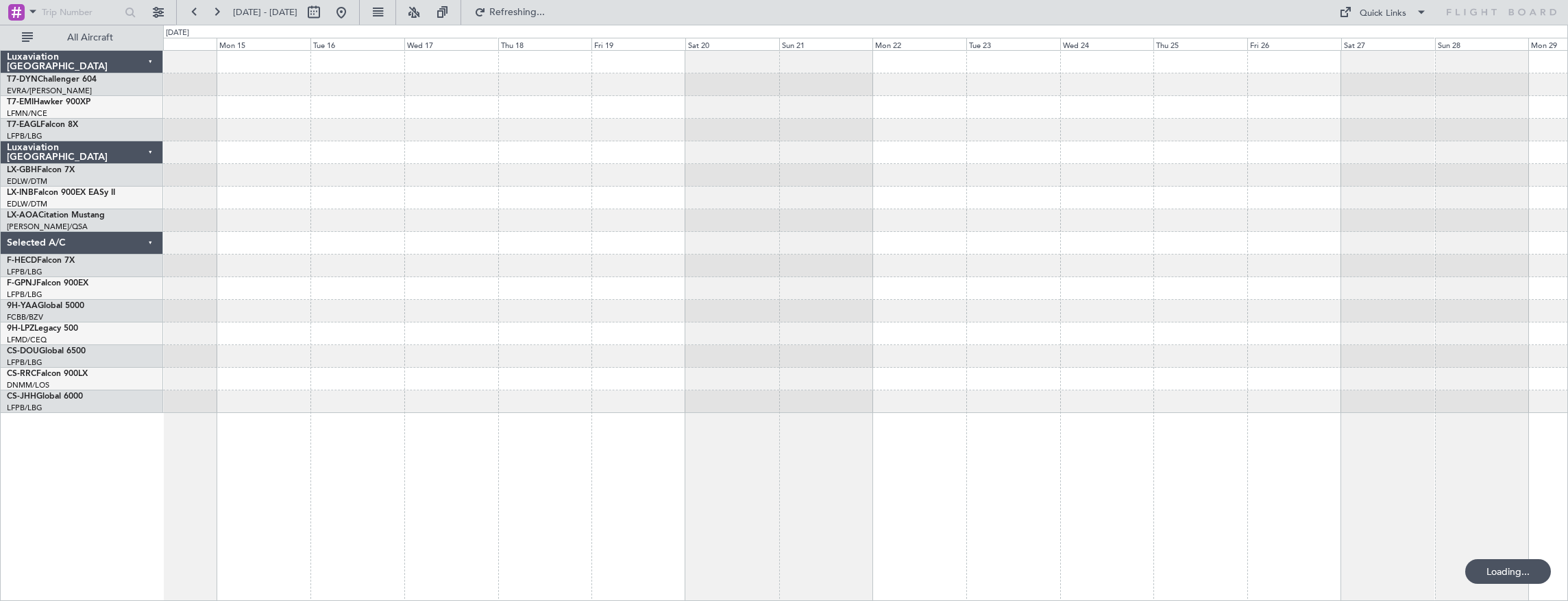
click at [488, 284] on div at bounding box center [865, 232] width 1405 height 362
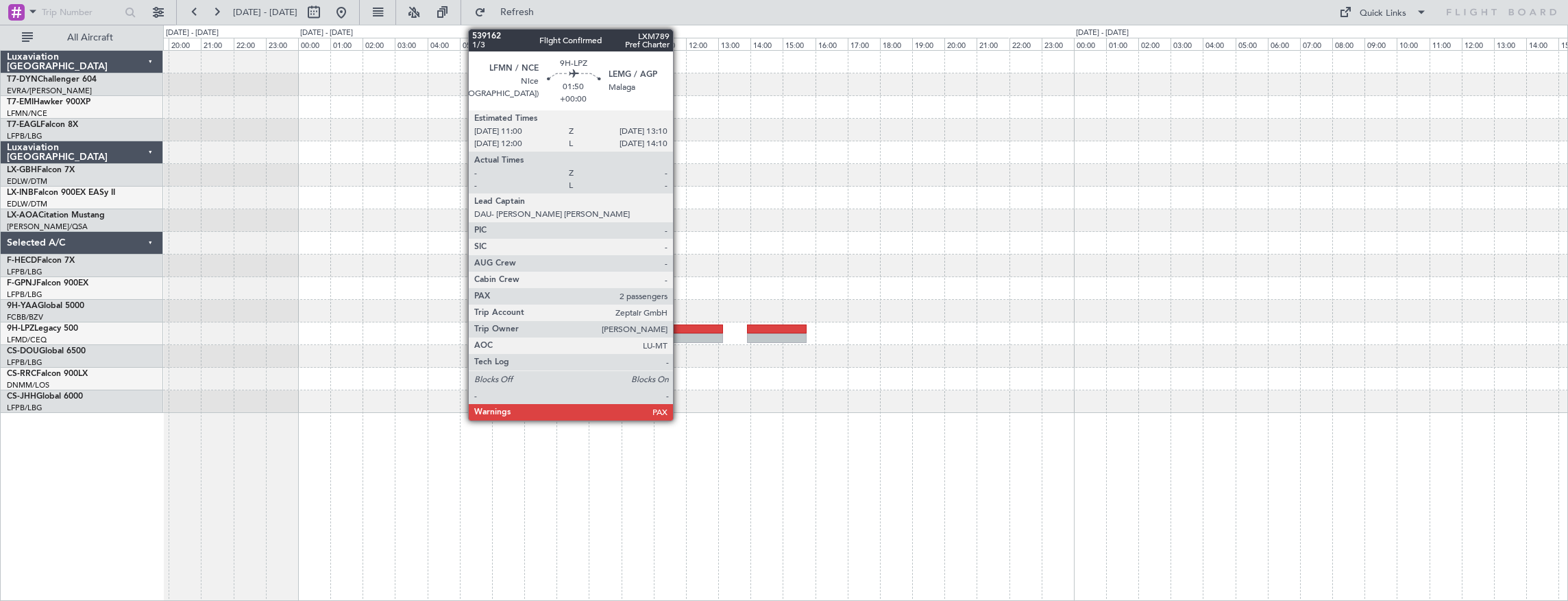
click at [680, 327] on div at bounding box center [689, 329] width 71 height 9
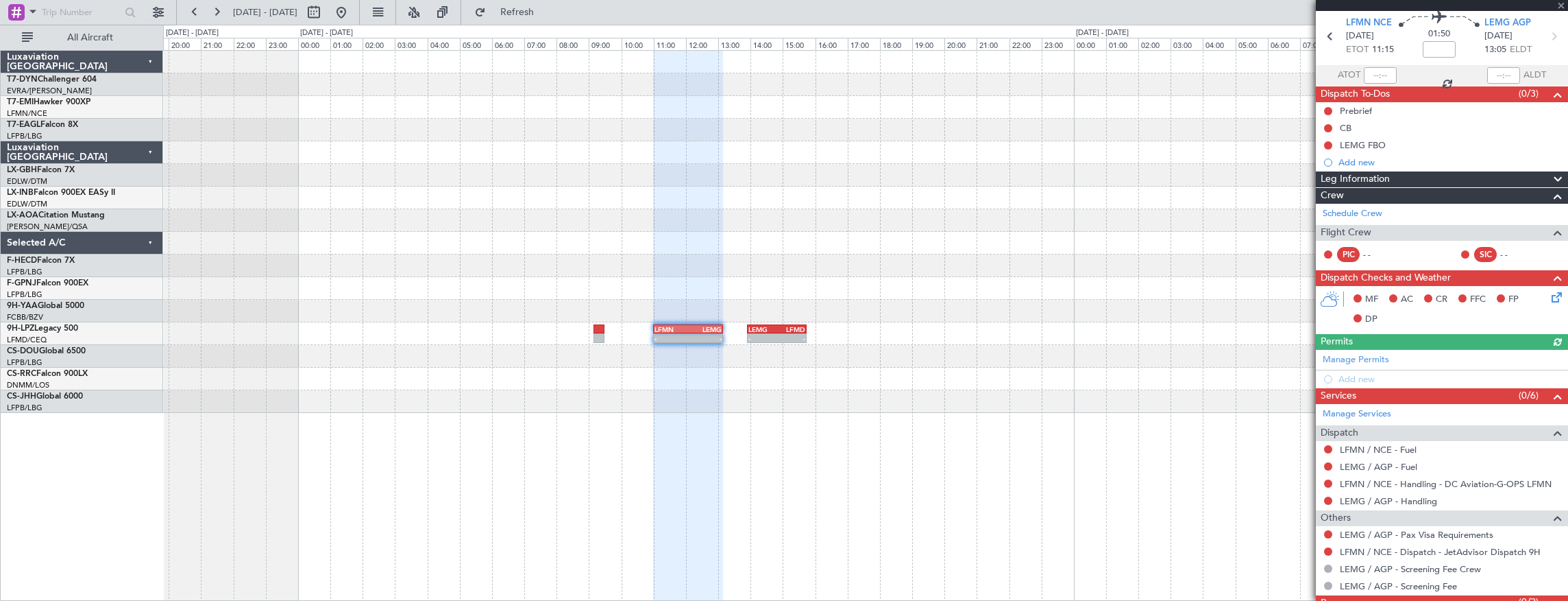
scroll to position [94, 0]
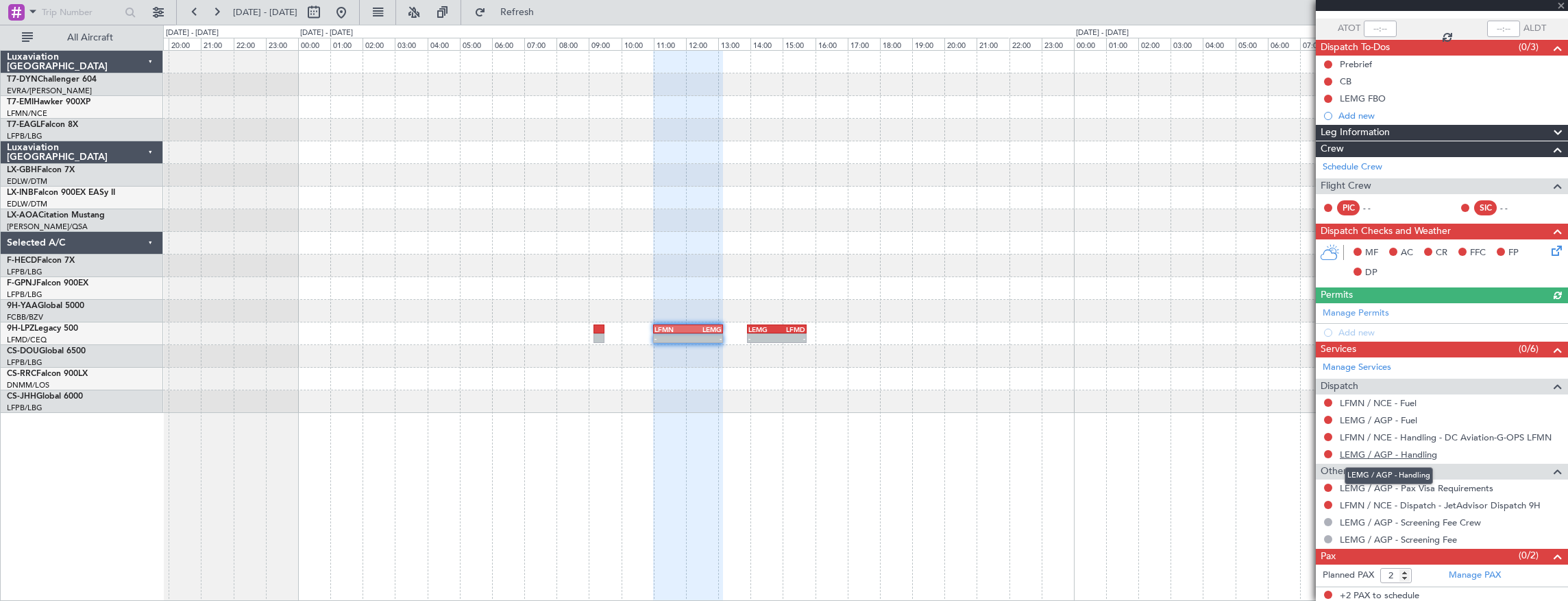
click at [1408, 452] on link "LEMG / AGP - Handling" at bounding box center [1388, 454] width 97 height 12
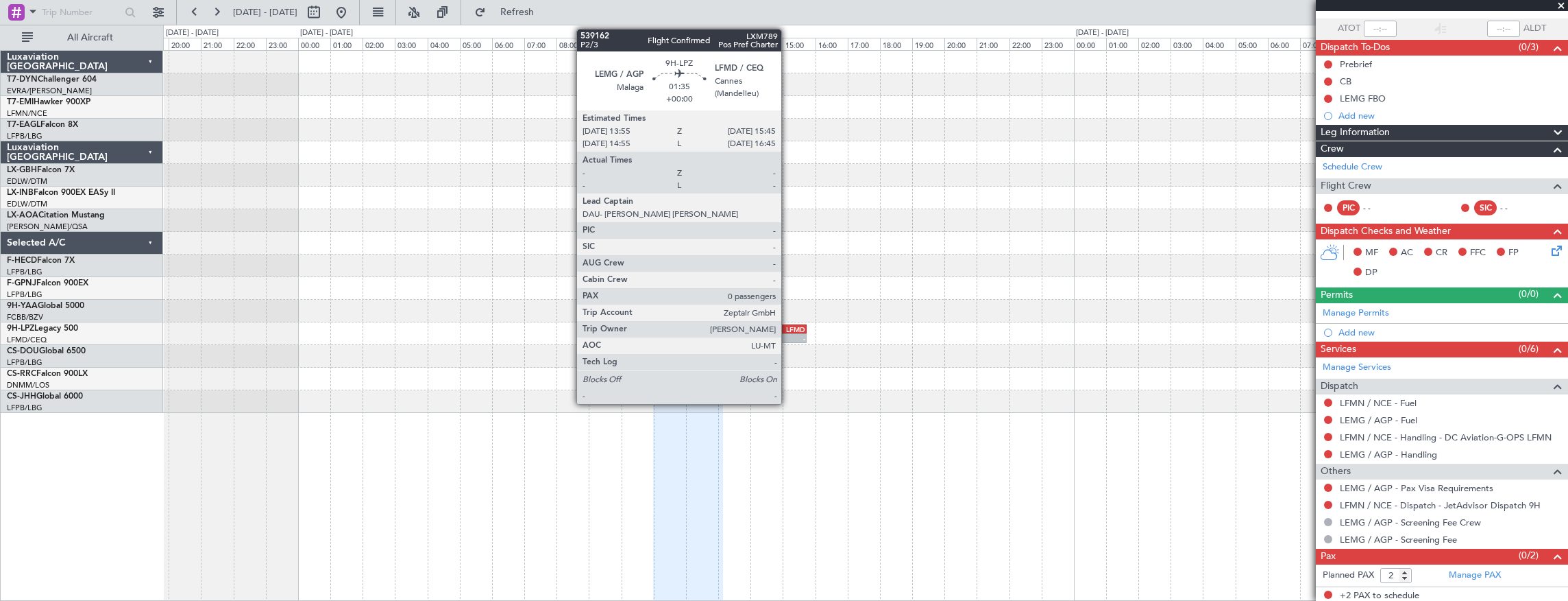
click at [788, 332] on div "LEMG 13:55 Z LFMD 15:45 Z" at bounding box center [777, 329] width 60 height 9
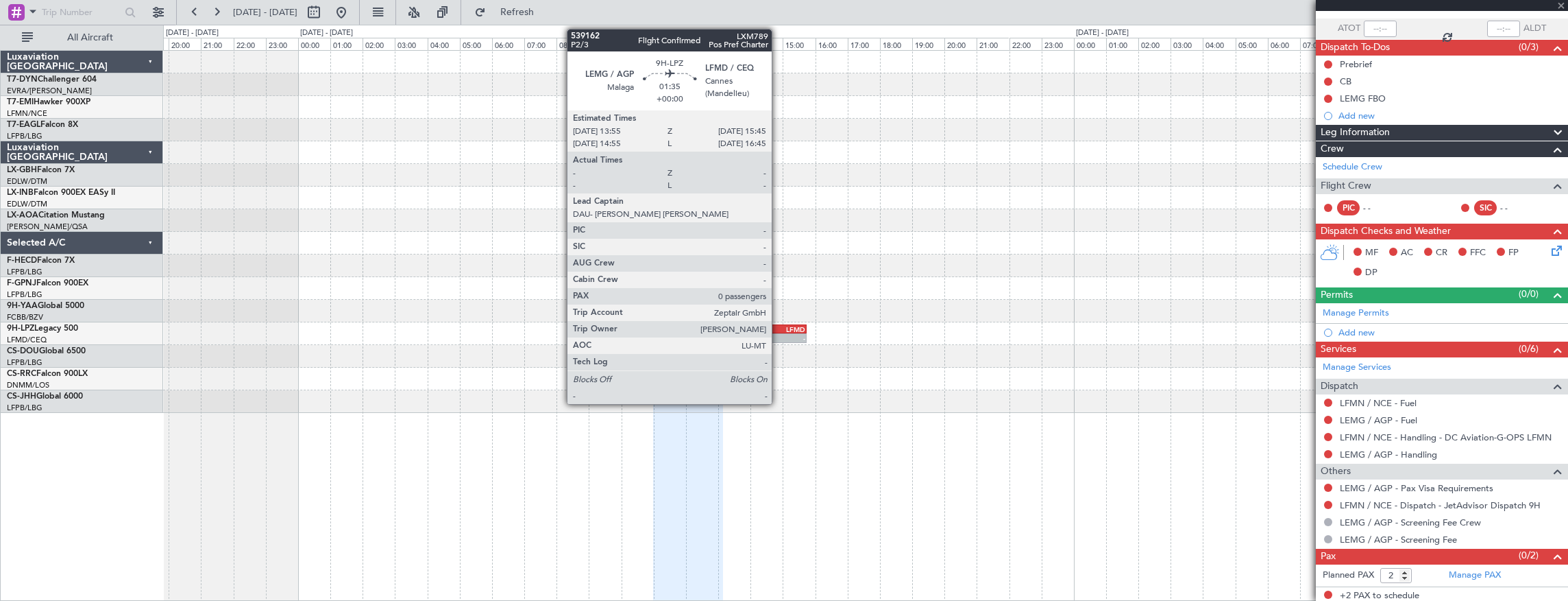
type input "0"
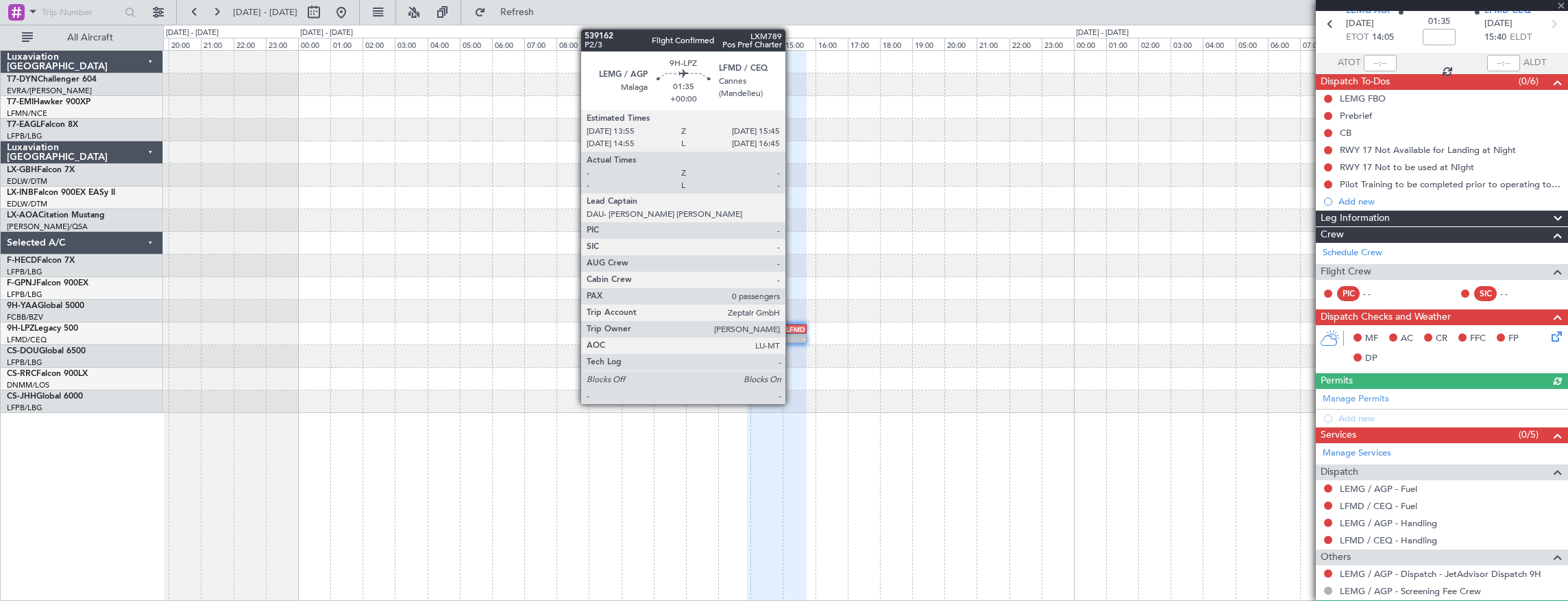
scroll to position [94, 0]
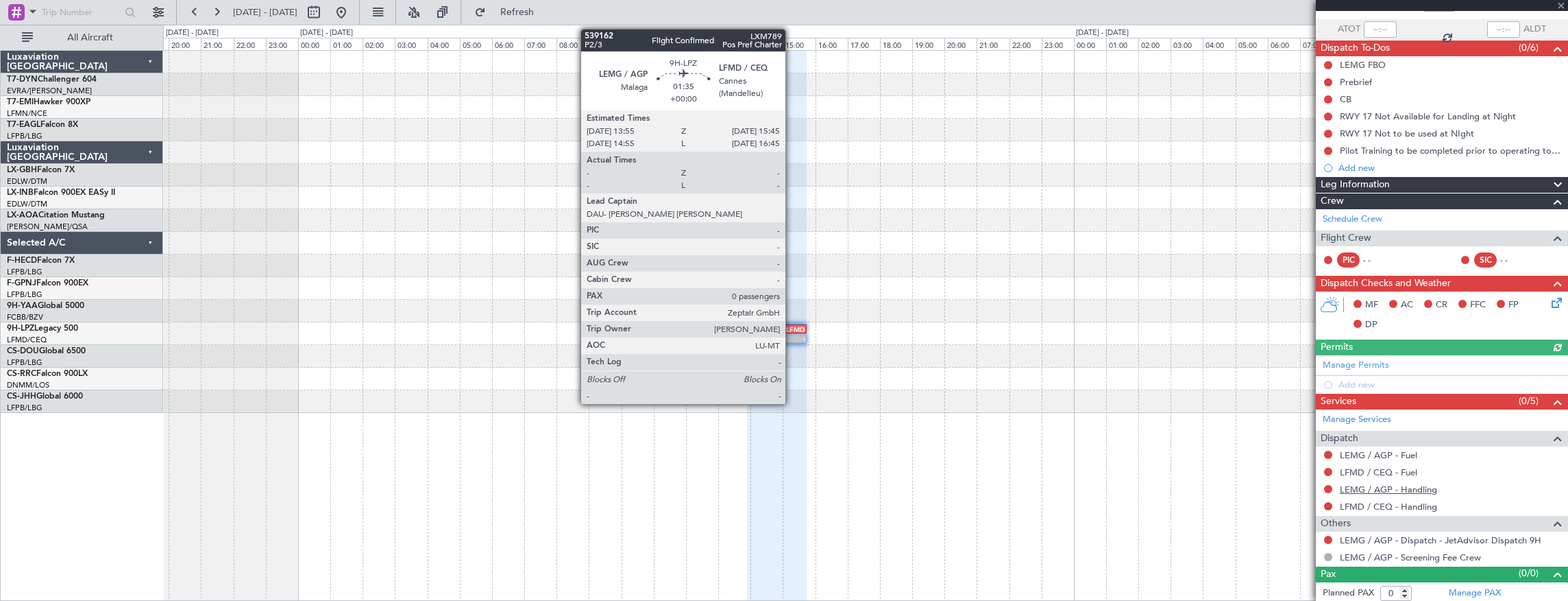
click at [1410, 486] on link "LEMG / AGP - Handling" at bounding box center [1388, 489] width 97 height 12
click at [1411, 500] on link "LFMD / CEQ - Handling" at bounding box center [1388, 506] width 97 height 12
click at [853, 359] on div at bounding box center [865, 356] width 1405 height 23
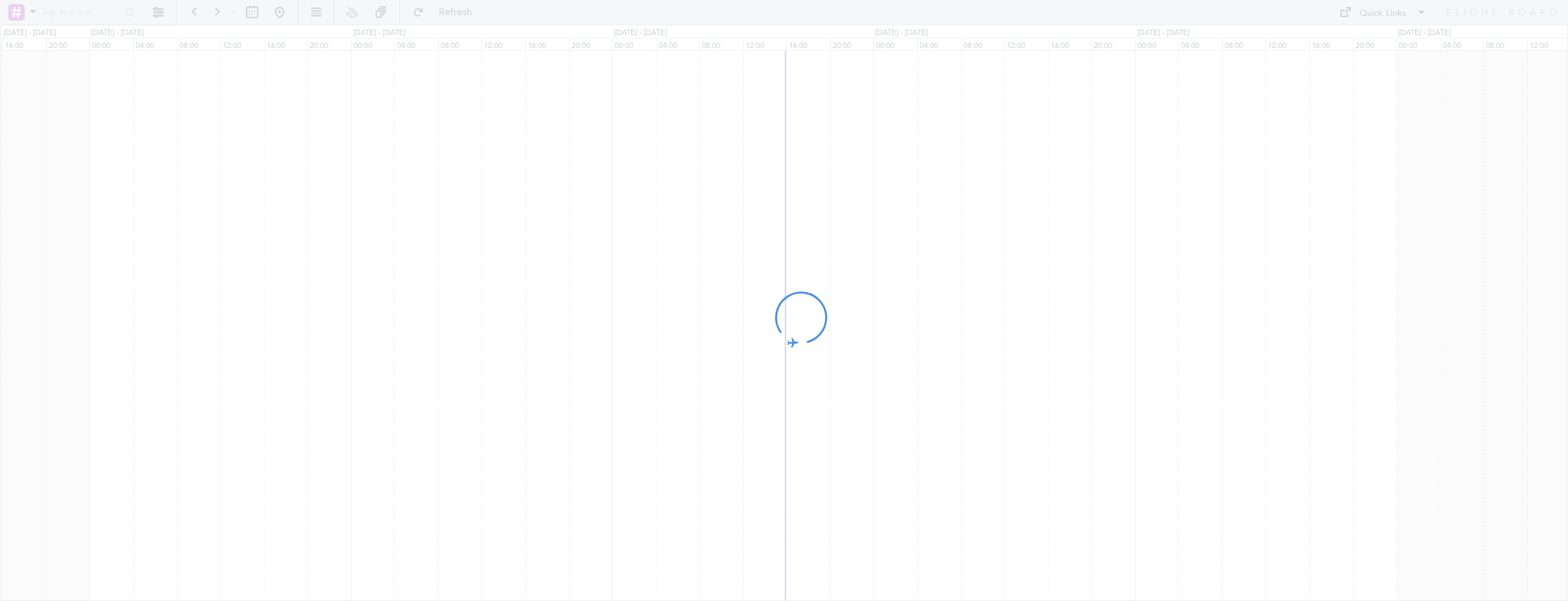
click at [938, 237] on div at bounding box center [784, 300] width 1568 height 601
drag, startPoint x: 1127, startPoint y: 253, endPoint x: 626, endPoint y: 208, distance: 503.0
click at [670, 232] on div at bounding box center [784, 300] width 1568 height 601
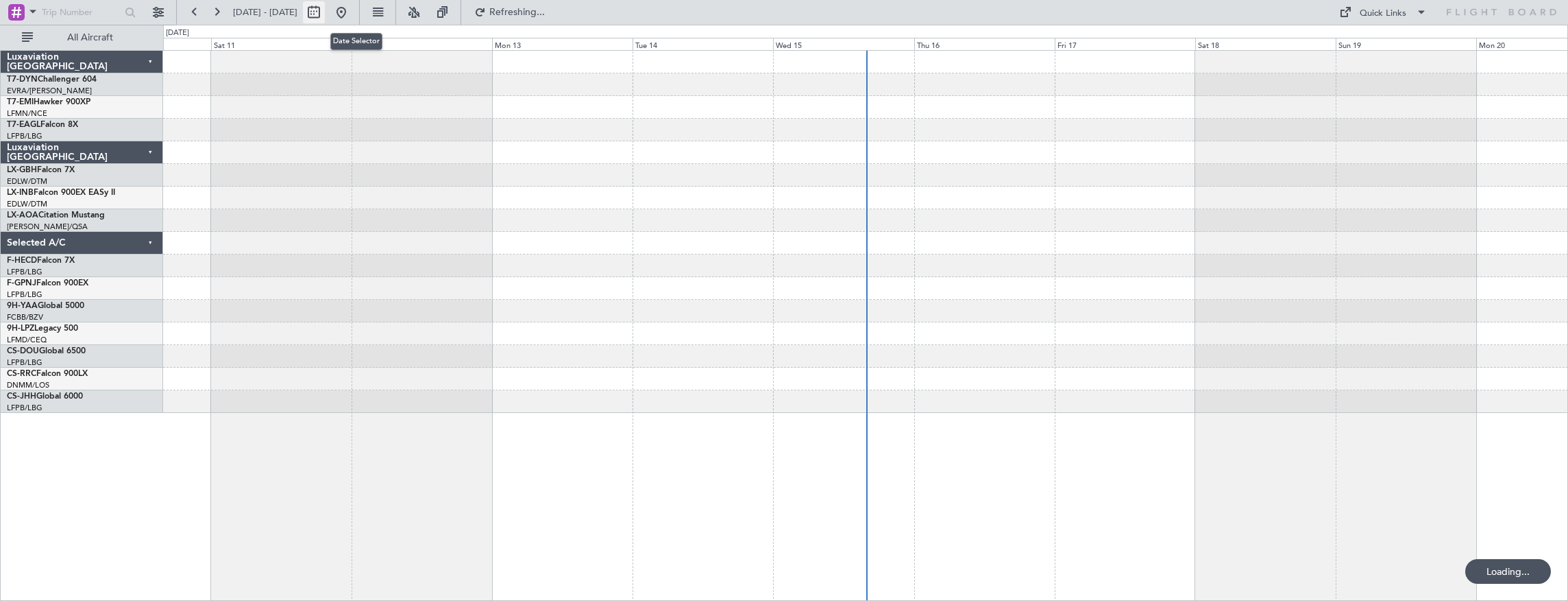
click at [325, 9] on button at bounding box center [314, 12] width 22 height 22
select select "10"
select select "2025"
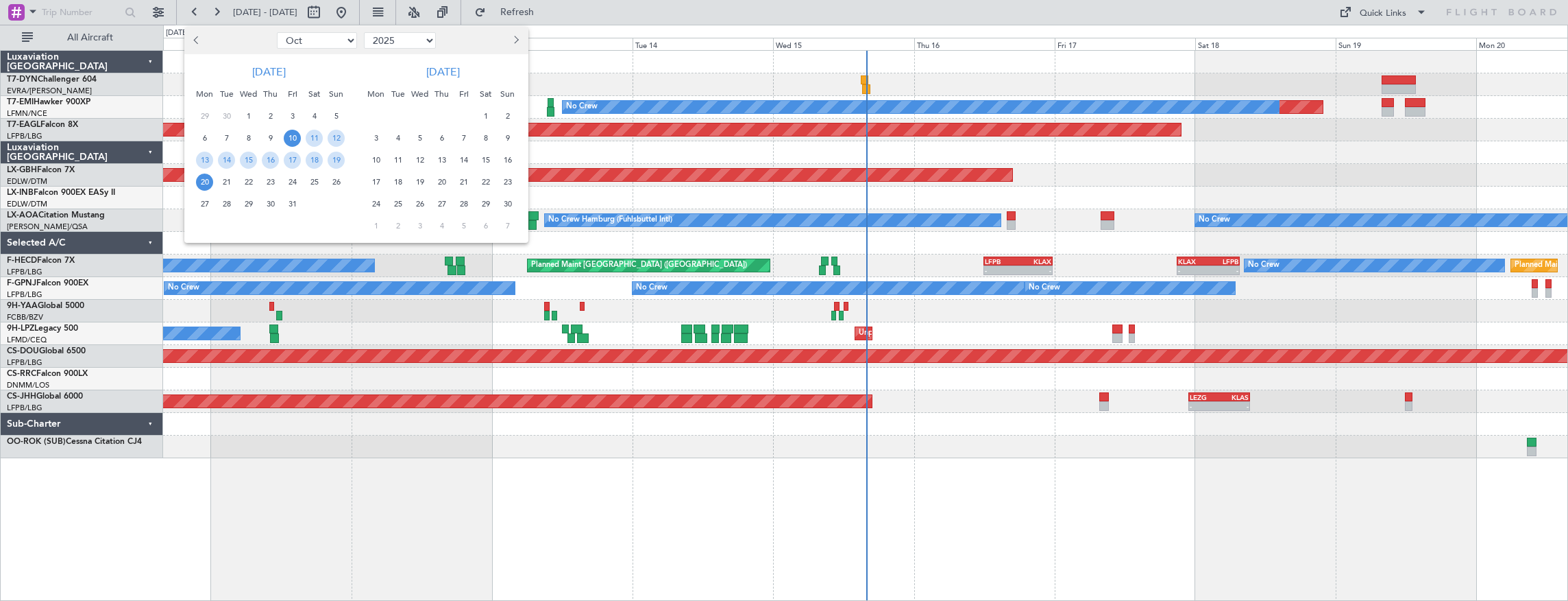
click at [517, 43] on button "Next month" at bounding box center [515, 41] width 15 height 22
select select "12"
click at [210, 200] on span "29" at bounding box center [205, 204] width 17 height 17
click at [209, 202] on span "29" at bounding box center [205, 204] width 17 height 17
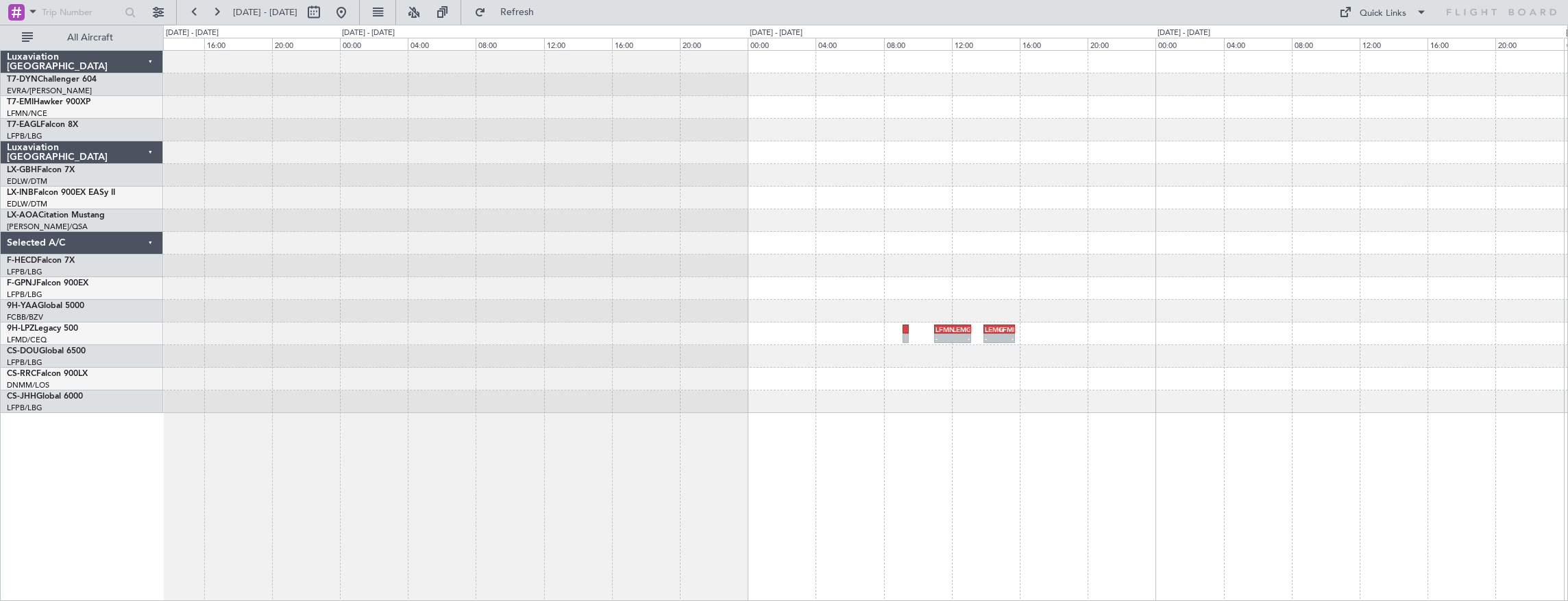
click at [1057, 354] on div at bounding box center [865, 356] width 1405 height 23
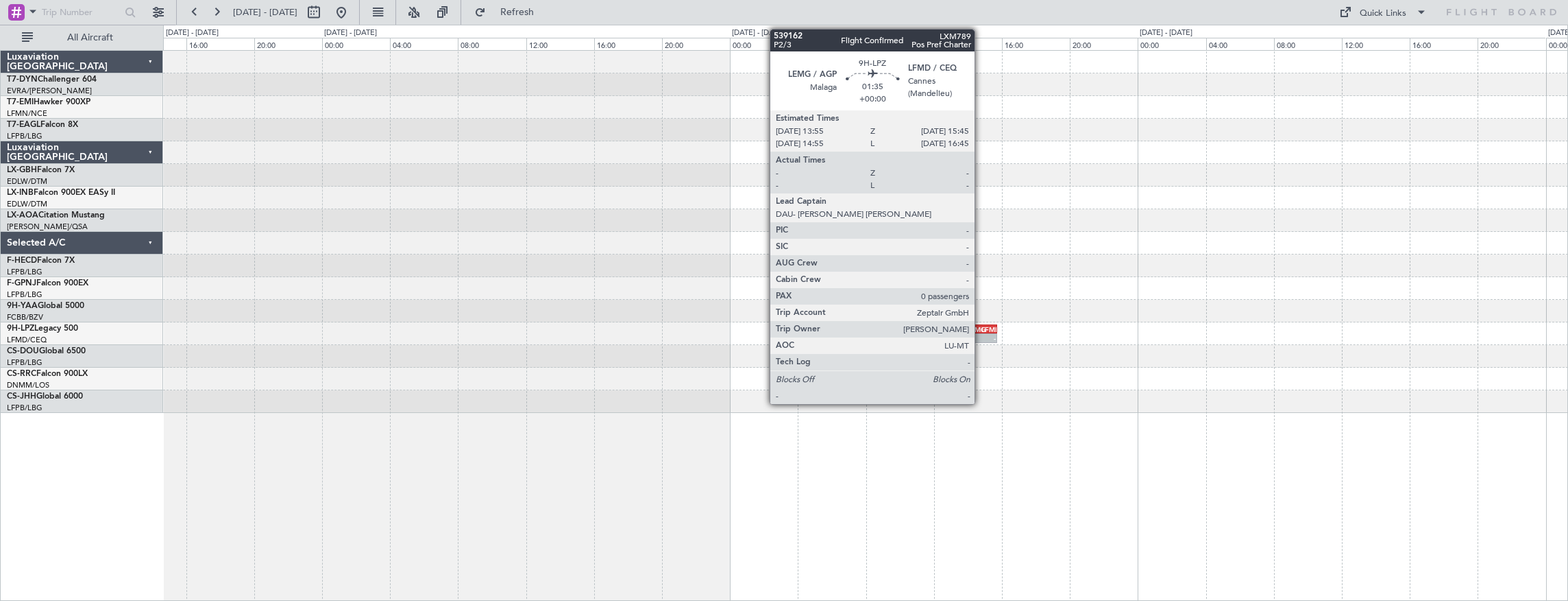
click at [981, 329] on div "LFMD" at bounding box center [988, 329] width 14 height 9
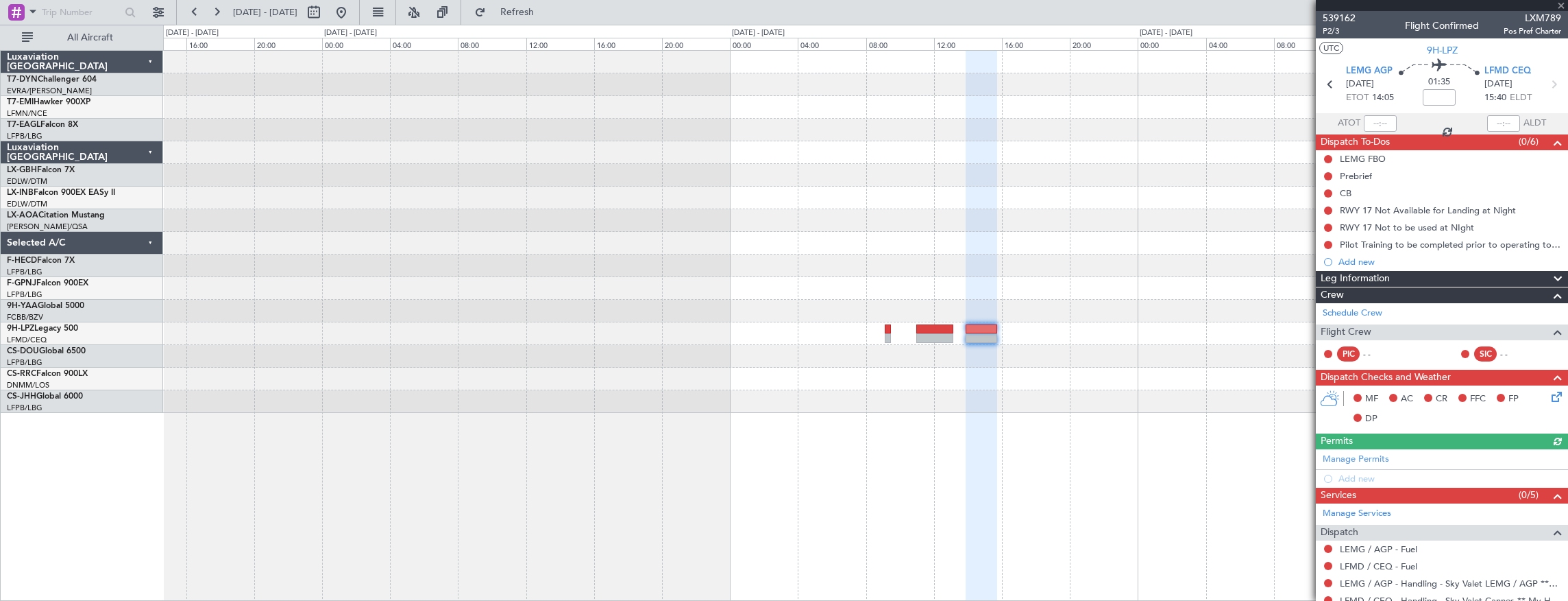
scroll to position [94, 0]
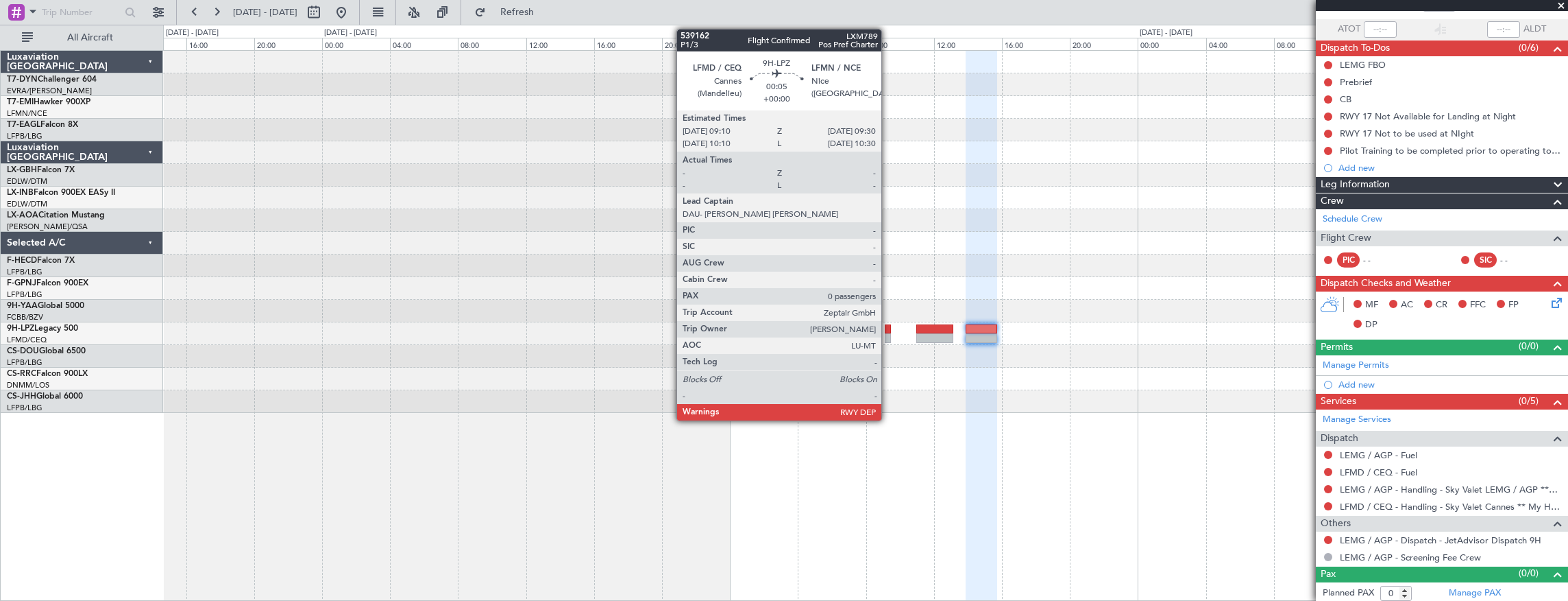
click at [888, 327] on div at bounding box center [888, 329] width 6 height 9
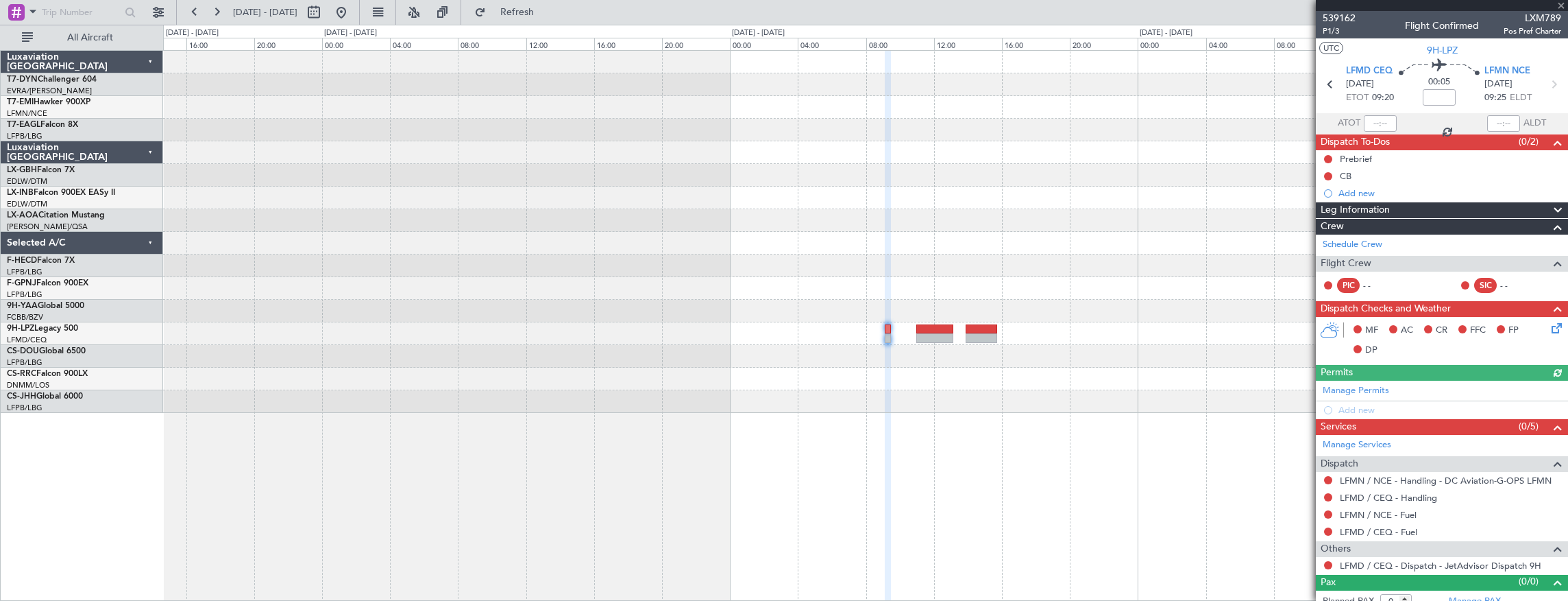
scroll to position [9, 0]
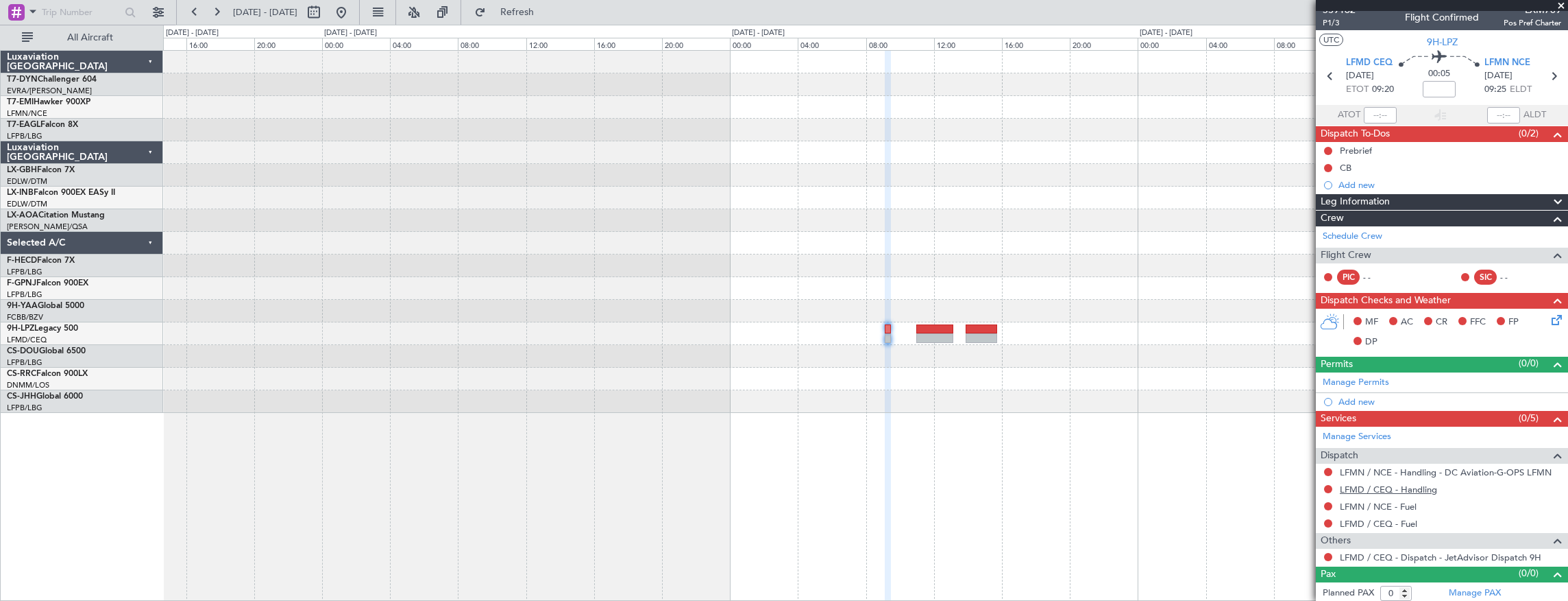
click at [1417, 485] on link "LFMD / CEQ - Handling" at bounding box center [1388, 489] width 97 height 12
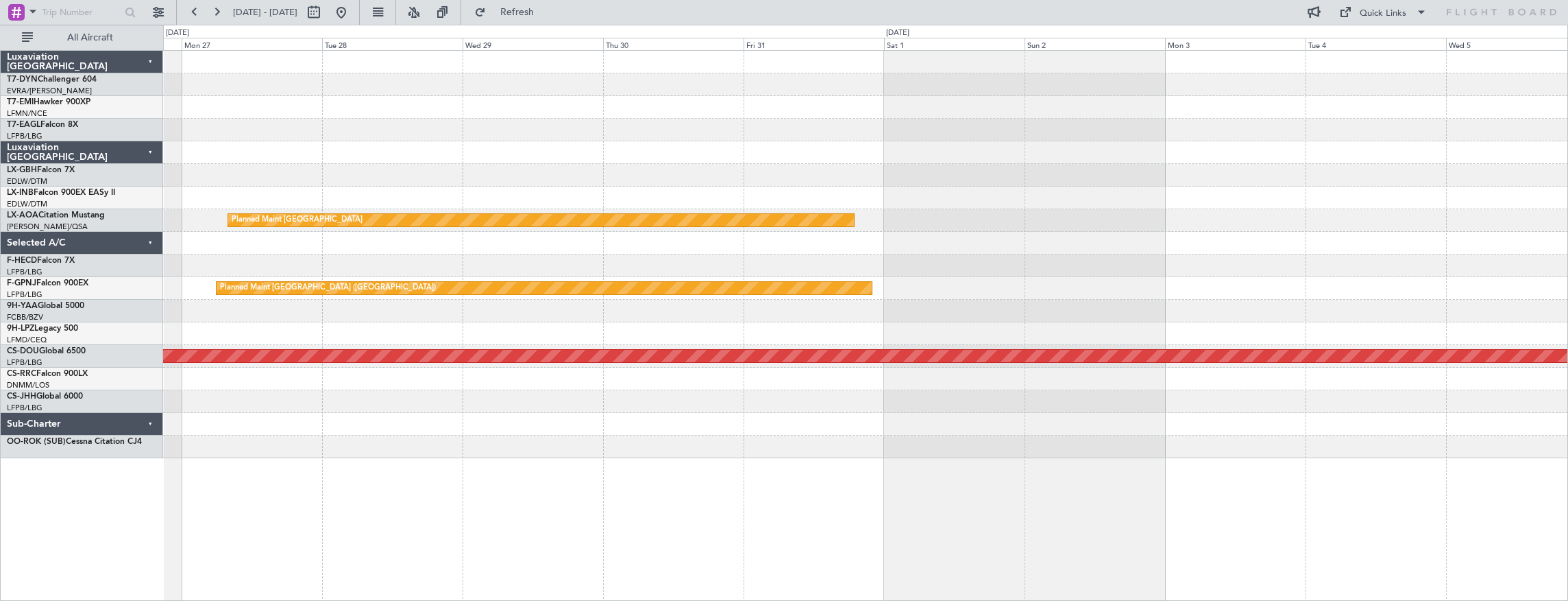
click at [439, 197] on div "Planned Maint [GEOGRAPHIC_DATA] Planned Maint [GEOGRAPHIC_DATA] ([GEOGRAPHIC_DA…" at bounding box center [865, 254] width 1405 height 408
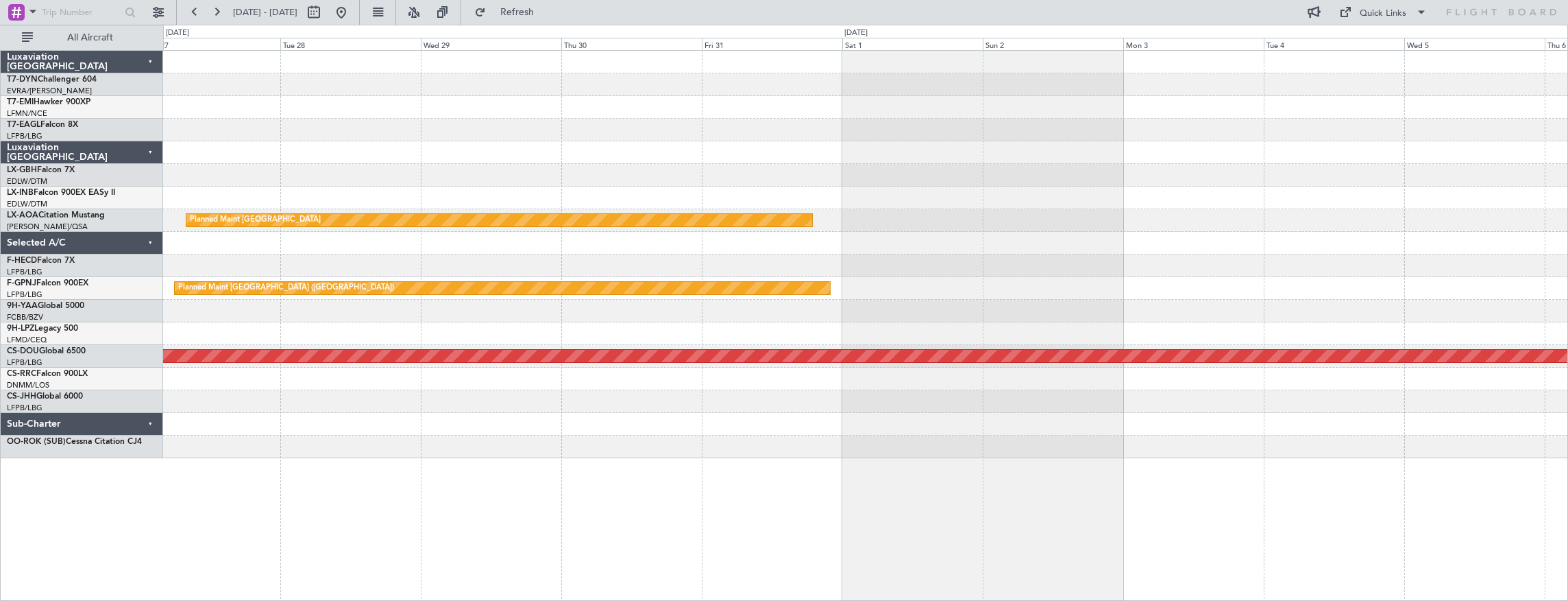
click at [412, 171] on div at bounding box center [865, 175] width 1405 height 23
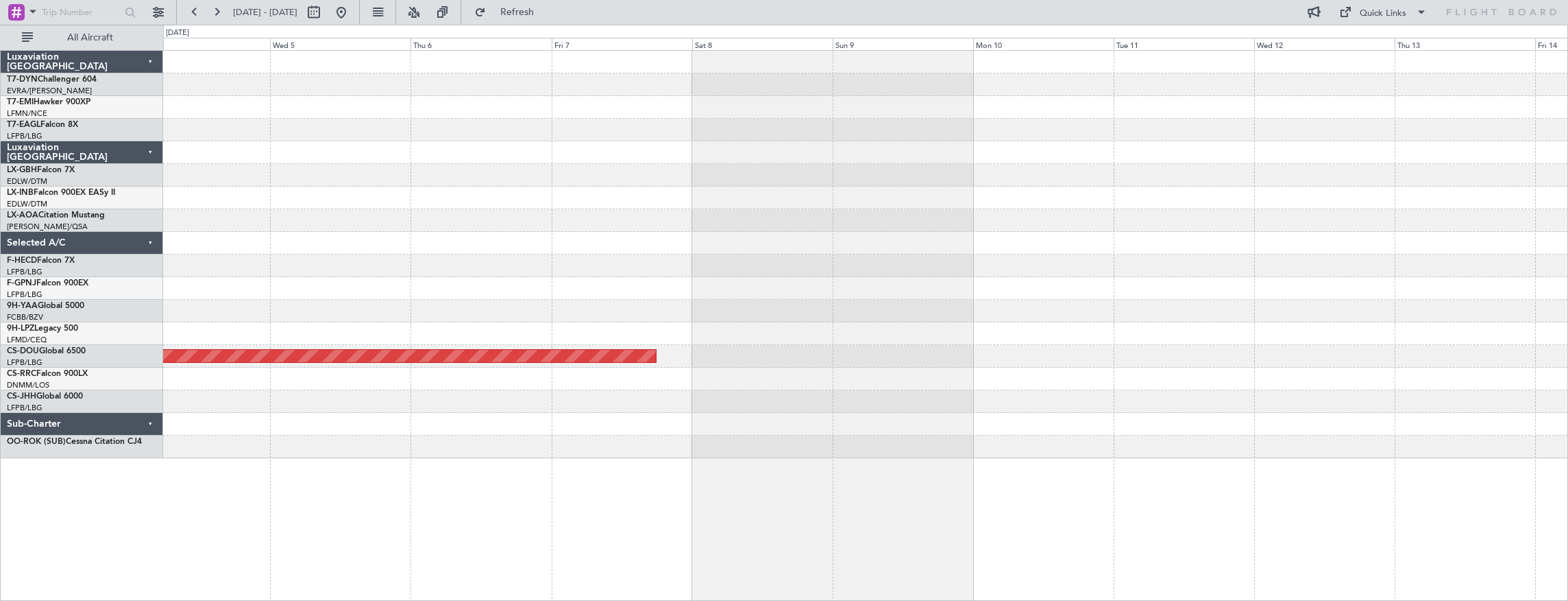
click at [416, 162] on div "Planned Maint London ([GEOGRAPHIC_DATA])" at bounding box center [865, 254] width 1405 height 408
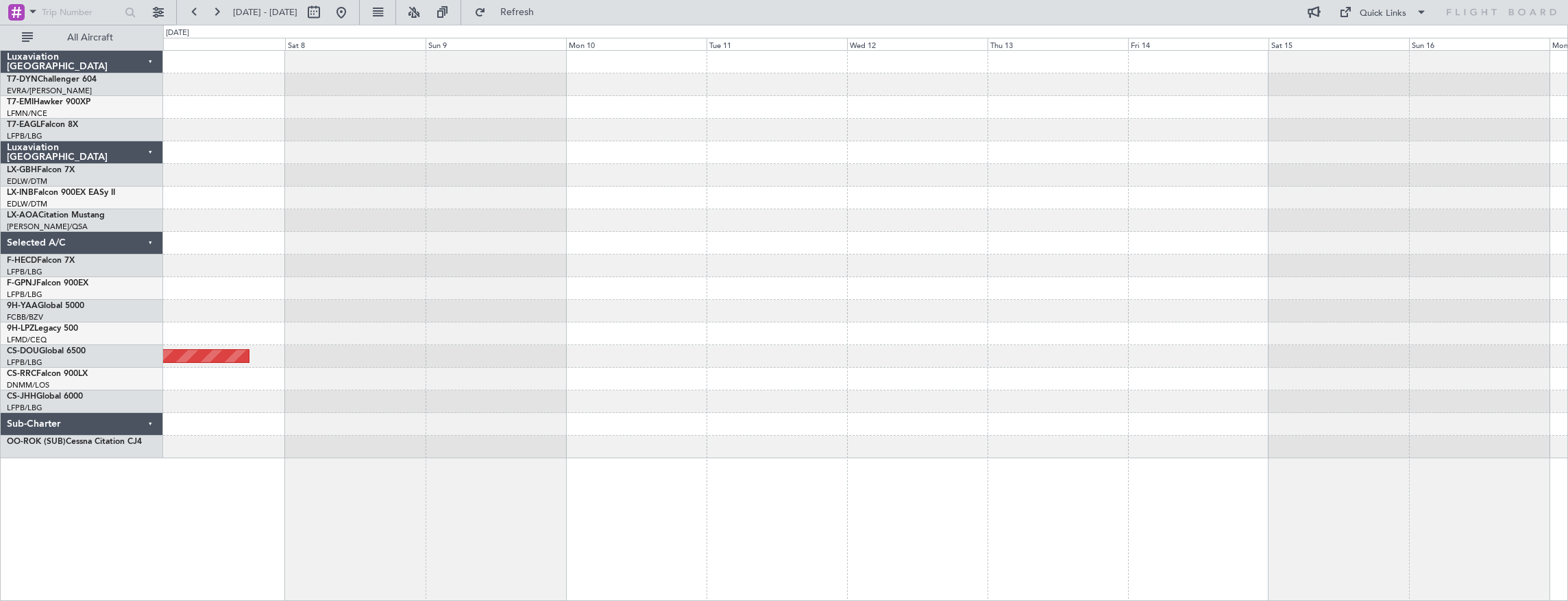
click at [344, 170] on div "Planned Maint London ([GEOGRAPHIC_DATA])" at bounding box center [865, 254] width 1405 height 408
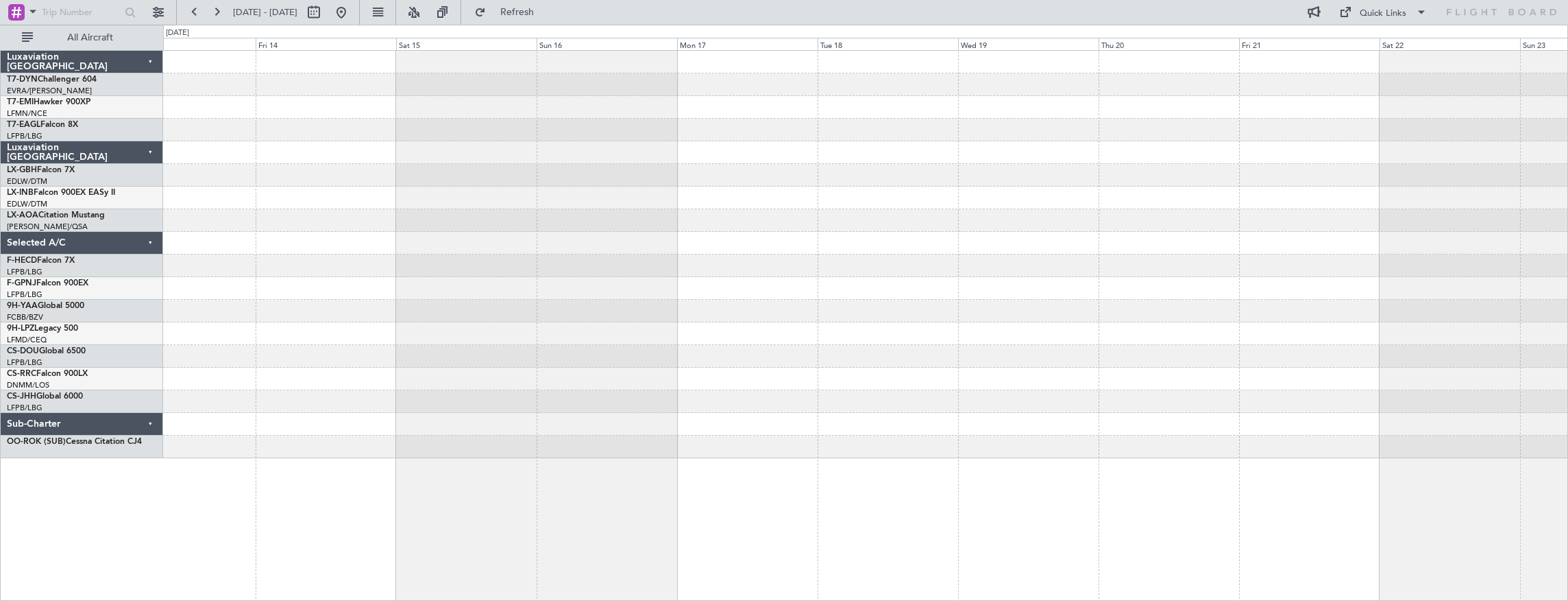
click at [359, 149] on div at bounding box center [865, 254] width 1405 height 408
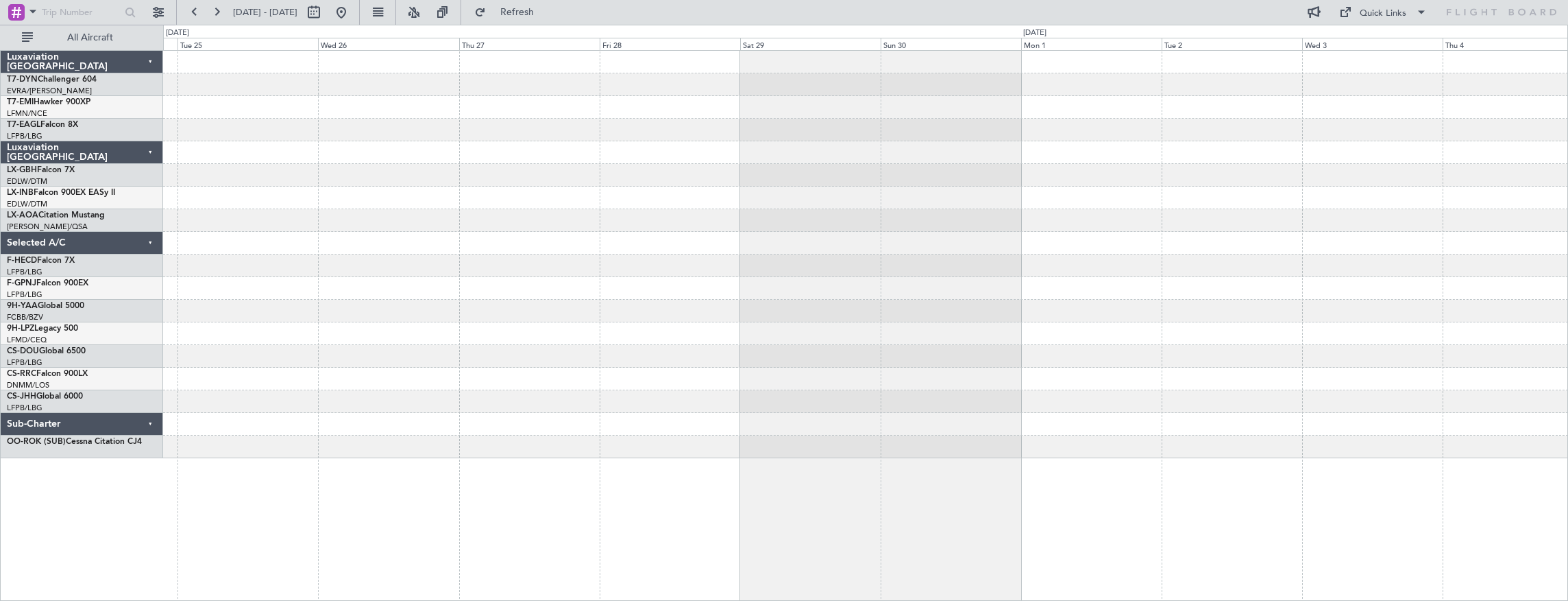
click at [312, 145] on div at bounding box center [865, 254] width 1405 height 408
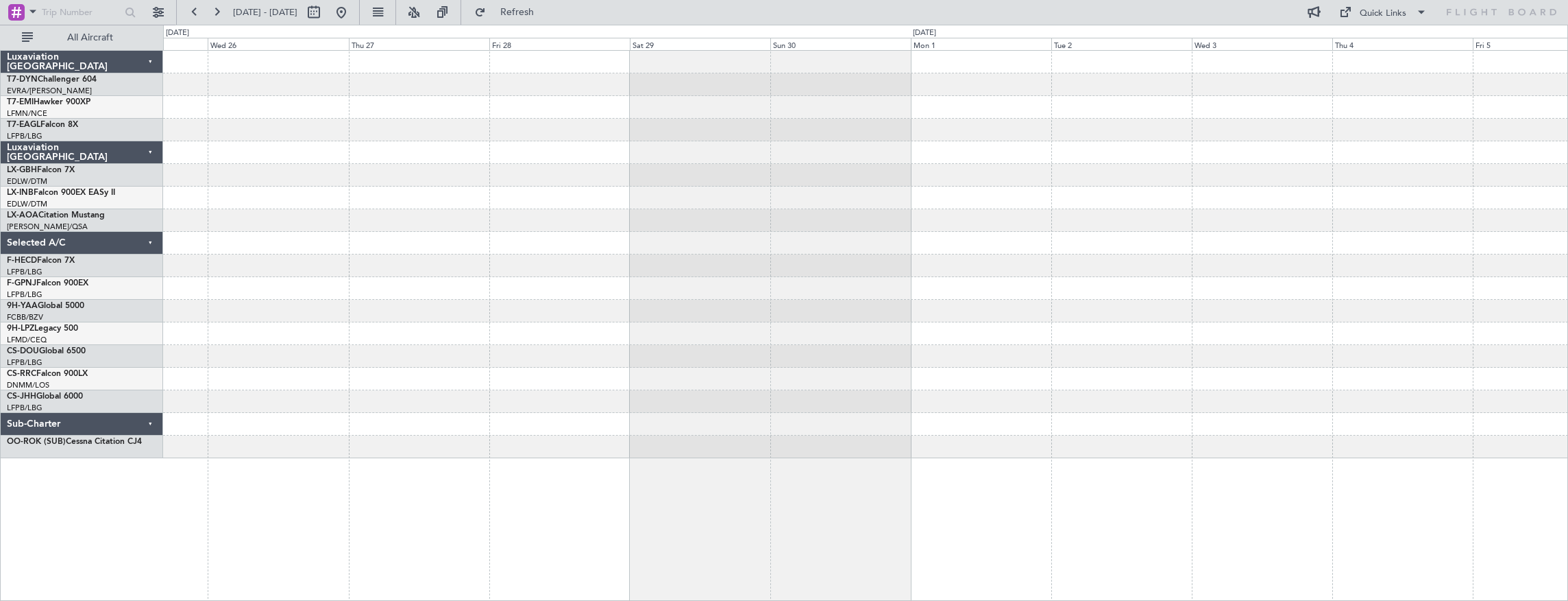
click at [358, 115] on div at bounding box center [865, 254] width 1405 height 408
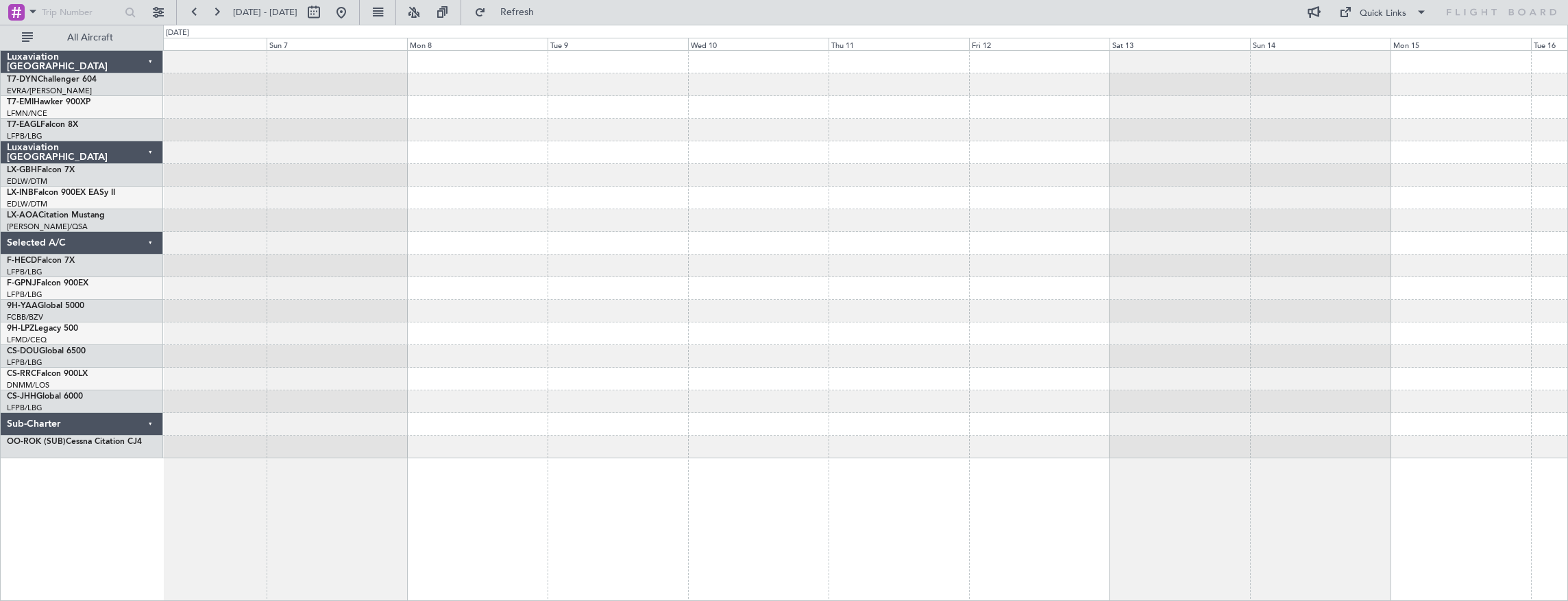
click at [1344, 171] on div at bounding box center [865, 254] width 1405 height 408
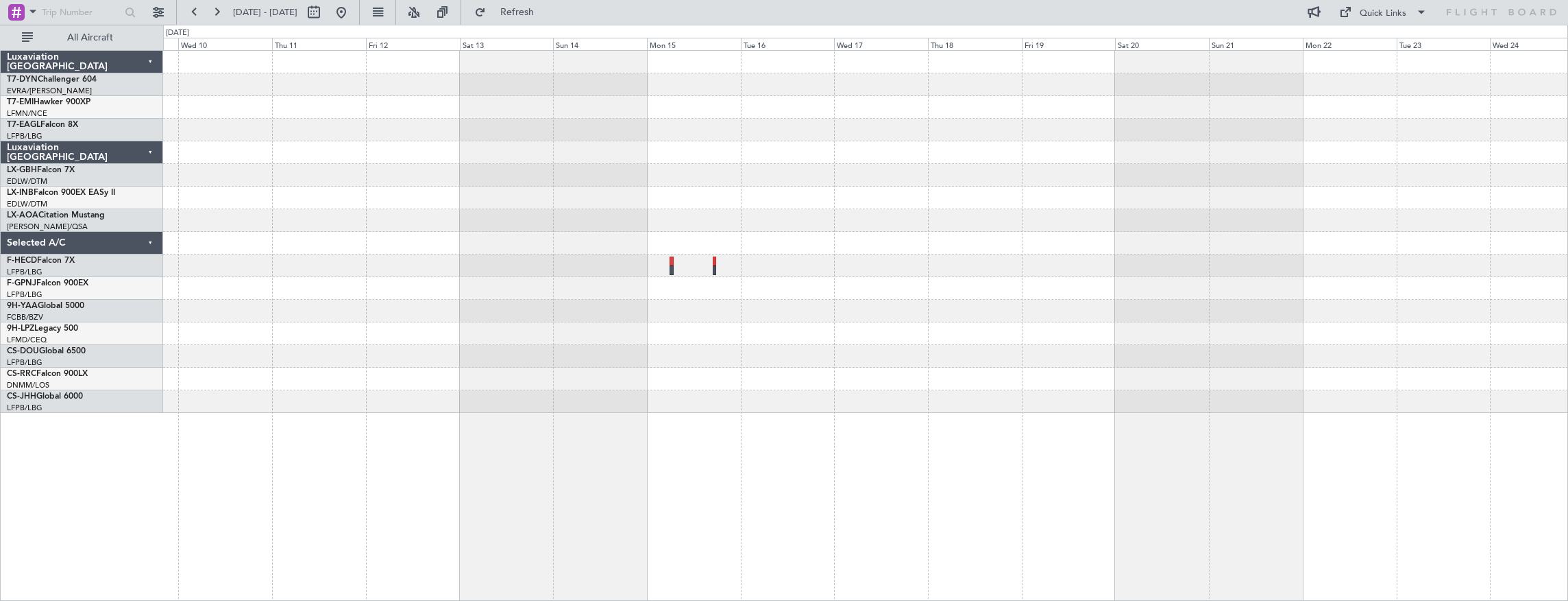
click at [691, 195] on div "No Crew Sabadell" at bounding box center [865, 232] width 1405 height 362
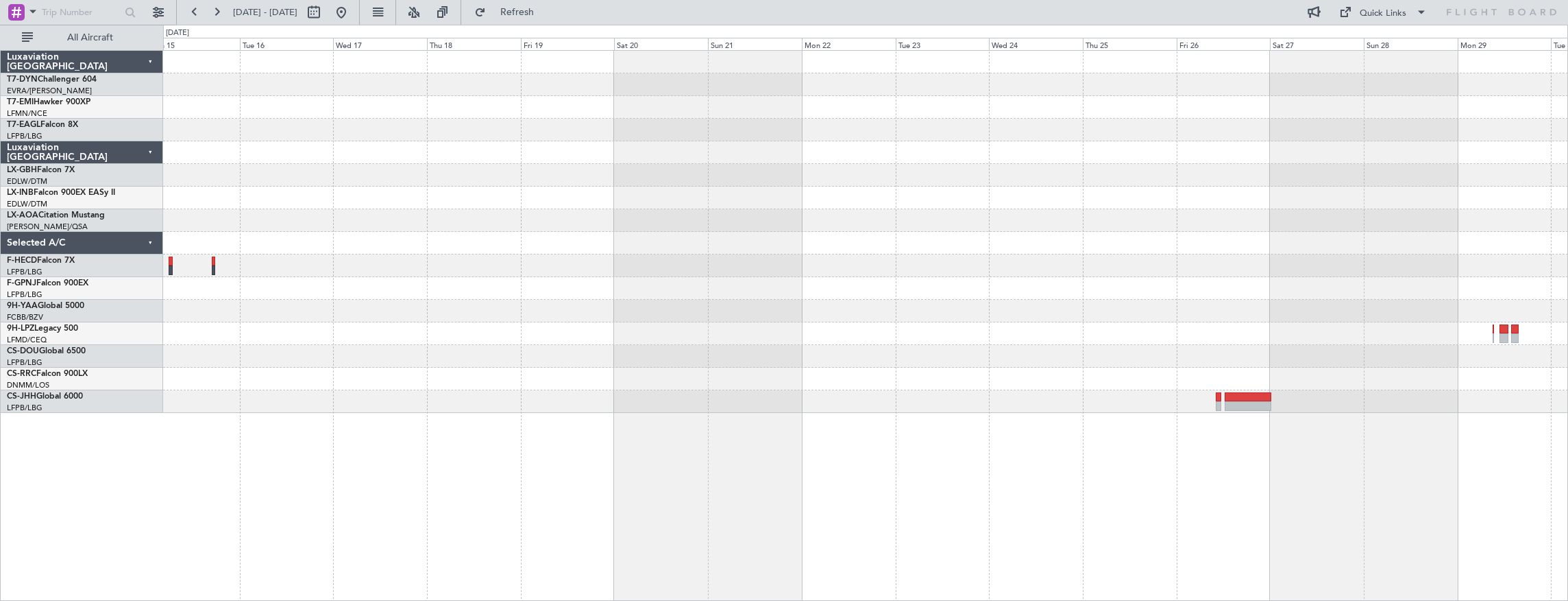
click at [584, 221] on div at bounding box center [865, 232] width 1405 height 362
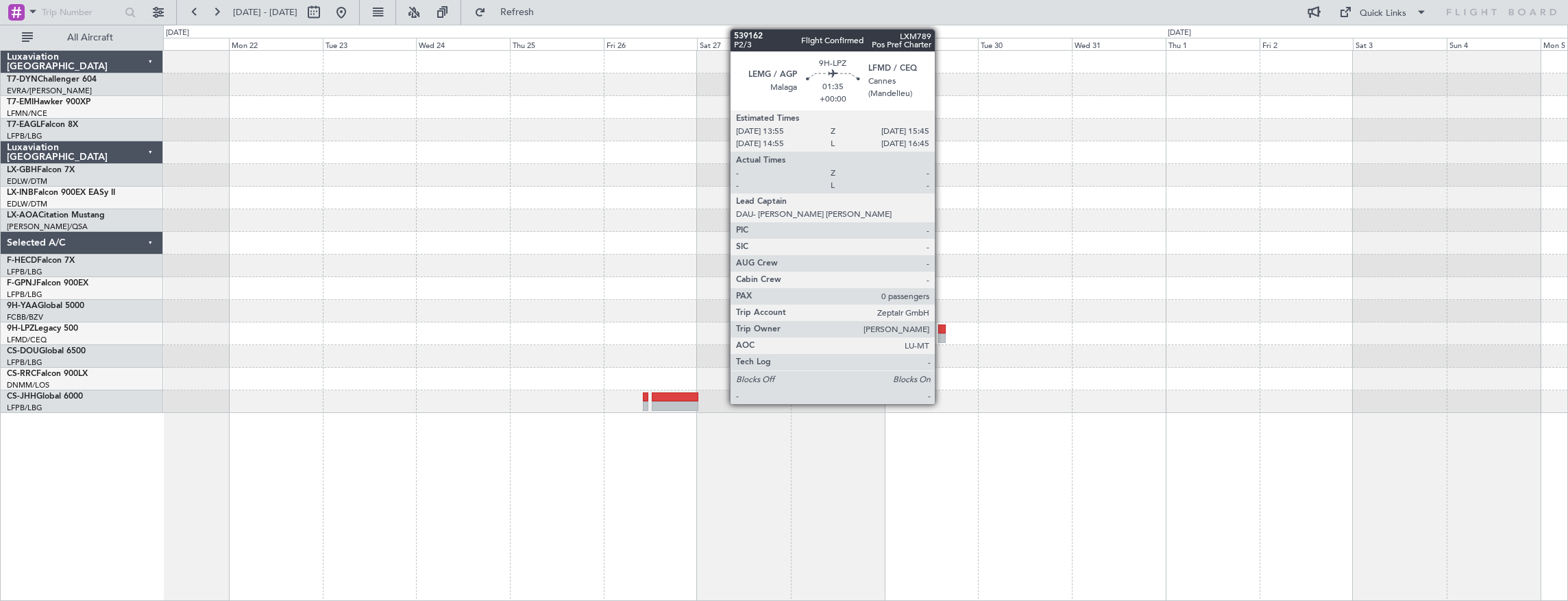
click at [942, 330] on div at bounding box center [943, 329] width 8 height 9
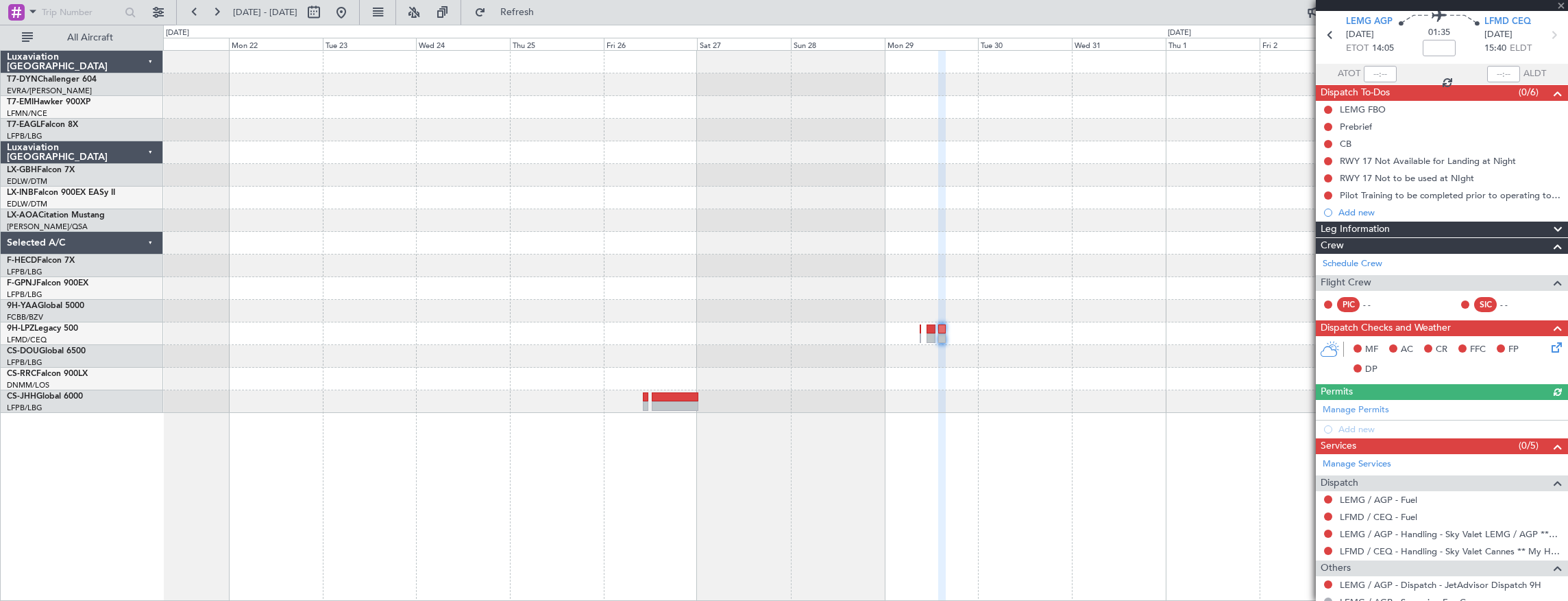
scroll to position [94, 0]
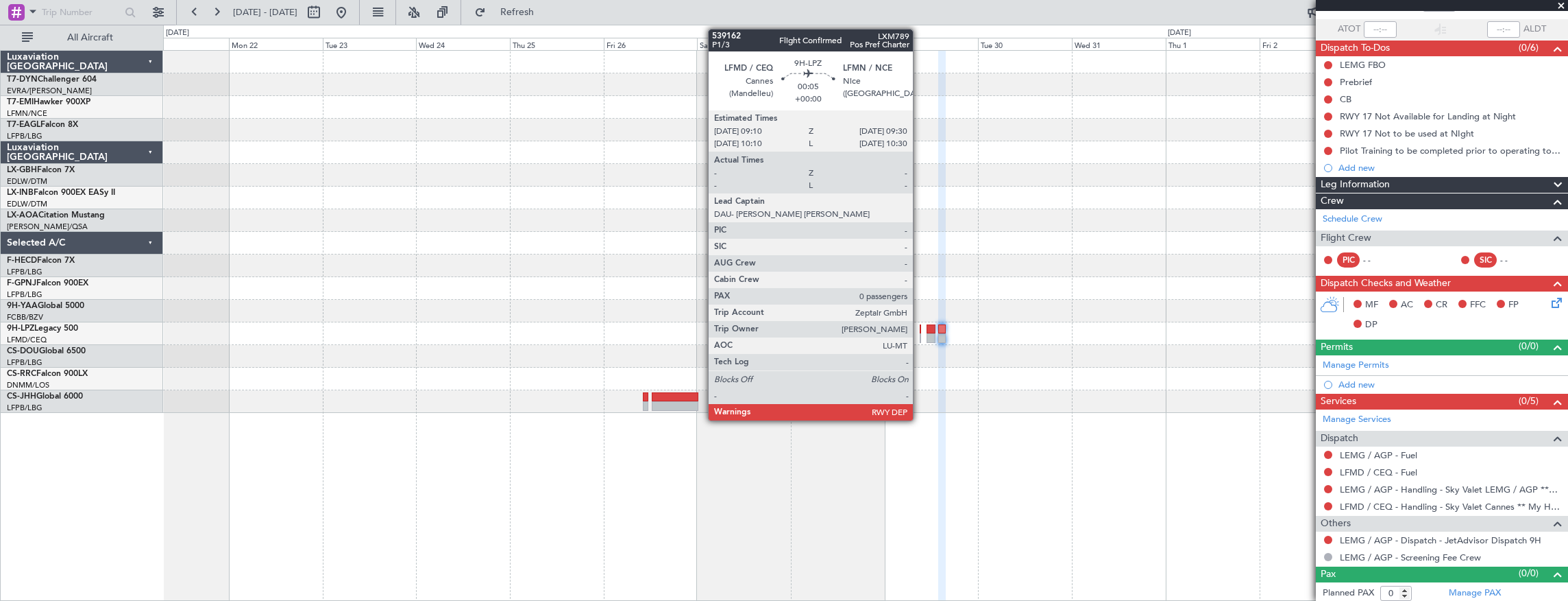
click at [920, 332] on div at bounding box center [921, 329] width 2 height 9
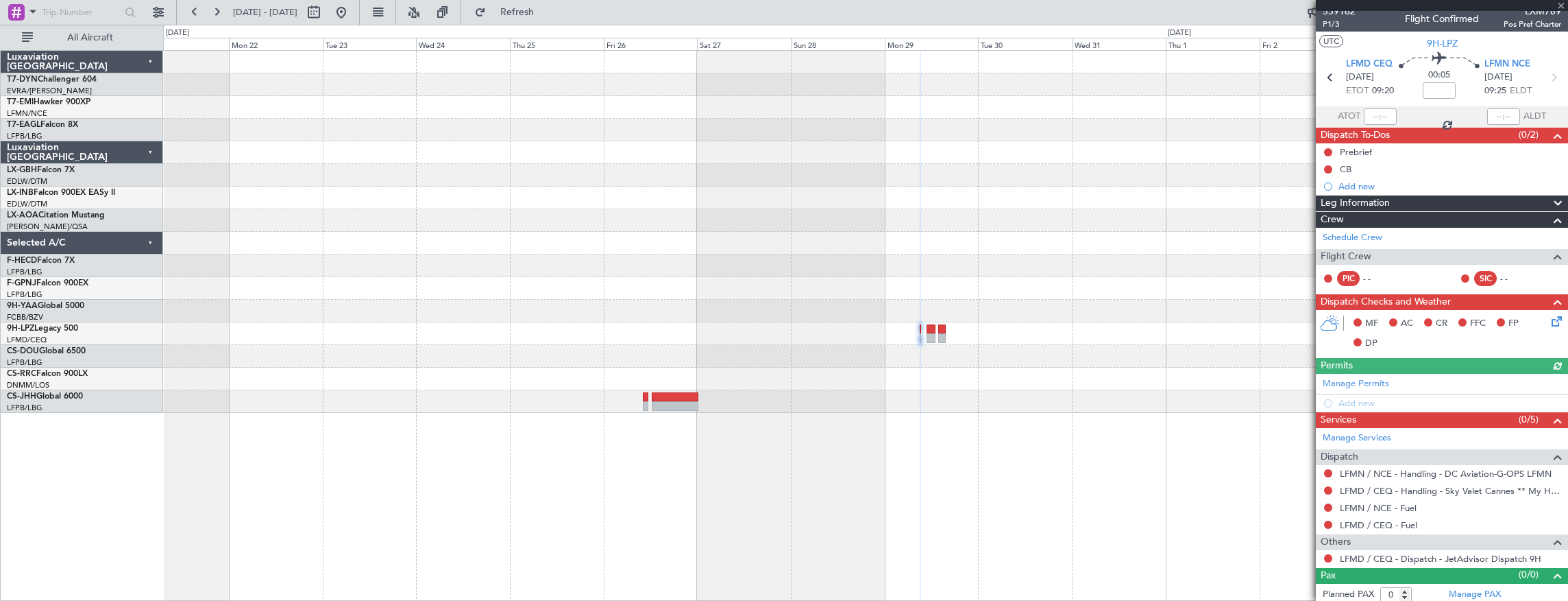
scroll to position [9, 0]
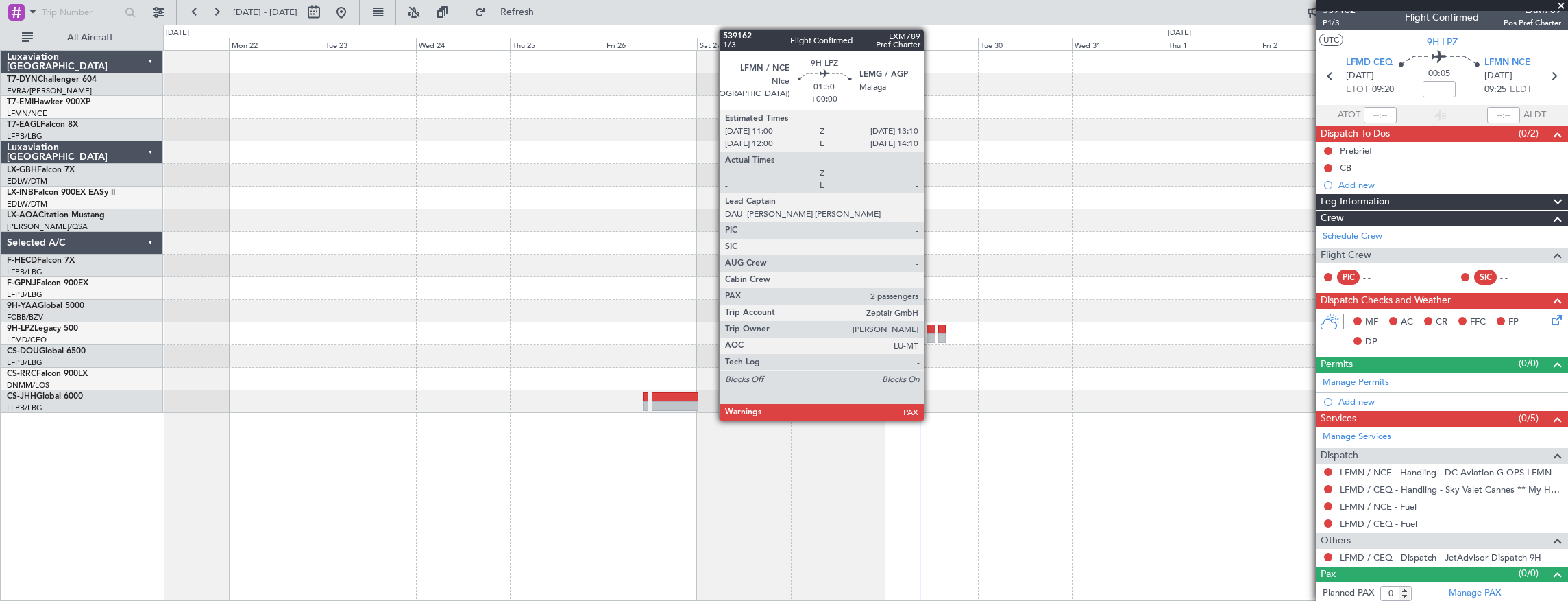
click at [931, 331] on div at bounding box center [931, 329] width 9 height 9
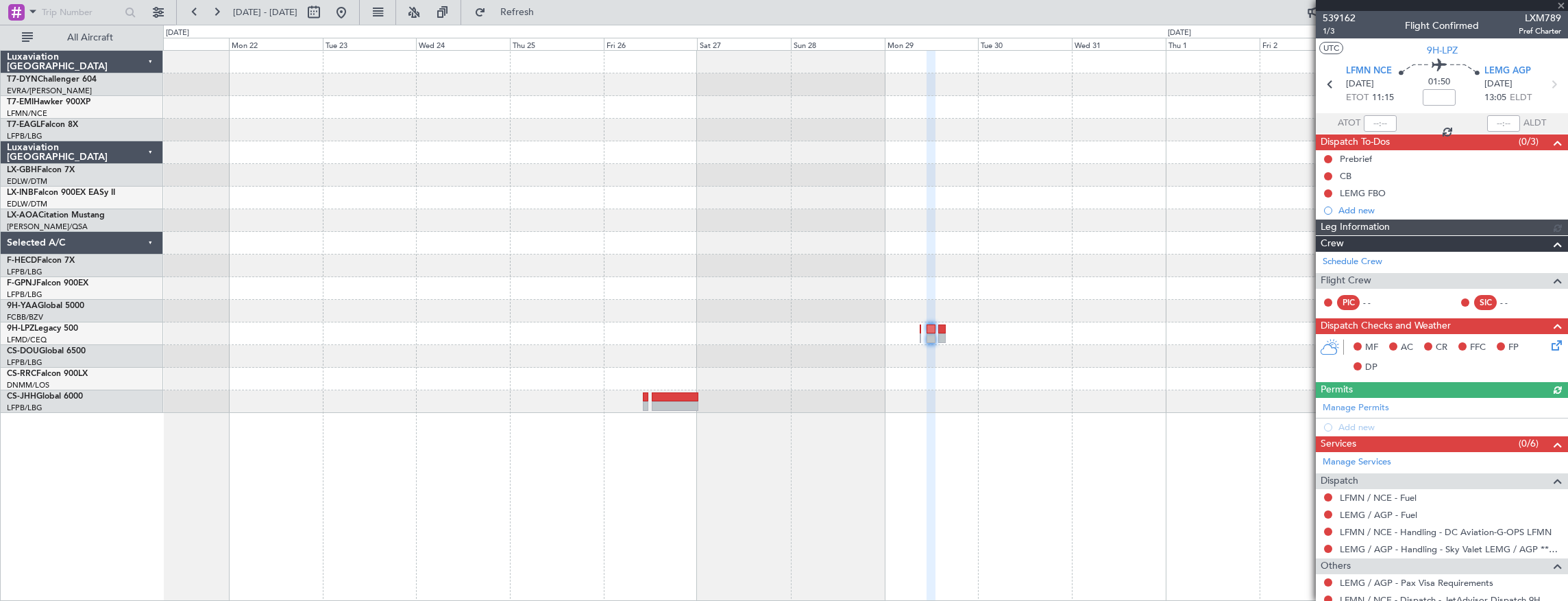
scroll to position [94, 0]
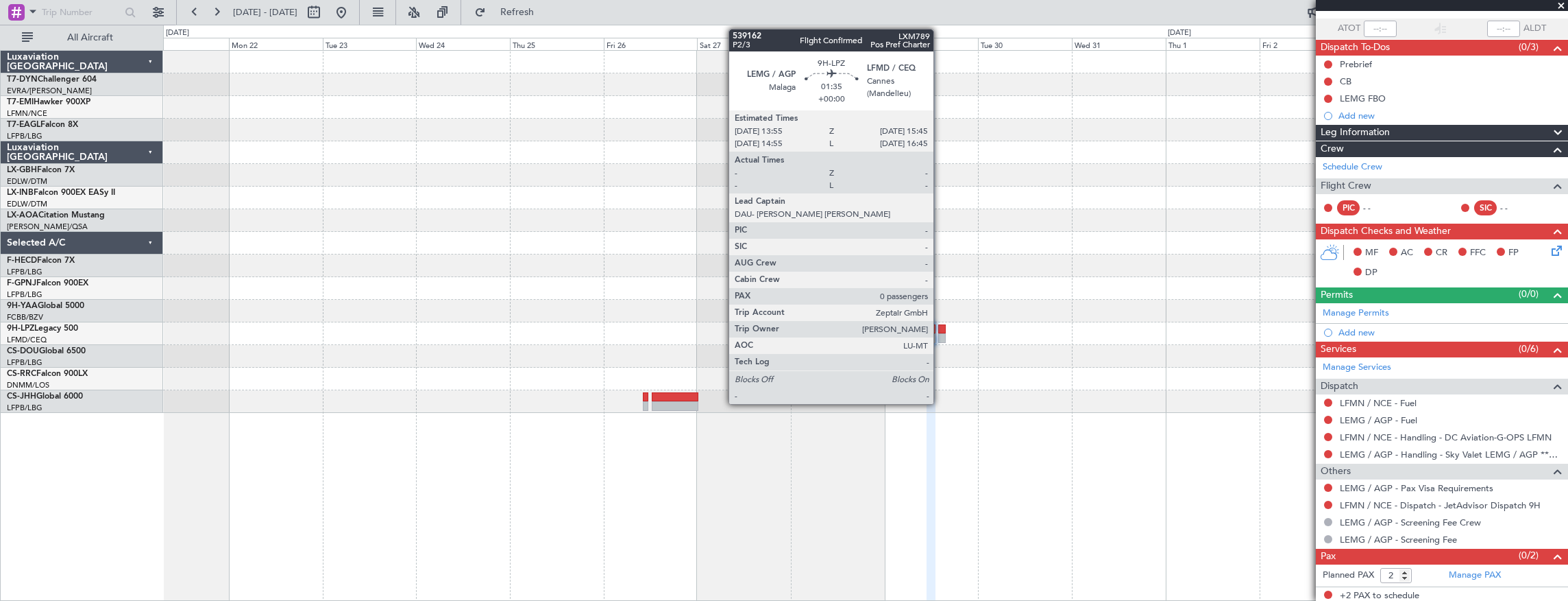
click at [940, 332] on div at bounding box center [943, 329] width 8 height 9
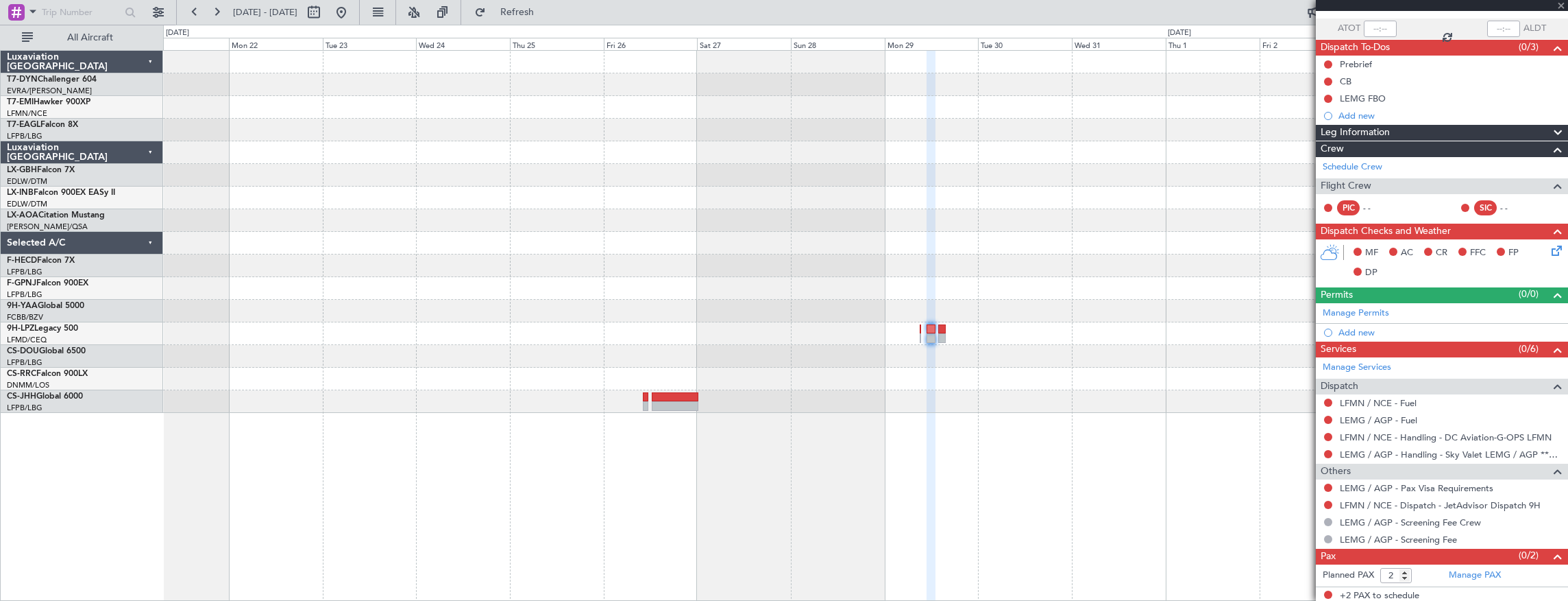
type input "0"
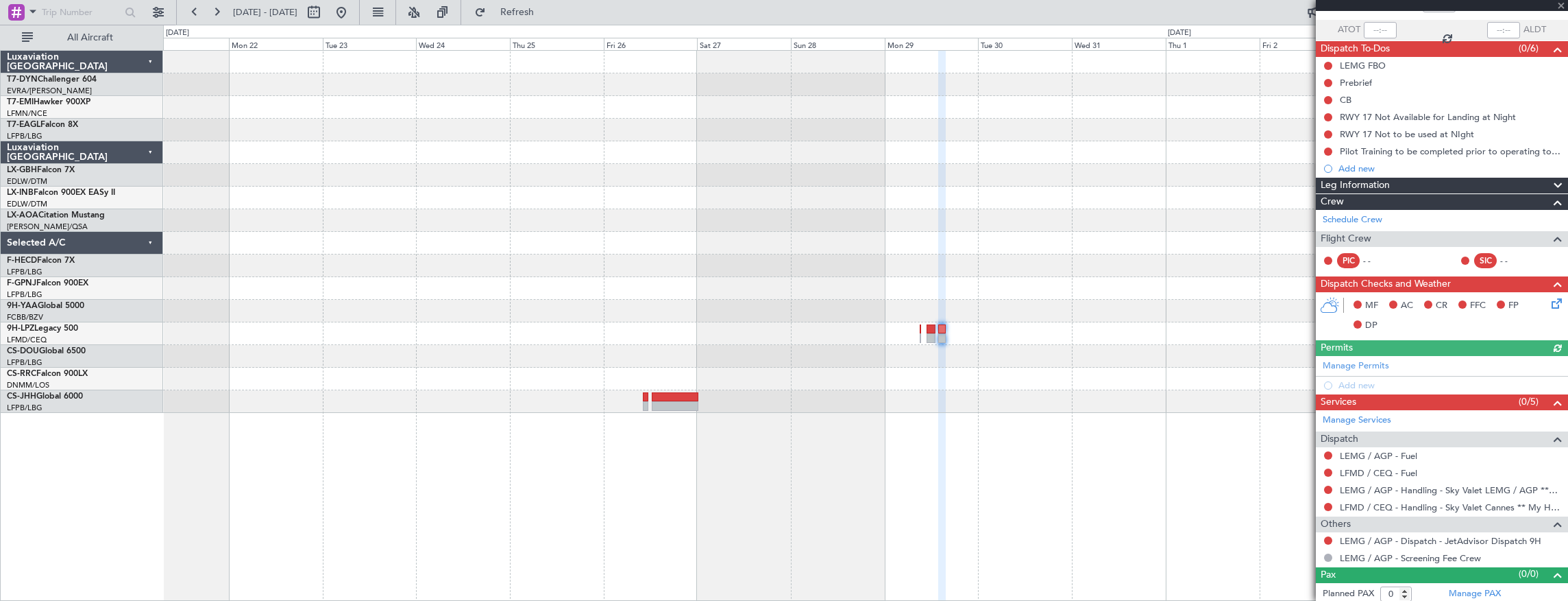
scroll to position [94, 0]
click at [1172, 362] on div "Planned Maint [GEOGRAPHIC_DATA] ([GEOGRAPHIC_DATA])" at bounding box center [865, 232] width 1405 height 362
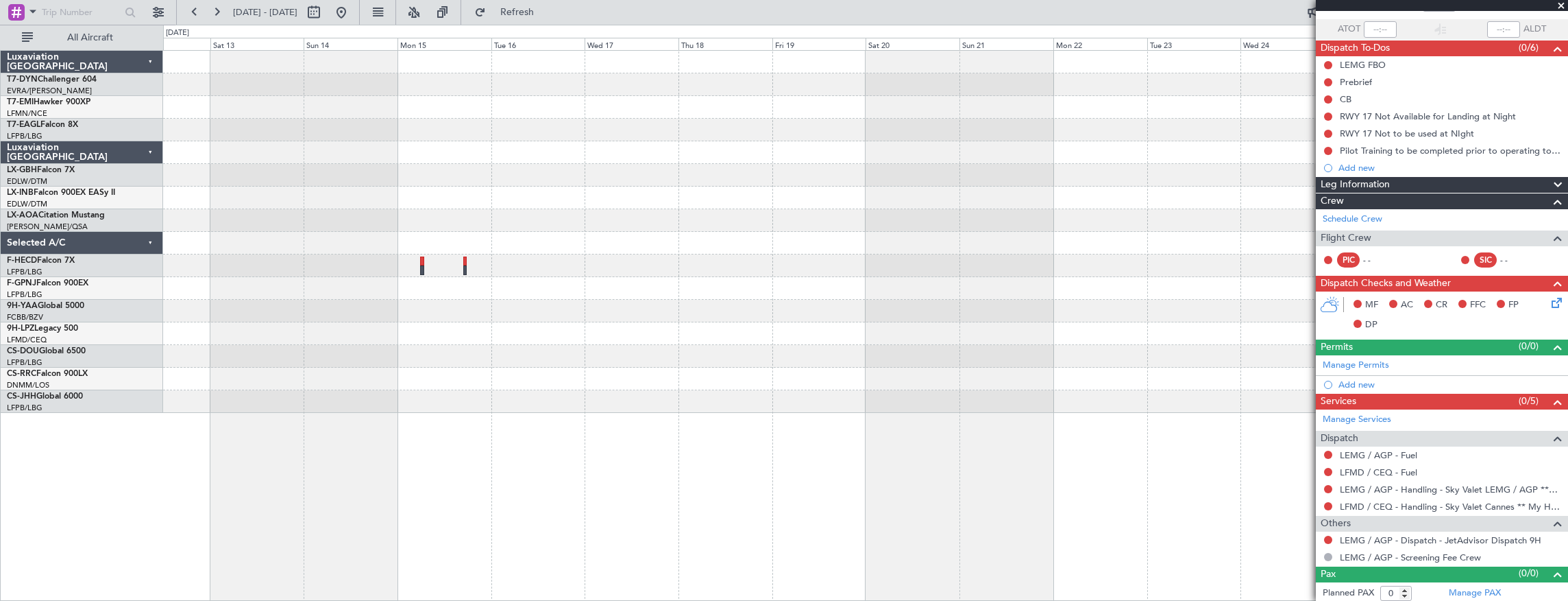
click at [987, 331] on div at bounding box center [865, 232] width 1405 height 362
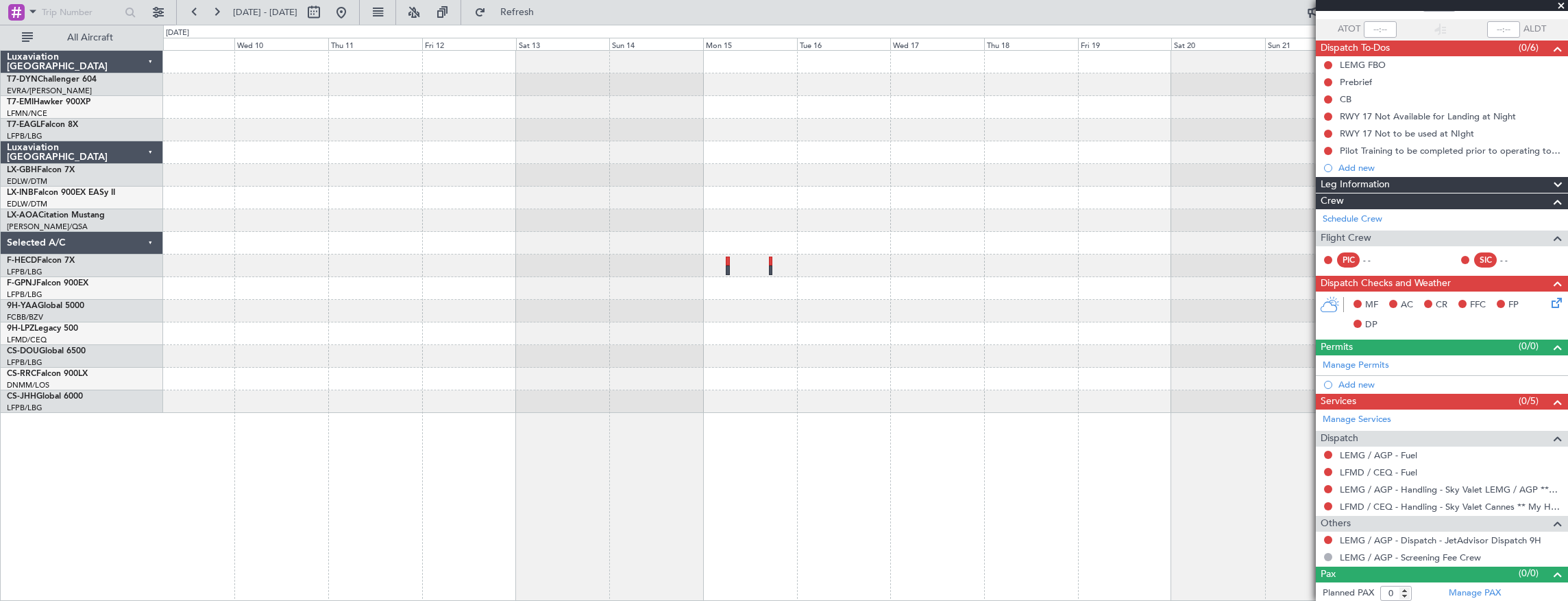
click at [1035, 354] on div "No Crew Sabadell" at bounding box center [865, 232] width 1405 height 362
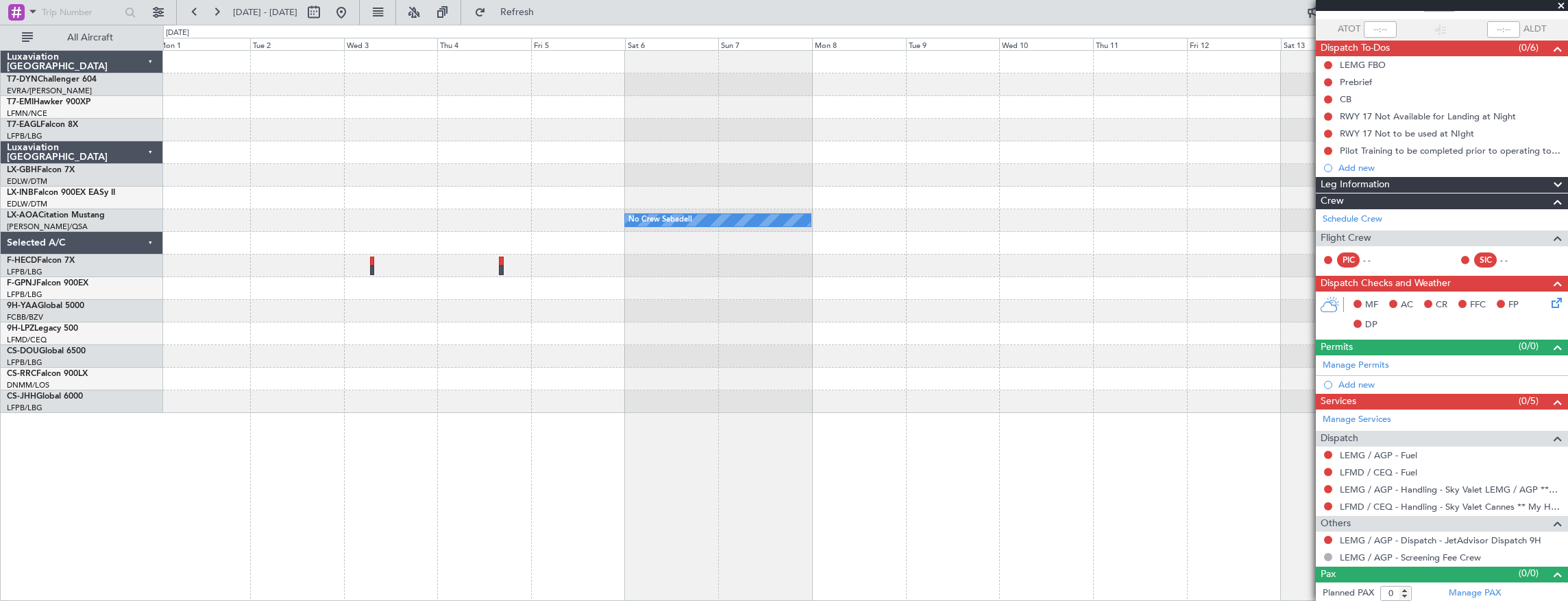
click at [1065, 356] on div "No Crew Sabadell No Crew Sabadell" at bounding box center [865, 232] width 1405 height 362
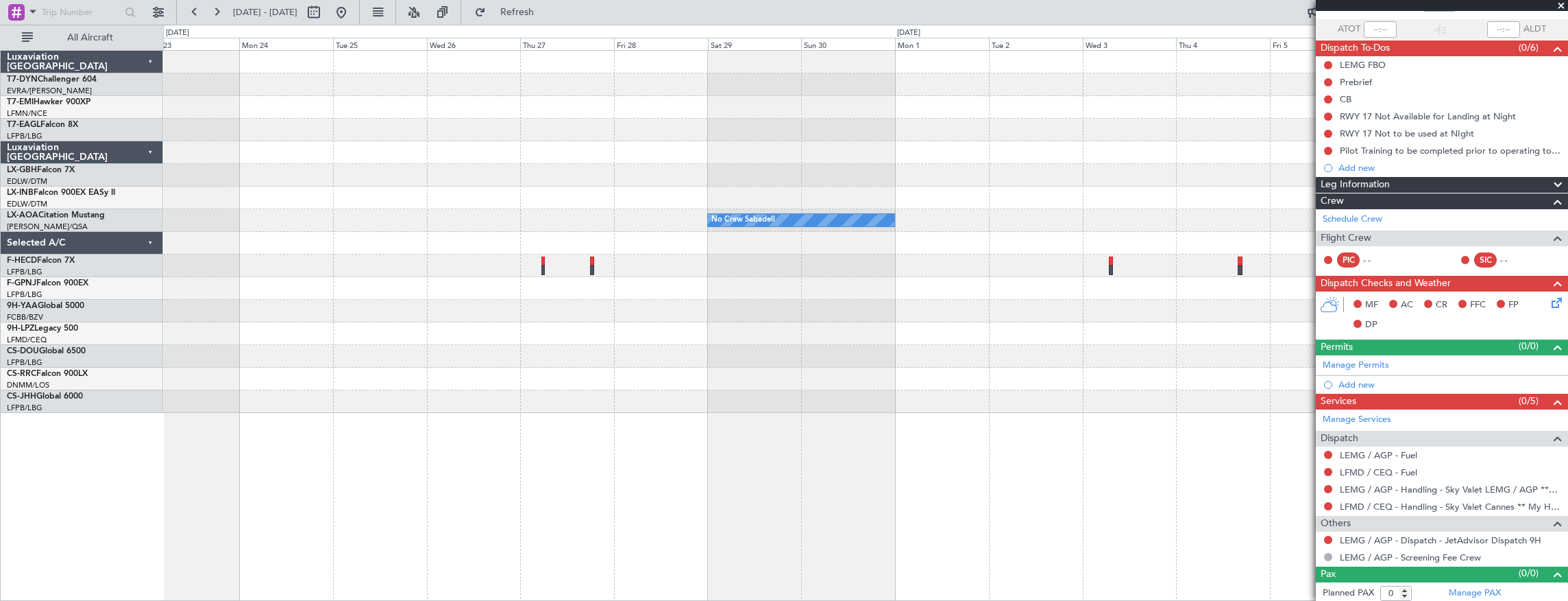
click at [1000, 343] on div "No Crew Sabadell No Crew Sabadell Planned Maint [GEOGRAPHIC_DATA] ([GEOGRAPHIC_…" at bounding box center [865, 232] width 1405 height 362
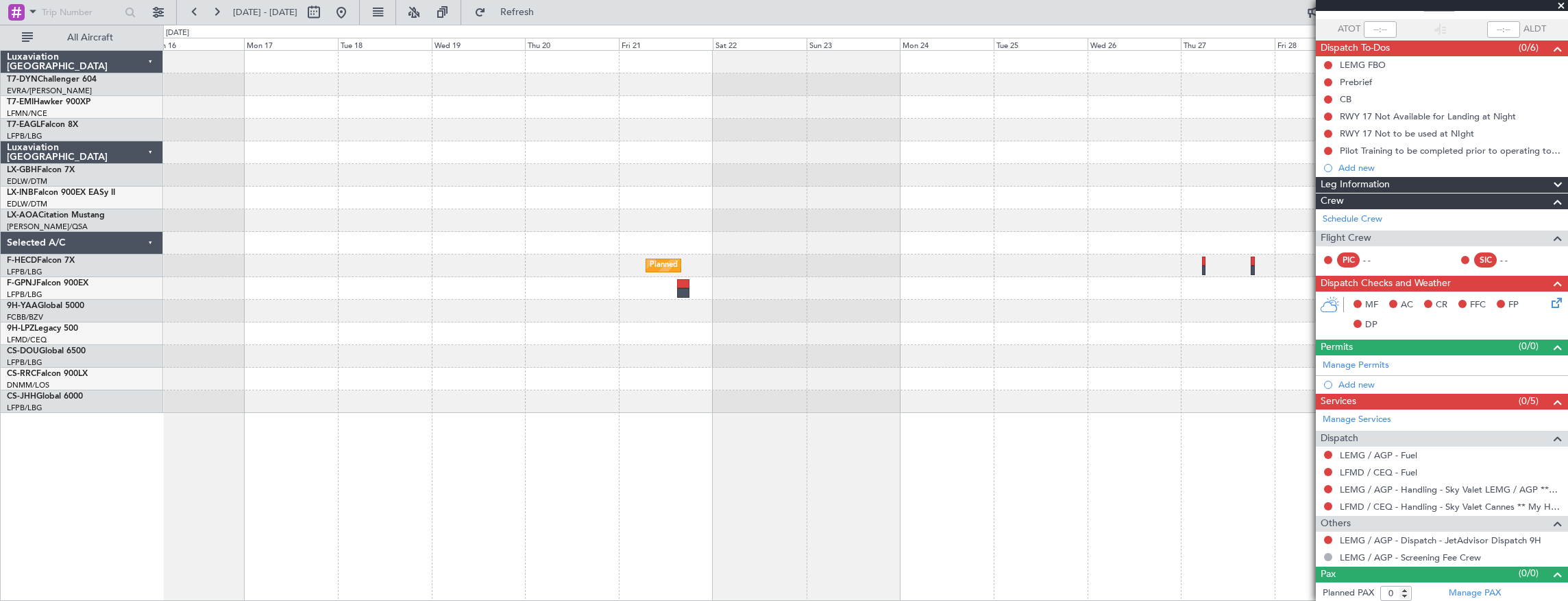
click at [992, 326] on div "No Crew Sabadell Planned Maint [GEOGRAPHIC_DATA] ([GEOGRAPHIC_DATA])" at bounding box center [865, 232] width 1405 height 362
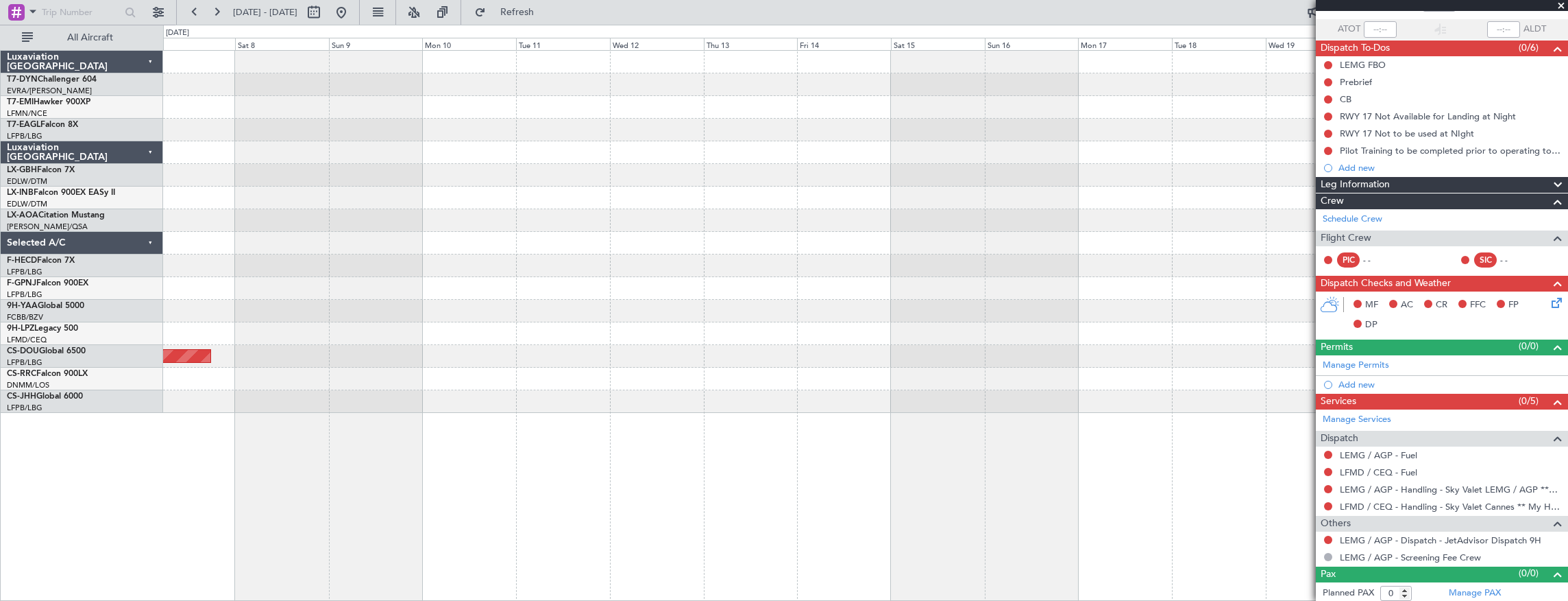
click at [900, 340] on div "Planned Maint [GEOGRAPHIC_DATA] ([GEOGRAPHIC_DATA]) Planned Maint [GEOGRAPHIC_D…" at bounding box center [865, 232] width 1405 height 362
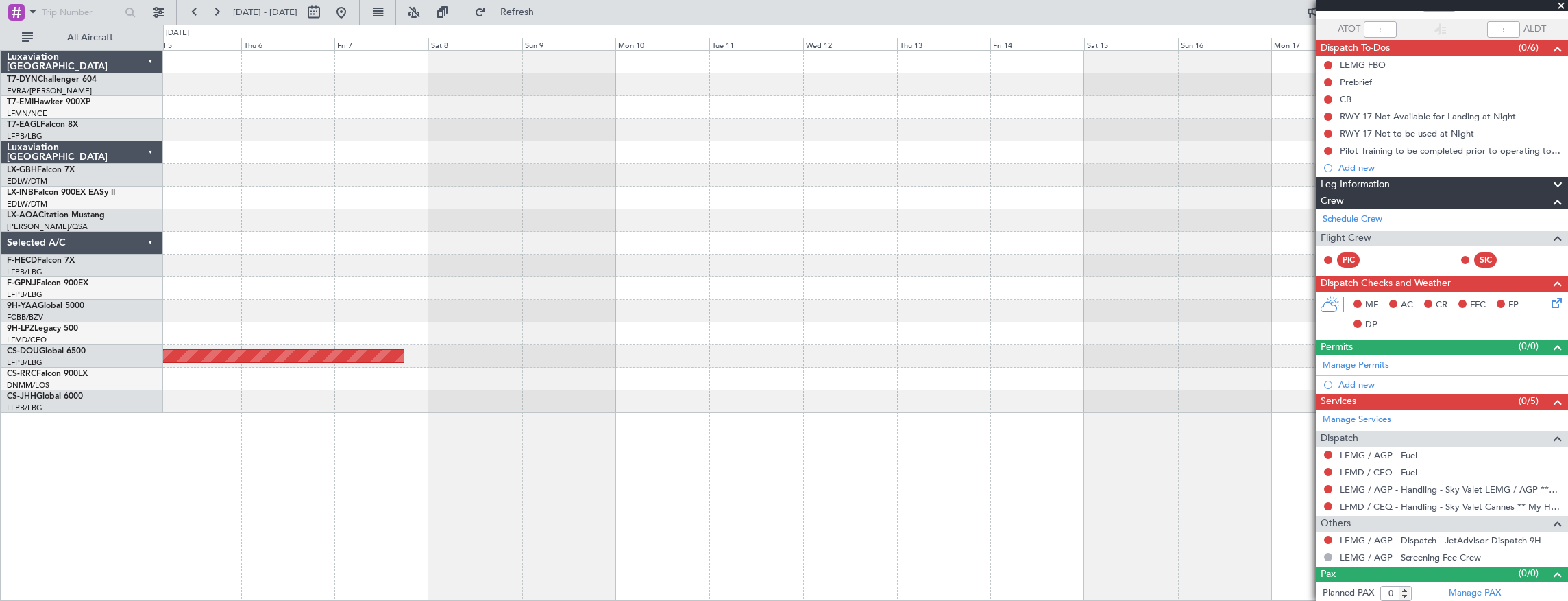
click at [888, 328] on div "Planned Maint [GEOGRAPHIC_DATA] ([GEOGRAPHIC_DATA]) Planned Maint [GEOGRAPHIC_D…" at bounding box center [865, 232] width 1405 height 362
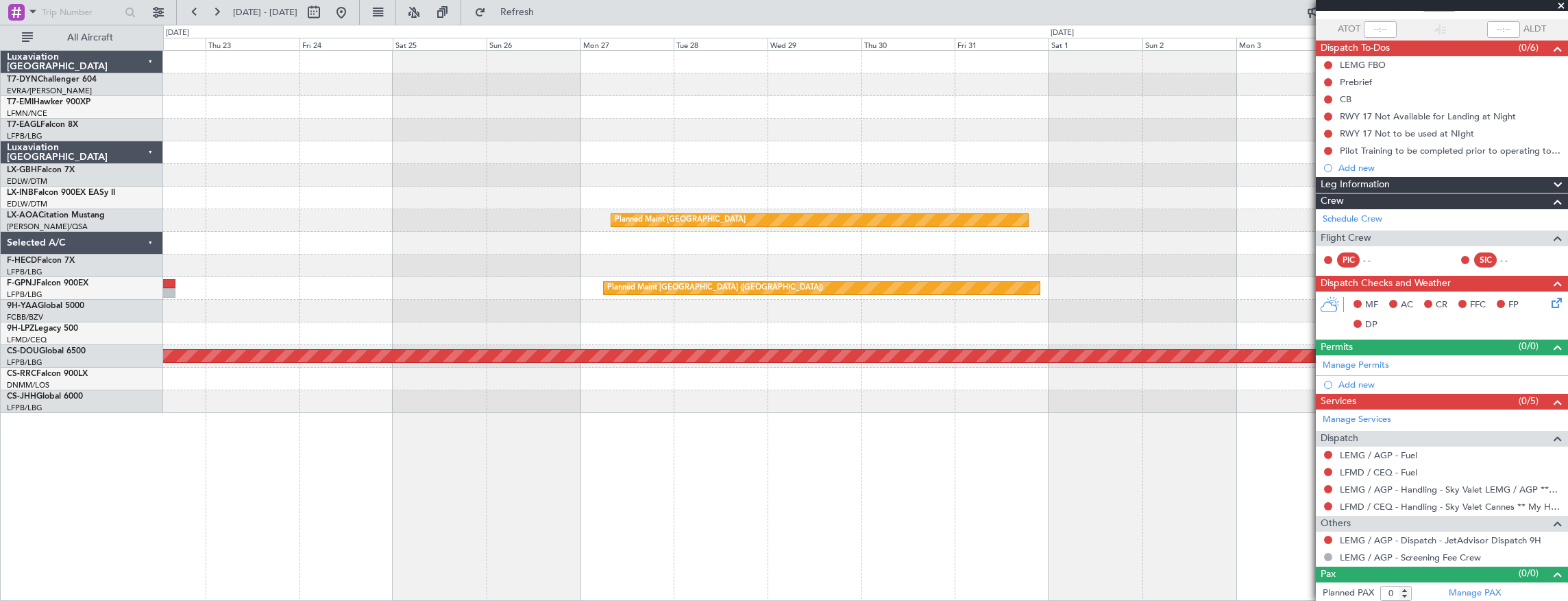
click at [1065, 311] on div "Planned Maint Planned Maint [GEOGRAPHIC_DATA] Planned Maint [GEOGRAPHIC_DATA] (…" at bounding box center [865, 232] width 1405 height 362
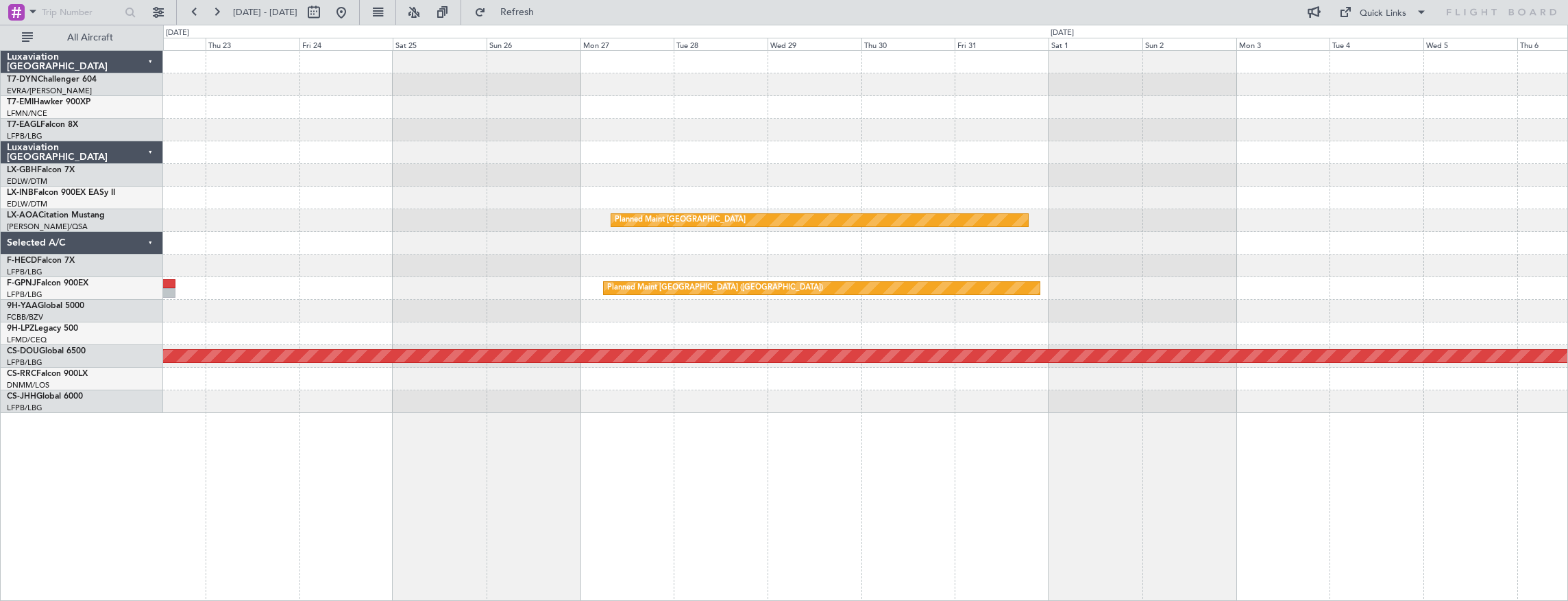
scroll to position [0, 0]
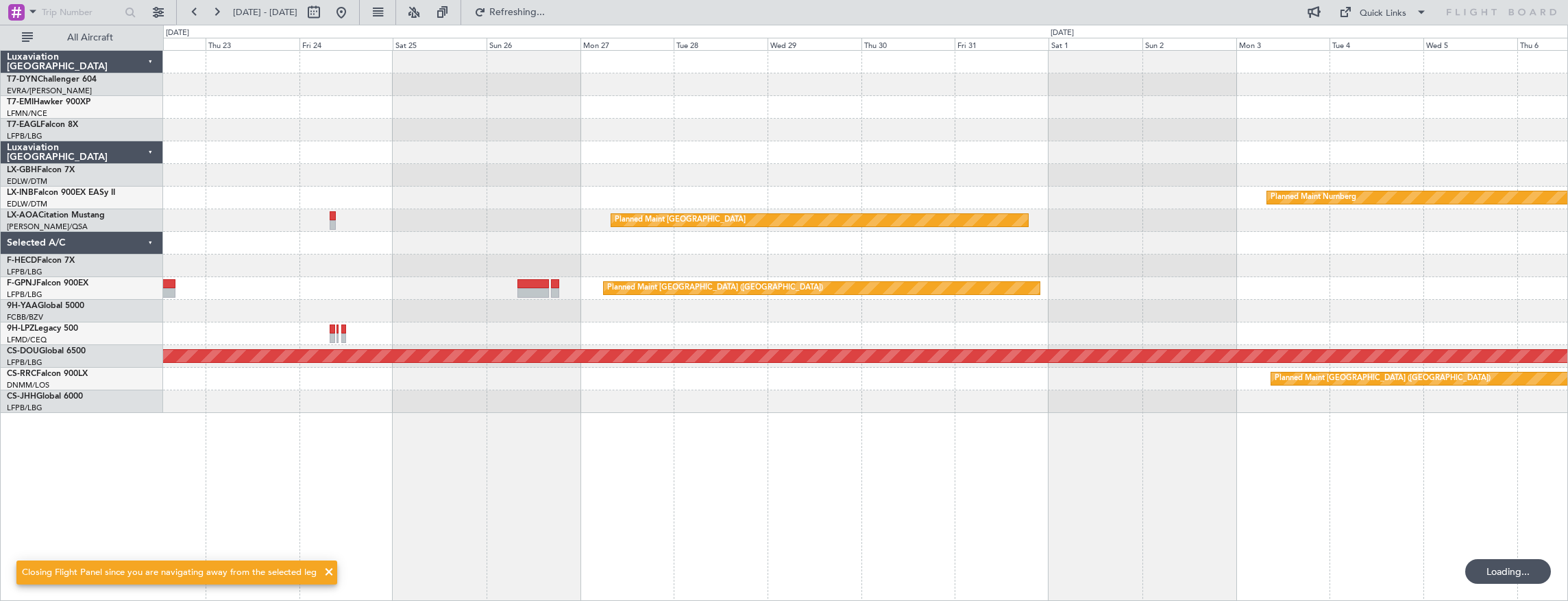
click at [914, 263] on div at bounding box center [865, 265] width 1405 height 23
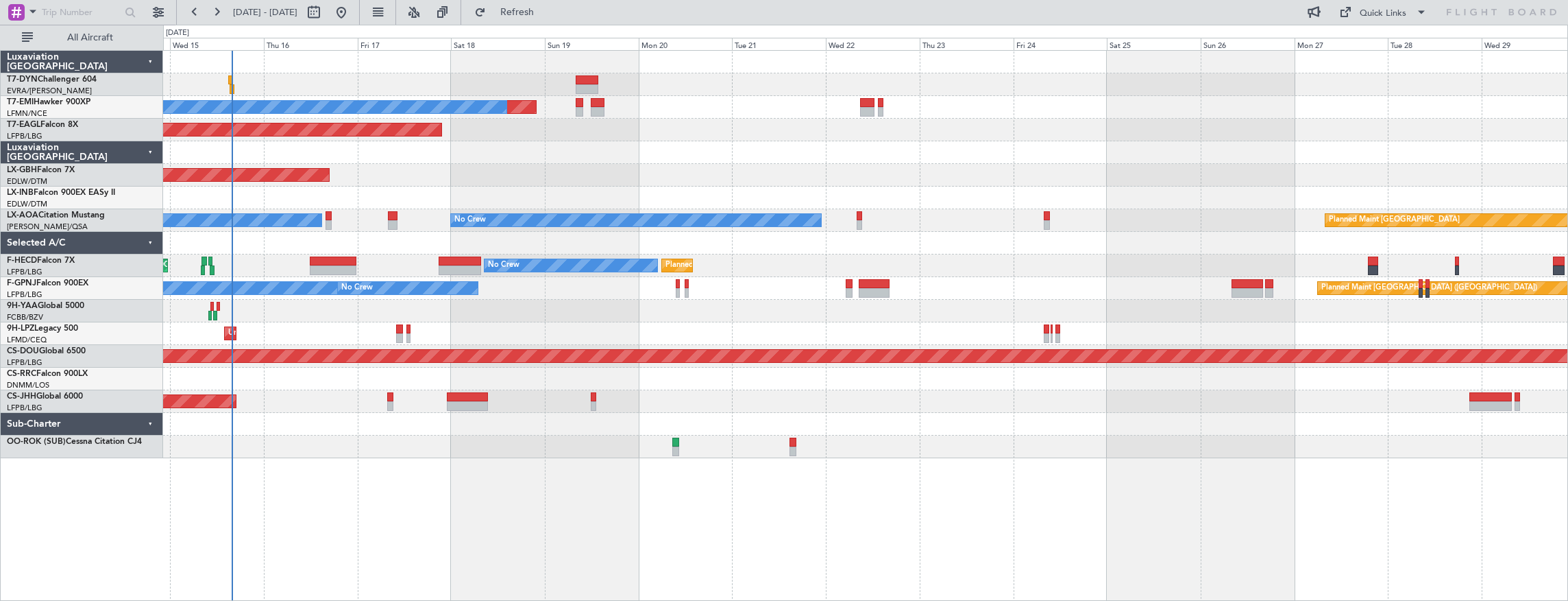
click at [347, 296] on div "Planned Maint No Crew Planned Maint [GEOGRAPHIC_DATA] (Al Maktoum Intl) Planned…" at bounding box center [865, 254] width 1405 height 408
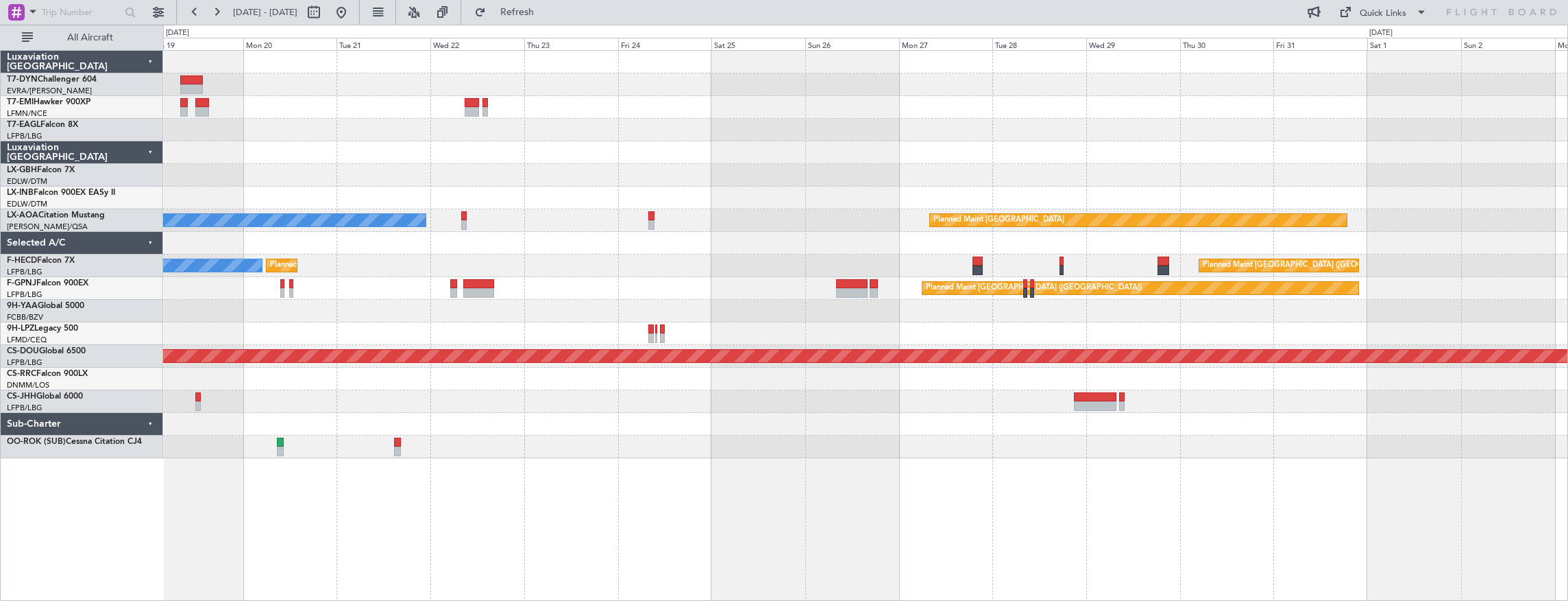
click at [505, 265] on div "Planned Maint No Crew Planned Maint [GEOGRAPHIC_DATA] (Al Maktoum Intl) Planned…" at bounding box center [865, 254] width 1405 height 408
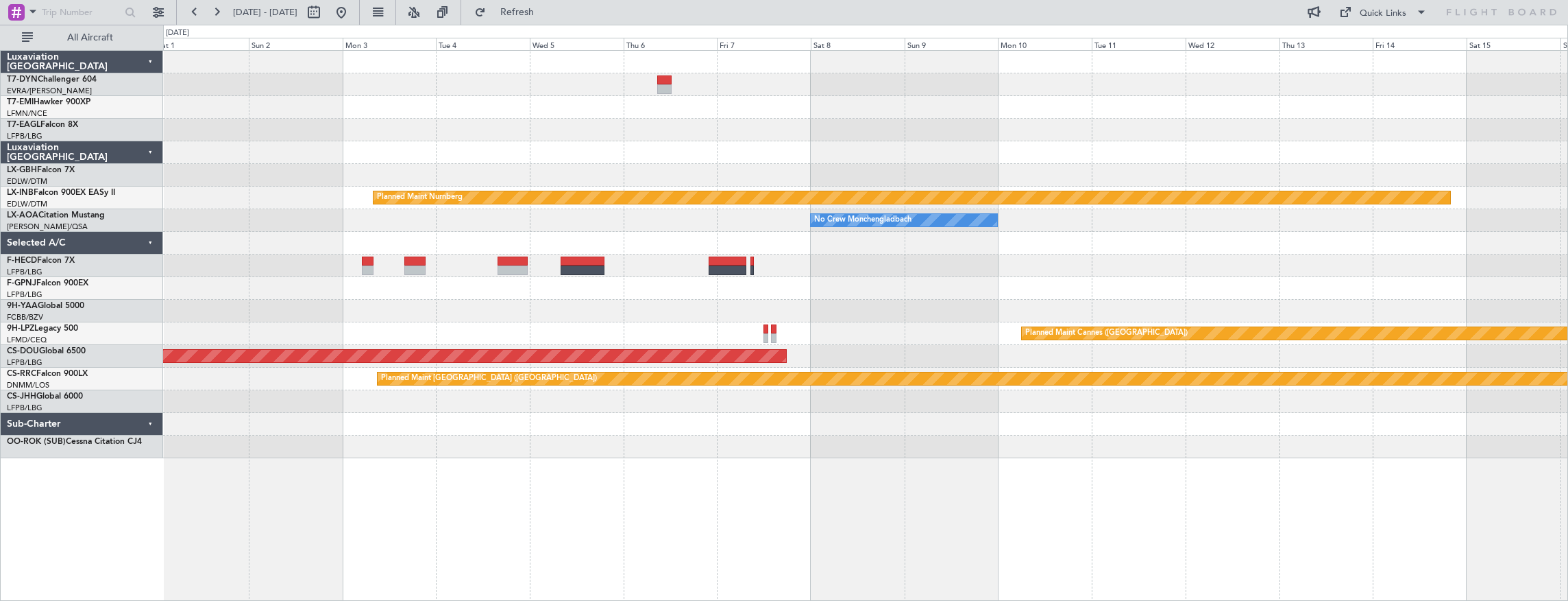
click at [505, 260] on div "Planned Maint Nurnberg No Crew [GEOGRAPHIC_DATA] Planned Maint [GEOGRAPHIC_DATA…" at bounding box center [865, 254] width 1405 height 408
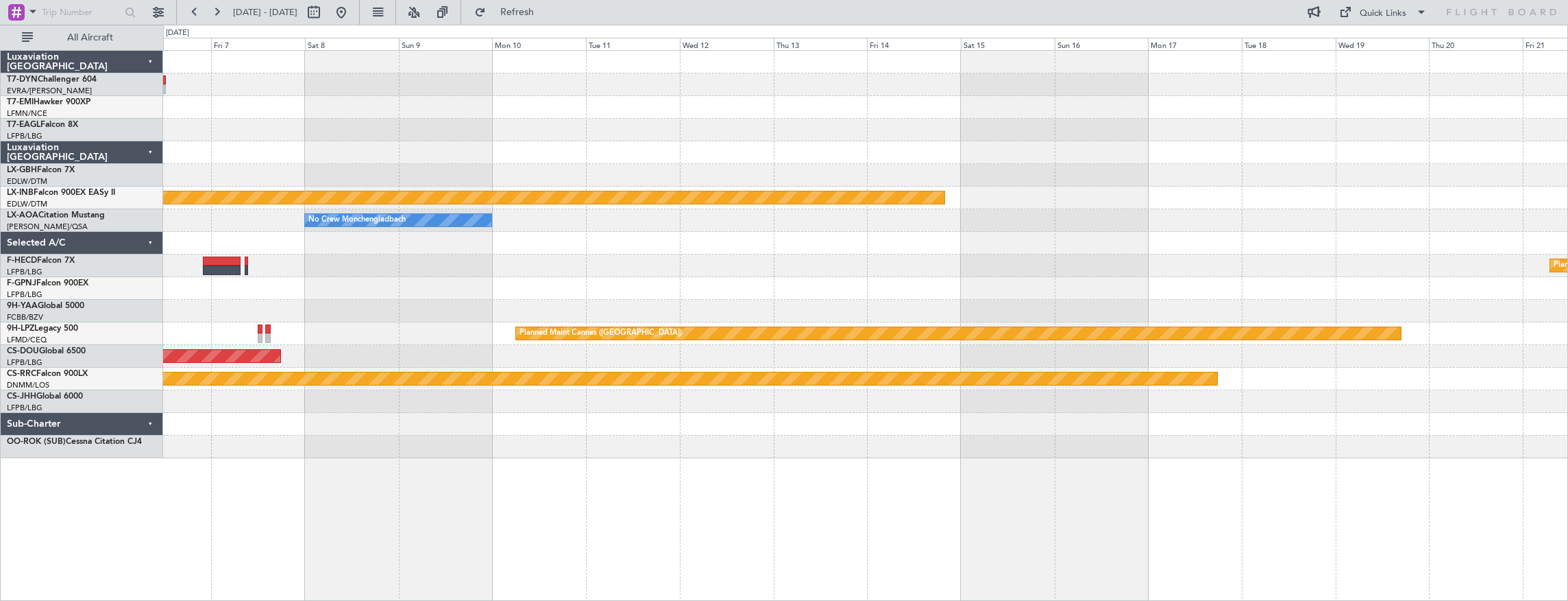
click at [396, 243] on div "Planned Maint Nurnberg No Crew [GEOGRAPHIC_DATA] Planned Maint [GEOGRAPHIC_DATA…" at bounding box center [865, 254] width 1405 height 408
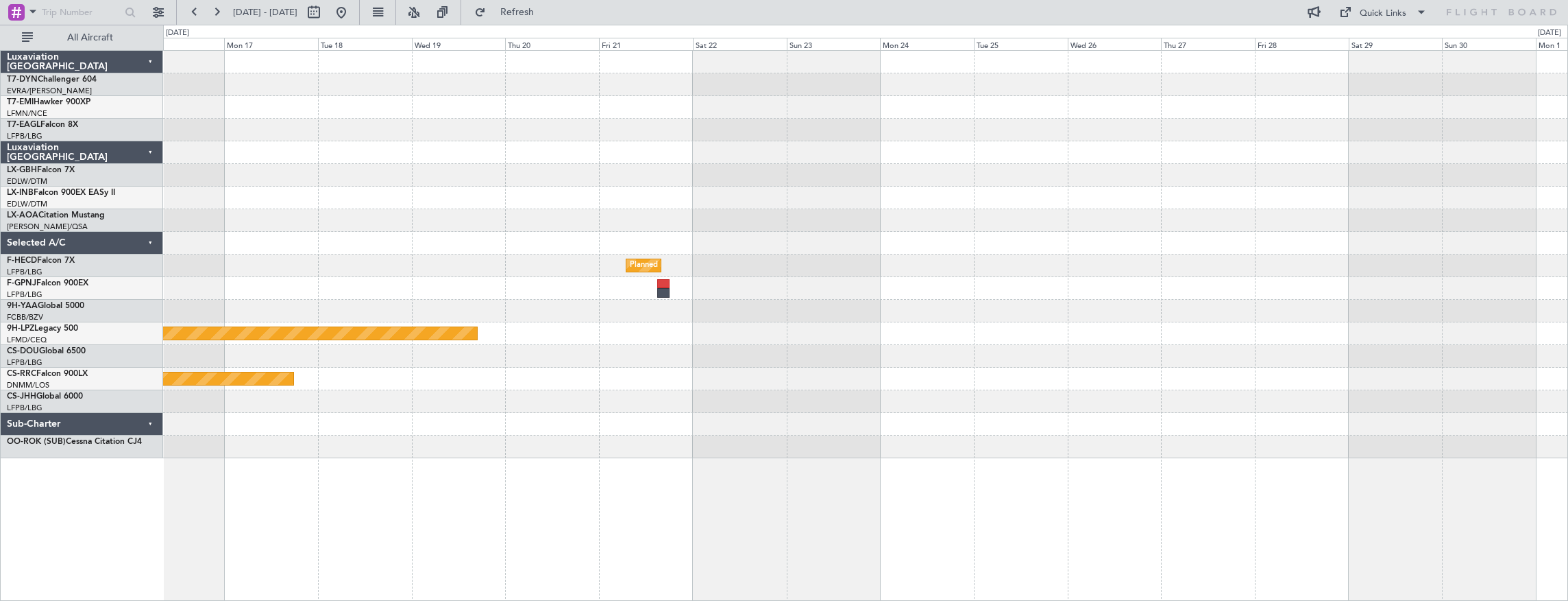
click at [334, 228] on div "Planned Maint Nurnberg Planned Maint [GEOGRAPHIC_DATA] ([GEOGRAPHIC_DATA]) Plan…" at bounding box center [865, 254] width 1405 height 408
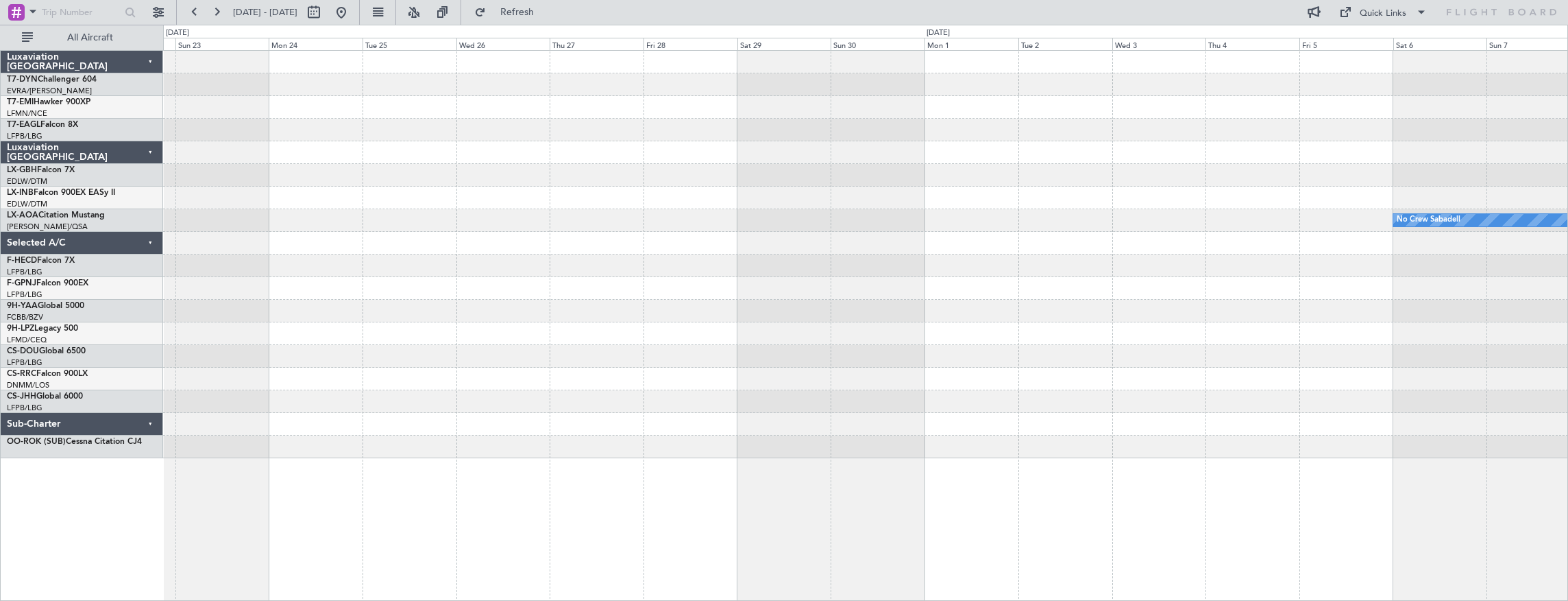
click at [352, 217] on div "No Crew Sabadell Planned Maint [GEOGRAPHIC_DATA] ([GEOGRAPHIC_DATA]) Planned Ma…" at bounding box center [865, 254] width 1405 height 408
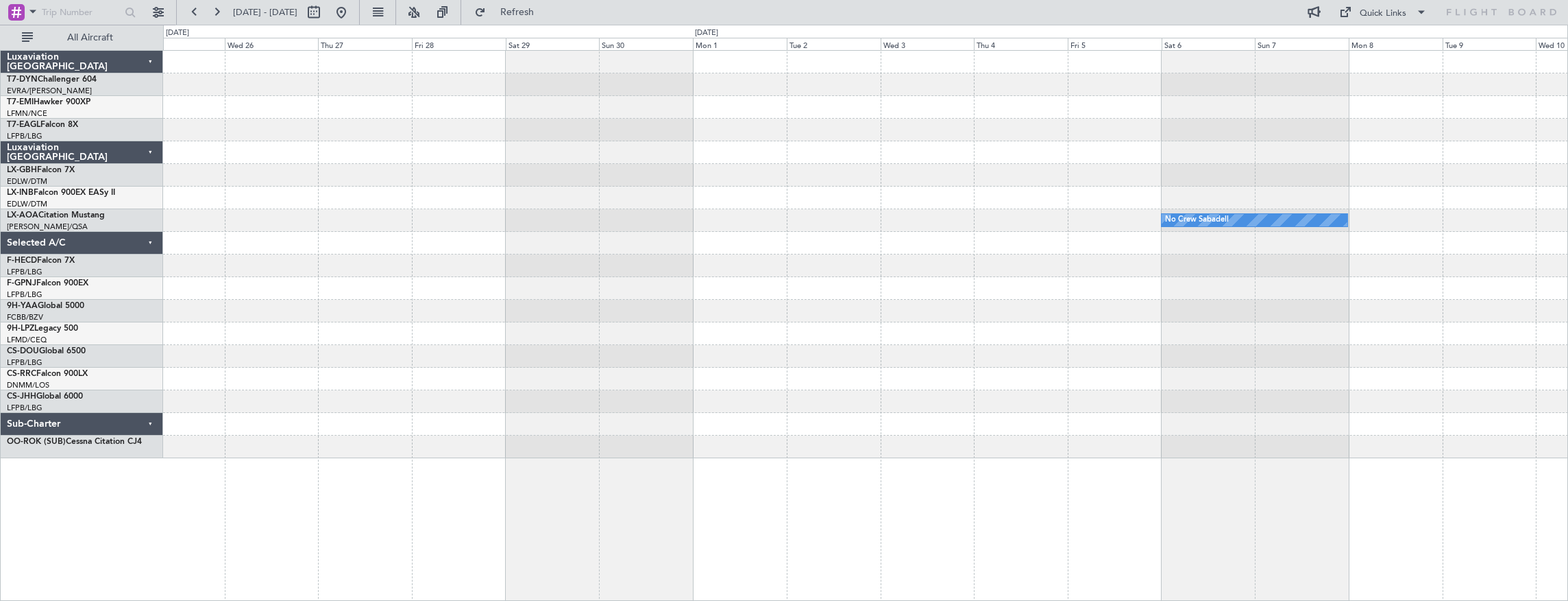
click at [222, 193] on div "No Crew Sabadell Planned Maint [GEOGRAPHIC_DATA] ([GEOGRAPHIC_DATA])" at bounding box center [865, 254] width 1405 height 408
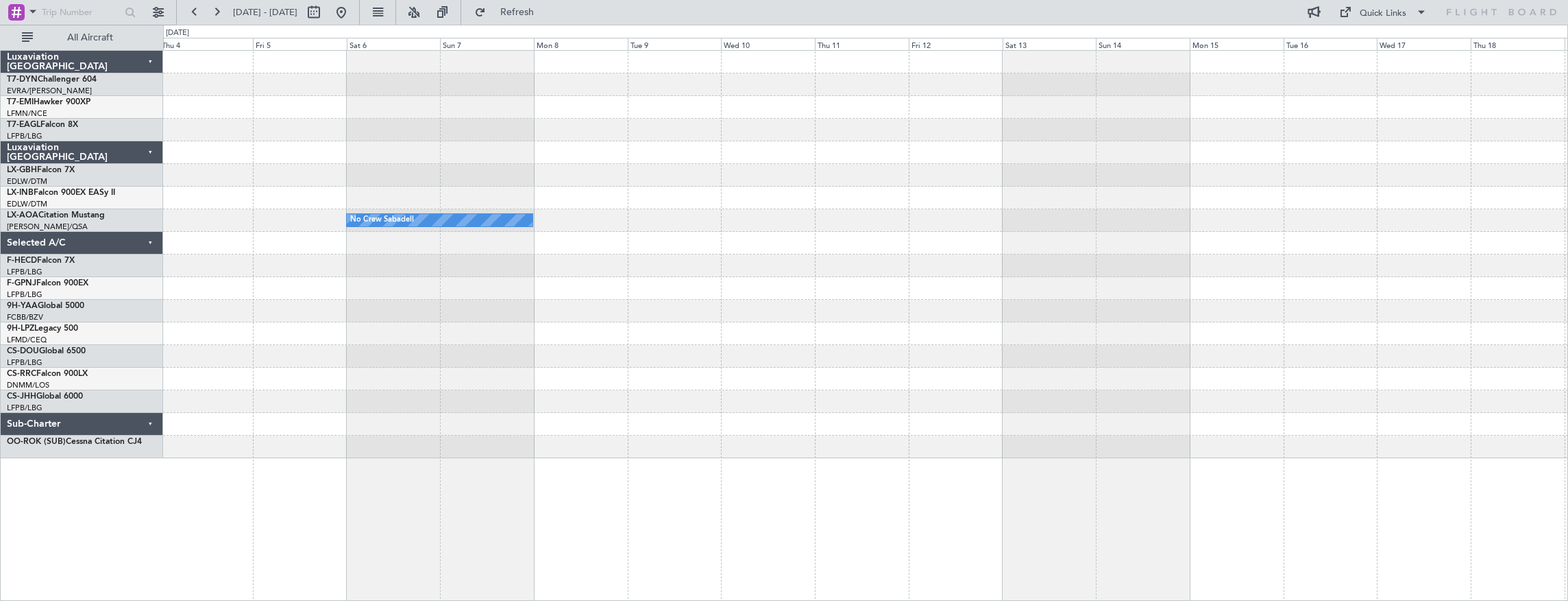
click at [206, 196] on div "No Crew Sabadell" at bounding box center [865, 254] width 1405 height 408
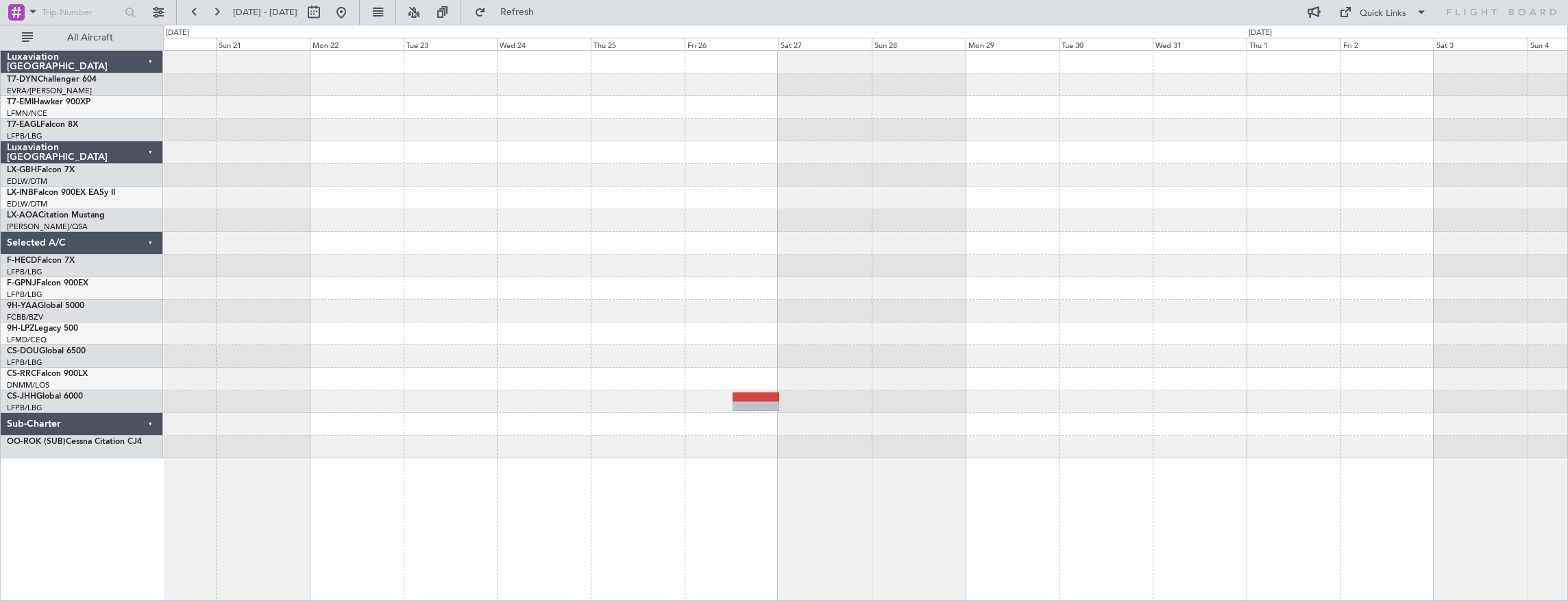
click at [117, 271] on div "Planned Maint [GEOGRAPHIC_DATA] ([GEOGRAPHIC_DATA]) Luxaviation [GEOGRAPHIC_DAT…" at bounding box center [784, 313] width 1568 height 576
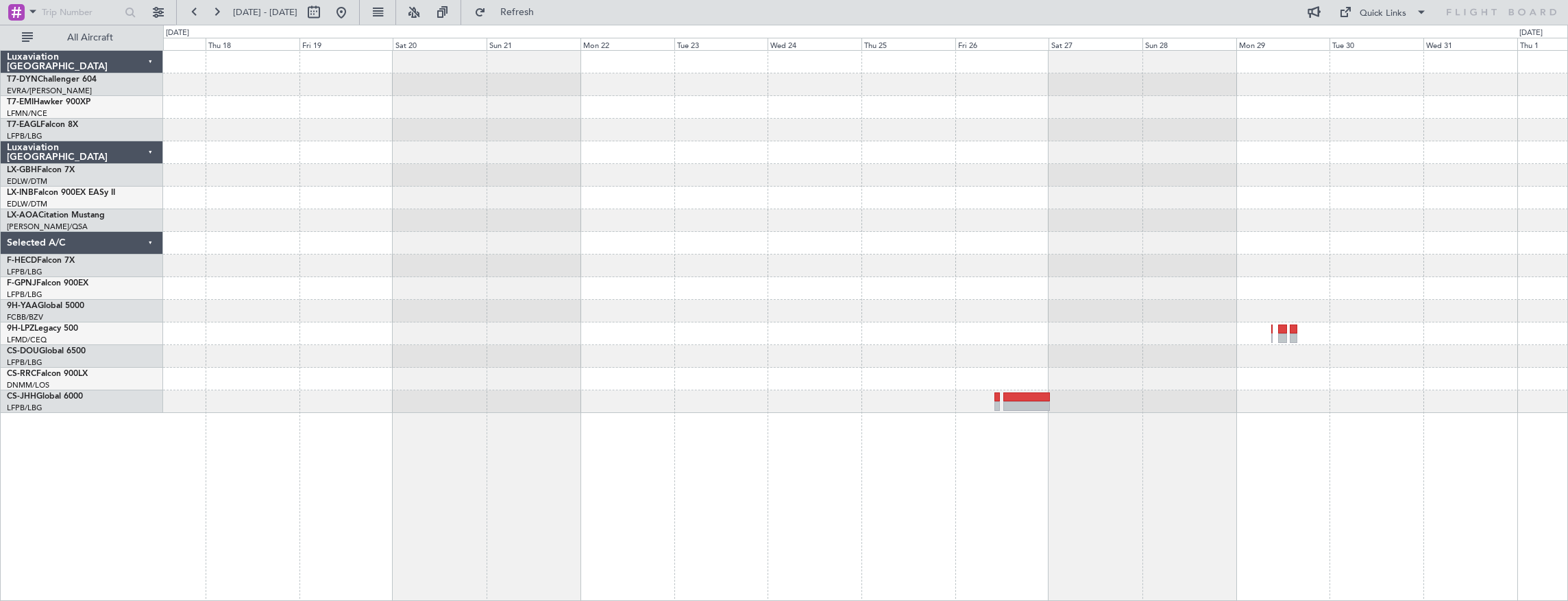
click at [1132, 193] on div "Planned Maint [GEOGRAPHIC_DATA] ([GEOGRAPHIC_DATA])" at bounding box center [865, 232] width 1405 height 362
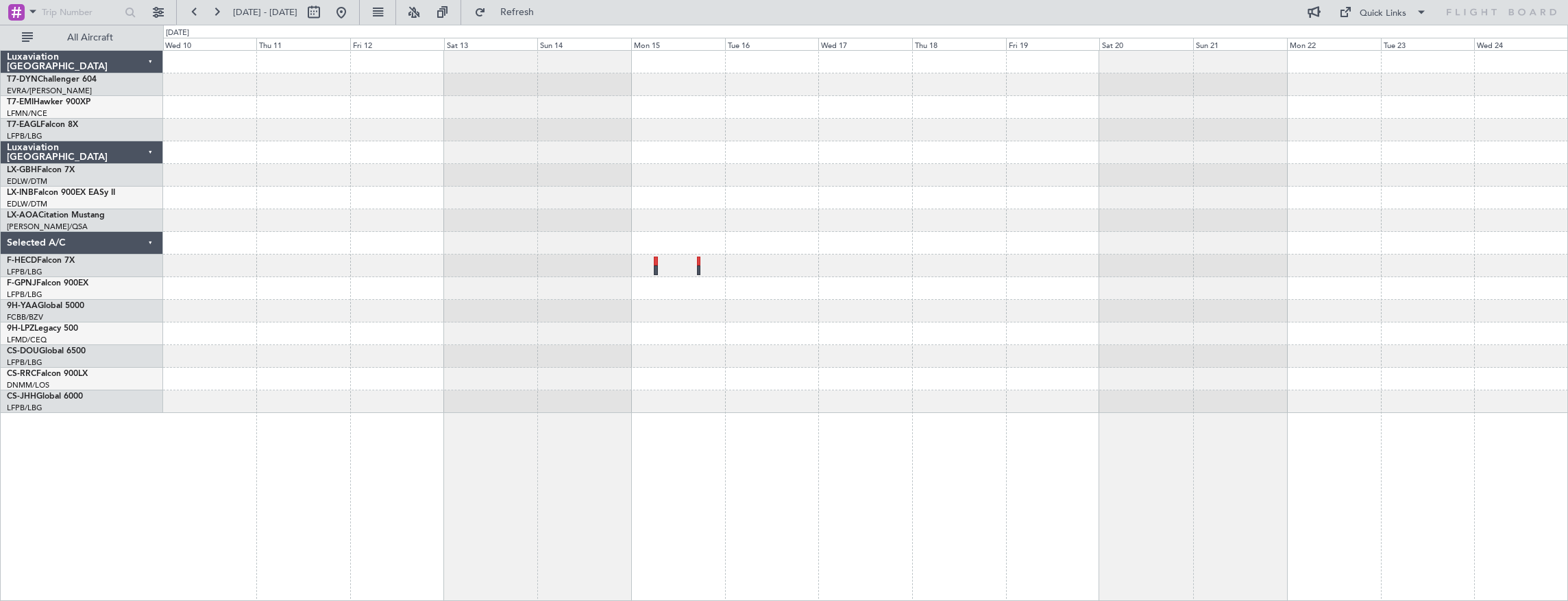
click at [835, 175] on div "No Crew Sabadell" at bounding box center [865, 232] width 1405 height 362
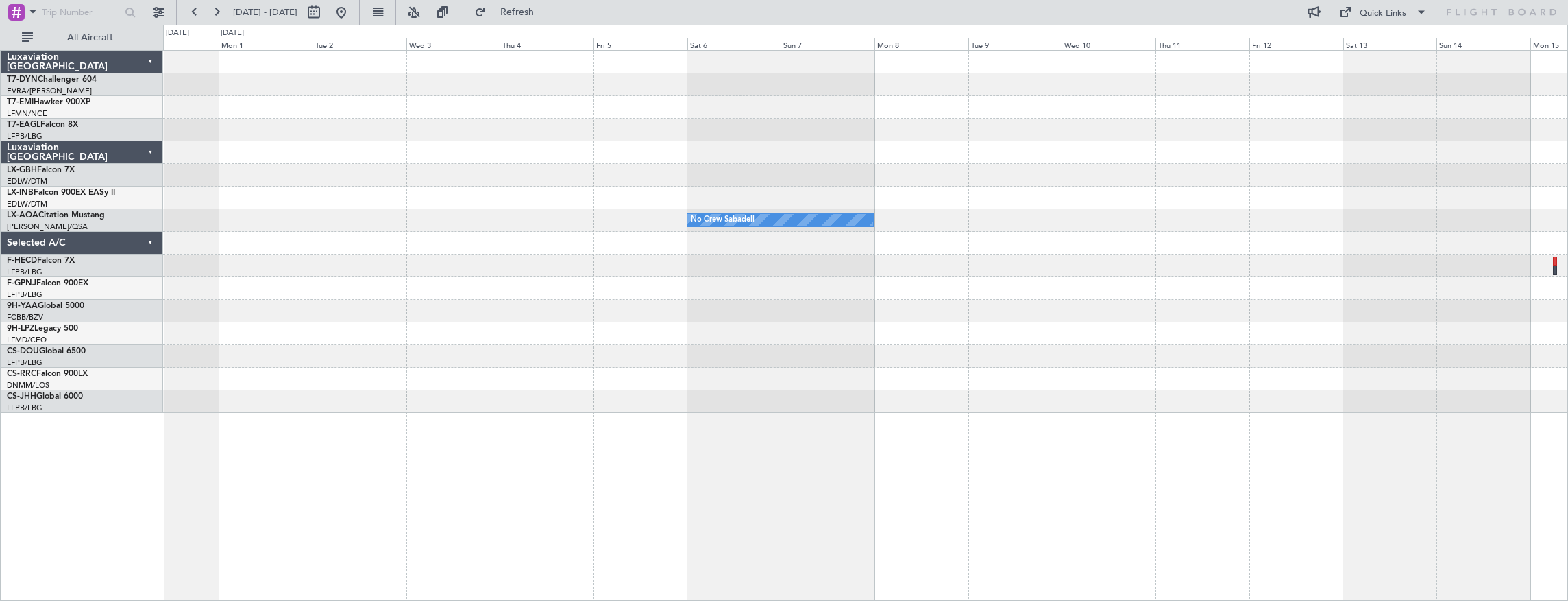
click at [1165, 143] on div "No Crew Sabadell" at bounding box center [865, 232] width 1405 height 362
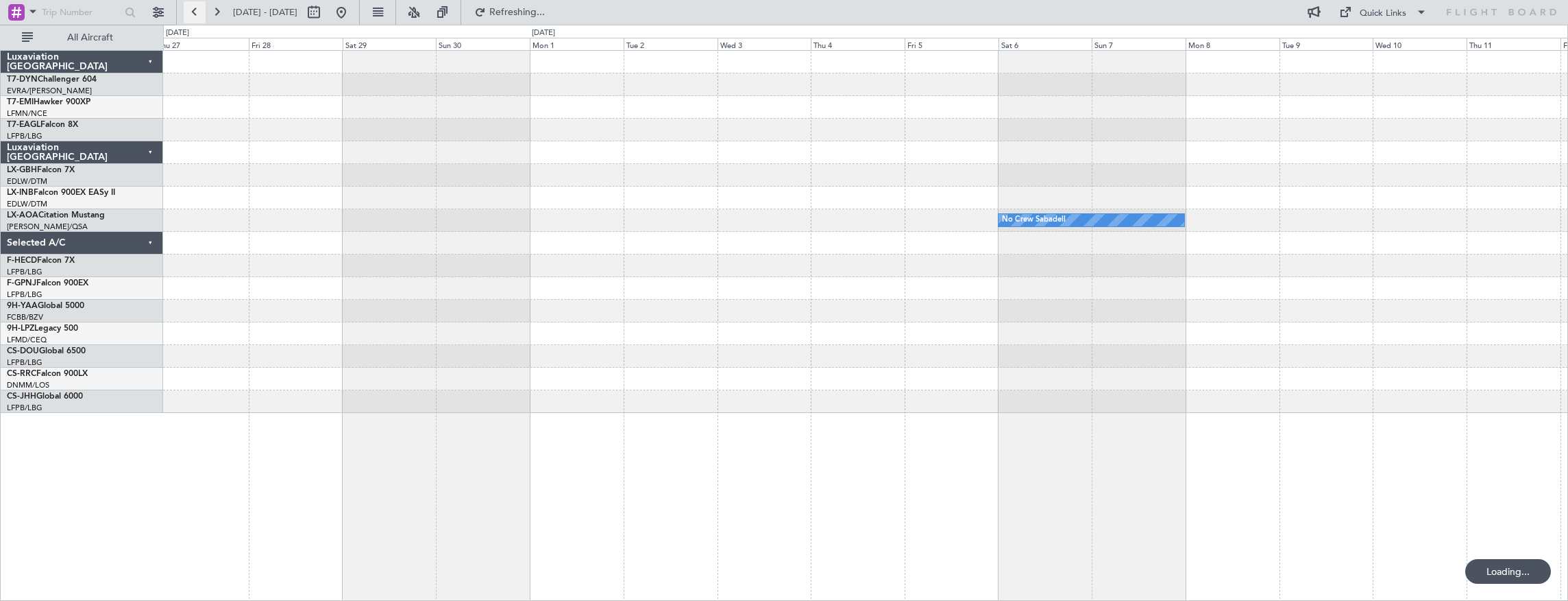
click at [196, 12] on button at bounding box center [195, 12] width 22 height 22
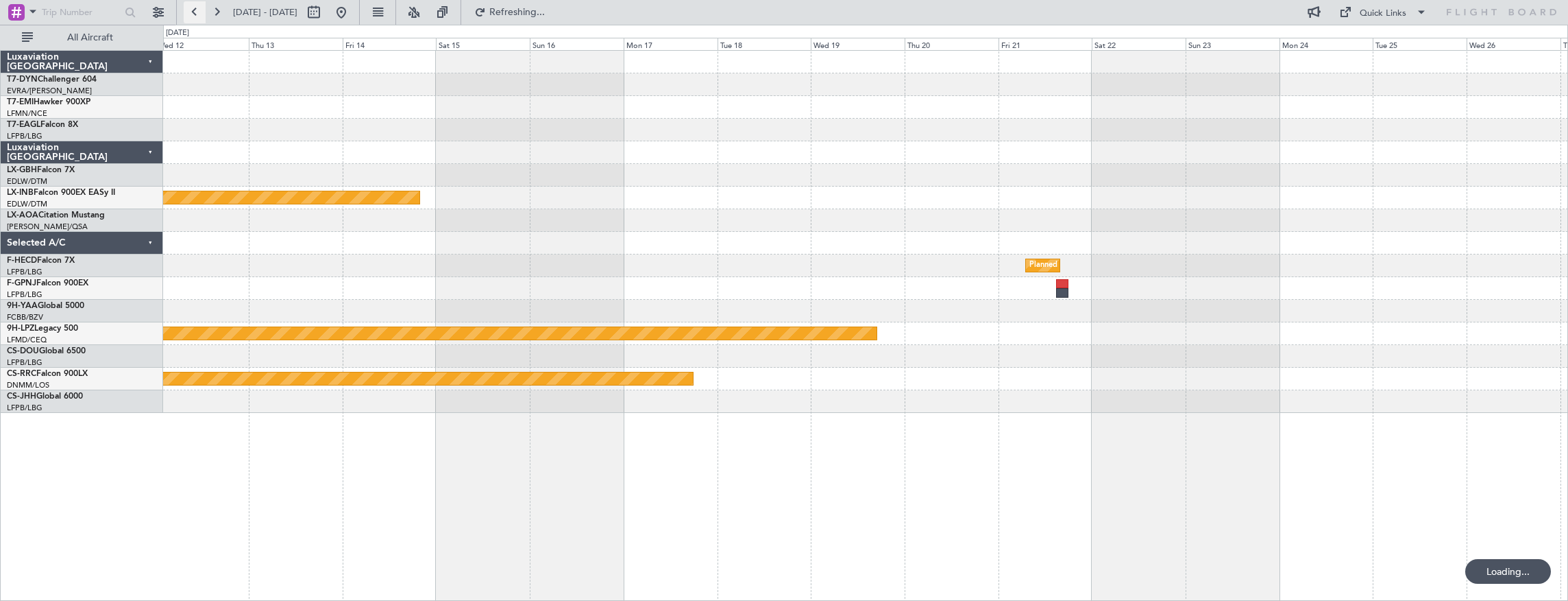
click at [196, 12] on button at bounding box center [195, 12] width 22 height 22
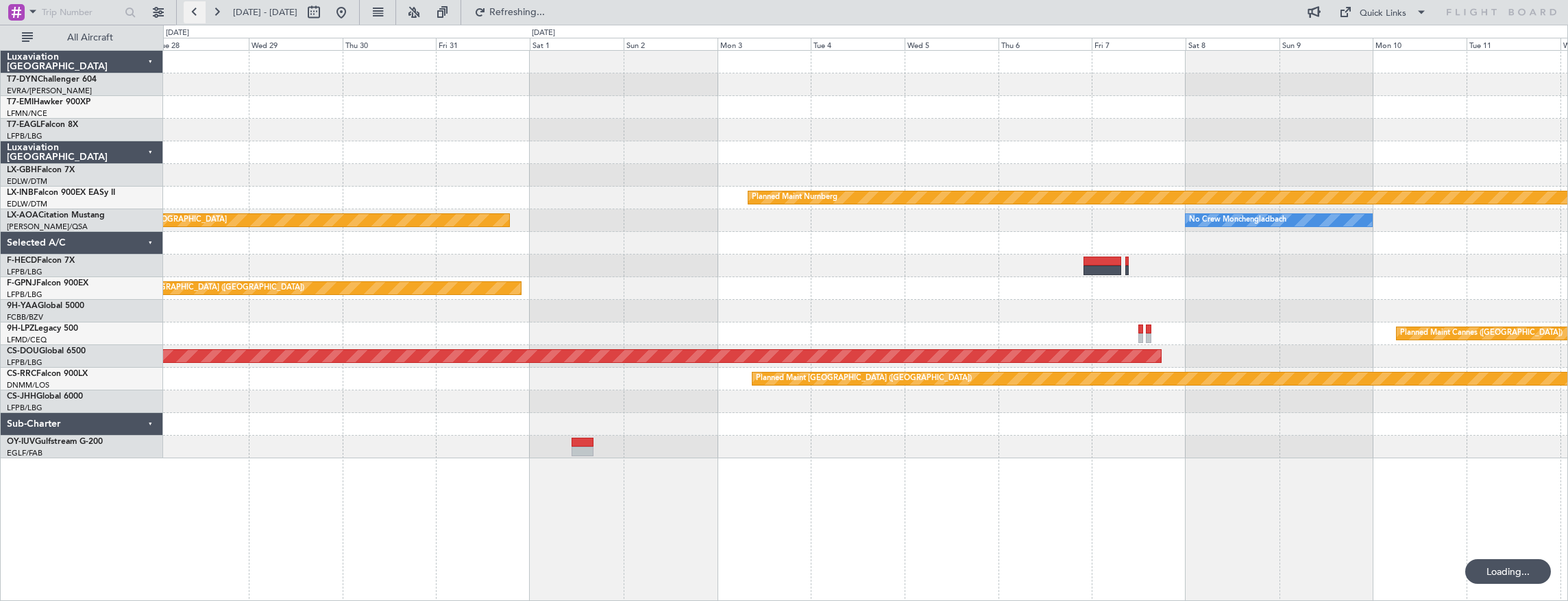
click at [194, 12] on button at bounding box center [195, 12] width 22 height 22
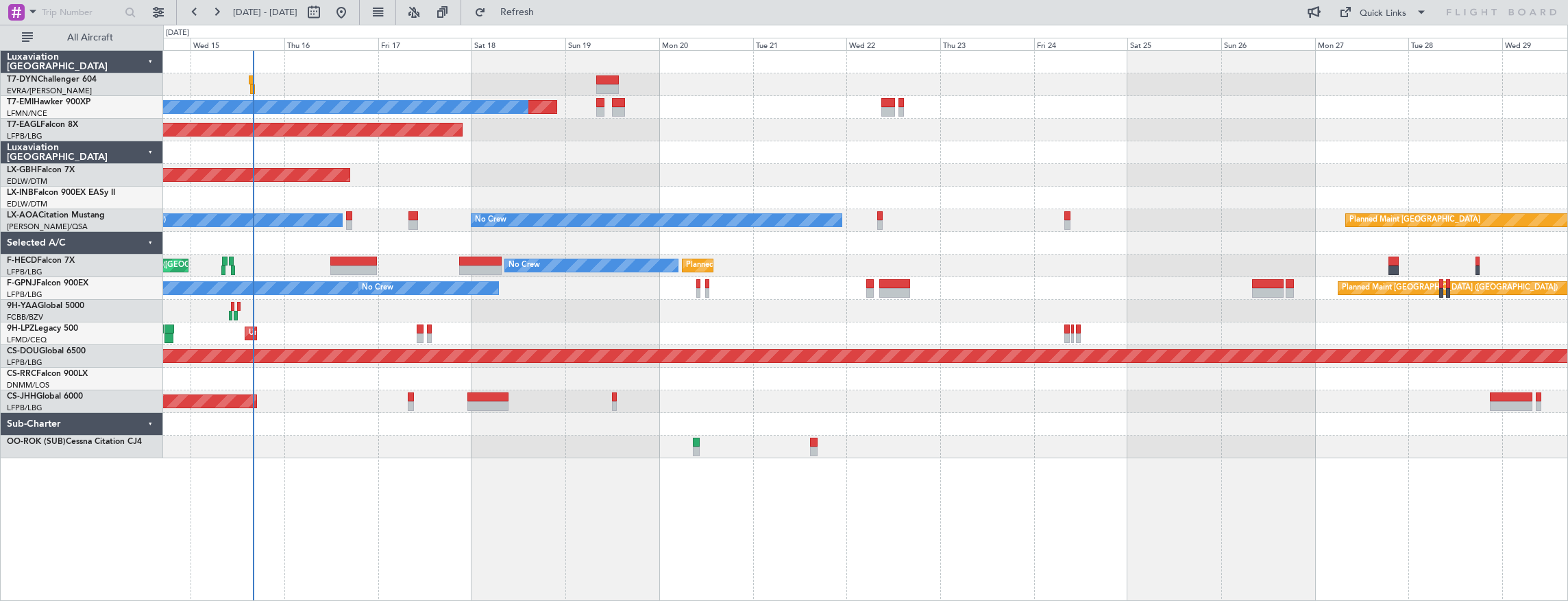
click at [282, 95] on div "Planned Maint No Crew Planned Maint [GEOGRAPHIC_DATA] (Al Maktoum Intl) Planned…" at bounding box center [865, 254] width 1405 height 408
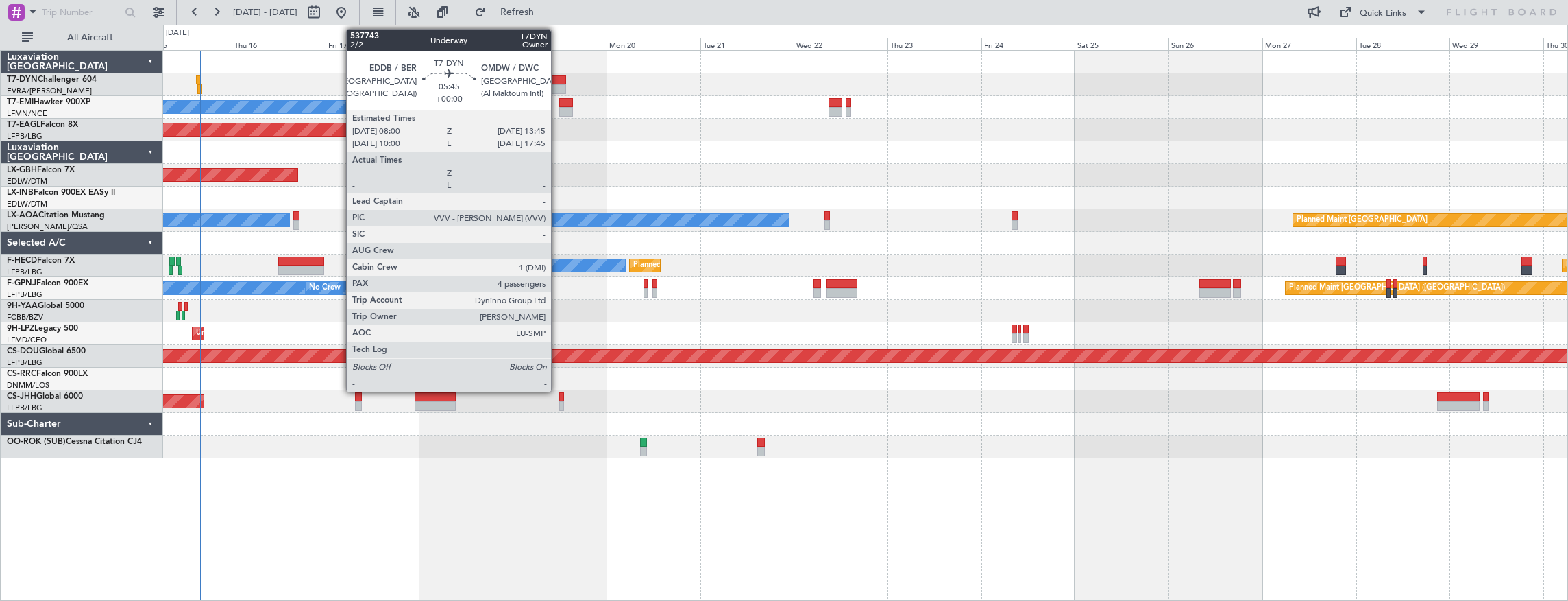
click at [558, 76] on div at bounding box center [555, 80] width 23 height 9
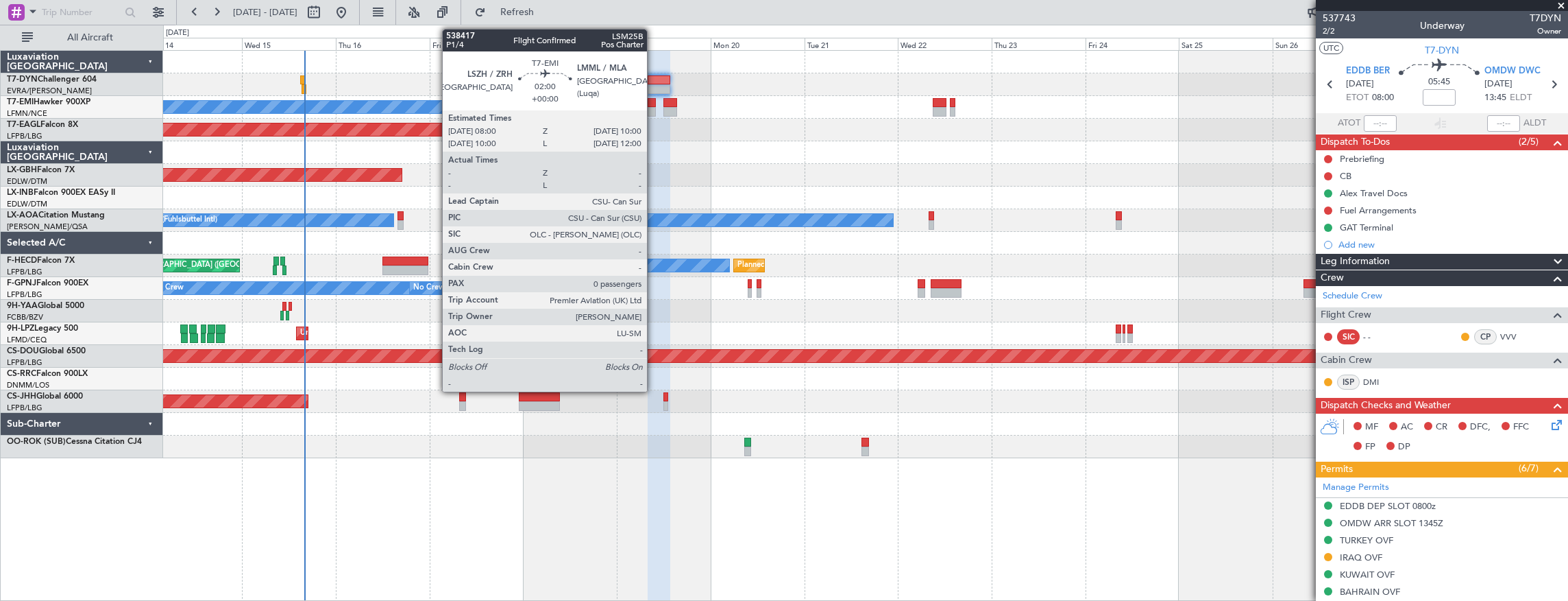
click at [654, 104] on div at bounding box center [652, 103] width 9 height 9
type input "0"
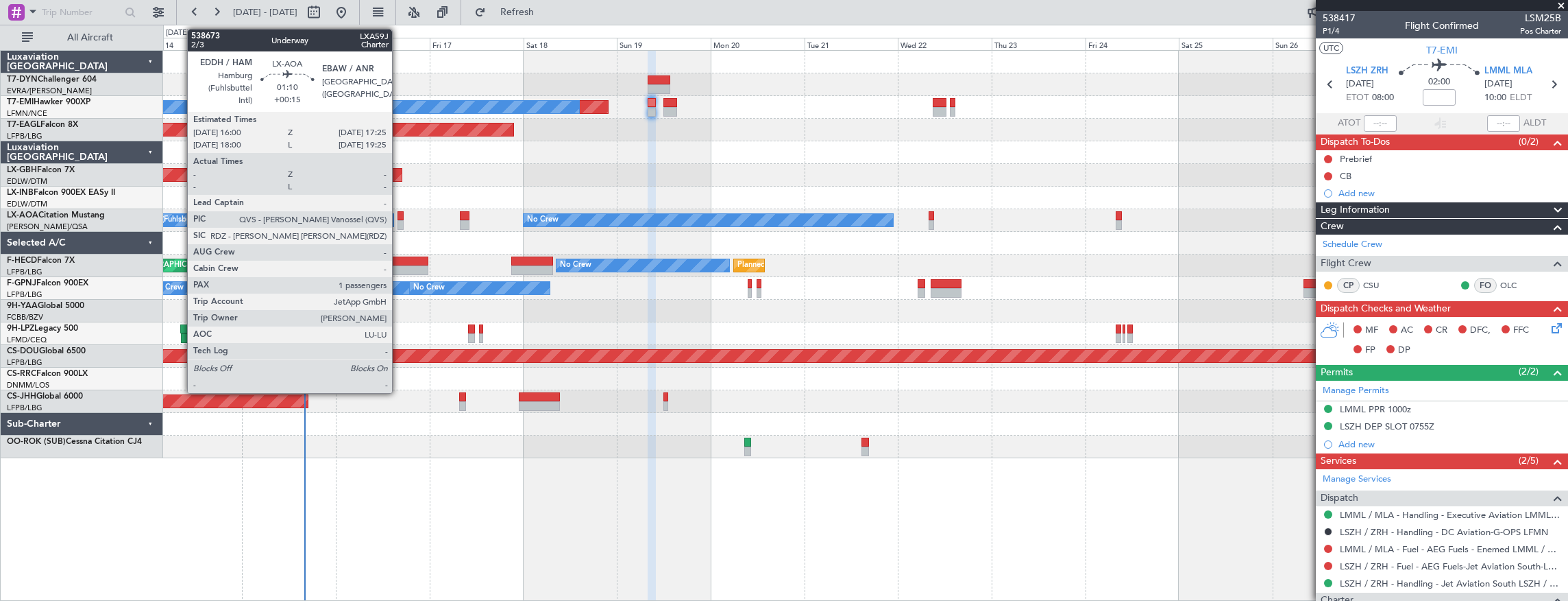
click at [399, 216] on div at bounding box center [400, 216] width 6 height 9
type input "+00:15"
type input "1"
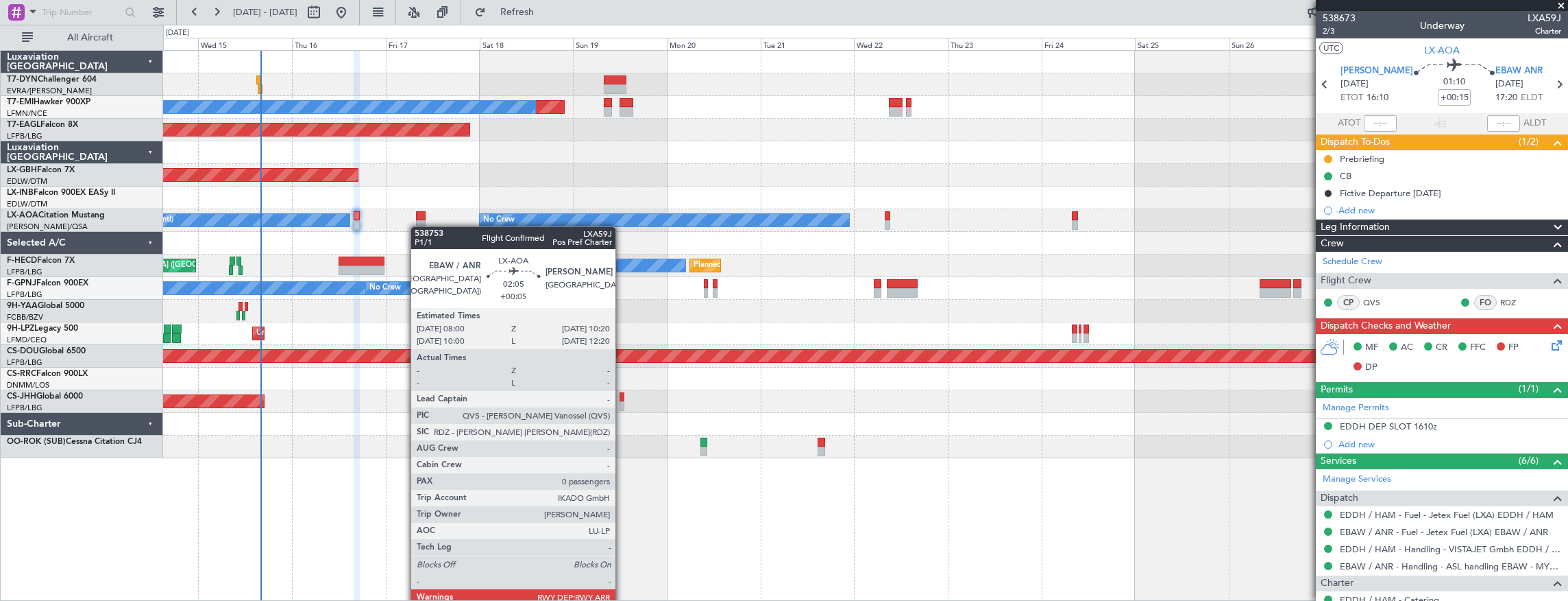
click at [415, 237] on div at bounding box center [865, 242] width 1405 height 23
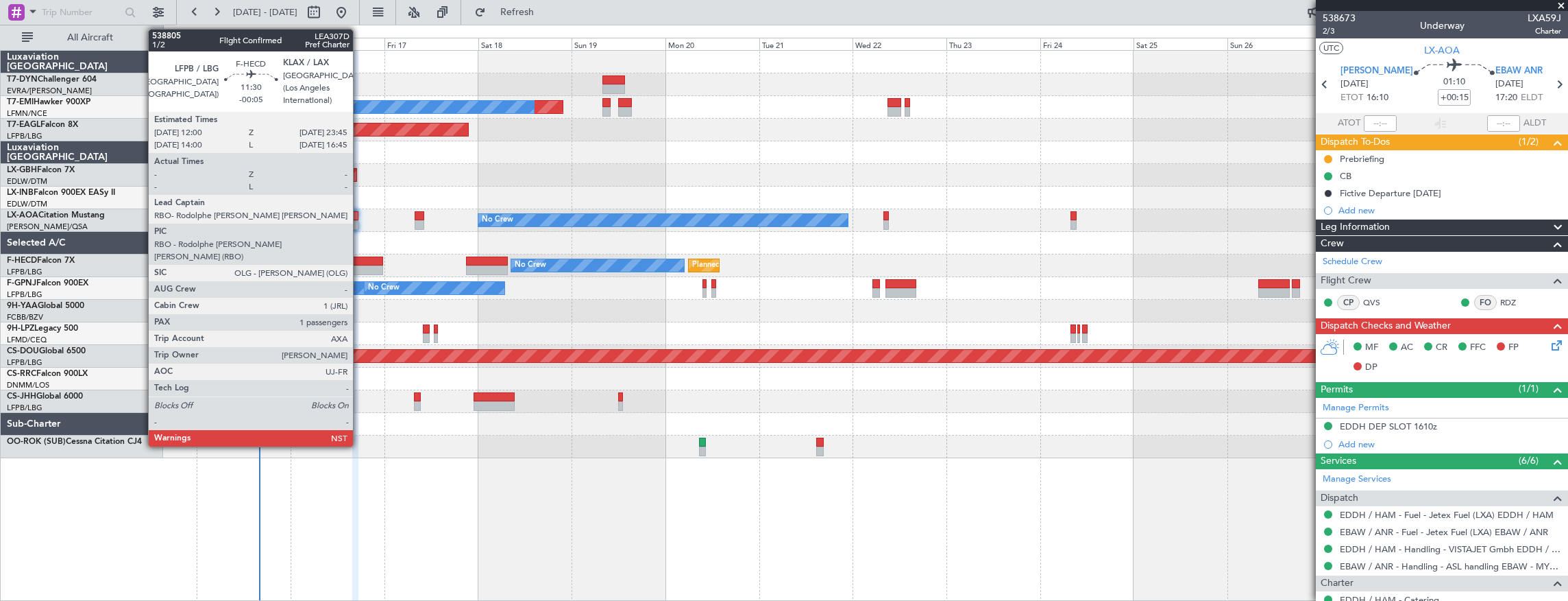
click at [360, 266] on div at bounding box center [360, 270] width 46 height 9
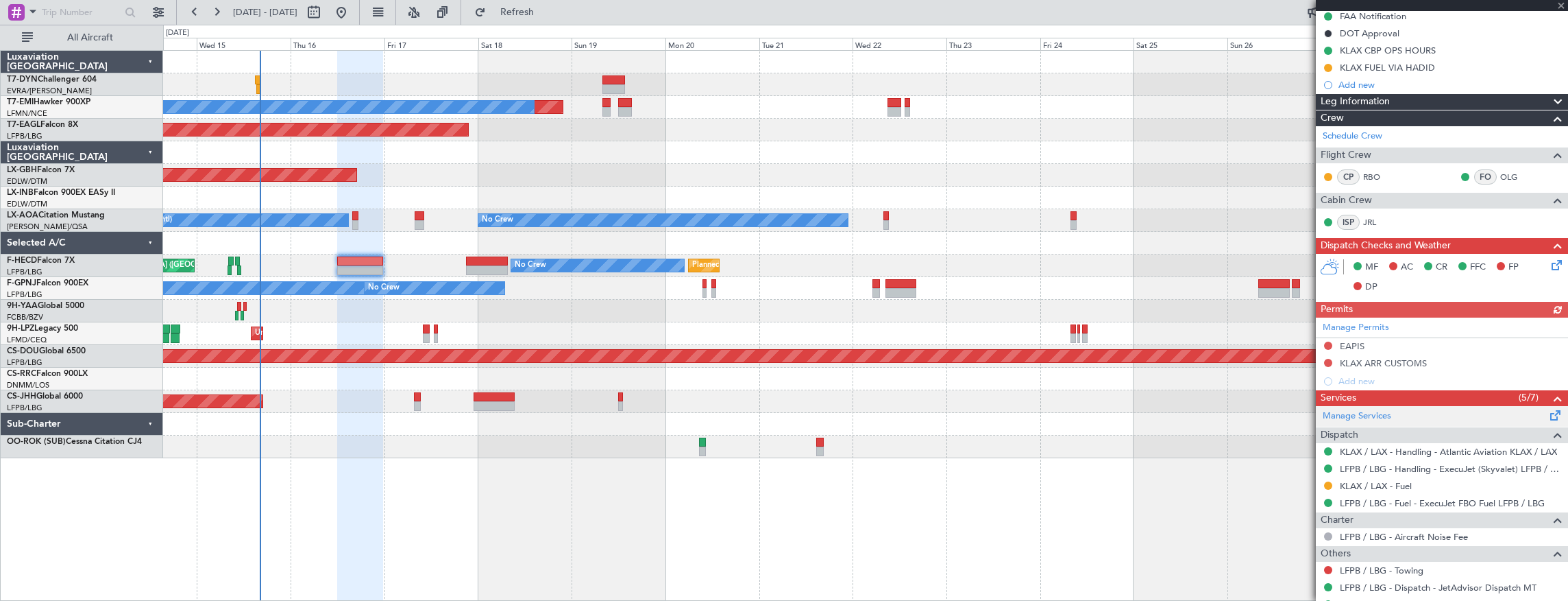
scroll to position [306, 0]
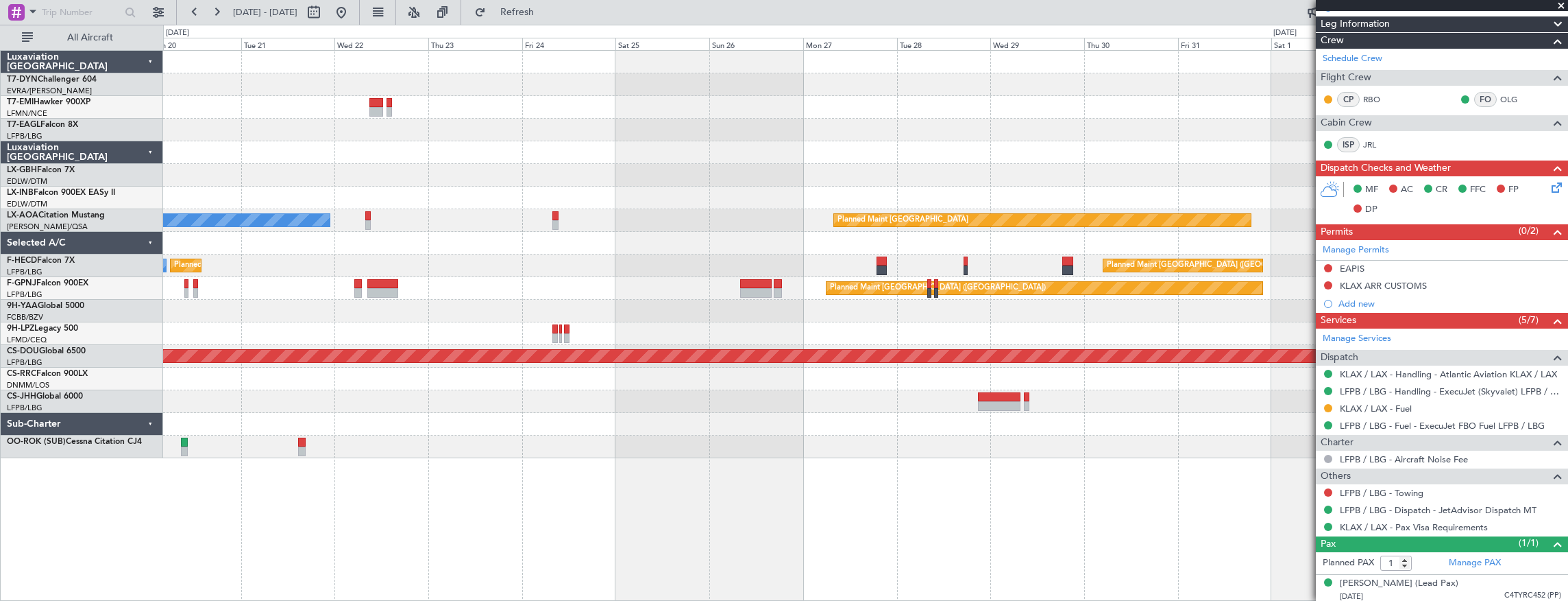
click at [130, 329] on div "Planned Maint No Crew Planned Maint [GEOGRAPHIC_DATA] (Al Maktoum Intl) Planned…" at bounding box center [784, 313] width 1568 height 576
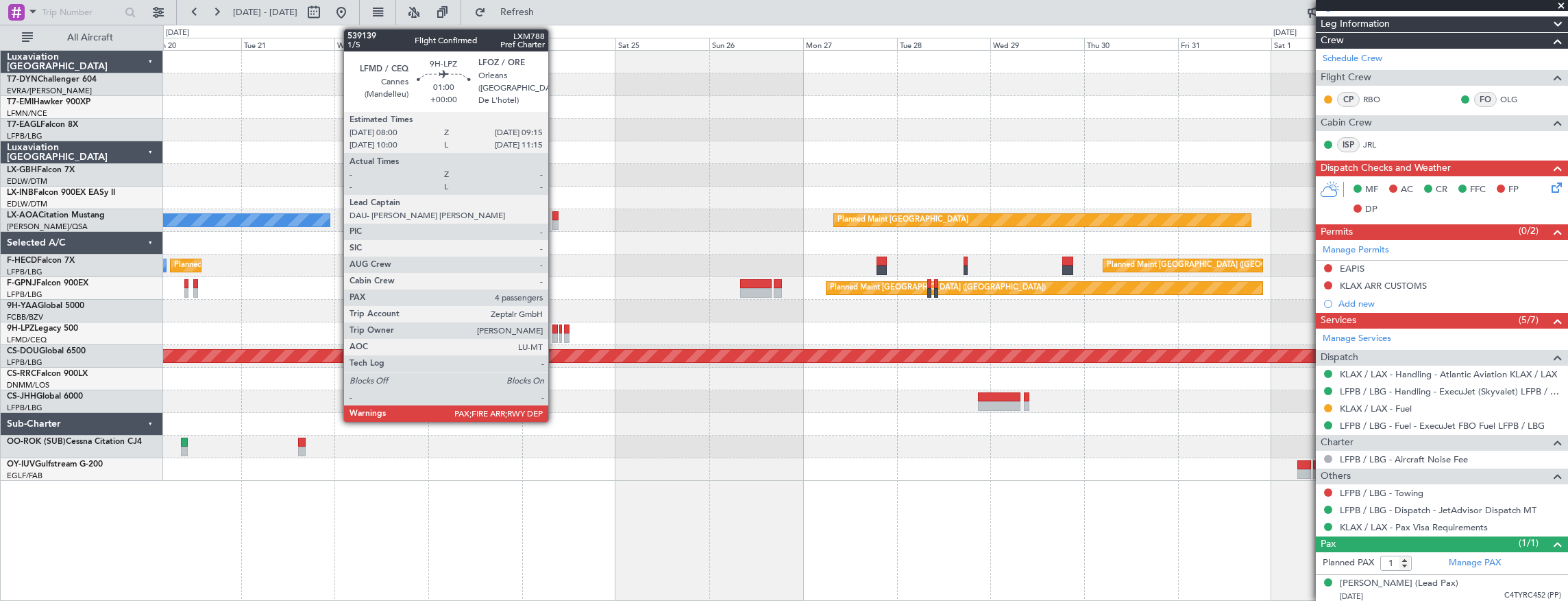
click at [555, 331] on div at bounding box center [555, 329] width 5 height 9
type input "-00:05"
type input "1"
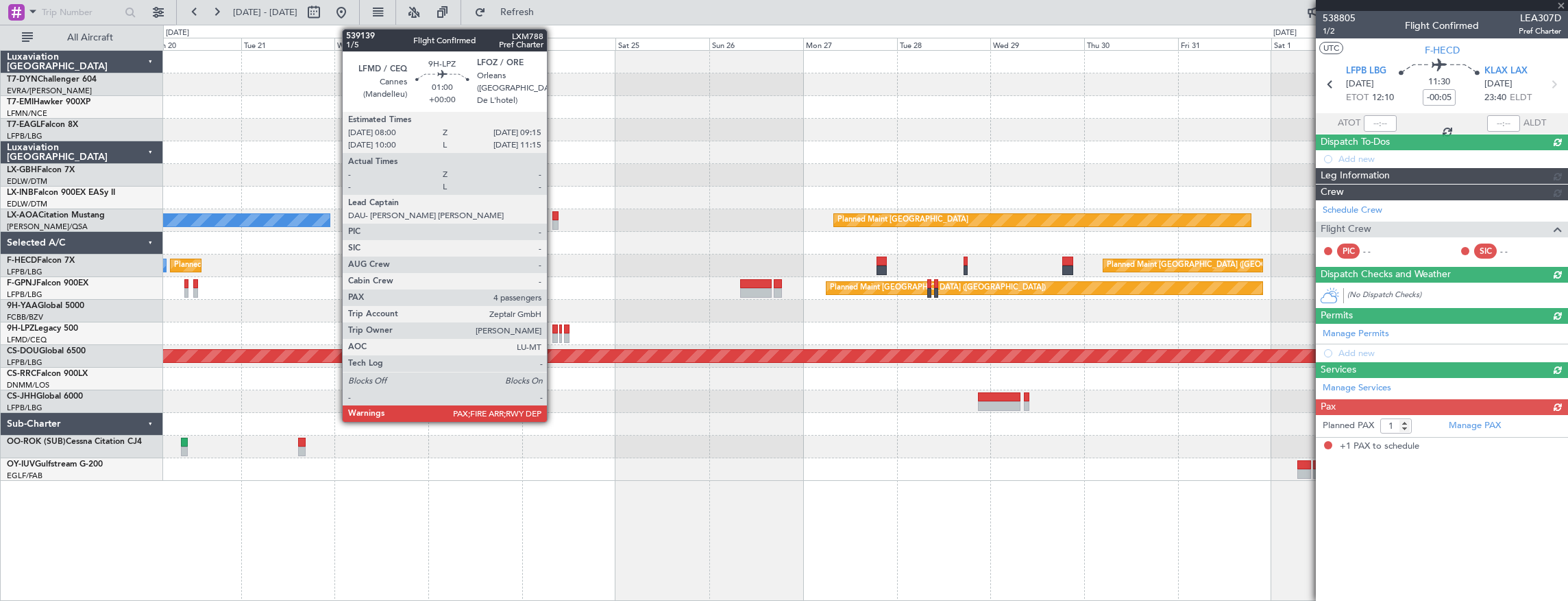
scroll to position [0, 0]
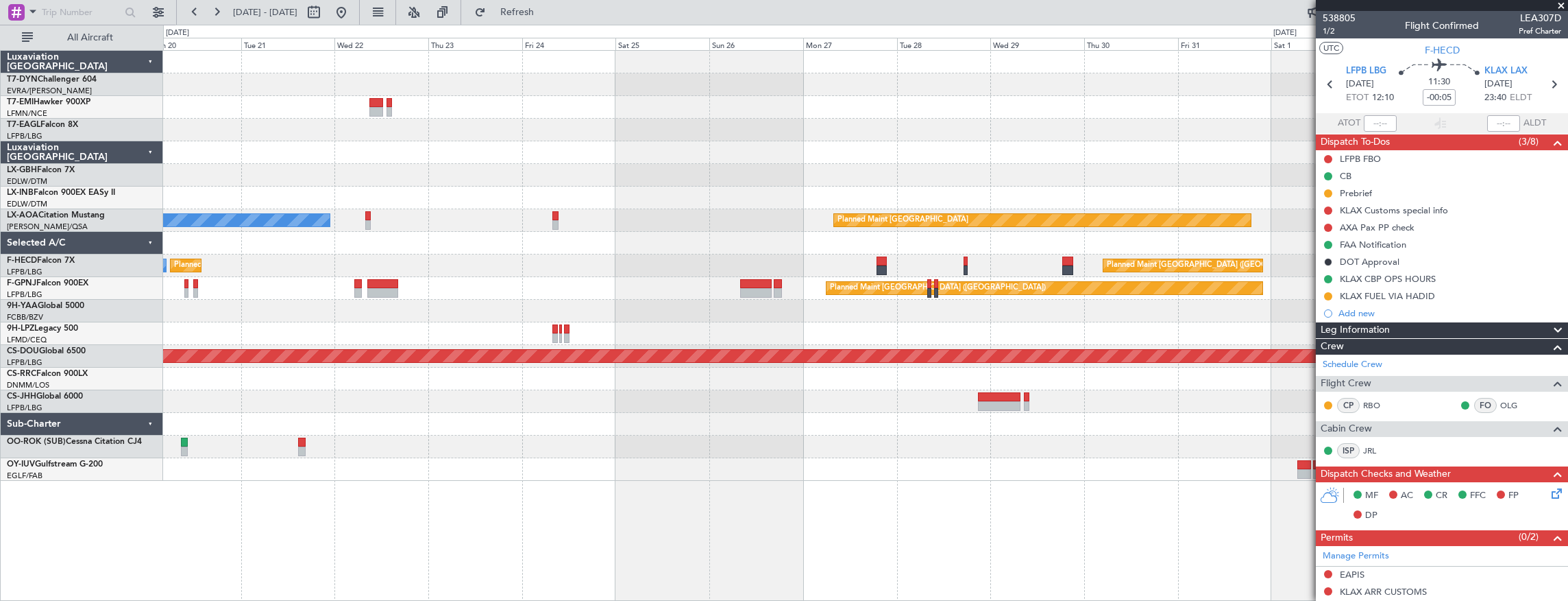
click at [354, 323] on div at bounding box center [865, 334] width 1405 height 23
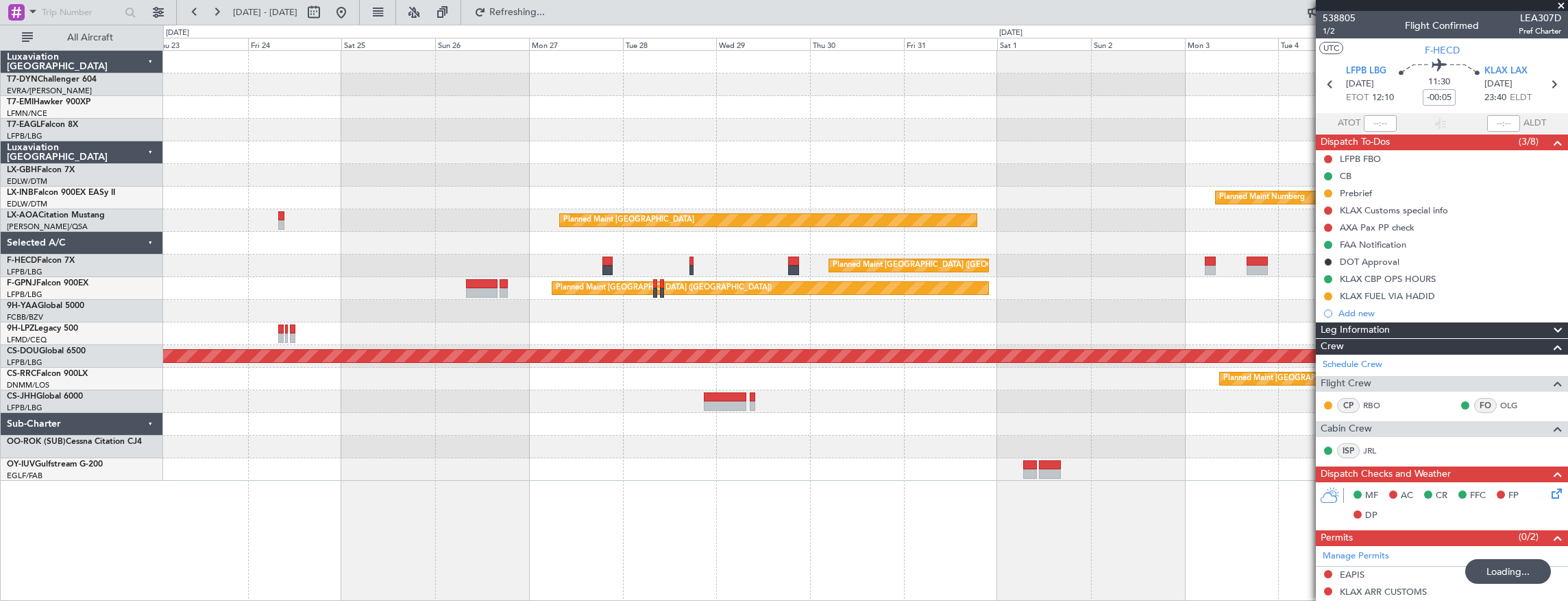
click at [425, 333] on div "Planned Maint Cannes ([GEOGRAPHIC_DATA])" at bounding box center [865, 334] width 1405 height 23
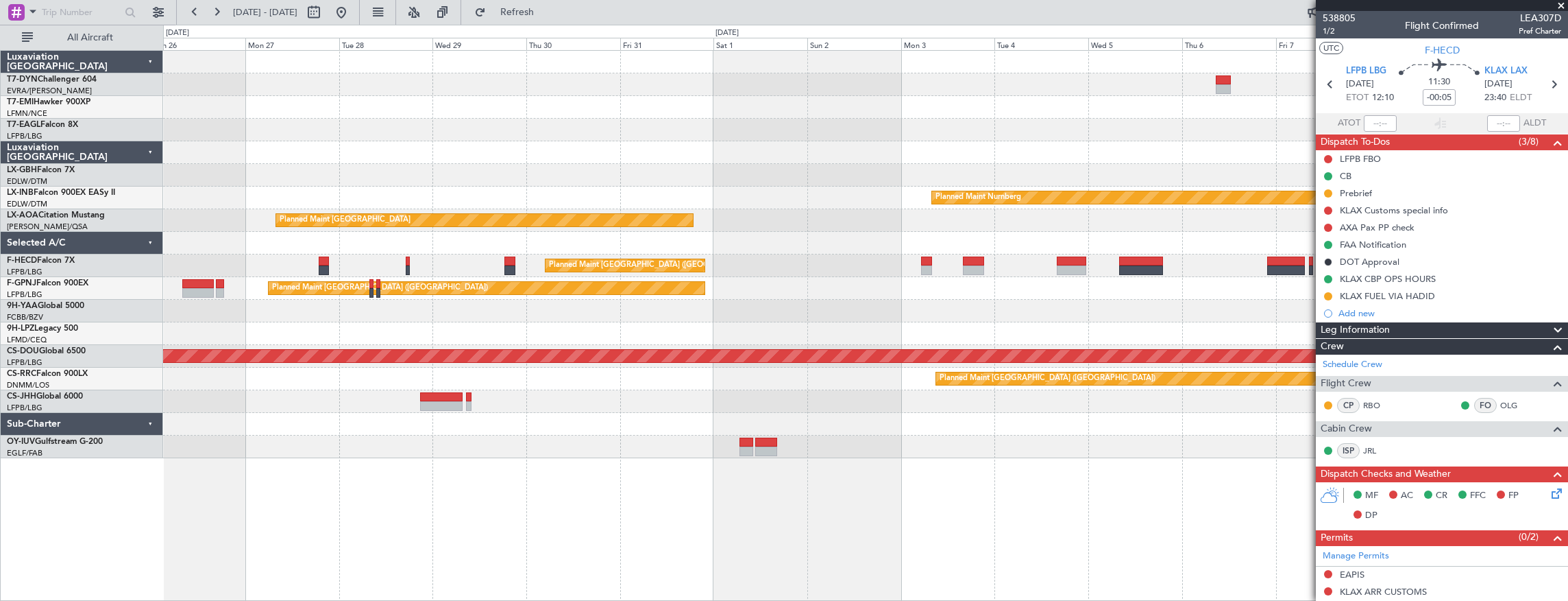
click at [469, 313] on div "Planned Maint Riga (Riga Intl) Planned Maint Nurnberg Planned Maint [GEOGRAPHIC…" at bounding box center [865, 254] width 1405 height 408
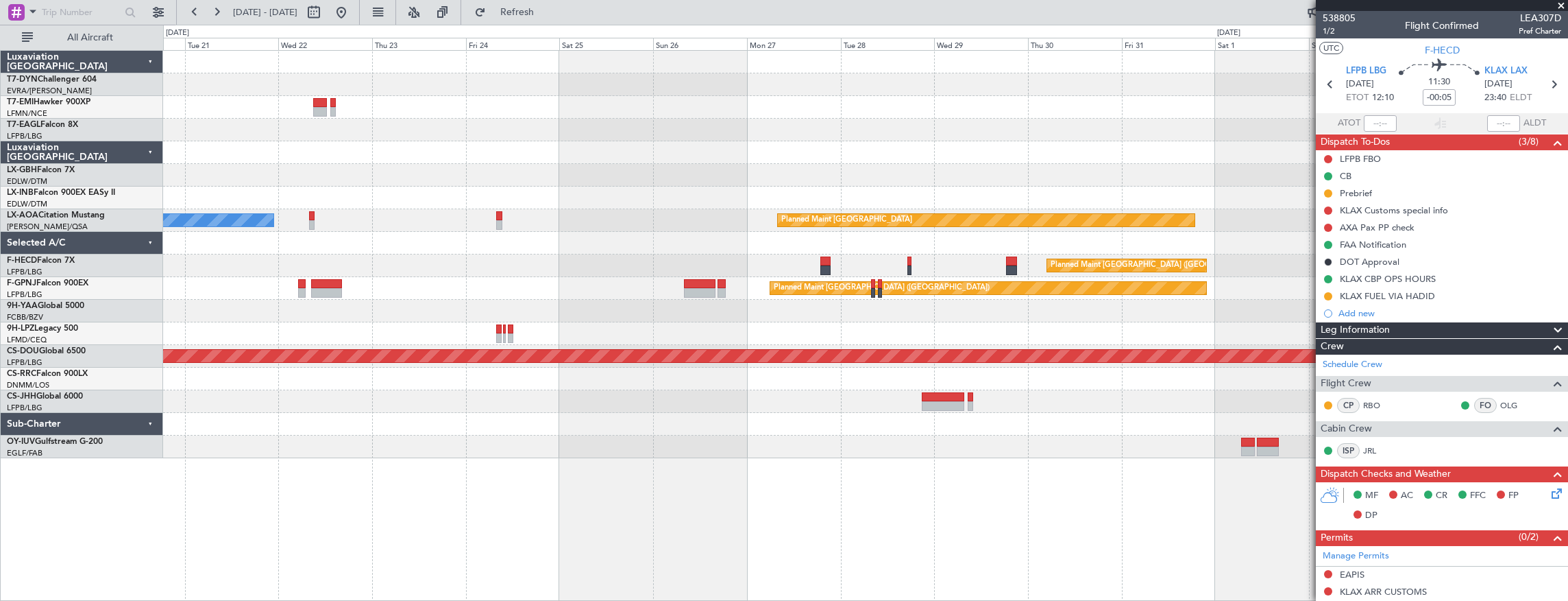
click at [1293, 372] on div "Planned Maint No Crew Planned Maint [GEOGRAPHIC_DATA] (Al Maktoum Intl) Planned…" at bounding box center [865, 254] width 1405 height 408
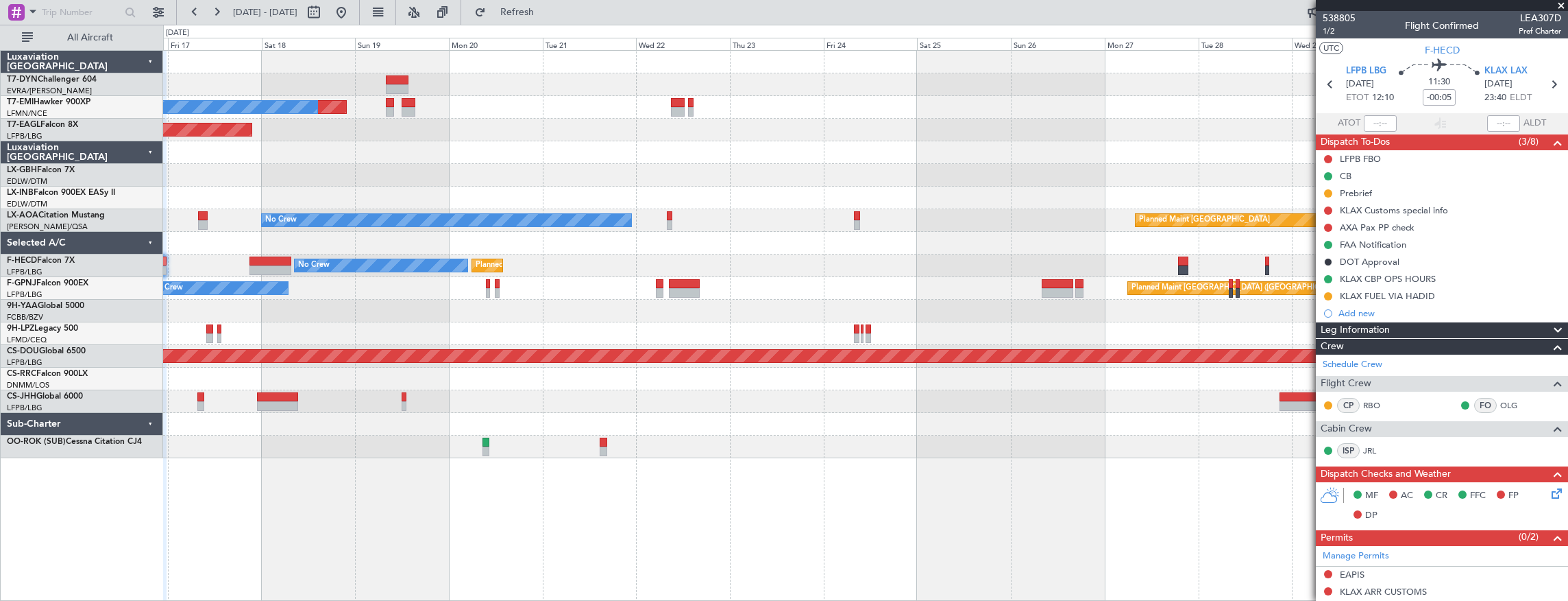
click at [610, 286] on div "Planned Maint [GEOGRAPHIC_DATA] ([GEOGRAPHIC_DATA]) No Crew No Crew" at bounding box center [865, 288] width 1405 height 23
click at [356, 269] on div "Planned Maint No Crew Planned Maint [GEOGRAPHIC_DATA] (Al Maktoum Intl) Planned…" at bounding box center [865, 254] width 1405 height 408
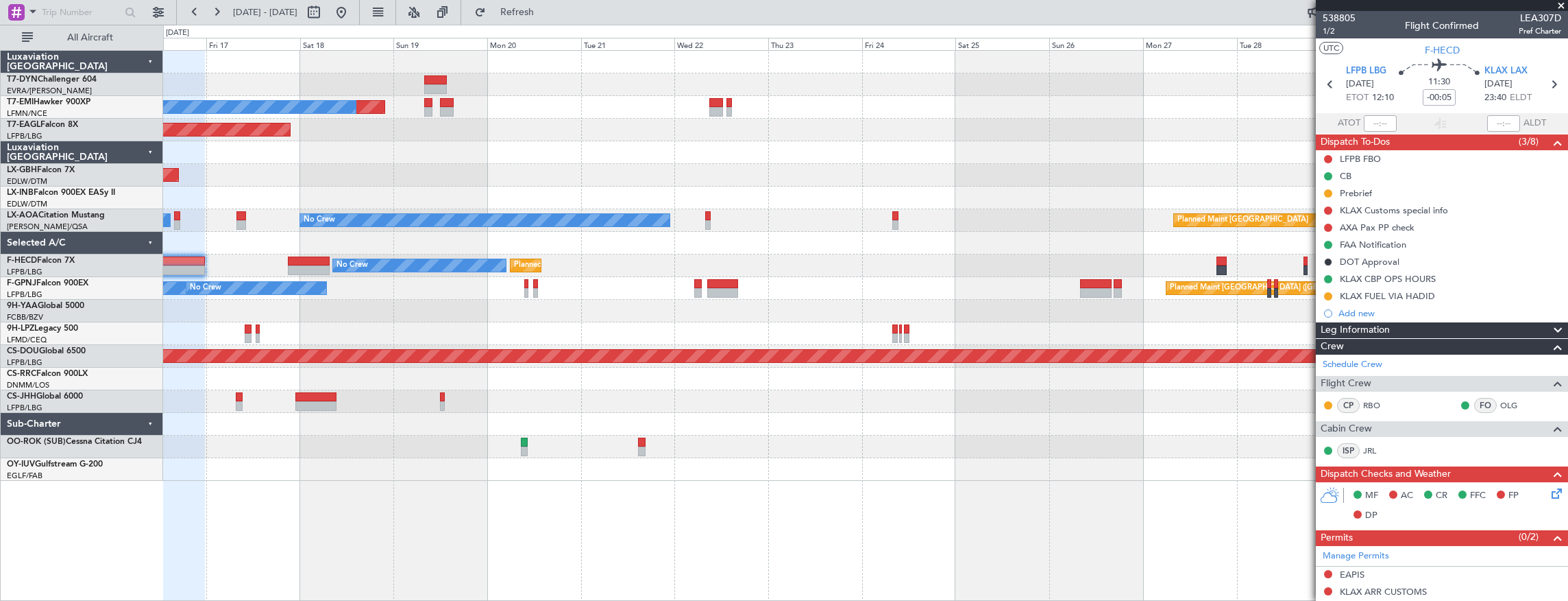
click at [777, 247] on div at bounding box center [865, 242] width 1405 height 23
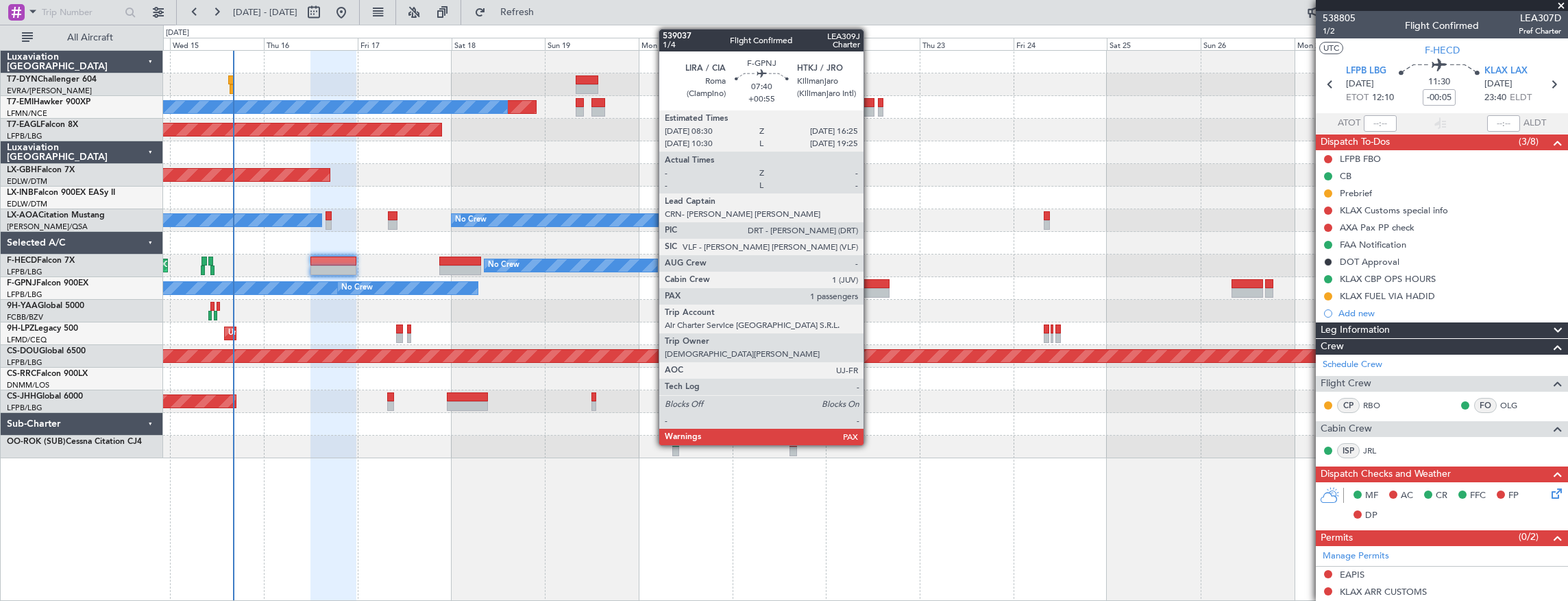
click at [870, 284] on div at bounding box center [875, 284] width 31 height 9
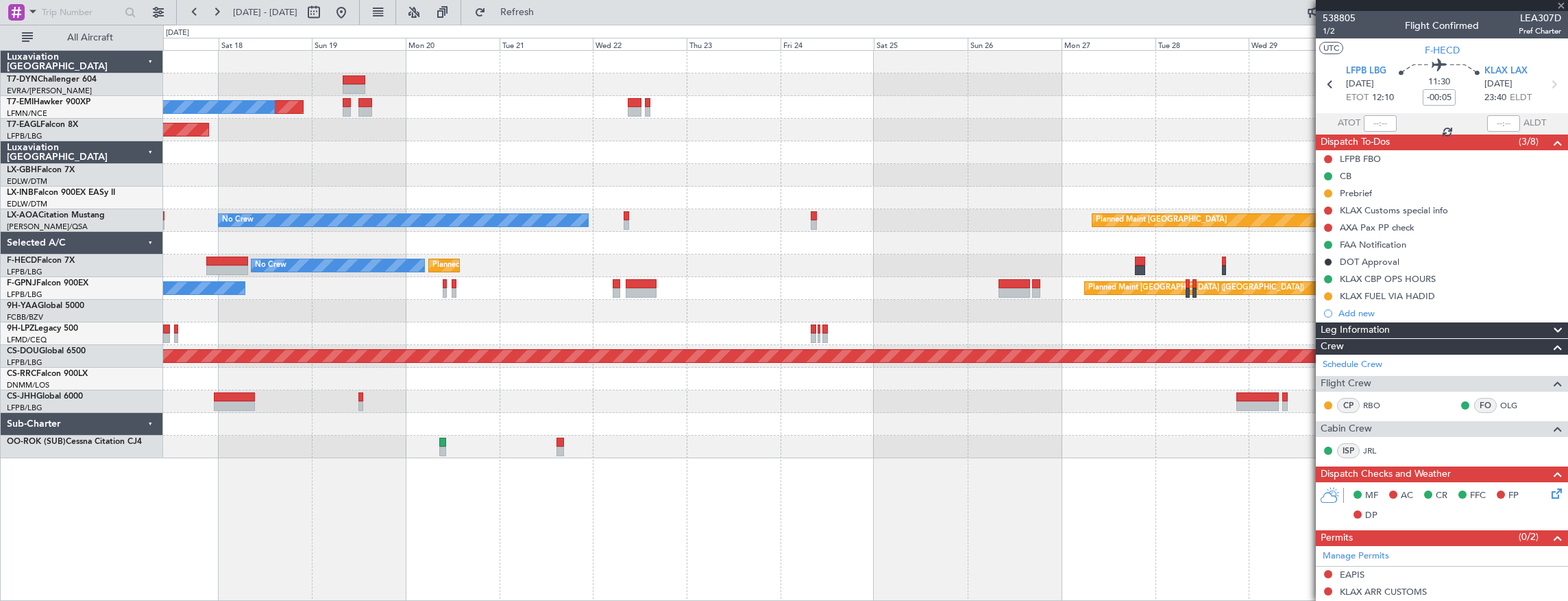
click at [642, 283] on div "Planned Maint [GEOGRAPHIC_DATA] ([GEOGRAPHIC_DATA]) No Crew No Crew" at bounding box center [865, 288] width 1405 height 23
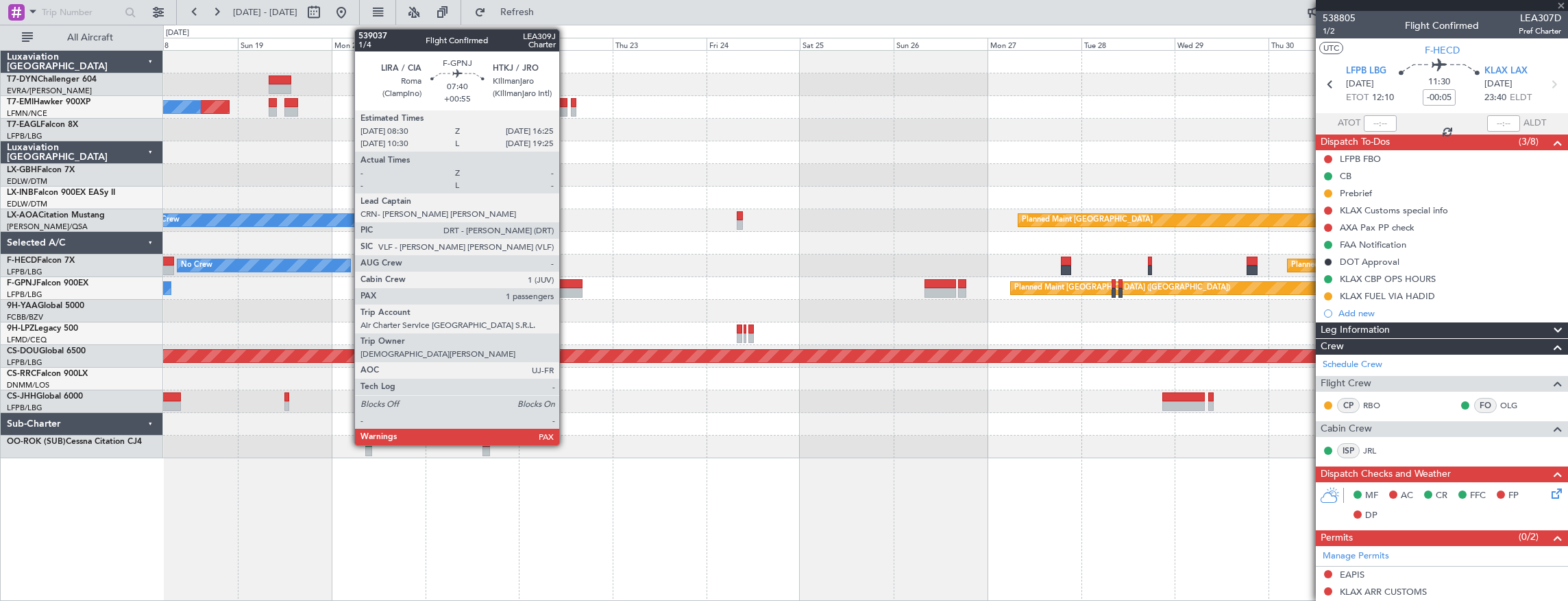
type input "+00:55"
type input "6"
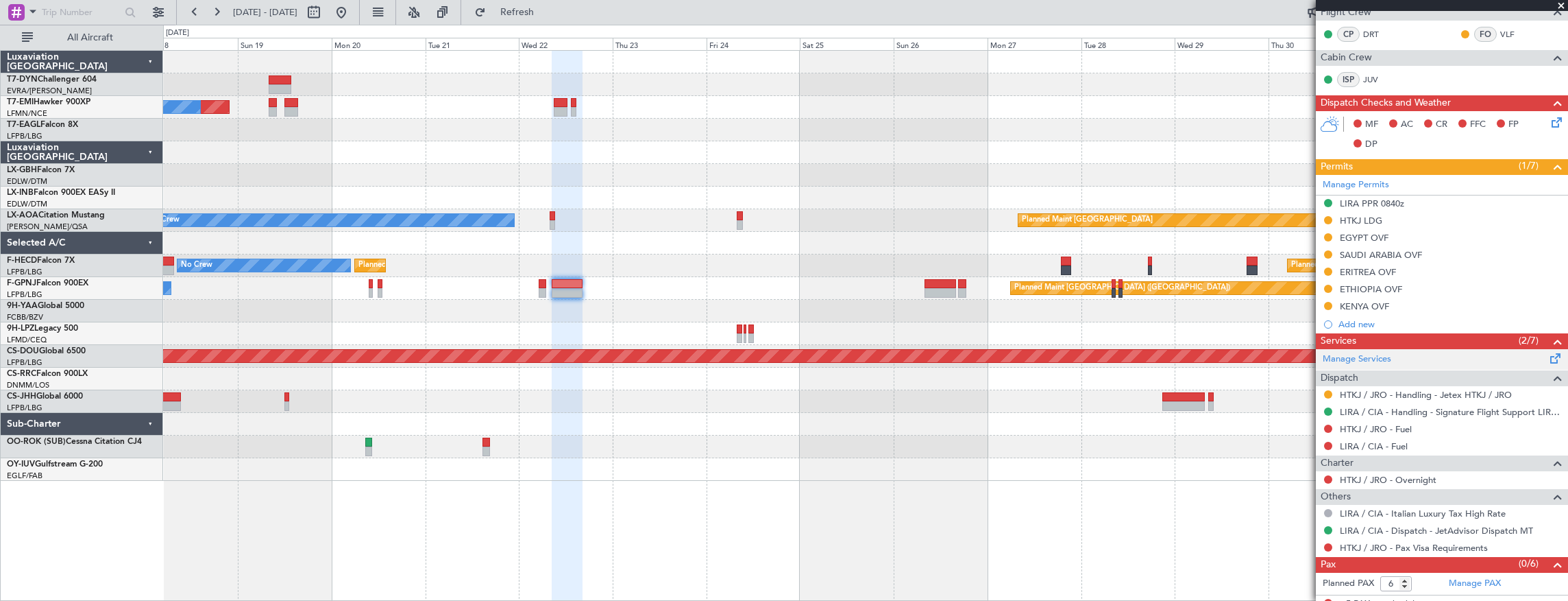
scroll to position [288, 0]
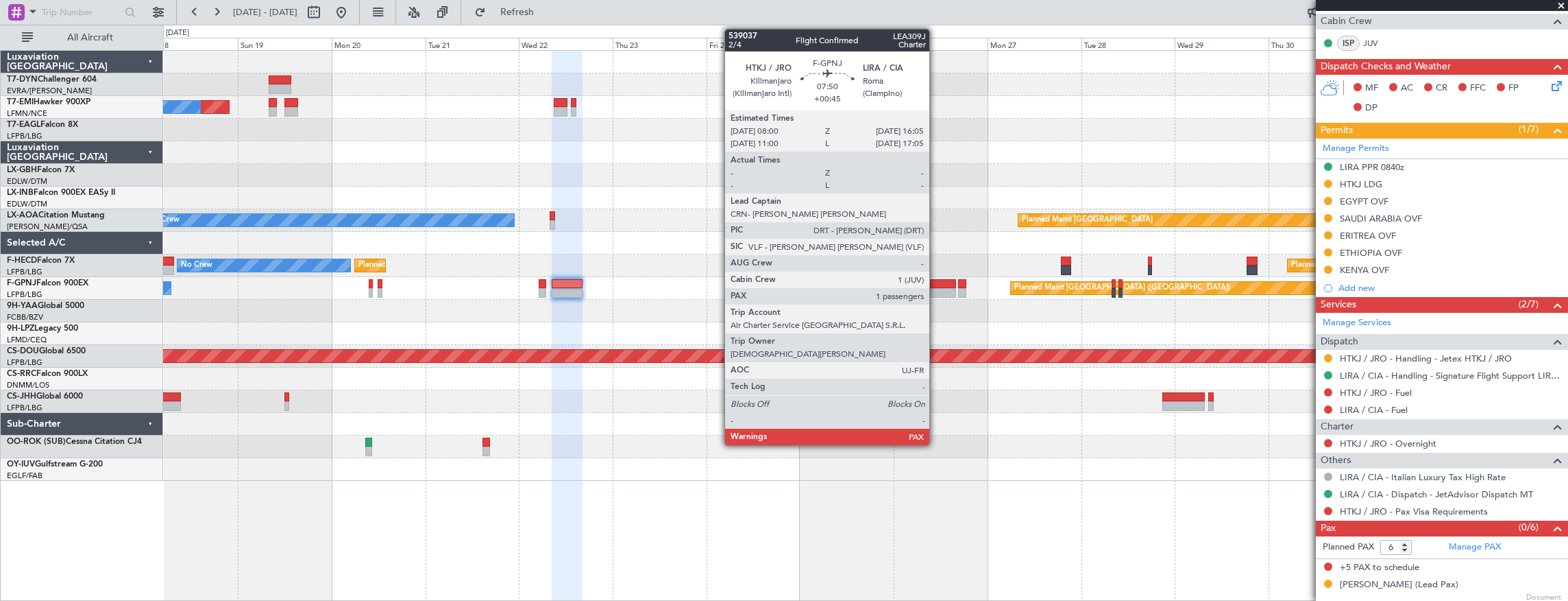
click at [936, 281] on div at bounding box center [940, 284] width 32 height 9
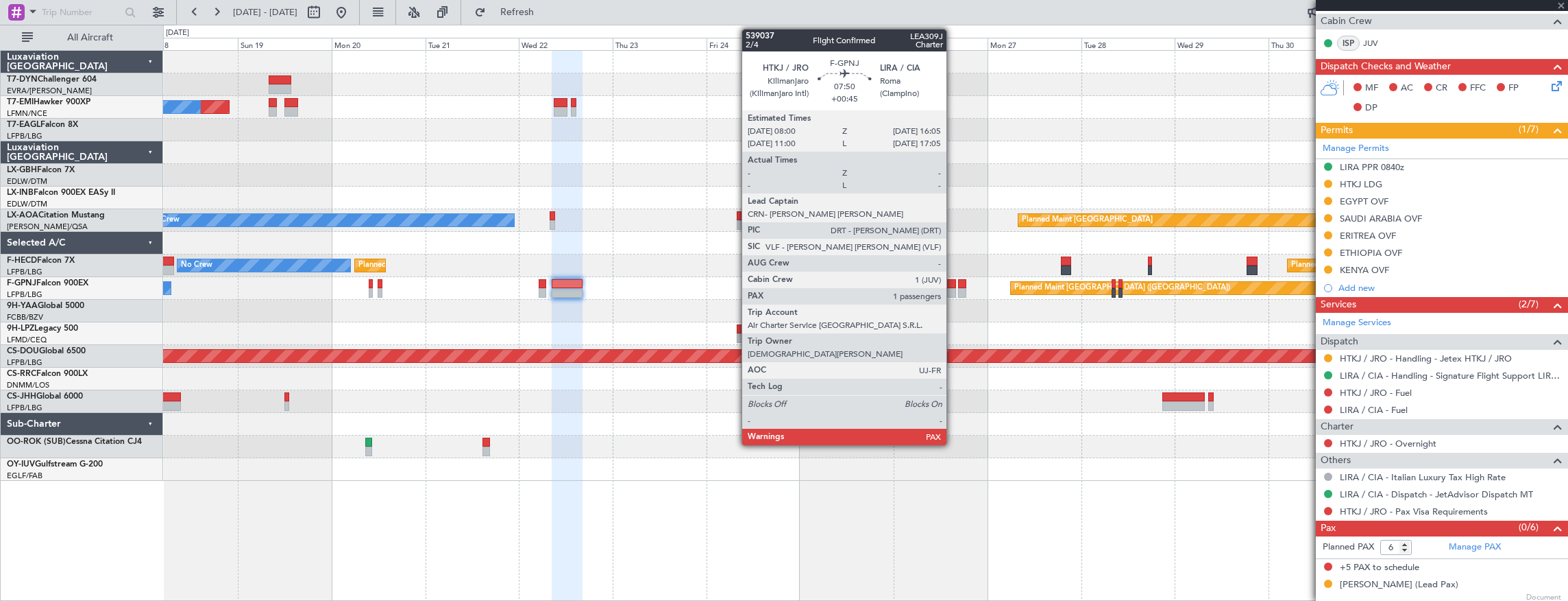
type input "+00:45"
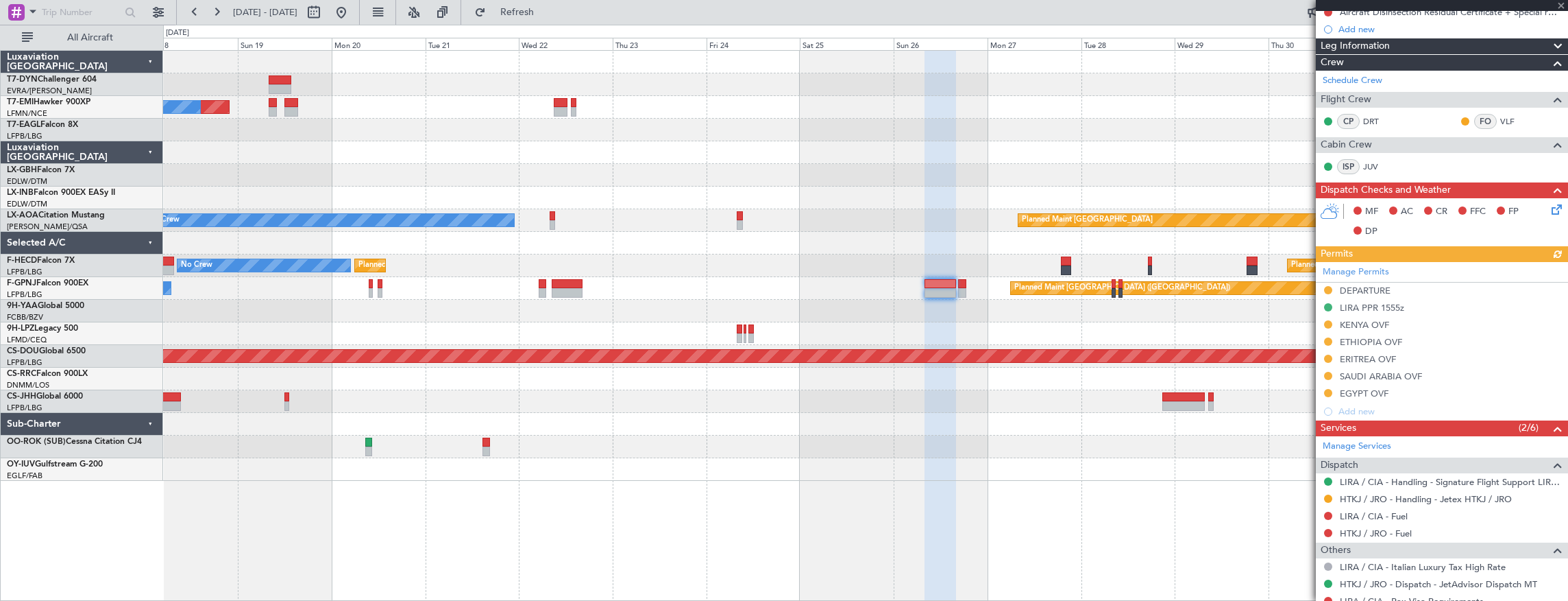
scroll to position [306, 0]
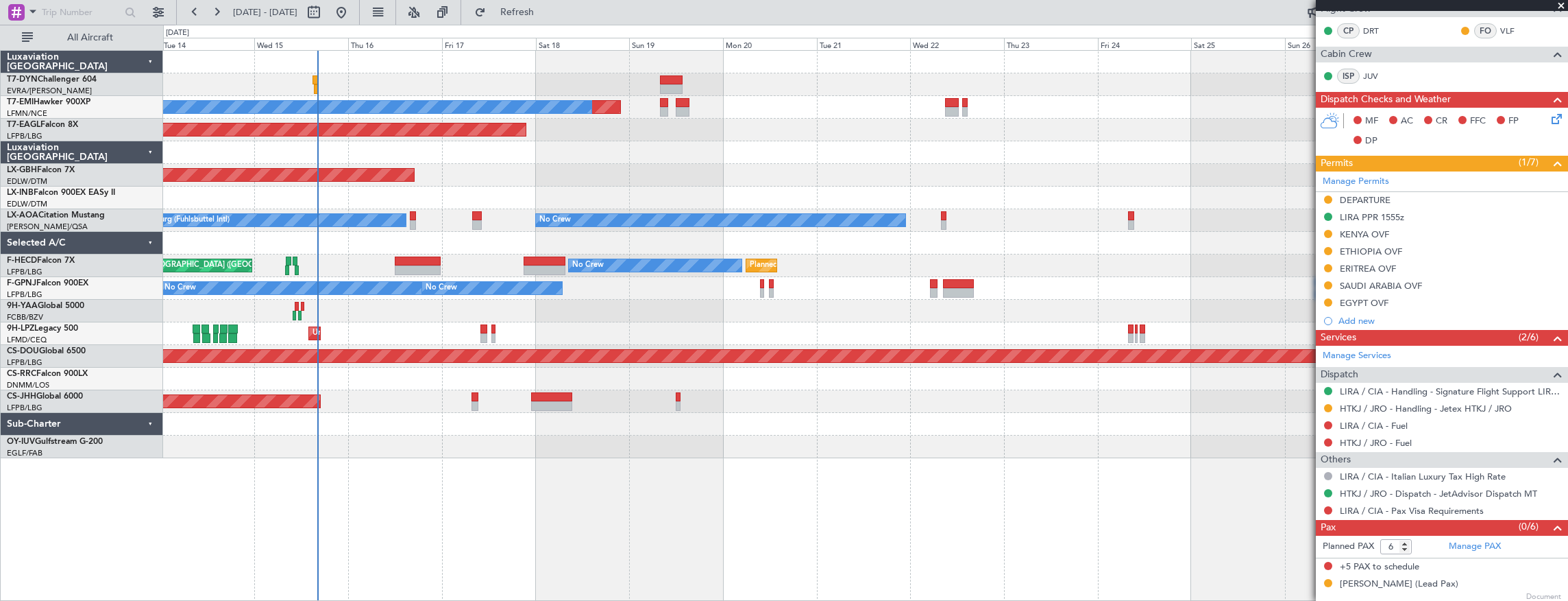
click at [943, 519] on div "Planned Maint No Crew Planned Maint [GEOGRAPHIC_DATA] (Al Maktoum Intl) Planned…" at bounding box center [865, 325] width 1406 height 551
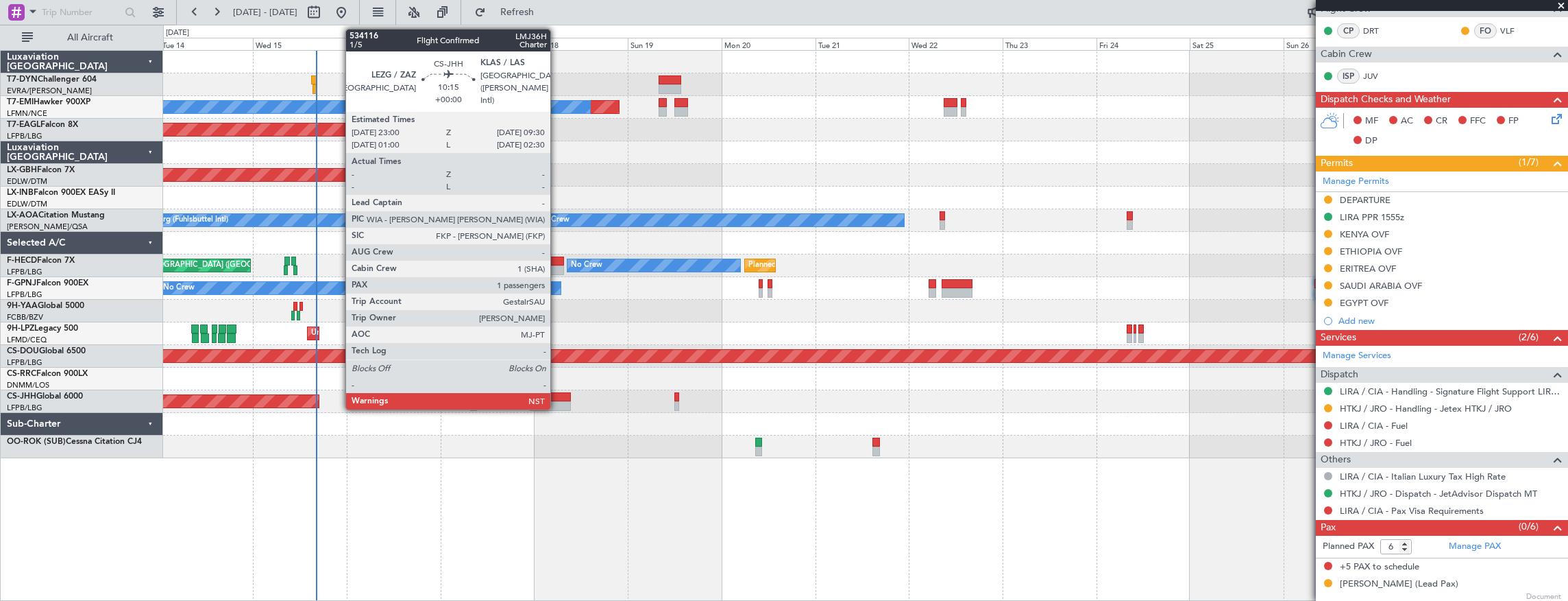
click at [554, 400] on div at bounding box center [550, 397] width 41 height 9
type input "1"
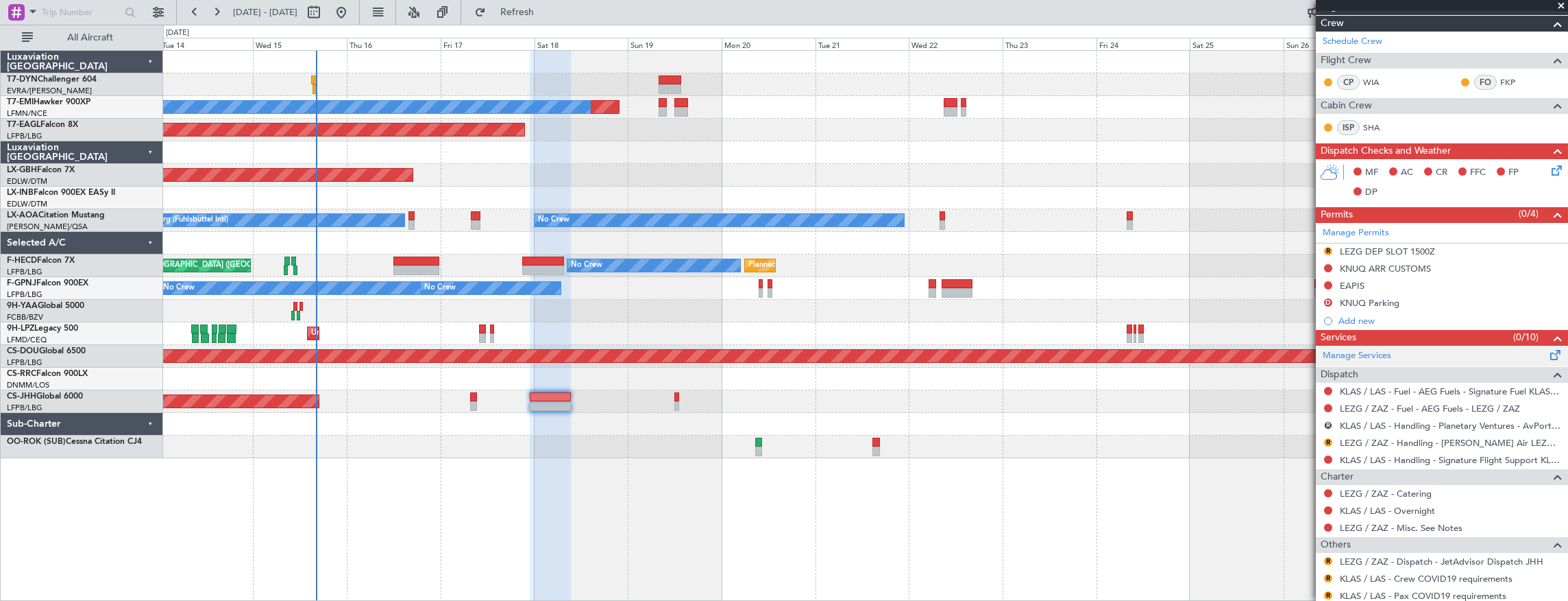
scroll to position [340, 0]
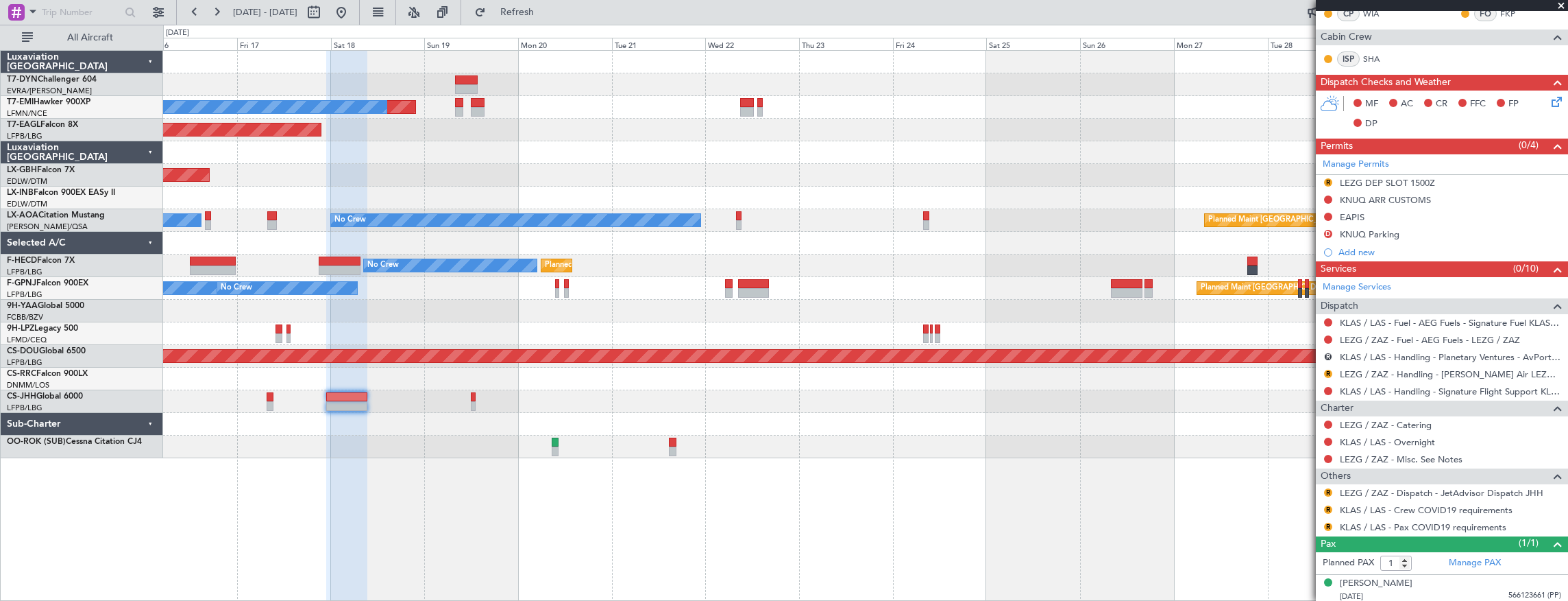
click at [562, 422] on div "Planned Maint No Crew Planned Maint [GEOGRAPHIC_DATA] (Al Maktoum Intl) Planned…" at bounding box center [865, 254] width 1405 height 408
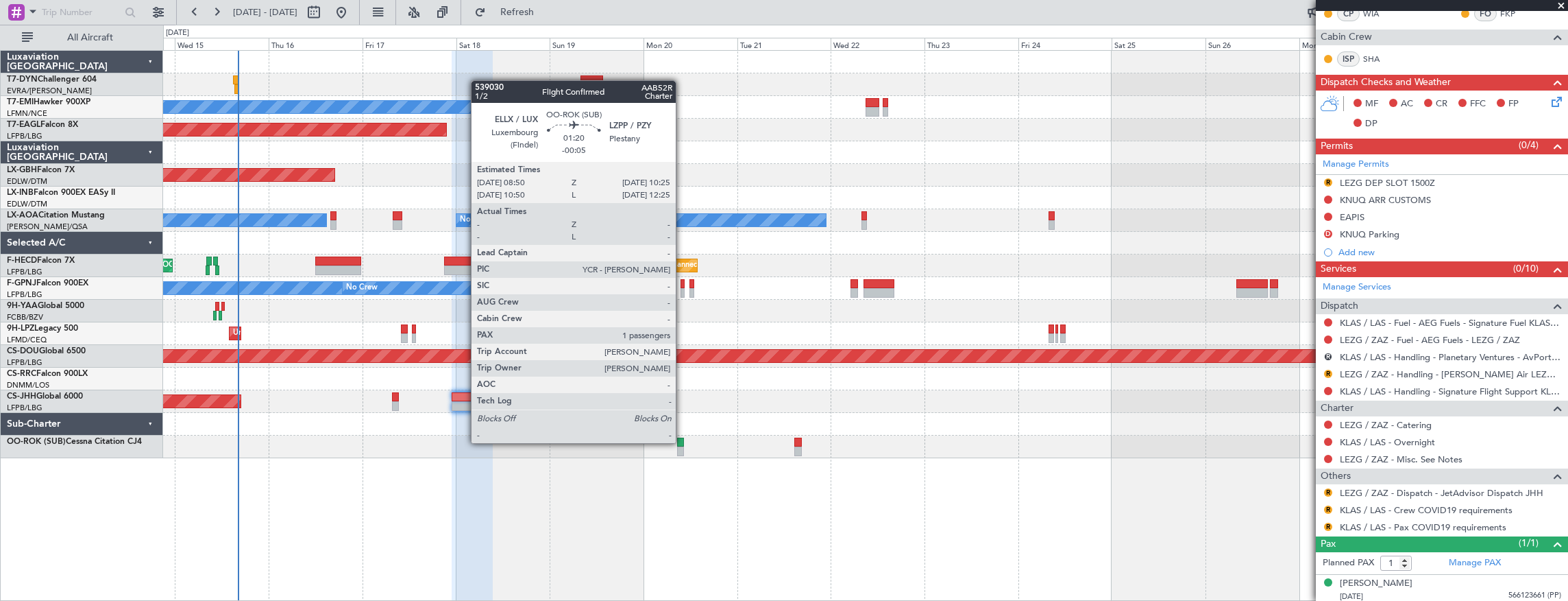
click at [682, 442] on div at bounding box center [680, 442] width 7 height 9
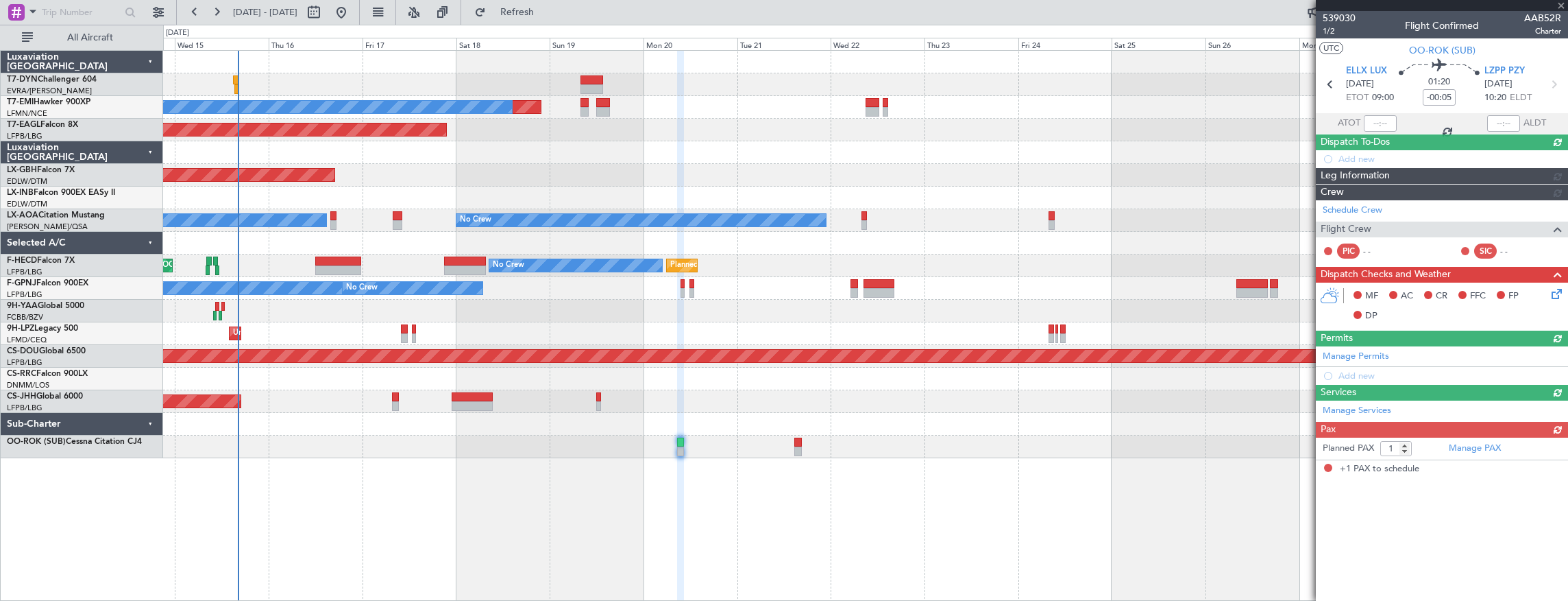
scroll to position [0, 0]
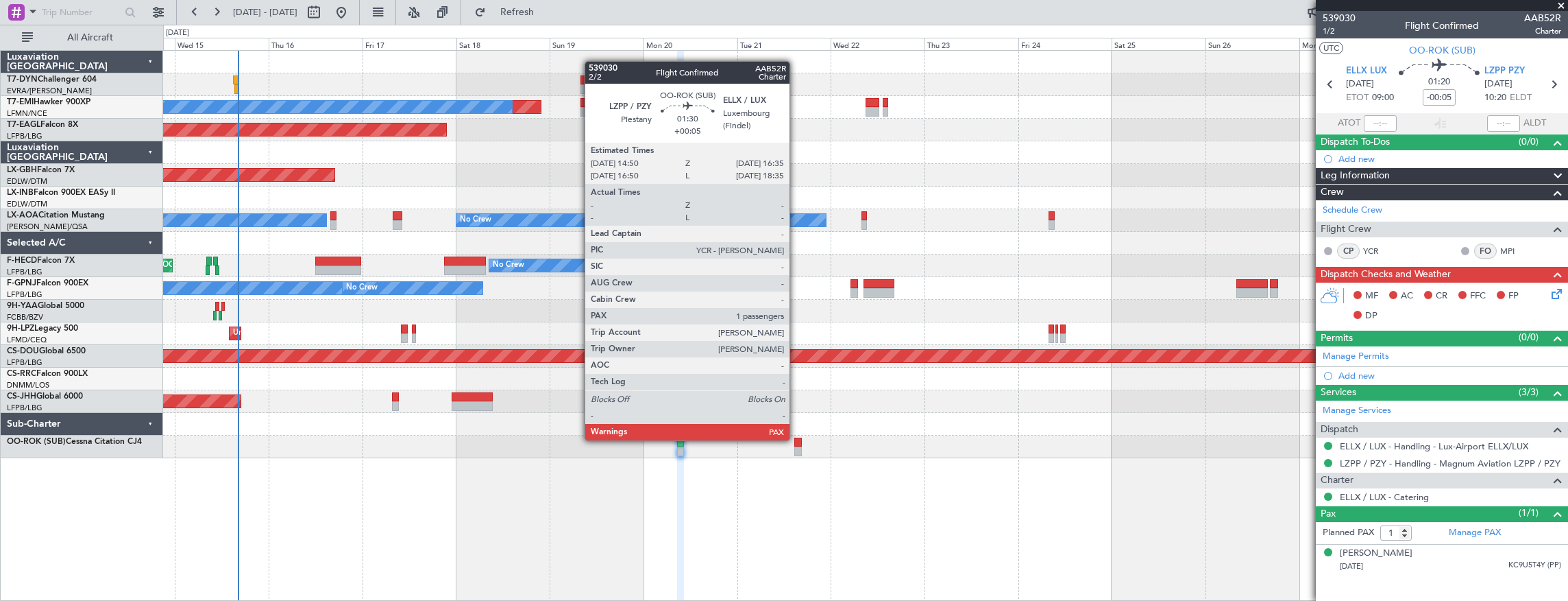
click at [796, 439] on div at bounding box center [798, 442] width 7 height 9
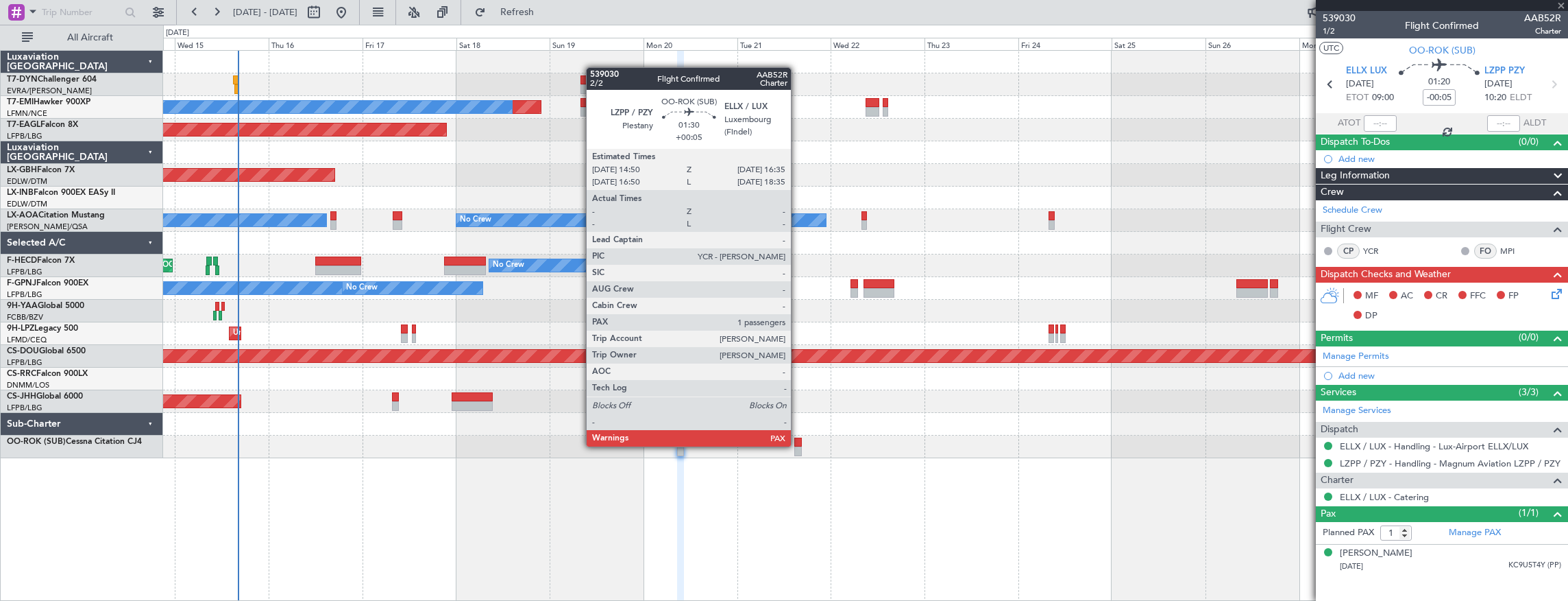
type input "+00:05"
type input "2"
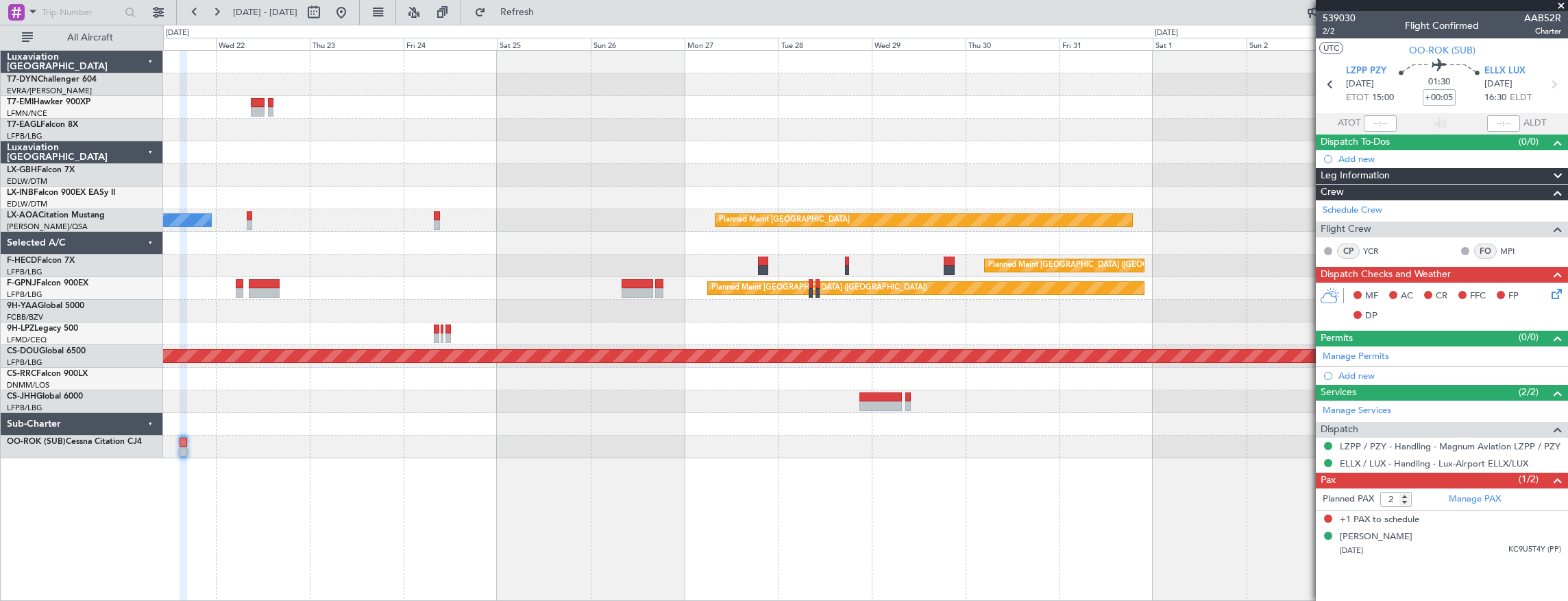
click at [516, 411] on div "Planned Maint No Crew Planned Maint [GEOGRAPHIC_DATA] (Al Maktoum Intl) Planned…" at bounding box center [865, 254] width 1405 height 408
click at [808, 442] on div at bounding box center [865, 447] width 1405 height 23
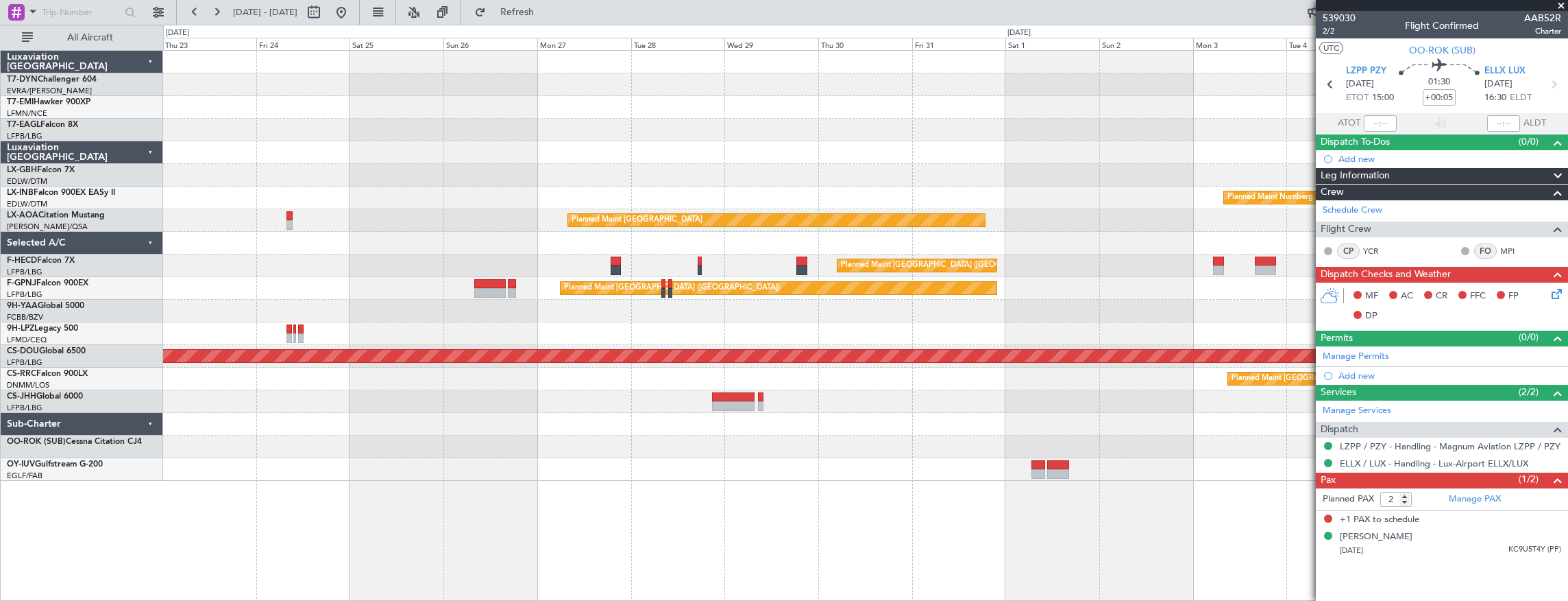
click at [321, 453] on div "Planned Maint Nurnberg Planned Maint [GEOGRAPHIC_DATA] No Crew [GEOGRAPHIC_DATA…" at bounding box center [865, 266] width 1405 height 430
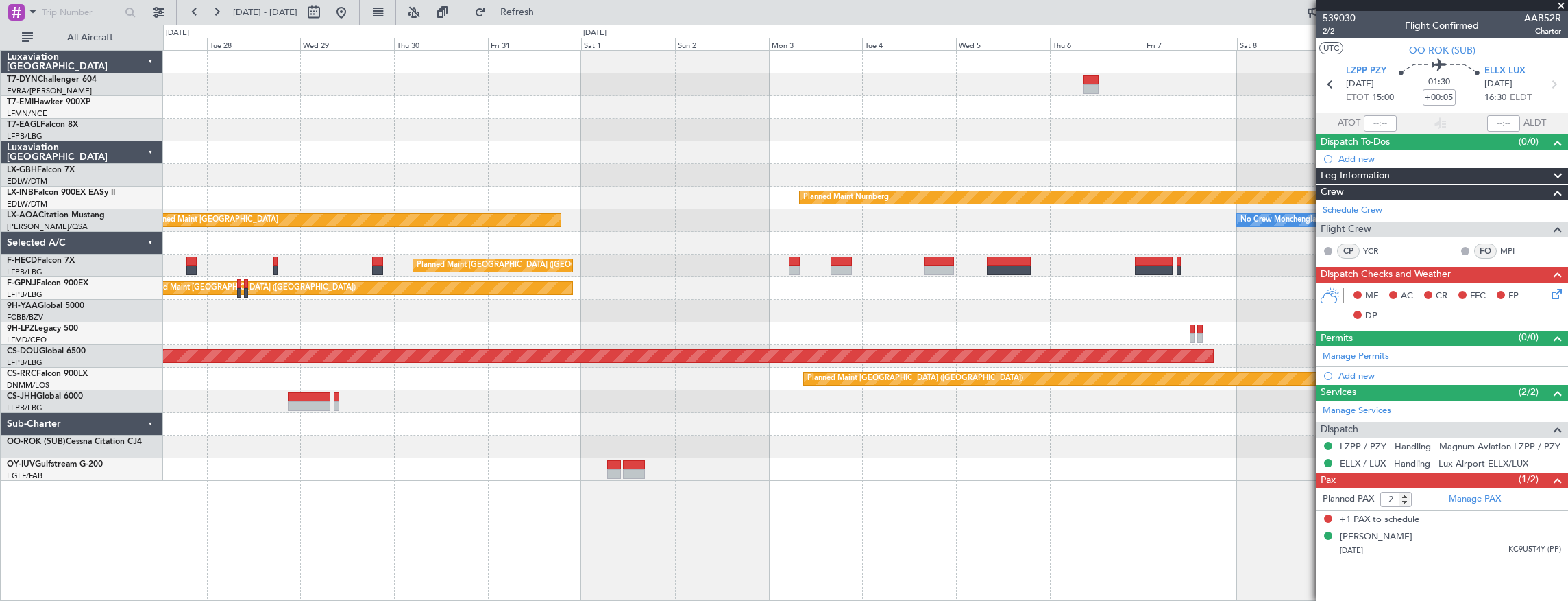
click at [431, 467] on div at bounding box center [865, 469] width 1405 height 23
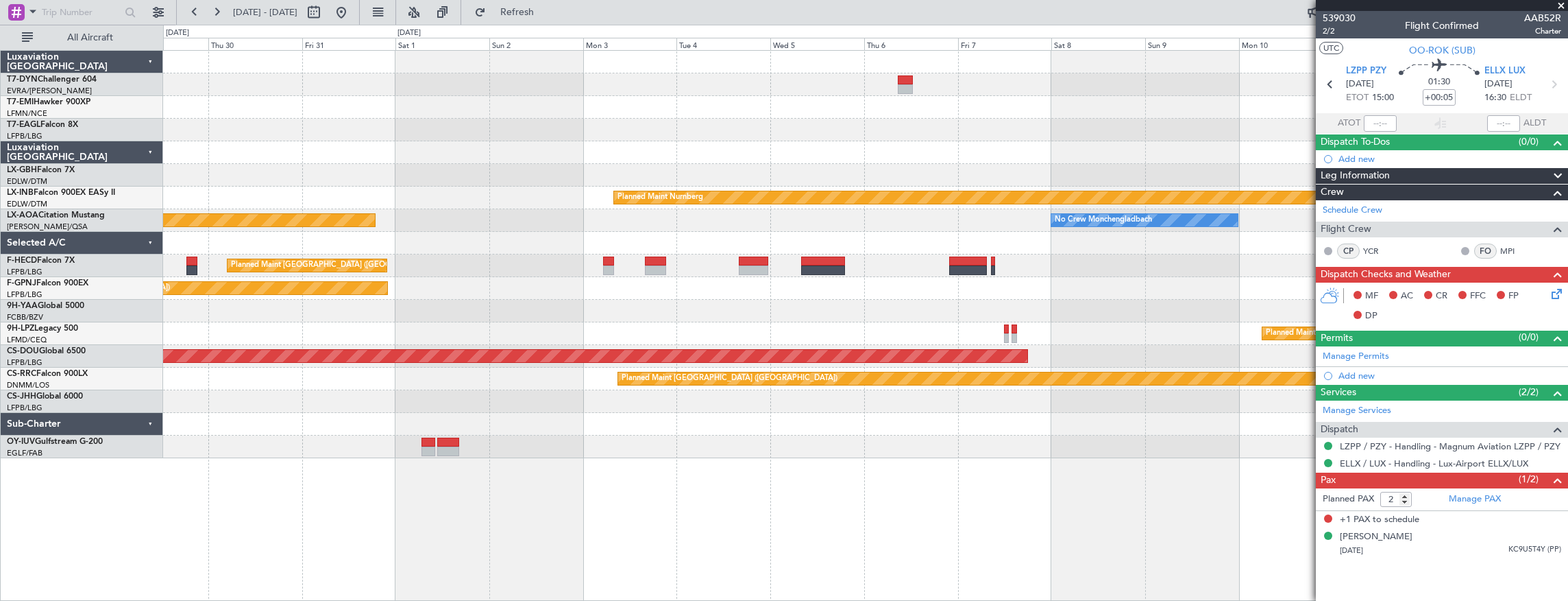
click at [534, 490] on div "Planned Maint Riga (Riga Intl) Planned Maint Nurnberg Planned Maint [GEOGRAPHIC…" at bounding box center [865, 325] width 1406 height 551
click at [904, 172] on div "Planned Maint Riga (Riga Intl) Planned Maint Nurnberg Planned Maint [GEOGRAPHIC…" at bounding box center [865, 254] width 1405 height 408
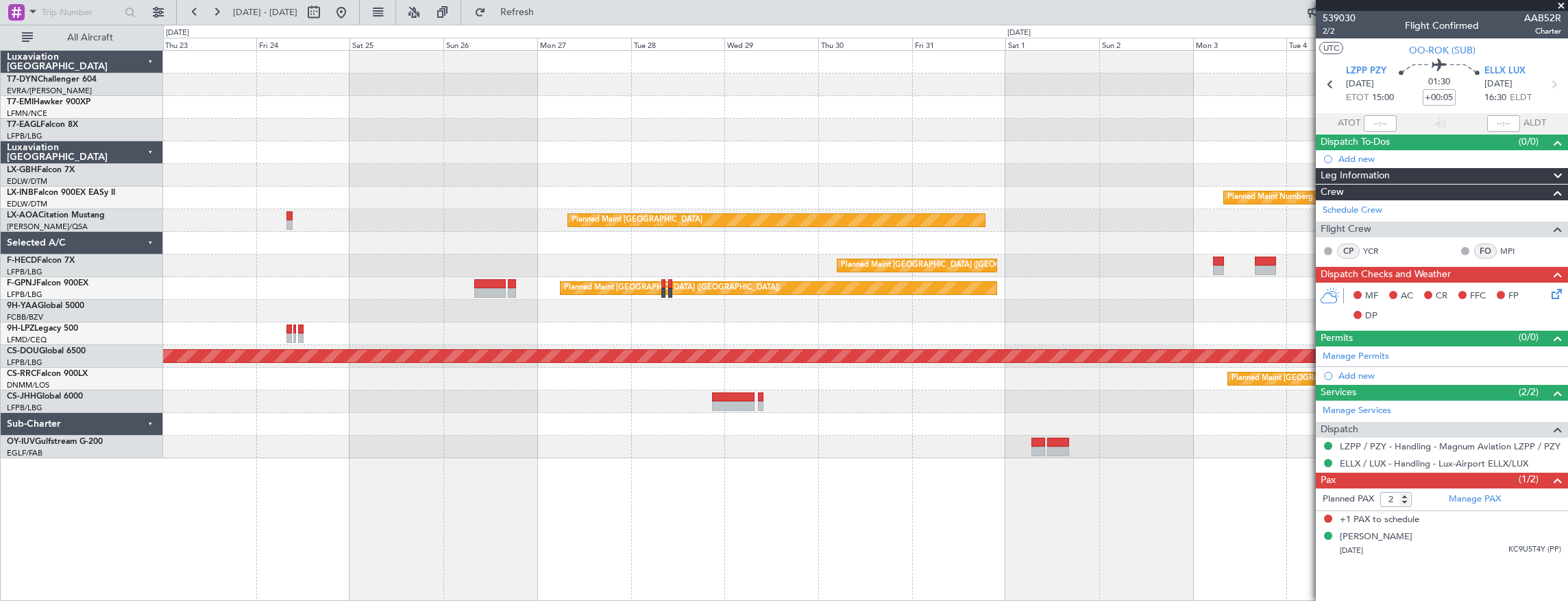
click at [1087, 186] on div "Planned Maint Nurnberg Planned Maint [GEOGRAPHIC_DATA] No Crew [GEOGRAPHIC_DATA…" at bounding box center [865, 254] width 1405 height 408
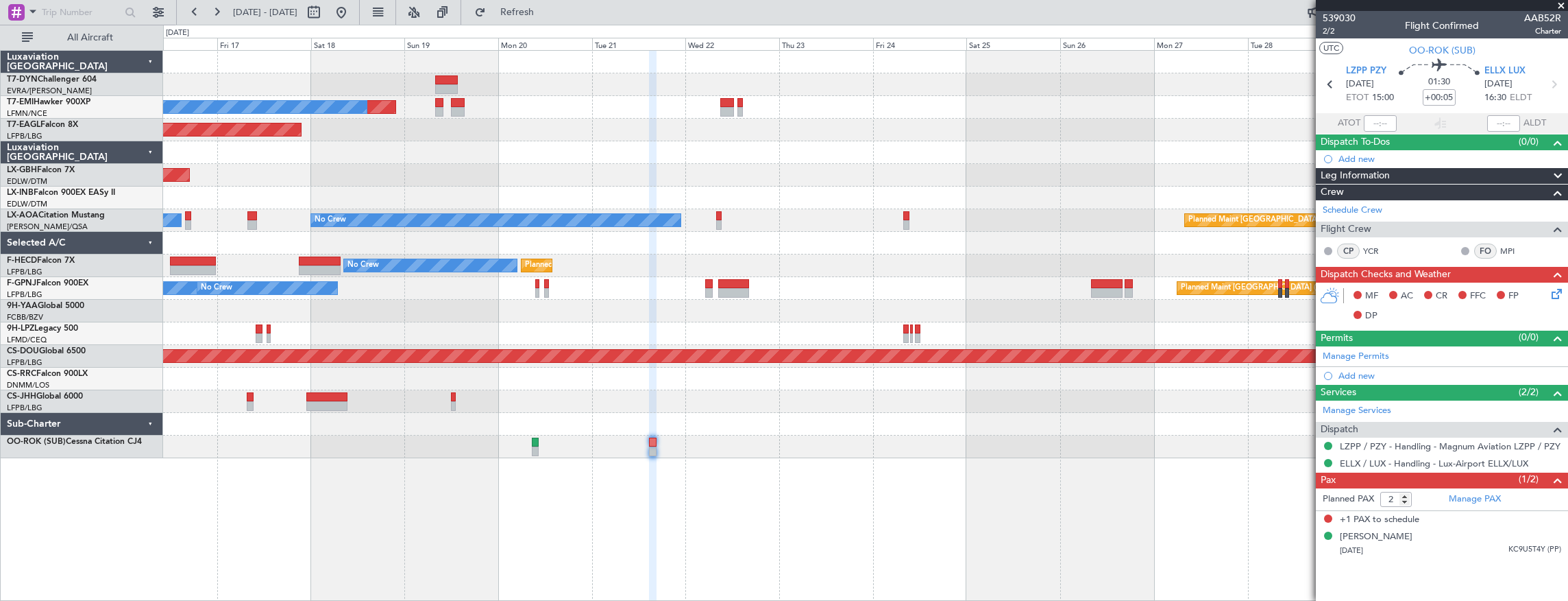
click at [765, 145] on div "Planned Maint No Crew Planned Maint [GEOGRAPHIC_DATA] (Al Maktoum Intl) Planned…" at bounding box center [865, 254] width 1405 height 408
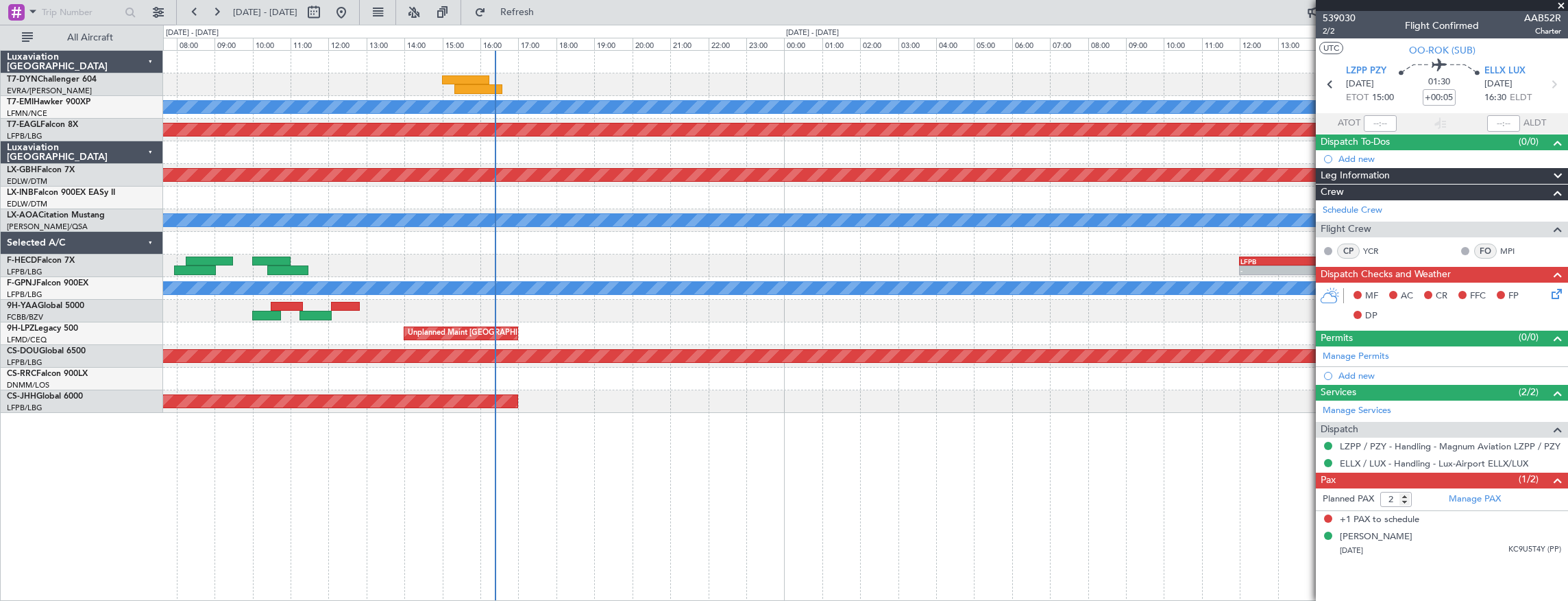
click at [528, 83] on div at bounding box center [865, 84] width 1405 height 23
click at [530, 82] on div at bounding box center [865, 84] width 1405 height 23
click at [234, 395] on div "Planned Maint No Crew Planned Maint [GEOGRAPHIC_DATA] (Al Maktoum Intl) Planned…" at bounding box center [865, 325] width 1406 height 551
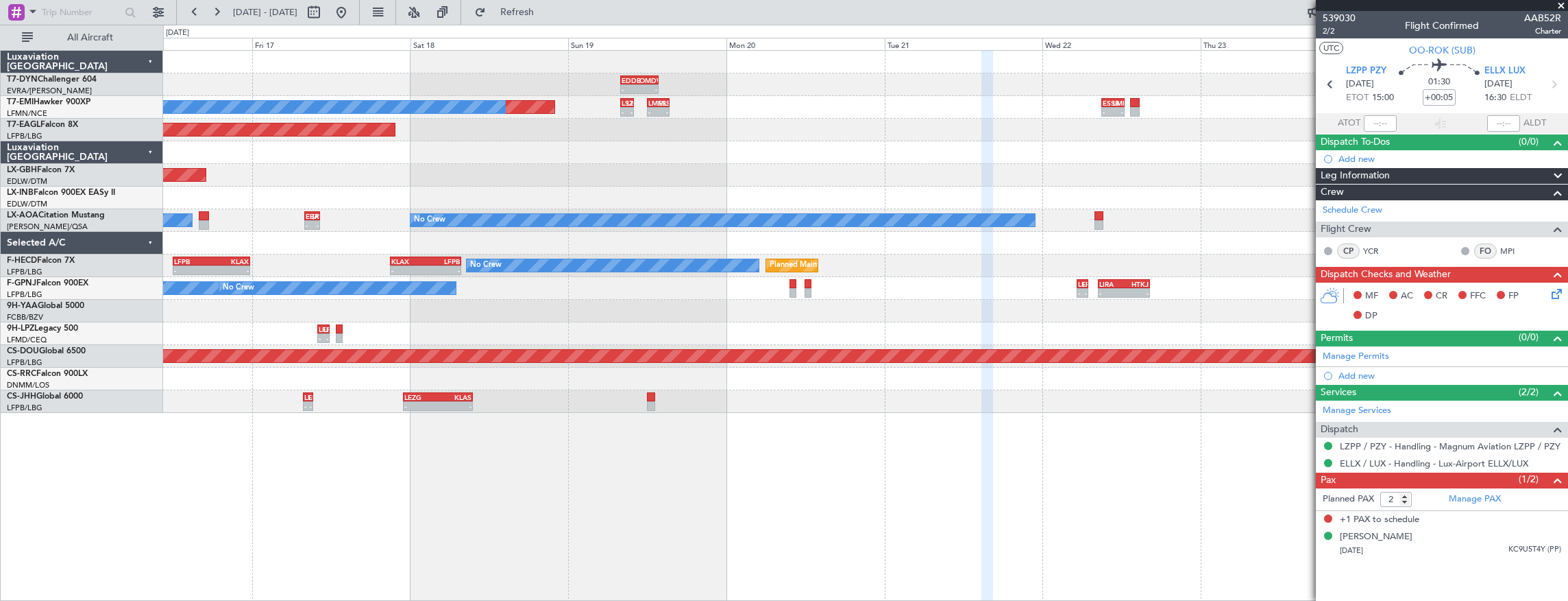
click at [326, 426] on div "- - EDDB 08:00 Z OMDW 13:45 Z Planned Maint No Crew LSZH 08:00 Z LMML 10:00 Z -…" at bounding box center [865, 325] width 1406 height 551
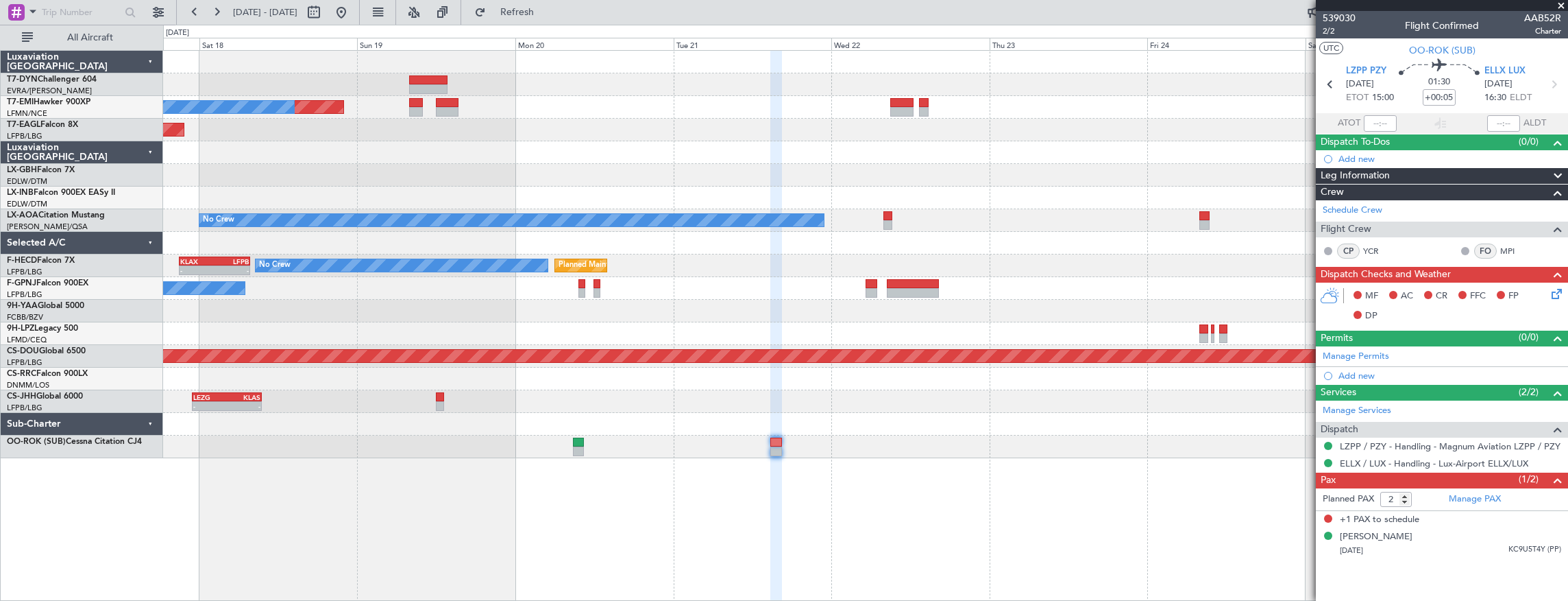
click at [259, 318] on div "Planned Maint No Crew Planned Maint [GEOGRAPHIC_DATA] (Al Maktoum Intl) Planned…" at bounding box center [865, 254] width 1405 height 408
click at [140, 309] on div "Planned Maint No Crew Planned Maint [GEOGRAPHIC_DATA] (Al Maktoum Intl) Planned…" at bounding box center [784, 313] width 1568 height 576
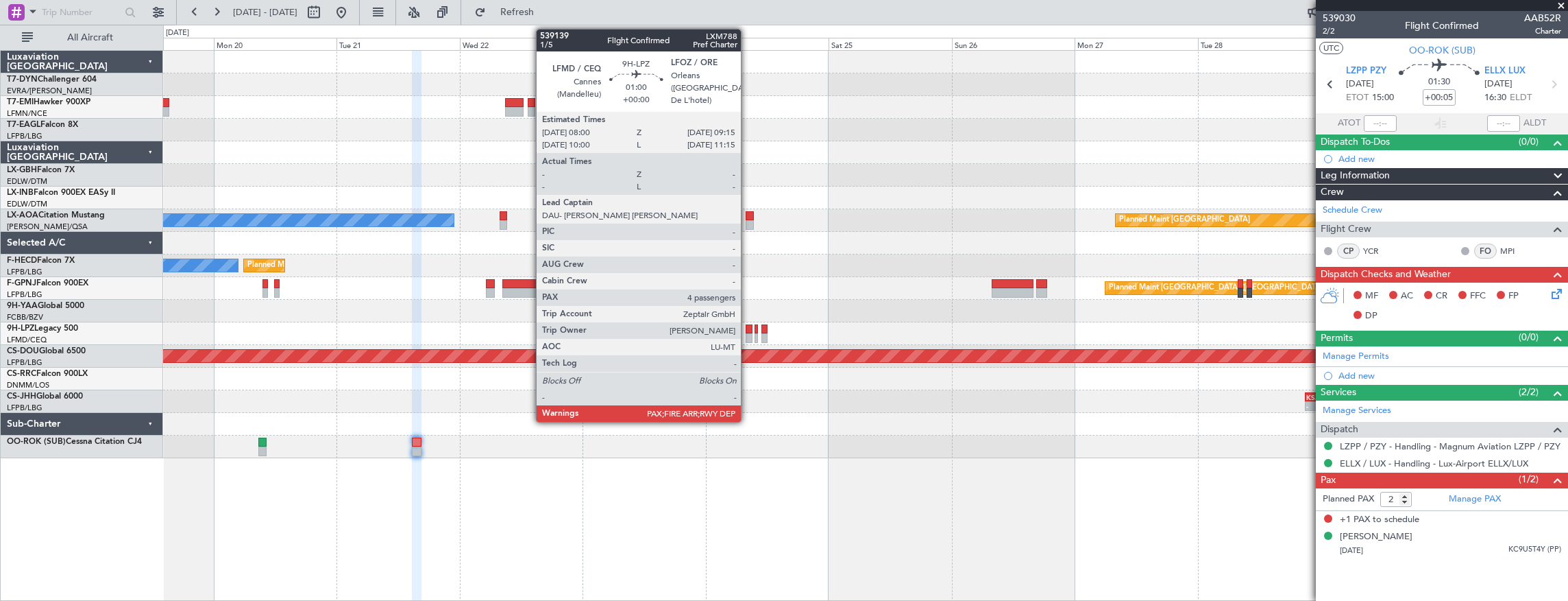
click at [748, 331] on div at bounding box center [749, 329] width 7 height 9
type input "4"
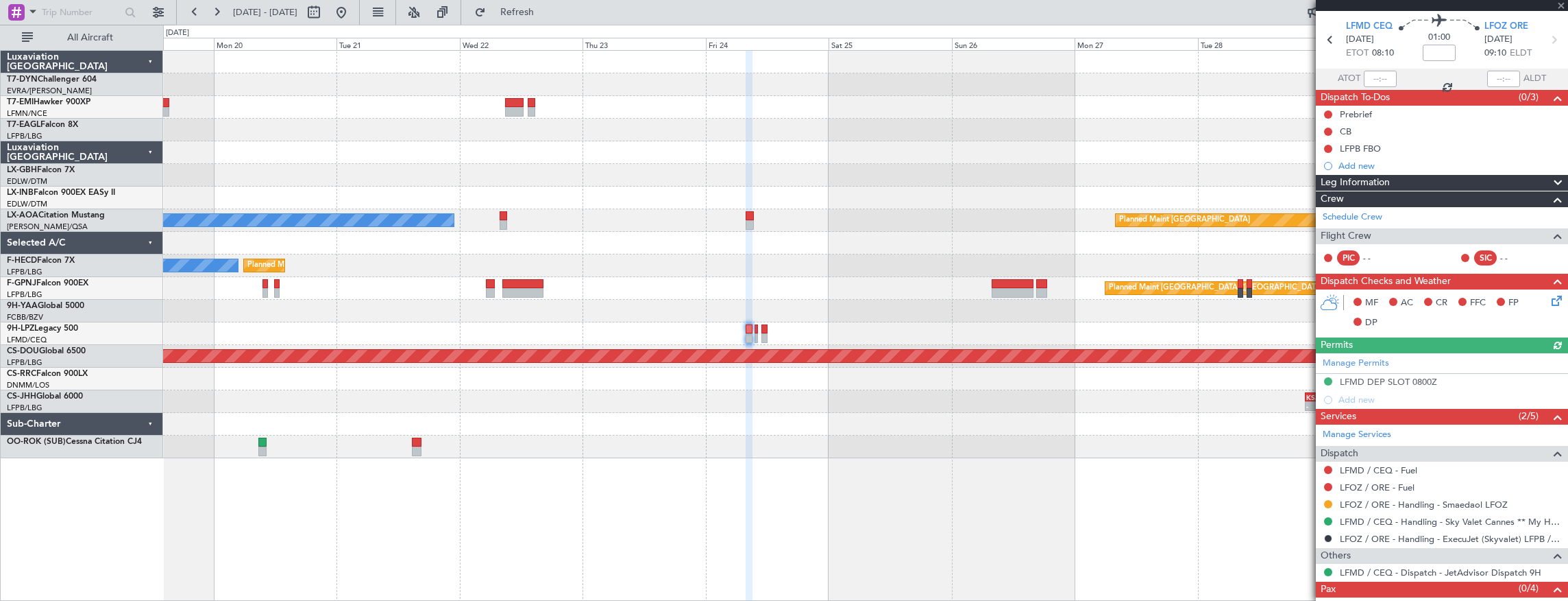
scroll to position [77, 0]
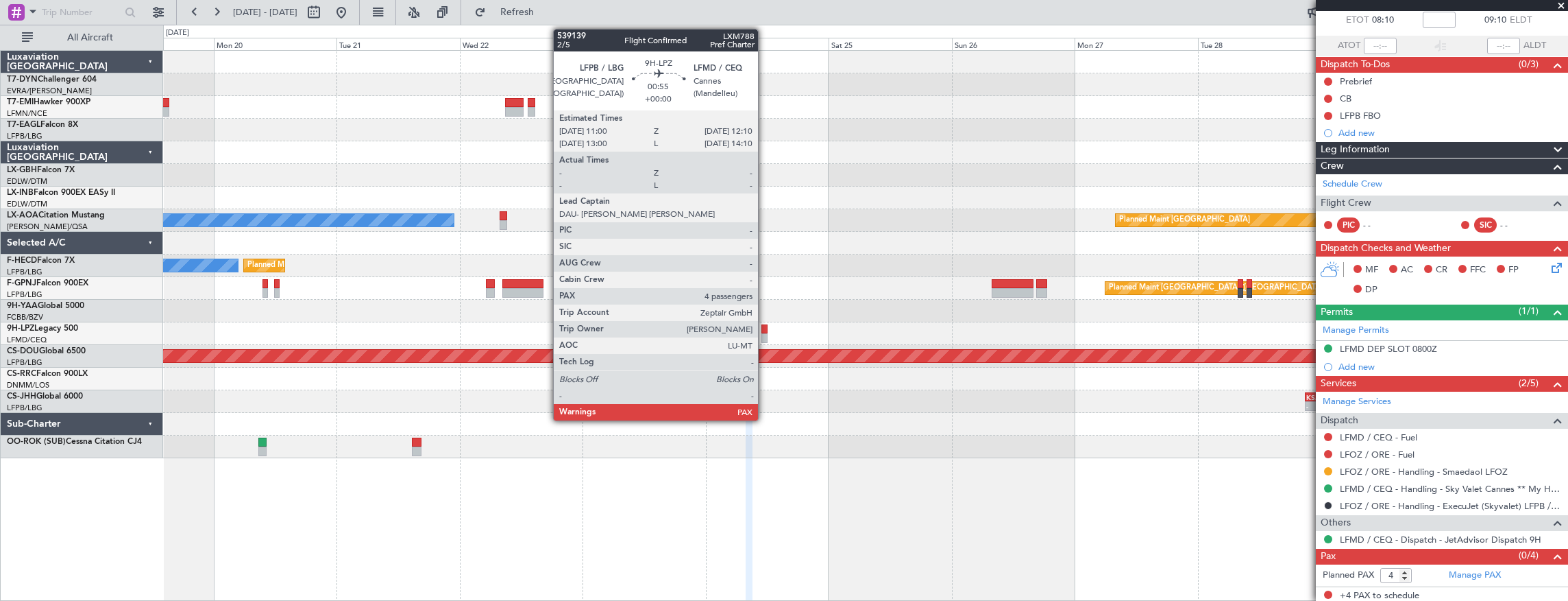
click at [765, 328] on div at bounding box center [765, 329] width 6 height 9
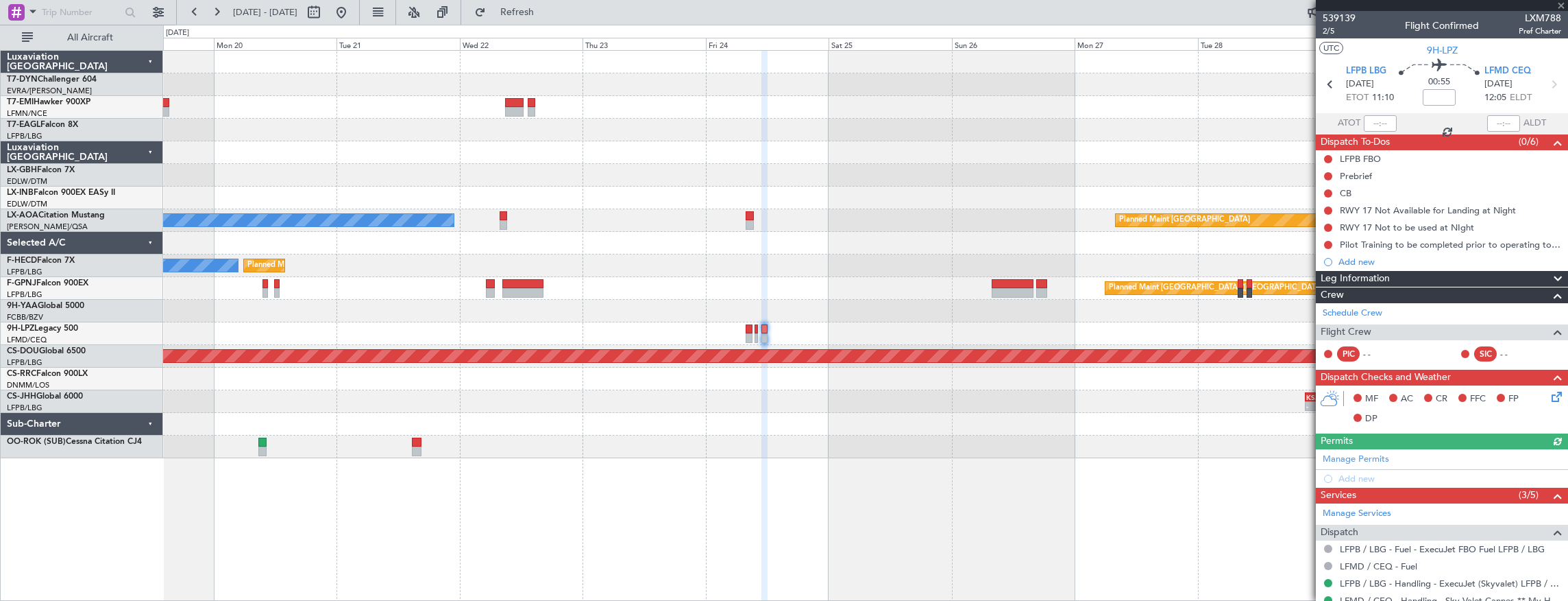
scroll to position [129, 0]
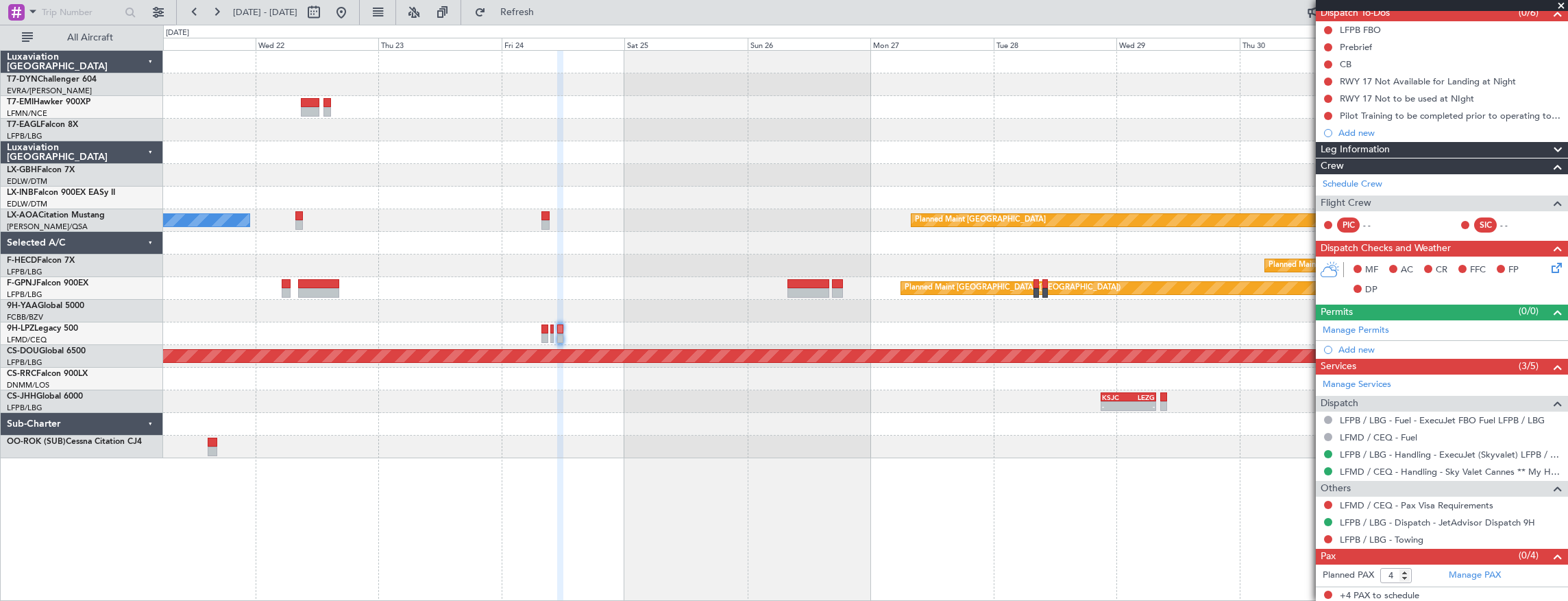
click at [379, 225] on div "Planned Maint No Crew Planned Maint Nurnberg Planned Maint [GEOGRAPHIC_DATA] No…" at bounding box center [865, 254] width 1405 height 408
click at [388, 186] on div "Planned Maint Nurnberg" at bounding box center [865, 197] width 1405 height 23
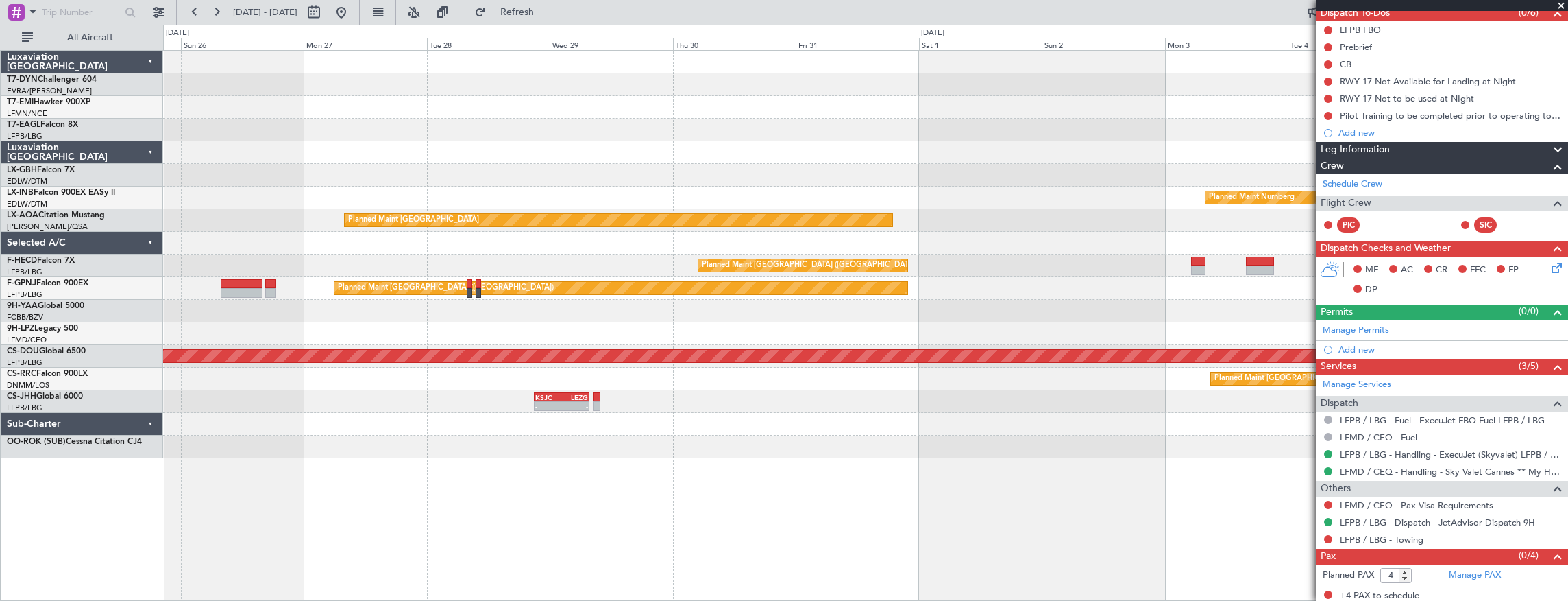
click at [377, 160] on div at bounding box center [865, 152] width 1405 height 23
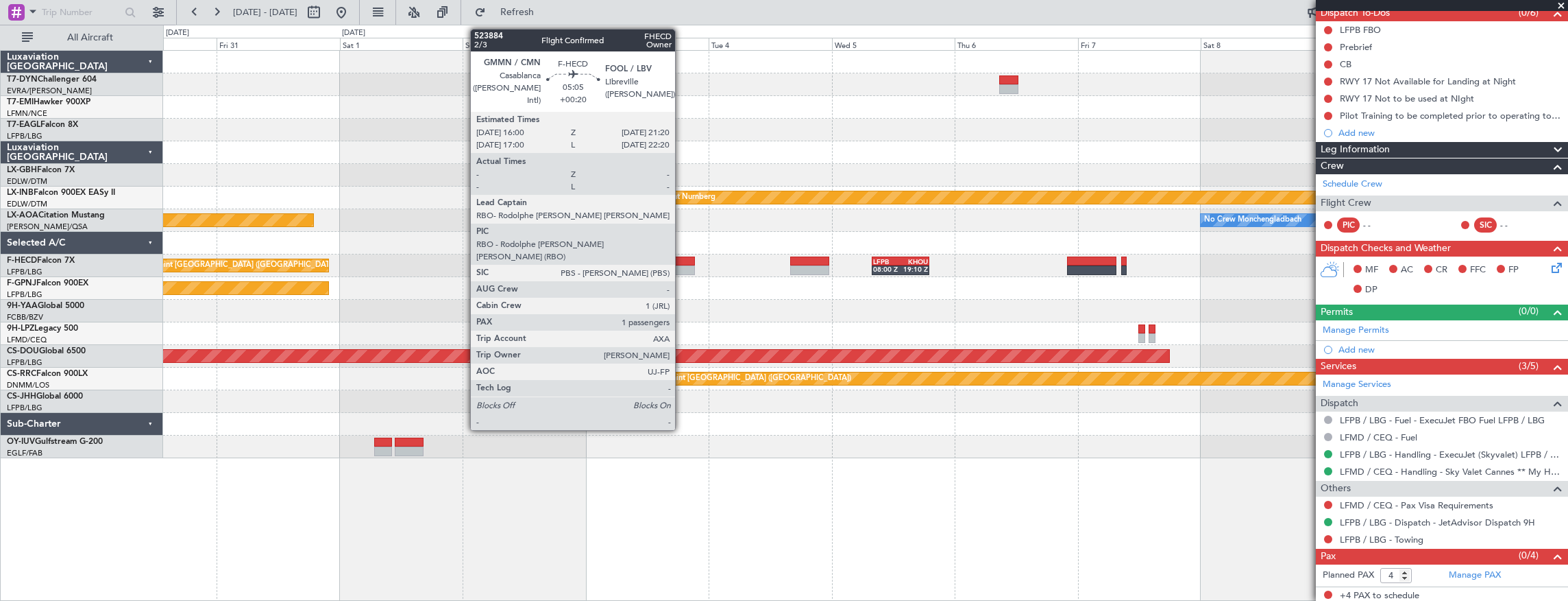
click at [682, 260] on div at bounding box center [680, 261] width 27 height 9
type input "+00:20"
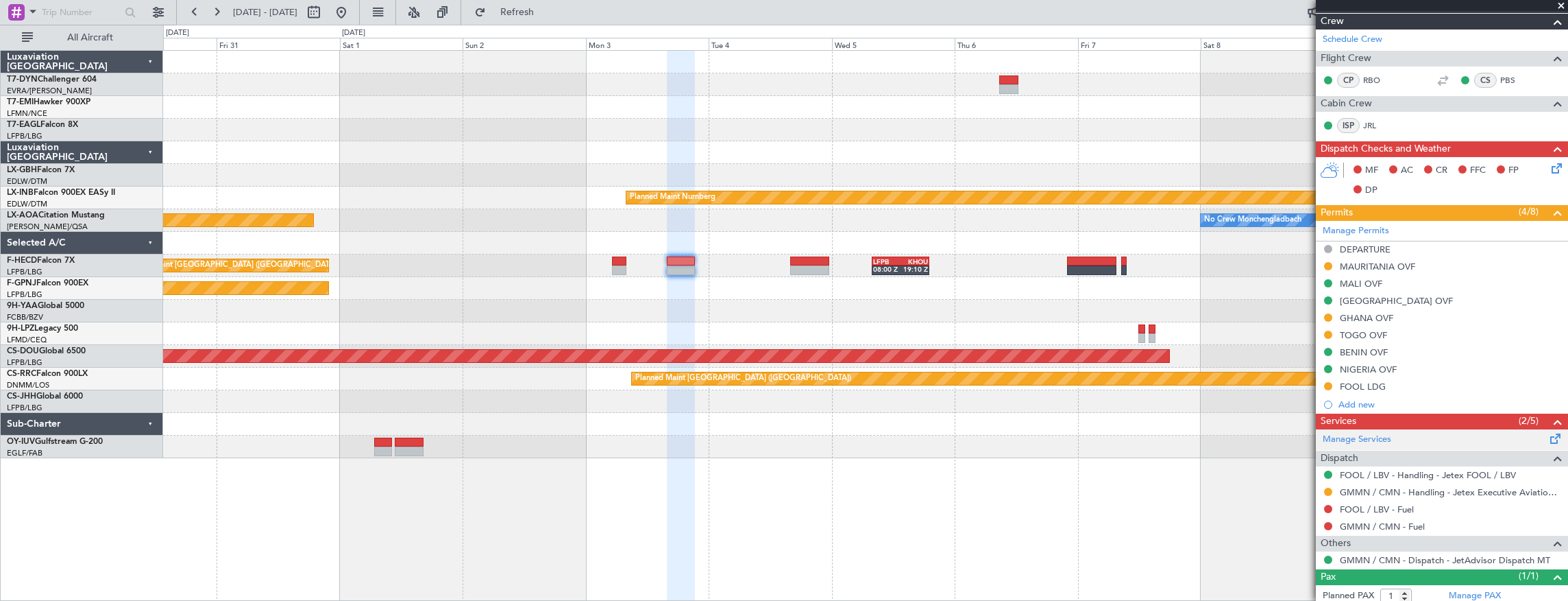
scroll to position [273, 0]
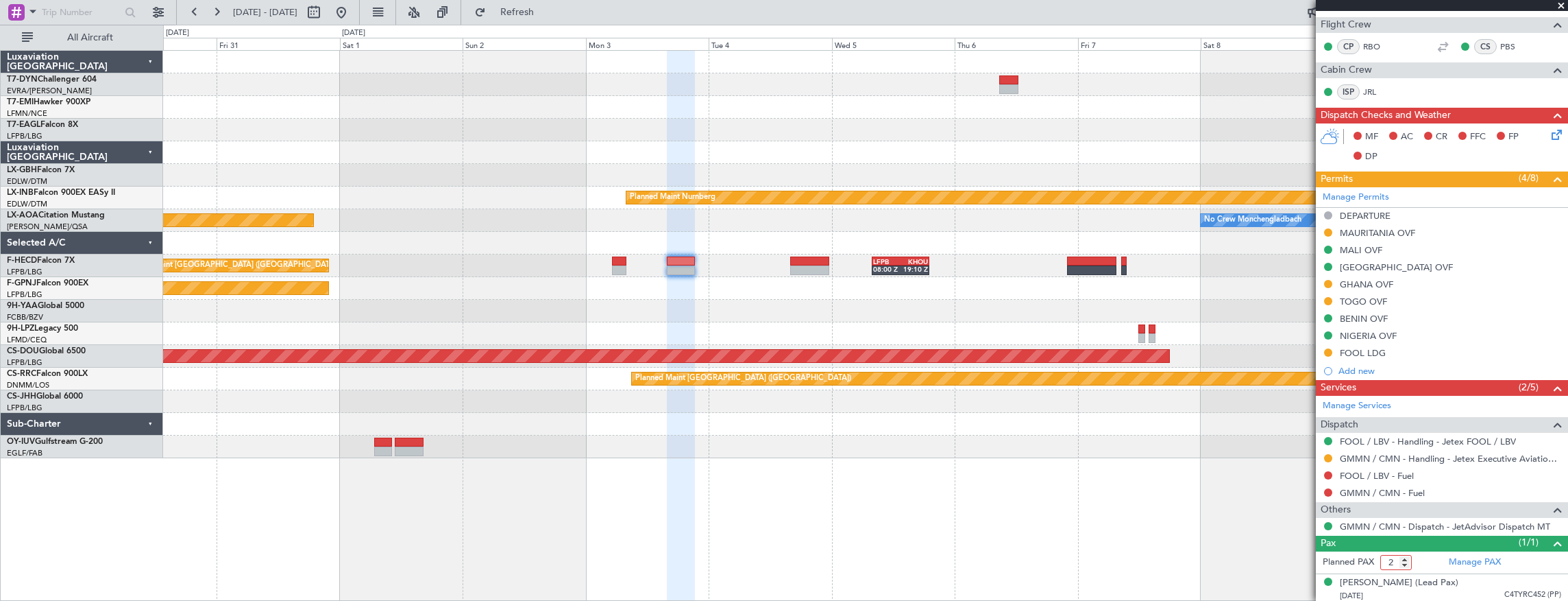
click at [1403, 555] on input "2" at bounding box center [1396, 562] width 31 height 15
type input "3"
click at [1403, 555] on input "3" at bounding box center [1396, 562] width 31 height 15
click at [1419, 558] on form "Planned PAX 3" at bounding box center [1379, 562] width 126 height 22
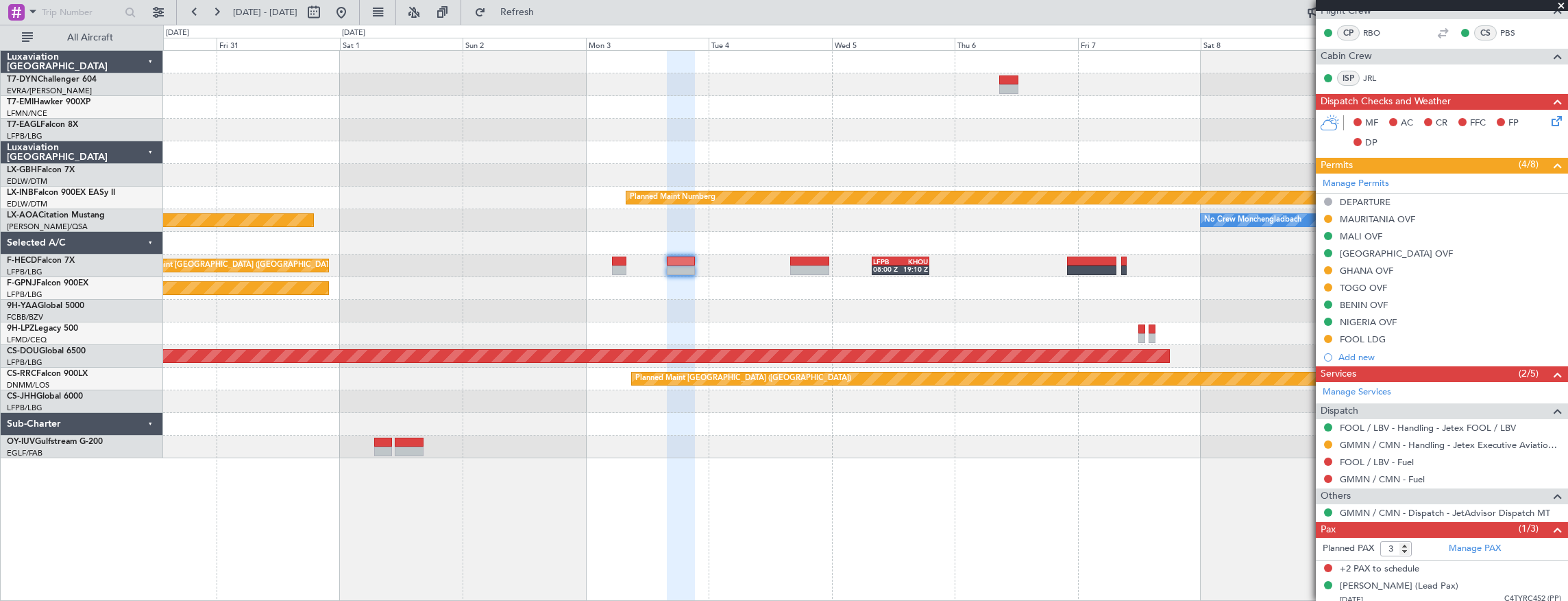
scroll to position [291, 0]
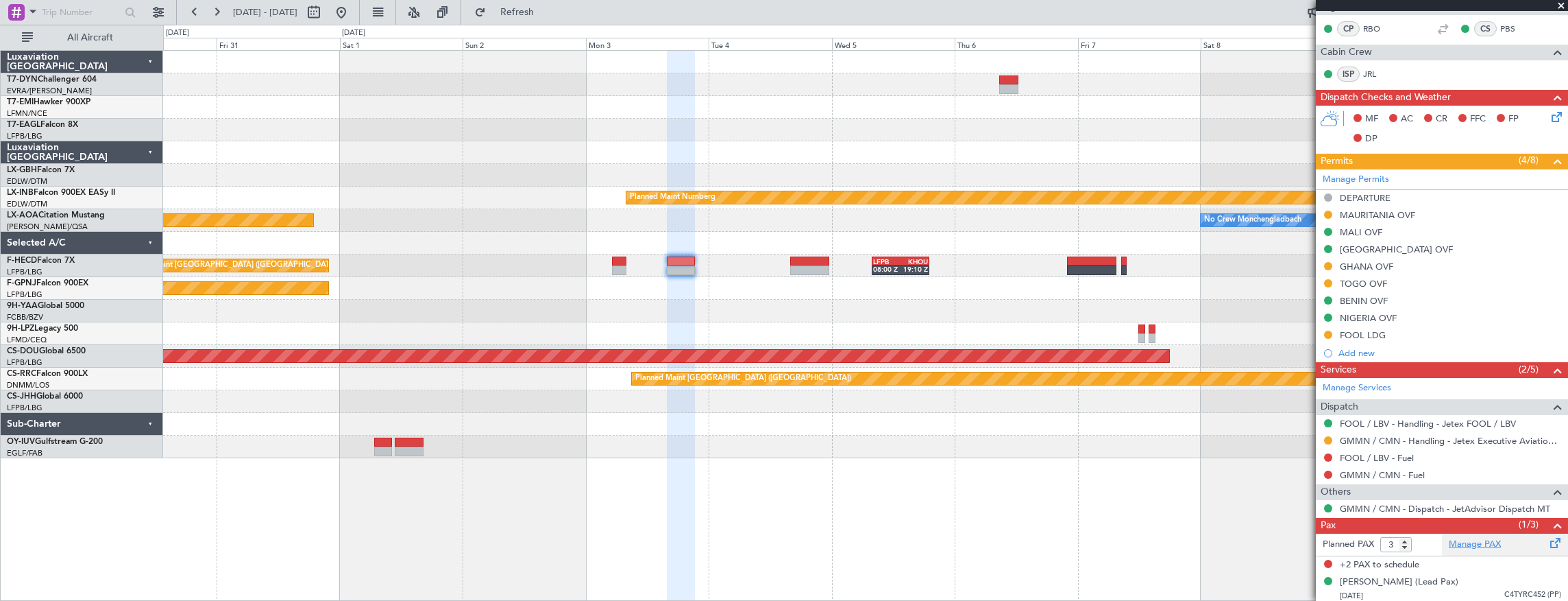
click at [1461, 538] on link "Manage PAX" at bounding box center [1475, 545] width 52 height 14
click at [1425, 581] on div "[PERSON_NAME] (Lead Pax)" at bounding box center [1399, 582] width 118 height 14
click at [1457, 542] on link "Manage PAX" at bounding box center [1475, 545] width 52 height 14
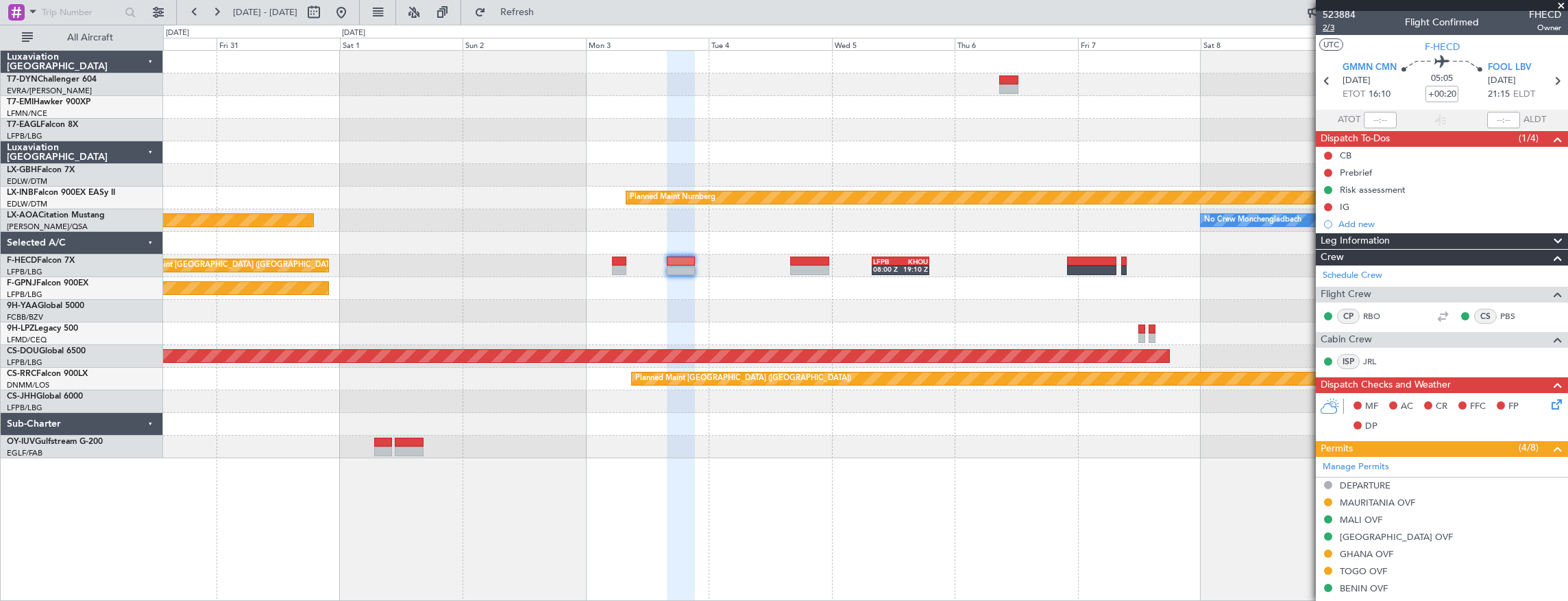
scroll to position [0, 0]
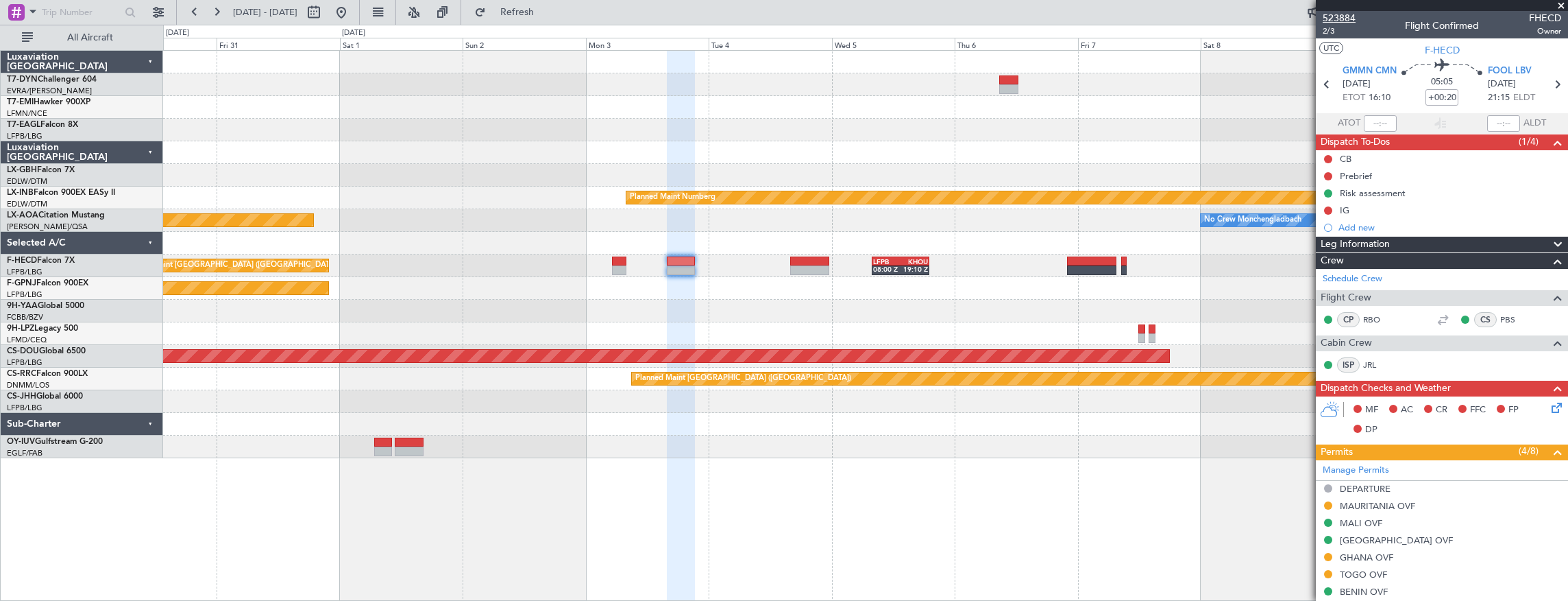
click at [1336, 17] on span "523884" at bounding box center [1339, 18] width 33 height 14
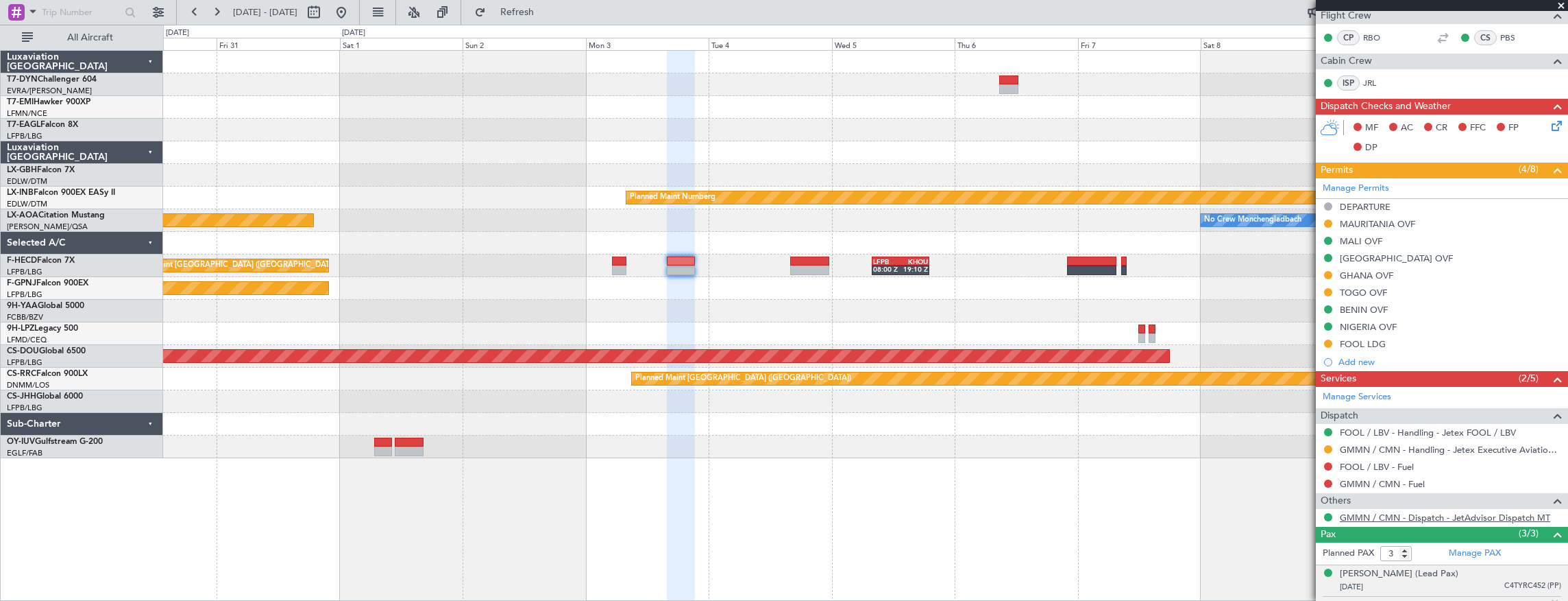
scroll to position [368, 0]
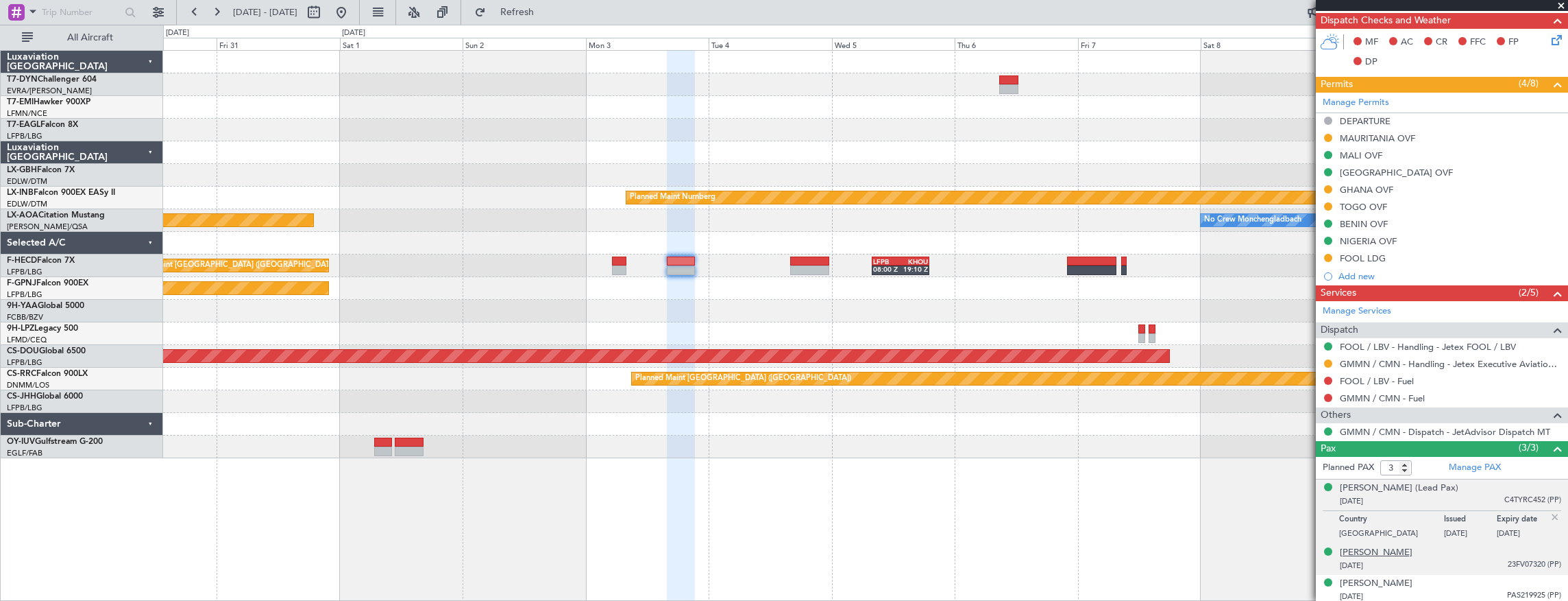
click at [1401, 548] on div "[PERSON_NAME]" at bounding box center [1376, 553] width 72 height 14
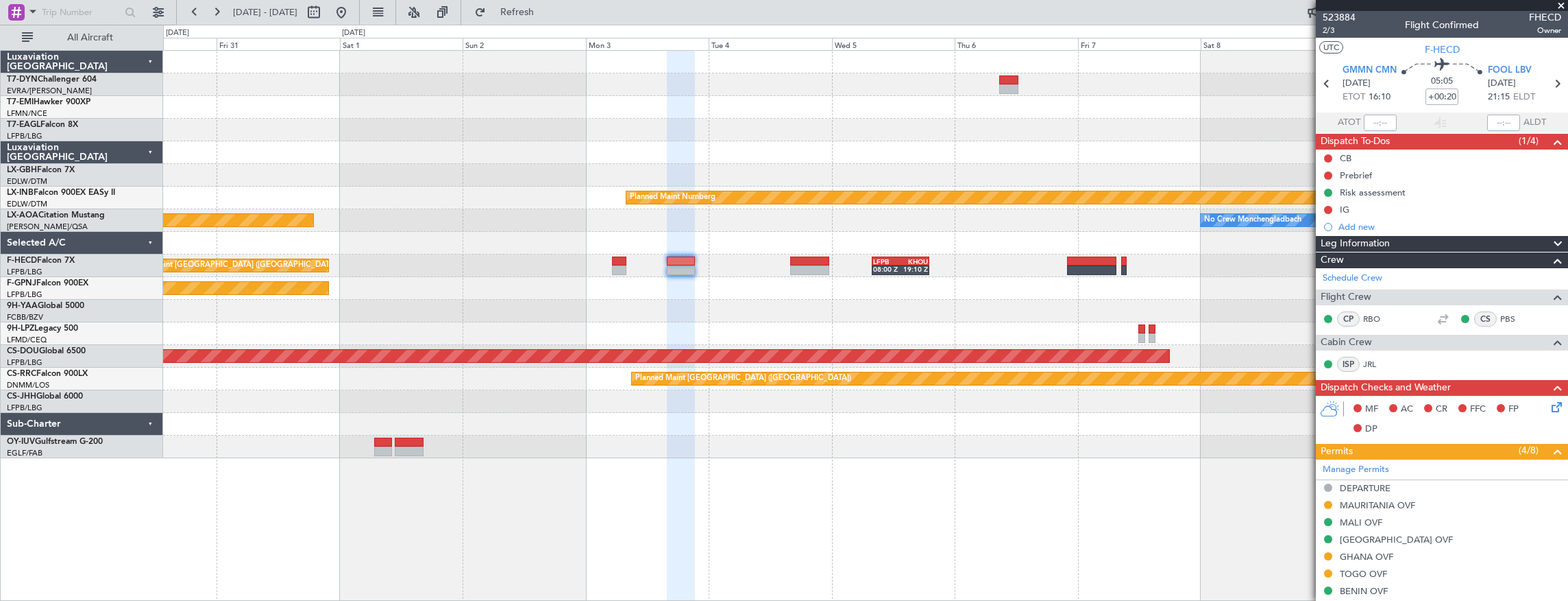
scroll to position [0, 0]
click at [1347, 19] on span "523884" at bounding box center [1339, 18] width 33 height 14
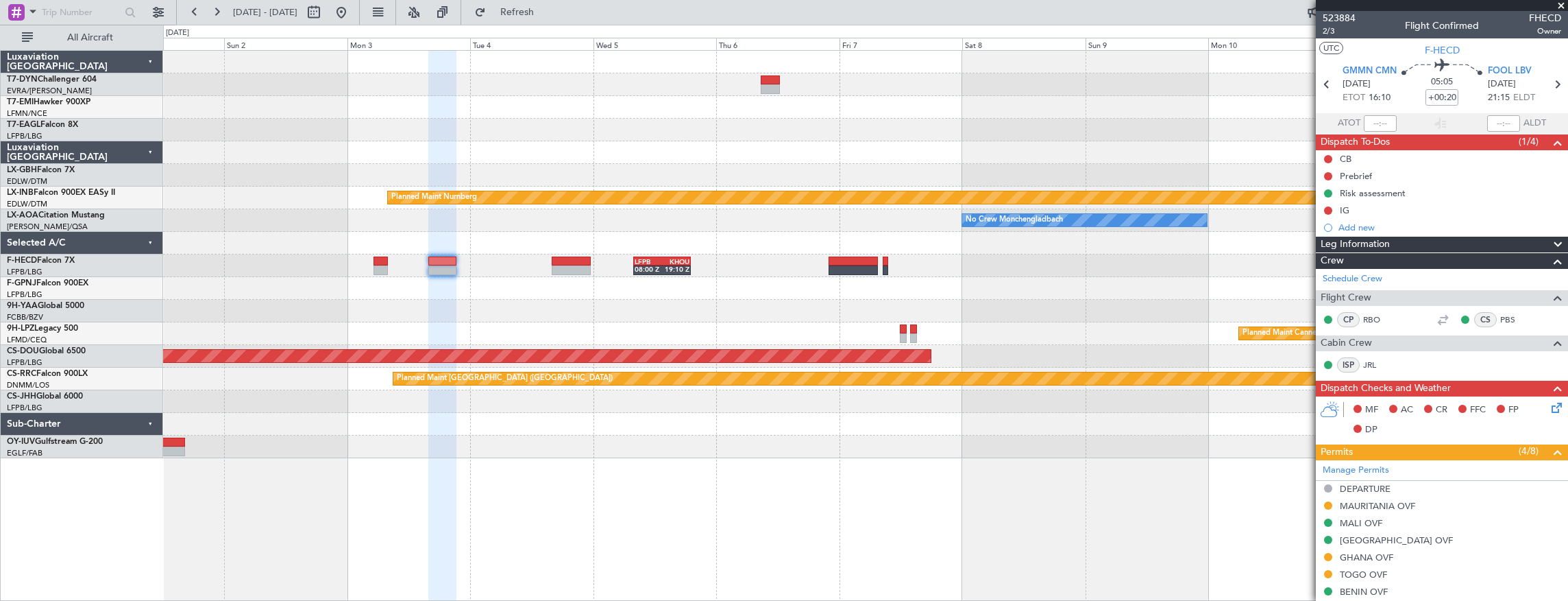
click at [662, 295] on div "Planned Maint Riga (Riga Intl) Planned Maint Nurnberg No Crew [GEOGRAPHIC_DATA]…" at bounding box center [865, 254] width 1405 height 408
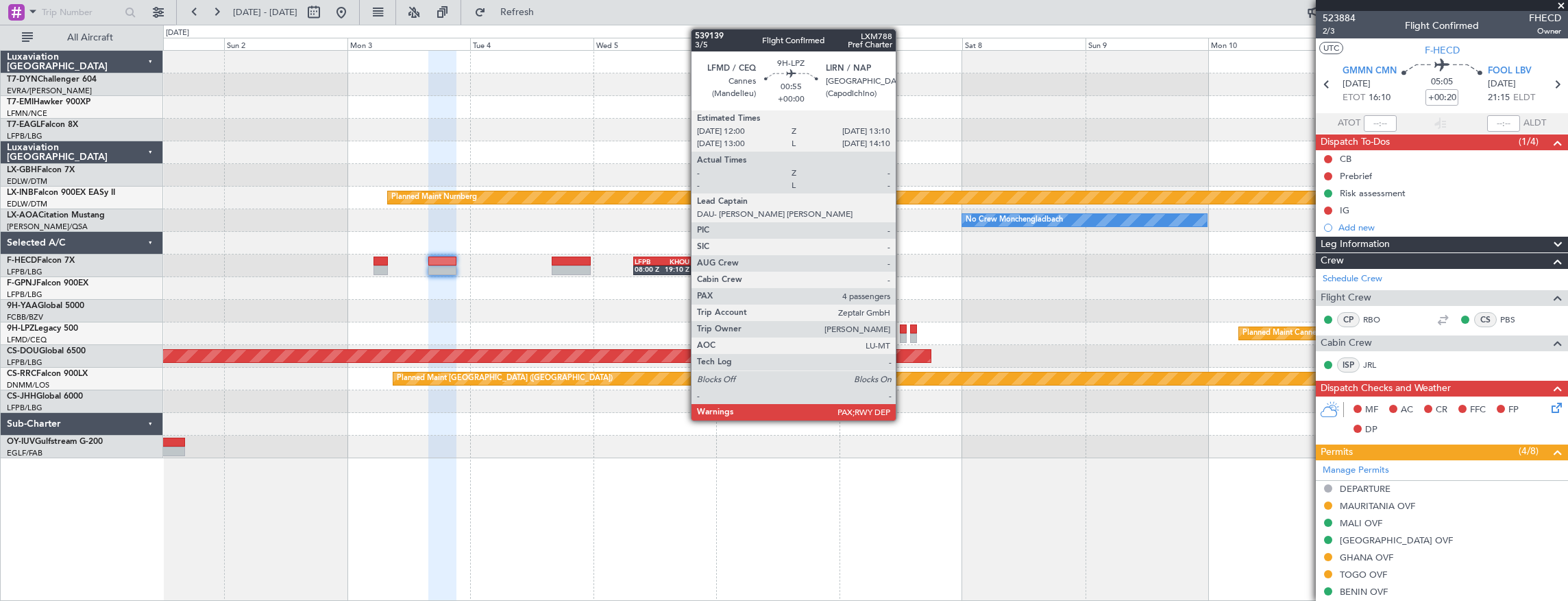
click at [903, 332] on div at bounding box center [903, 329] width 6 height 9
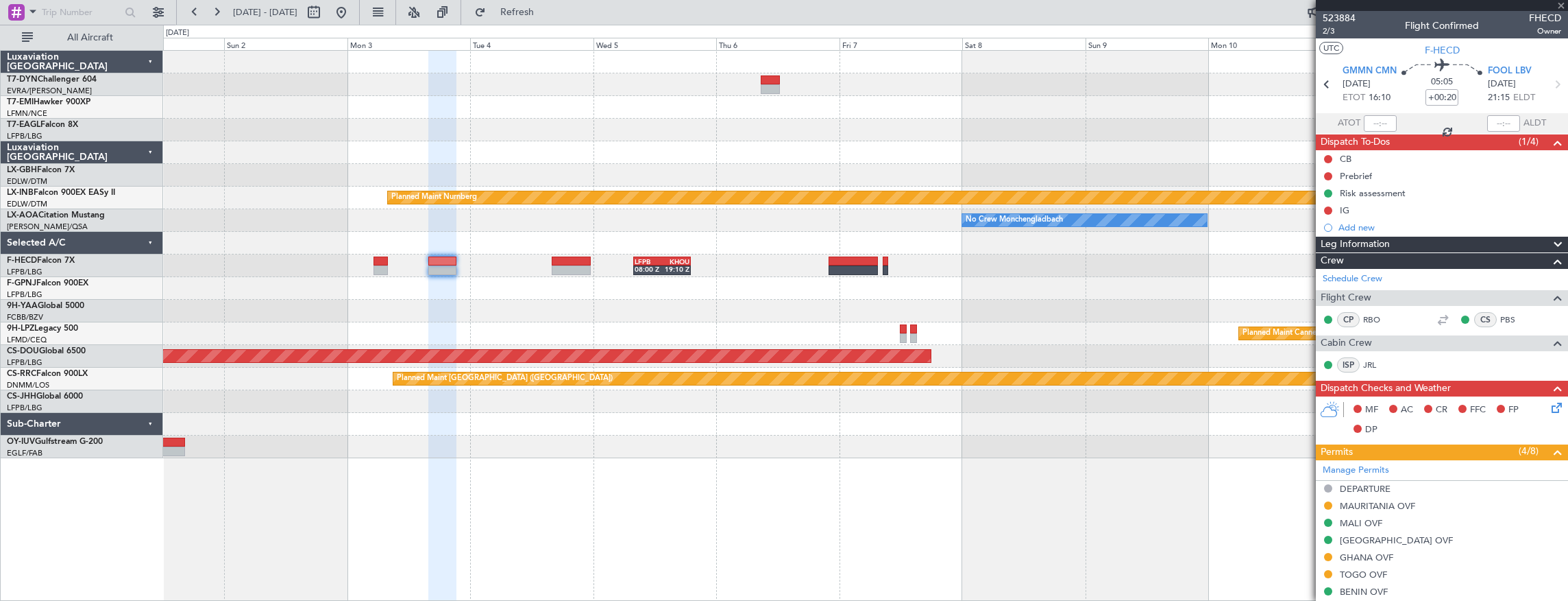
type input "4"
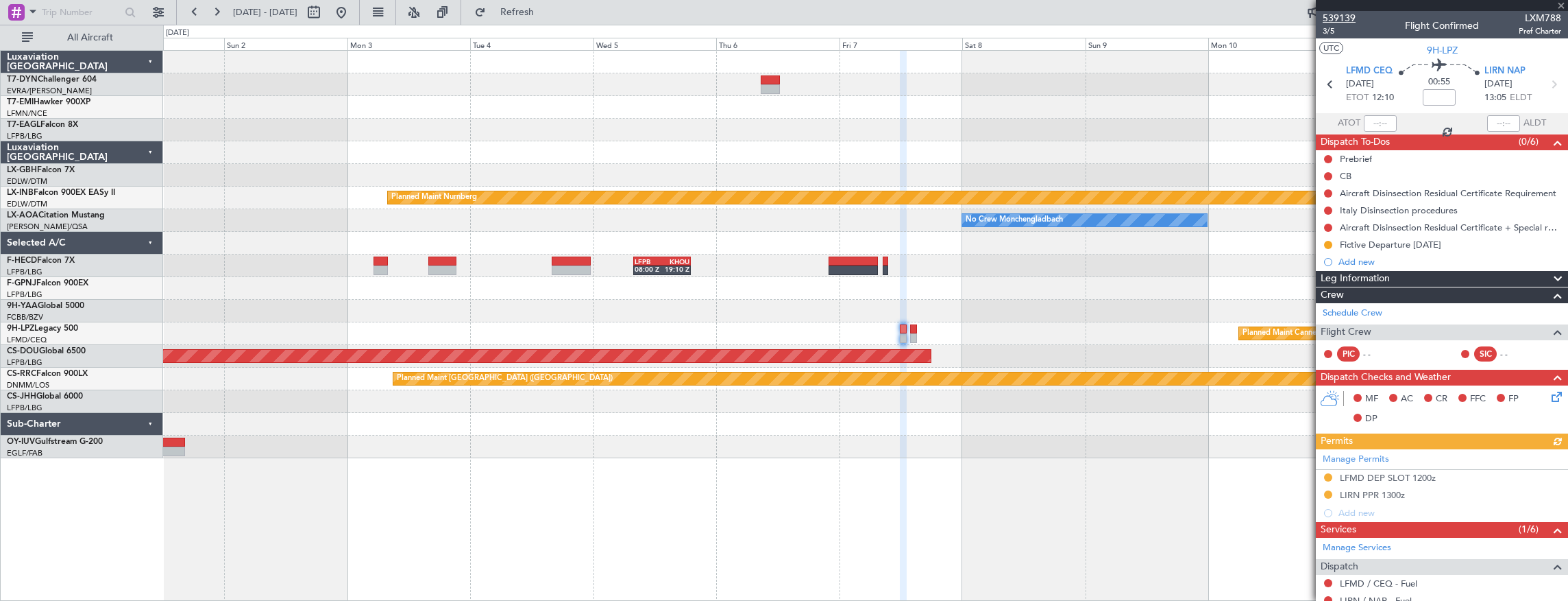
click at [1333, 19] on span "539139" at bounding box center [1339, 18] width 33 height 14
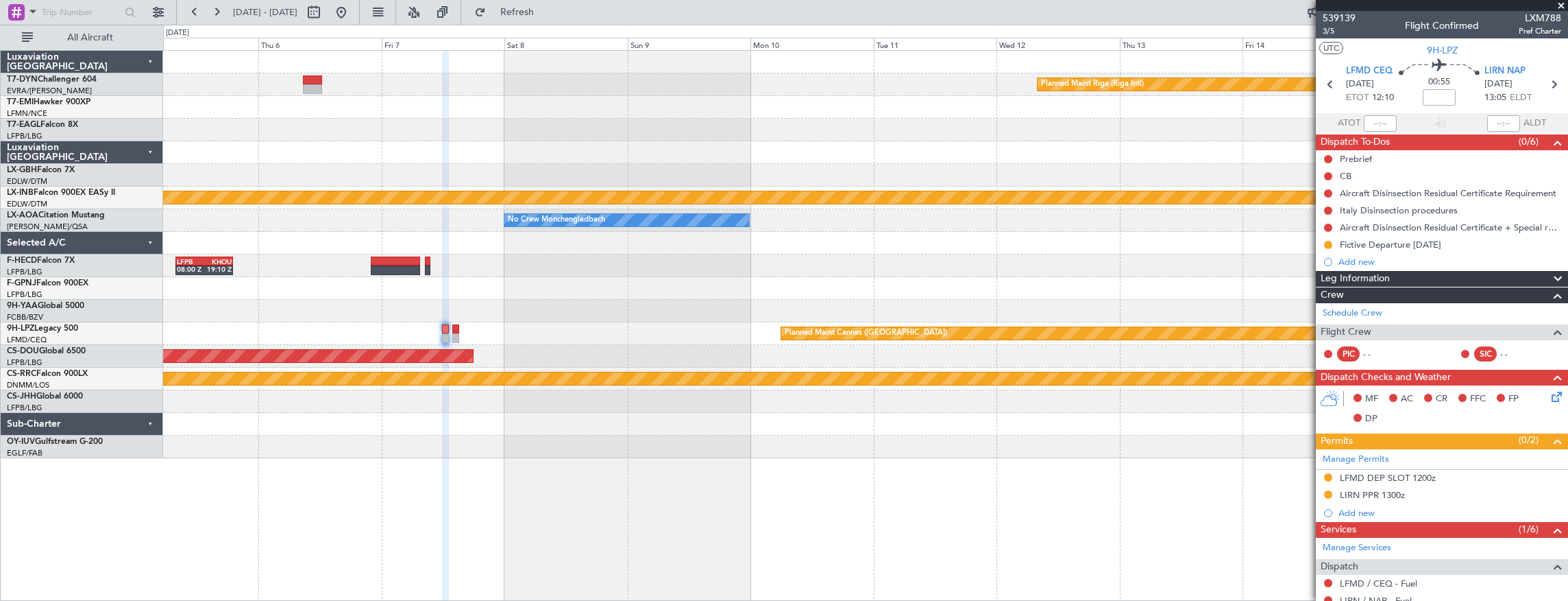
click at [557, 280] on div "Planned Maint Riga (Riga Intl) Planned Maint Nurnberg No Crew [GEOGRAPHIC_DATA]…" at bounding box center [865, 254] width 1405 height 408
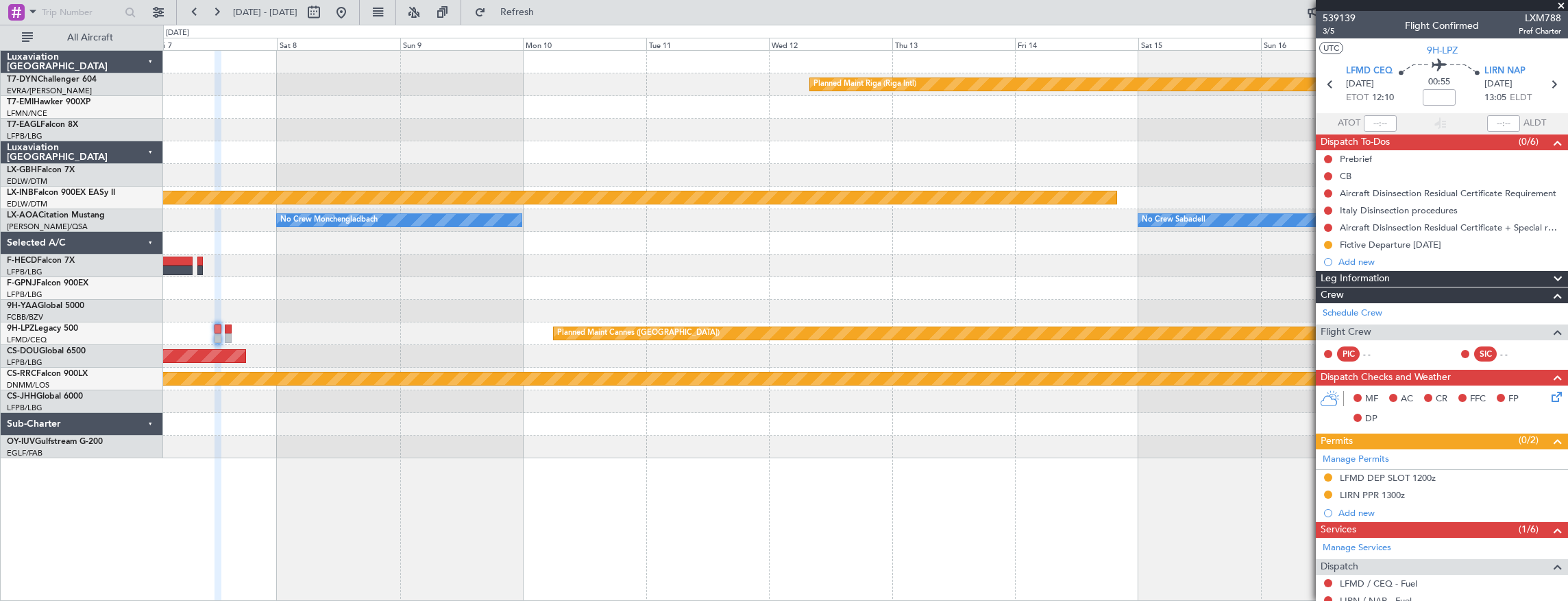
click at [326, 258] on div "LFPB 08:00 Z KHOU 19:10 Z Planned Maint [GEOGRAPHIC_DATA] ([GEOGRAPHIC_DATA])" at bounding box center [865, 265] width 1405 height 23
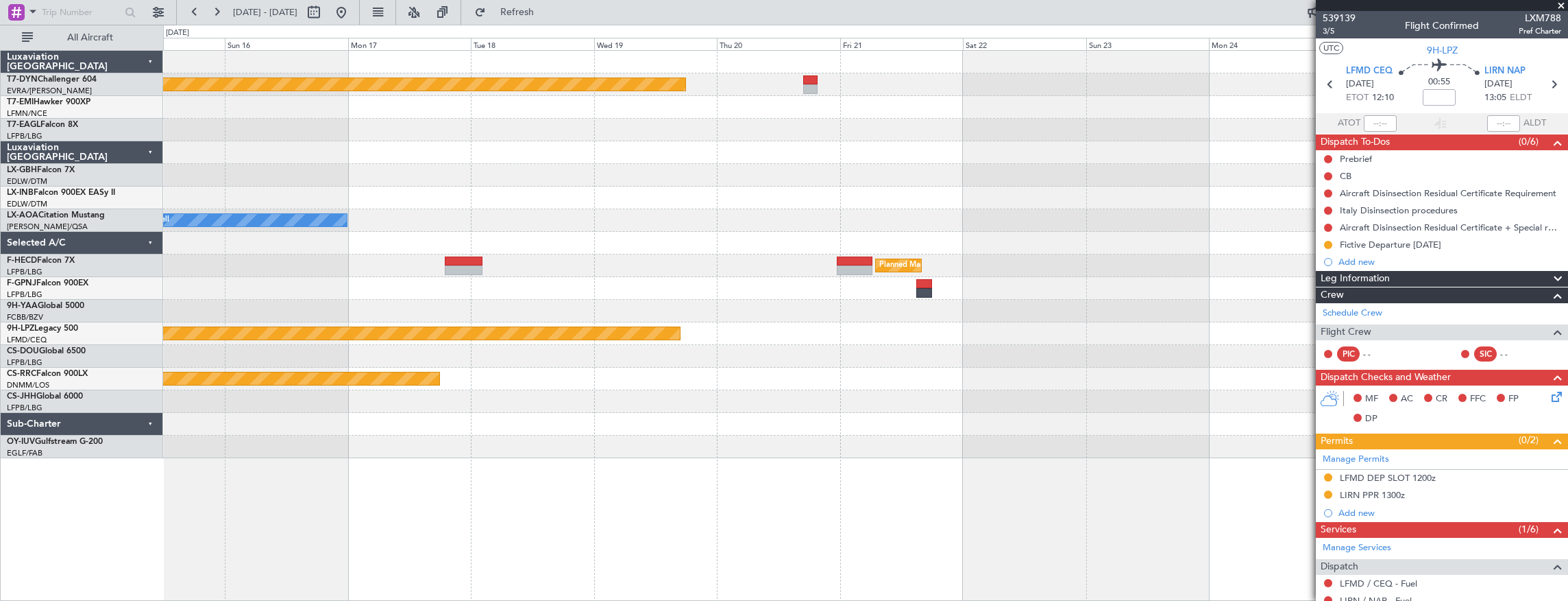
click at [266, 250] on div "Planned Maint Riga (Riga Intl) Planned Maint Nurnberg No Crew Sabadell Planned …" at bounding box center [865, 254] width 1405 height 408
click at [154, 236] on div "Planned Maint Riga (Riga Intl) Planned Maint Nurnberg No Crew Sabadell Planned …" at bounding box center [784, 313] width 1568 height 576
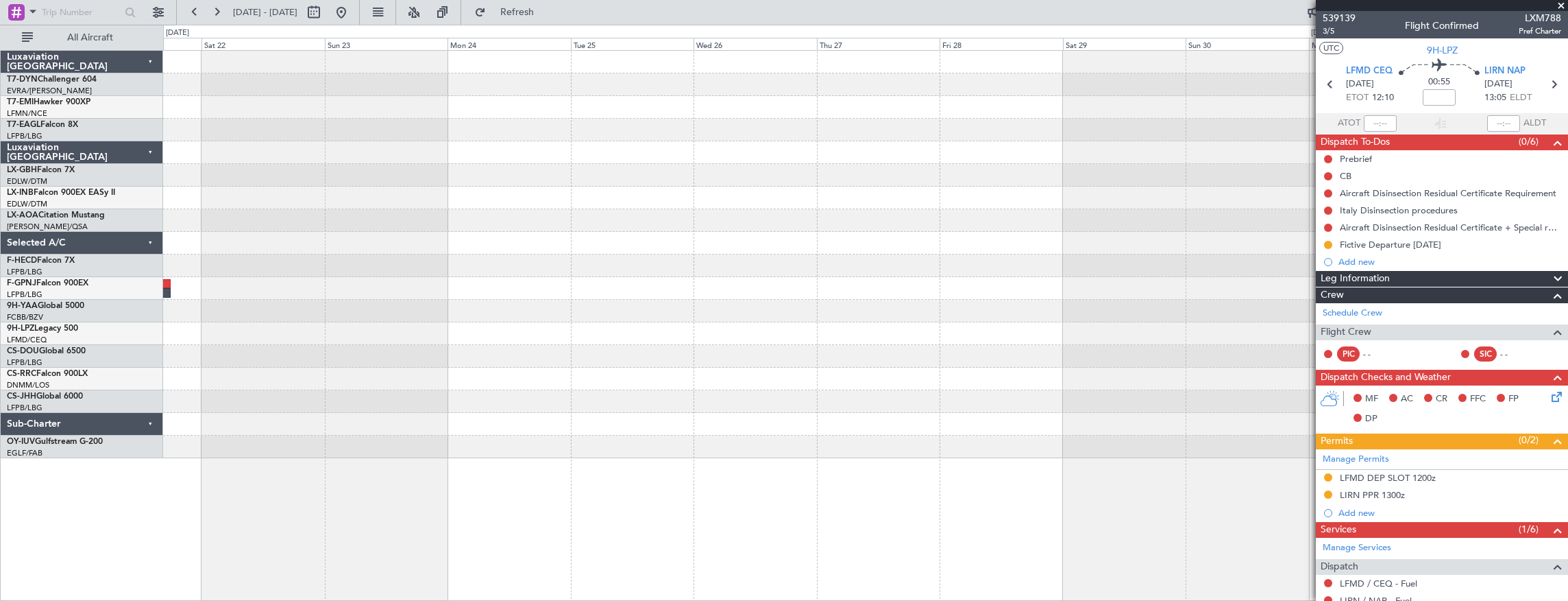
click at [229, 249] on div "Planned Maint Riga (Riga Intl) Planned Maint [GEOGRAPHIC_DATA] ([GEOGRAPHIC_DAT…" at bounding box center [865, 254] width 1405 height 408
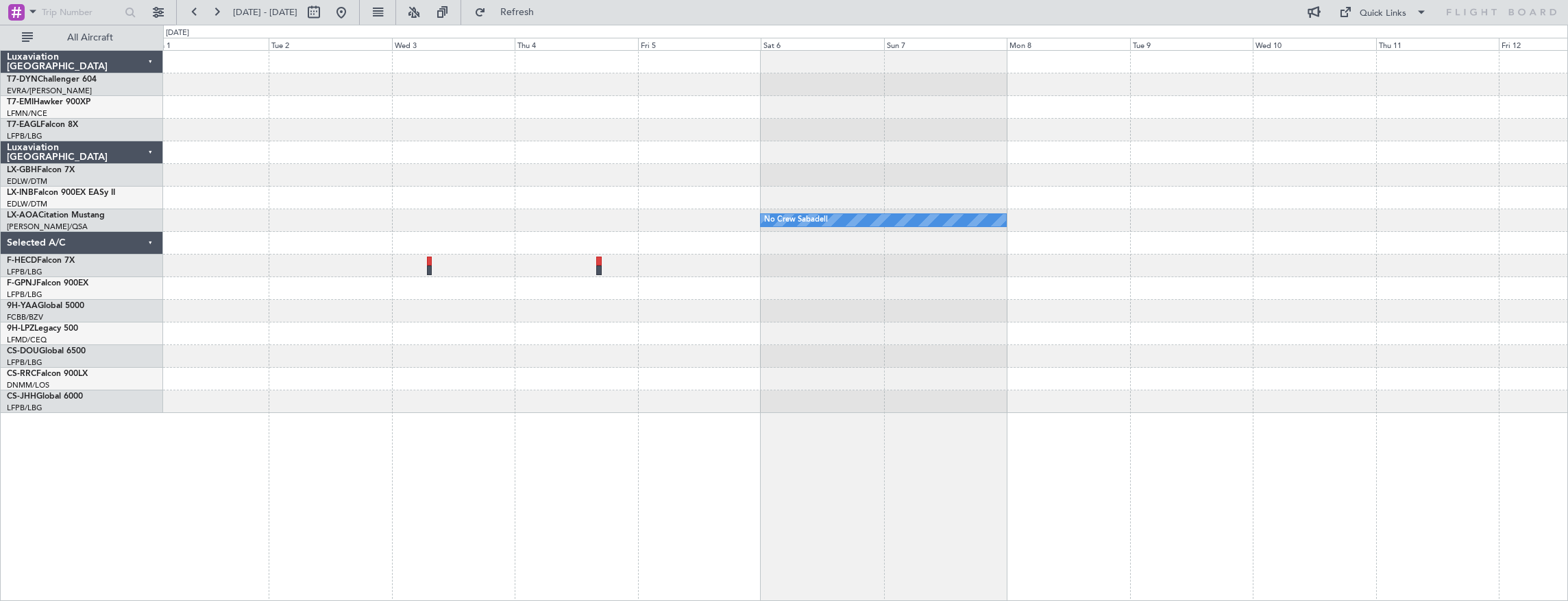
click at [532, 374] on div "No Crew Sabadell No Crew Sabadell" at bounding box center [865, 232] width 1405 height 362
click at [537, 386] on div "No Crew Sabadell No Crew Sabadell" at bounding box center [865, 325] width 1406 height 551
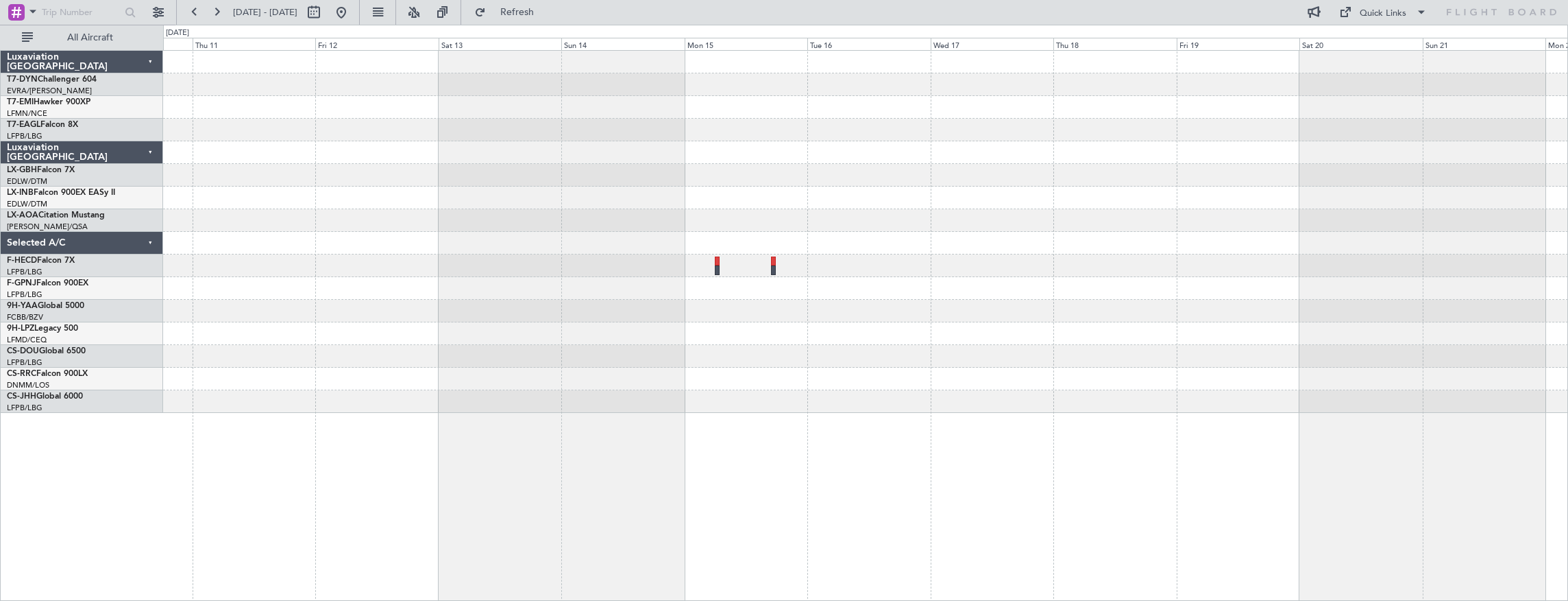
click at [565, 382] on div "No Crew Sabadell" at bounding box center [865, 232] width 1405 height 362
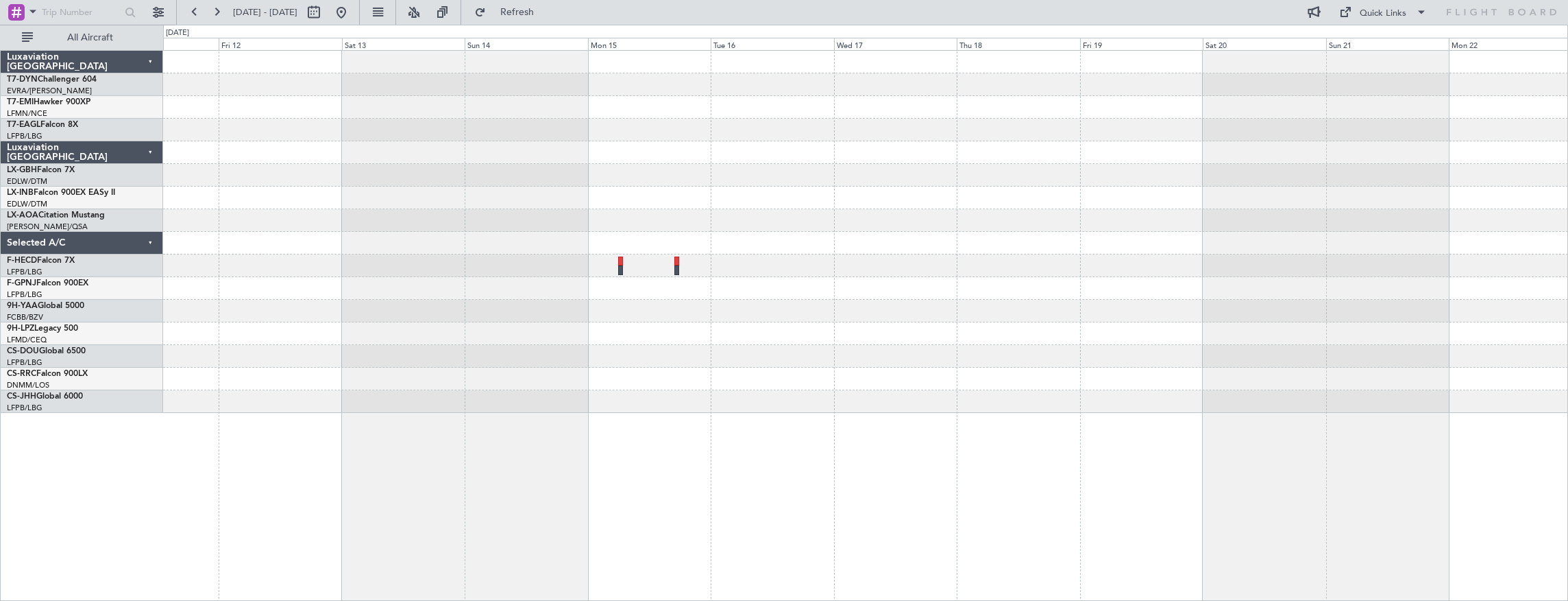
click at [583, 323] on div at bounding box center [865, 334] width 1405 height 23
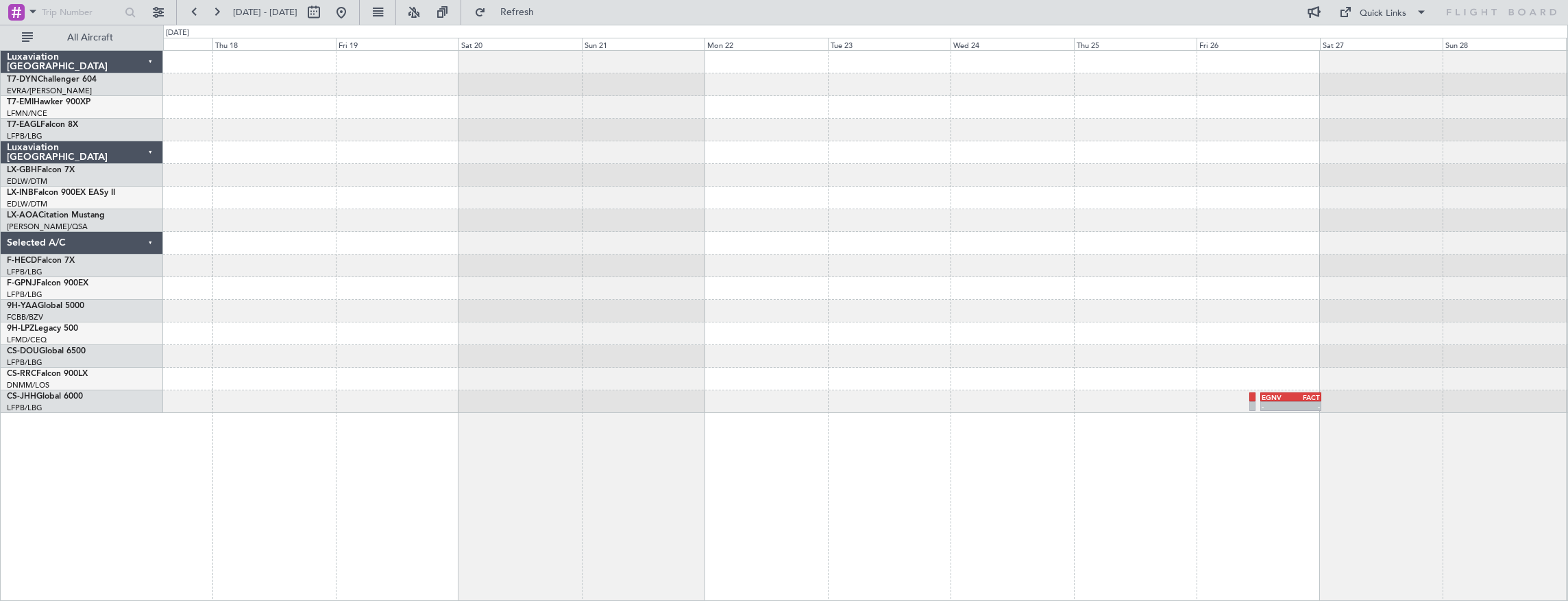
click at [532, 316] on div "- - EGNV 12:30 Z FACT 00:20 Z" at bounding box center [865, 232] width 1405 height 362
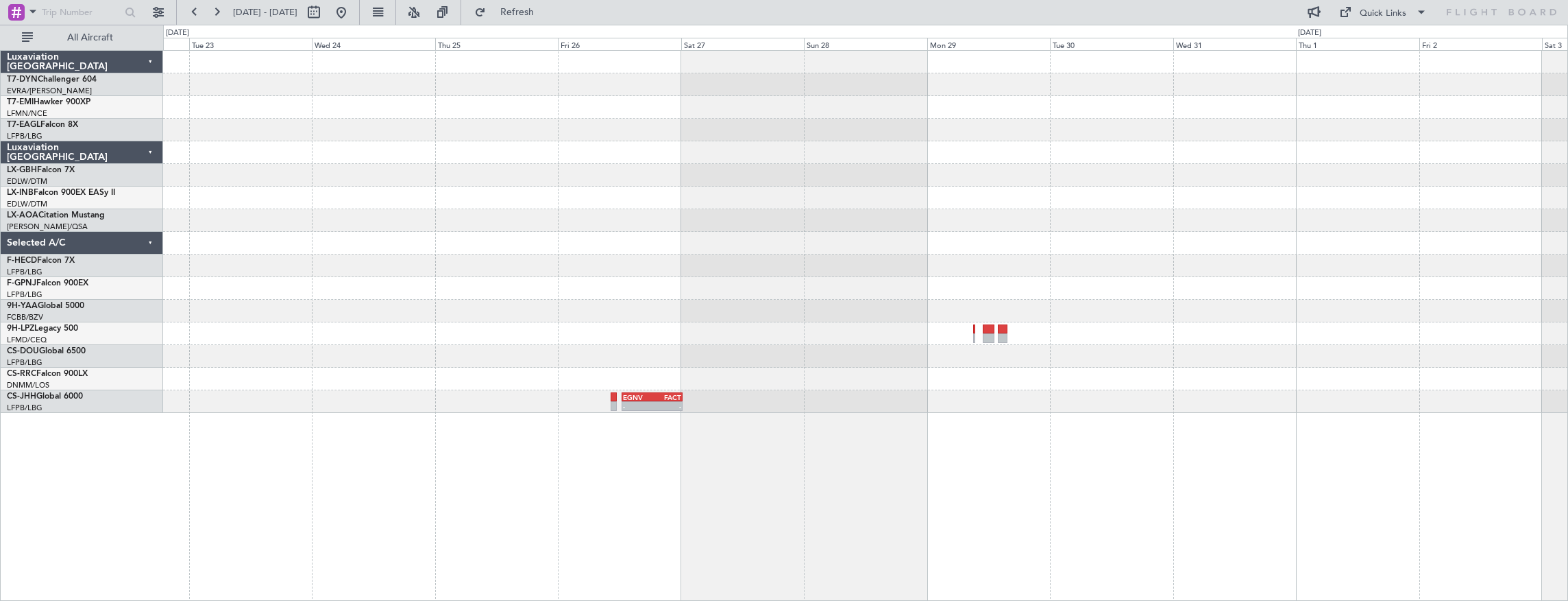
click at [566, 311] on div at bounding box center [865, 311] width 1405 height 23
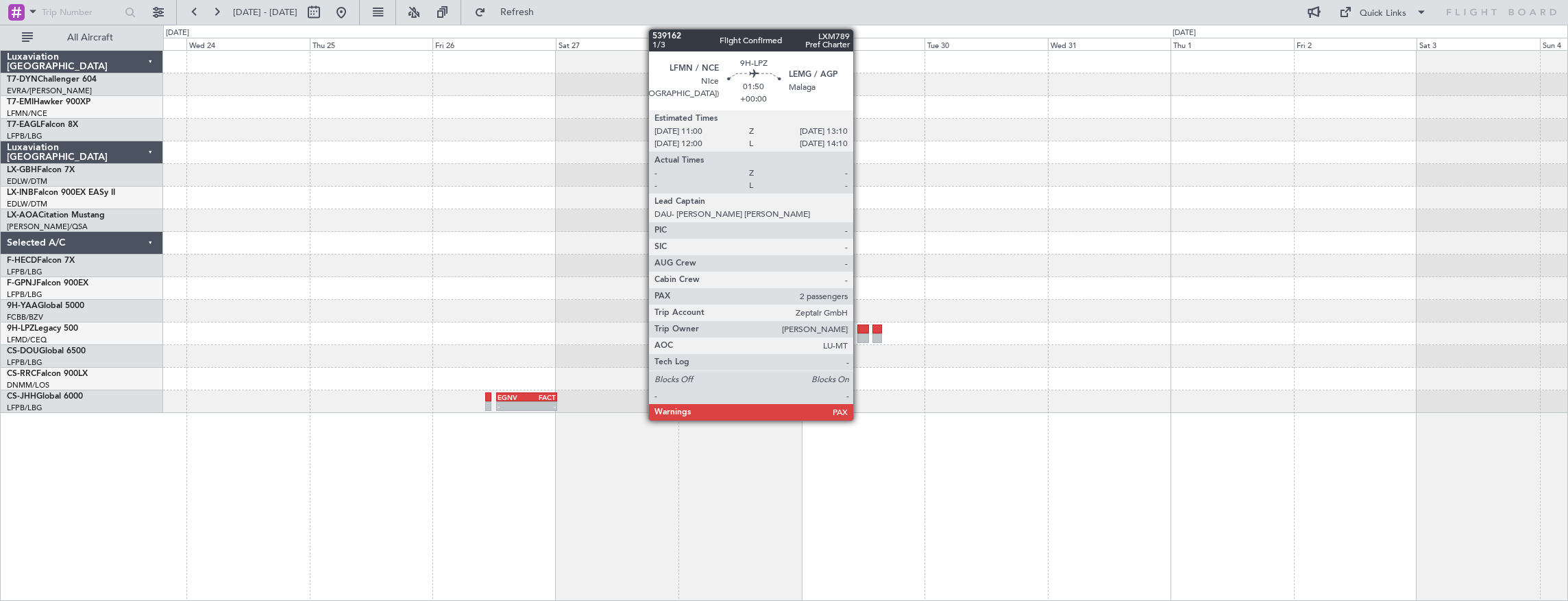
click at [860, 331] on div at bounding box center [863, 329] width 12 height 9
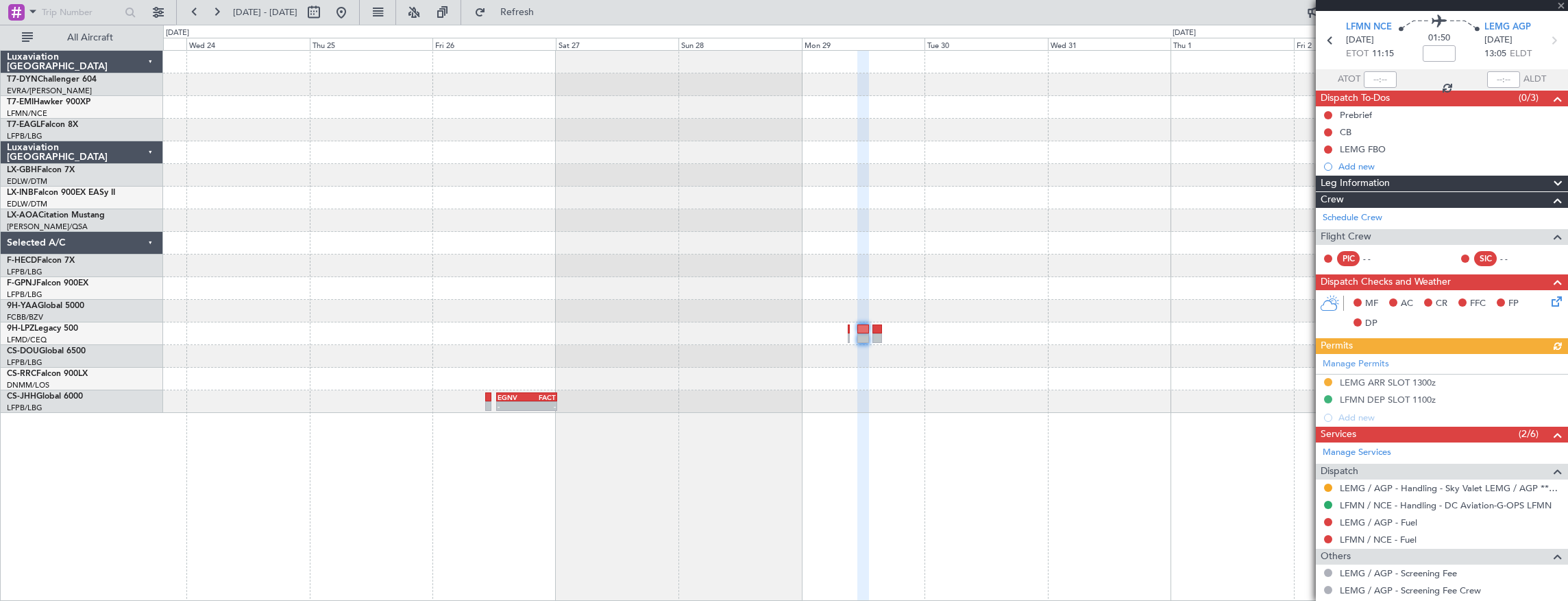
scroll to position [129, 0]
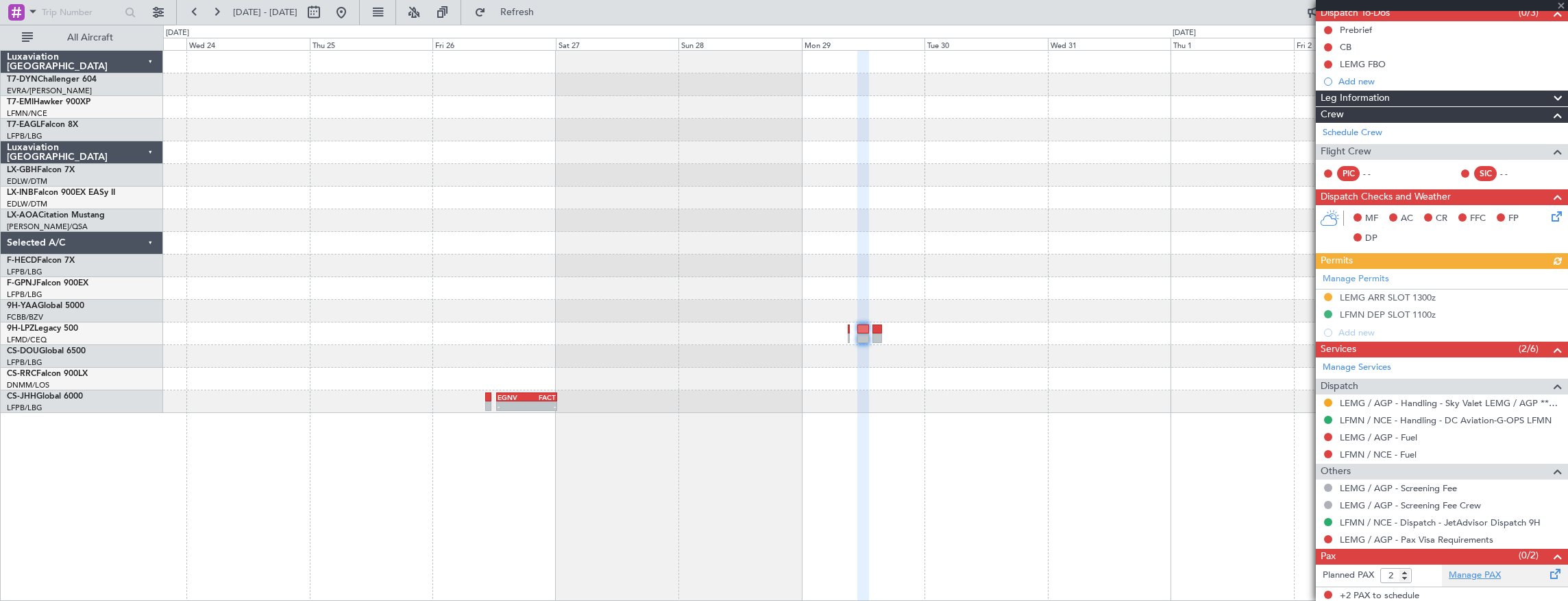
click at [1487, 574] on link "Manage PAX" at bounding box center [1475, 575] width 52 height 14
click at [1460, 576] on link "Manage PAX" at bounding box center [1475, 575] width 52 height 14
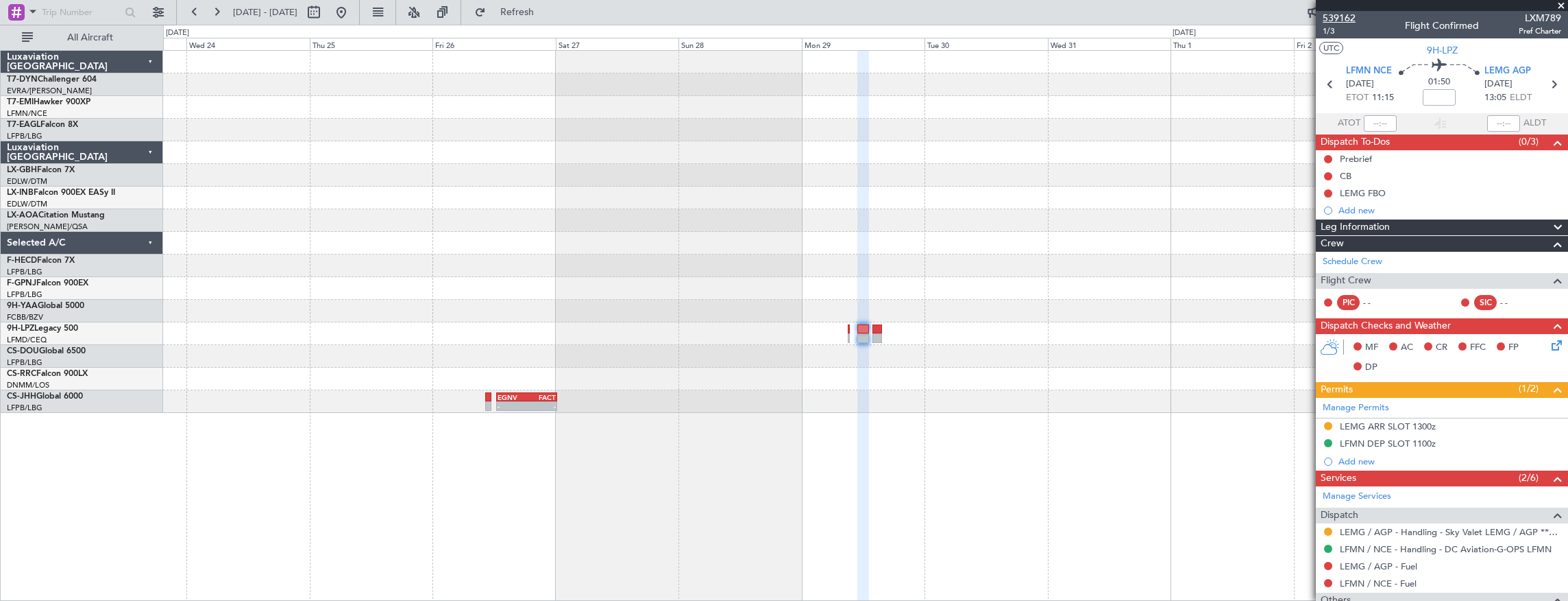
click at [1353, 22] on span "539162" at bounding box center [1339, 18] width 33 height 14
click at [1349, 20] on span "539162" at bounding box center [1339, 18] width 33 height 14
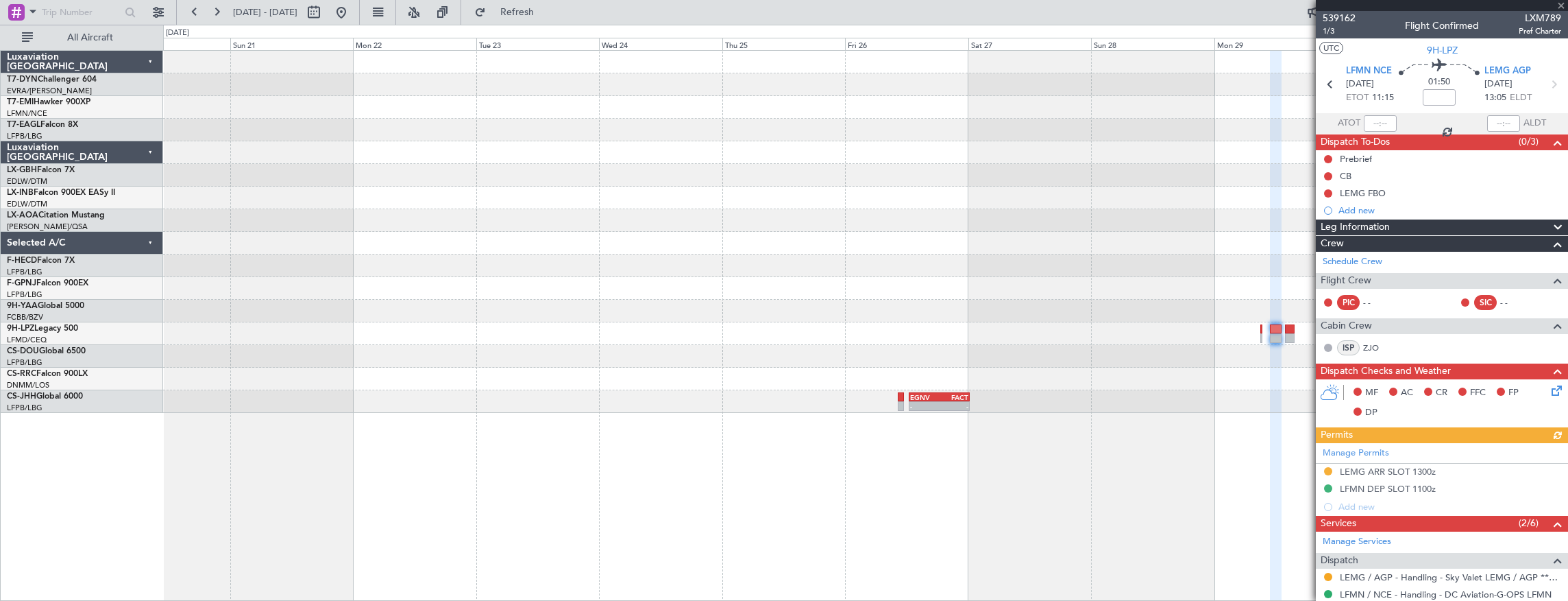
click at [1027, 320] on div "- - EGNV 12:30 Z FACT 00:20 Z" at bounding box center [865, 232] width 1405 height 362
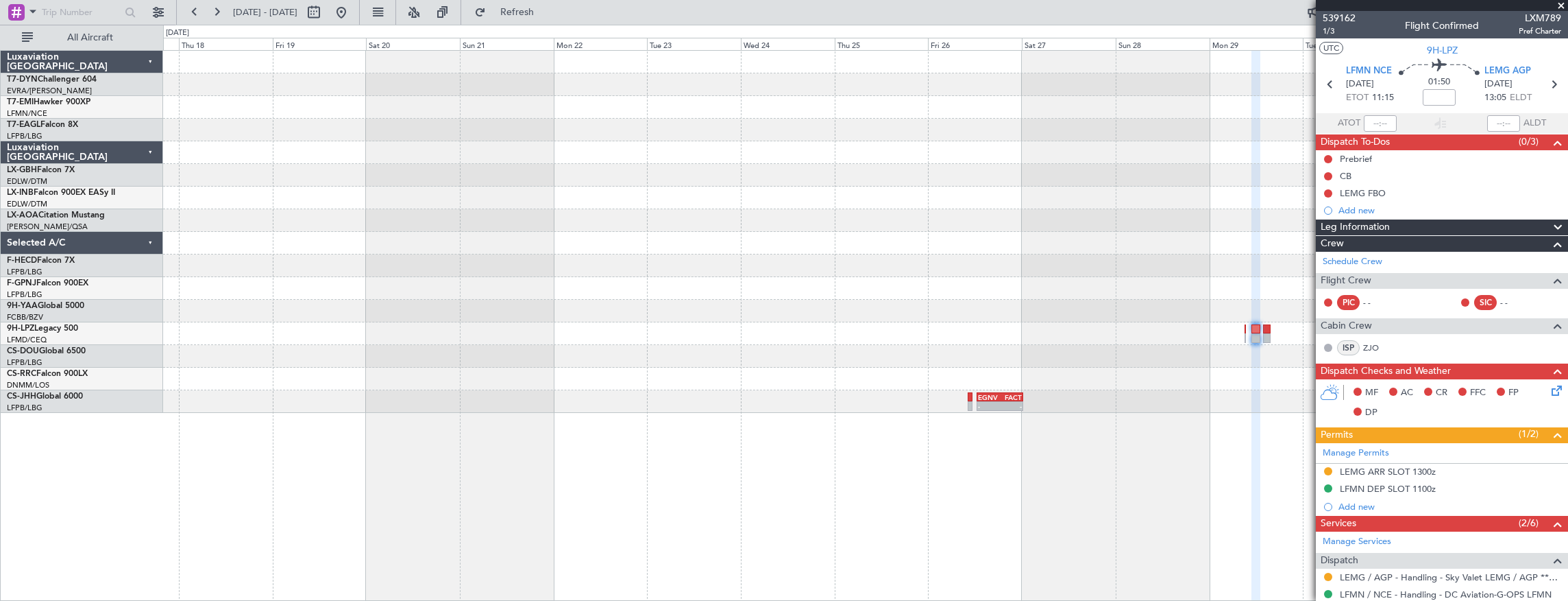
click at [908, 349] on div "Planned Maint [GEOGRAPHIC_DATA] ([GEOGRAPHIC_DATA]) - - EGNV 12:30 Z FACT 00:20…" at bounding box center [865, 232] width 1405 height 362
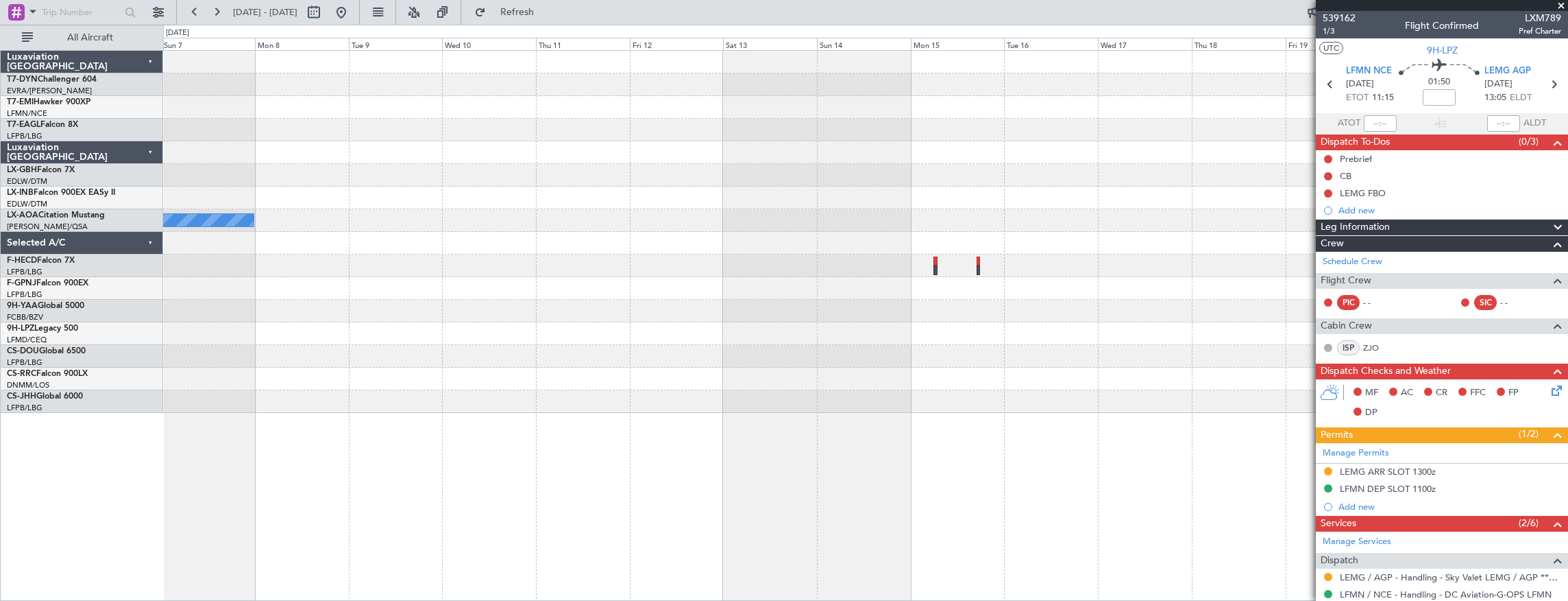
click at [1041, 359] on div at bounding box center [865, 356] width 1405 height 23
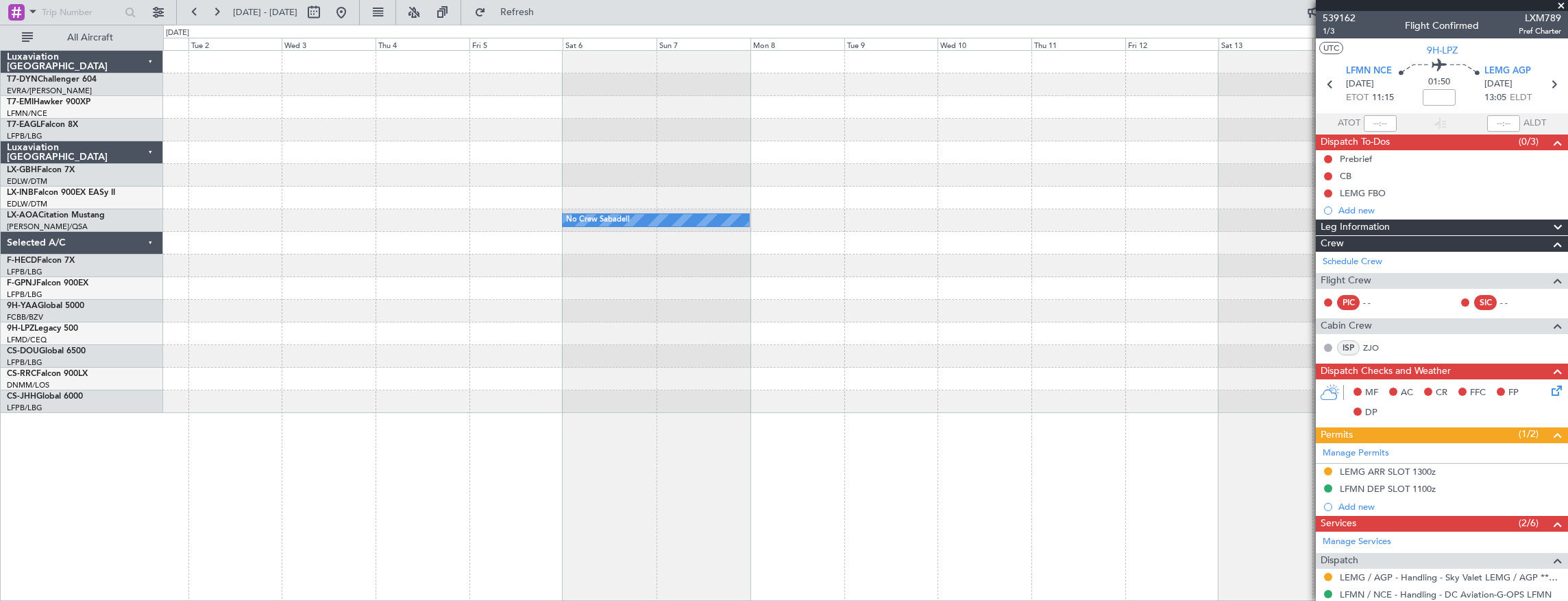
click at [975, 334] on div at bounding box center [865, 334] width 1405 height 23
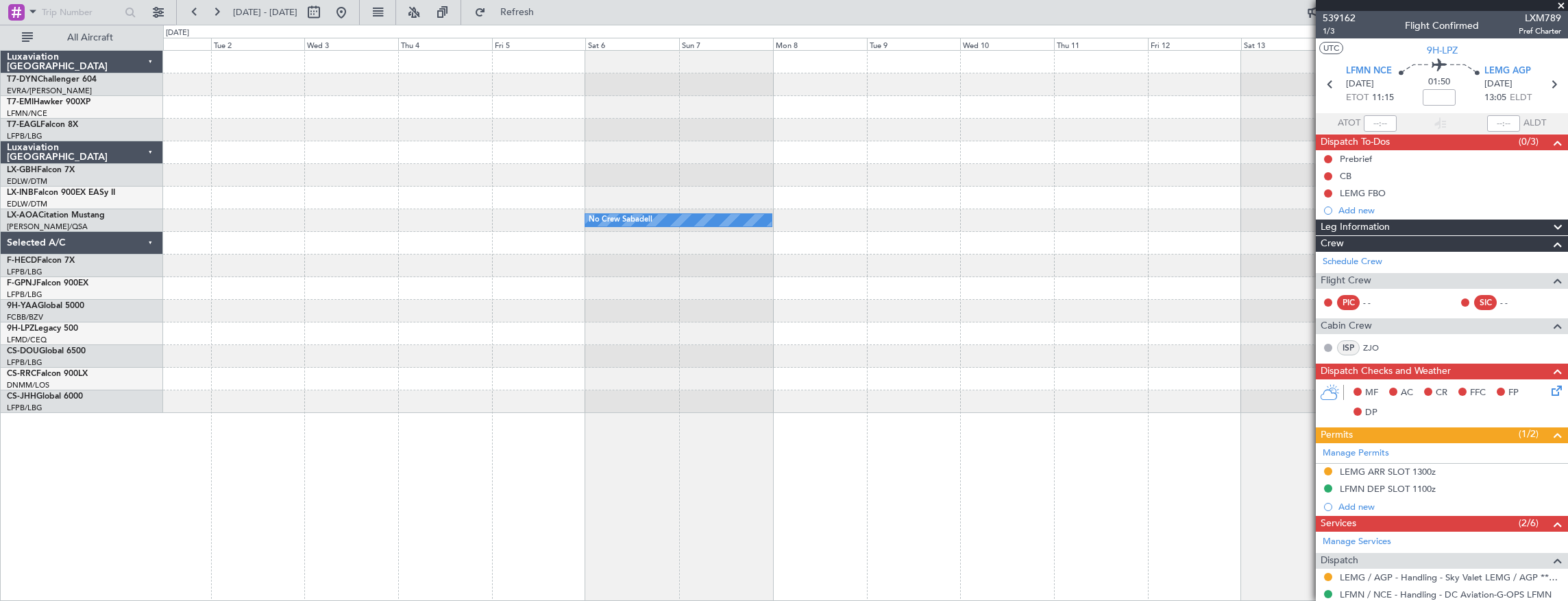
click at [1121, 332] on div "No Crew Sabadell" at bounding box center [865, 232] width 1405 height 362
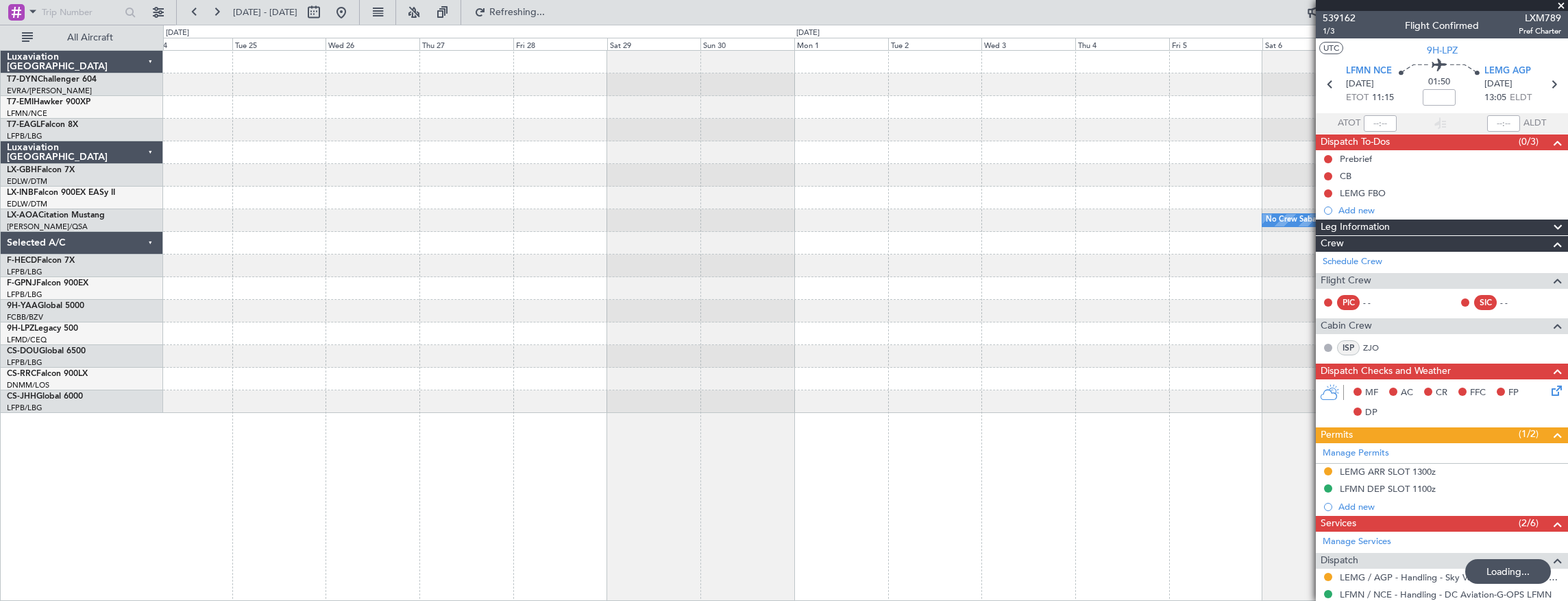
click at [937, 316] on div "No Crew Sabadell" at bounding box center [865, 232] width 1405 height 362
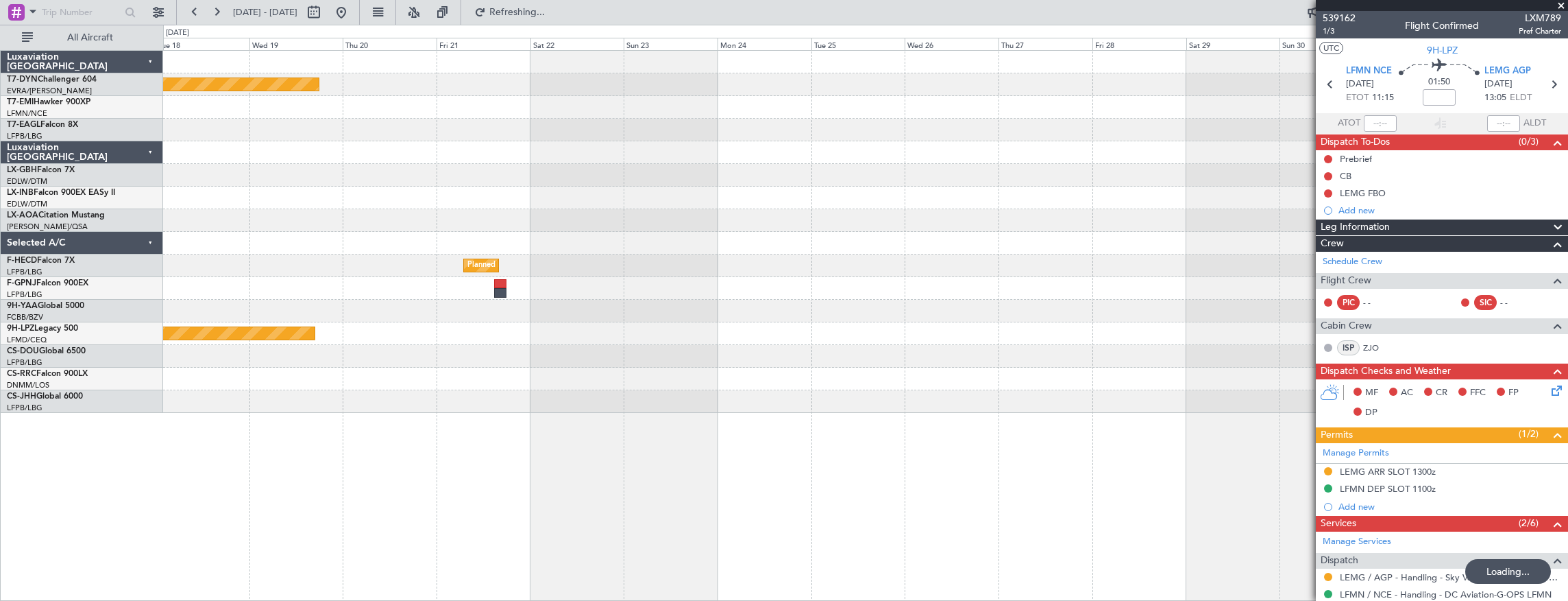
click at [956, 336] on div "Planned Maint Riga (Riga Intl) Planned Maint Nurnberg No Crew Sabadell No Crew …" at bounding box center [865, 232] width 1405 height 362
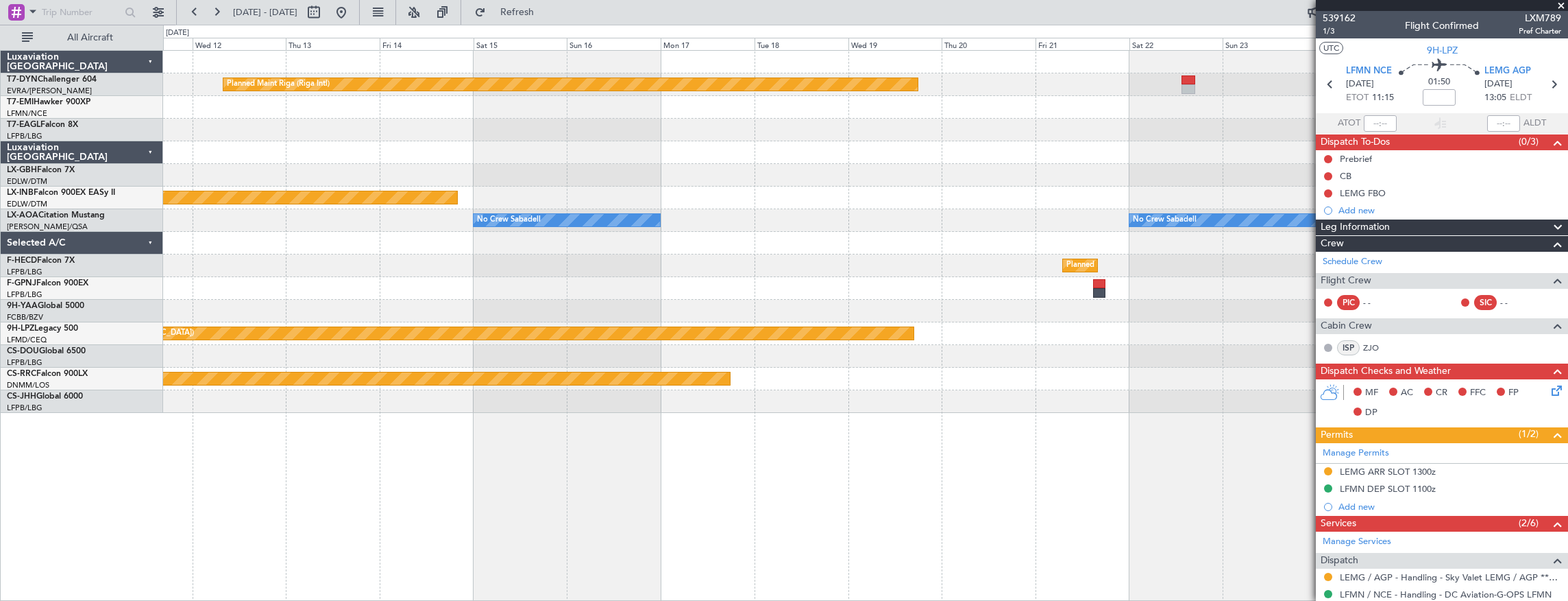
click at [956, 299] on div "Planned Maint Riga (Riga Intl) Planned Maint Nurnberg No Crew Sabadell No Crew …" at bounding box center [865, 232] width 1405 height 362
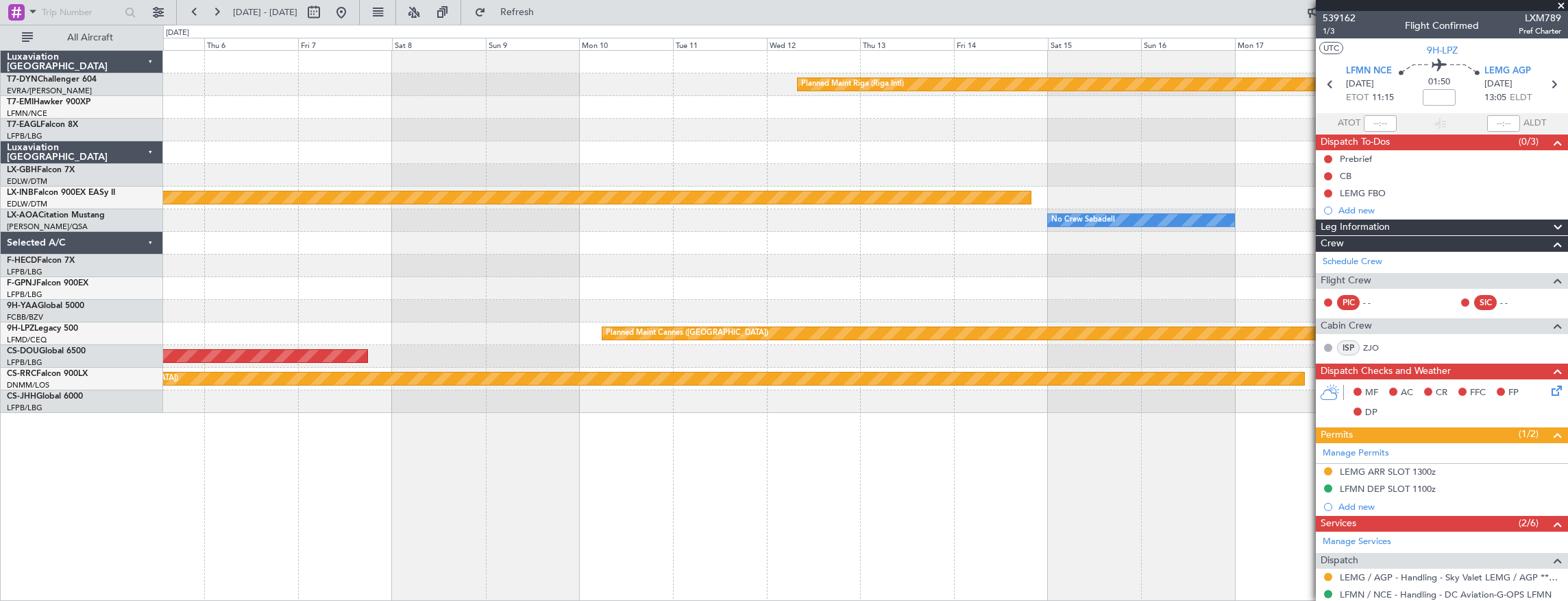
click at [954, 285] on div "Planned Maint Riga (Riga Intl) Planned Maint Nurnberg No Crew Sabadell No Crew …" at bounding box center [865, 232] width 1405 height 362
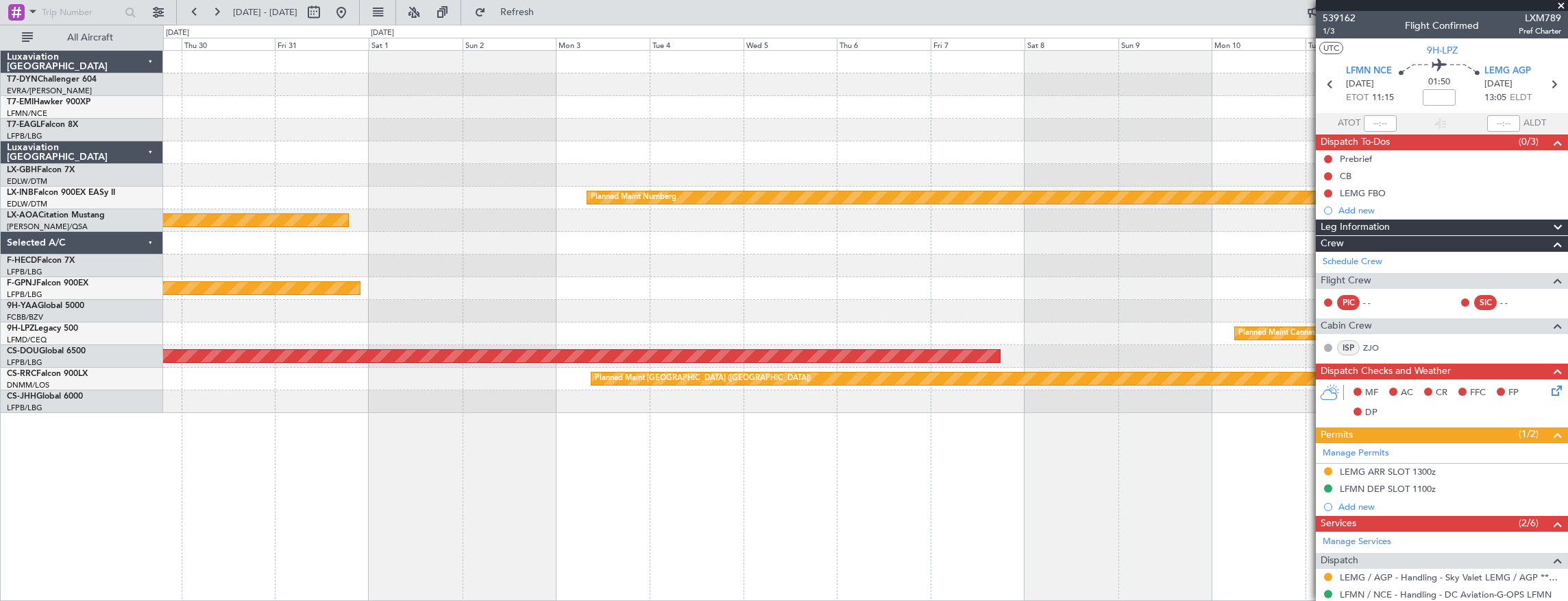
click at [1059, 285] on div "Planned Maint Riga (Riga Intl) Planned Maint Nurnberg Planned Maint [GEOGRAPHIC…" at bounding box center [865, 232] width 1405 height 362
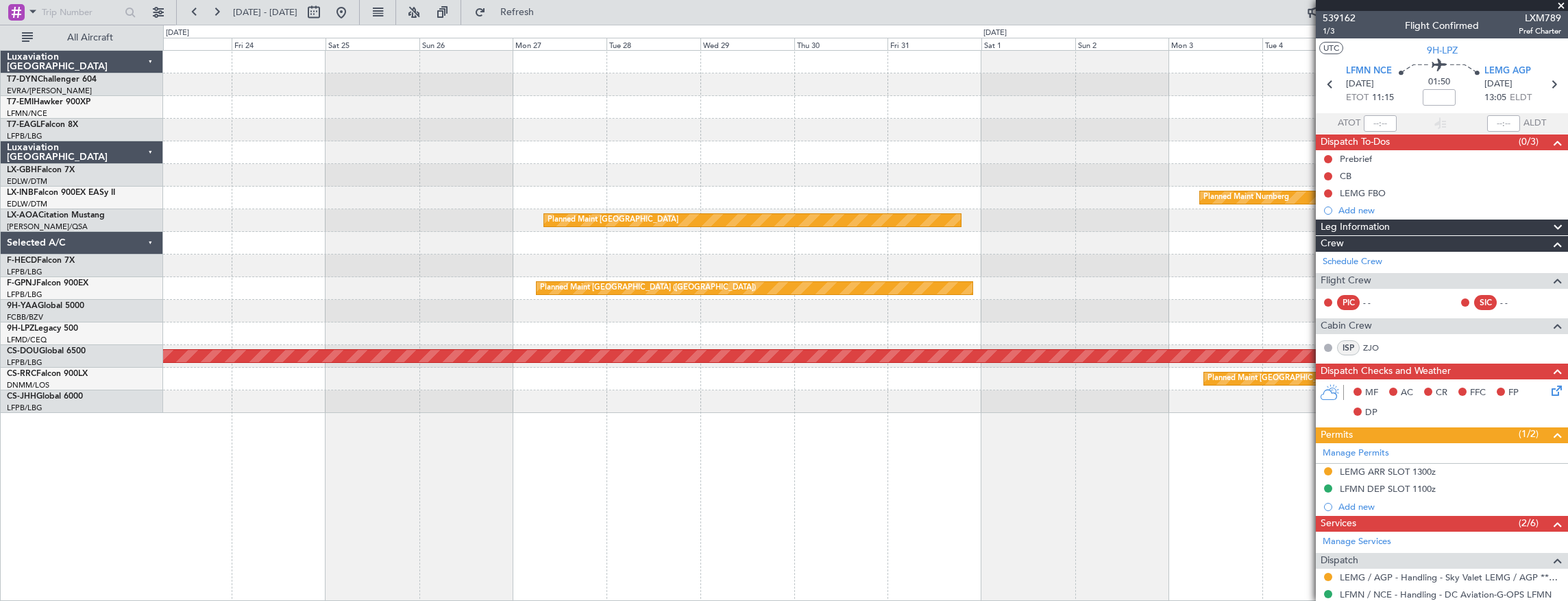
click at [1093, 292] on div "Planned Maint [GEOGRAPHIC_DATA] ([GEOGRAPHIC_DATA])" at bounding box center [865, 288] width 1405 height 23
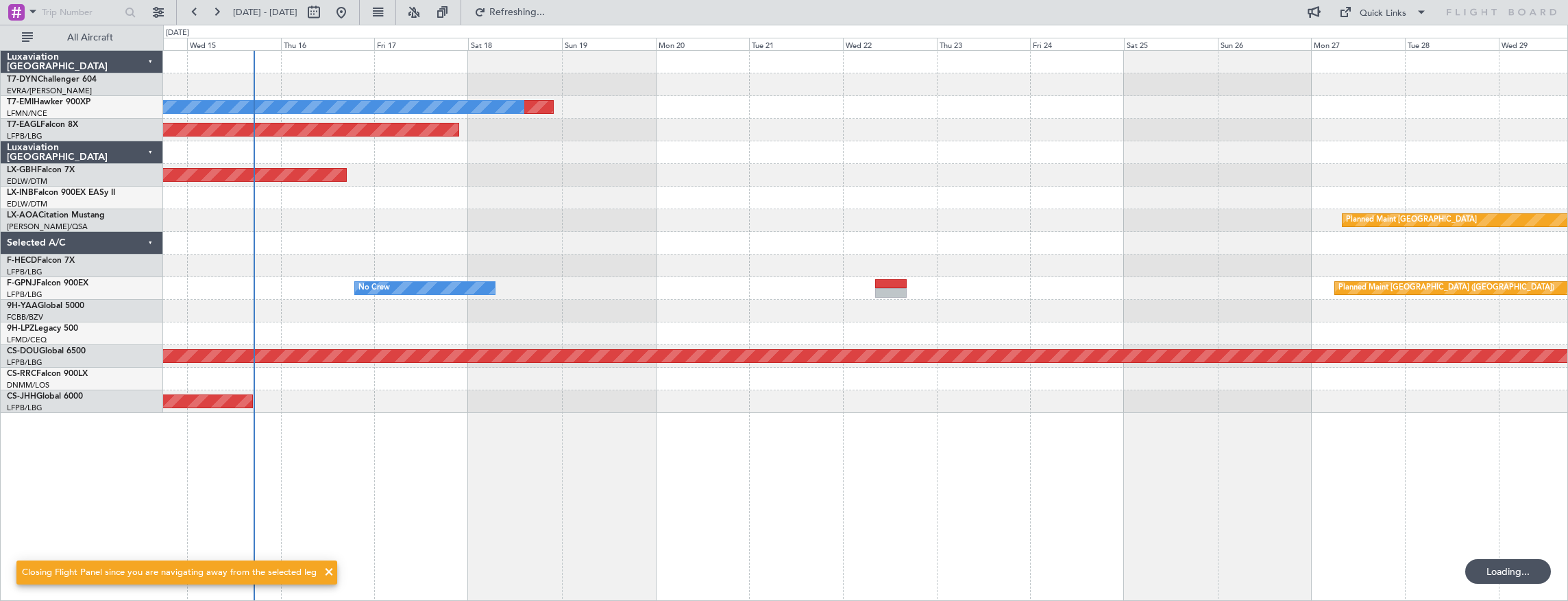
click at [702, 254] on div at bounding box center [865, 265] width 1405 height 23
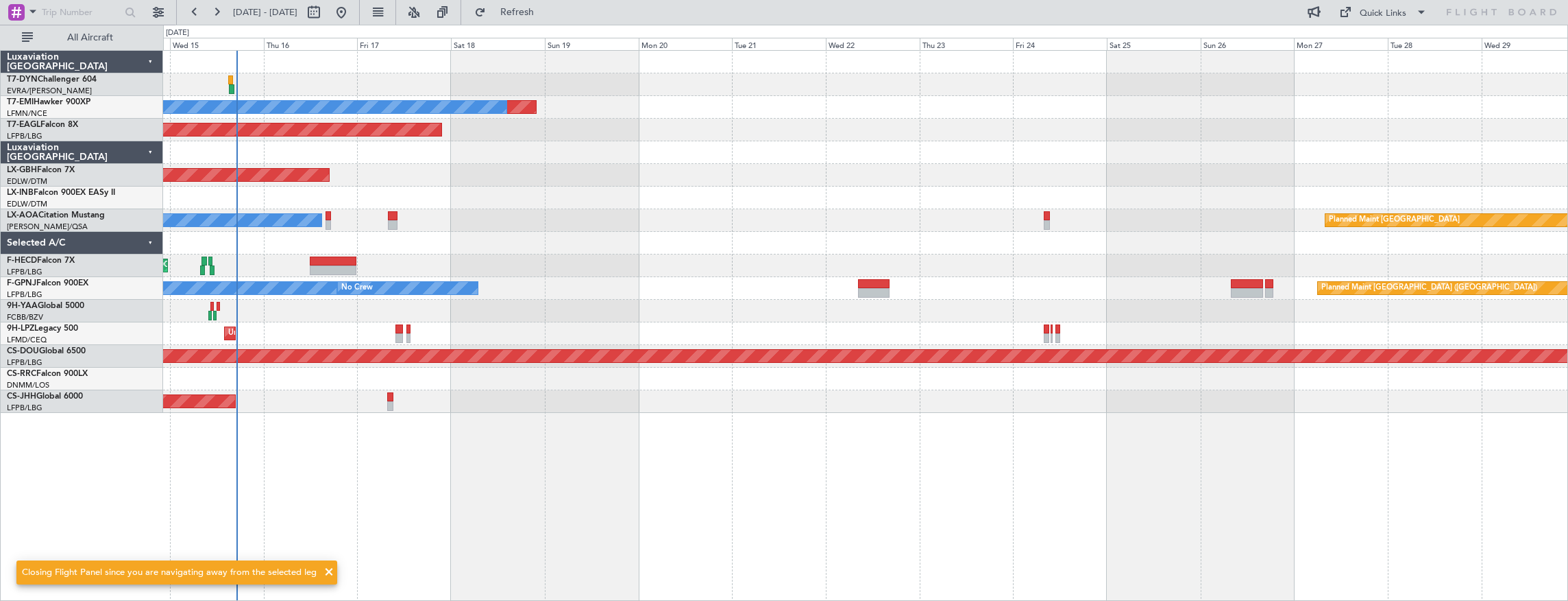
click at [651, 223] on div "Planned Maint No Crew Planned Maint [GEOGRAPHIC_DATA] (Al Maktoum Intl) Planned…" at bounding box center [865, 232] width 1405 height 362
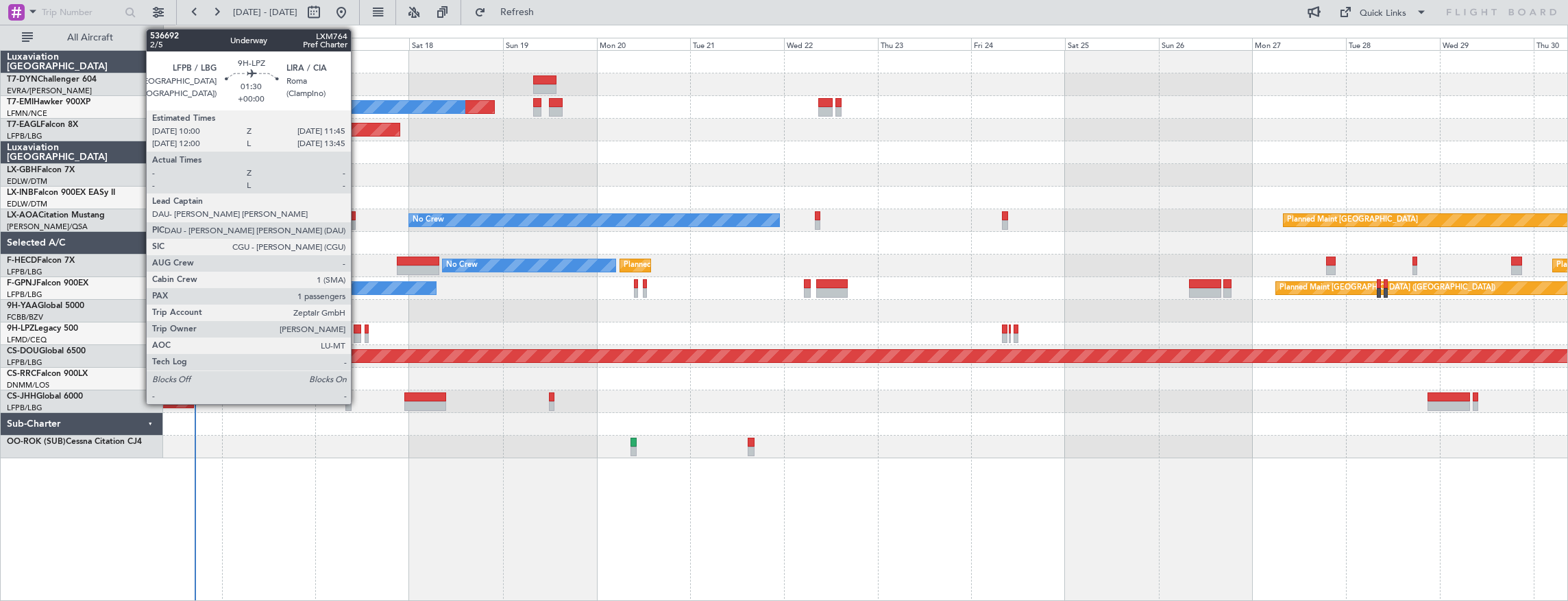
click at [358, 330] on div at bounding box center [357, 329] width 7 height 9
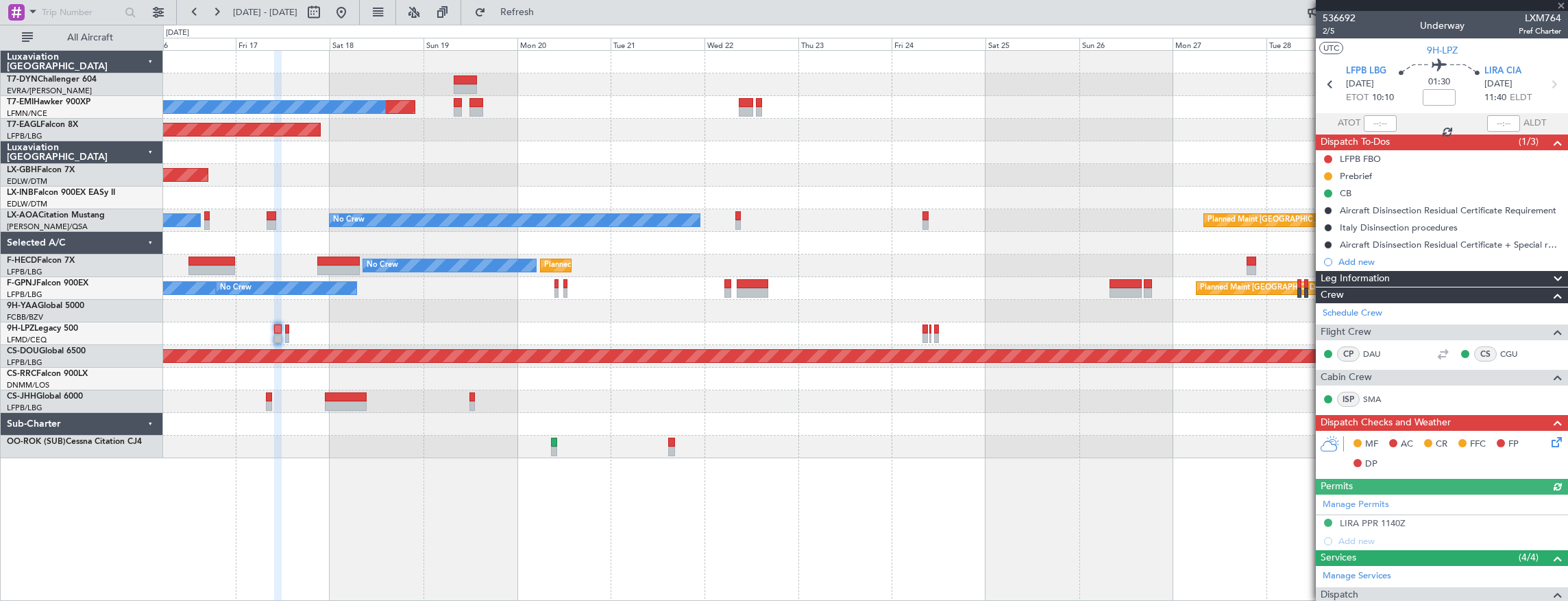
click at [395, 328] on div "Unplanned Maint [GEOGRAPHIC_DATA] ([GEOGRAPHIC_DATA])" at bounding box center [865, 334] width 1405 height 23
click at [301, 298] on div "Planned Maint No Crew Planned Maint [GEOGRAPHIC_DATA] (Al Maktoum Intl) Planned…" at bounding box center [865, 254] width 1405 height 408
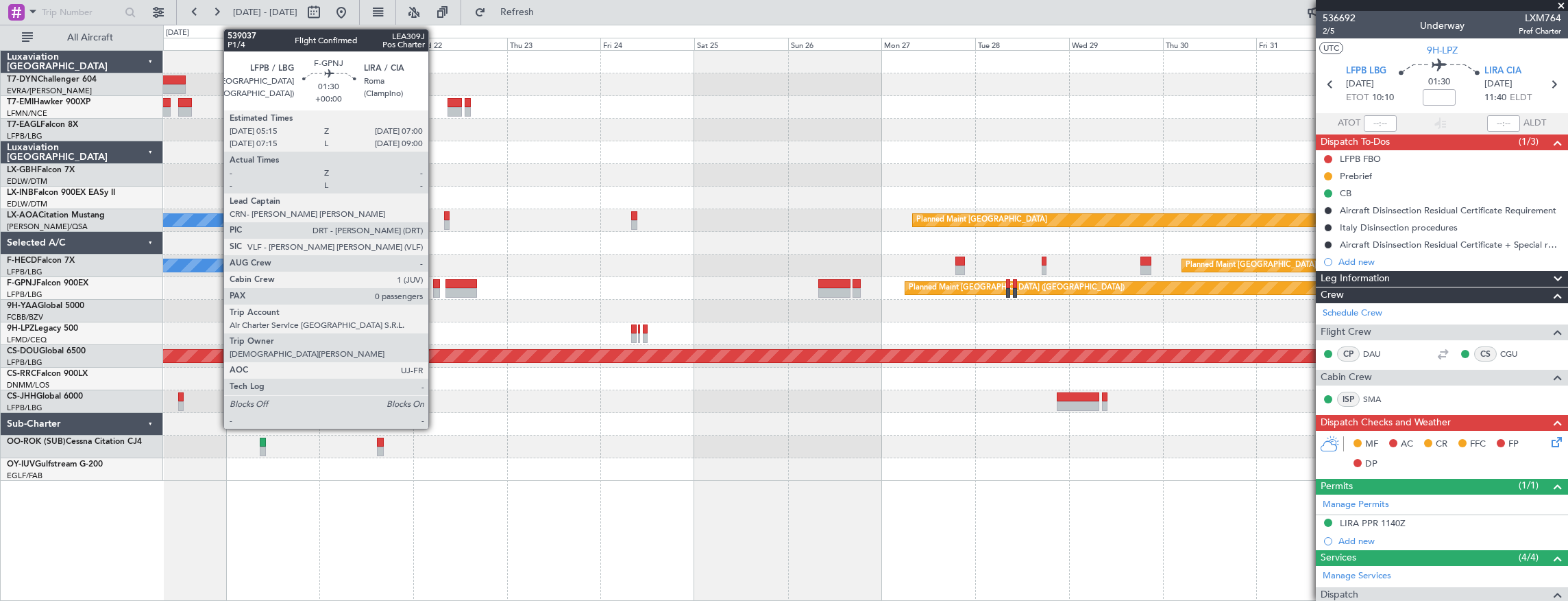
click at [435, 283] on div at bounding box center [436, 284] width 7 height 9
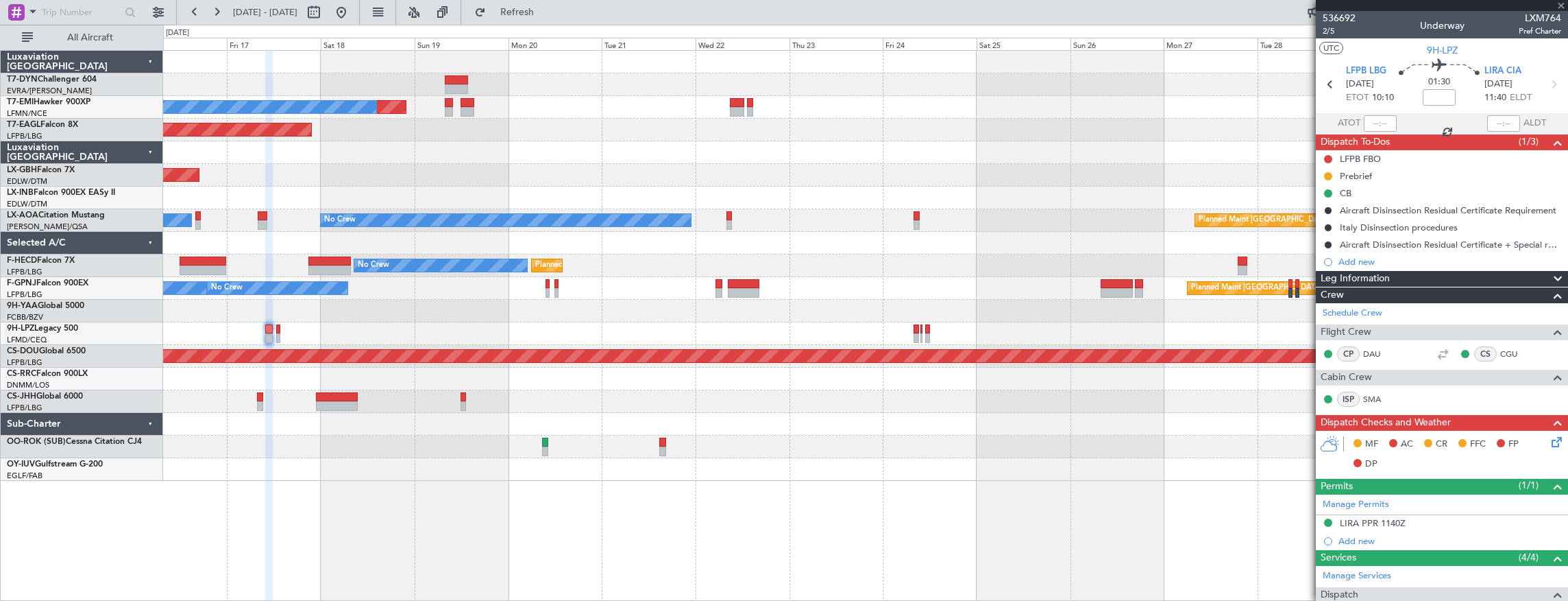
type input "0"
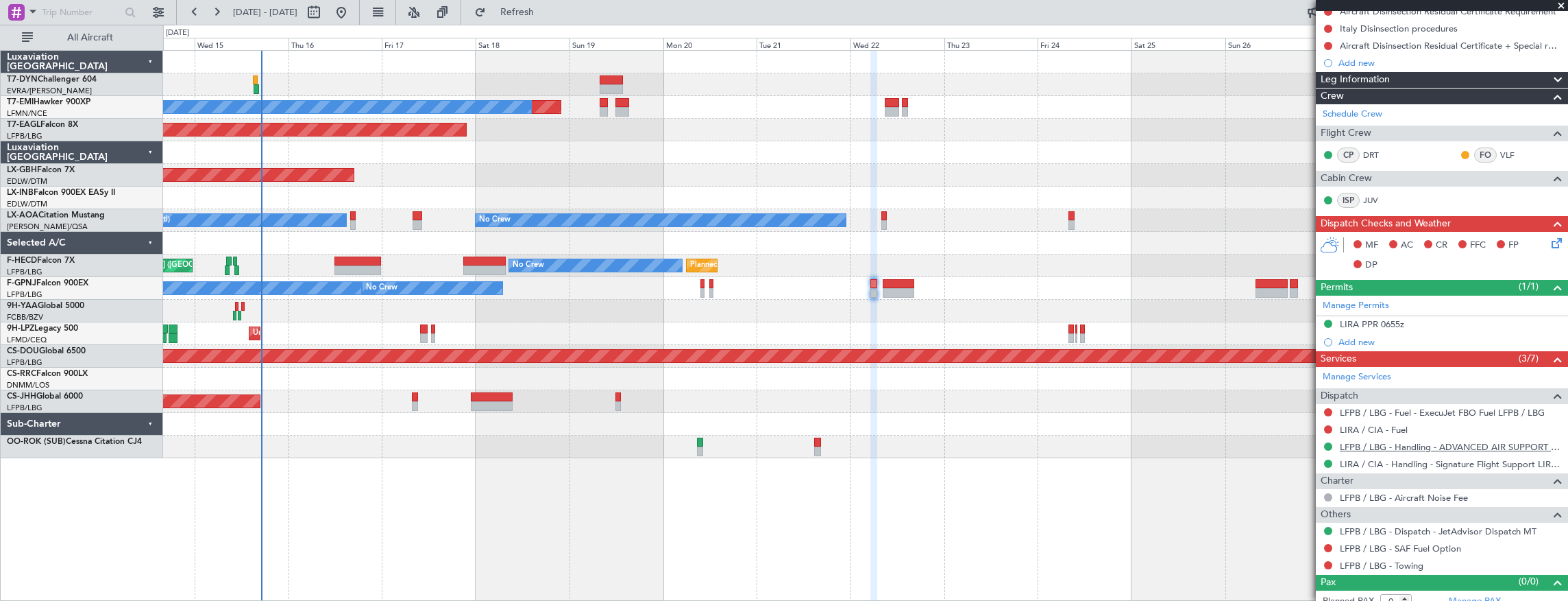
scroll to position [207, 0]
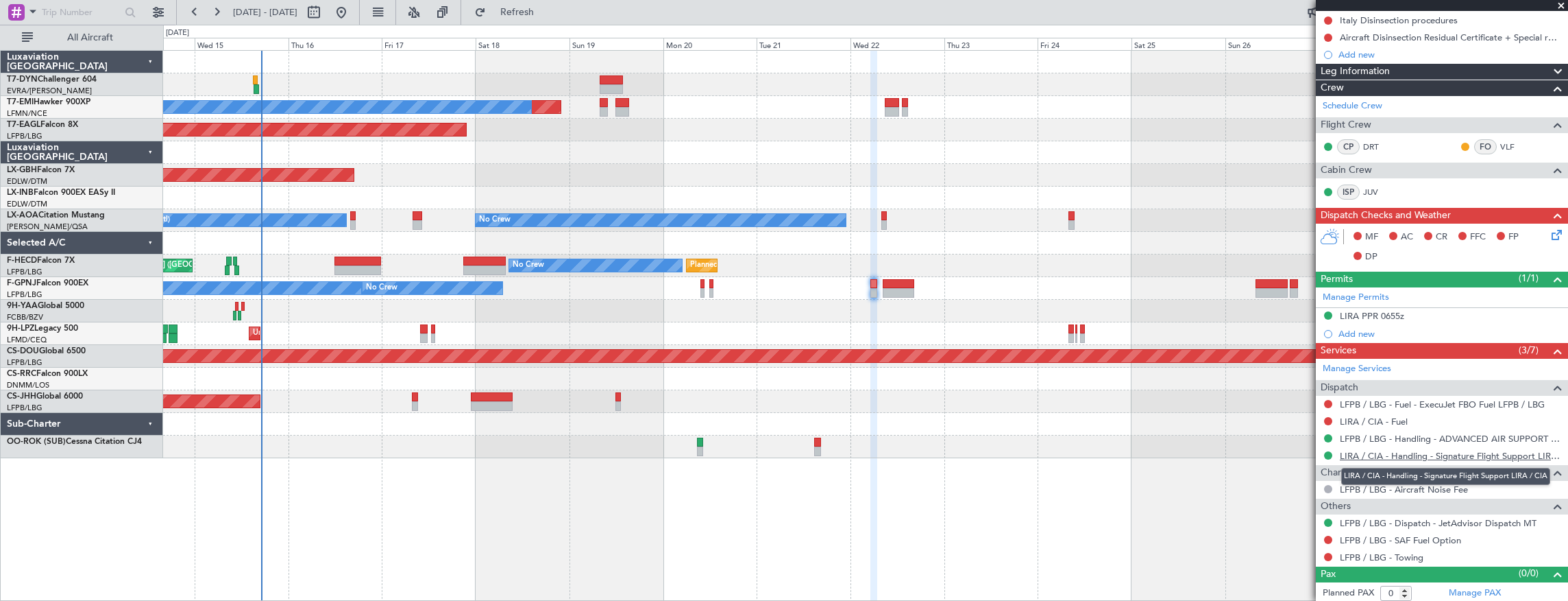
click at [1506, 456] on link "LIRA / CIA - Handling - Signature Flight Support LIRA / CIA" at bounding box center [1450, 455] width 221 height 12
